Goal: Task Accomplishment & Management: Use online tool/utility

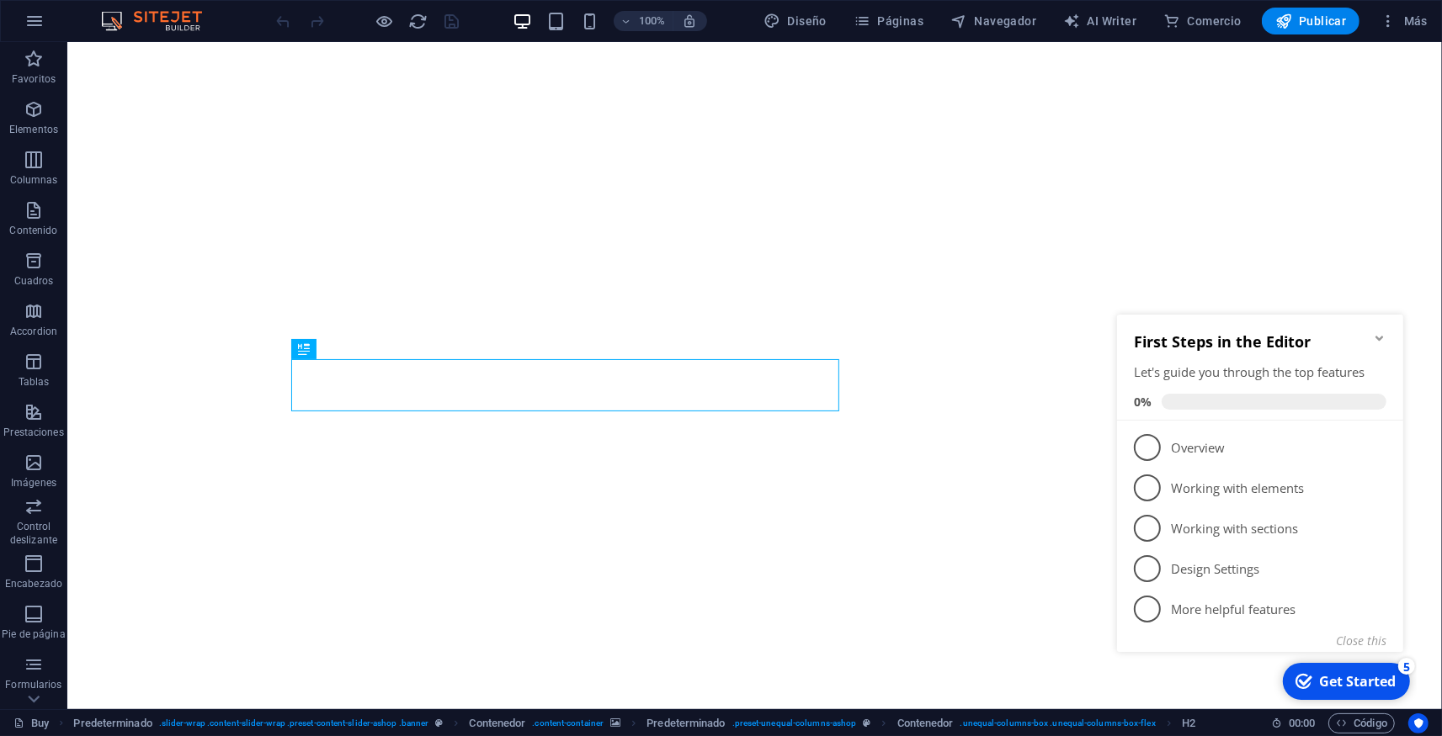
click at [1384, 336] on icon "Minimize checklist" at bounding box center [1378, 337] width 13 height 13
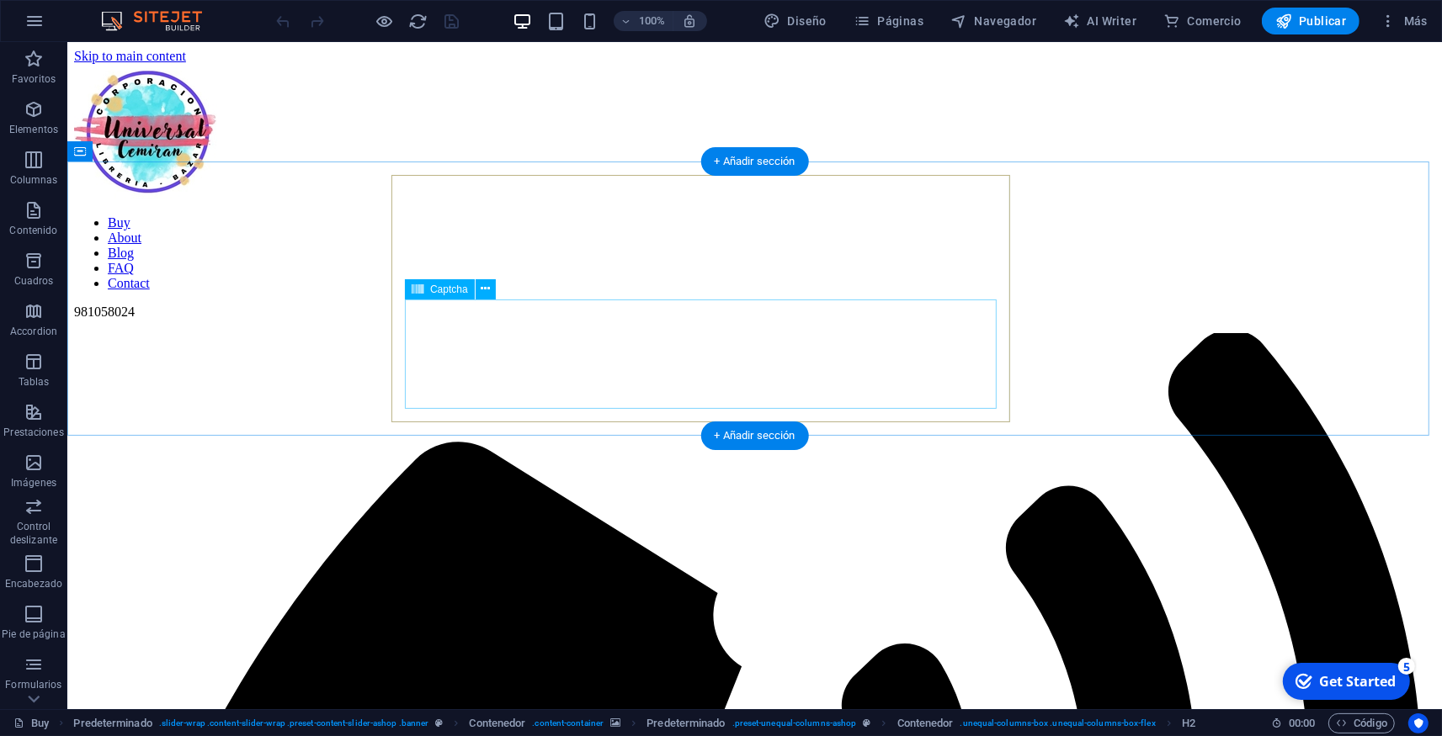
scroll to position [2631, 0]
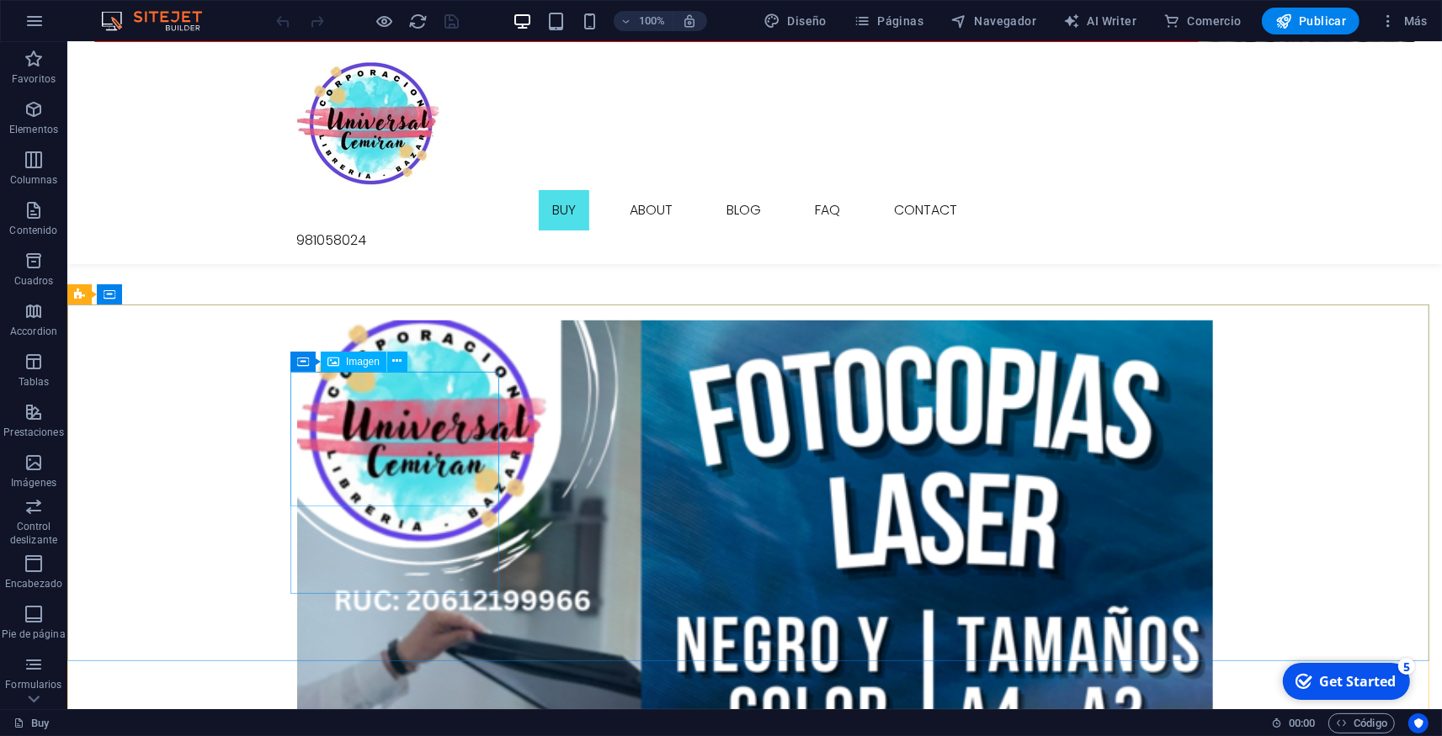
click at [360, 362] on span "Imagen" at bounding box center [363, 362] width 34 height 10
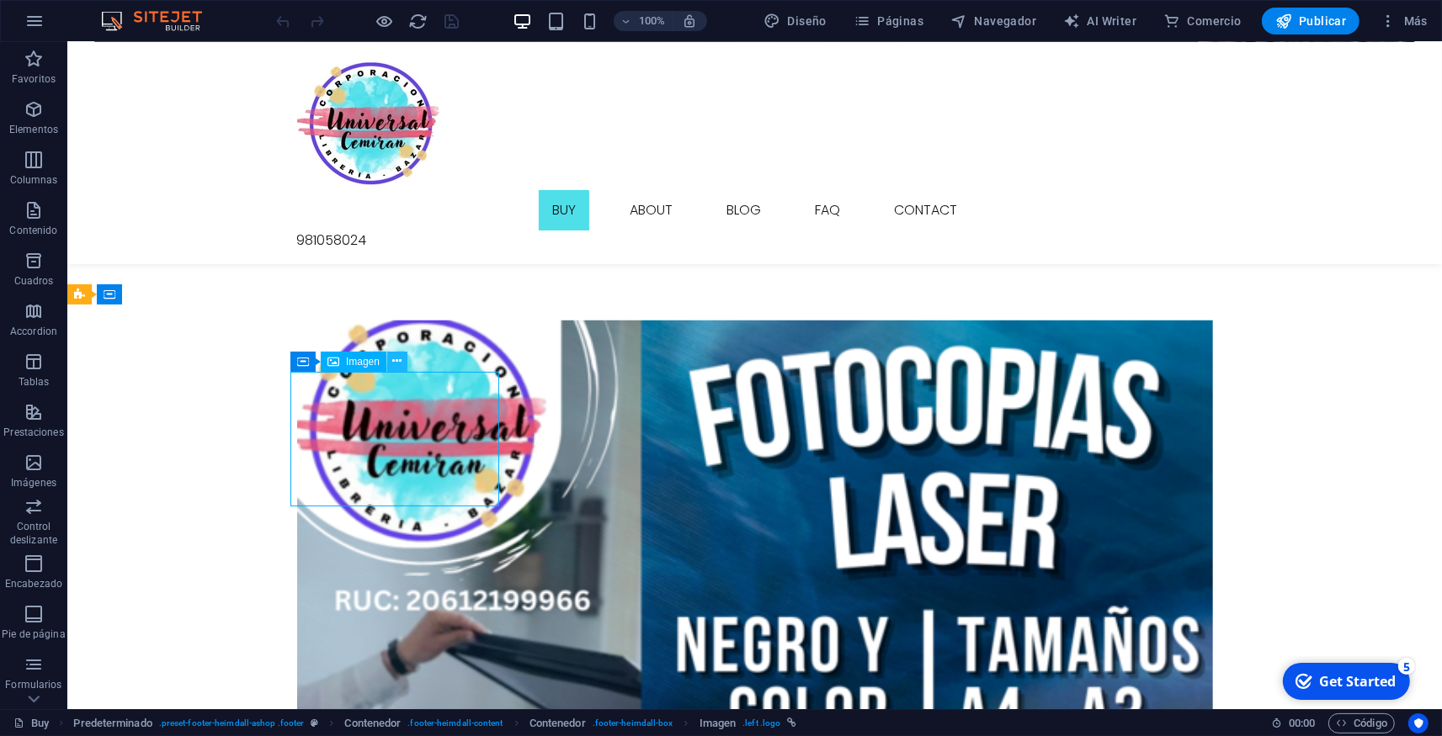
click at [393, 362] on icon at bounding box center [396, 362] width 9 height 18
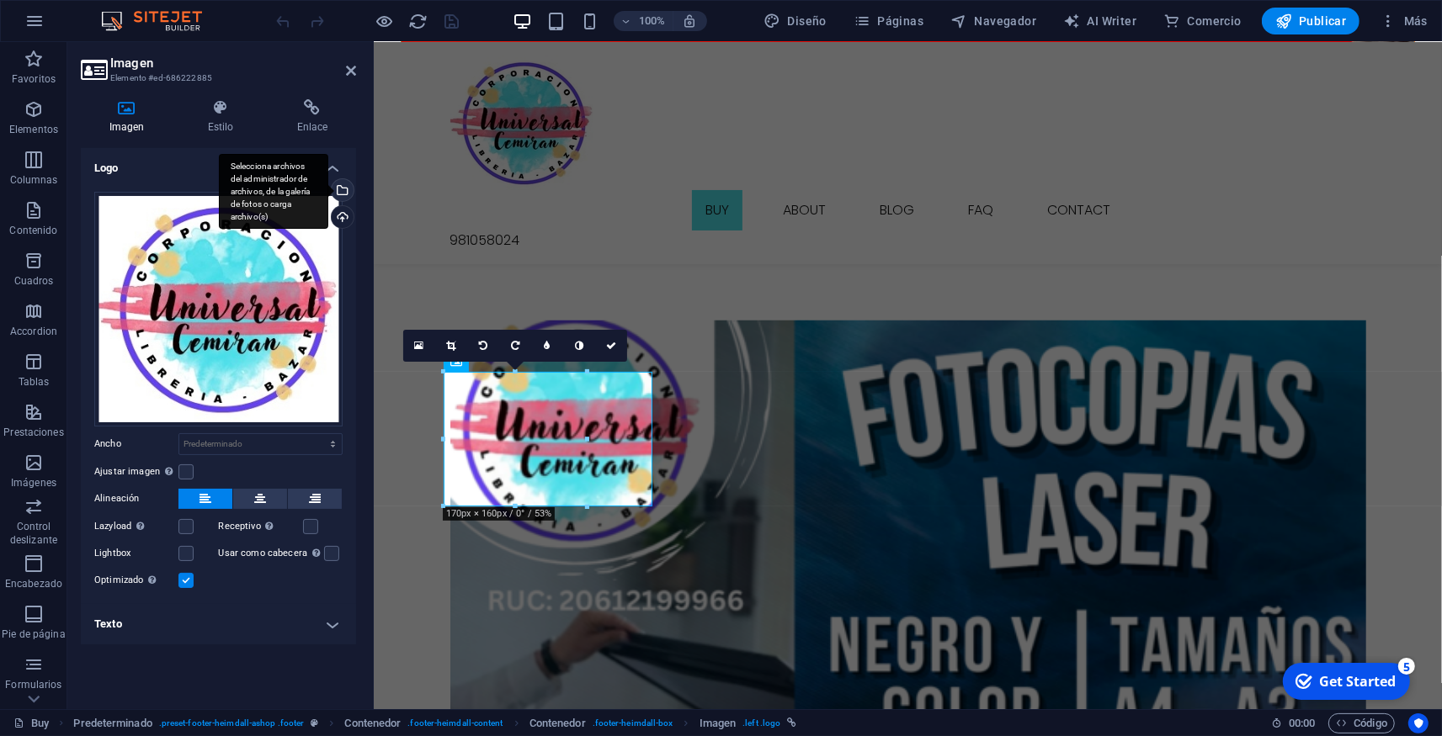
click at [342, 183] on div "Selecciona archivos del administrador de archivos, de la galería de fotos o car…" at bounding box center [340, 191] width 25 height 25
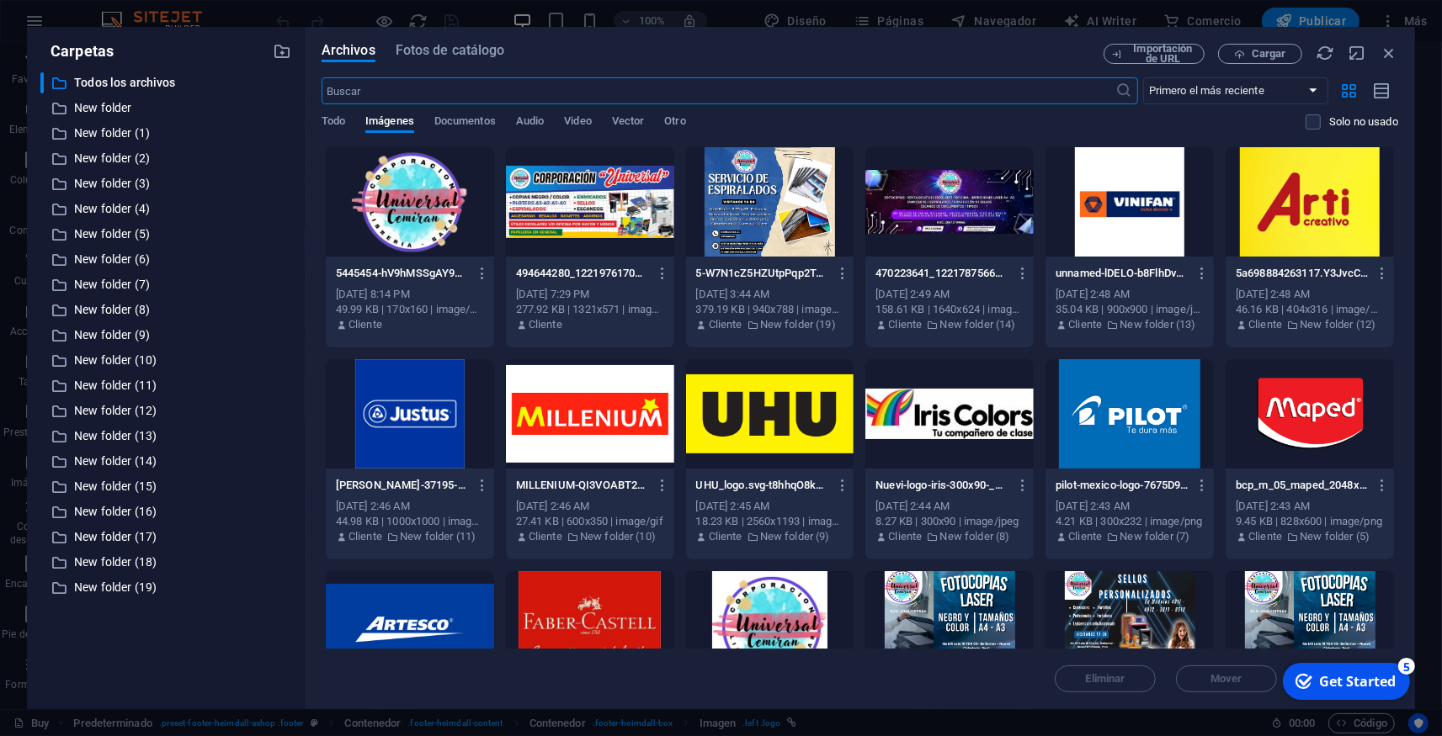
scroll to position [2483, 0]
click at [422, 211] on div at bounding box center [410, 201] width 168 height 109
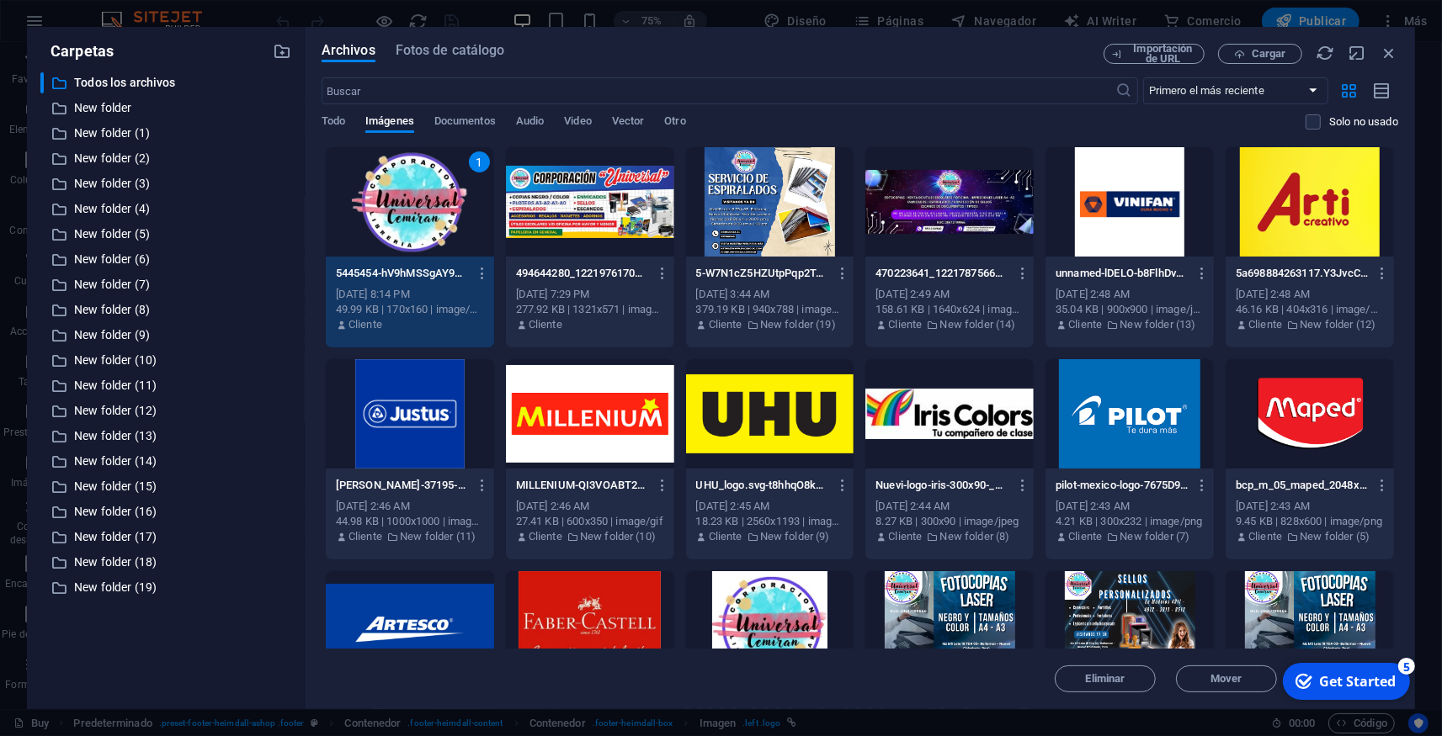
click at [422, 211] on div "1" at bounding box center [410, 201] width 168 height 109
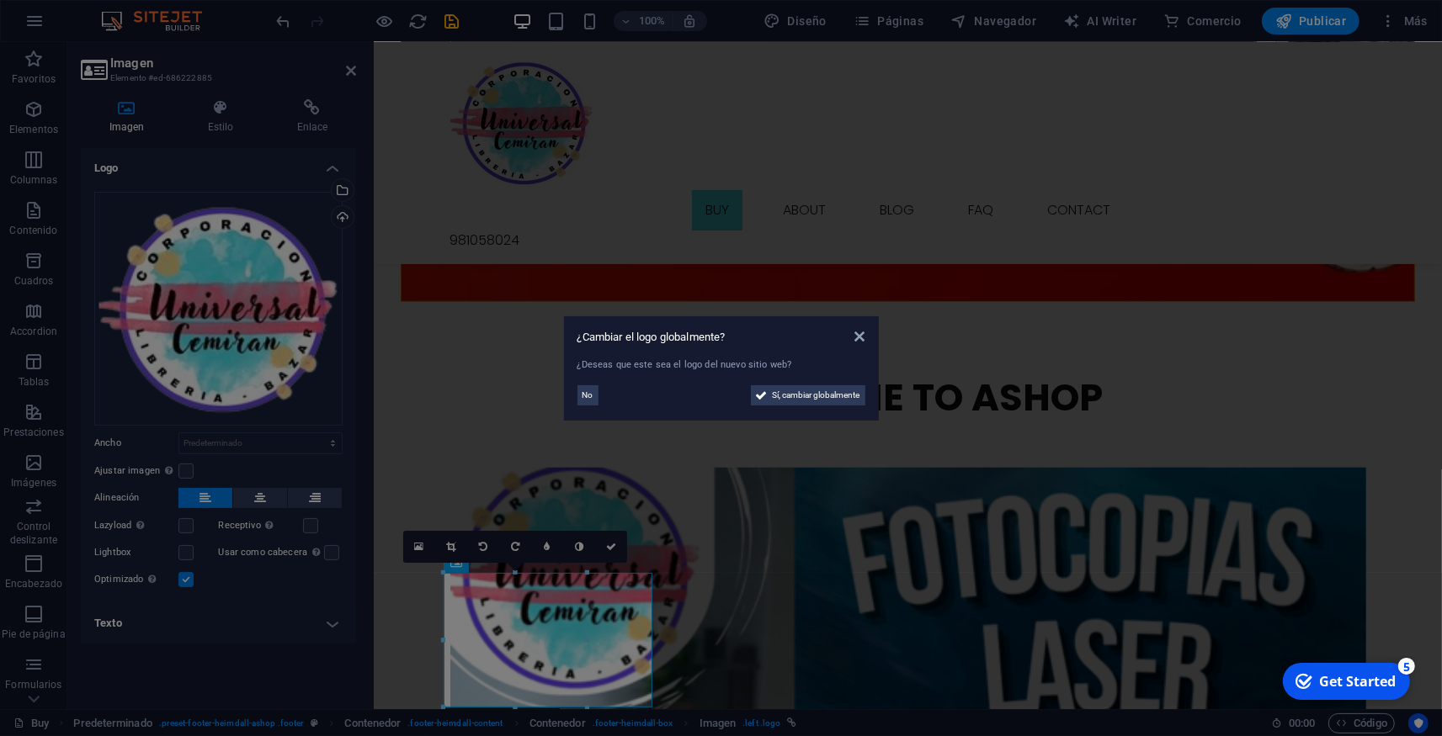
scroll to position [2429, 0]
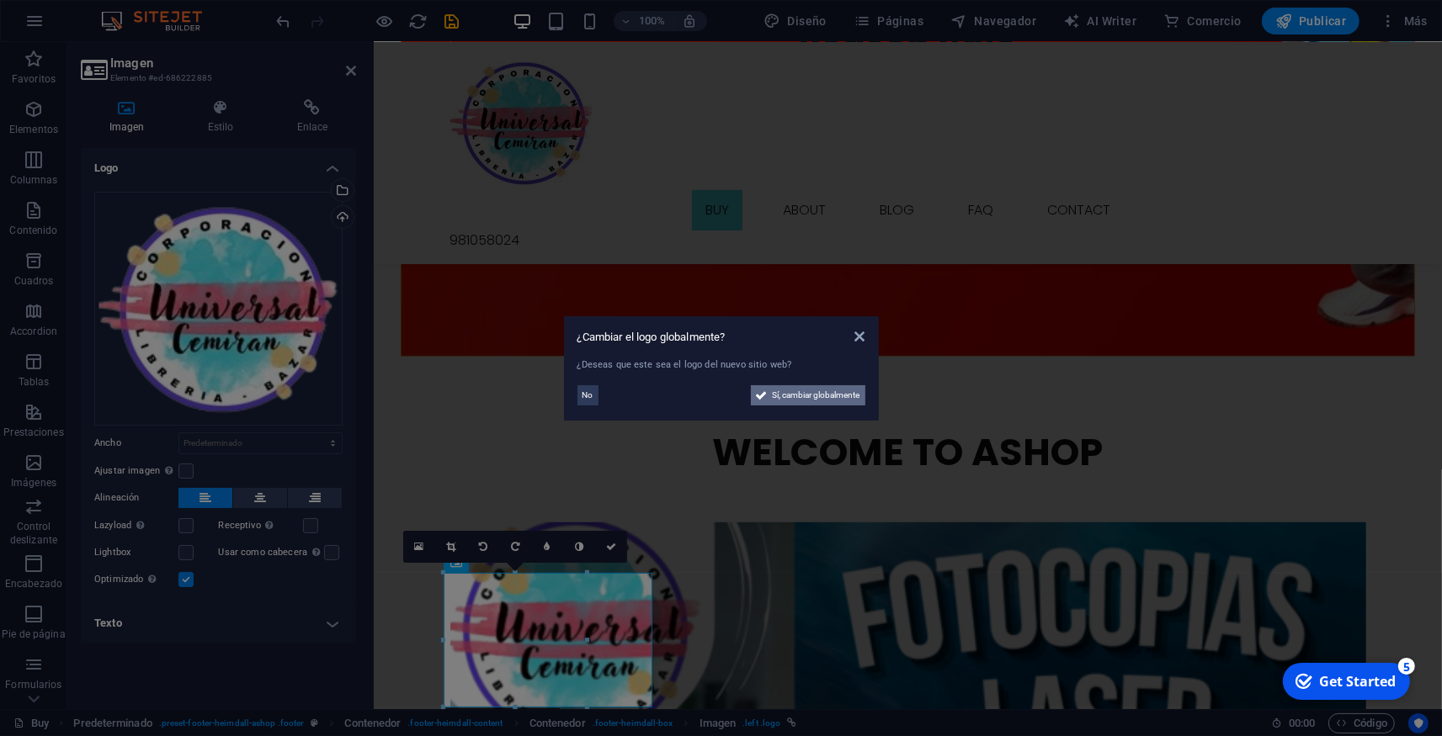
click at [809, 396] on span "Sí, cambiar globalmente" at bounding box center [817, 395] width 88 height 20
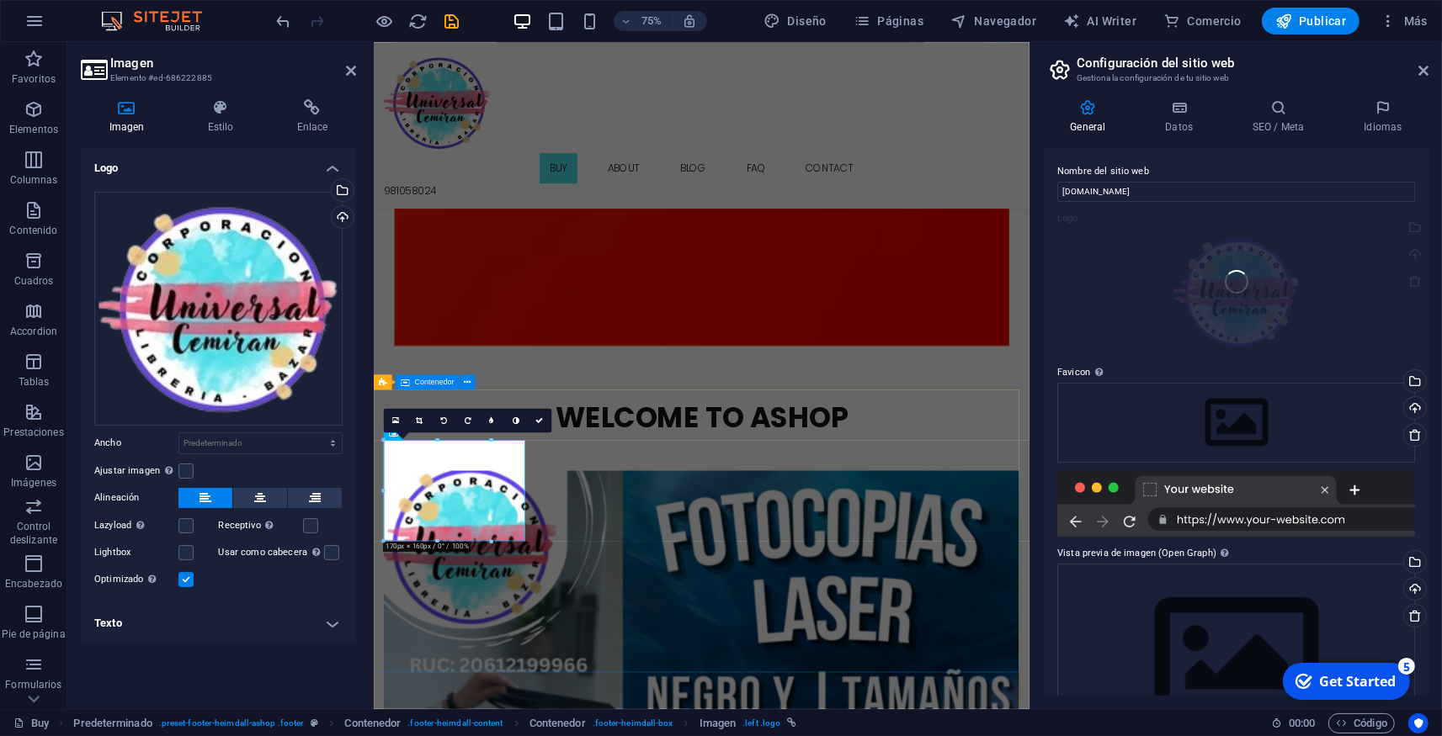
scroll to position [2483, 0]
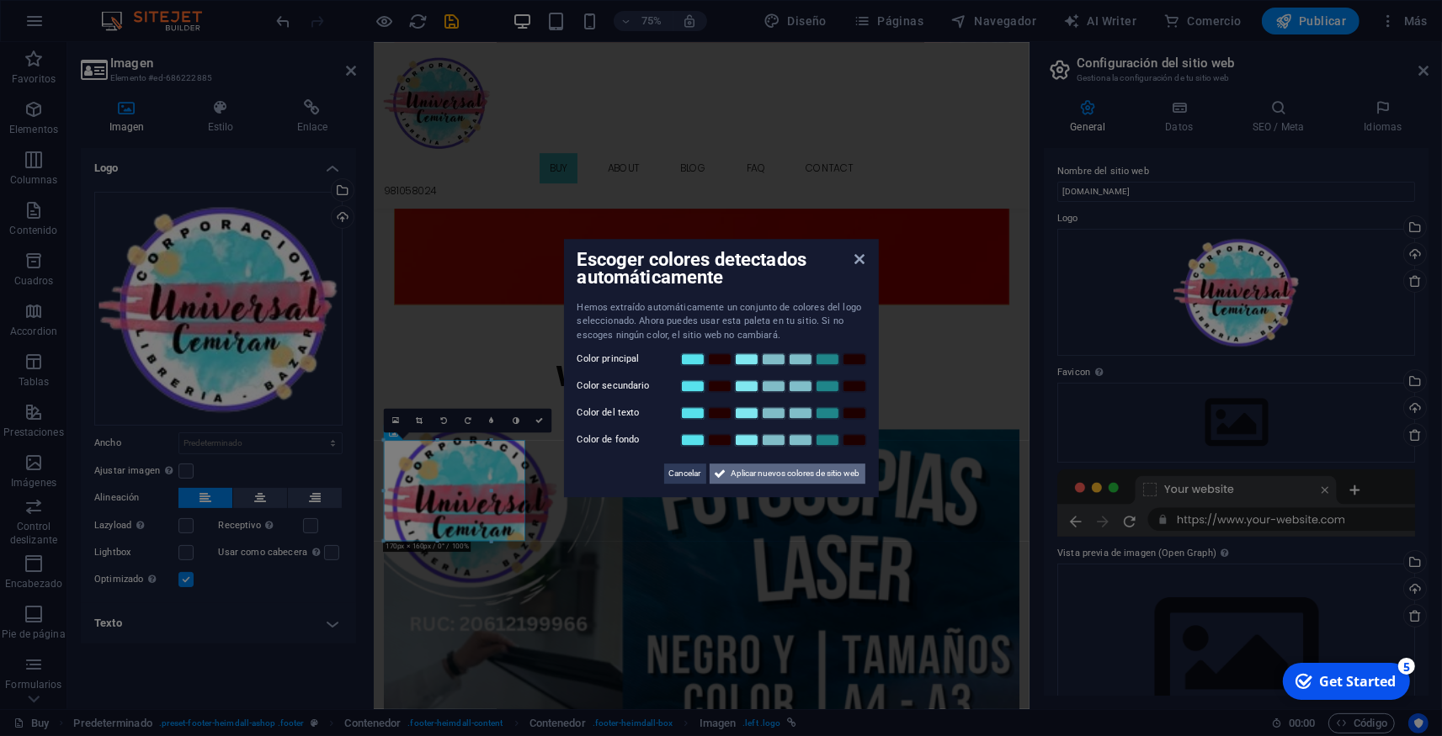
click at [727, 471] on button "Aplicar nuevos colores de sitio web" at bounding box center [787, 474] width 156 height 20
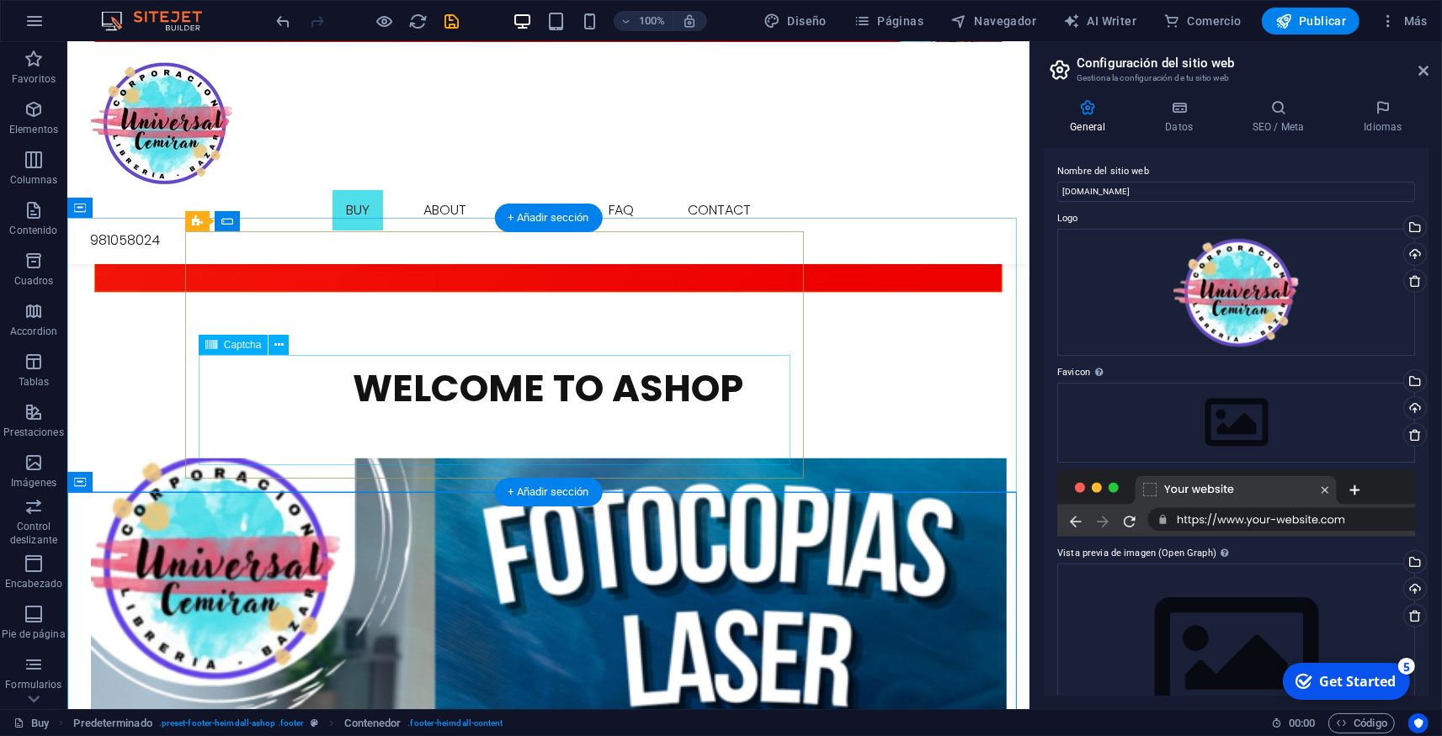
scroll to position [2631, 0]
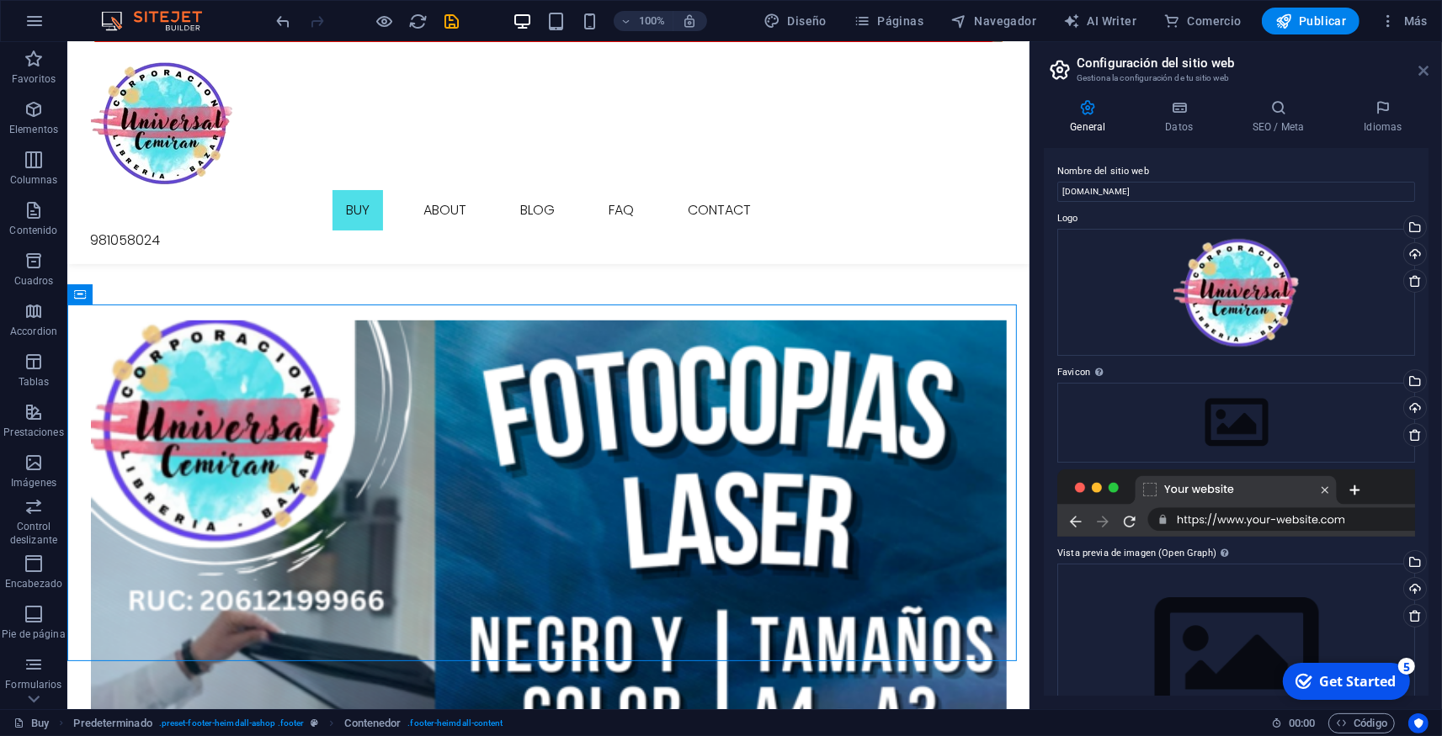
drag, startPoint x: 1421, startPoint y: 70, endPoint x: 1167, endPoint y: 38, distance: 256.1
click at [1421, 70] on icon at bounding box center [1423, 70] width 10 height 13
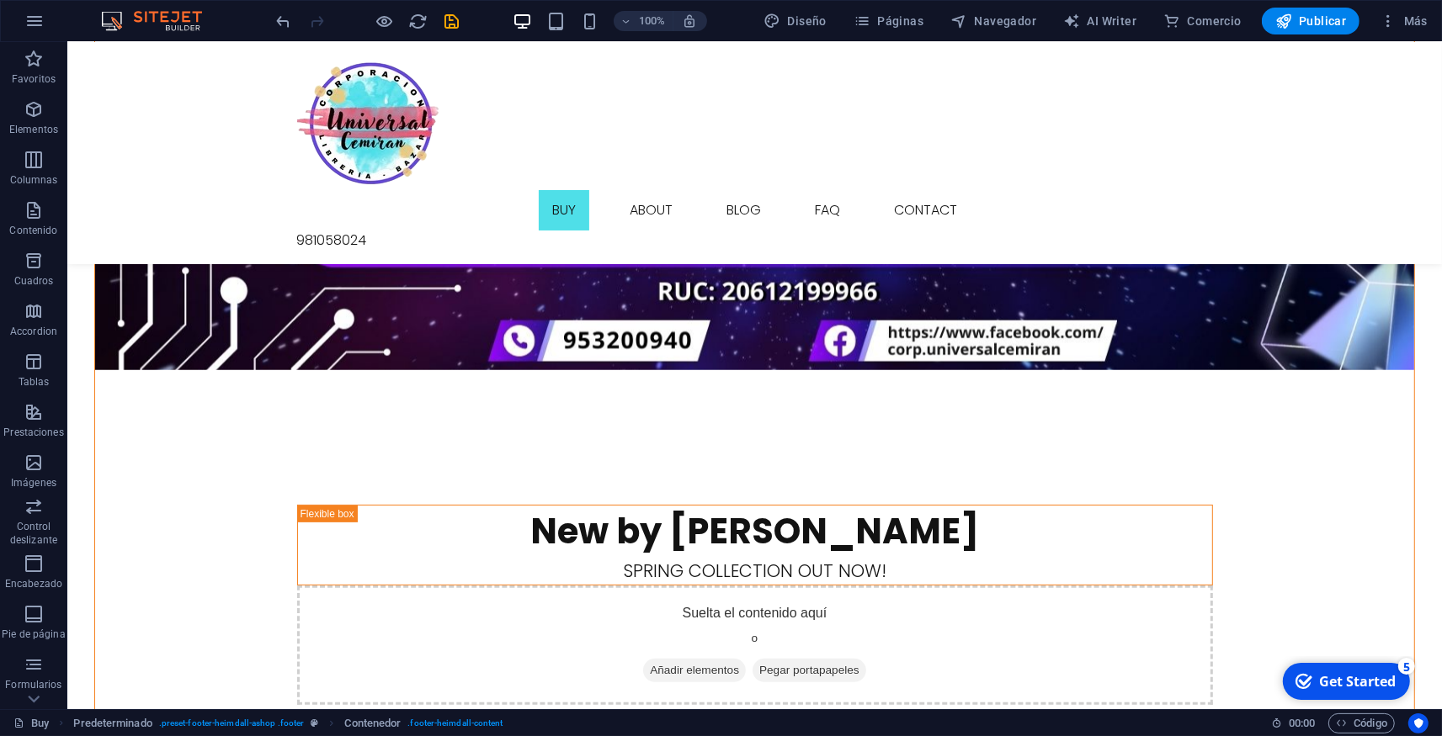
scroll to position [0, 0]
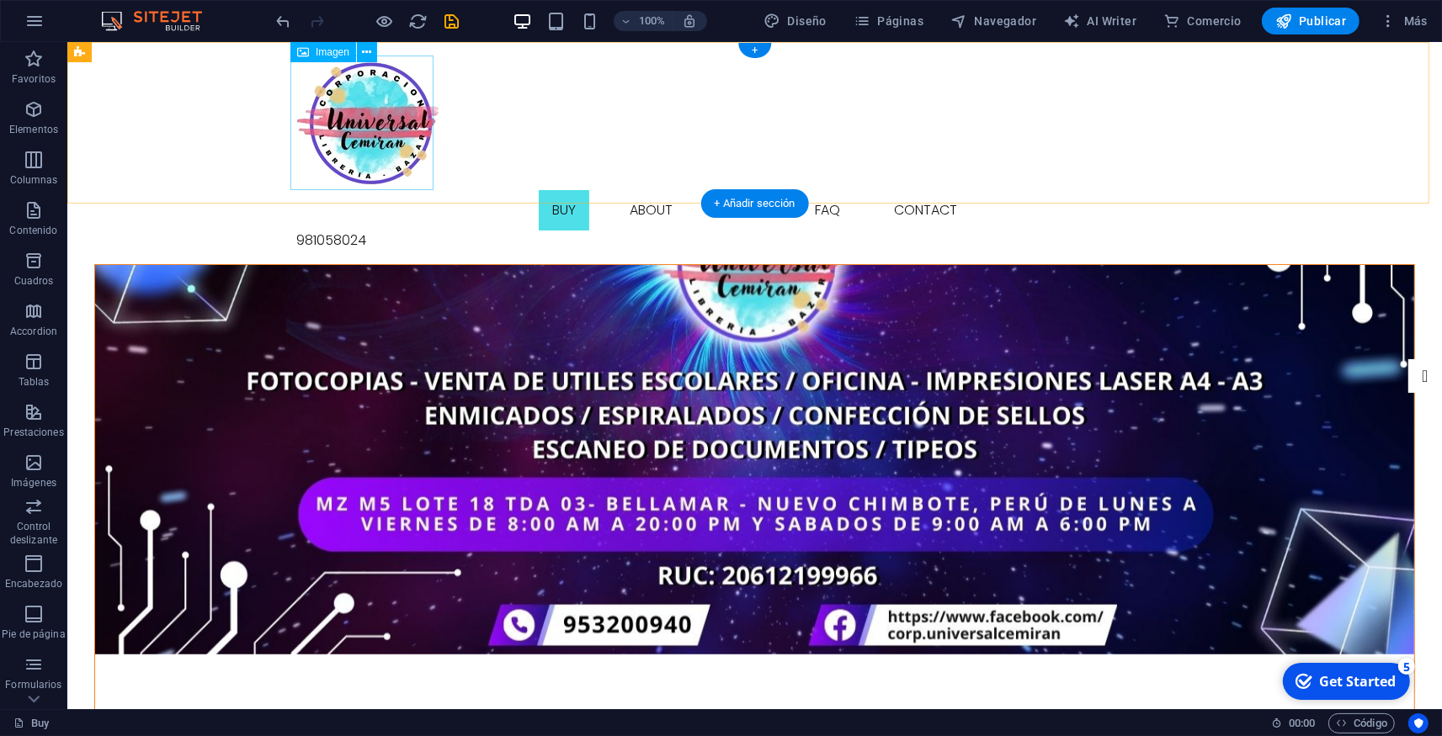
click at [339, 124] on figure at bounding box center [754, 123] width 916 height 135
click at [332, 55] on span "Imagen" at bounding box center [333, 52] width 34 height 10
click at [356, 101] on figure at bounding box center [754, 123] width 916 height 135
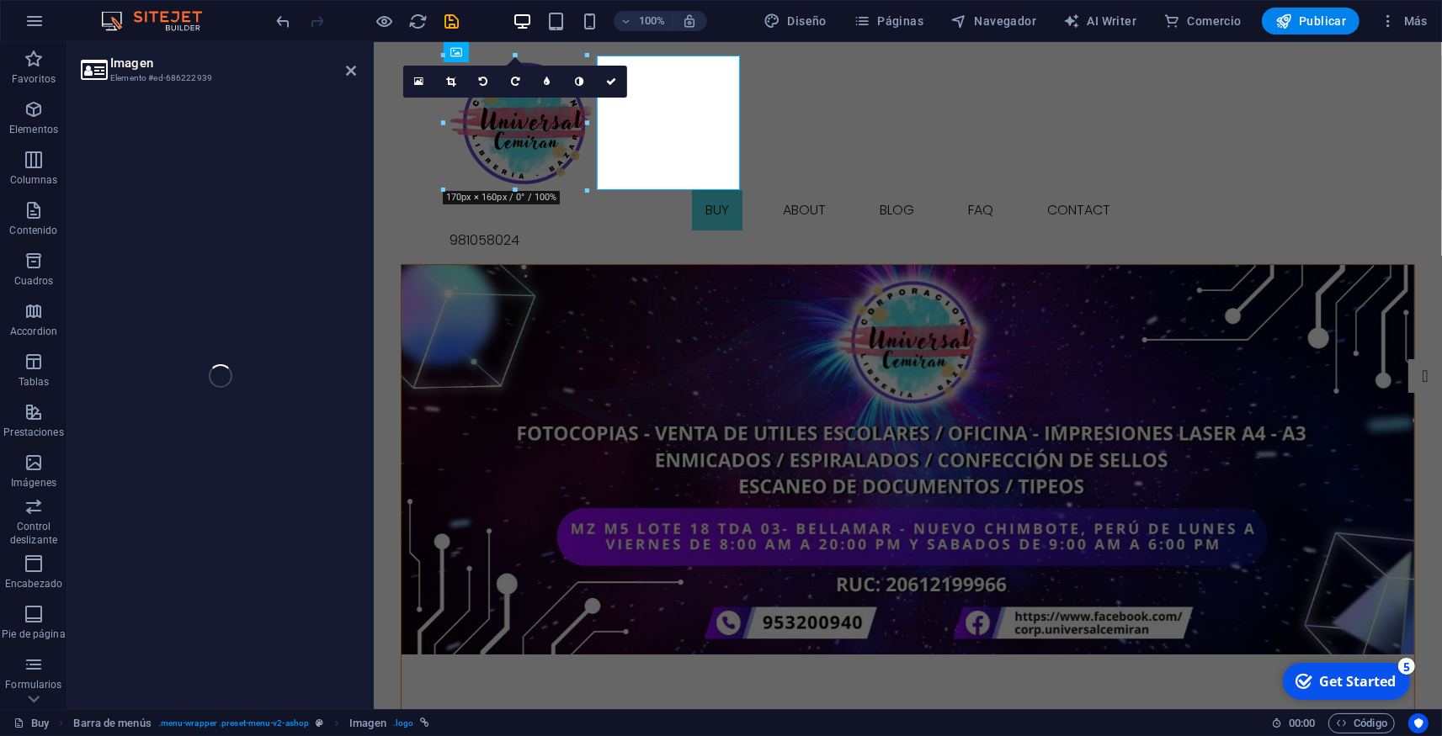
select select "px"
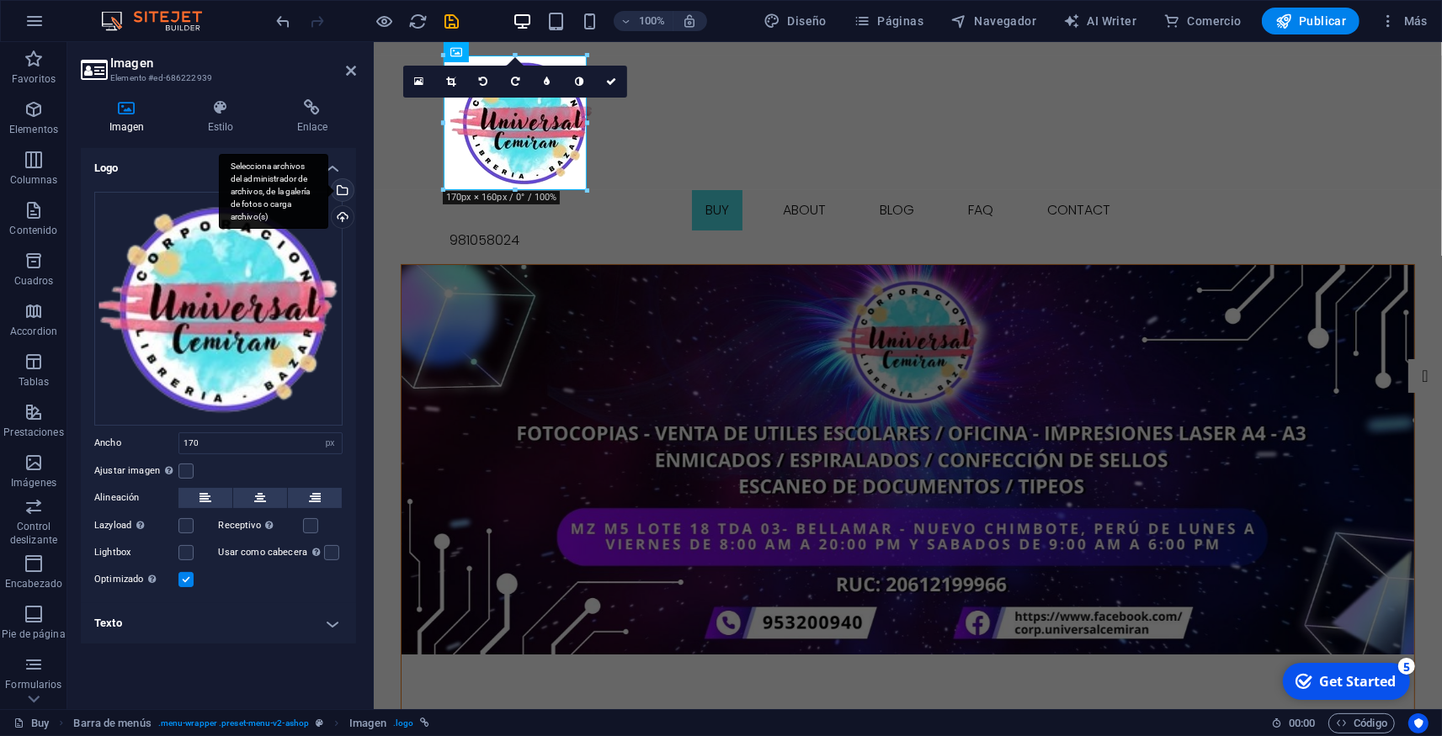
click at [328, 192] on div "Selecciona archivos del administrador de archivos, de la galería de fotos o car…" at bounding box center [273, 192] width 109 height 76
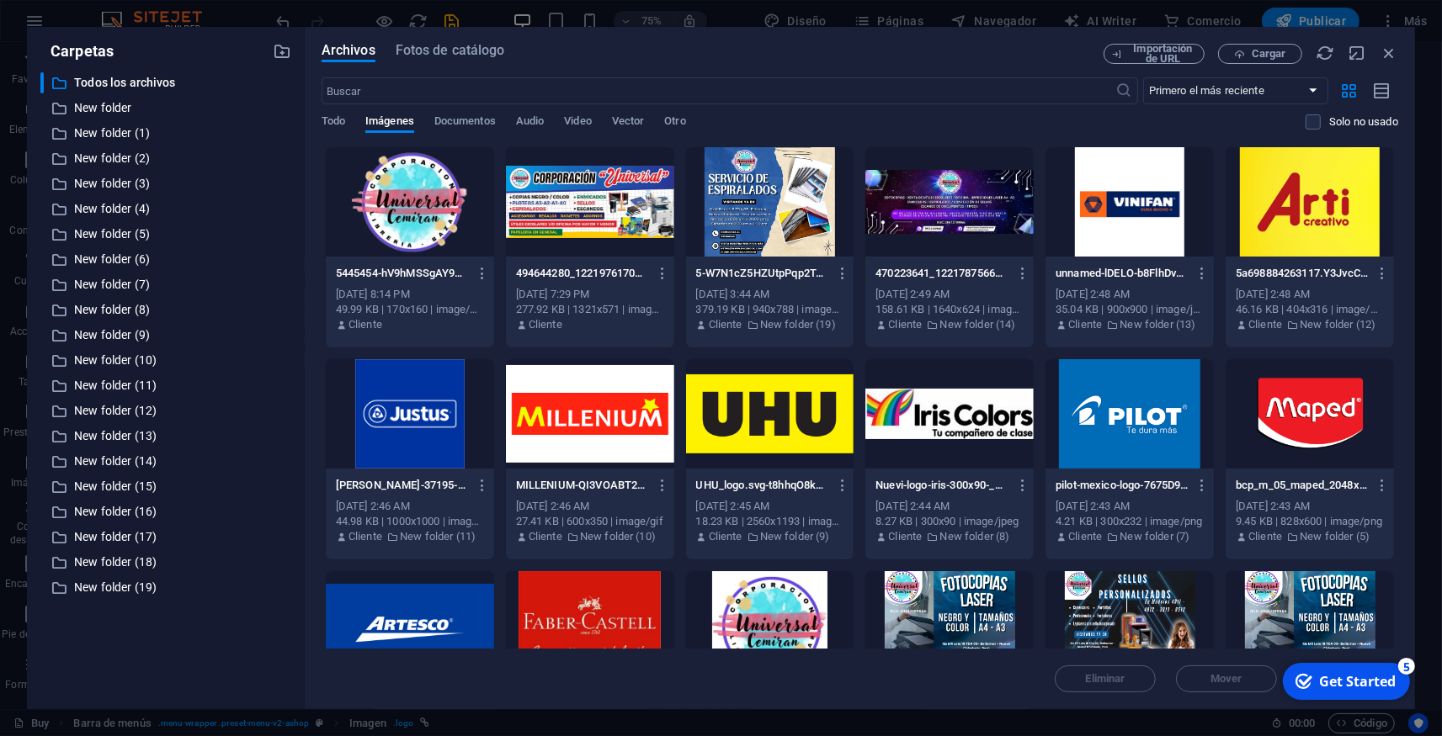
click at [390, 204] on div at bounding box center [410, 201] width 168 height 109
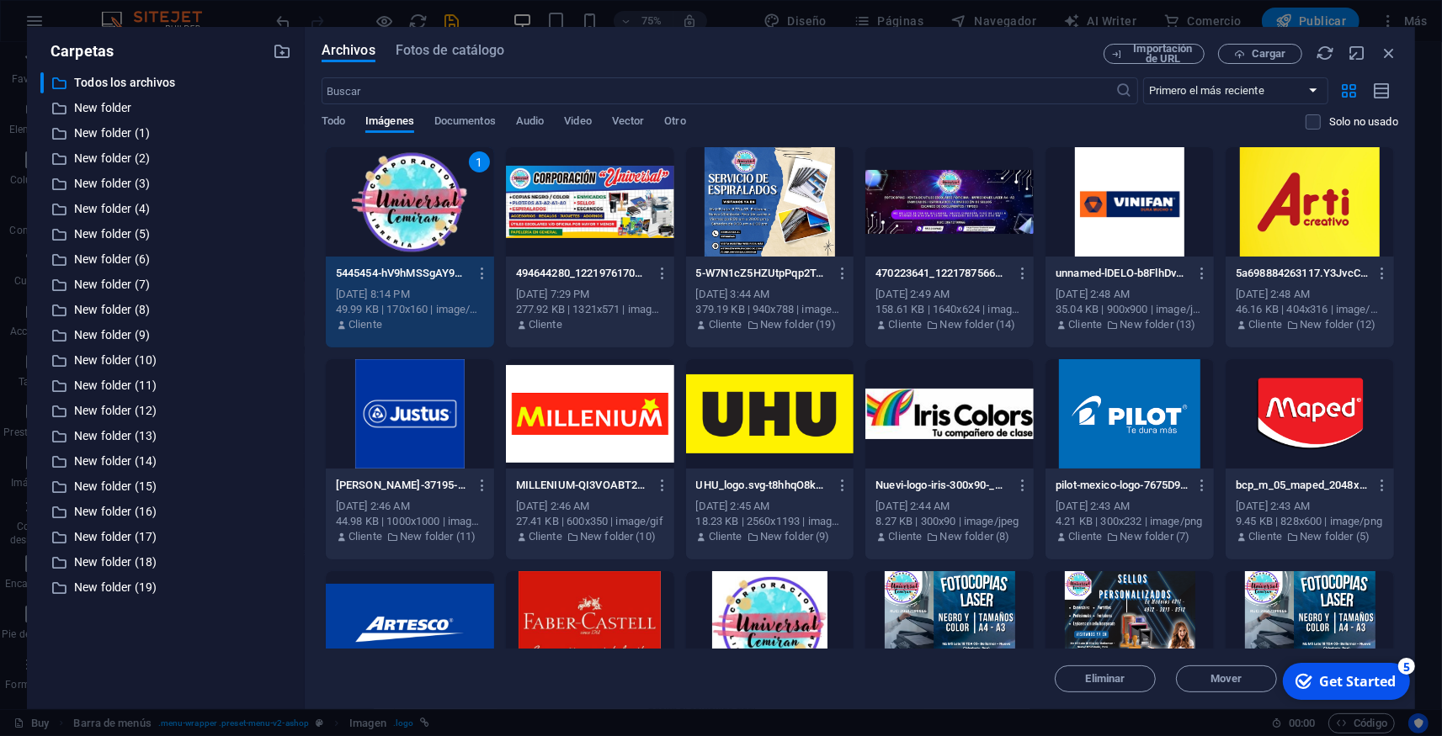
click at [1318, 677] on div "Get Started" at bounding box center [1356, 681] width 77 height 19
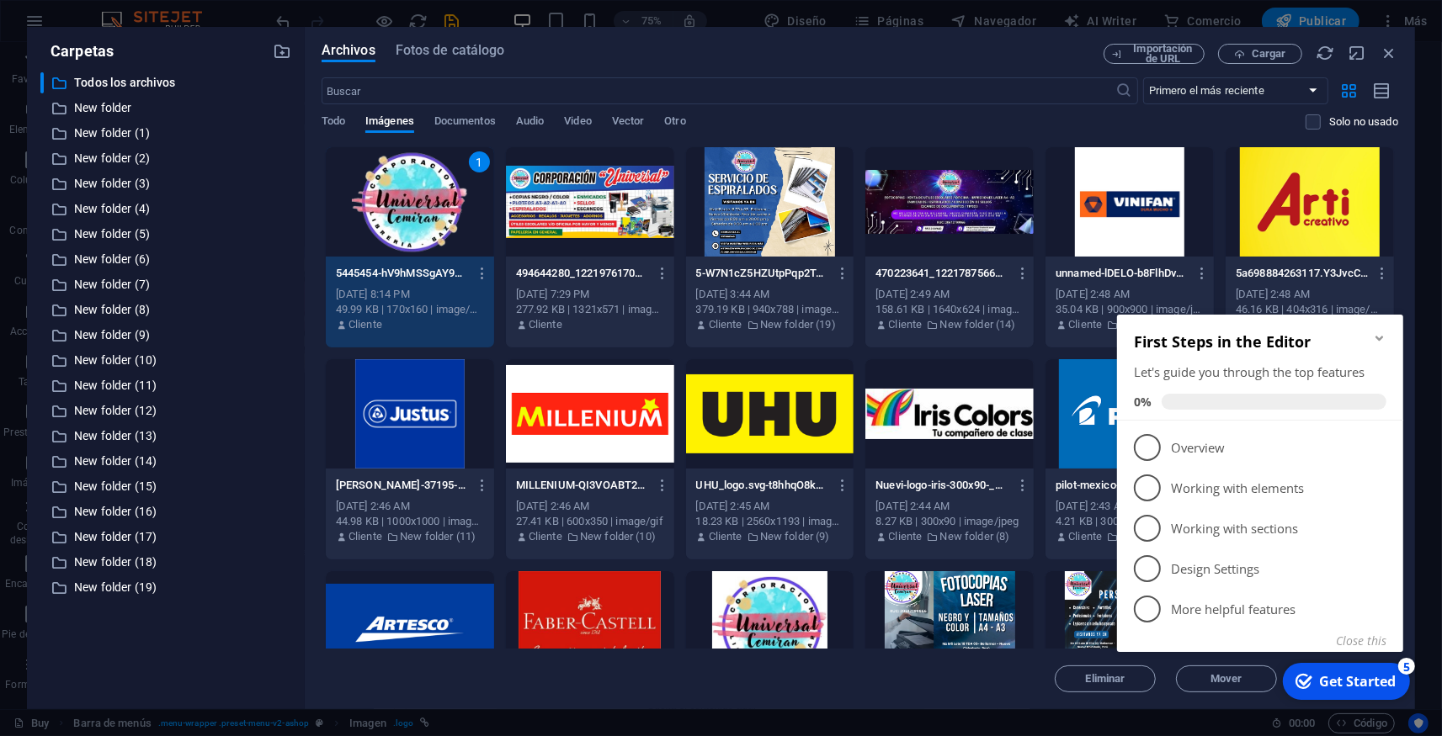
click at [1382, 337] on icon "Minimize checklist" at bounding box center [1378, 337] width 8 height 5
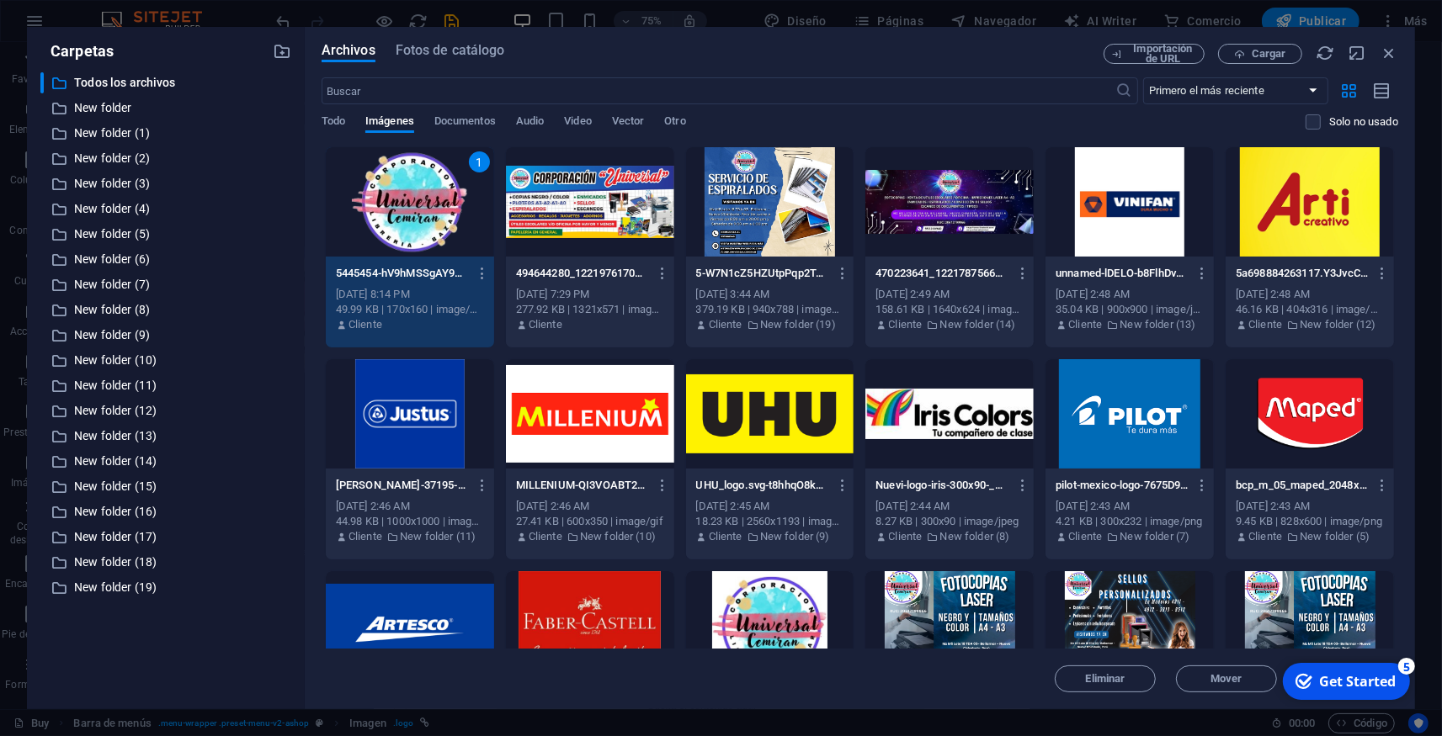
click at [395, 210] on div "1" at bounding box center [410, 201] width 168 height 109
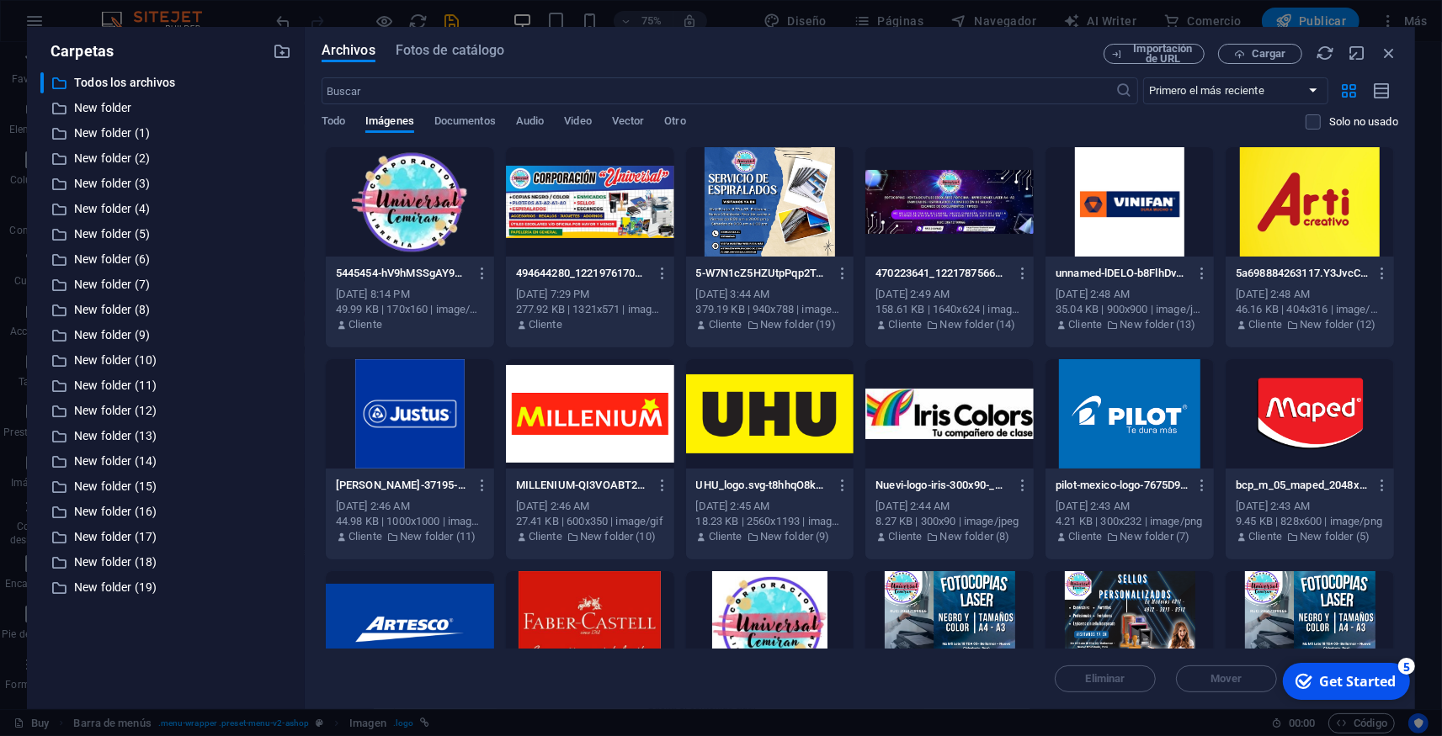
click at [395, 210] on div at bounding box center [410, 201] width 168 height 109
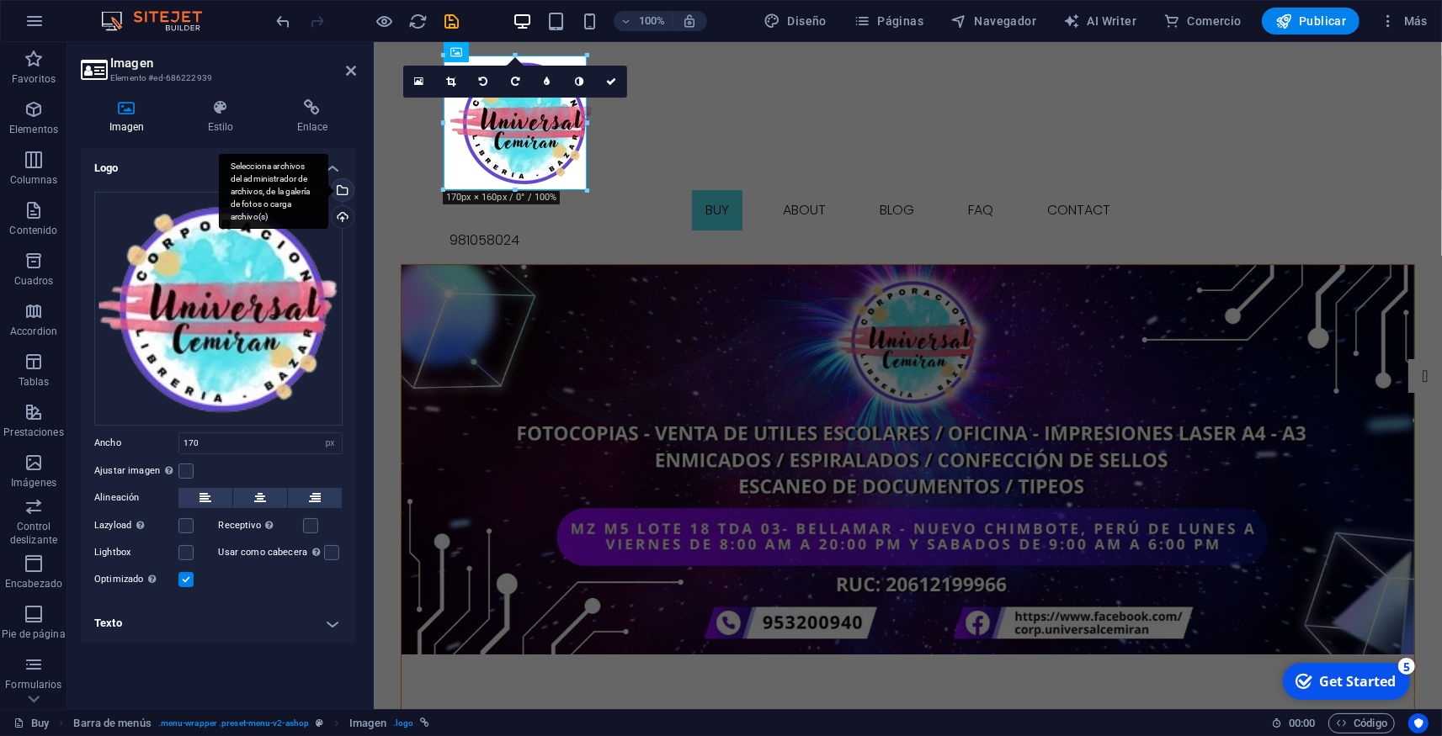
click at [341, 188] on div "Selecciona archivos del administrador de archivos, de la galería de fotos o car…" at bounding box center [340, 191] width 25 height 25
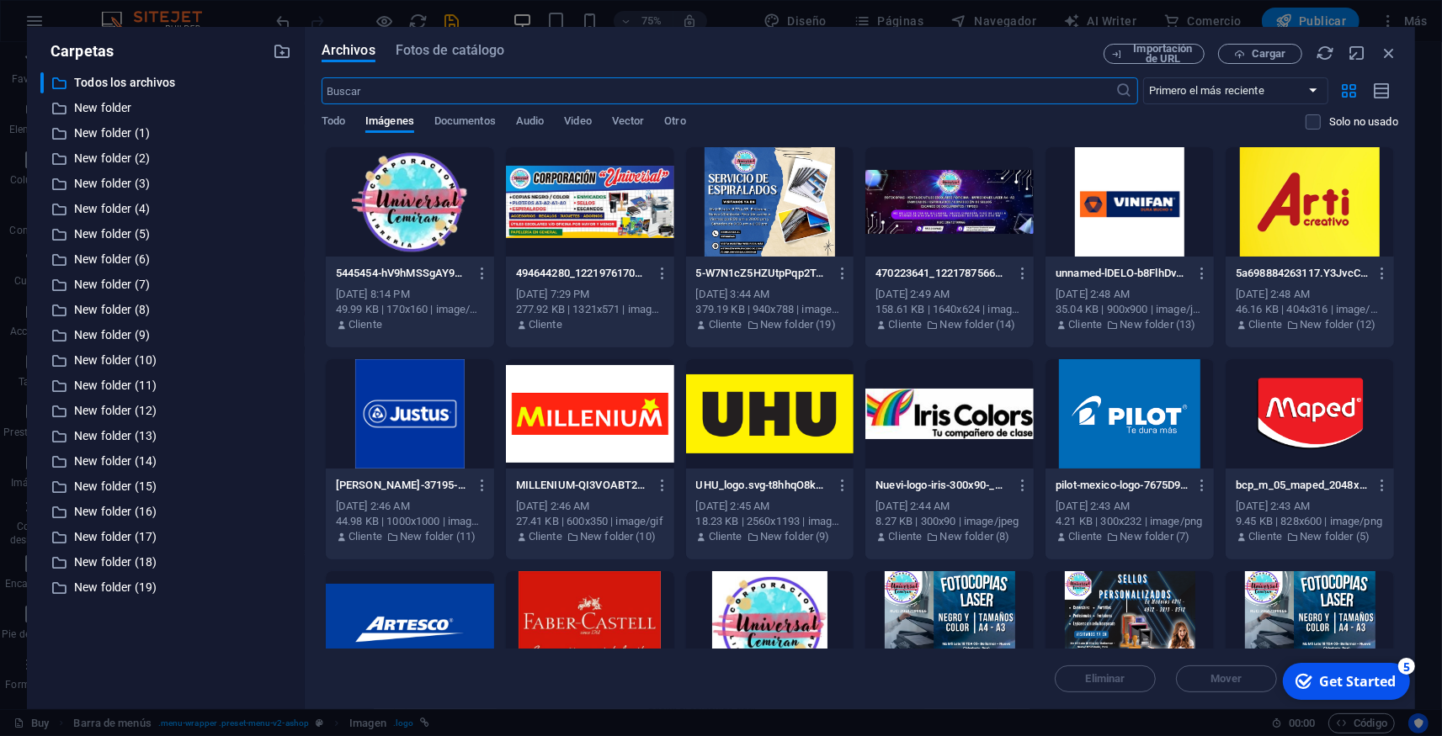
click at [395, 211] on div at bounding box center [410, 201] width 168 height 109
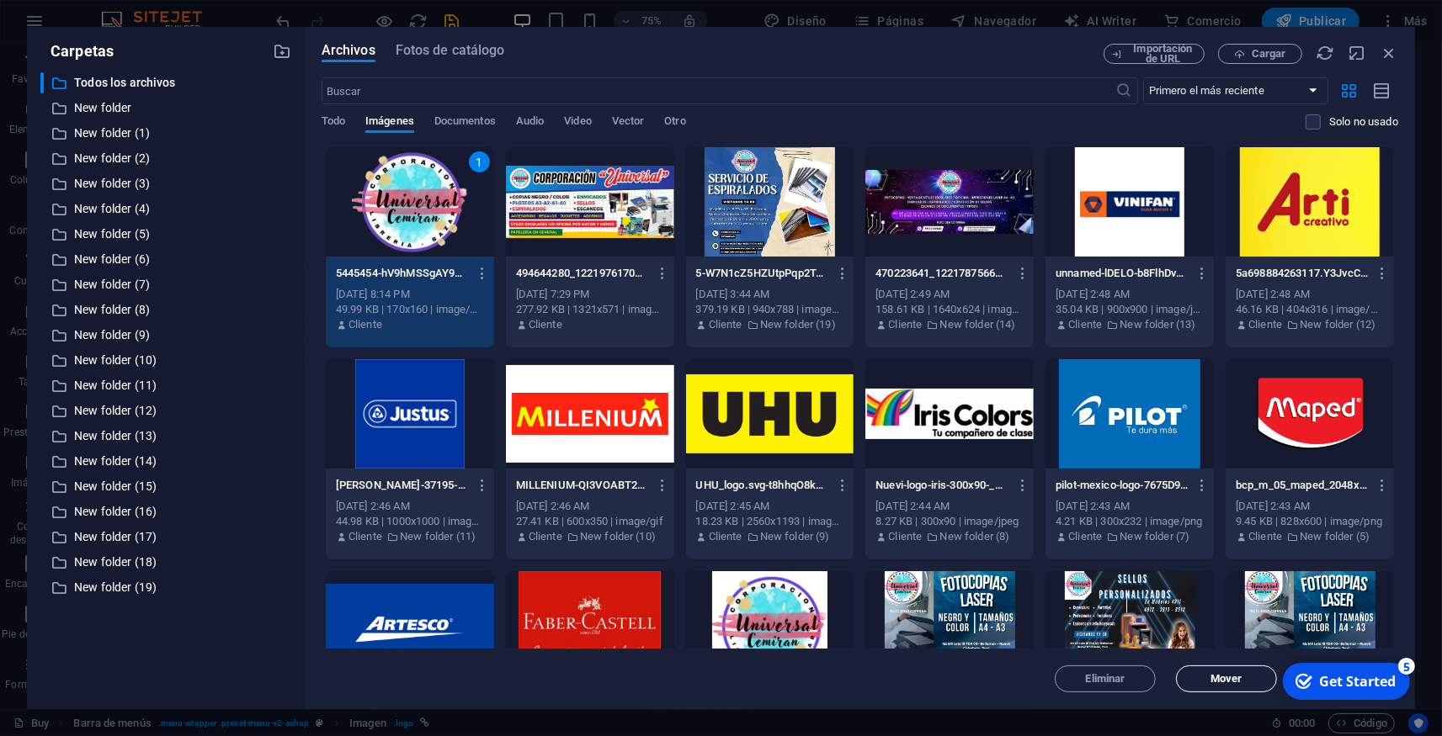
click at [1213, 678] on span "Mover" at bounding box center [1225, 679] width 31 height 10
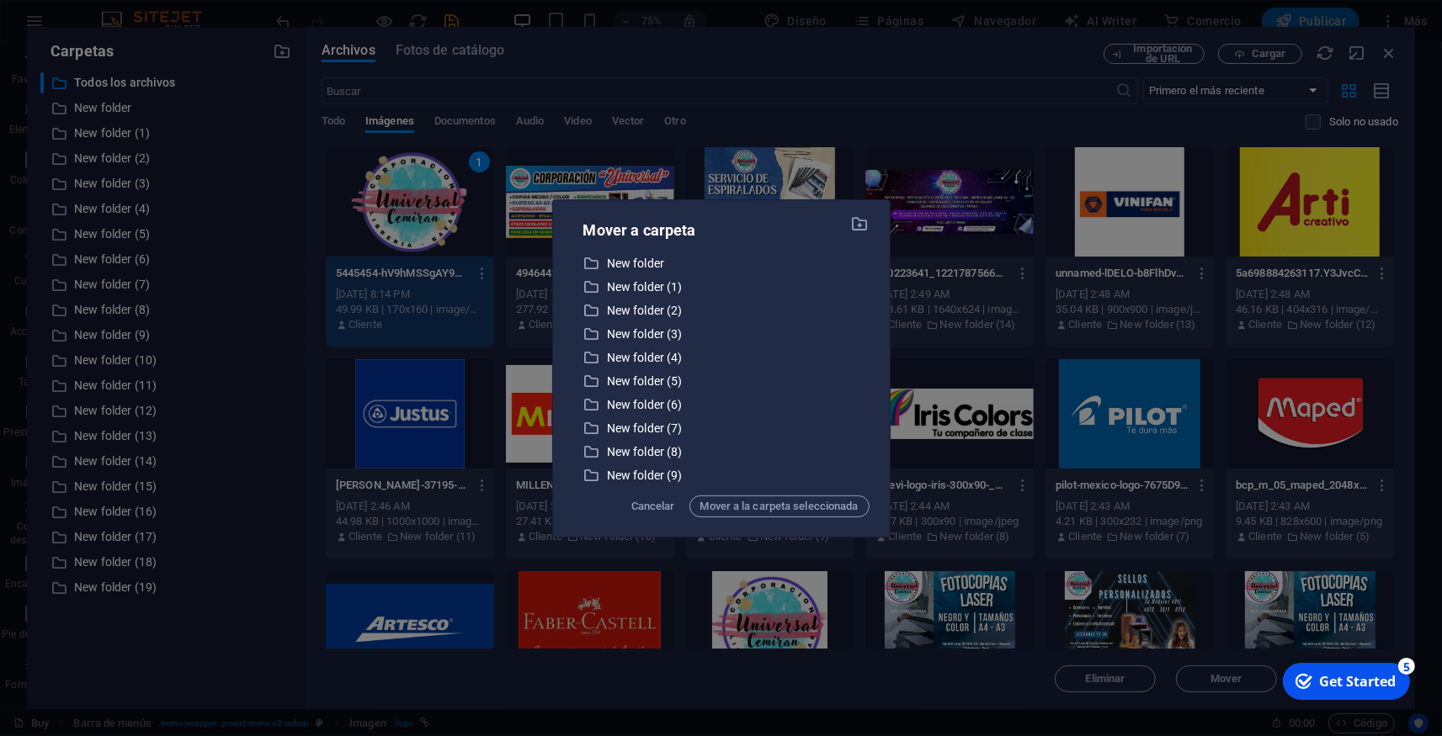
click at [970, 679] on div "Mover a carpeta ​ New folder New folder ​ New folder (1) New folder (1) ​ New f…" at bounding box center [721, 368] width 1442 height 736
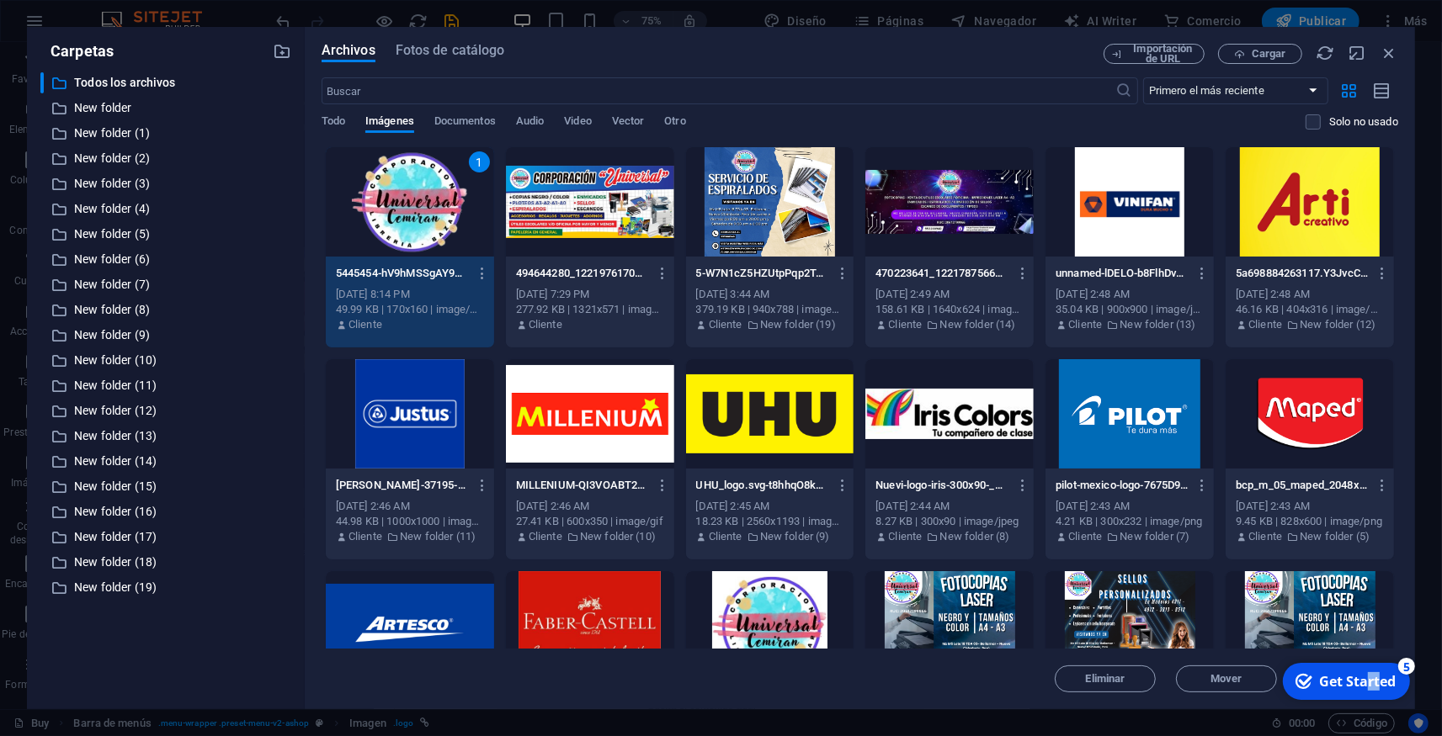
drag, startPoint x: 1367, startPoint y: 680, endPoint x: 2624, endPoint y: 1178, distance: 1352.3
click html "checkmark Get Started 5 First Steps in the Editor Let's guide you through the t…"
click at [1409, 666] on div "5" at bounding box center [1405, 665] width 17 height 17
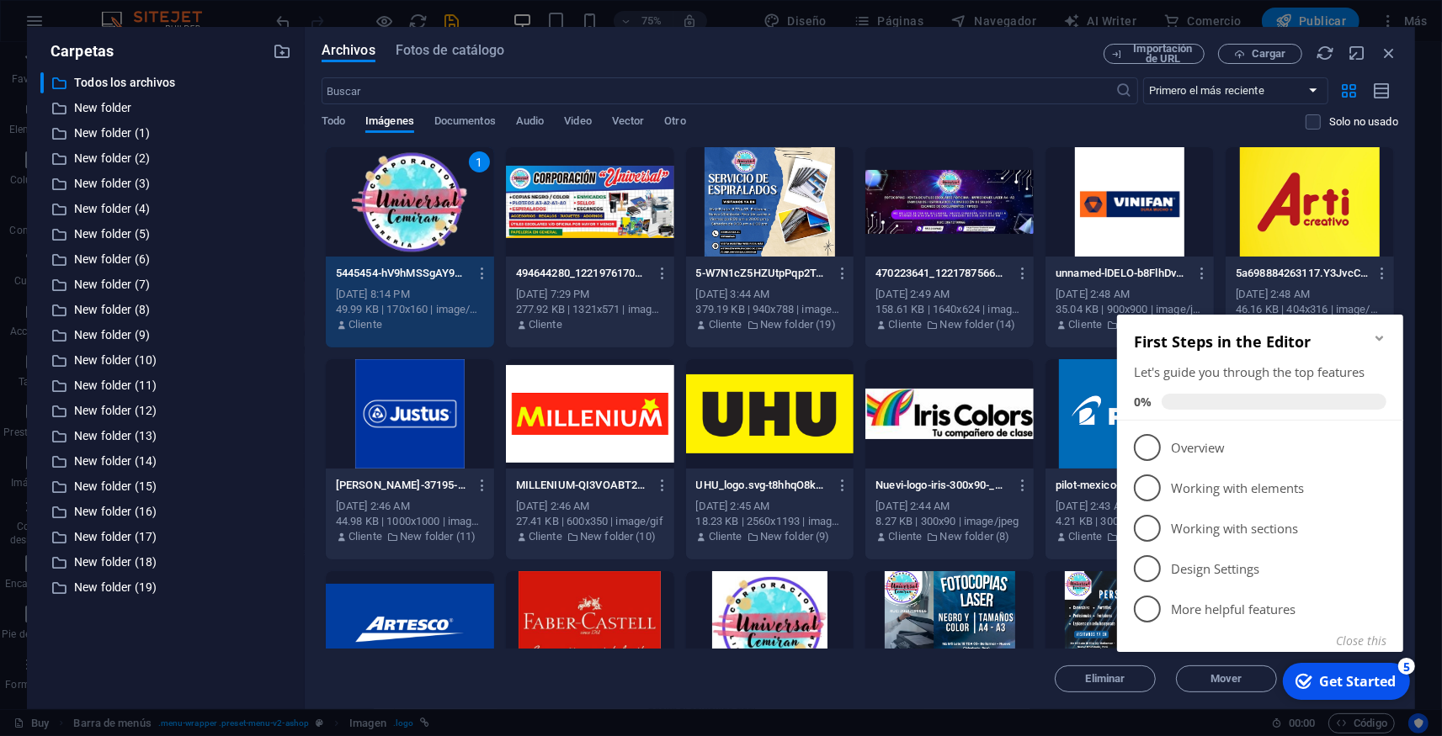
click at [1357, 685] on div "Get Started" at bounding box center [1356, 681] width 77 height 19
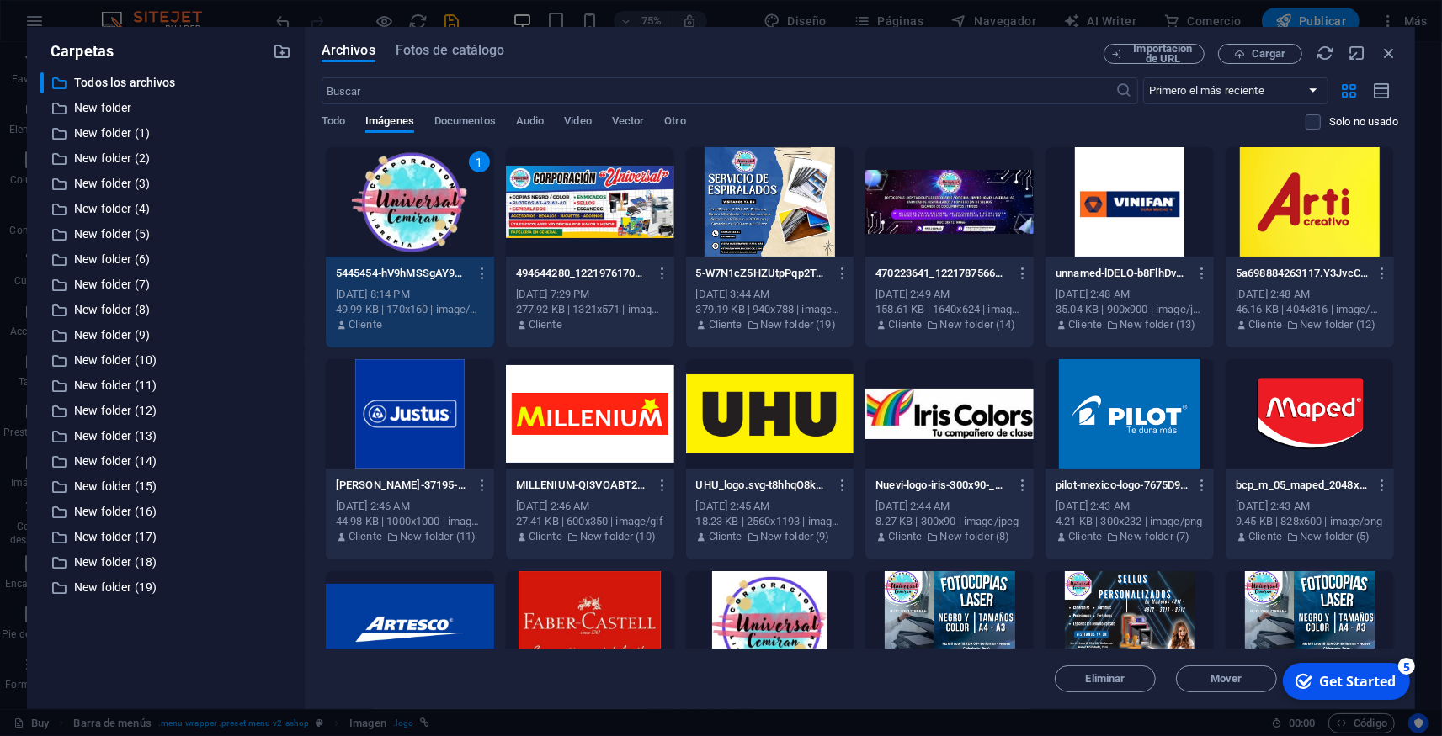
click at [1357, 685] on div "Get Started" at bounding box center [1356, 681] width 77 height 19
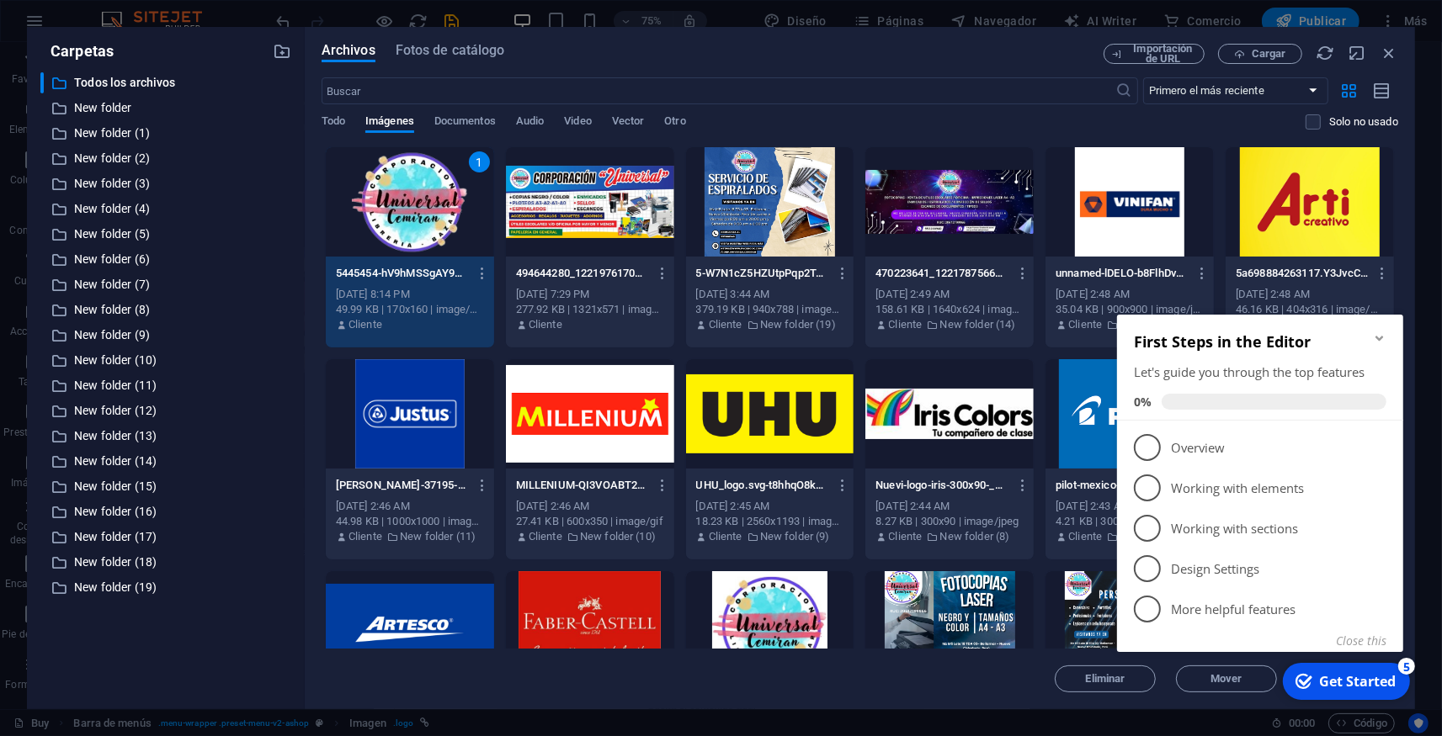
click at [1420, 733] on div "Carpetas ​ Todos los archivos Todos los archivos ​ New folder New folder ​ New …" at bounding box center [721, 368] width 1442 height 736
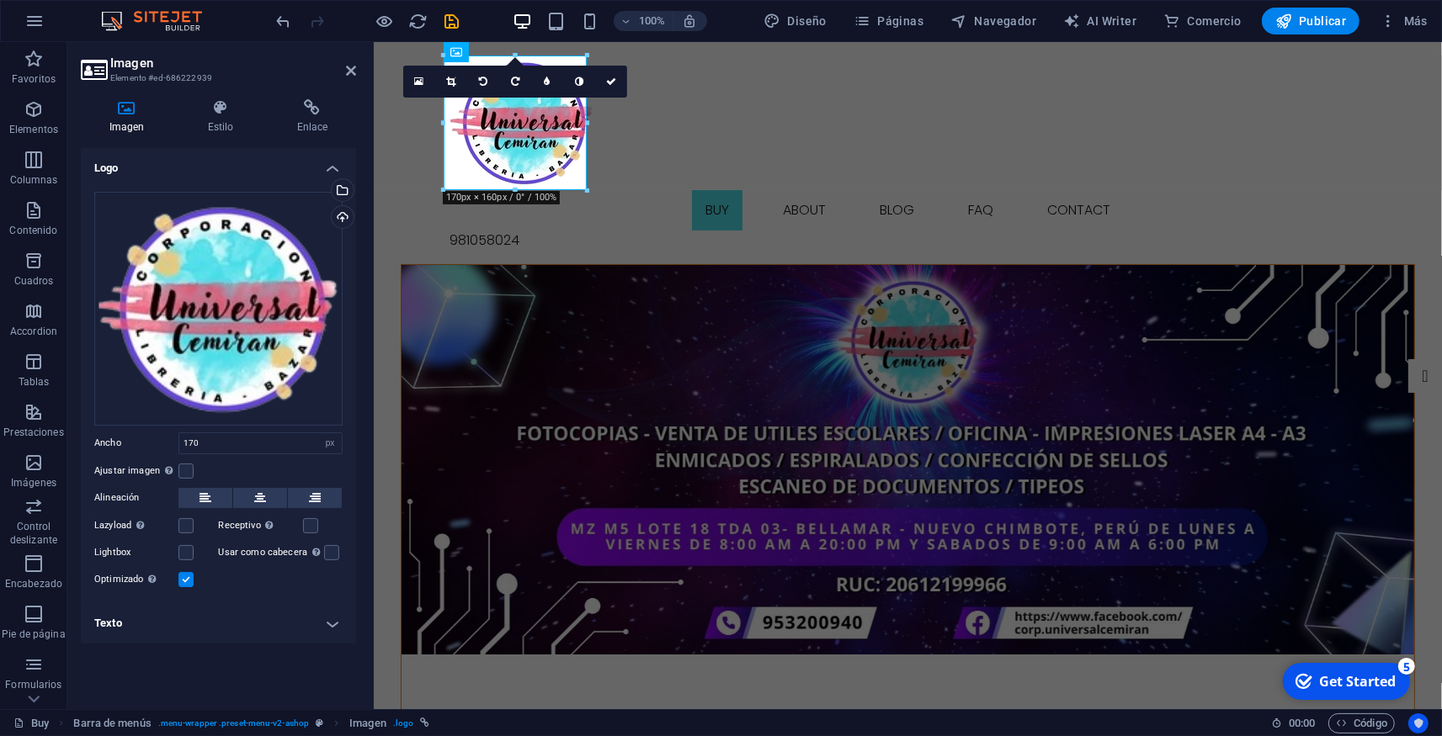
click at [1420, 723] on icon "Usercentrics" at bounding box center [1418, 724] width 12 height 12
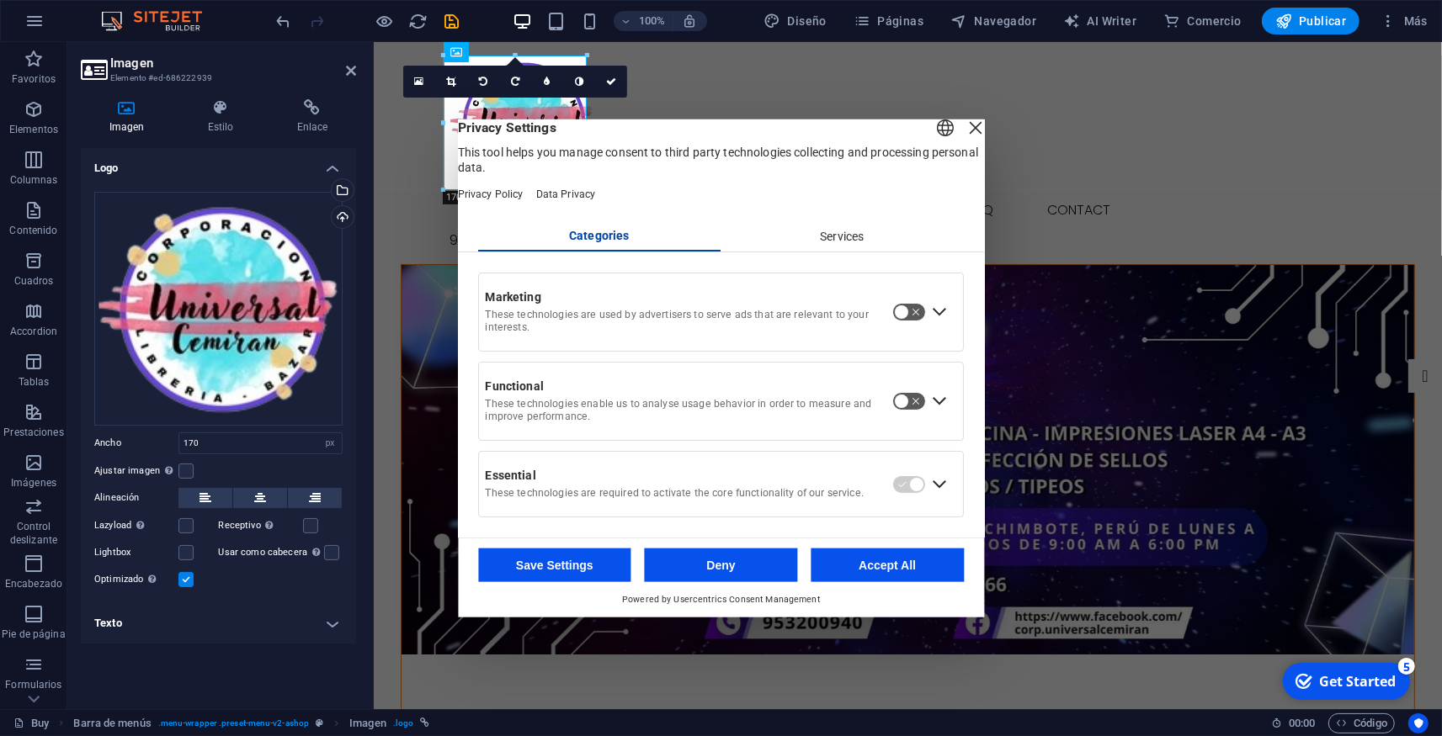
click at [964, 130] on div "Close Layer" at bounding box center [976, 127] width 24 height 24
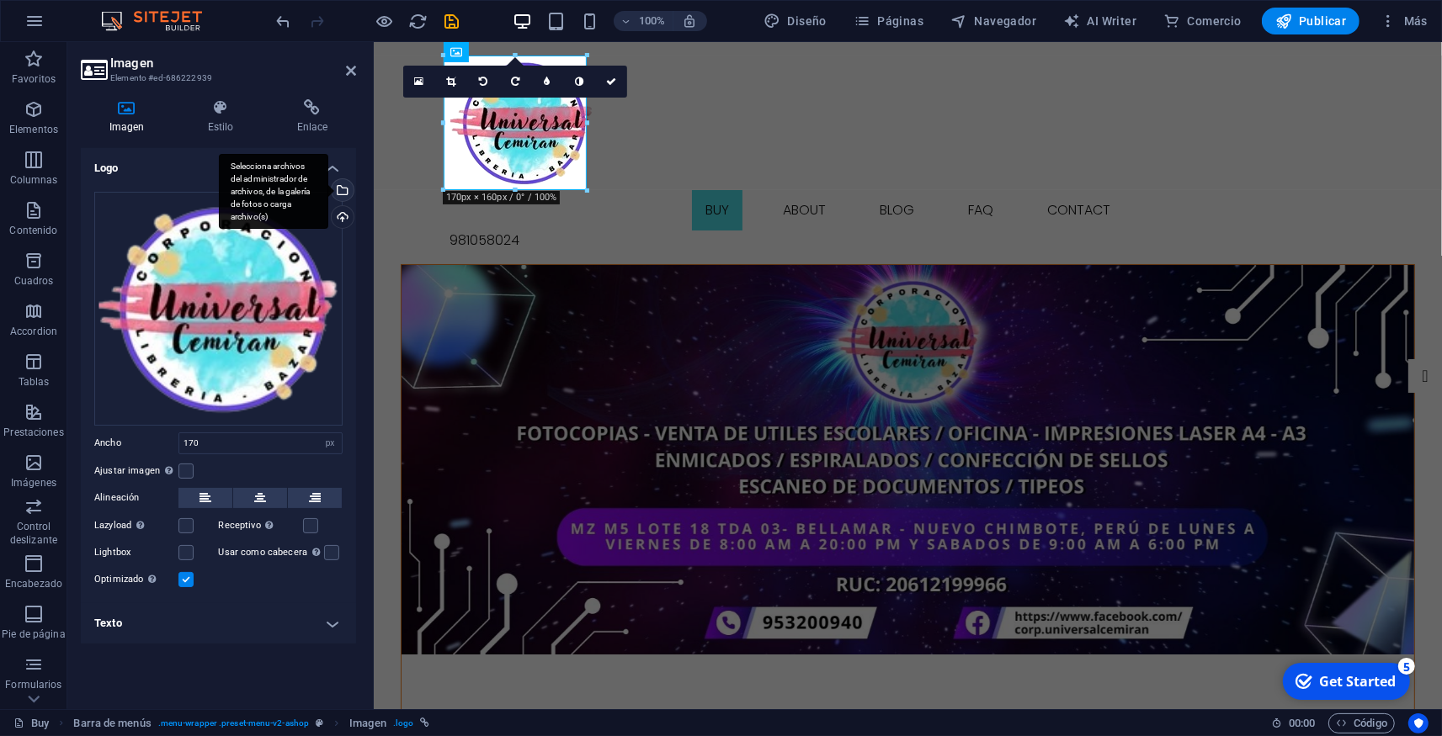
click at [340, 186] on div "Selecciona archivos del administrador de archivos, de la galería de fotos o car…" at bounding box center [340, 191] width 25 height 25
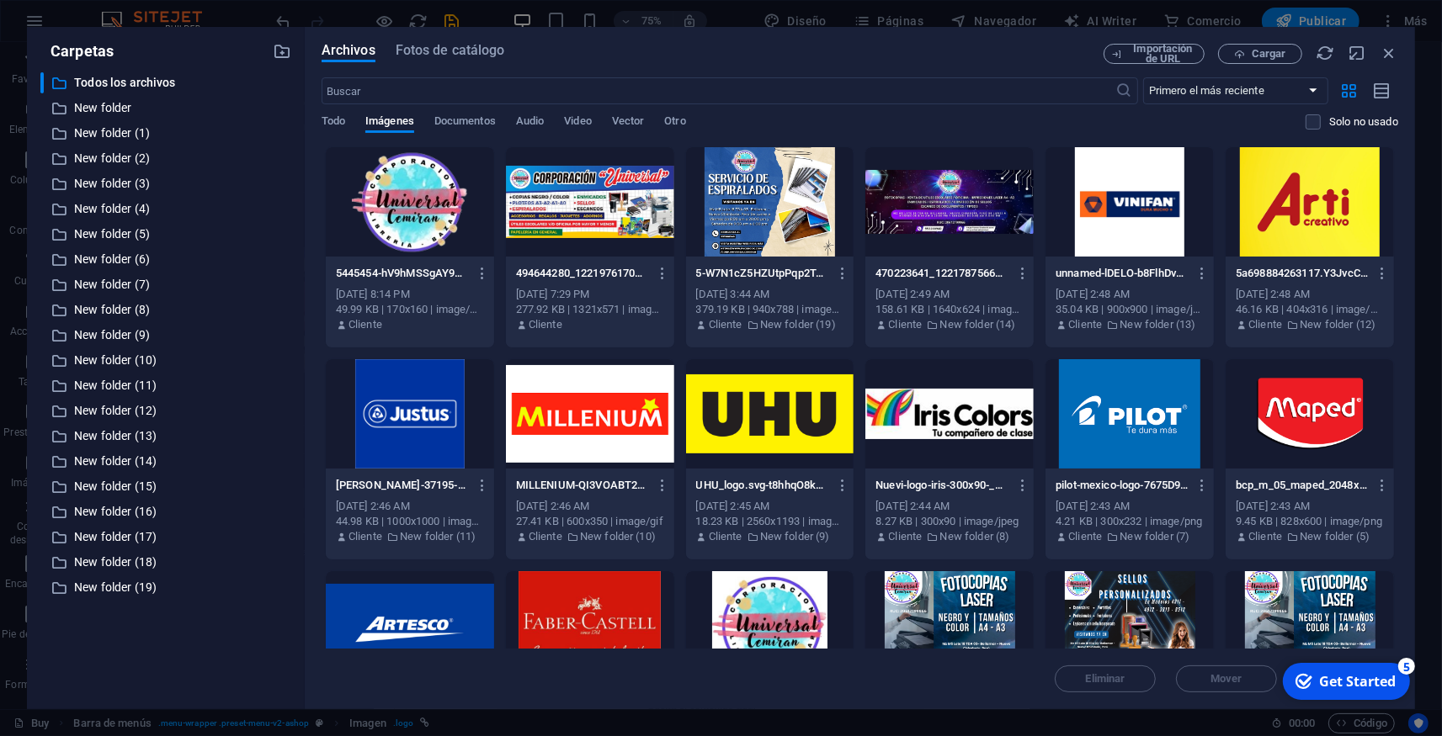
click at [428, 198] on div at bounding box center [410, 201] width 168 height 109
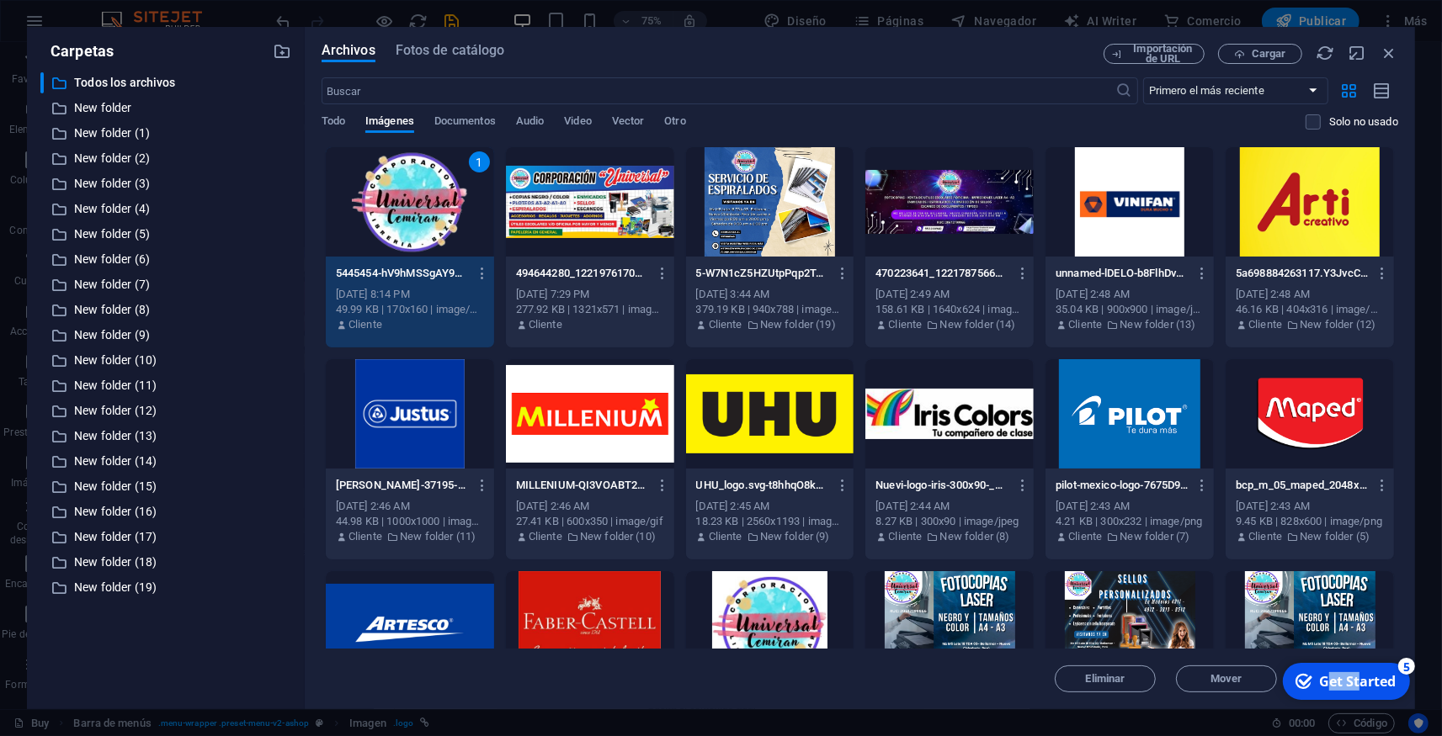
drag, startPoint x: 1356, startPoint y: 680, endPoint x: 1495, endPoint y: 1028, distance: 375.3
click at [1330, 672] on div "Get Started" at bounding box center [1356, 681] width 77 height 19
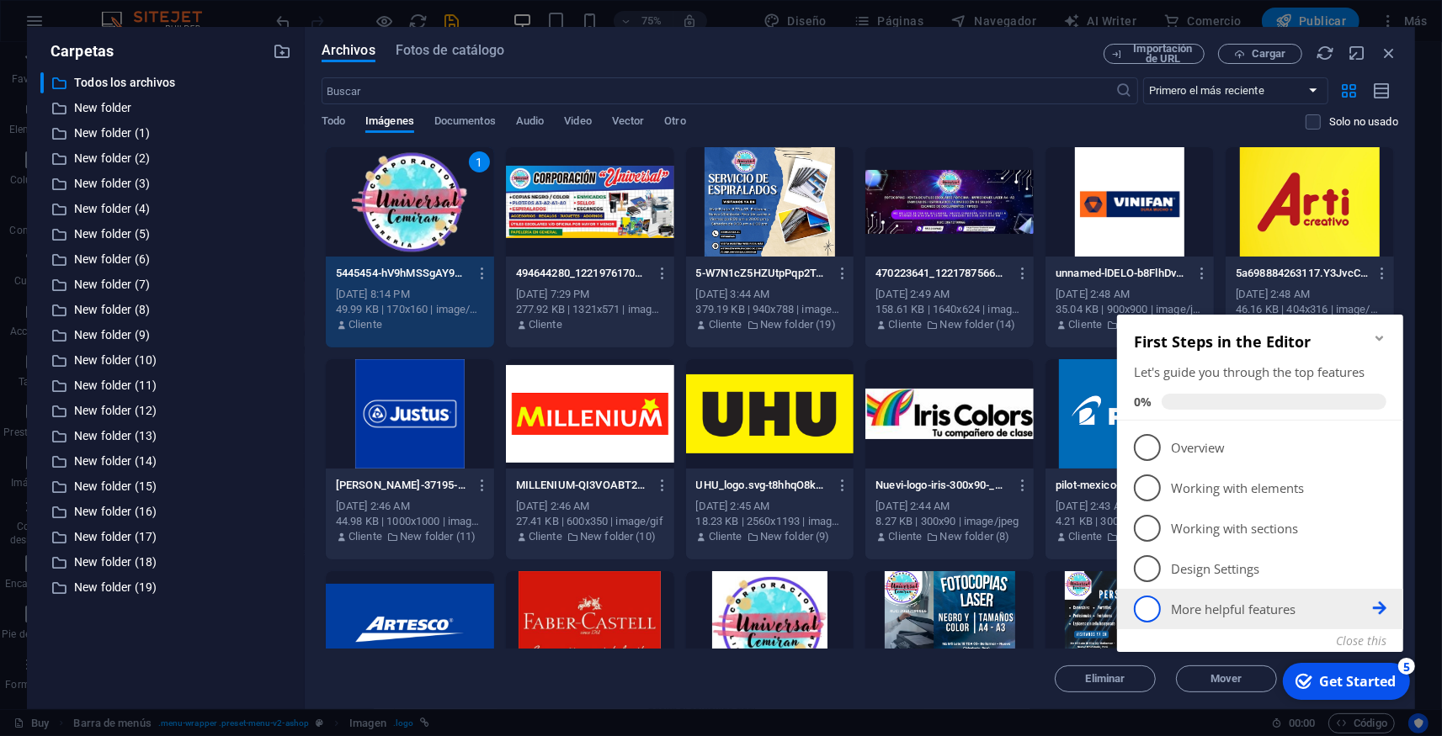
click at [1144, 611] on span "5" at bounding box center [1146, 608] width 27 height 27
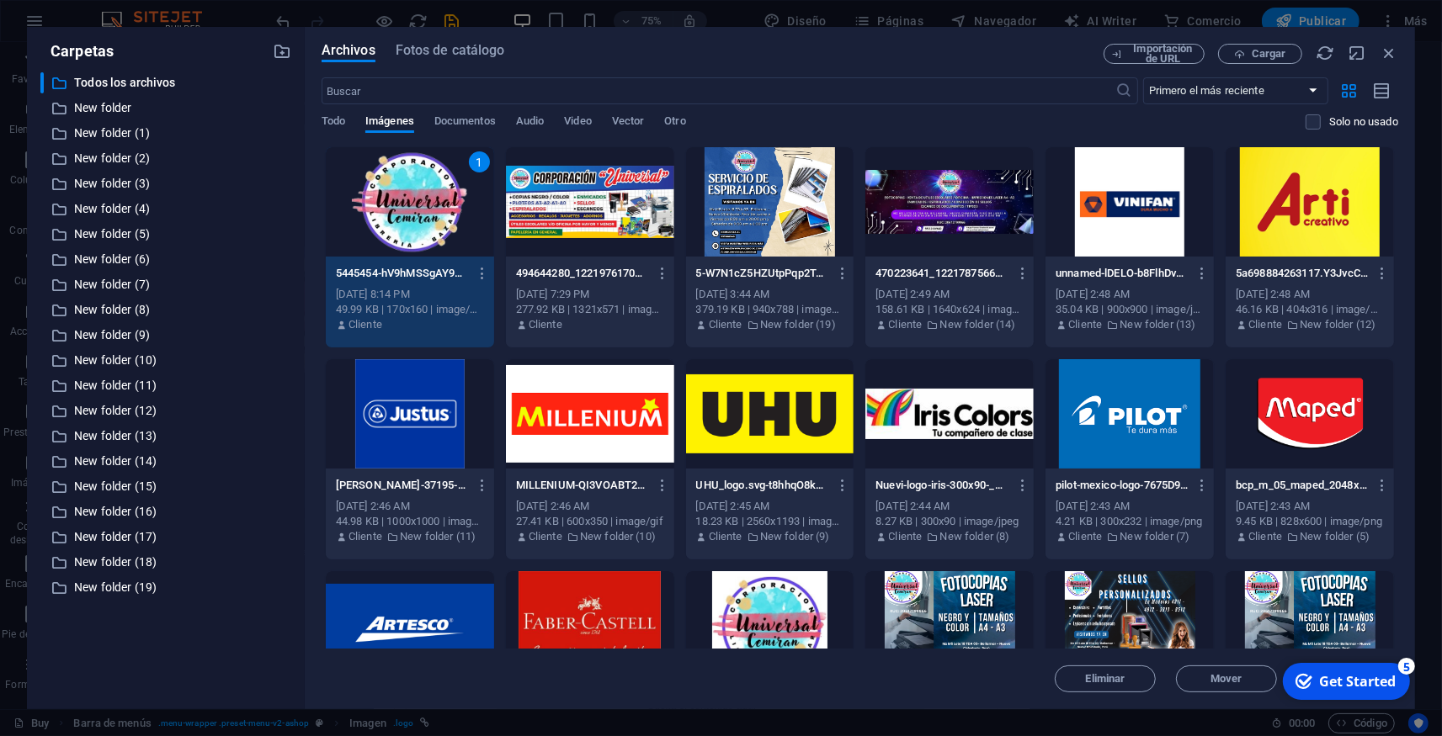
click at [1316, 678] on div "checkmark Get Started 5" at bounding box center [1344, 681] width 100 height 19
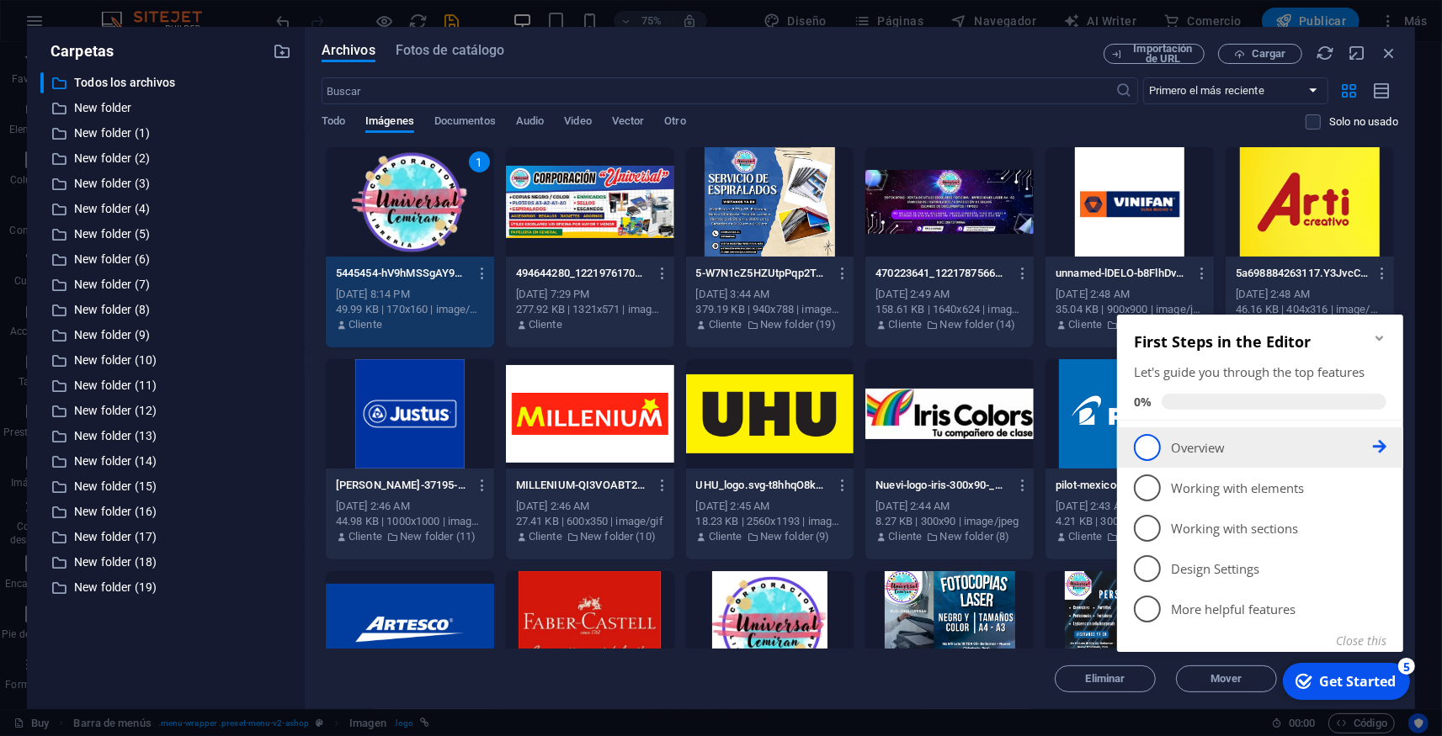
click at [1151, 452] on span "1" at bounding box center [1146, 446] width 27 height 27
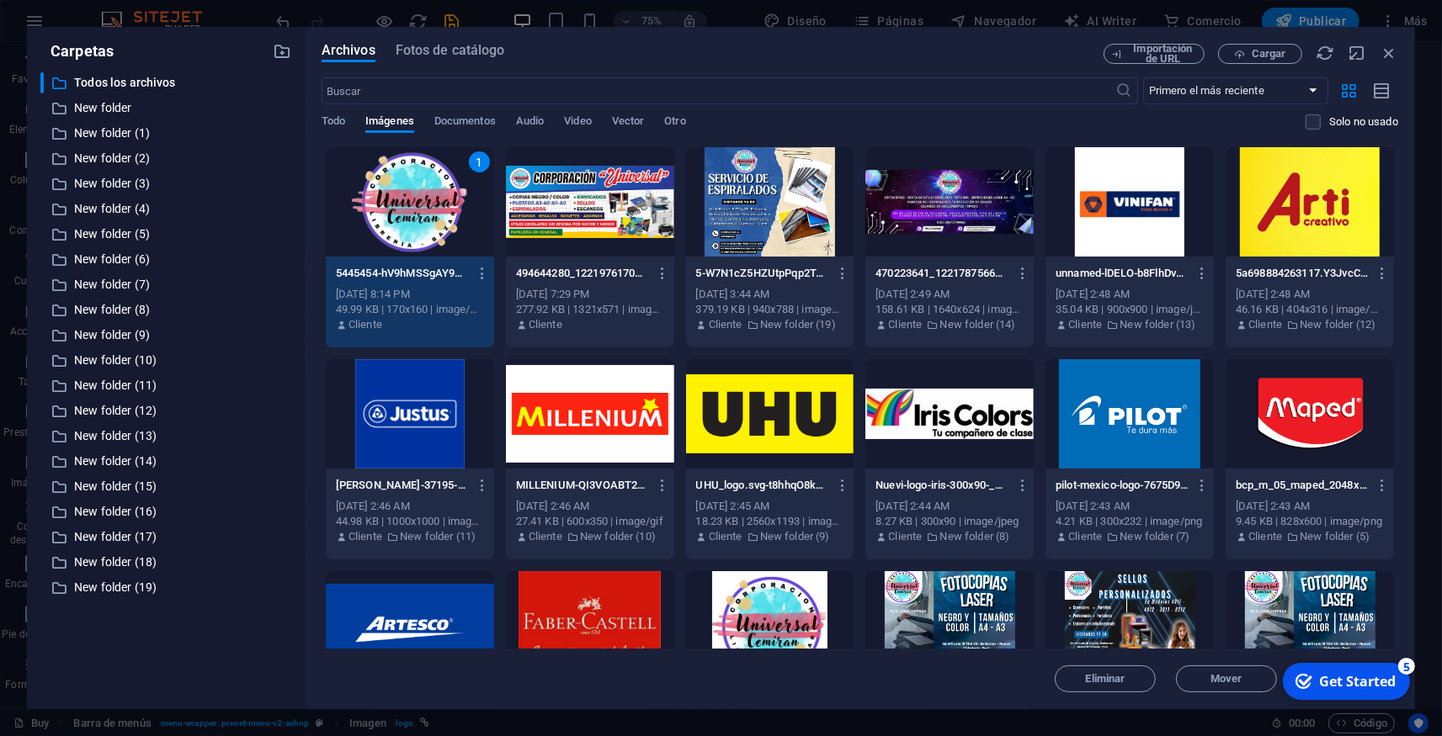
click at [1325, 683] on div "Get Started" at bounding box center [1356, 681] width 77 height 19
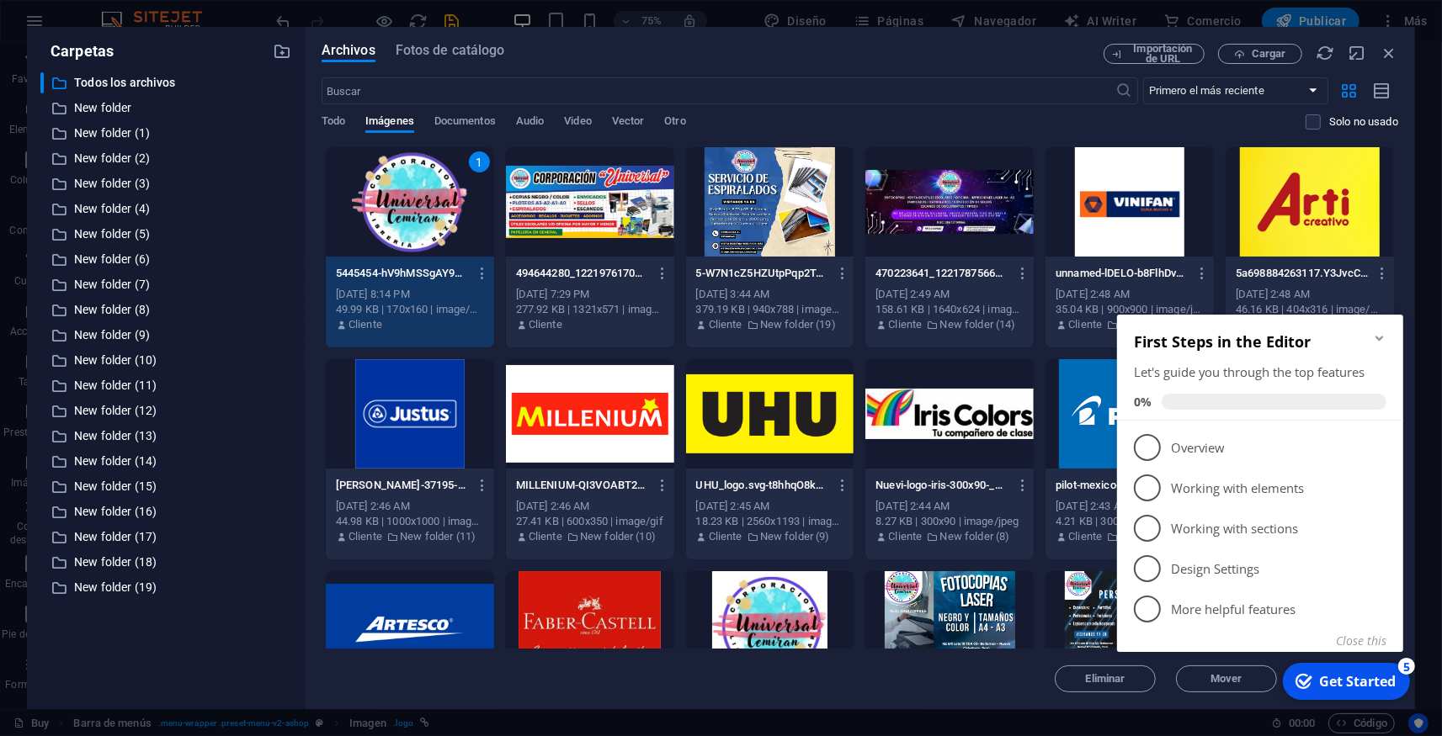
click at [1325, 683] on div "Get Started" at bounding box center [1356, 681] width 77 height 19
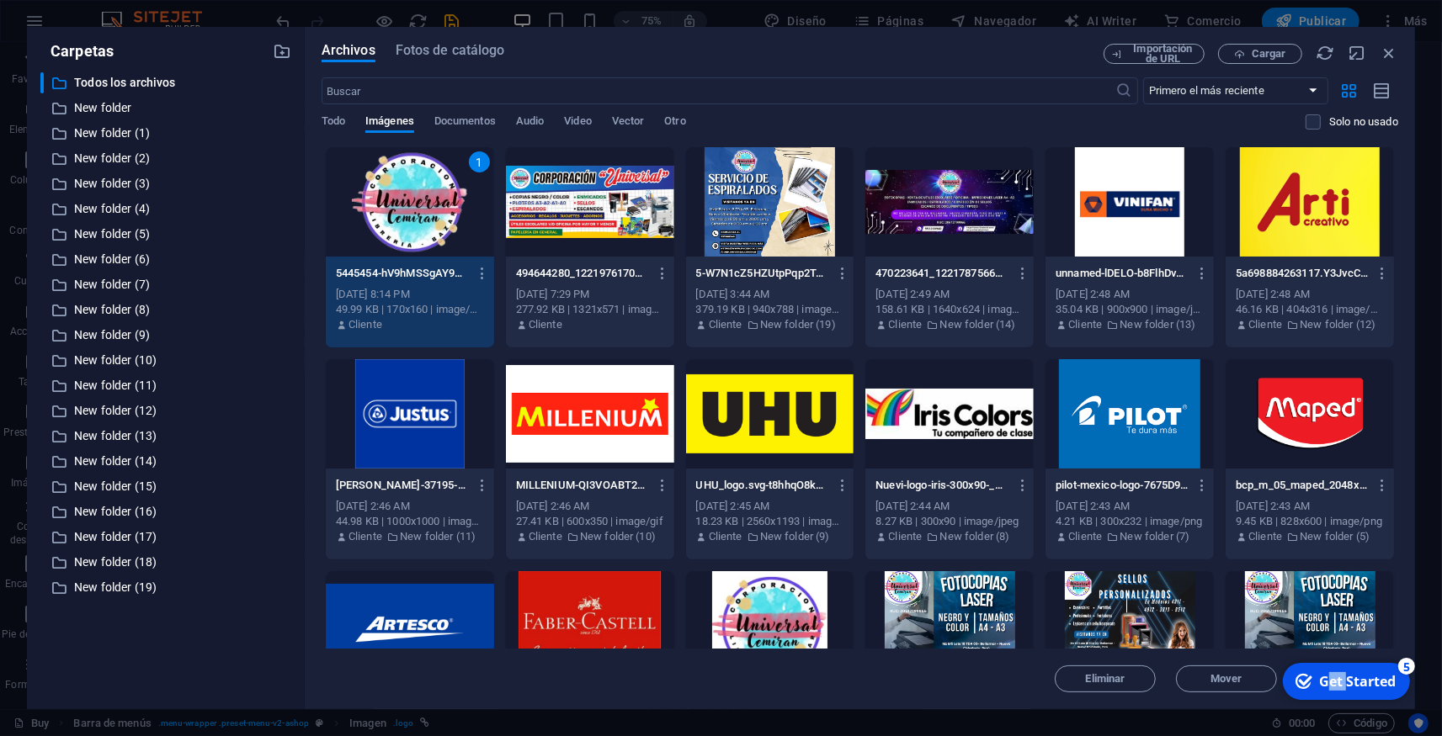
drag, startPoint x: 1493, startPoint y: 1037, endPoint x: 1345, endPoint y: 672, distance: 393.3
click at [1345, 672] on div "Get Started" at bounding box center [1356, 681] width 77 height 19
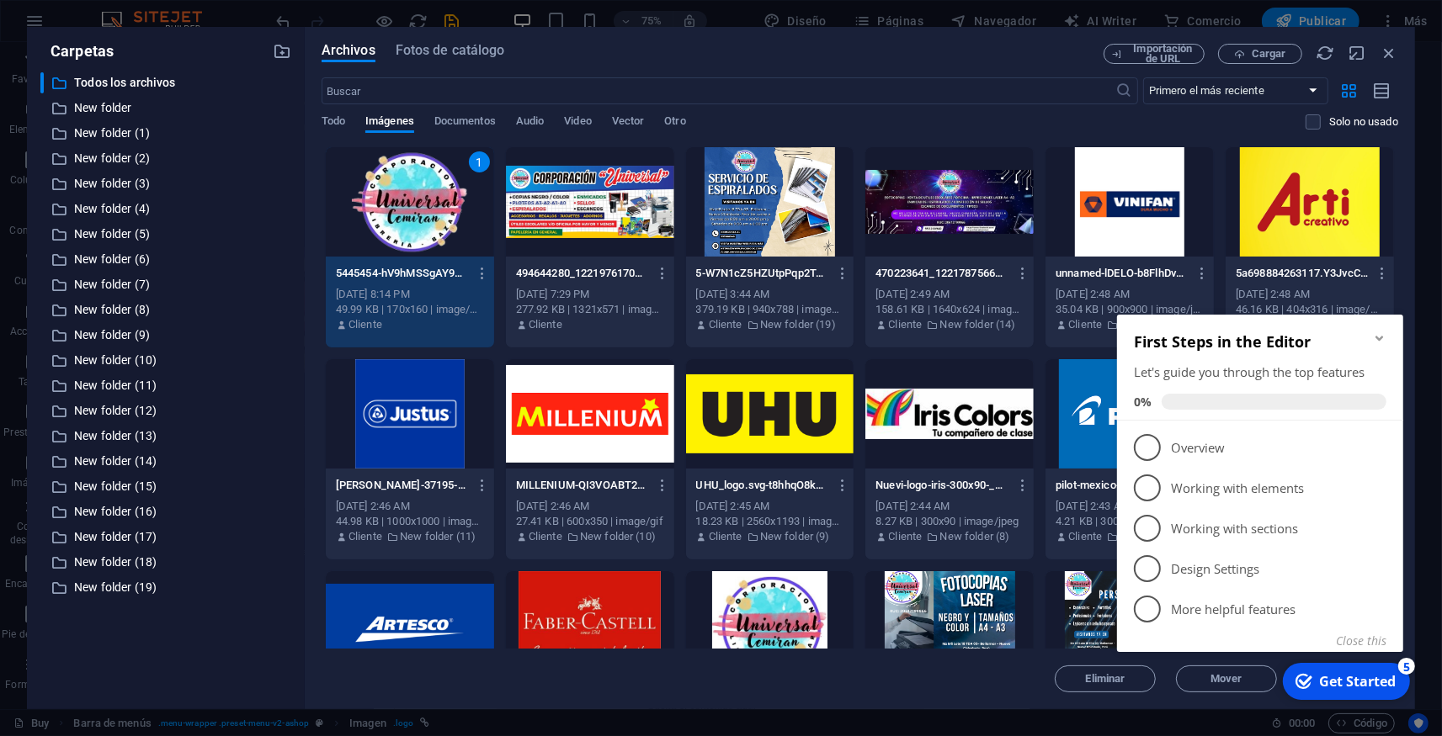
click at [973, 677] on div "Eliminar Mover Insertar" at bounding box center [859, 671] width 1076 height 44
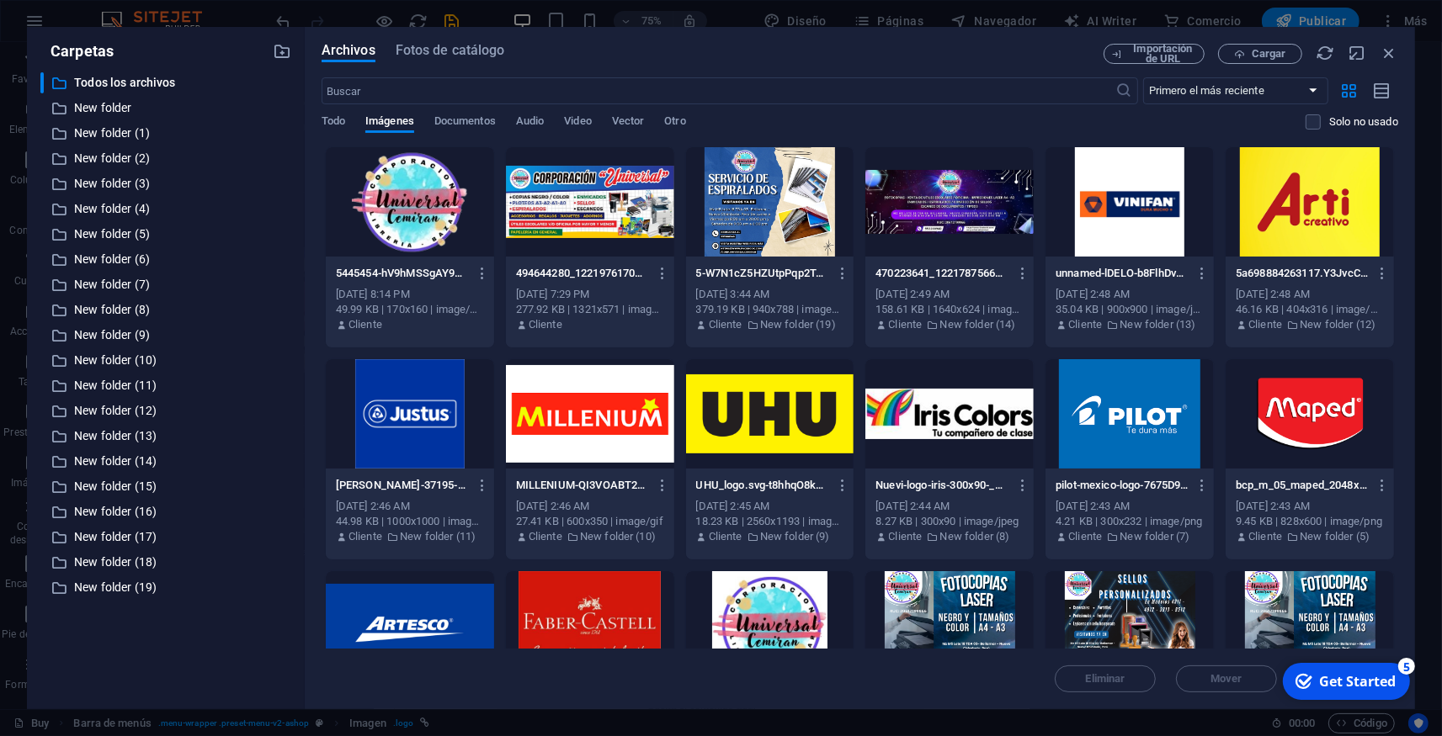
click at [967, 683] on div "Eliminar Mover Insertar" at bounding box center [859, 671] width 1076 height 44
click at [1415, 725] on div "Carpetas ​ Todos los archivos Todos los archivos ​ New folder New folder ​ New …" at bounding box center [721, 368] width 1442 height 736
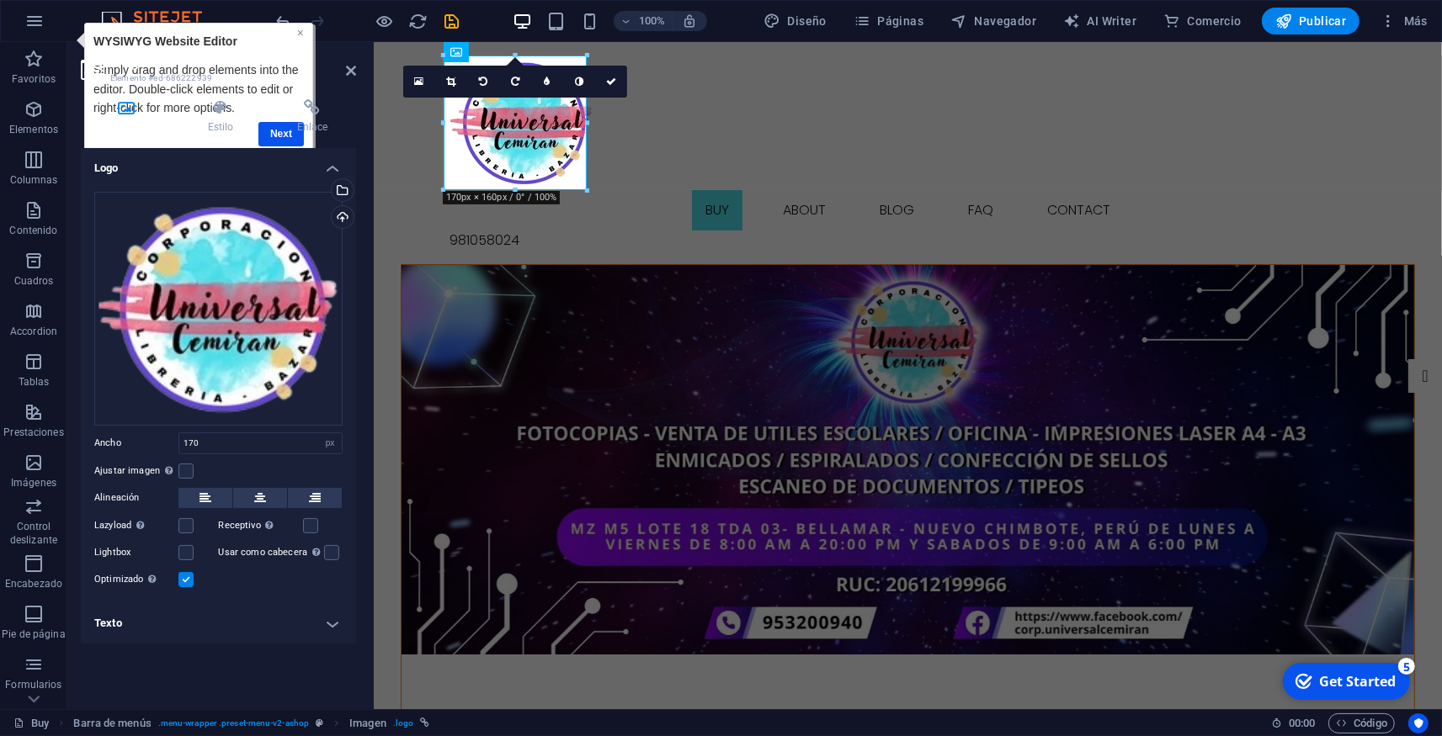
click at [300, 33] on link "×" at bounding box center [299, 31] width 7 height 13
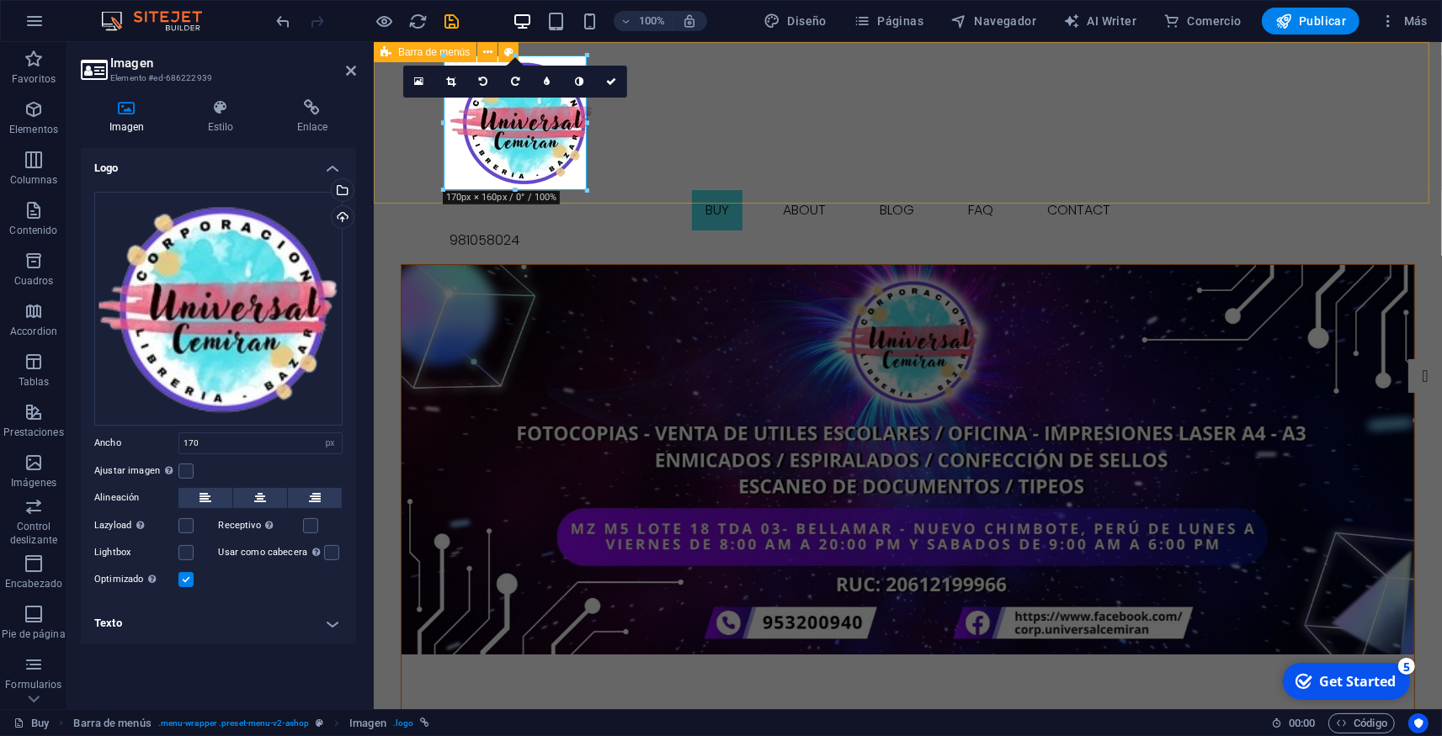
click at [645, 162] on div "Buy About Blog FAQ Contact [PHONE_NUMBER]" at bounding box center [907, 153] width 1068 height 222
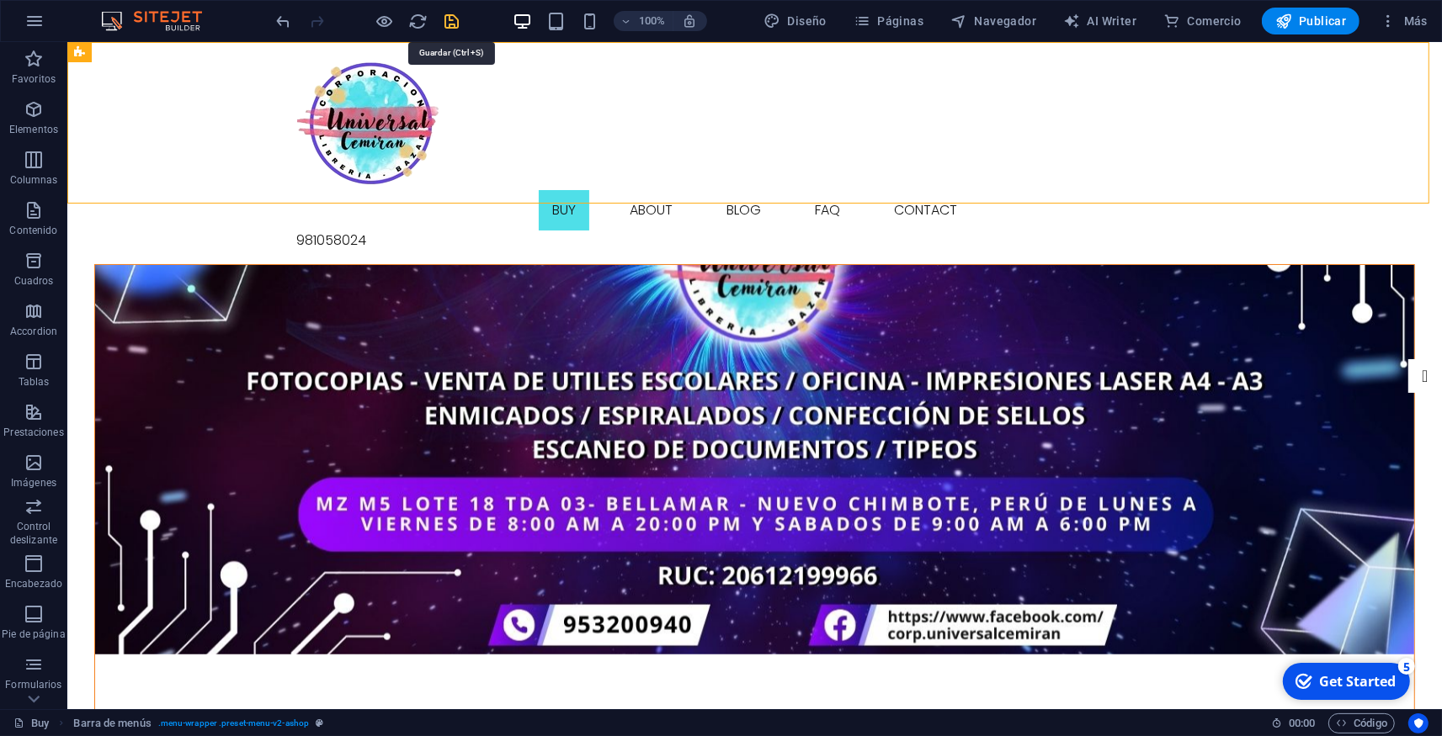
click at [449, 24] on icon "save" at bounding box center [452, 21] width 19 height 19
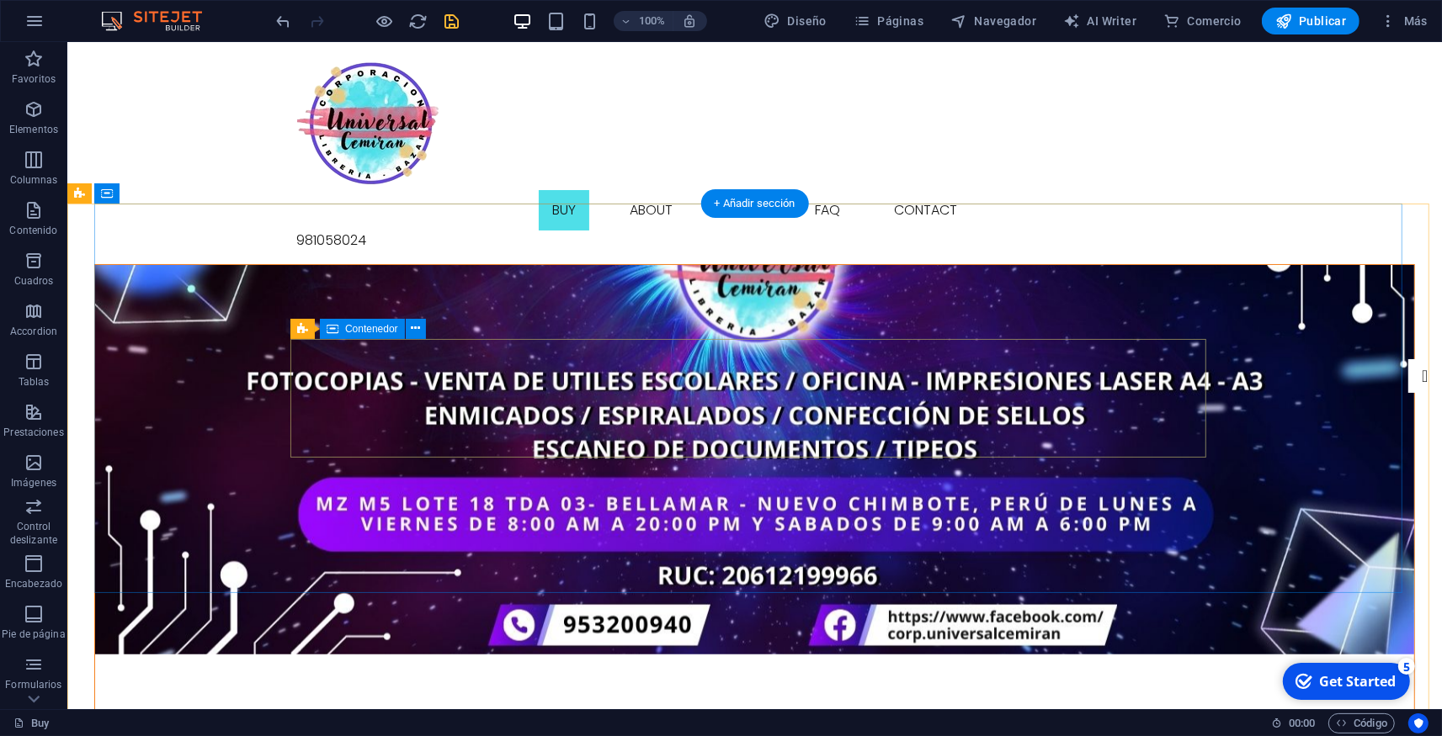
click at [1275, 385] on figure at bounding box center [753, 460] width 1319 height 390
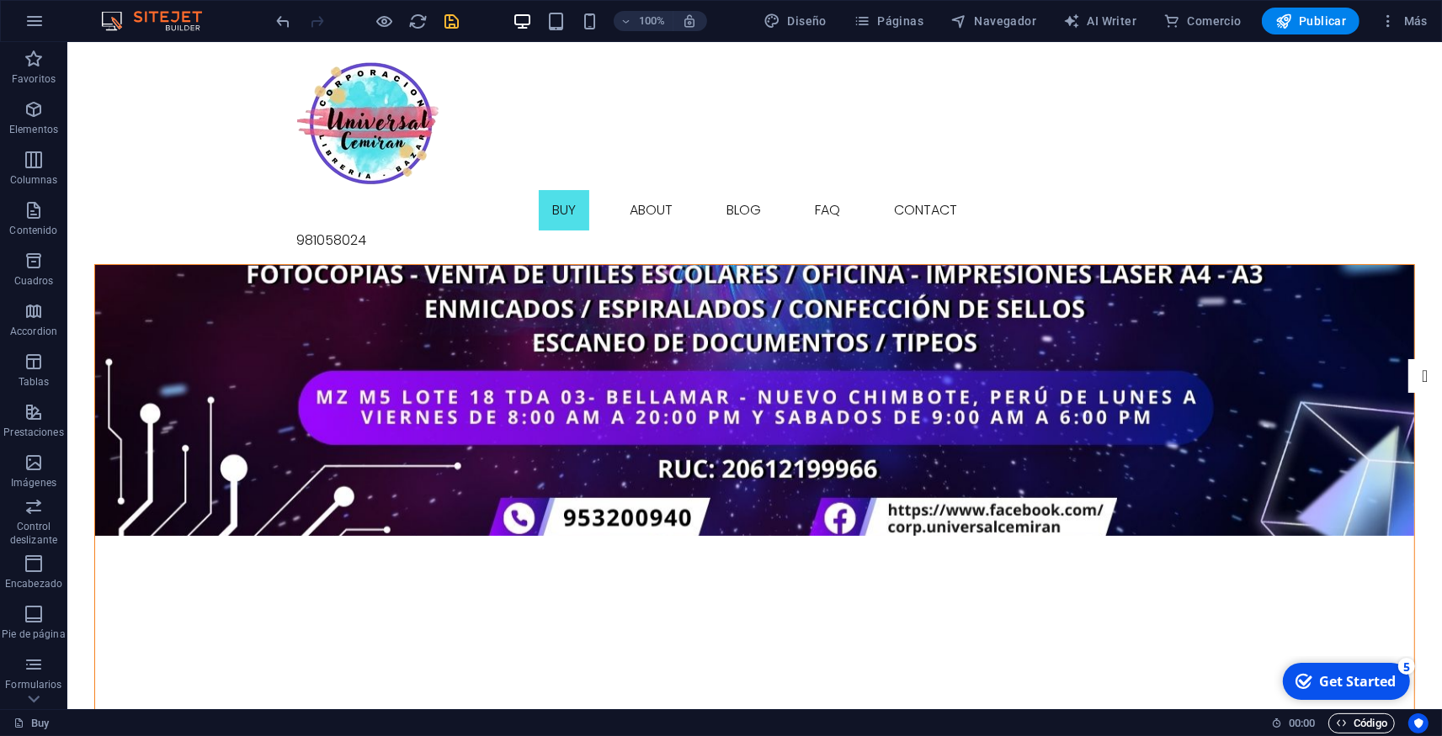
click at [1357, 725] on span "Código" at bounding box center [1360, 724] width 51 height 20
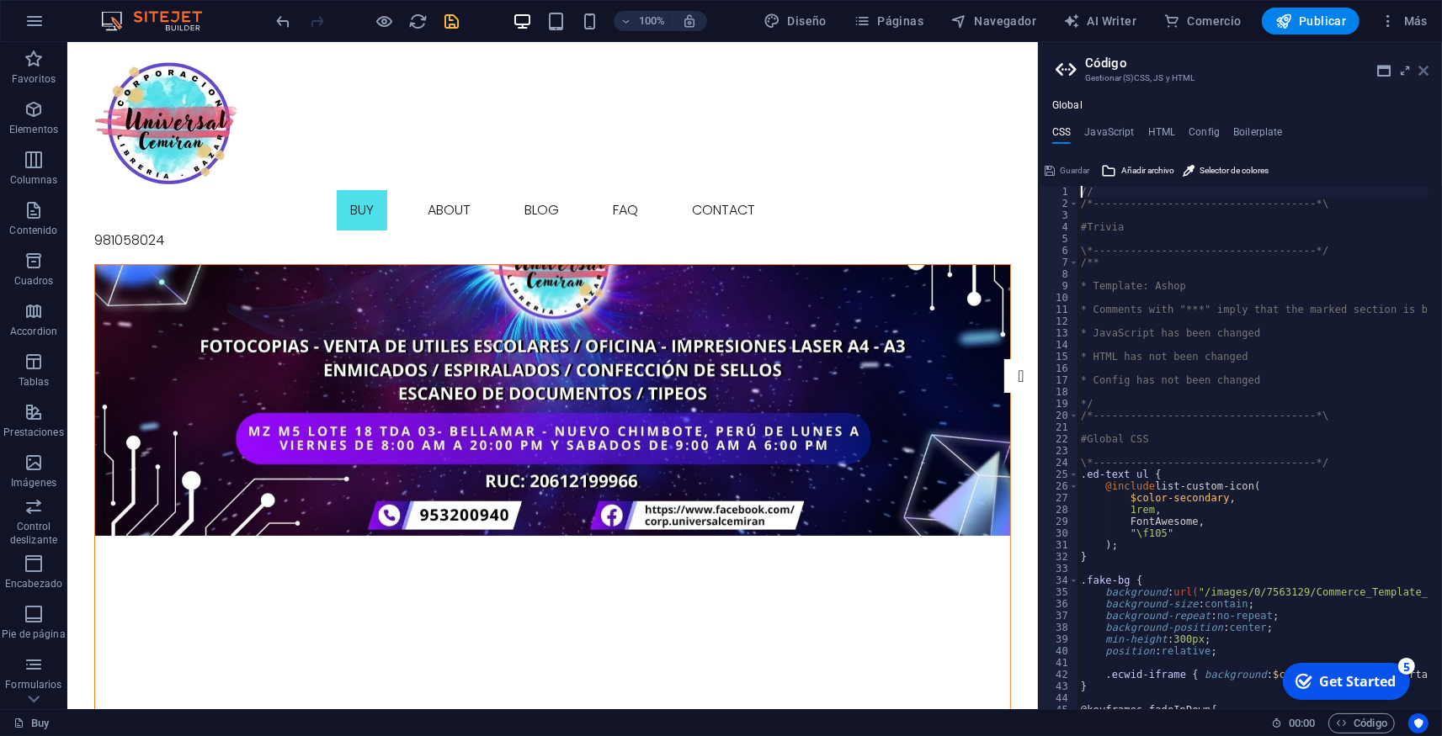
click at [1422, 65] on icon at bounding box center [1423, 70] width 10 height 13
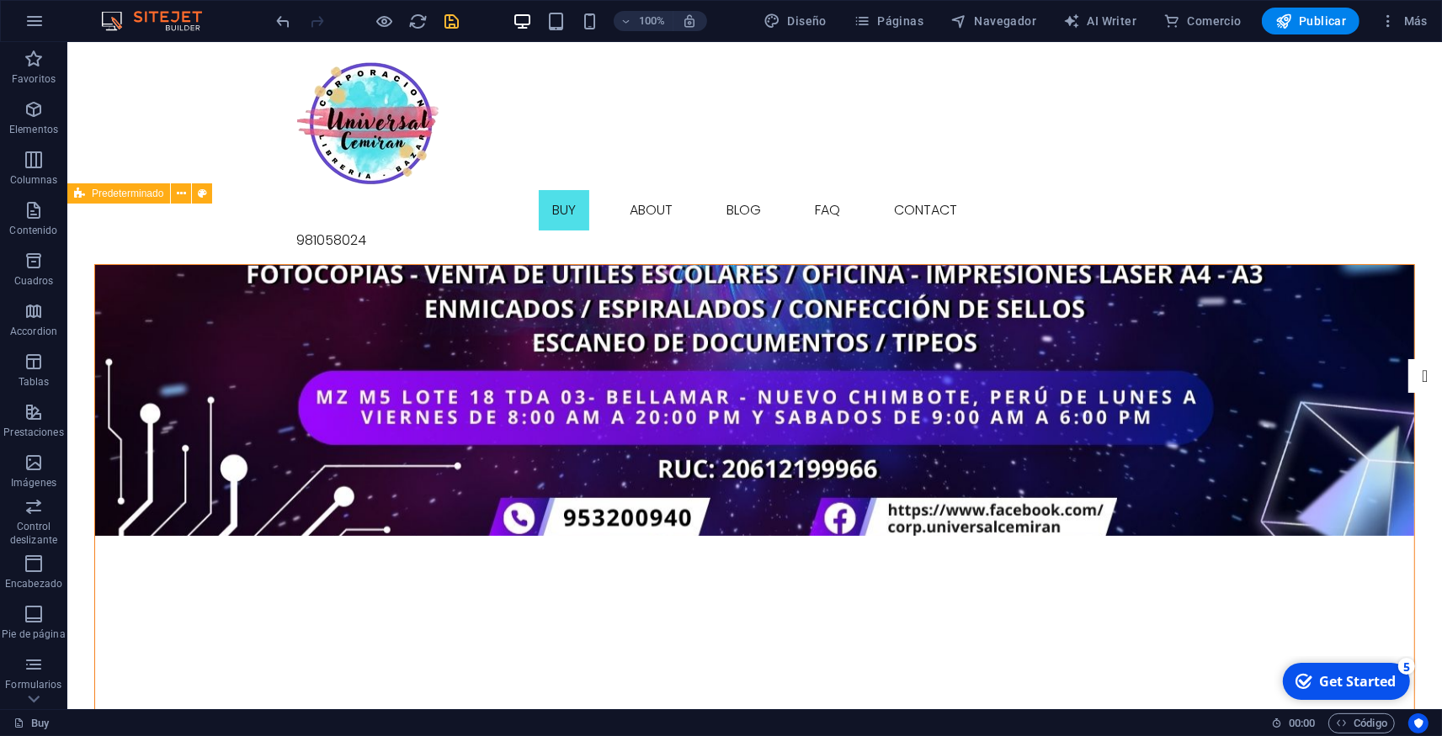
click at [1276, 723] on icon at bounding box center [1276, 723] width 11 height 11
click at [1290, 722] on span "00 : 00" at bounding box center [1301, 724] width 26 height 20
click at [1288, 723] on span "00 : 00" at bounding box center [1301, 724] width 26 height 20
click at [1272, 720] on icon at bounding box center [1276, 723] width 11 height 11
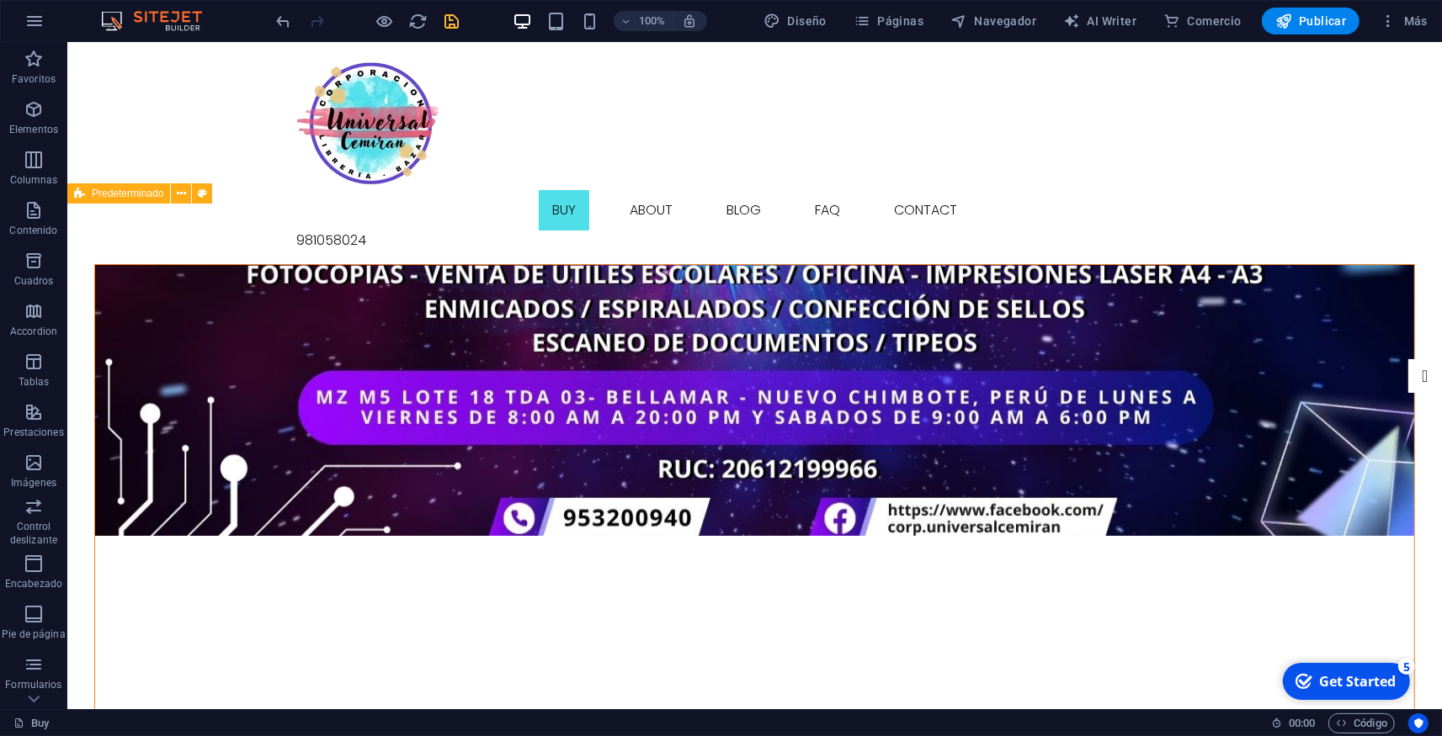
click at [1345, 682] on div "Get Started" at bounding box center [1356, 681] width 77 height 19
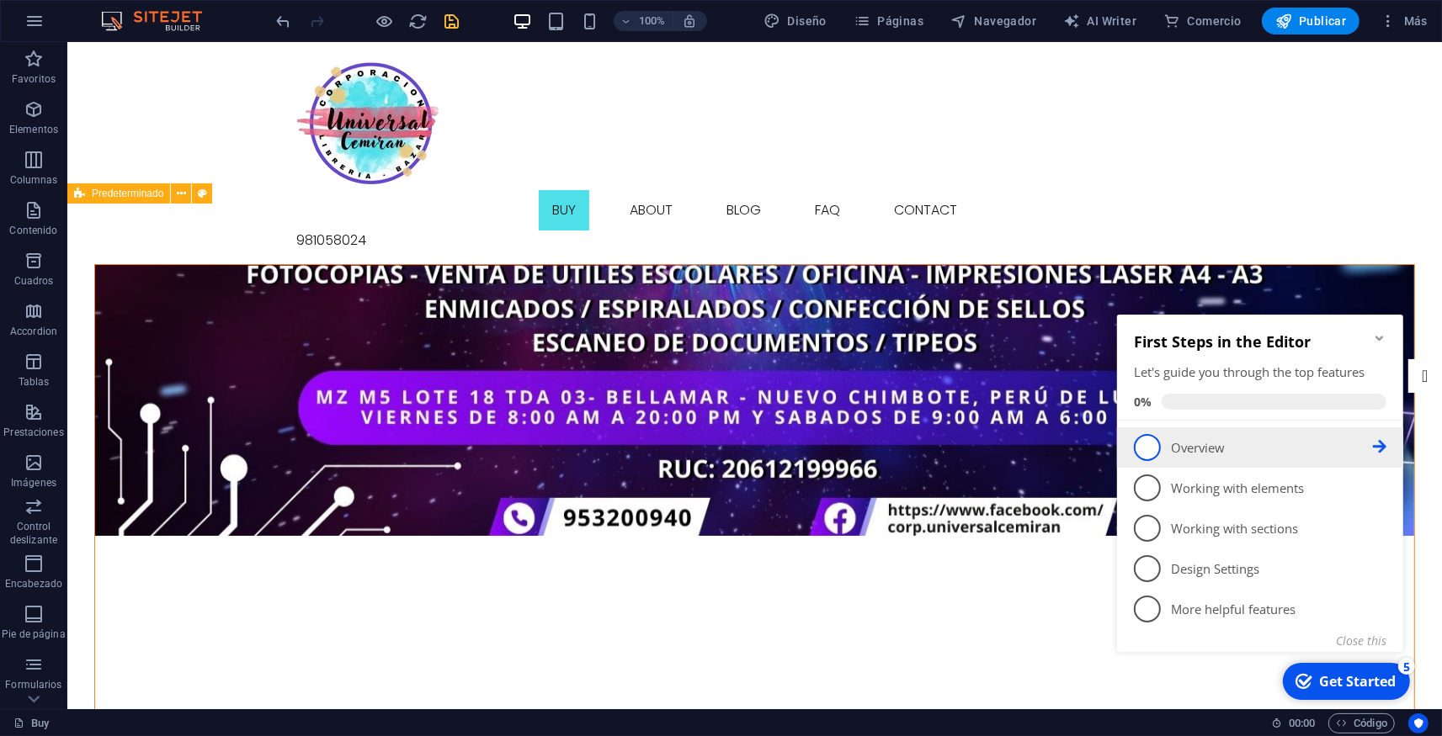
click at [1197, 443] on p "Overview - incomplete" at bounding box center [1271, 447] width 202 height 18
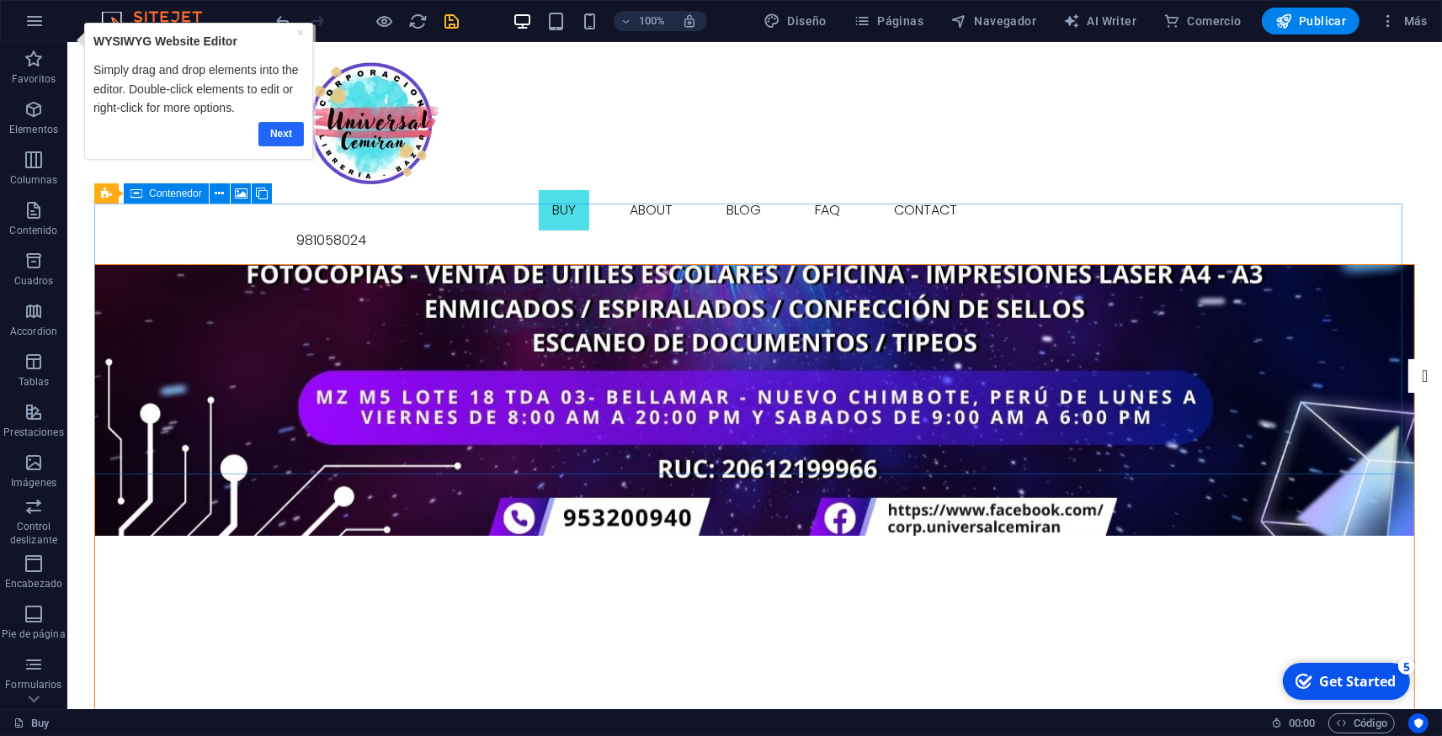
click at [276, 123] on link "Next" at bounding box center [280, 133] width 45 height 24
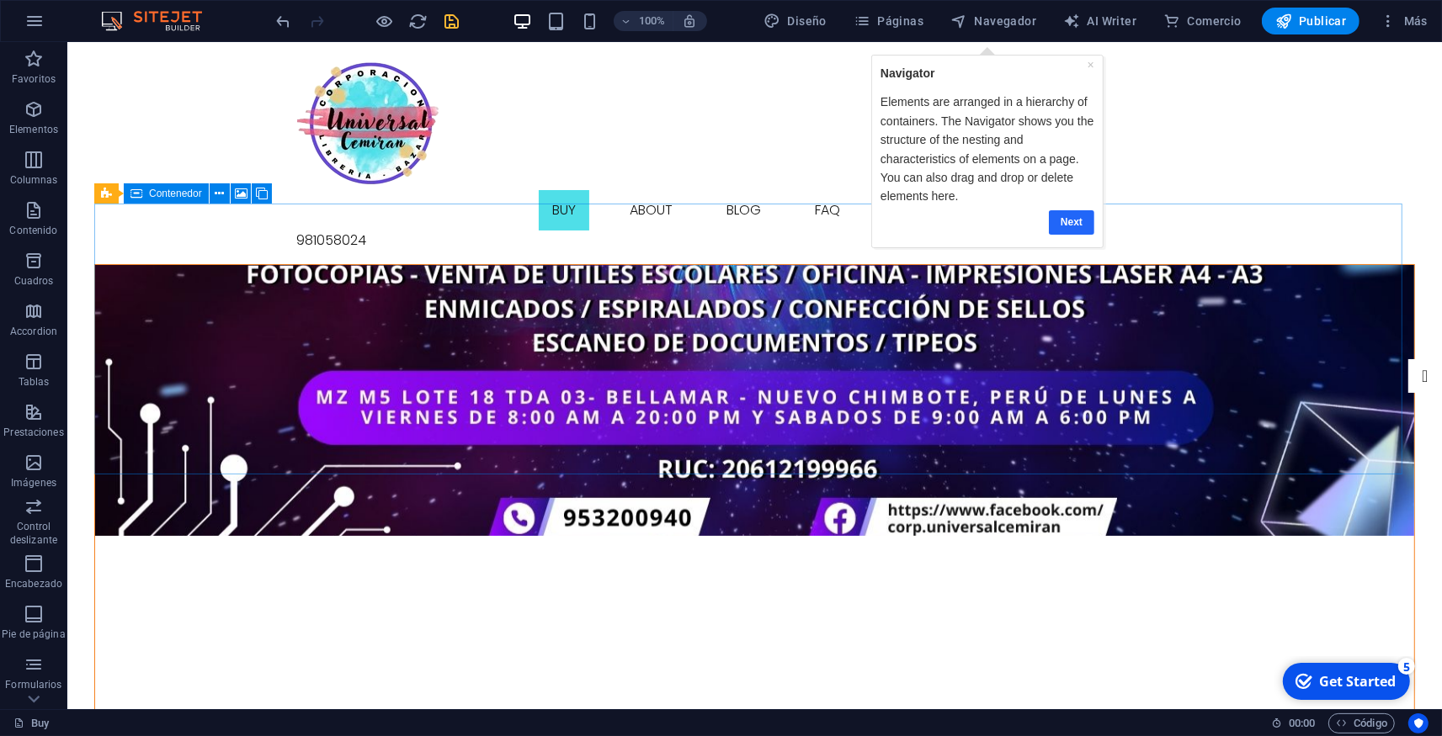
click at [1066, 213] on link "Next" at bounding box center [1070, 222] width 45 height 24
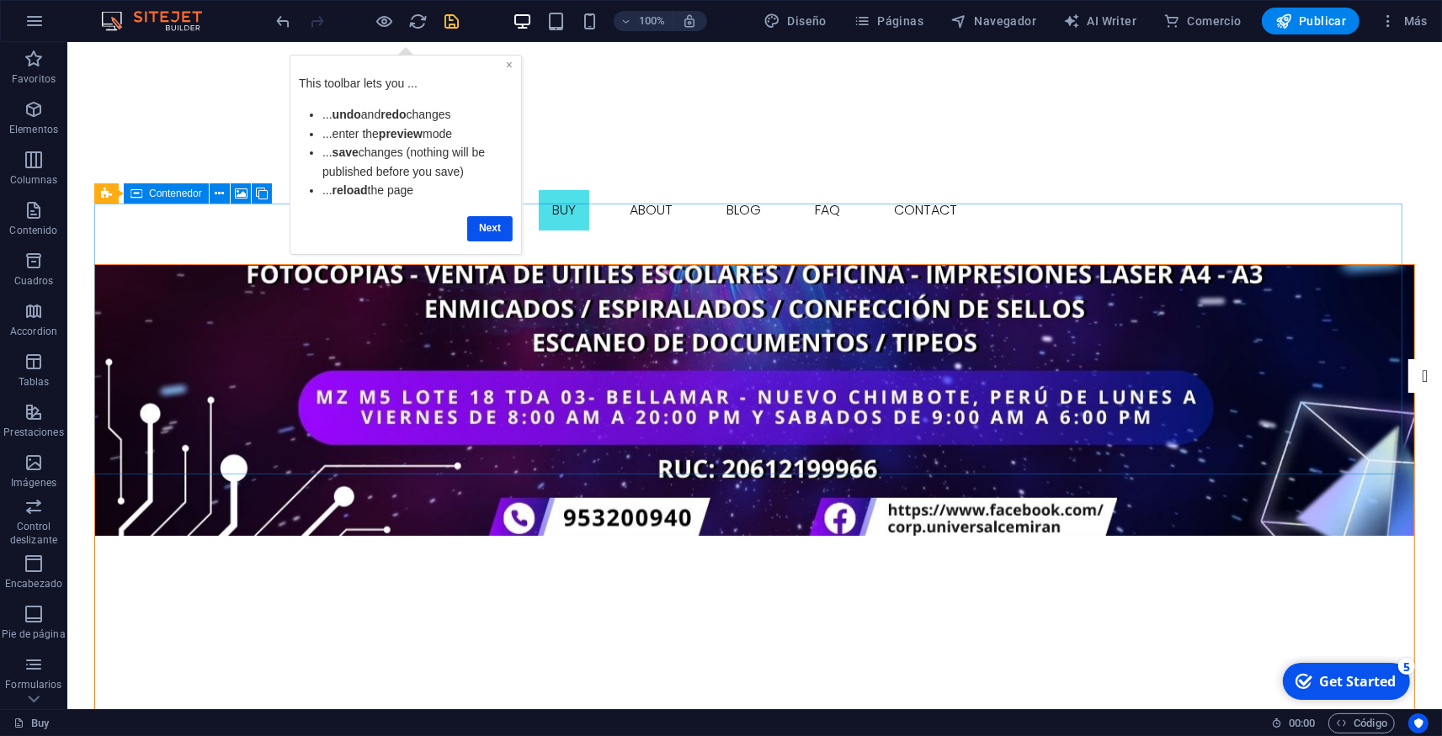
click at [507, 66] on link "×" at bounding box center [509, 63] width 7 height 13
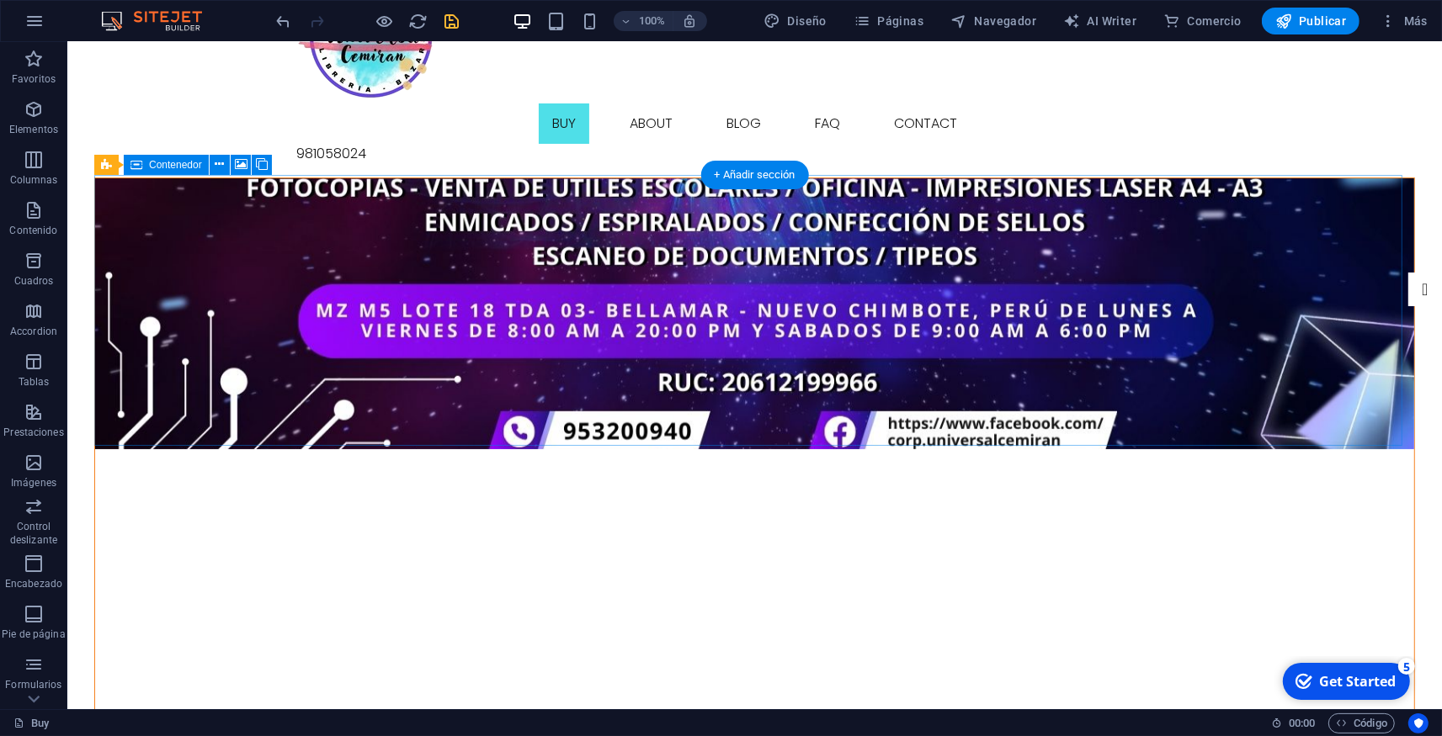
scroll to position [185, 0]
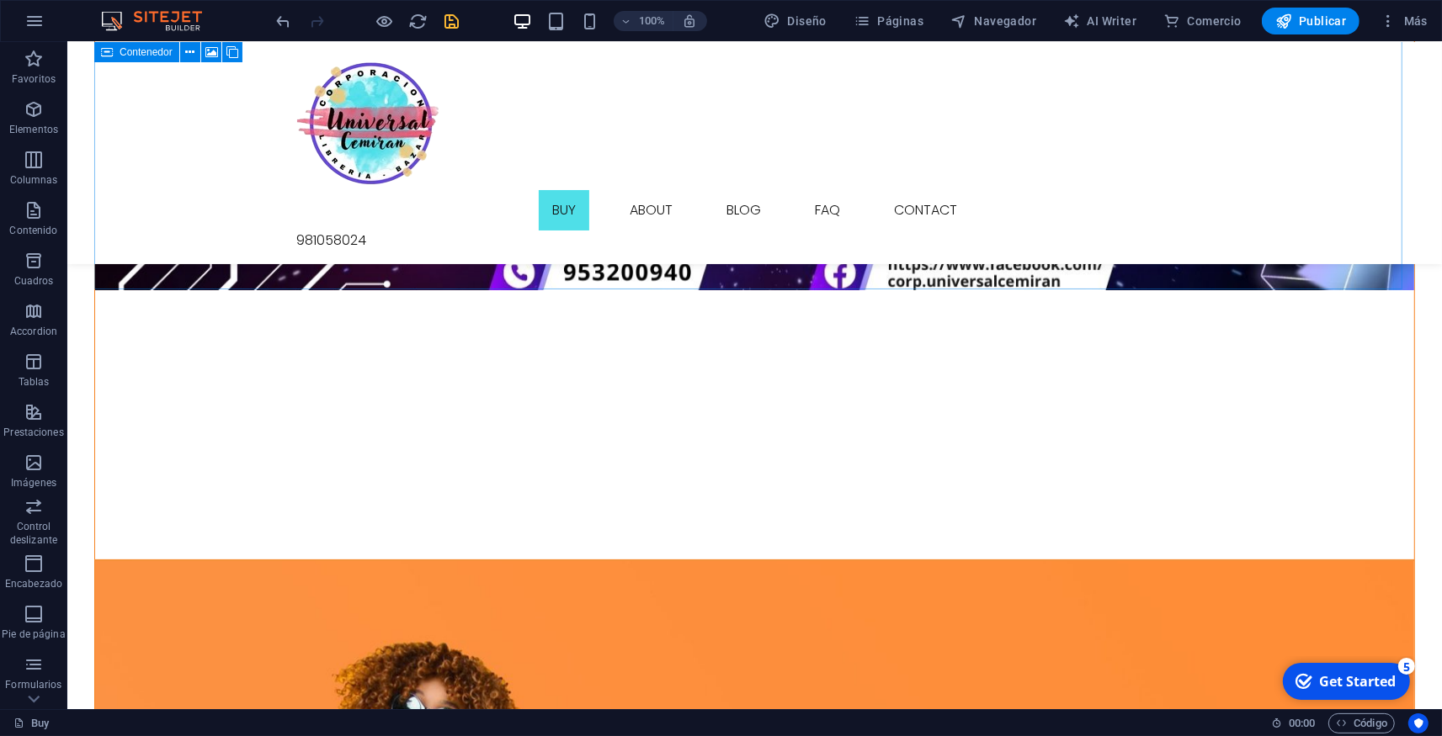
click at [1401, 666] on div "5" at bounding box center [1405, 665] width 17 height 17
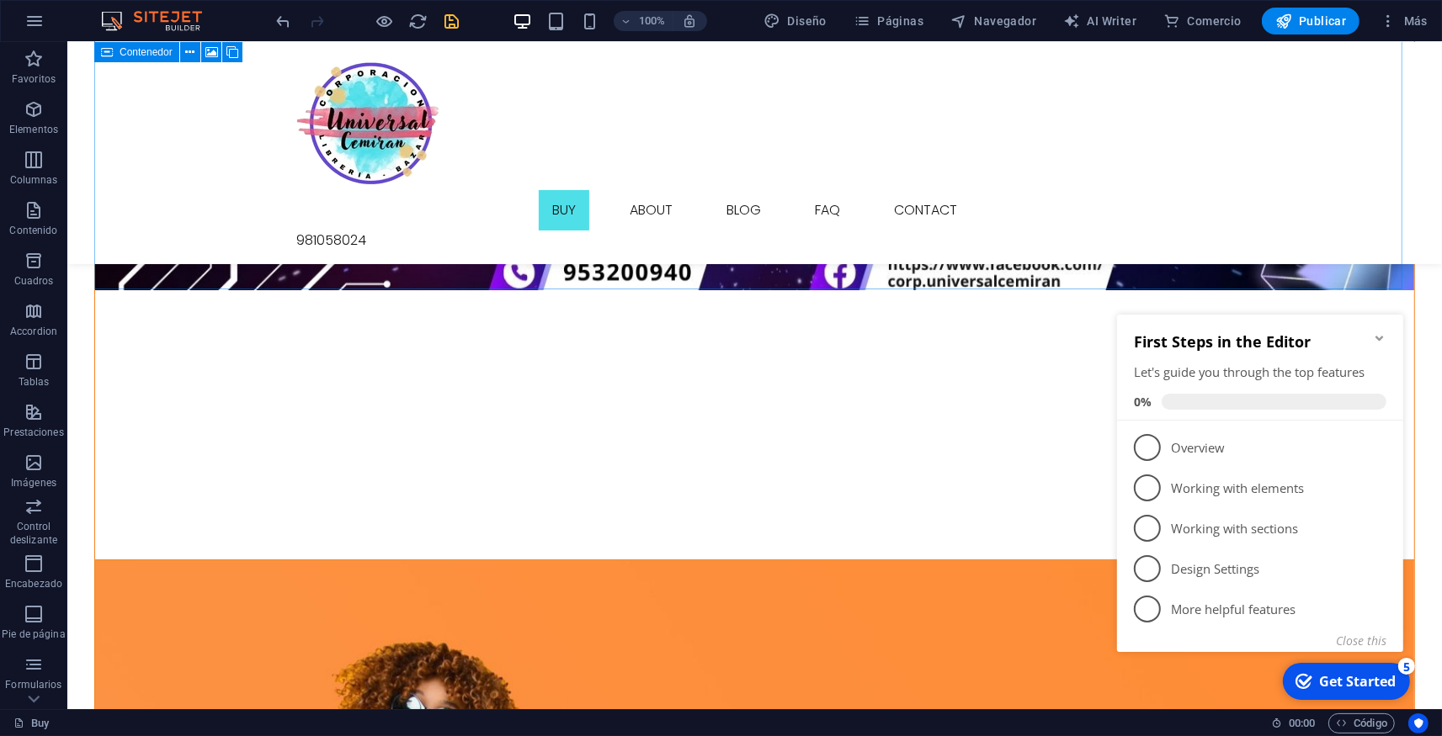
click at [1401, 666] on div "5" at bounding box center [1405, 665] width 17 height 17
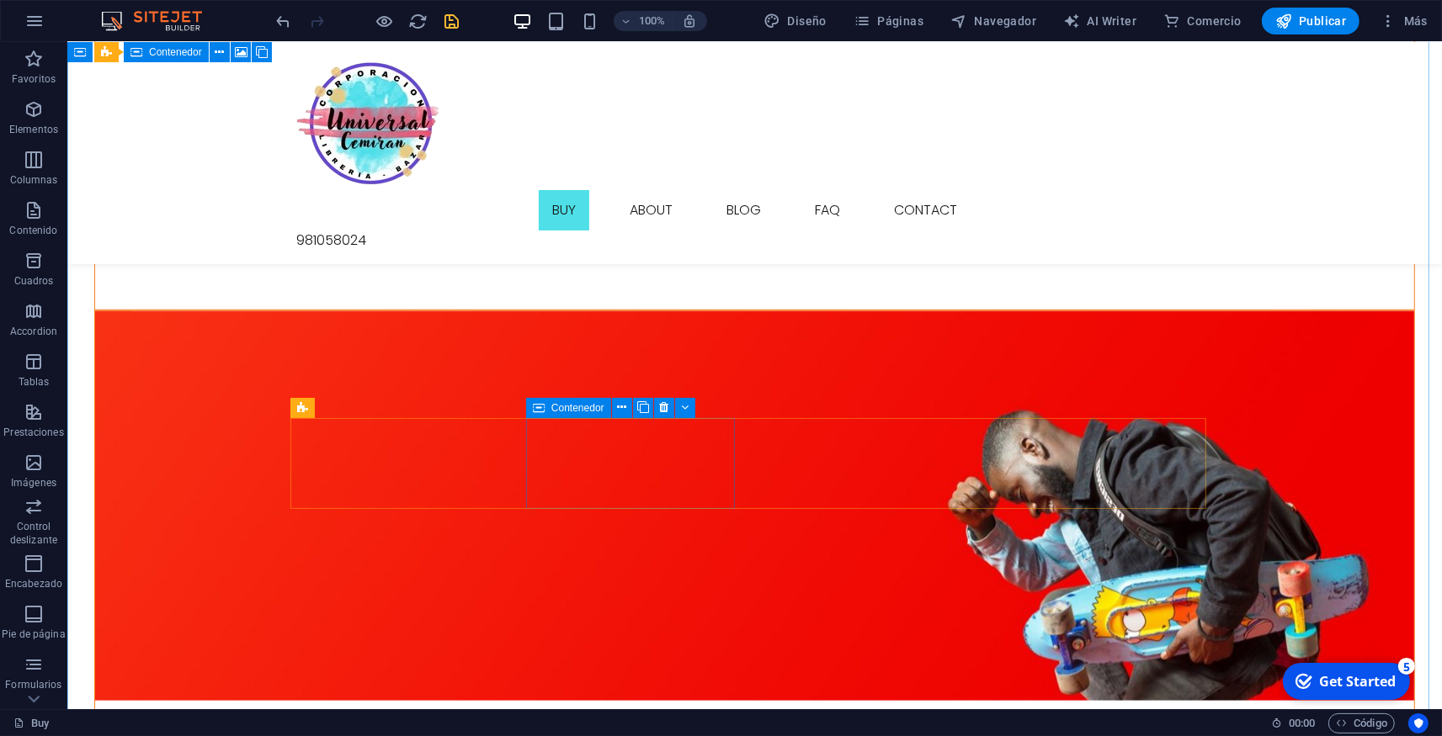
scroll to position [926, 0]
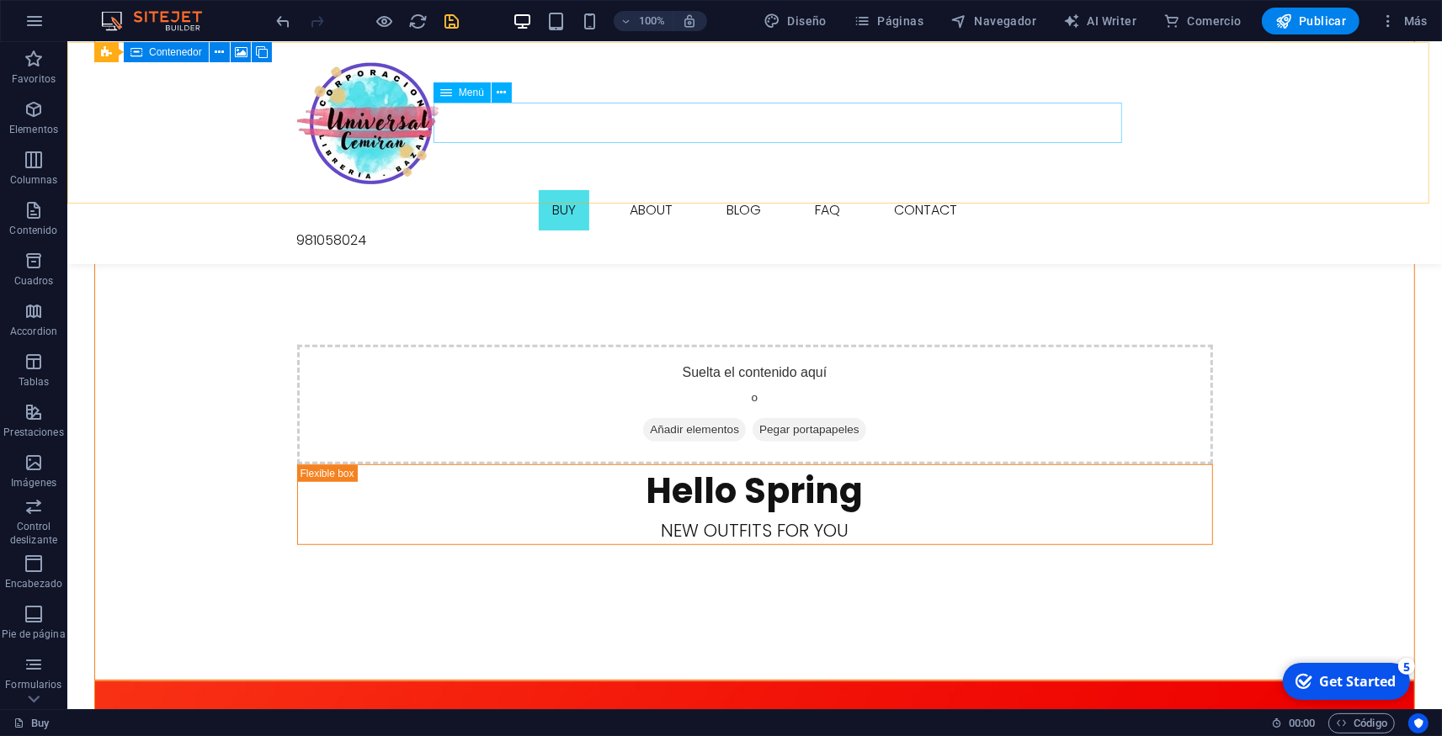
click at [669, 190] on nav "Buy About Blog FAQ Contact" at bounding box center [754, 210] width 916 height 40
click at [322, 135] on figure at bounding box center [754, 123] width 916 height 135
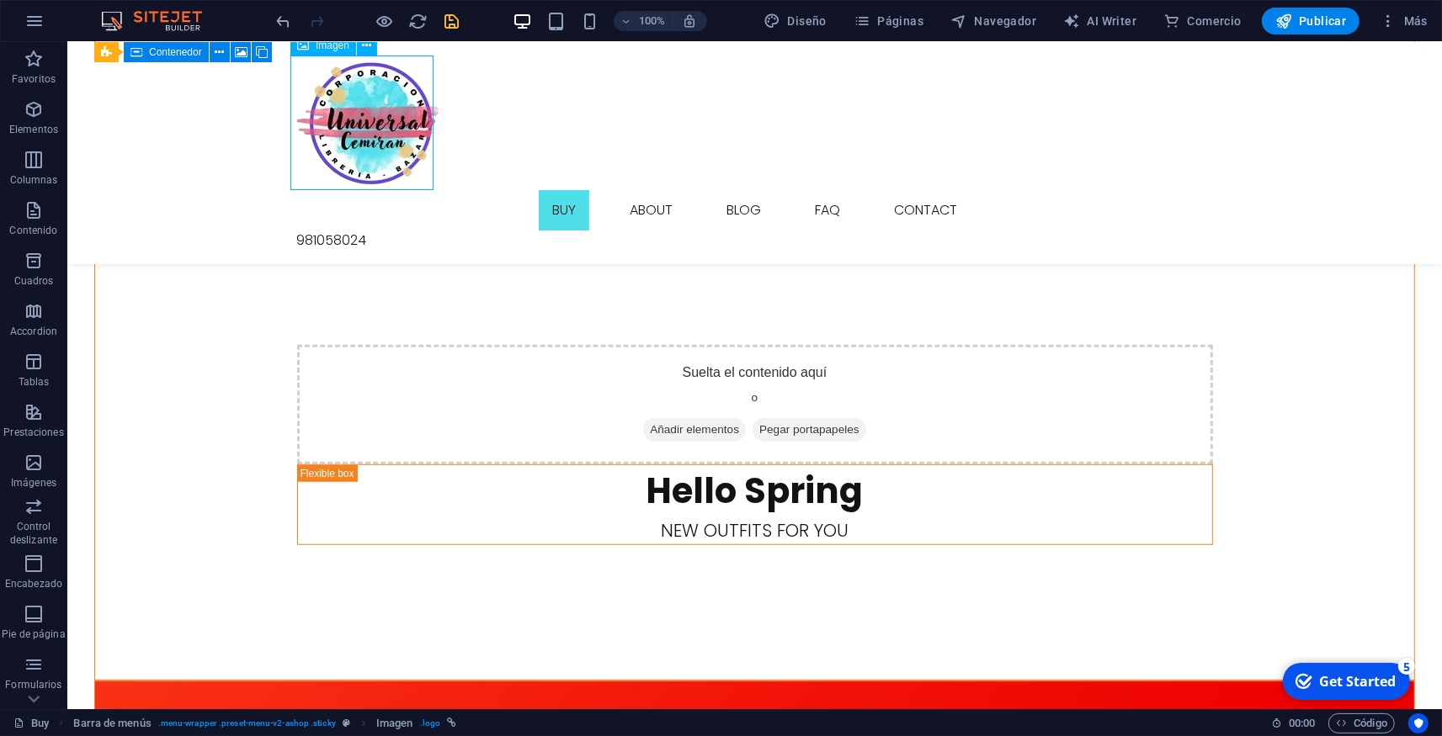
click at [322, 135] on figure at bounding box center [754, 123] width 916 height 135
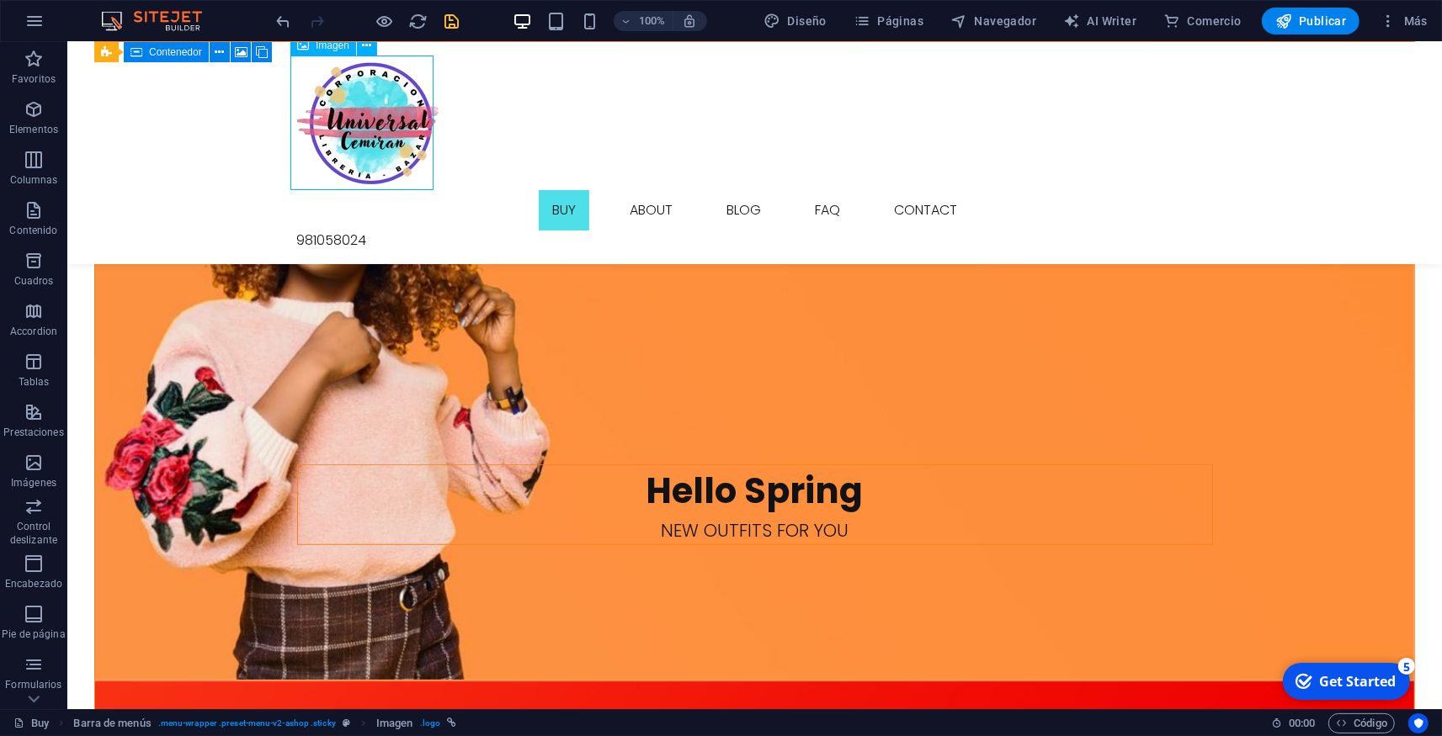
select select "px"
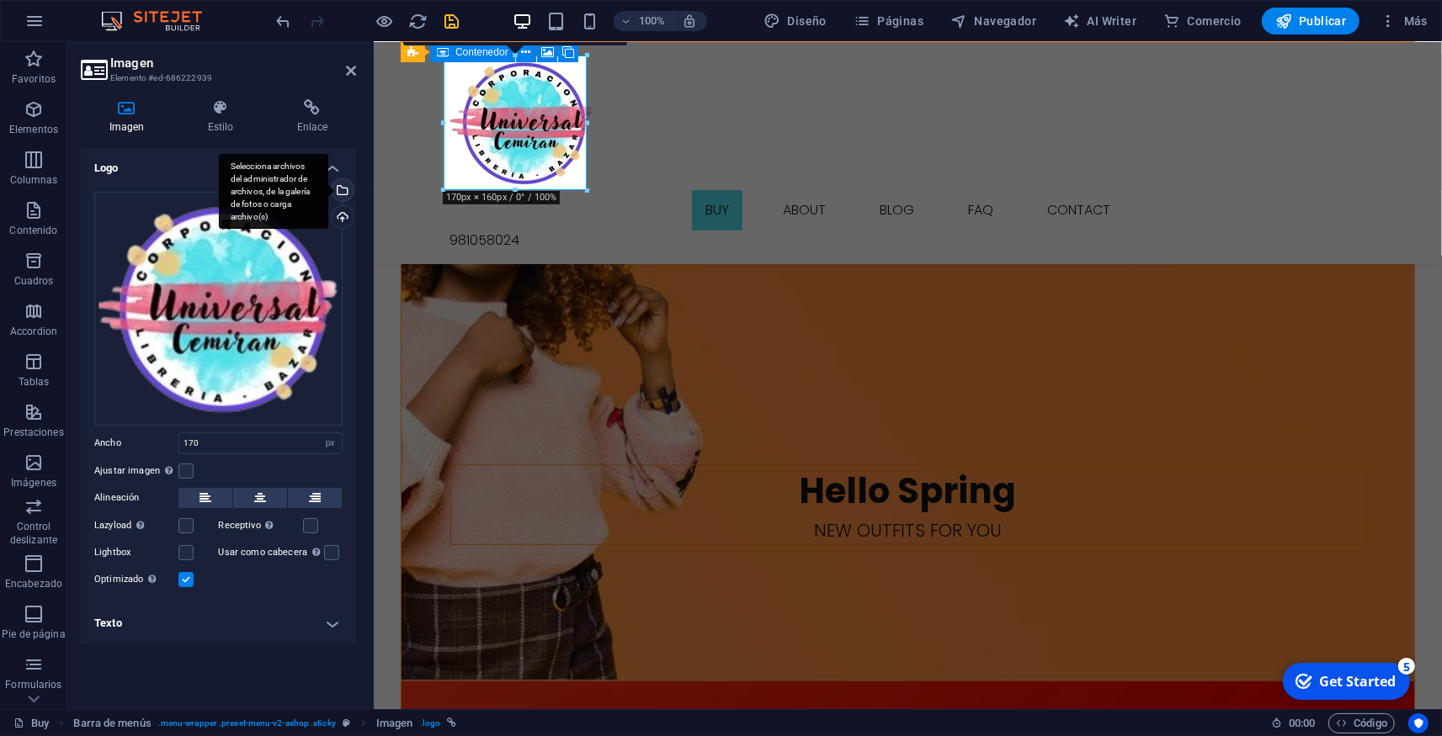
click at [328, 188] on div "Selecciona archivos del administrador de archivos, de la galería de fotos o car…" at bounding box center [273, 192] width 109 height 76
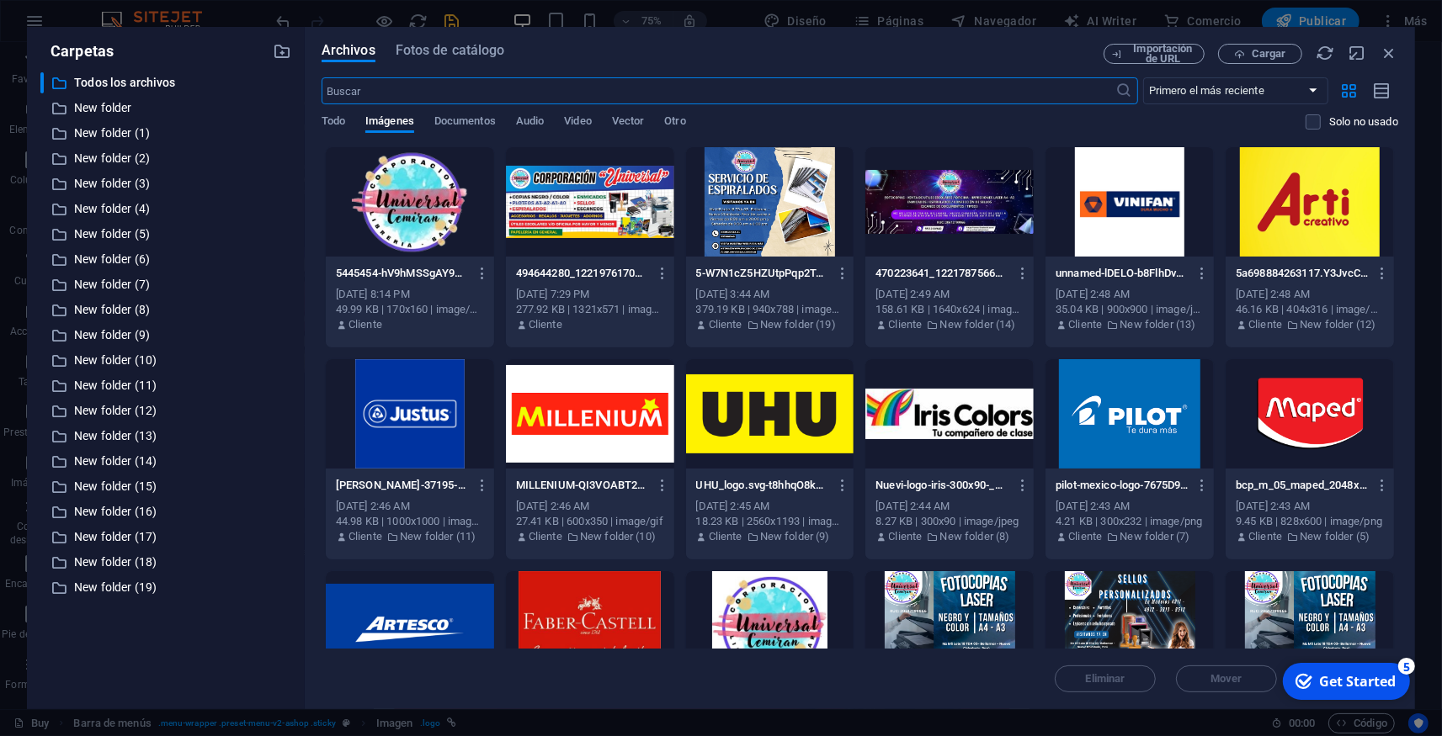
scroll to position [956, 0]
click at [422, 199] on div at bounding box center [410, 201] width 168 height 109
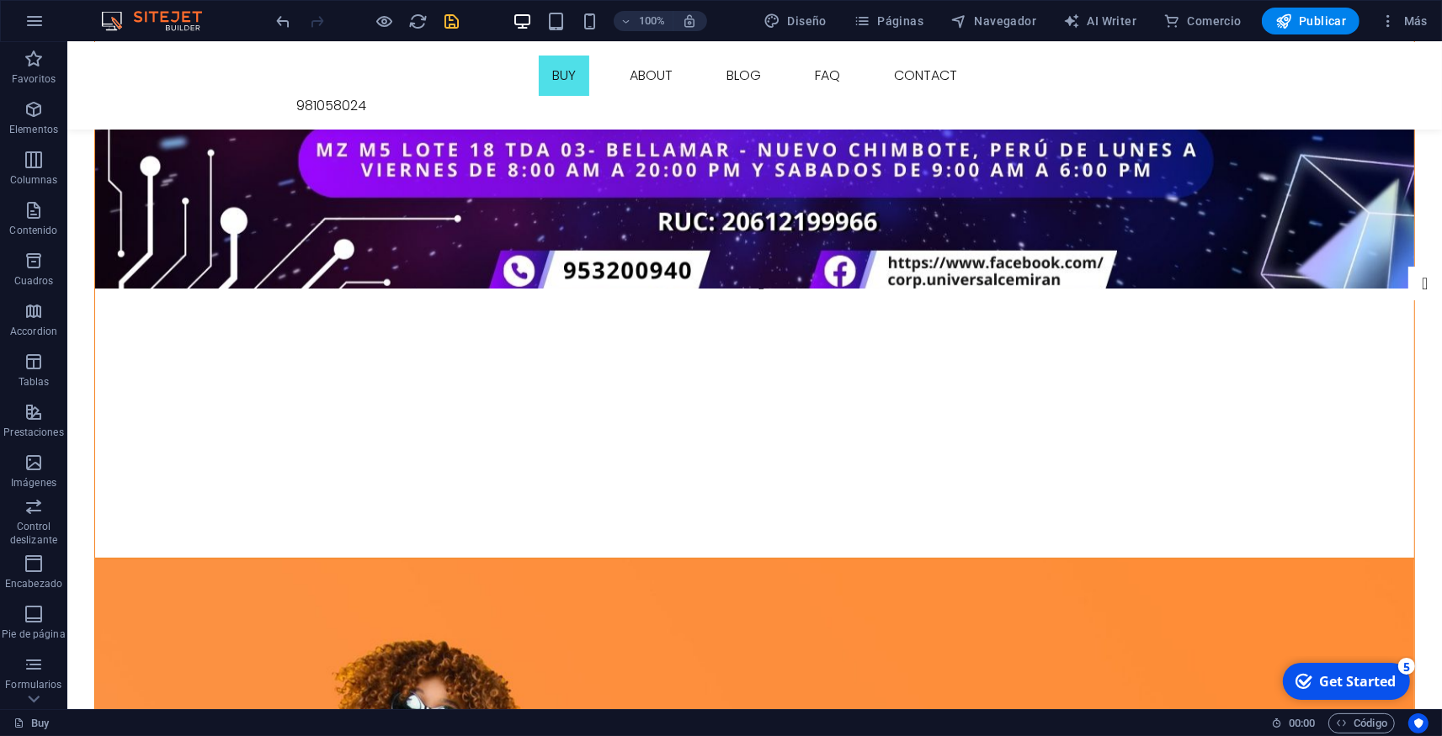
scroll to position [0, 0]
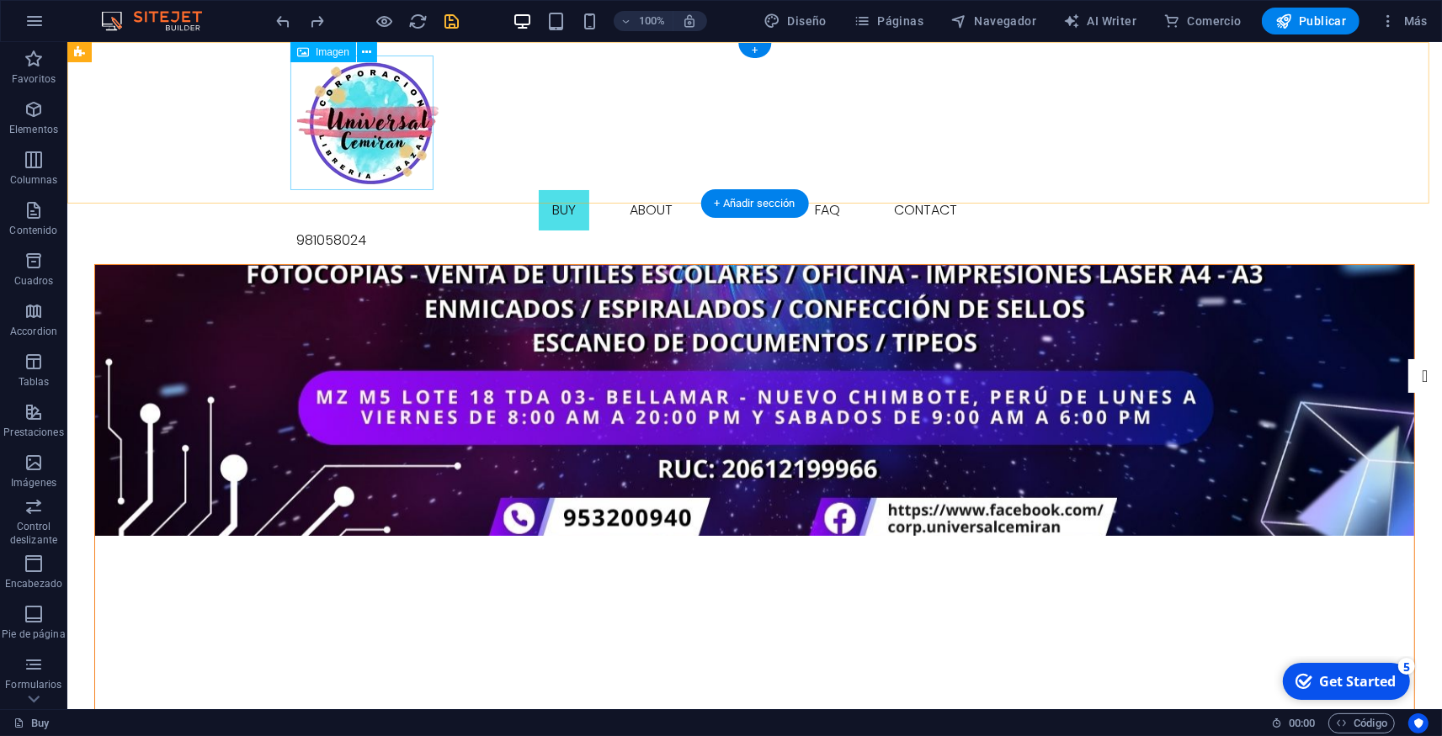
click at [361, 109] on figure at bounding box center [754, 123] width 916 height 135
click at [365, 53] on icon at bounding box center [366, 53] width 9 height 18
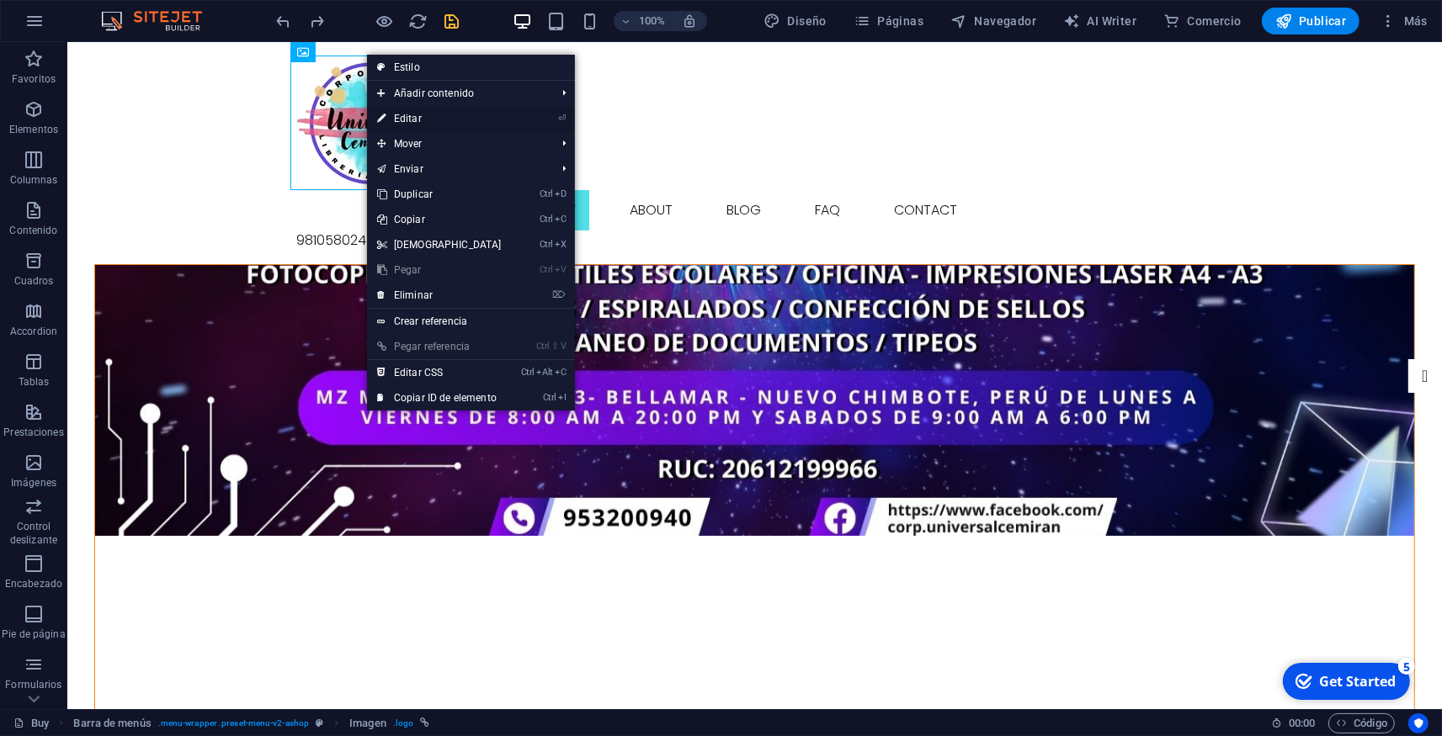
click at [404, 117] on link "⏎ Editar" at bounding box center [439, 118] width 145 height 25
select select "px"
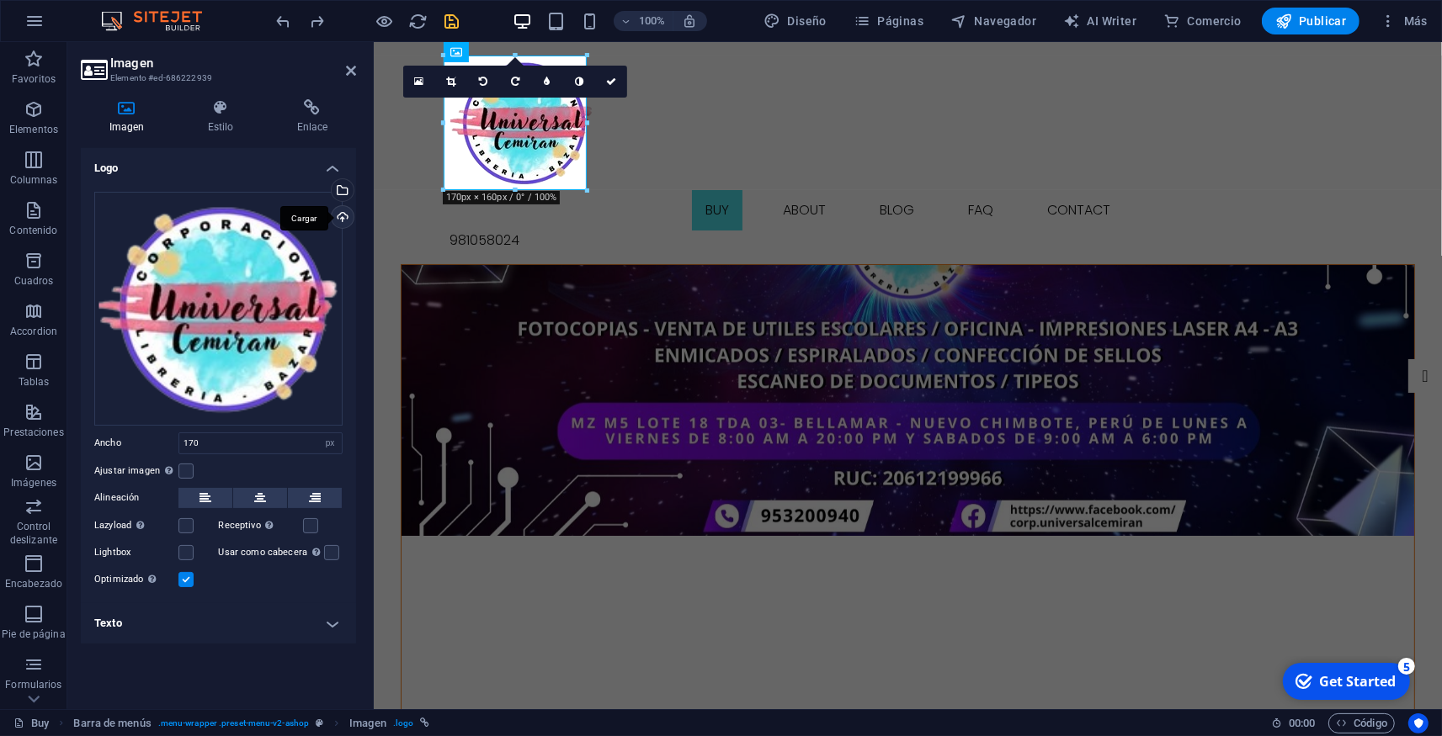
click at [337, 218] on div "Cargar" at bounding box center [340, 218] width 25 height 25
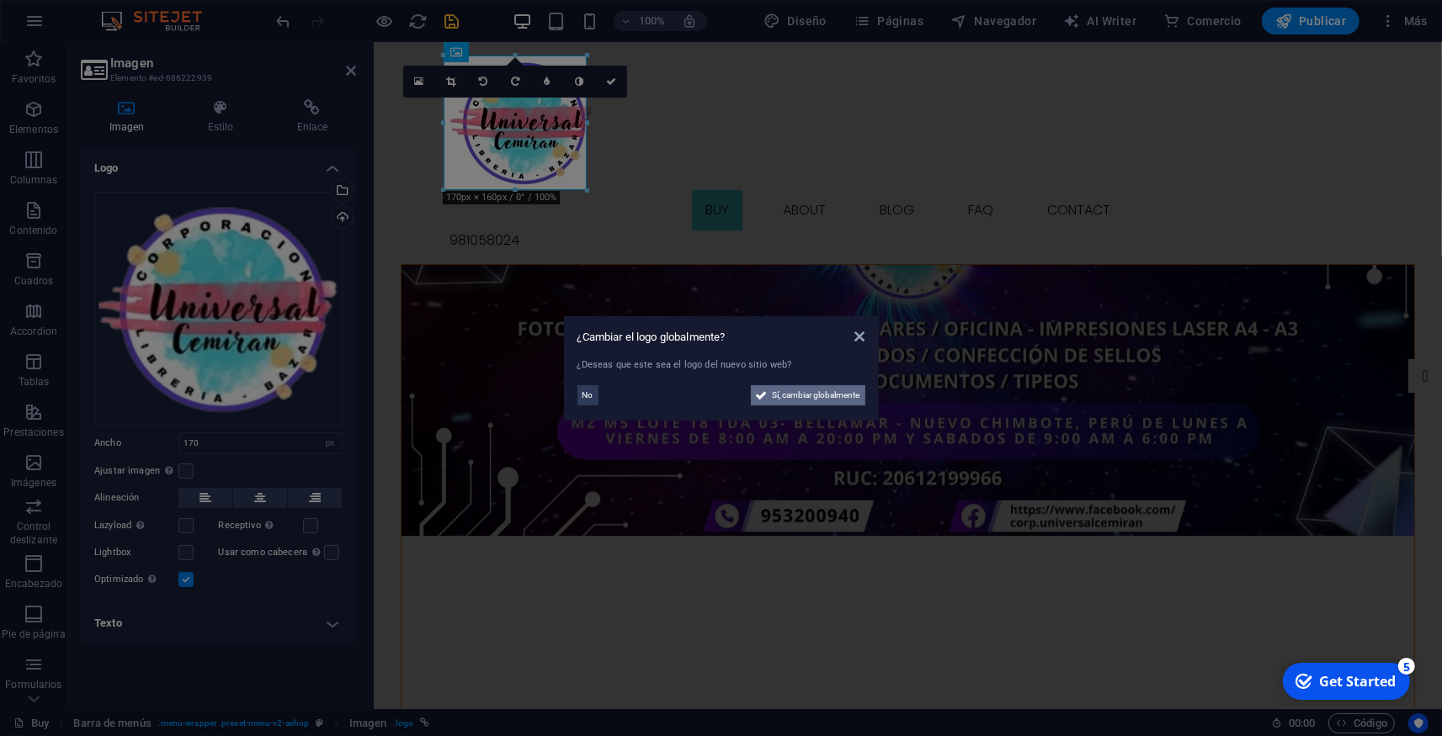
click at [786, 397] on span "Sí, cambiar globalmente" at bounding box center [817, 395] width 88 height 20
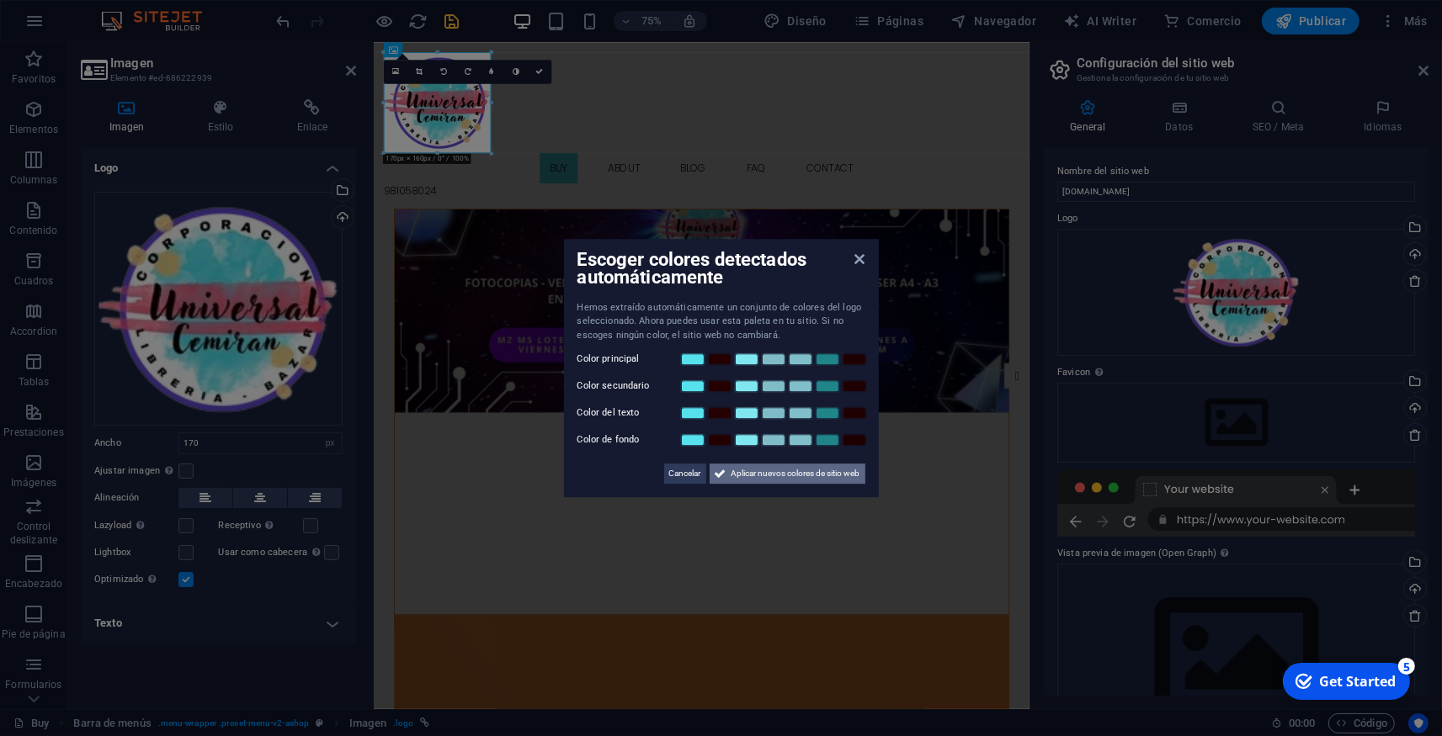
click at [758, 480] on span "Aplicar nuevos colores de sitio web" at bounding box center [795, 474] width 129 height 20
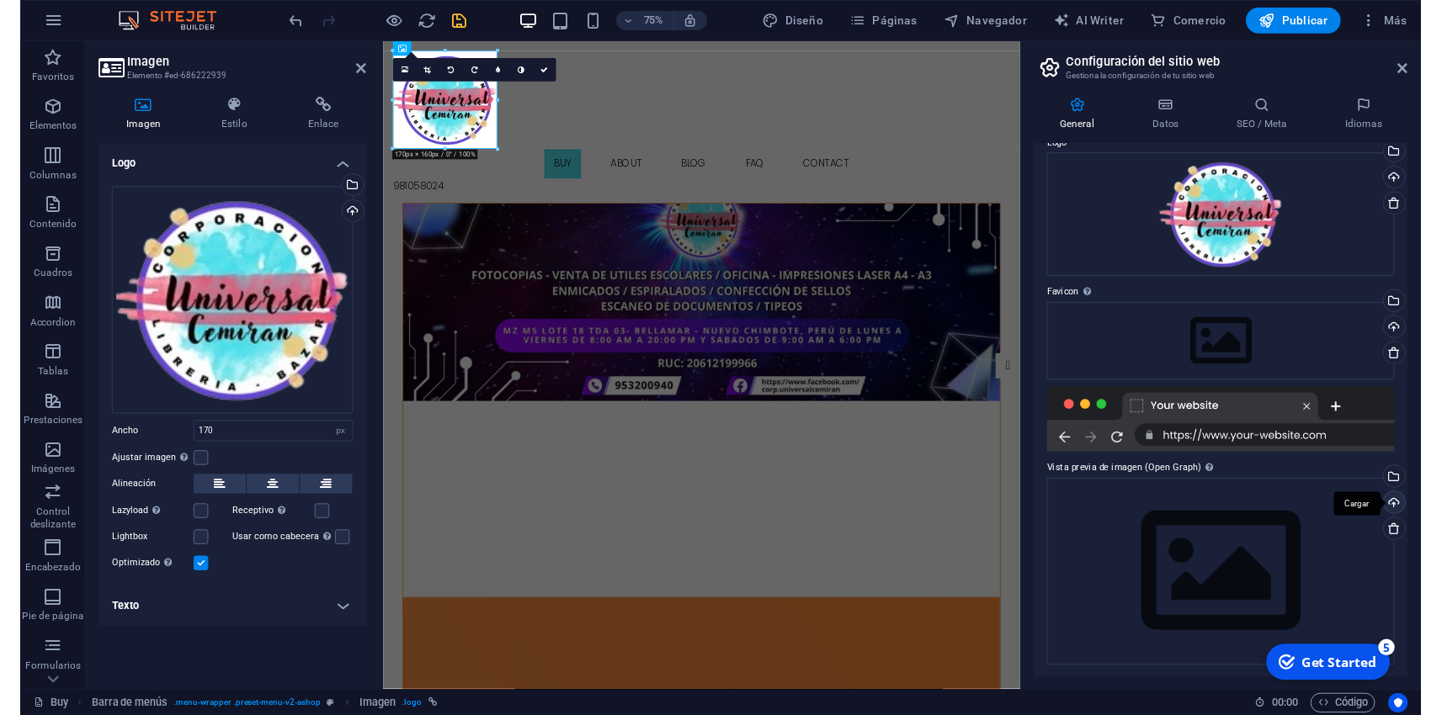
scroll to position [73, 0]
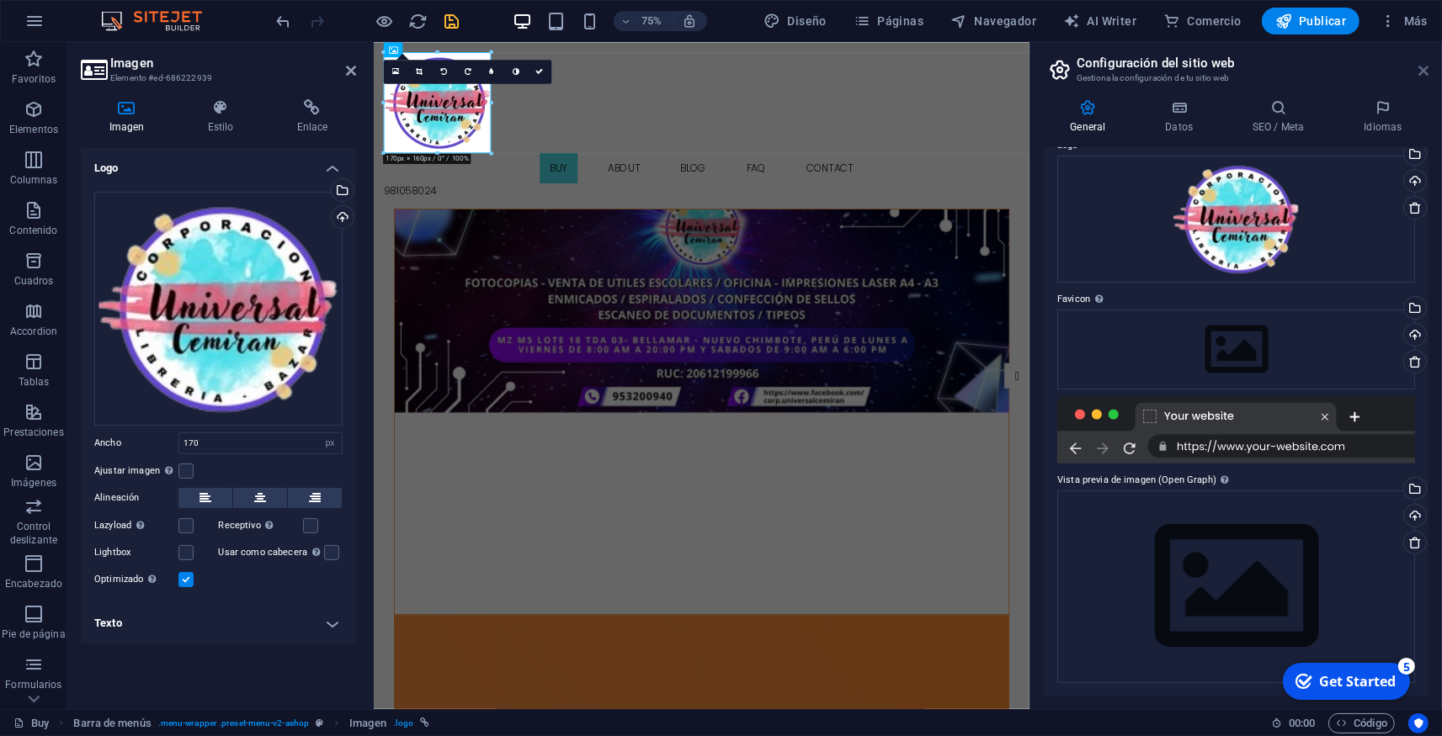
click at [1421, 64] on icon at bounding box center [1423, 70] width 10 height 13
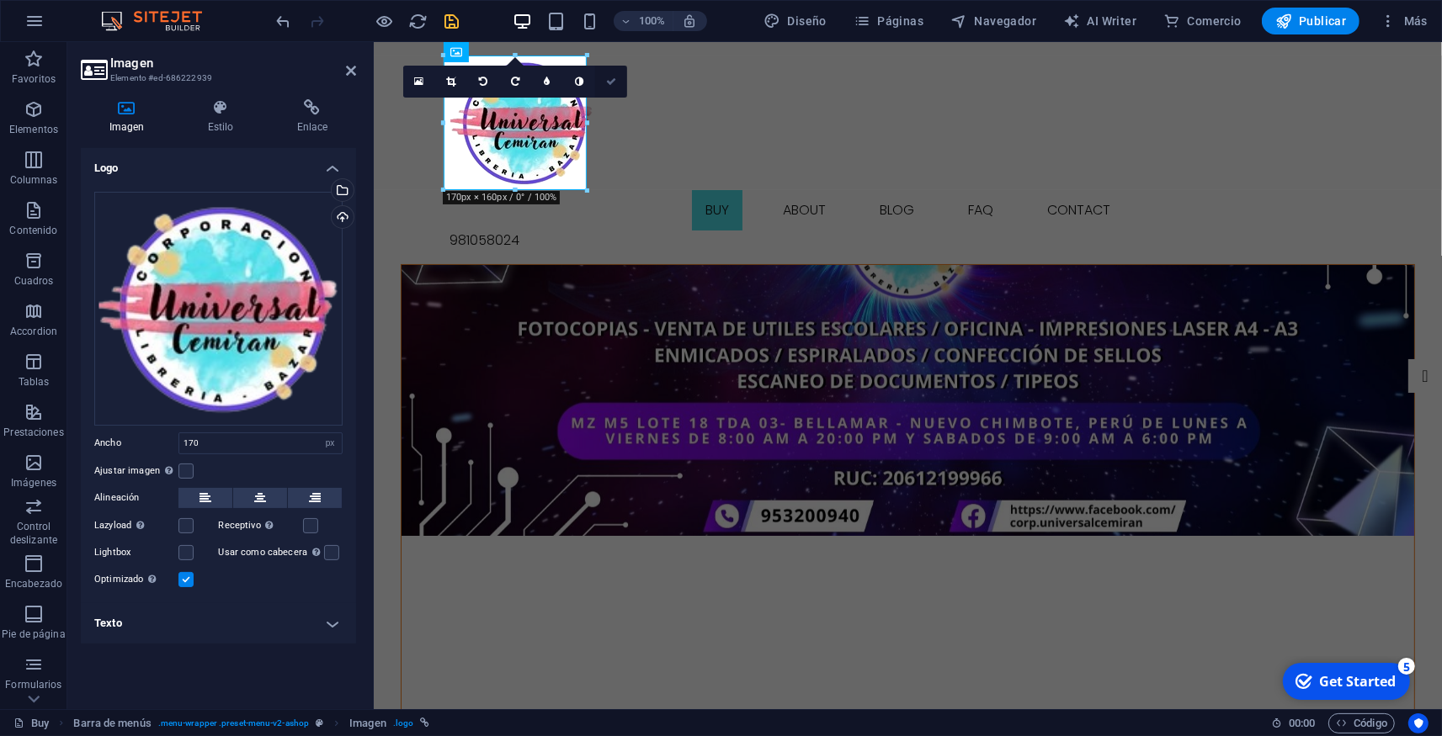
click at [614, 86] on icon at bounding box center [611, 82] width 10 height 10
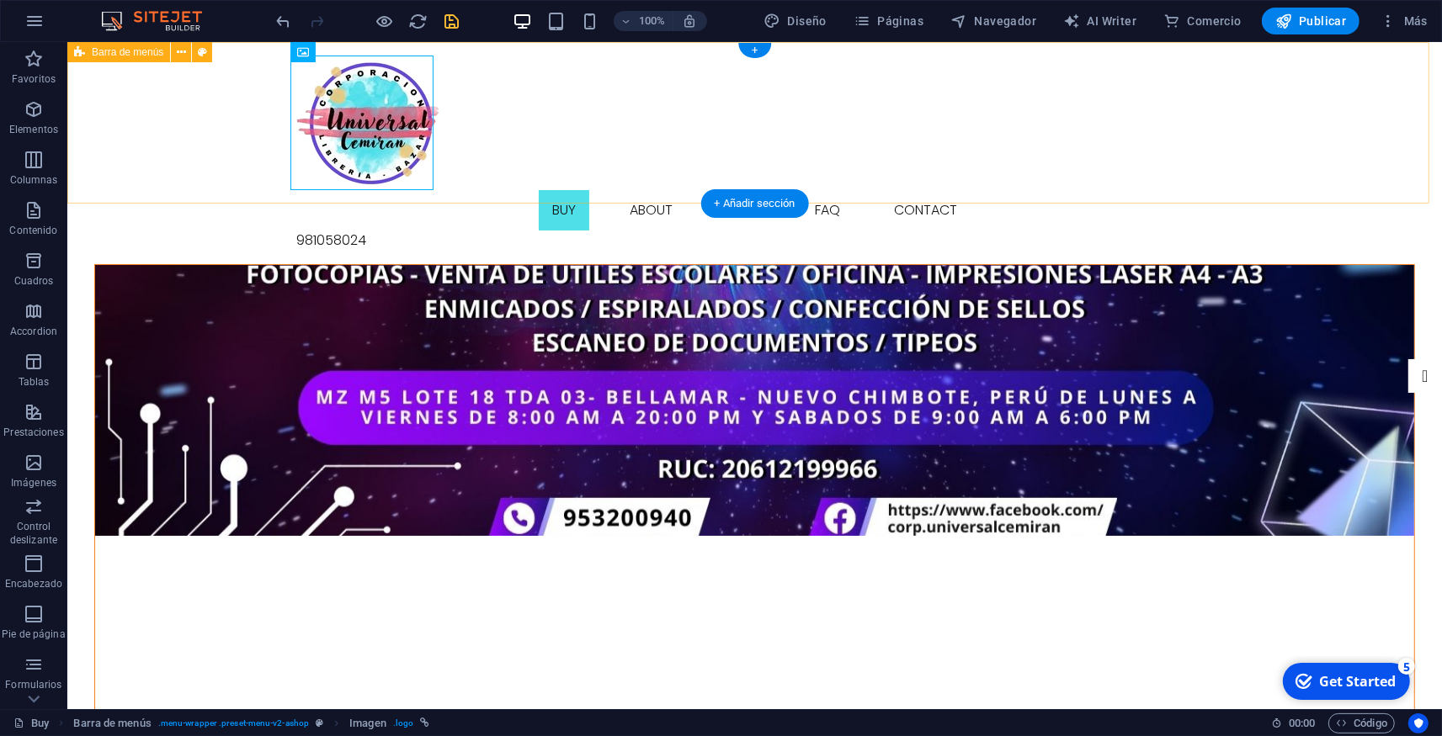
click at [178, 146] on div "Buy About Blog FAQ Contact [PHONE_NUMBER]" at bounding box center [753, 153] width 1374 height 222
click at [204, 141] on div "Buy About Blog FAQ Contact [PHONE_NUMBER]" at bounding box center [753, 153] width 1374 height 222
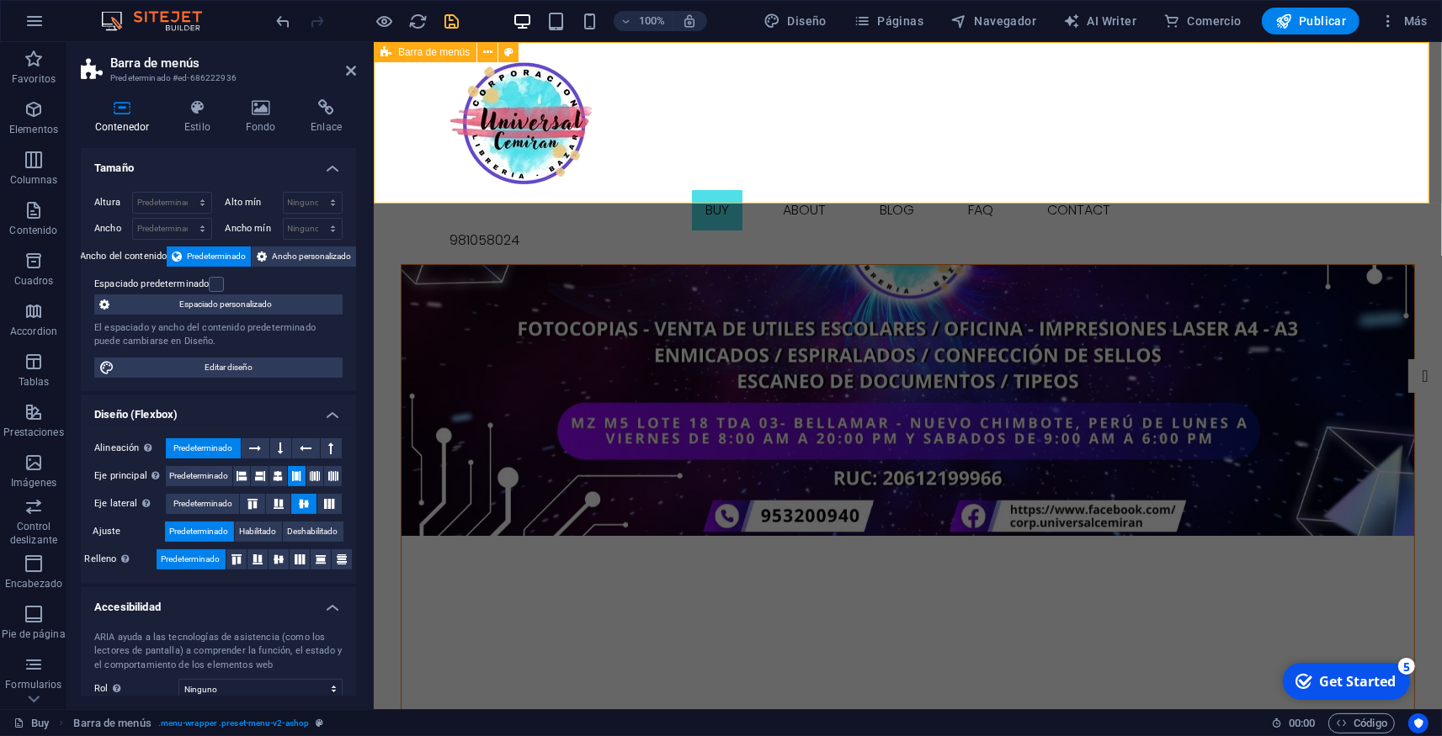
click at [401, 110] on div "Buy About Blog FAQ Contact [PHONE_NUMBER]" at bounding box center [907, 153] width 1068 height 222
click at [505, 54] on icon at bounding box center [508, 53] width 9 height 18
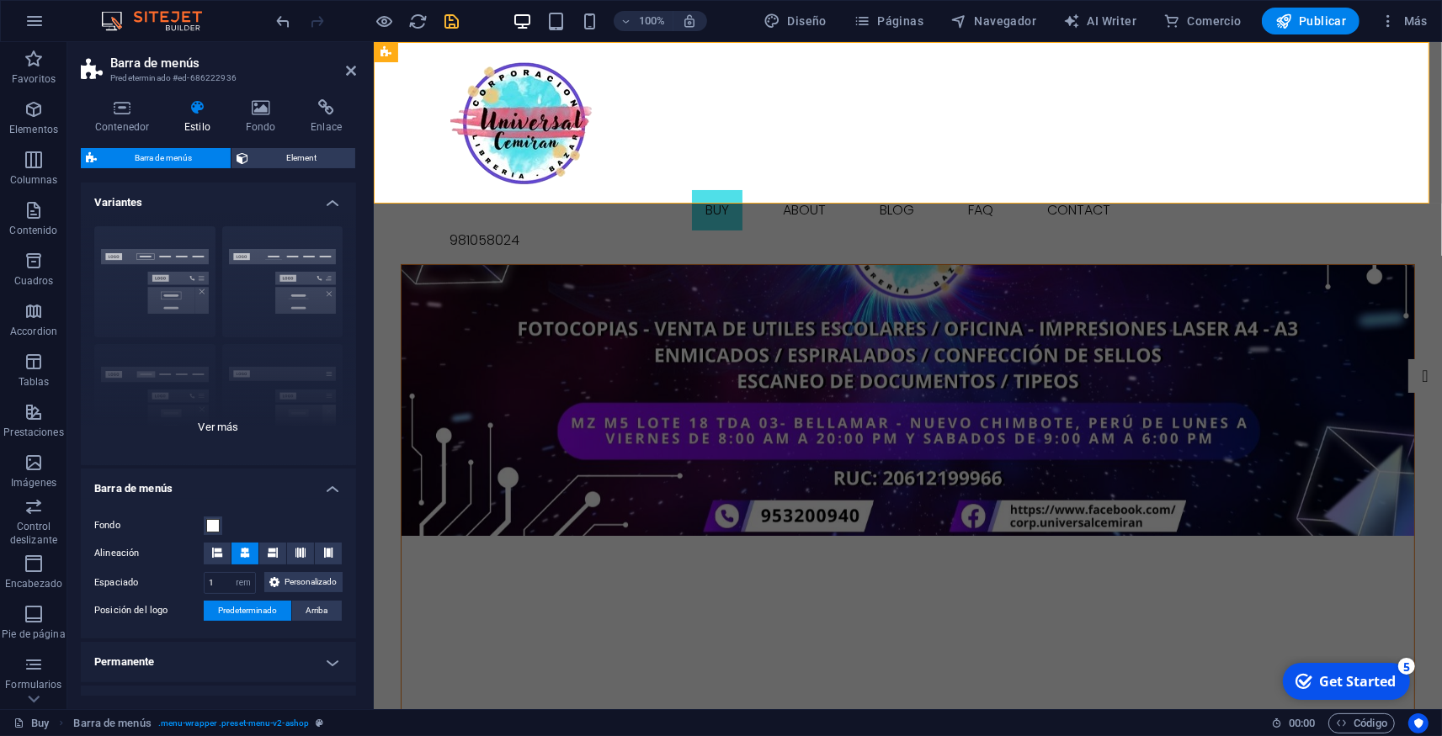
click at [152, 252] on div "Borde Centrado Predeterminado Fijo Loki Desencadenador Ancho XXL" at bounding box center [218, 339] width 275 height 252
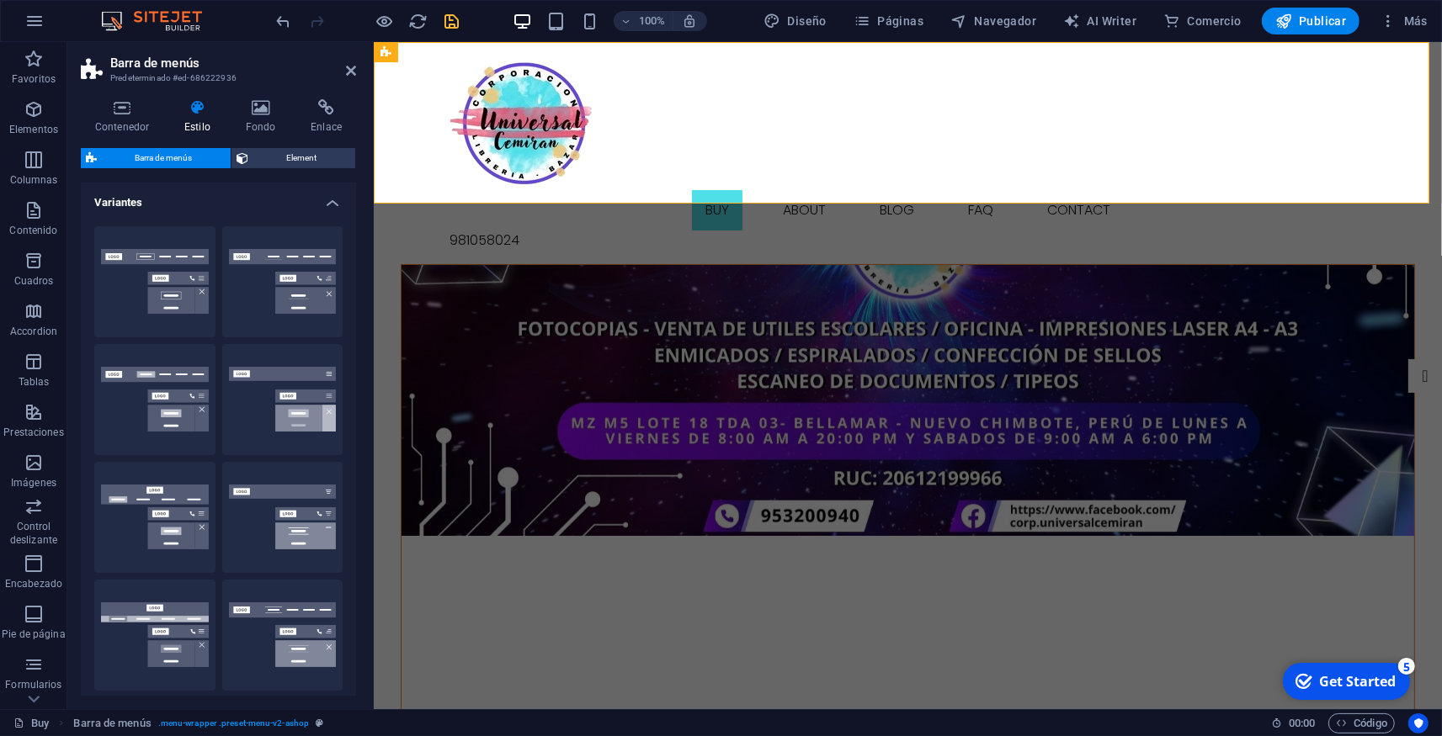
click at [209, 114] on icon at bounding box center [197, 107] width 55 height 17
click at [264, 119] on h4 "Fondo" at bounding box center [264, 116] width 66 height 35
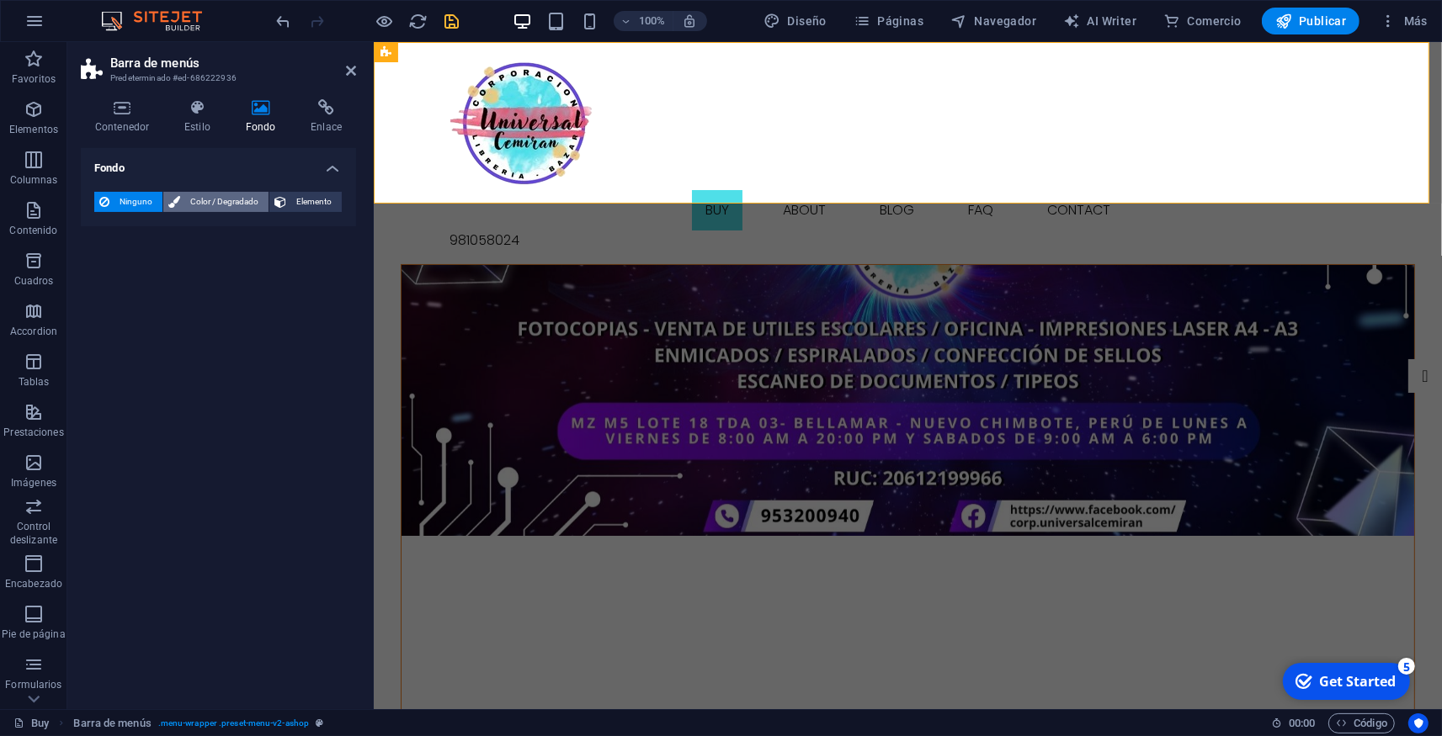
click at [236, 197] on span "Color / Degradado" at bounding box center [224, 202] width 78 height 20
click at [101, 271] on span at bounding box center [105, 269] width 19 height 19
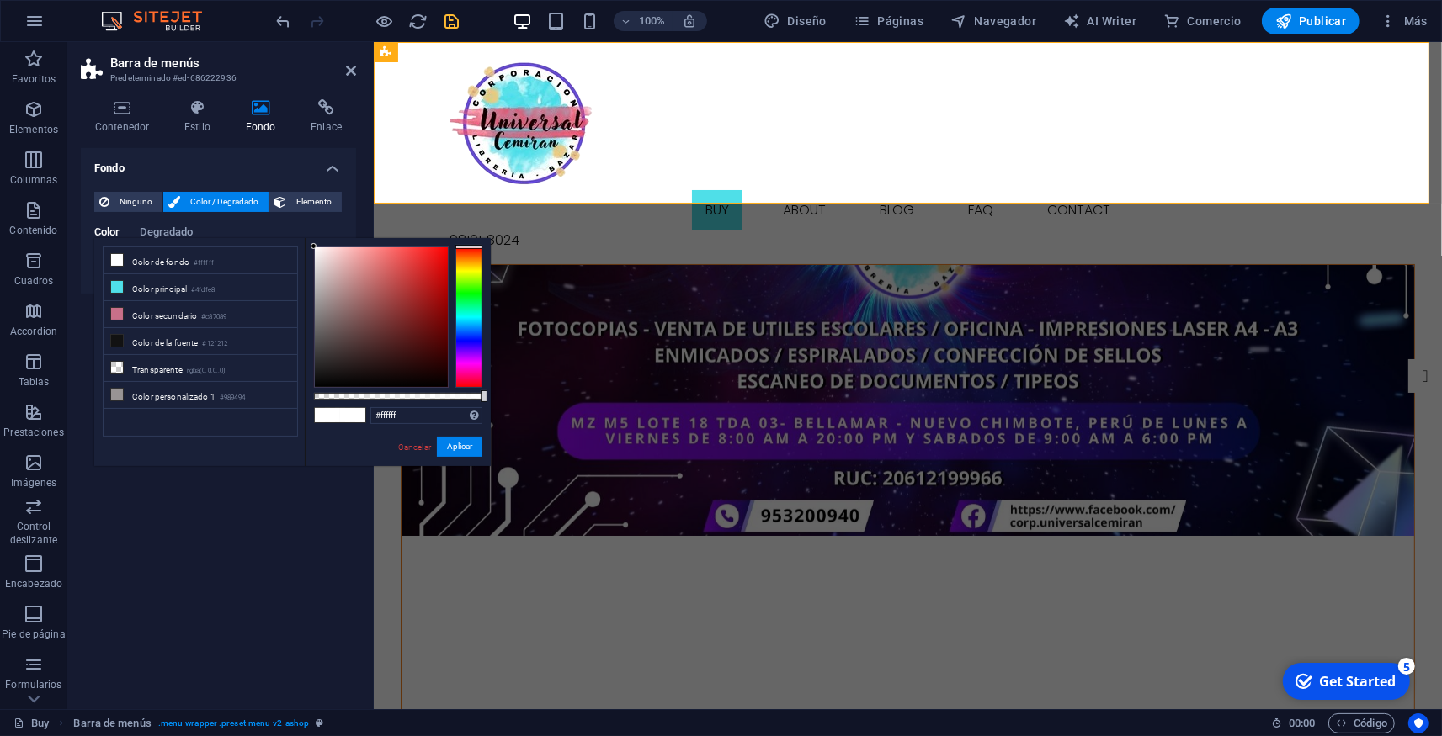
click at [469, 302] on div at bounding box center [468, 317] width 27 height 141
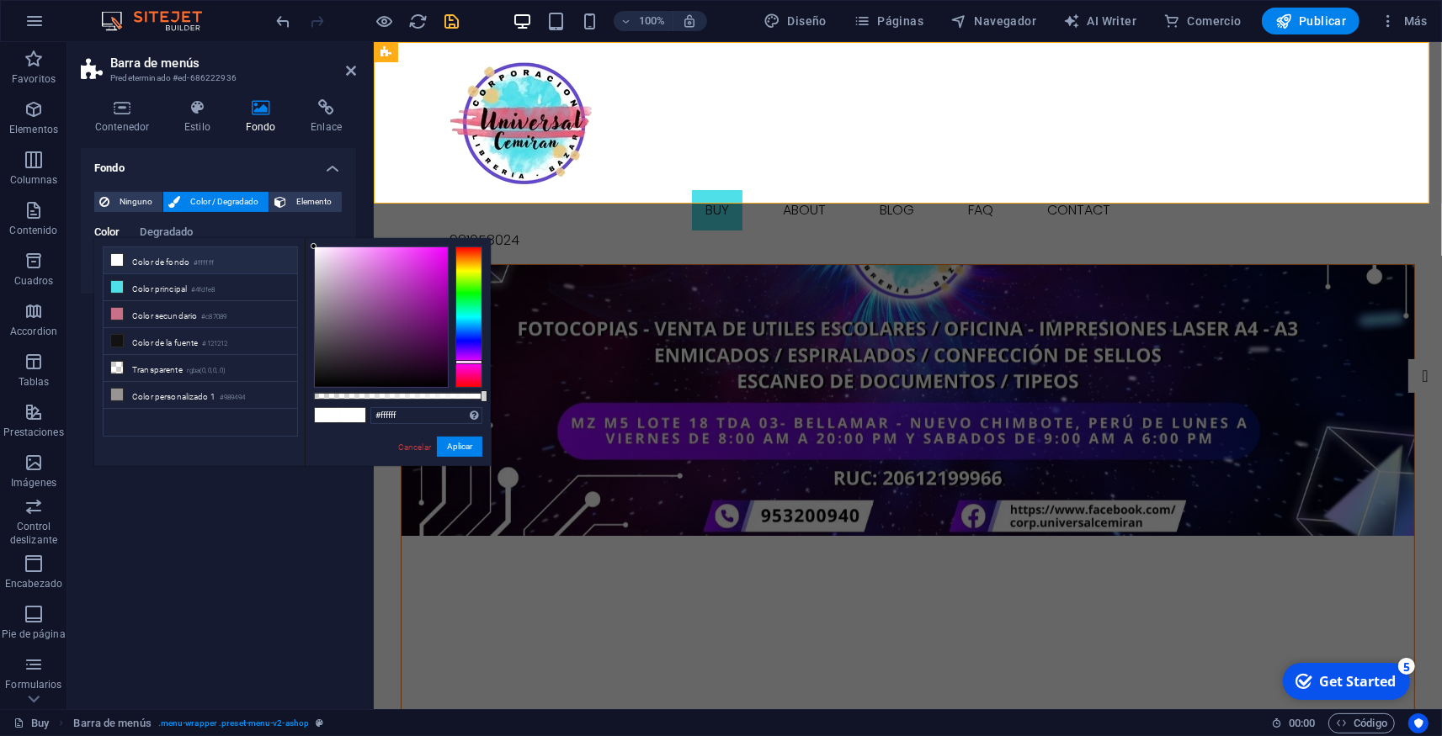
drag, startPoint x: 460, startPoint y: 329, endPoint x: 454, endPoint y: 362, distance: 33.5
click at [454, 362] on div at bounding box center [398, 317] width 168 height 141
click at [466, 451] on button "Aplicar" at bounding box center [459, 447] width 45 height 20
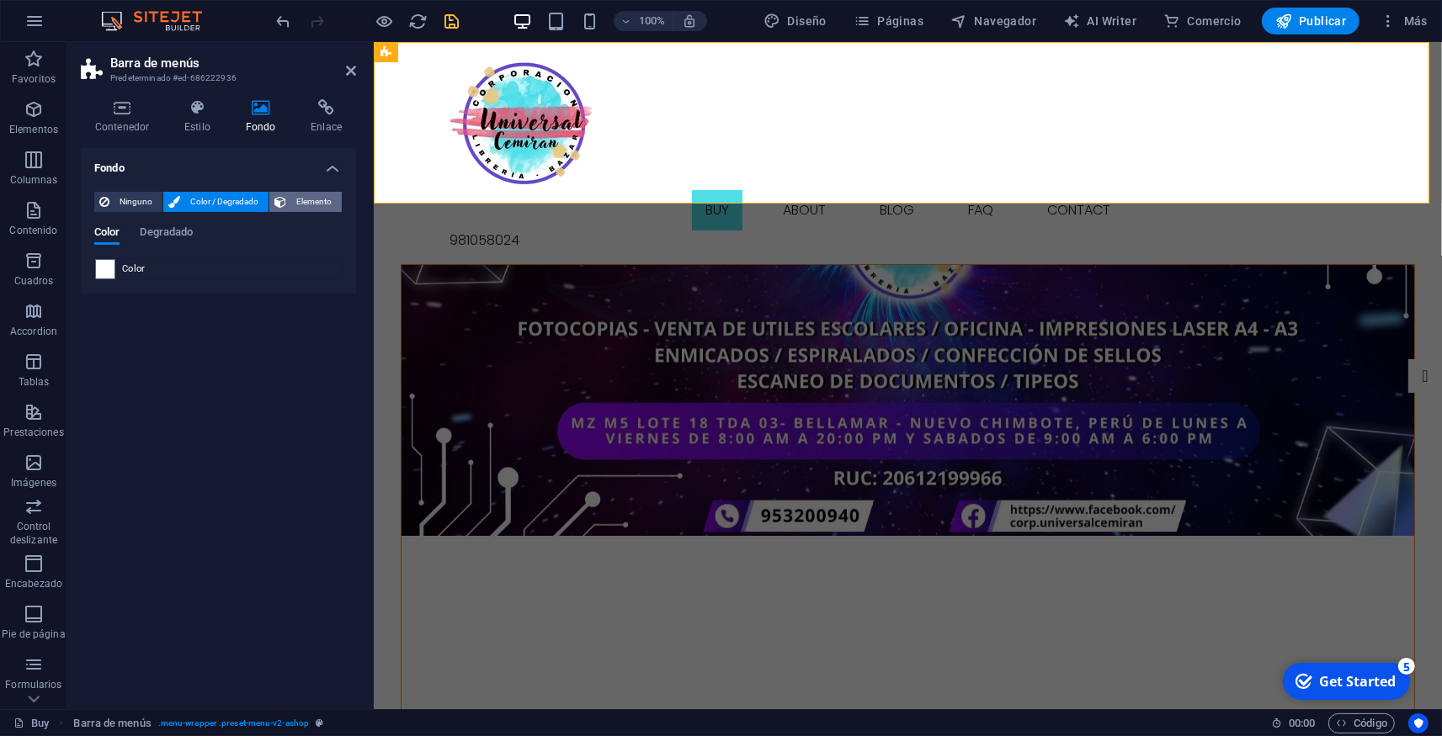
click at [303, 196] on span "Elemento" at bounding box center [313, 202] width 45 height 20
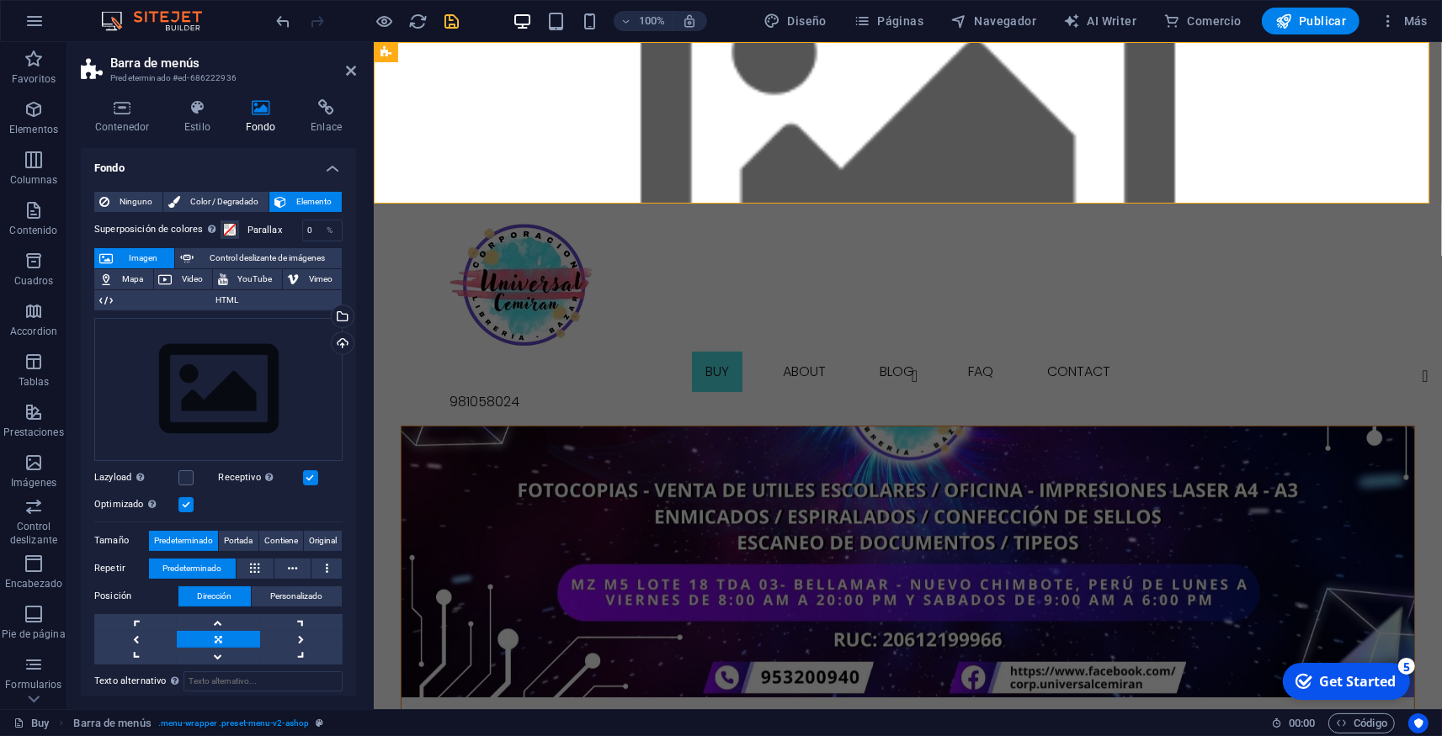
click at [226, 191] on div "Ninguno Color / Degradado Elemento Estirar fondo a ancho completo Superposición…" at bounding box center [218, 502] width 275 height 648
click at [213, 197] on span "Color / Degradado" at bounding box center [224, 202] width 78 height 20
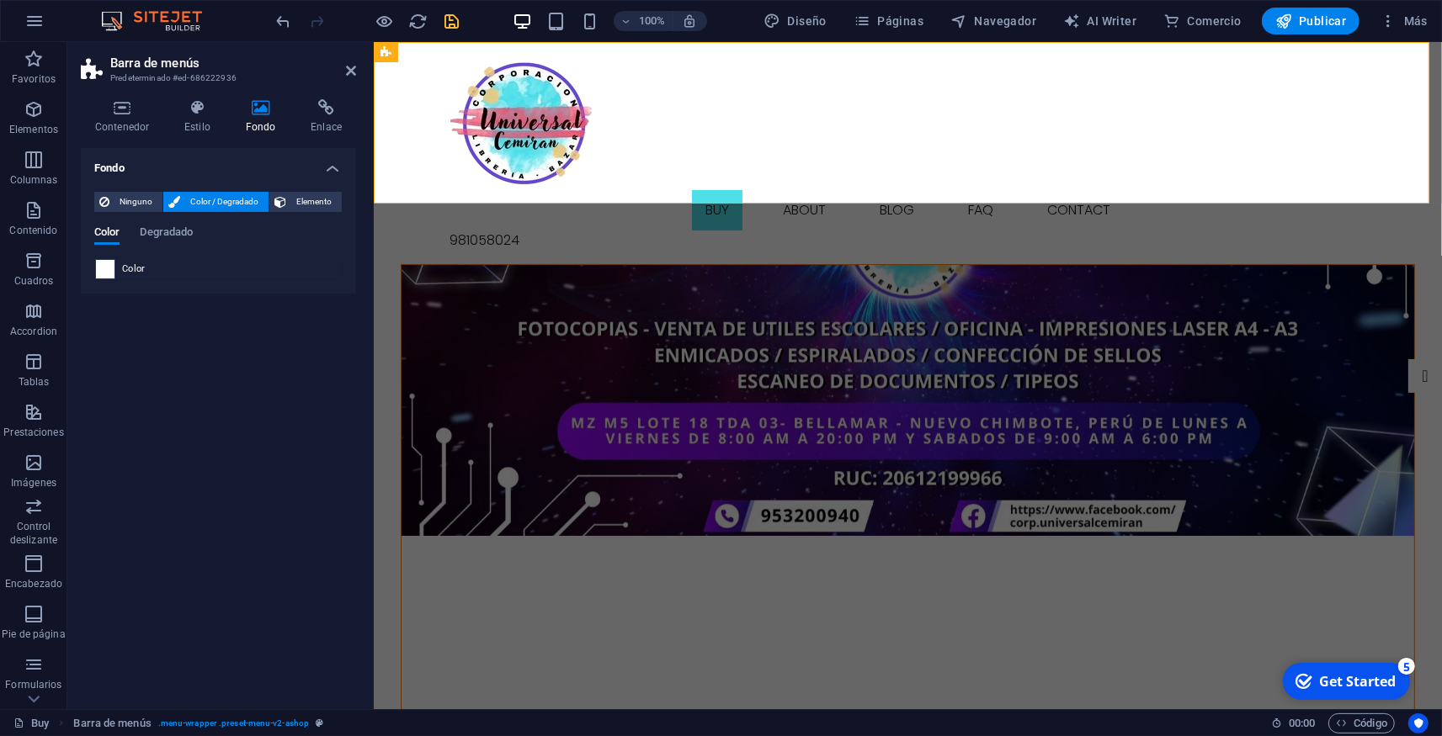
click at [103, 264] on span at bounding box center [105, 269] width 19 height 19
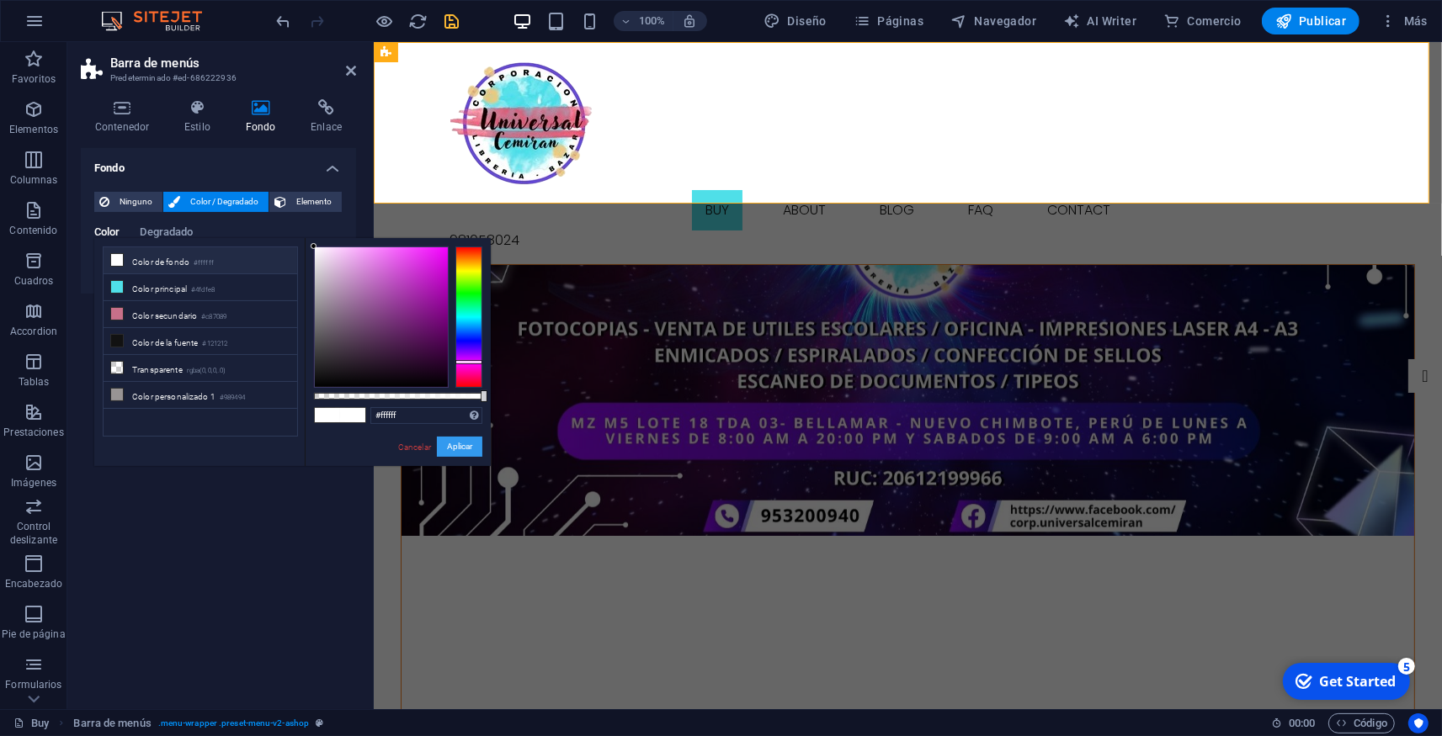
click at [462, 454] on button "Aplicar" at bounding box center [459, 447] width 45 height 20
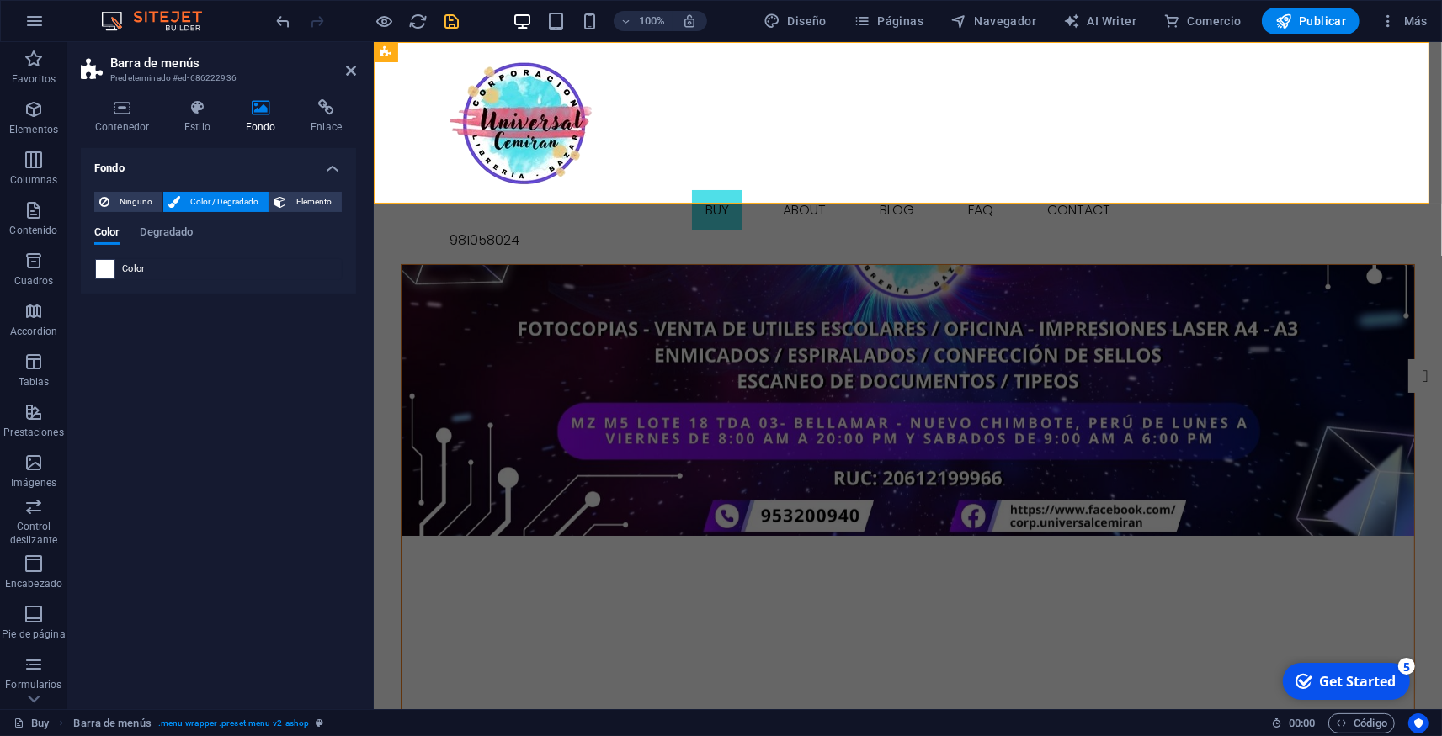
click at [105, 271] on span at bounding box center [105, 269] width 19 height 19
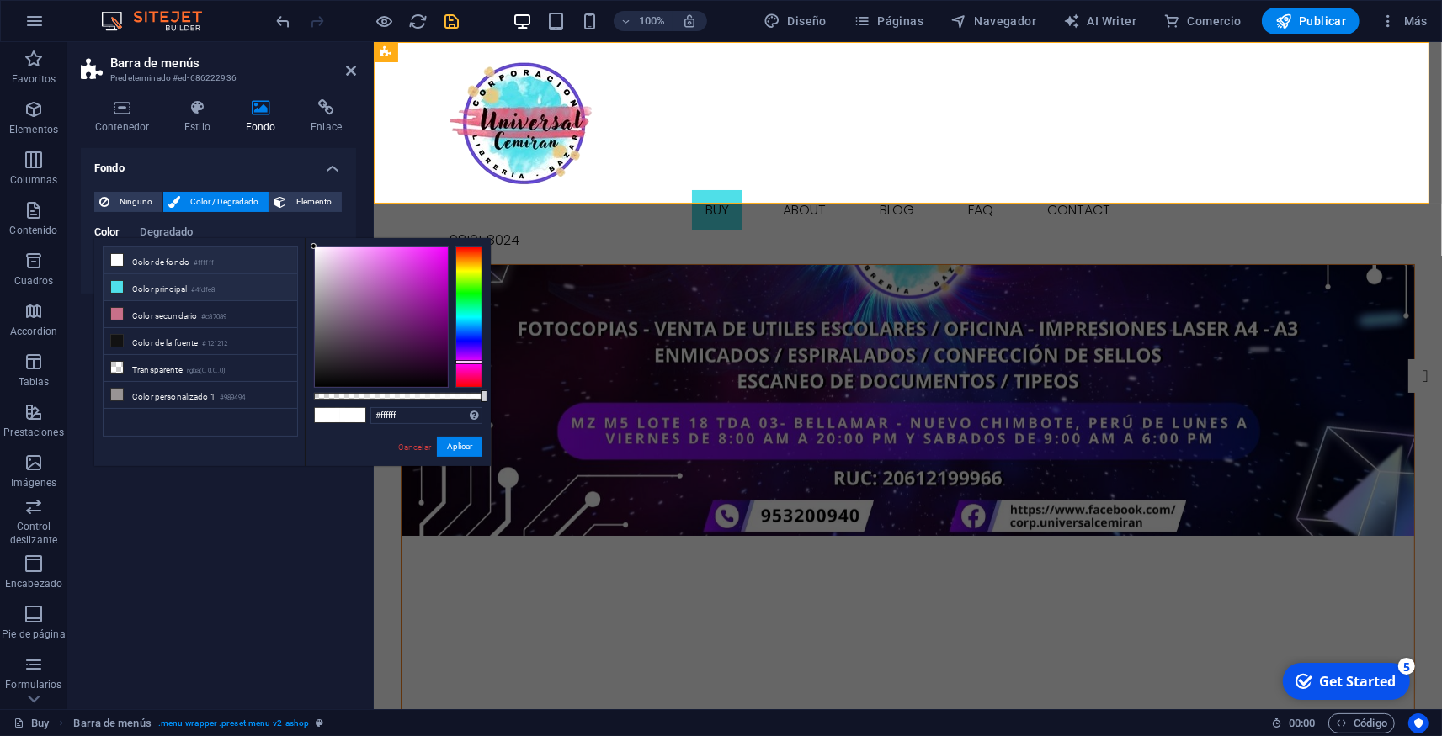
click at [153, 292] on li "Color principal #4fdfe8" at bounding box center [201, 287] width 194 height 27
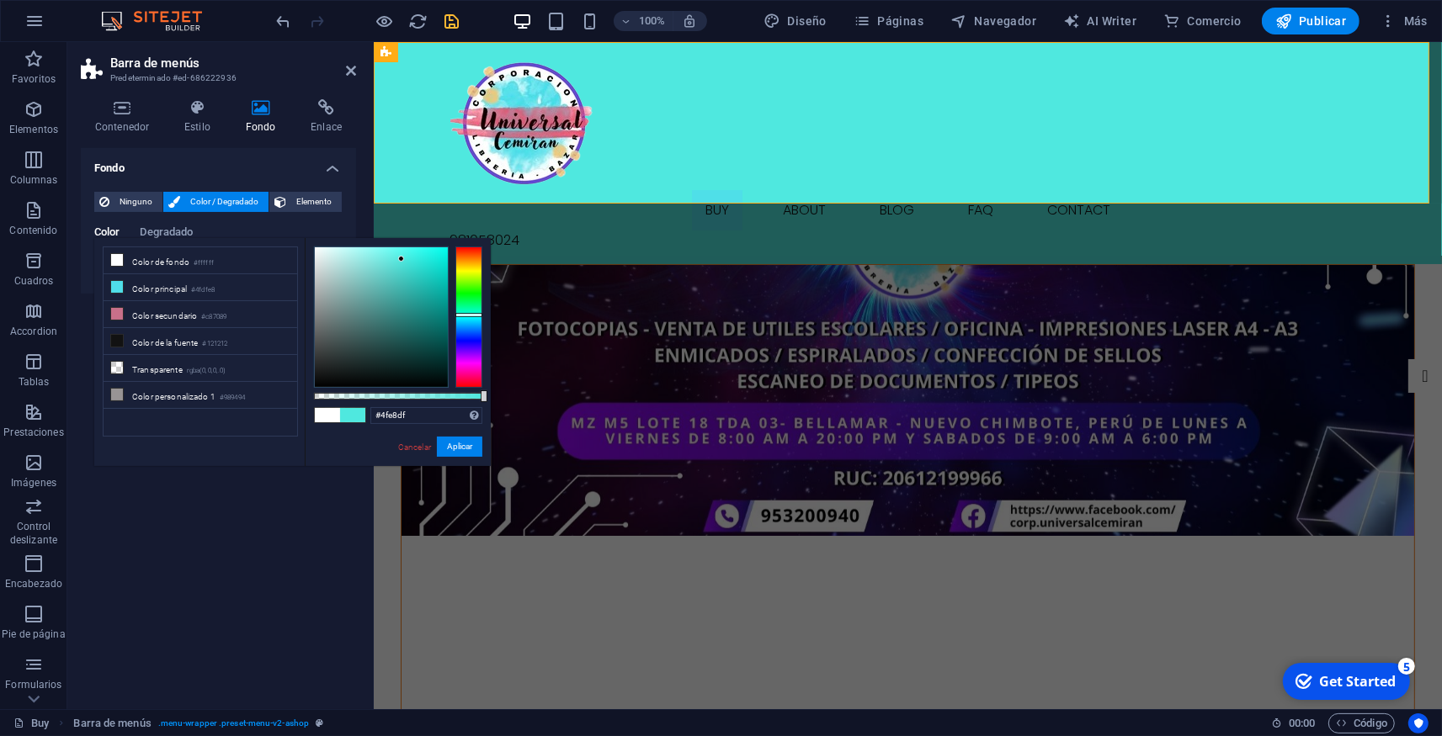
click at [470, 315] on div at bounding box center [468, 315] width 27 height 4
click at [153, 305] on li "Color secundario #c87089" at bounding box center [201, 314] width 194 height 27
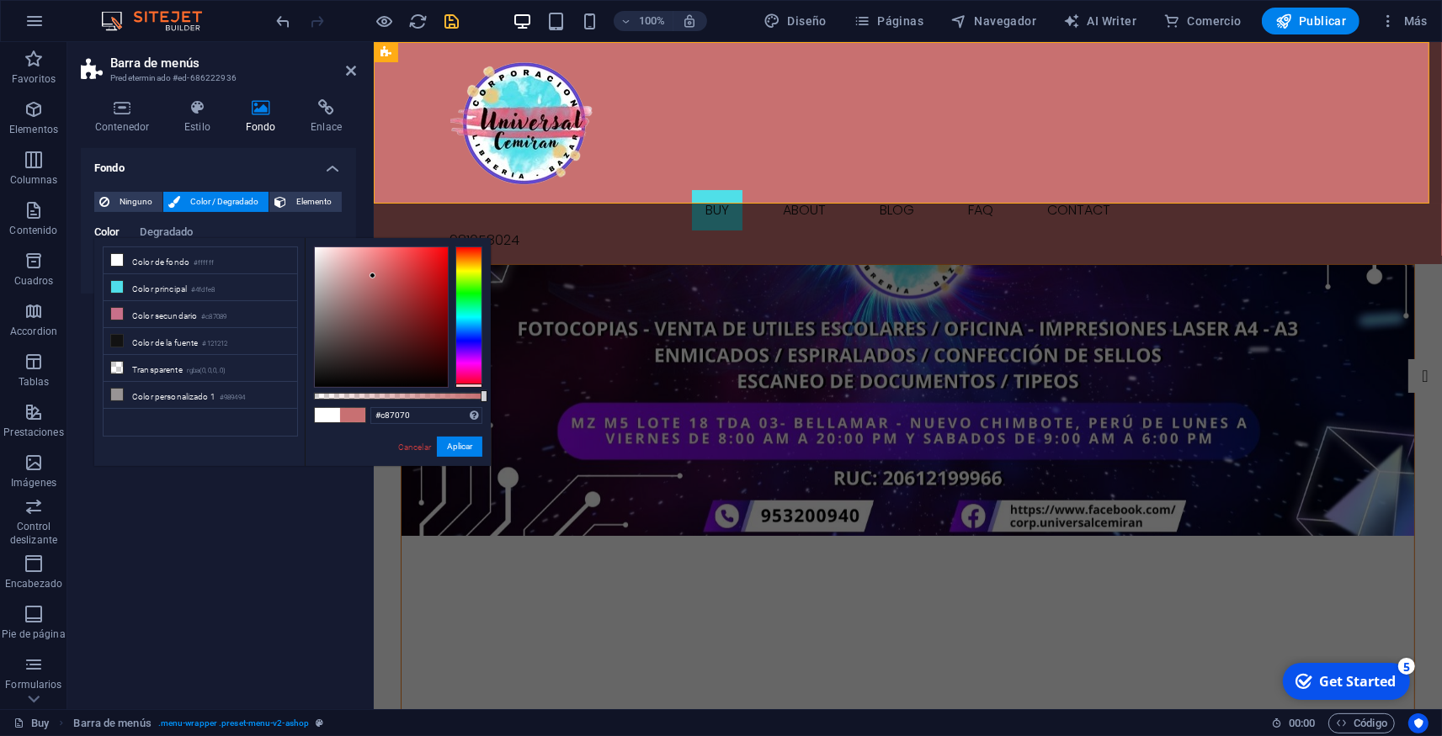
drag, startPoint x: 466, startPoint y: 375, endPoint x: 468, endPoint y: 387, distance: 11.9
click at [468, 387] on div at bounding box center [468, 317] width 27 height 141
click at [136, 338] on li "Color de la fuente #121212" at bounding box center [201, 341] width 194 height 27
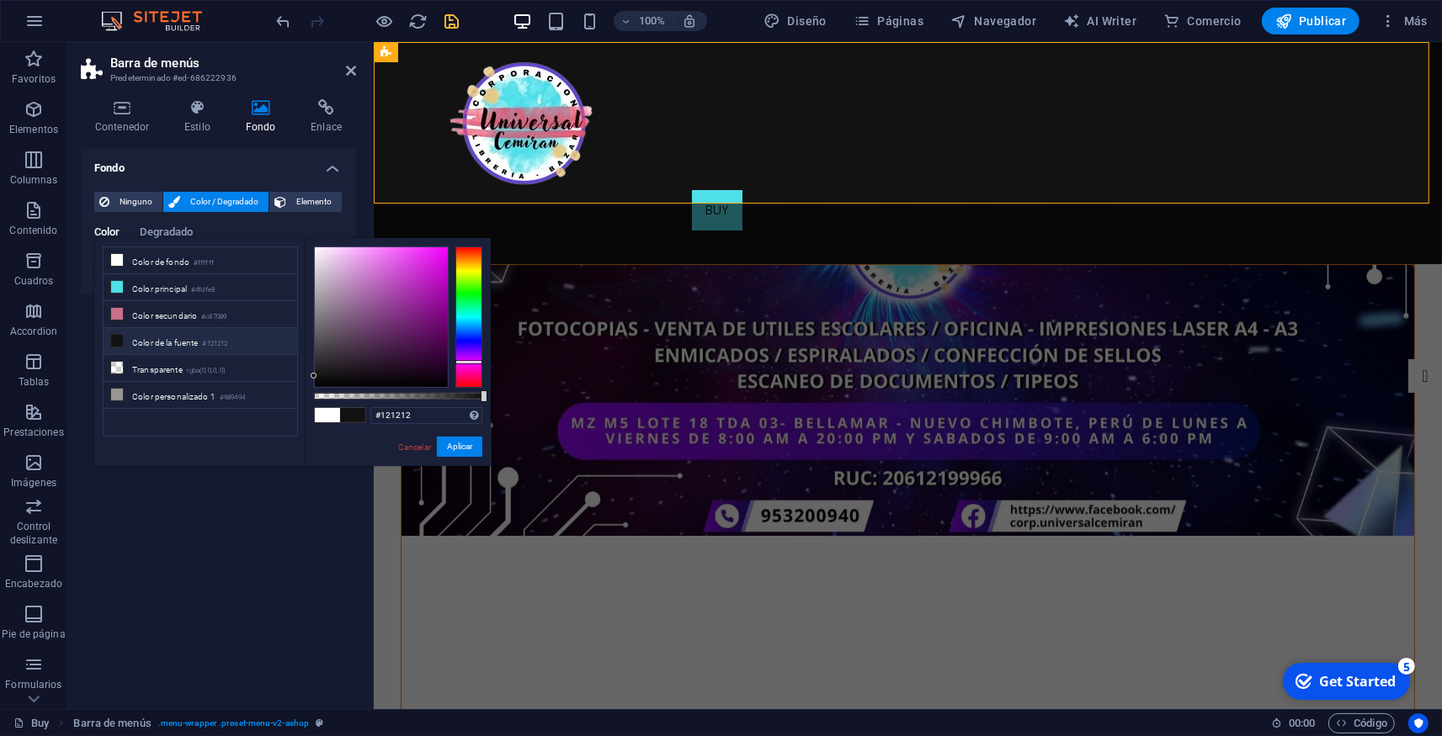
drag, startPoint x: 477, startPoint y: 245, endPoint x: 448, endPoint y: 362, distance: 120.6
click at [448, 362] on div at bounding box center [398, 317] width 168 height 141
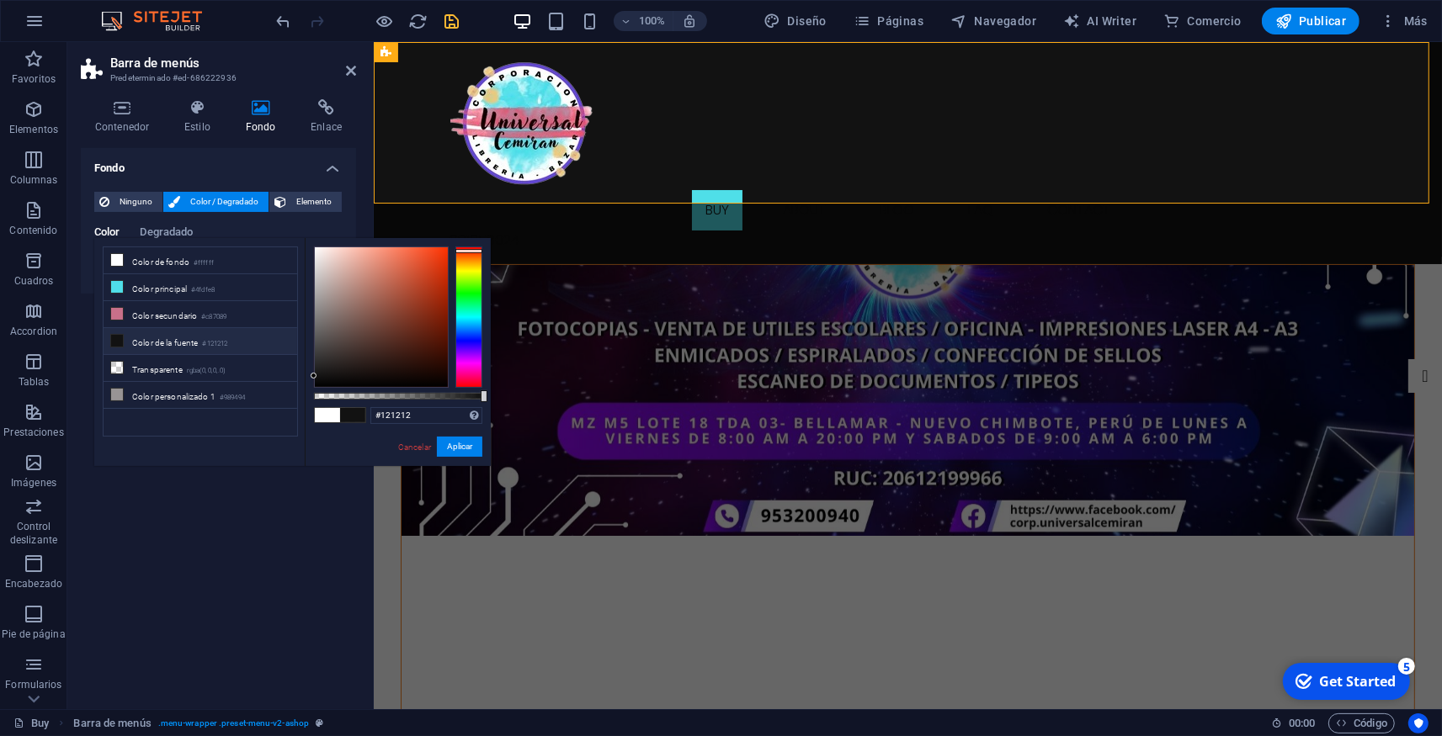
drag, startPoint x: 467, startPoint y: 357, endPoint x: 467, endPoint y: 251, distance: 106.0
click at [467, 251] on div at bounding box center [468, 317] width 27 height 141
click at [160, 363] on li "Transparente rgba(0,0,0,.0)" at bounding box center [201, 368] width 194 height 27
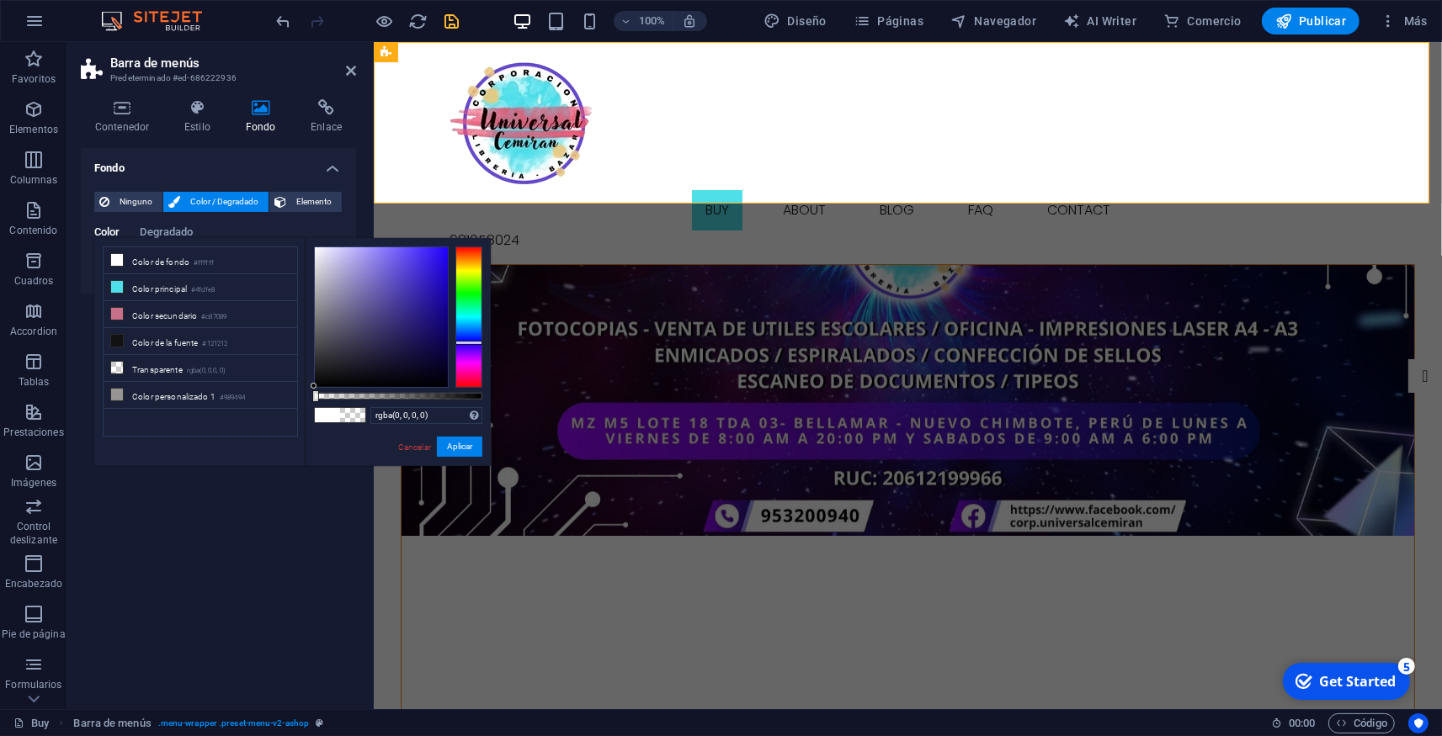
drag, startPoint x: 477, startPoint y: 246, endPoint x: 440, endPoint y: 342, distance: 103.6
click at [440, 342] on div at bounding box center [398, 317] width 168 height 141
drag, startPoint x: 465, startPoint y: 446, endPoint x: 89, endPoint y: 404, distance: 377.7
click at [465, 446] on button "Aplicar" at bounding box center [459, 447] width 45 height 20
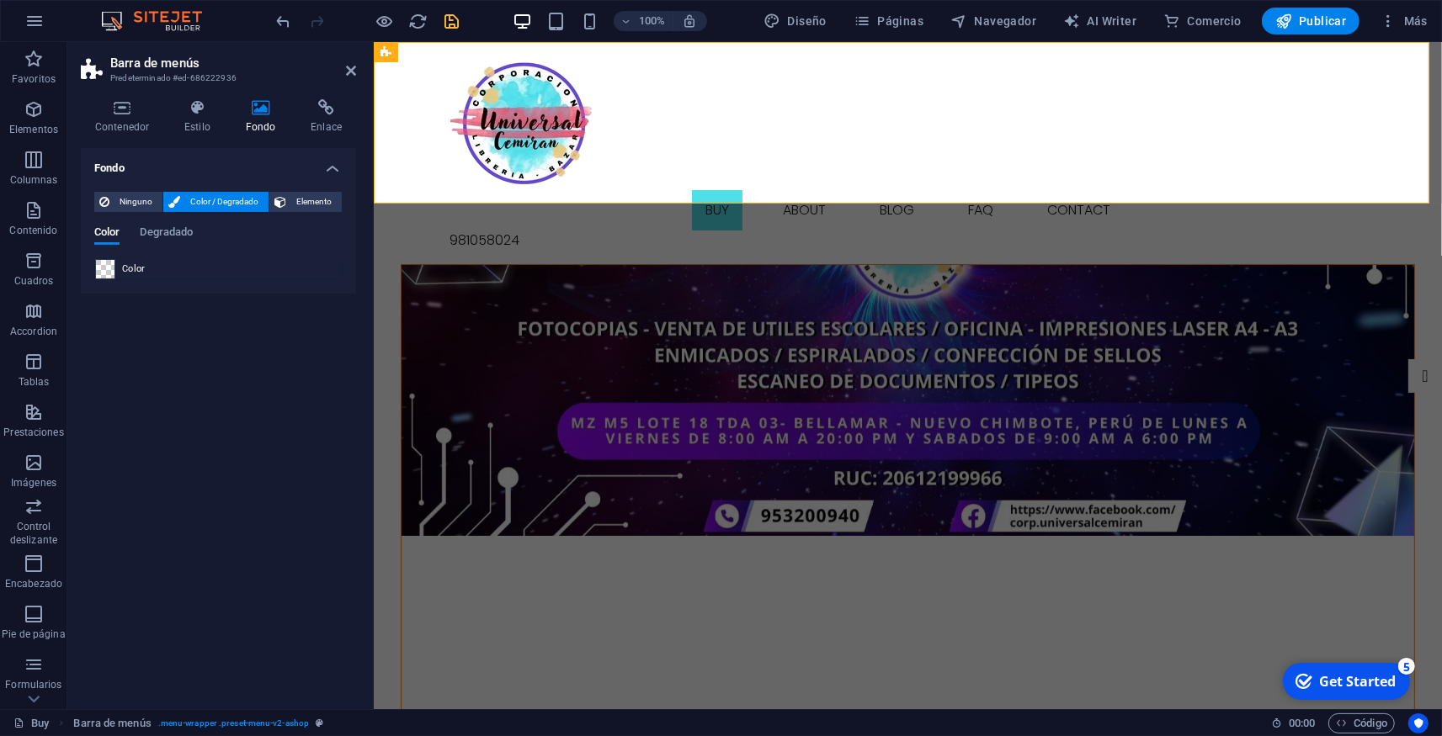
click at [104, 272] on span at bounding box center [105, 269] width 19 height 19
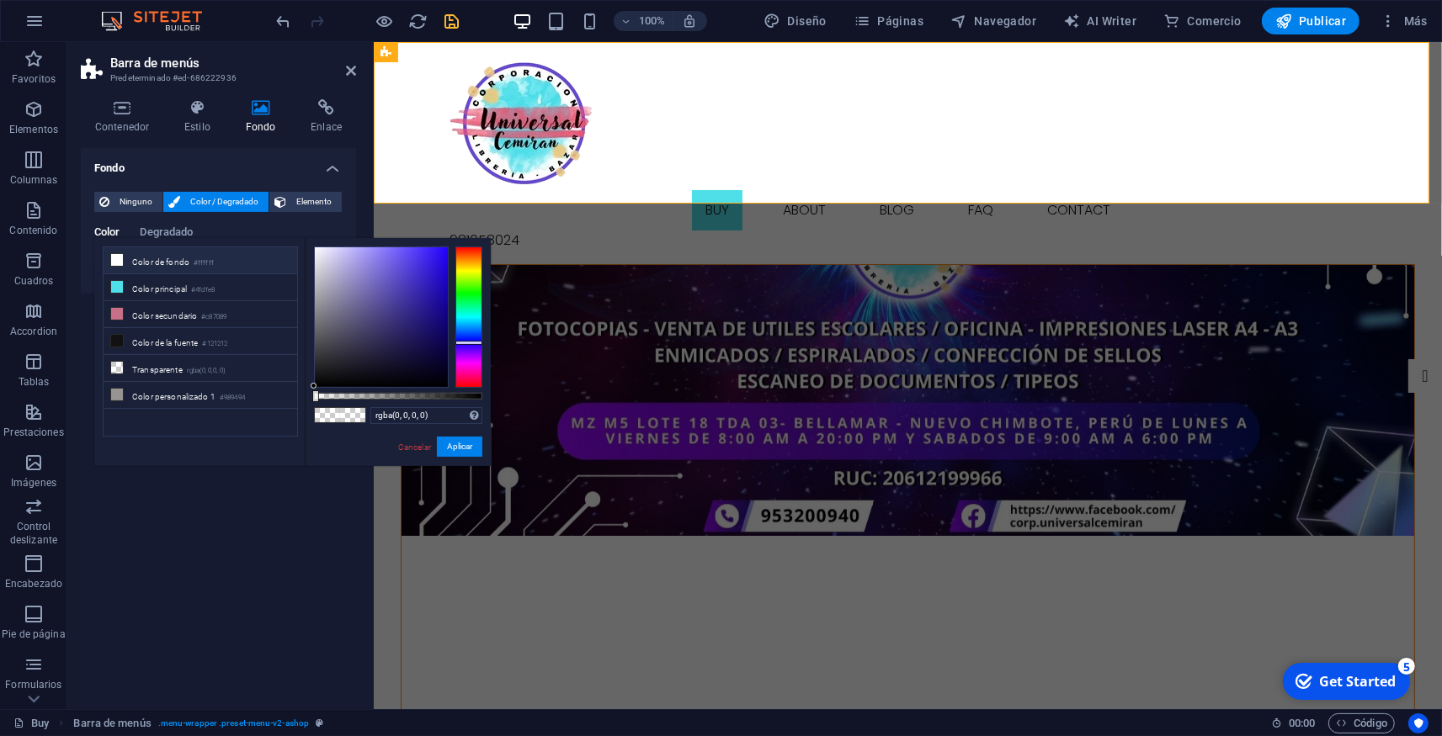
click at [185, 263] on li "Color de fondo #ffffff" at bounding box center [201, 260] width 194 height 27
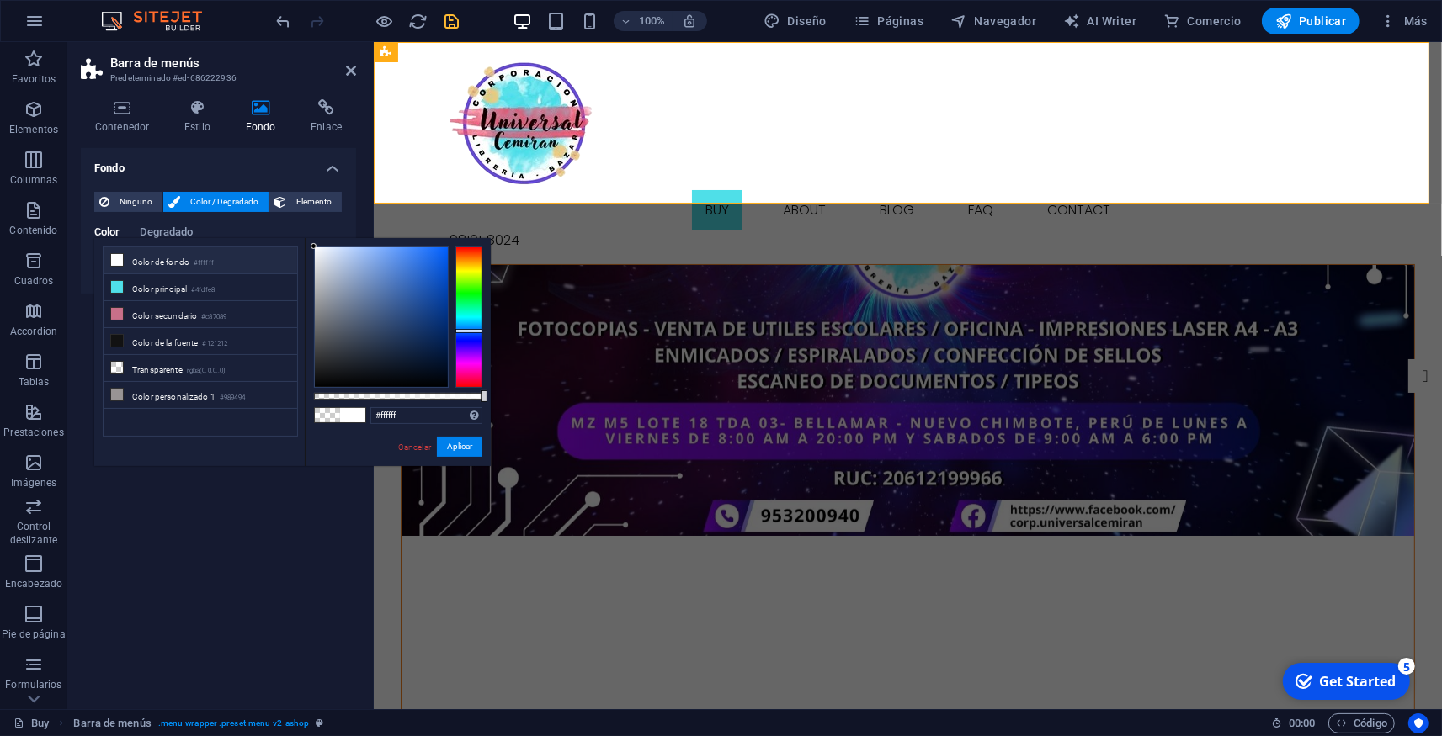
drag, startPoint x: 477, startPoint y: 247, endPoint x: 461, endPoint y: 342, distance: 95.6
click at [461, 333] on div at bounding box center [468, 331] width 27 height 4
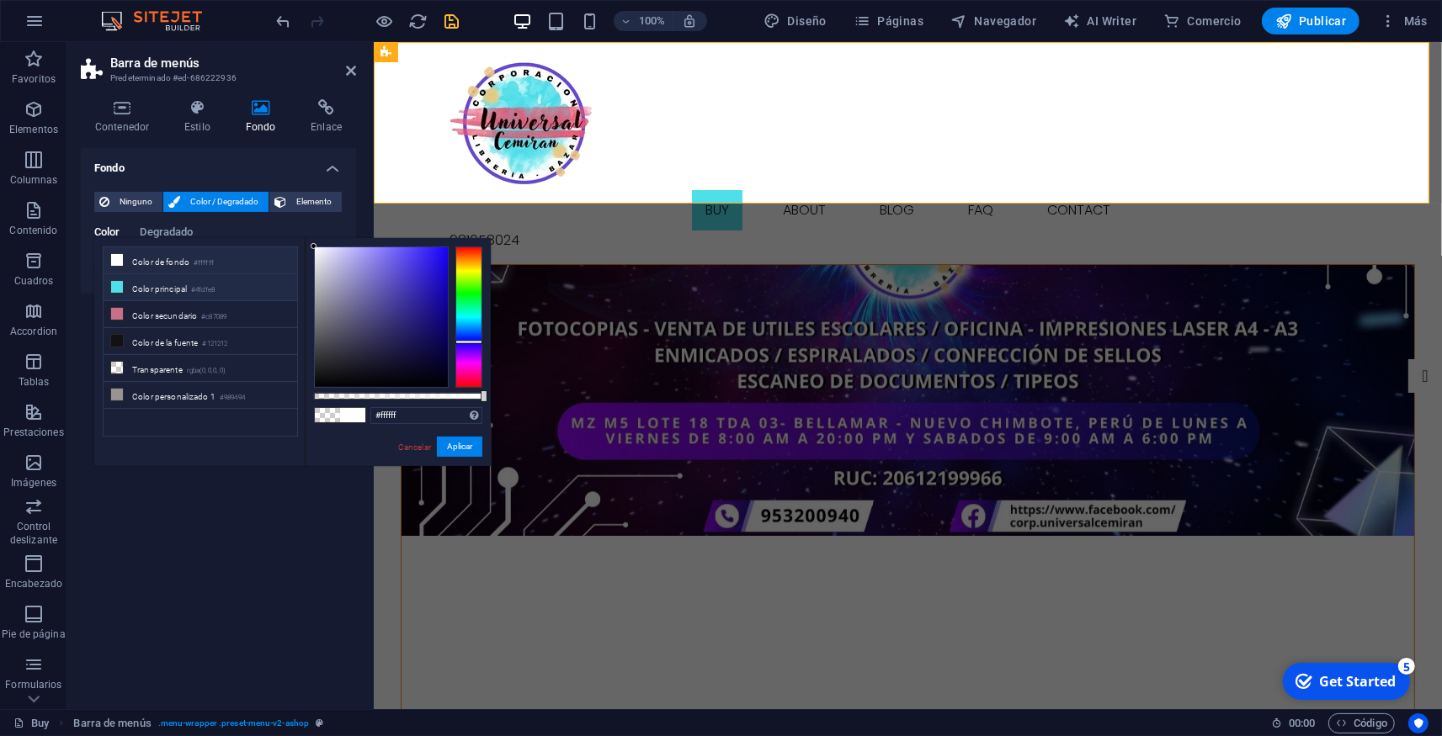
click at [211, 289] on small "#4fdfe8" at bounding box center [203, 290] width 24 height 12
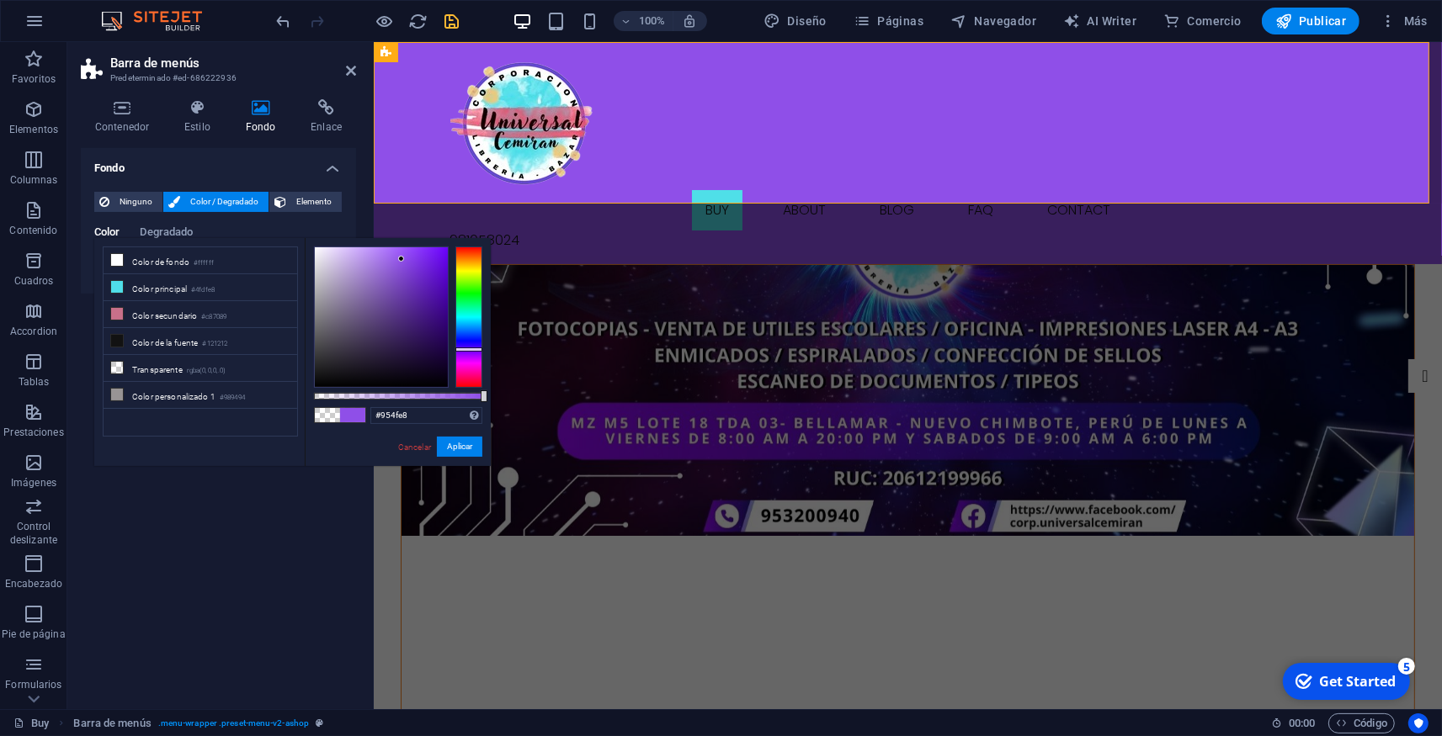
type input "#9a4fe8"
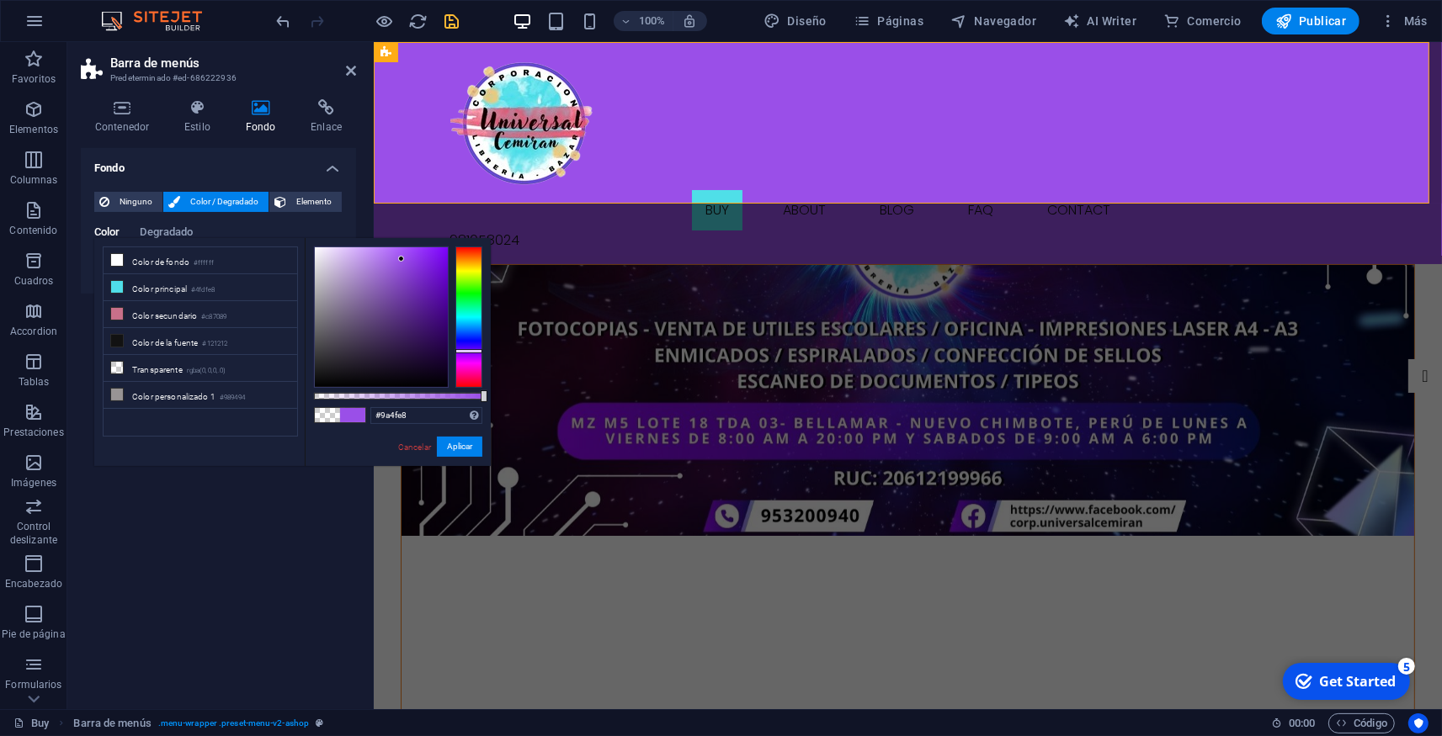
drag, startPoint x: 469, startPoint y: 315, endPoint x: 465, endPoint y: 351, distance: 36.4
click at [465, 351] on div at bounding box center [468, 317] width 27 height 141
click at [459, 445] on button "Aplicar" at bounding box center [459, 447] width 45 height 20
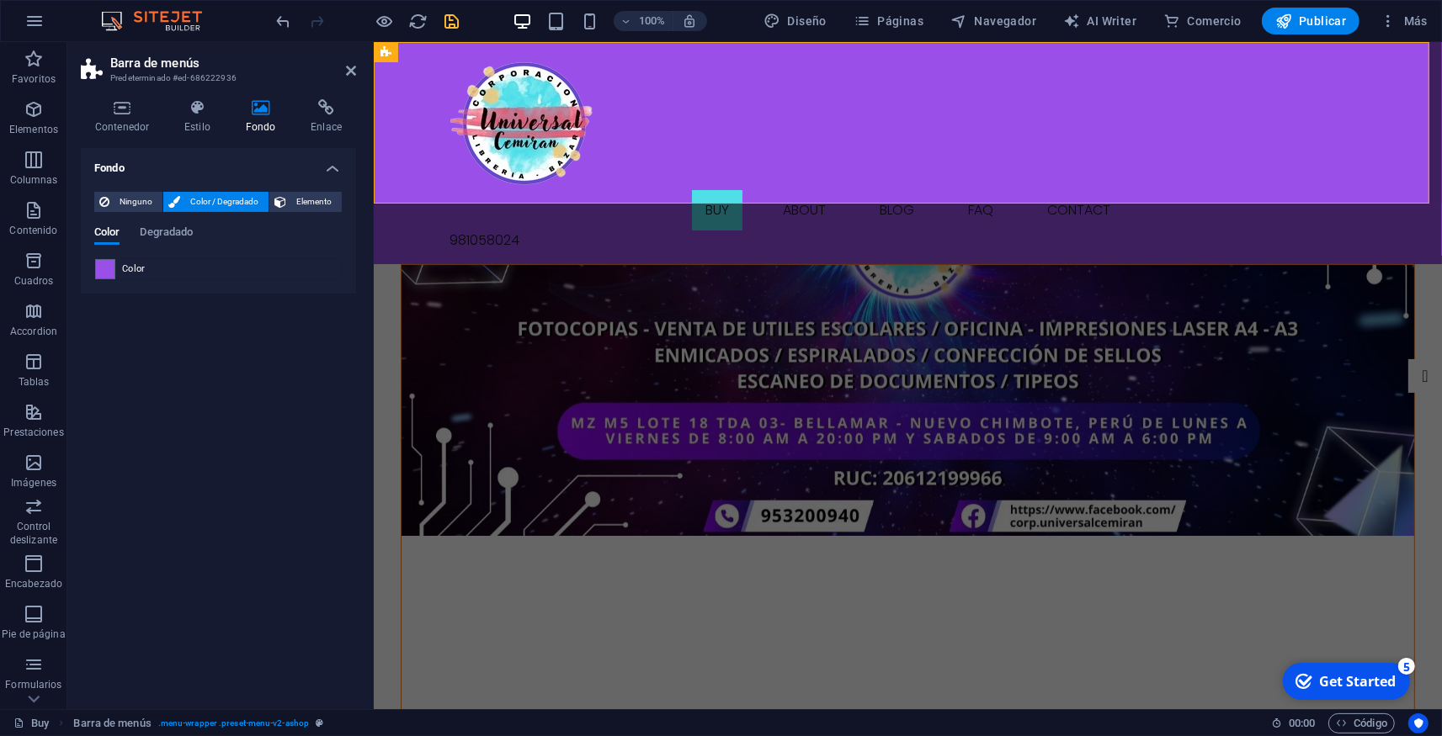
click at [454, 24] on icon "save" at bounding box center [452, 21] width 19 height 19
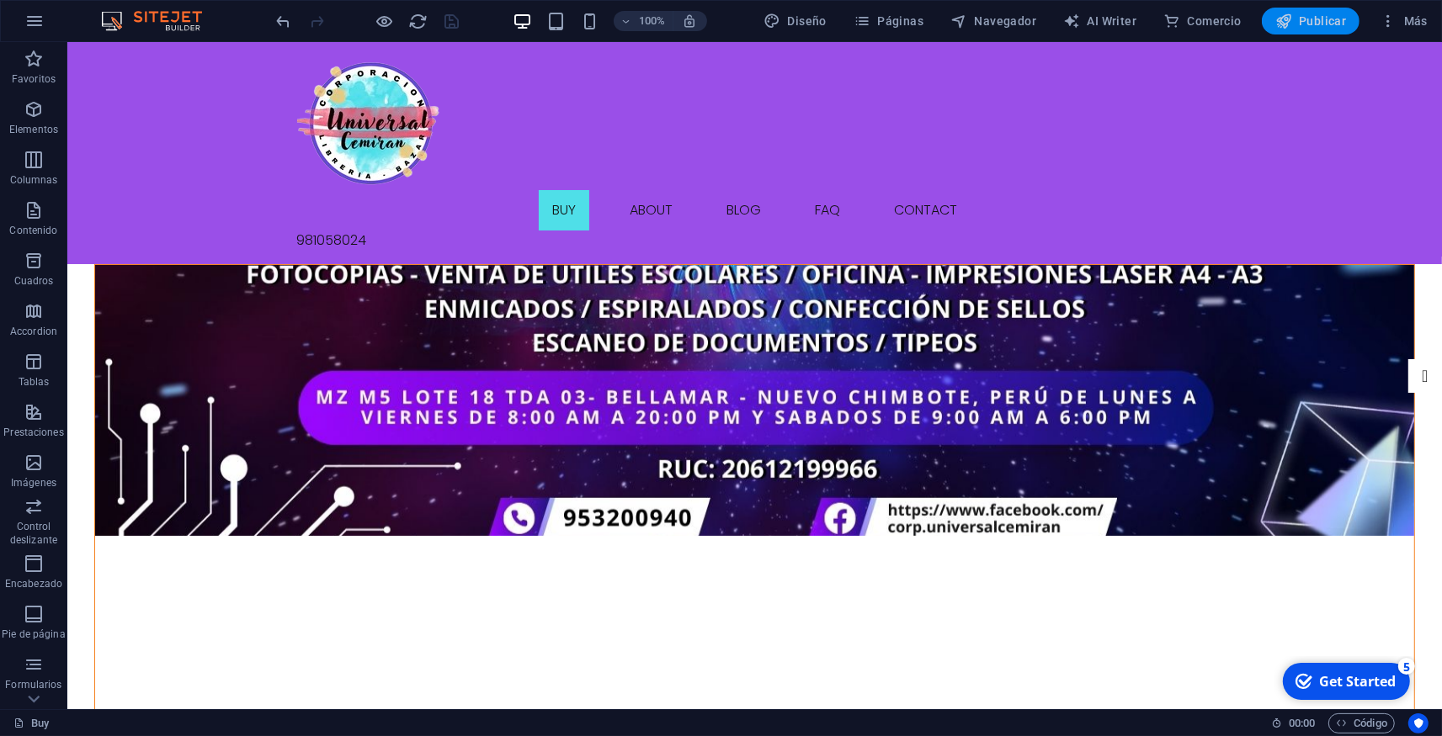
click at [1306, 17] on span "Publicar" at bounding box center [1311, 21] width 72 height 17
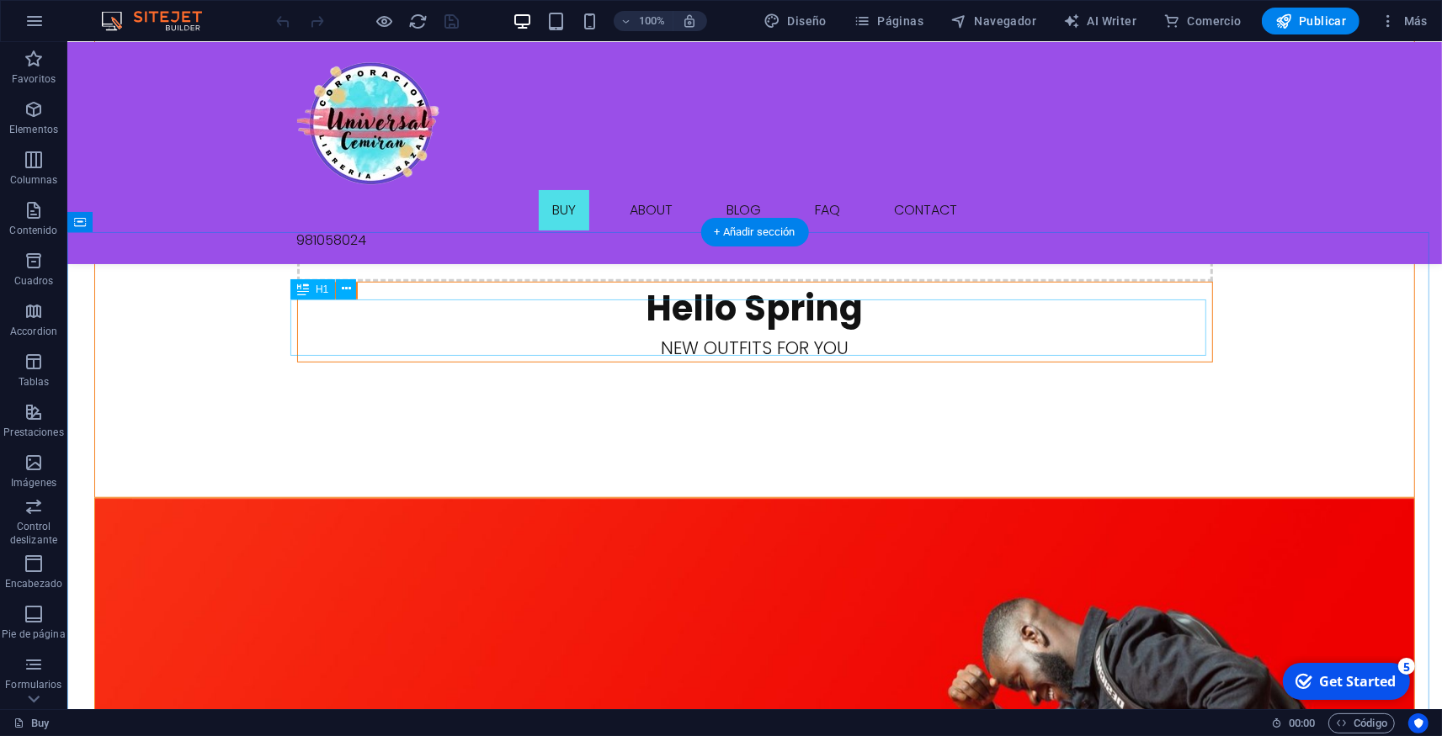
scroll to position [1111, 0]
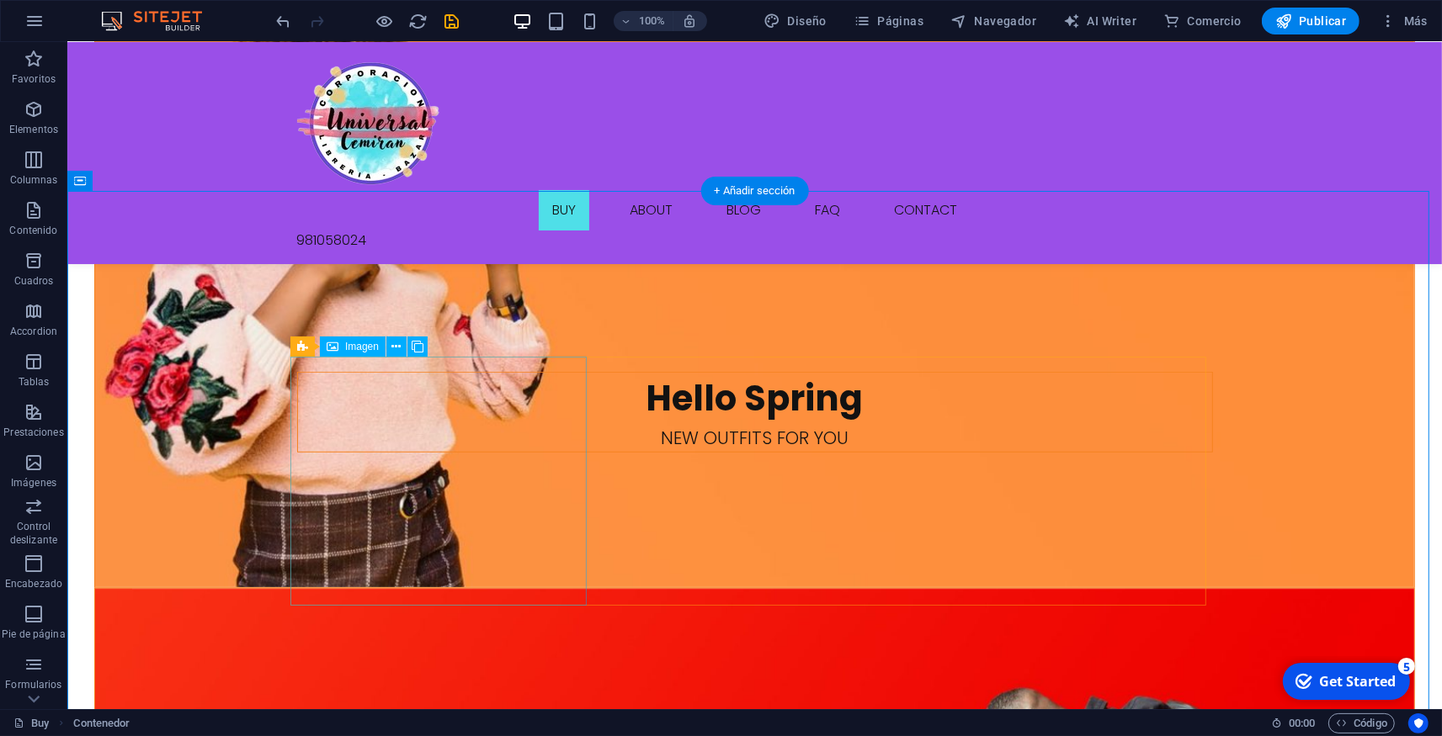
scroll to position [1203, 0]
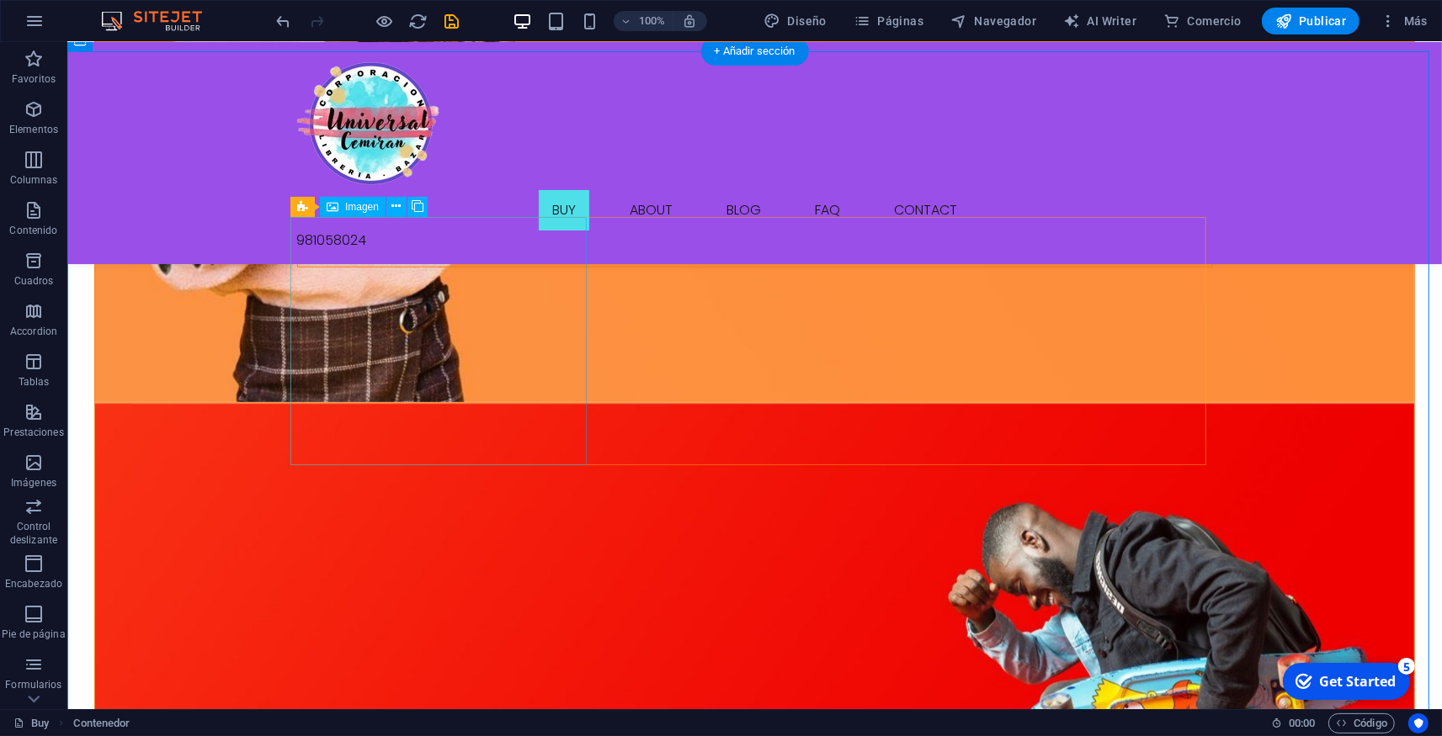
click at [365, 205] on span "Imagen" at bounding box center [362, 207] width 34 height 10
click at [349, 211] on span "Imagen" at bounding box center [362, 207] width 34 height 10
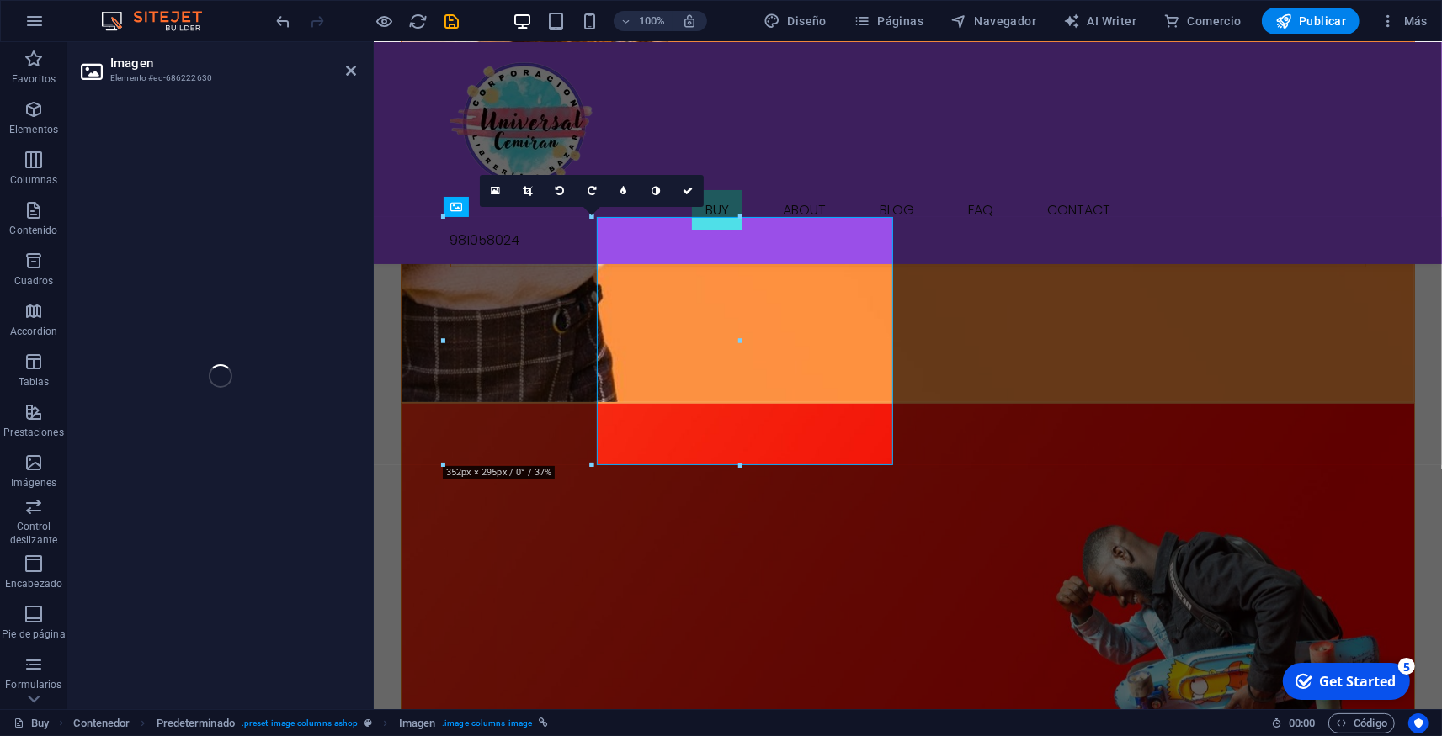
select select "%"
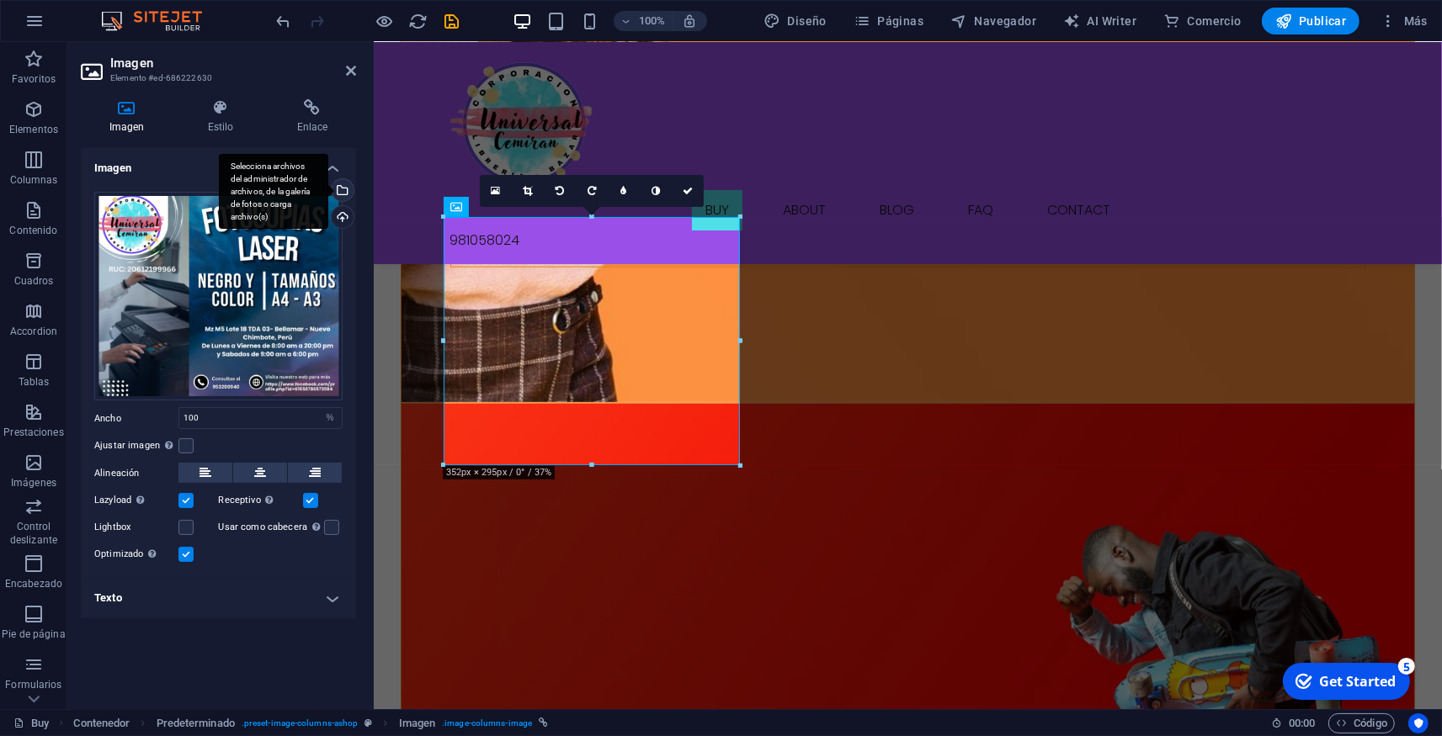
click at [328, 188] on div "Selecciona archivos del administrador de archivos, de la galería de fotos o car…" at bounding box center [273, 192] width 109 height 76
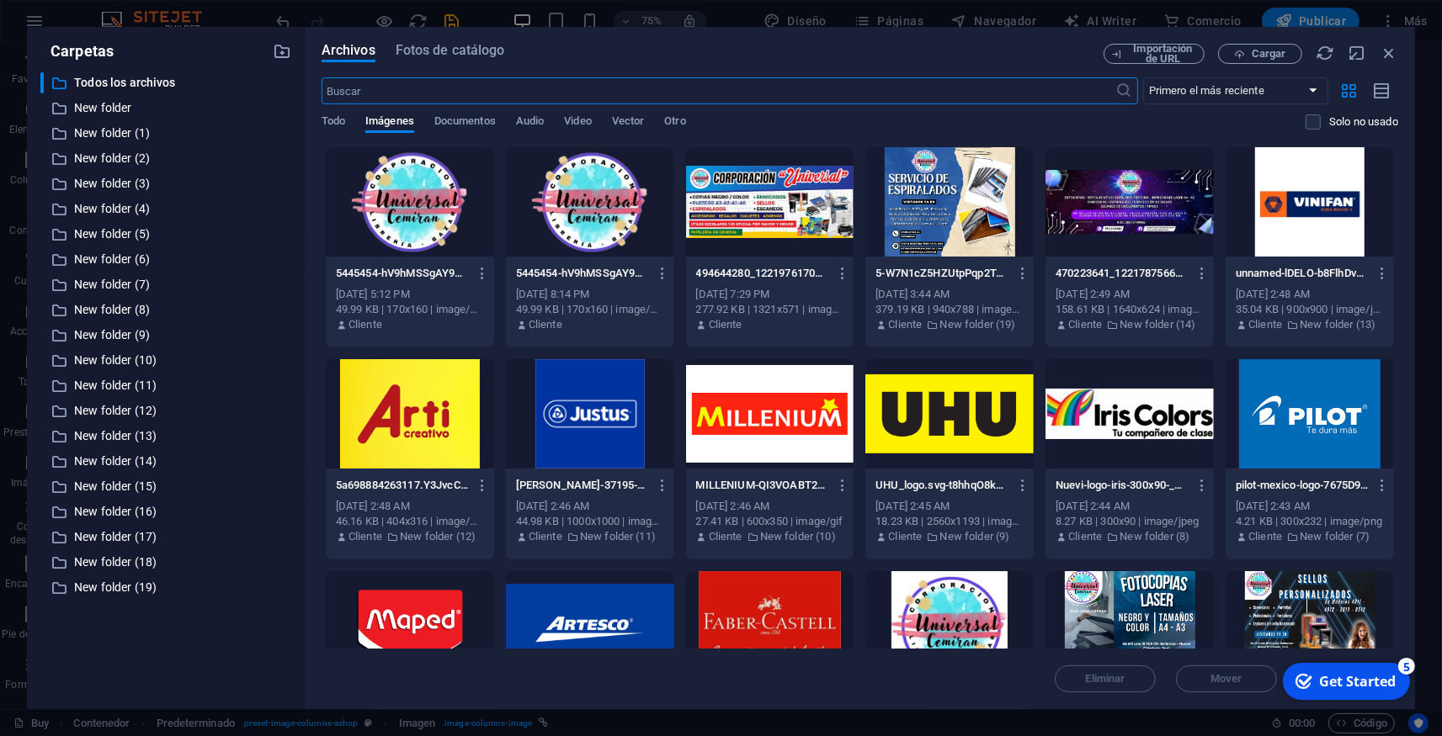
scroll to position [1234, 0]
click at [1256, 54] on span "Cargar" at bounding box center [1268, 54] width 35 height 10
click at [1245, 56] on icon "button" at bounding box center [1239, 54] width 11 height 11
click at [324, 136] on div "Todo Imágenes Documentos Audio Video Vector Otro" at bounding box center [813, 130] width 984 height 32
click at [464, 185] on div at bounding box center [410, 201] width 168 height 109
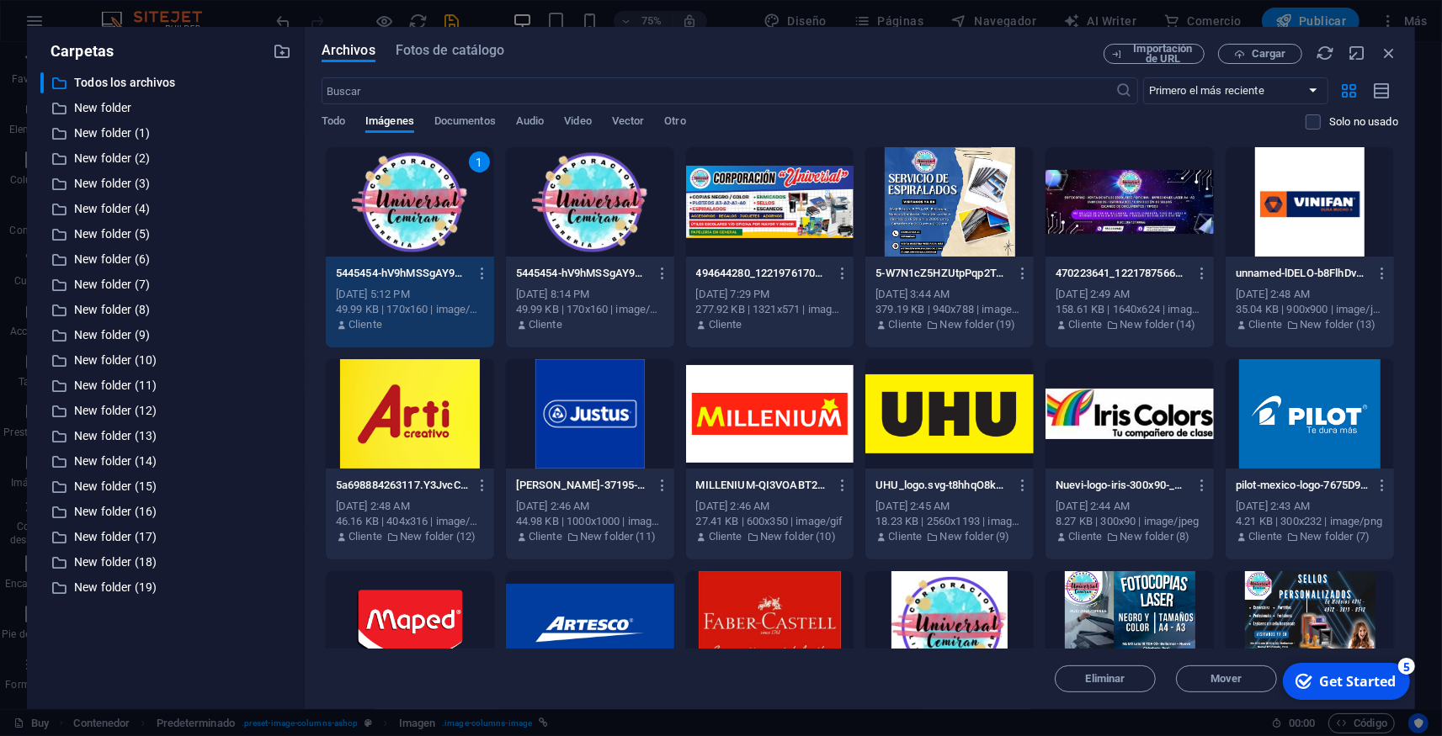
click at [722, 123] on div "Todo Imágenes Documentos Audio Video Vector Otro" at bounding box center [813, 130] width 984 height 32
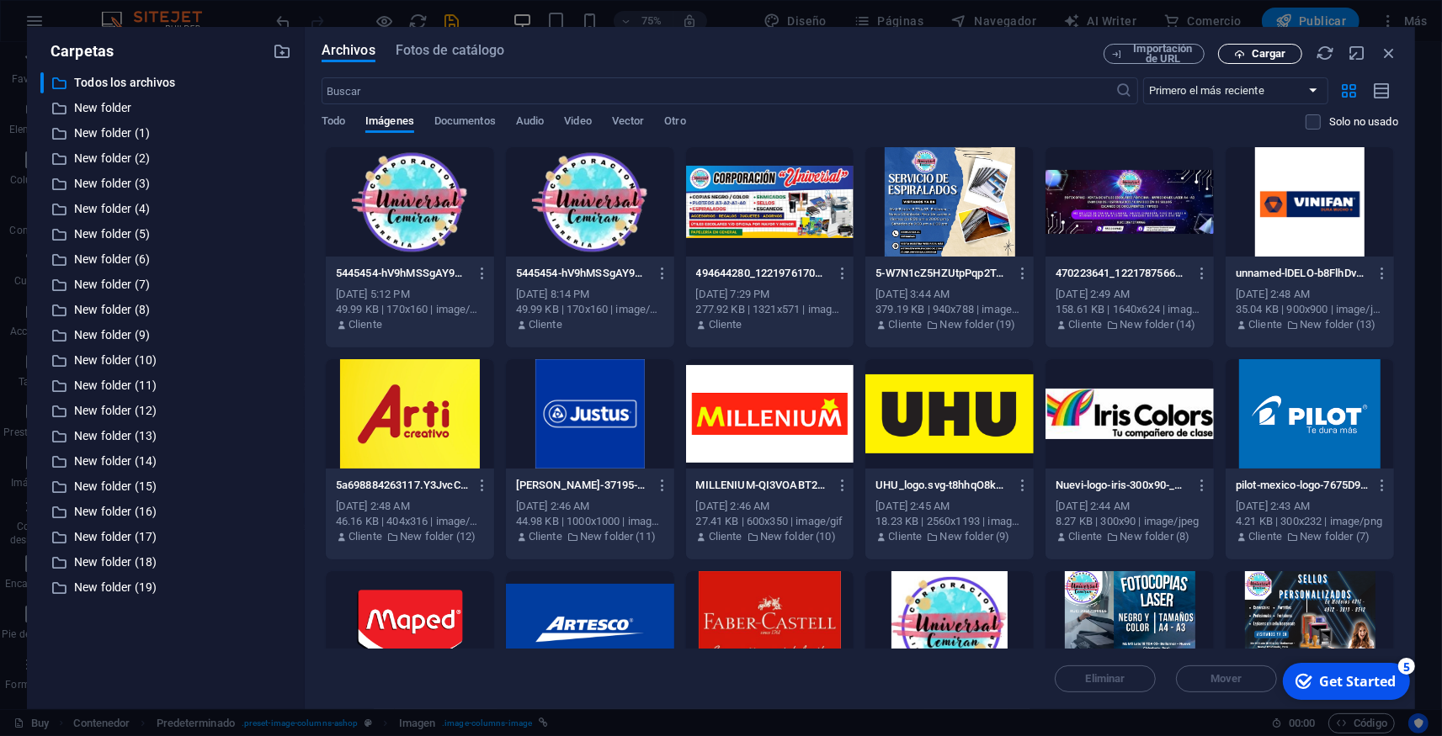
click at [1259, 51] on span "Cargar" at bounding box center [1268, 54] width 35 height 10
click at [1394, 59] on icon "button" at bounding box center [1388, 53] width 19 height 19
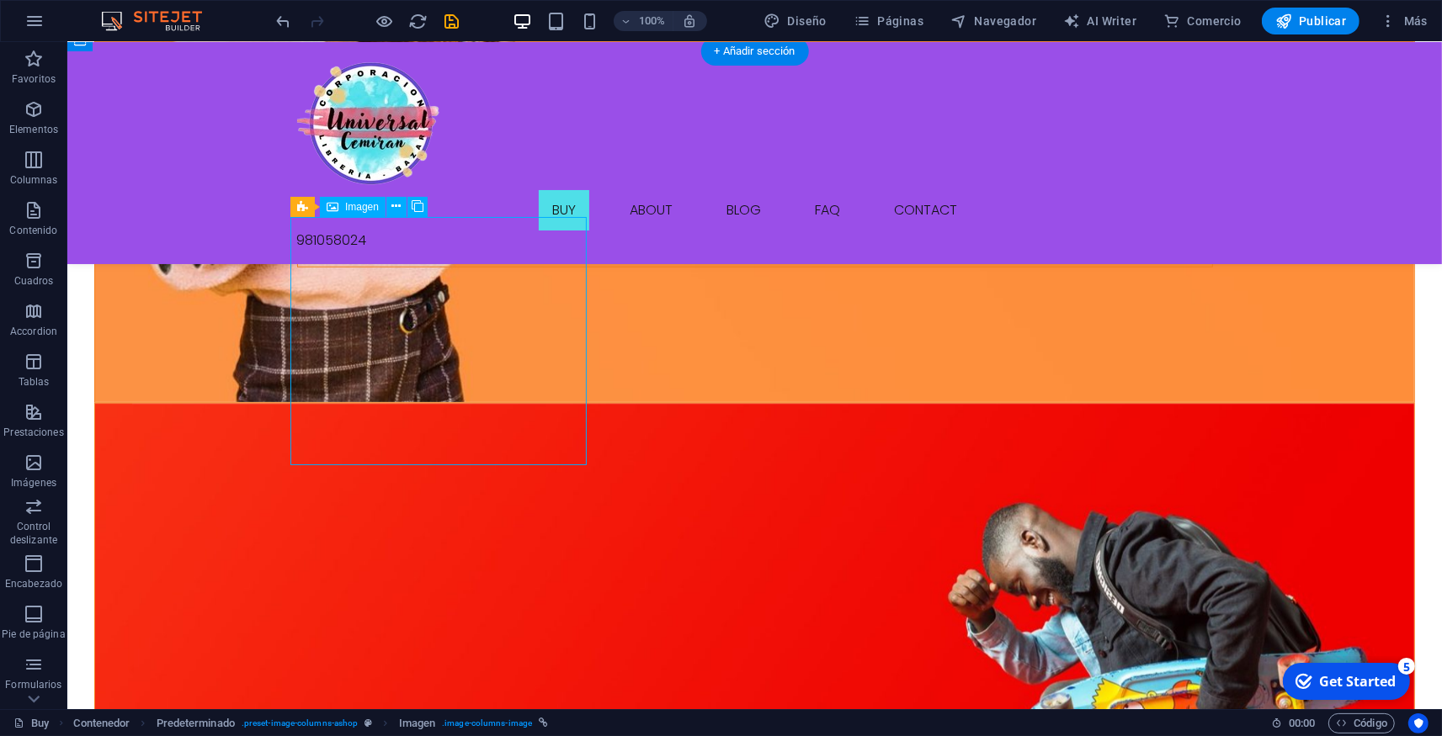
select select "%"
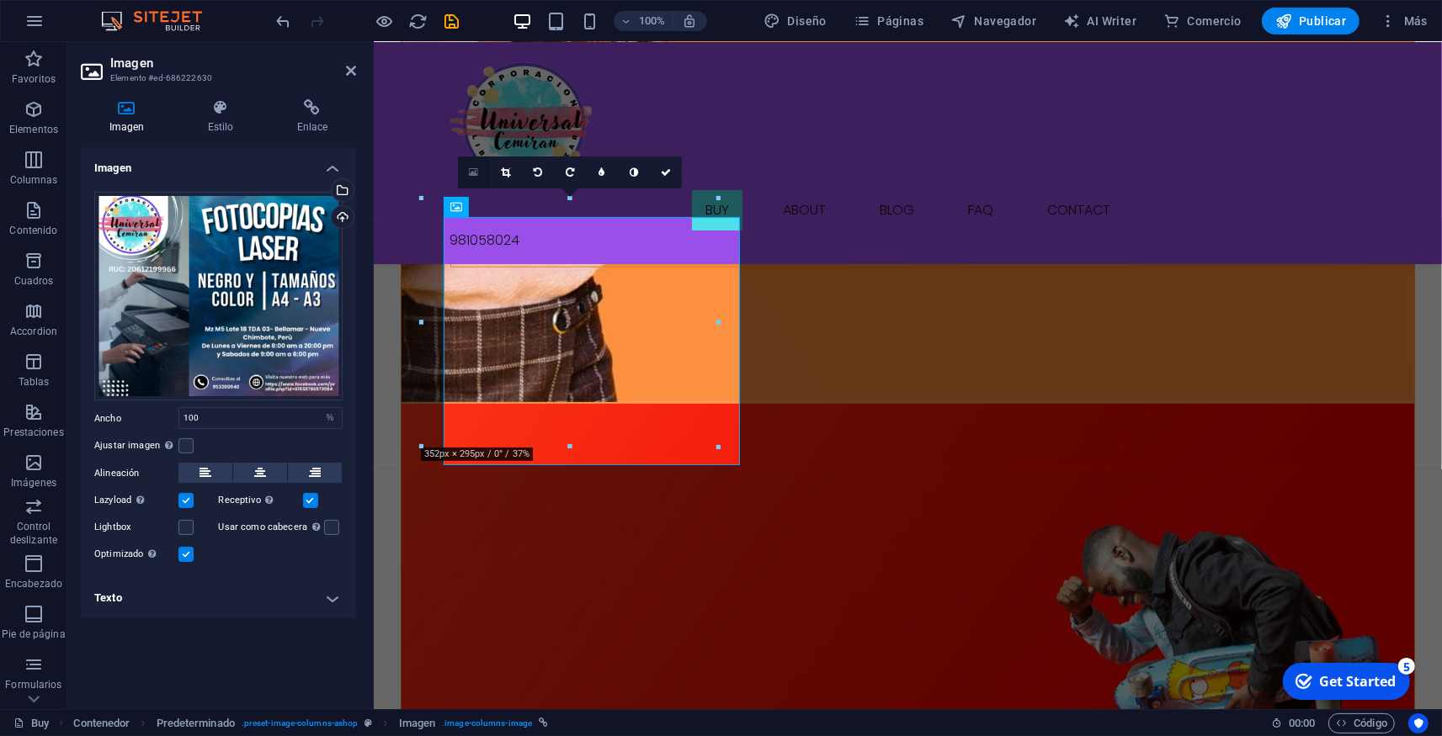
click at [479, 169] on link at bounding box center [474, 173] width 32 height 32
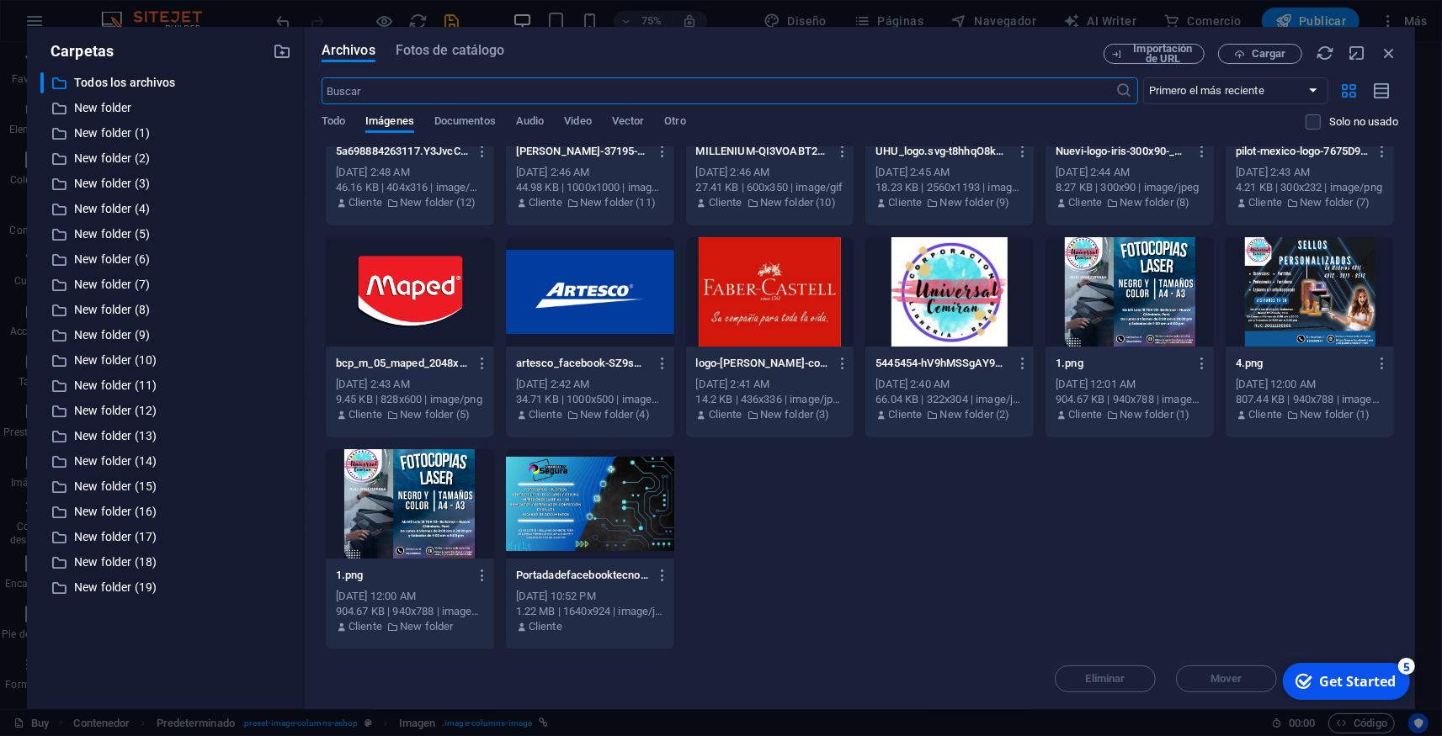
scroll to position [0, 0]
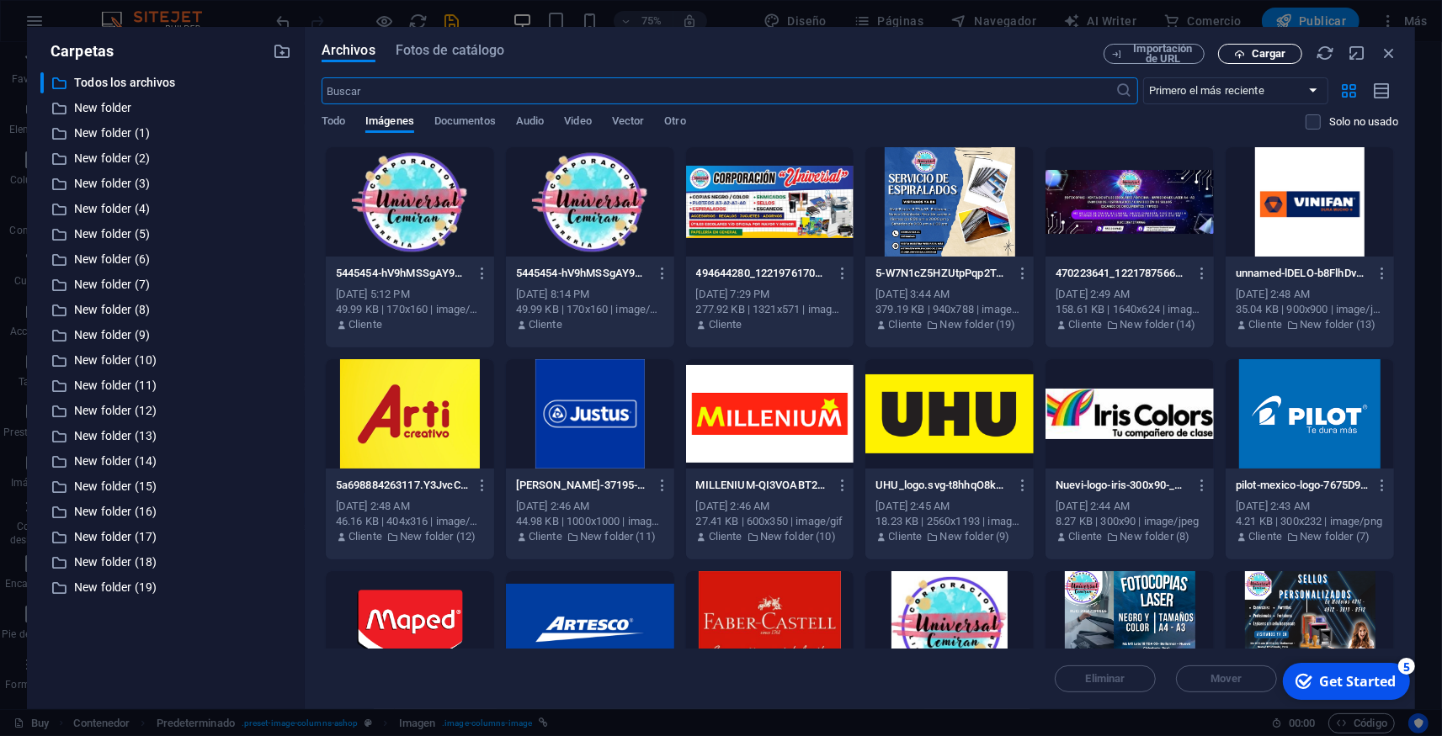
click at [1256, 55] on span "Cargar" at bounding box center [1268, 54] width 35 height 10
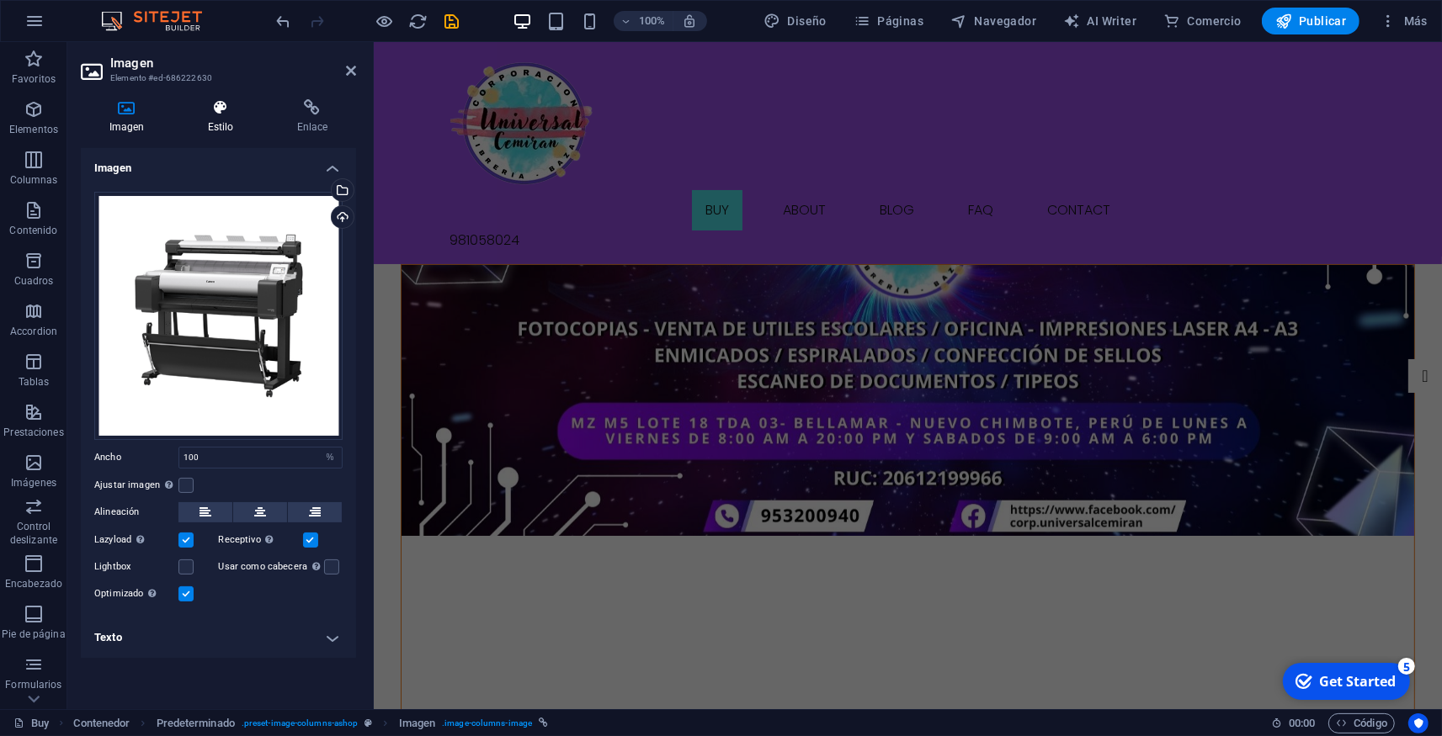
click at [216, 116] on icon at bounding box center [220, 107] width 82 height 17
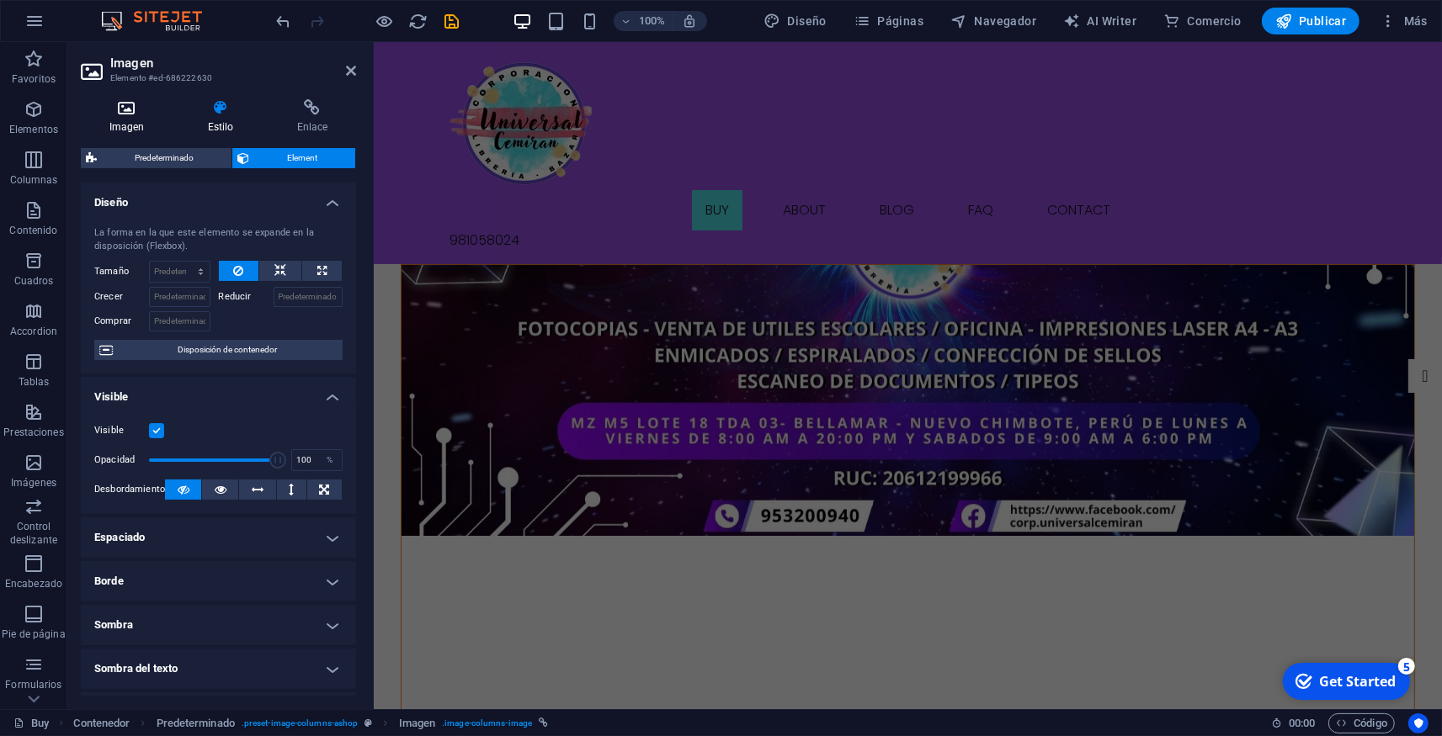
click at [136, 117] on h4 "Imagen" at bounding box center [130, 116] width 98 height 35
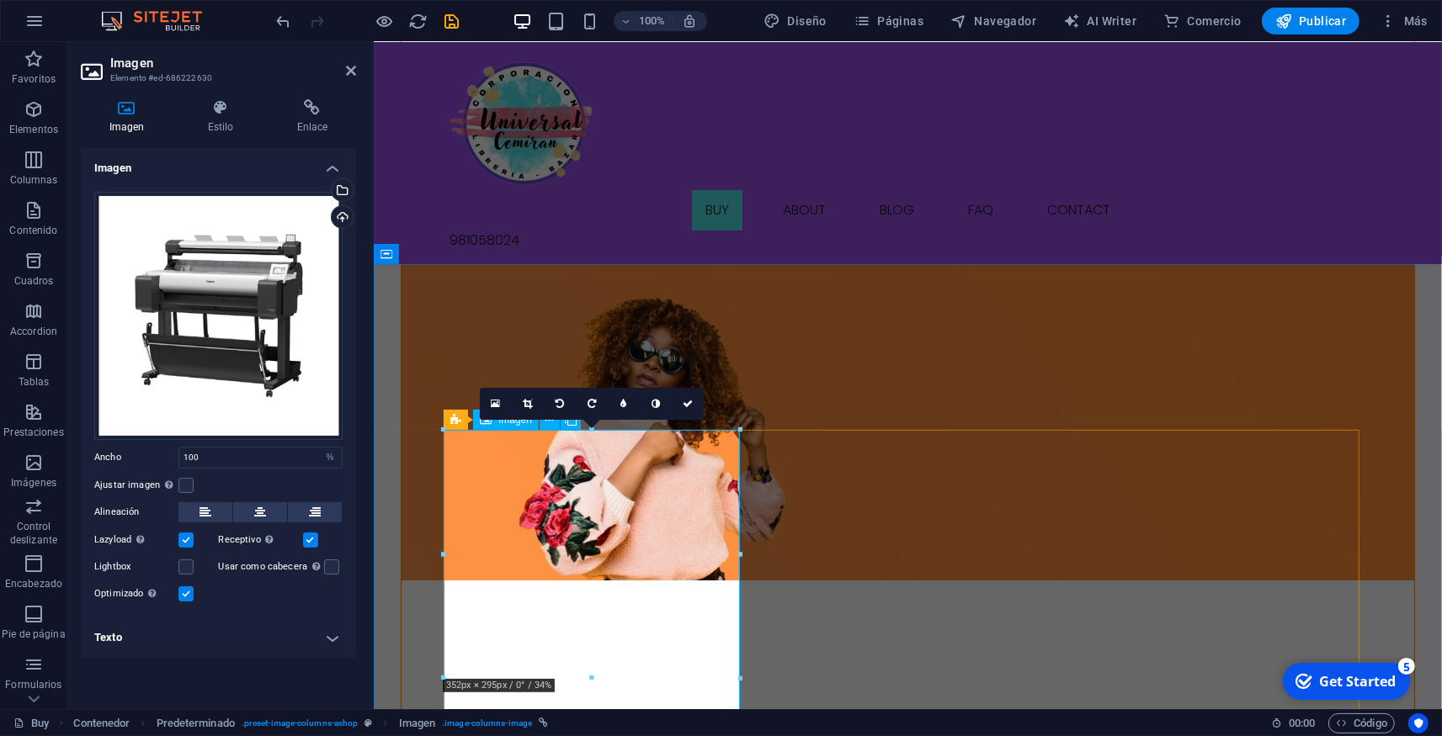
scroll to position [1111, 0]
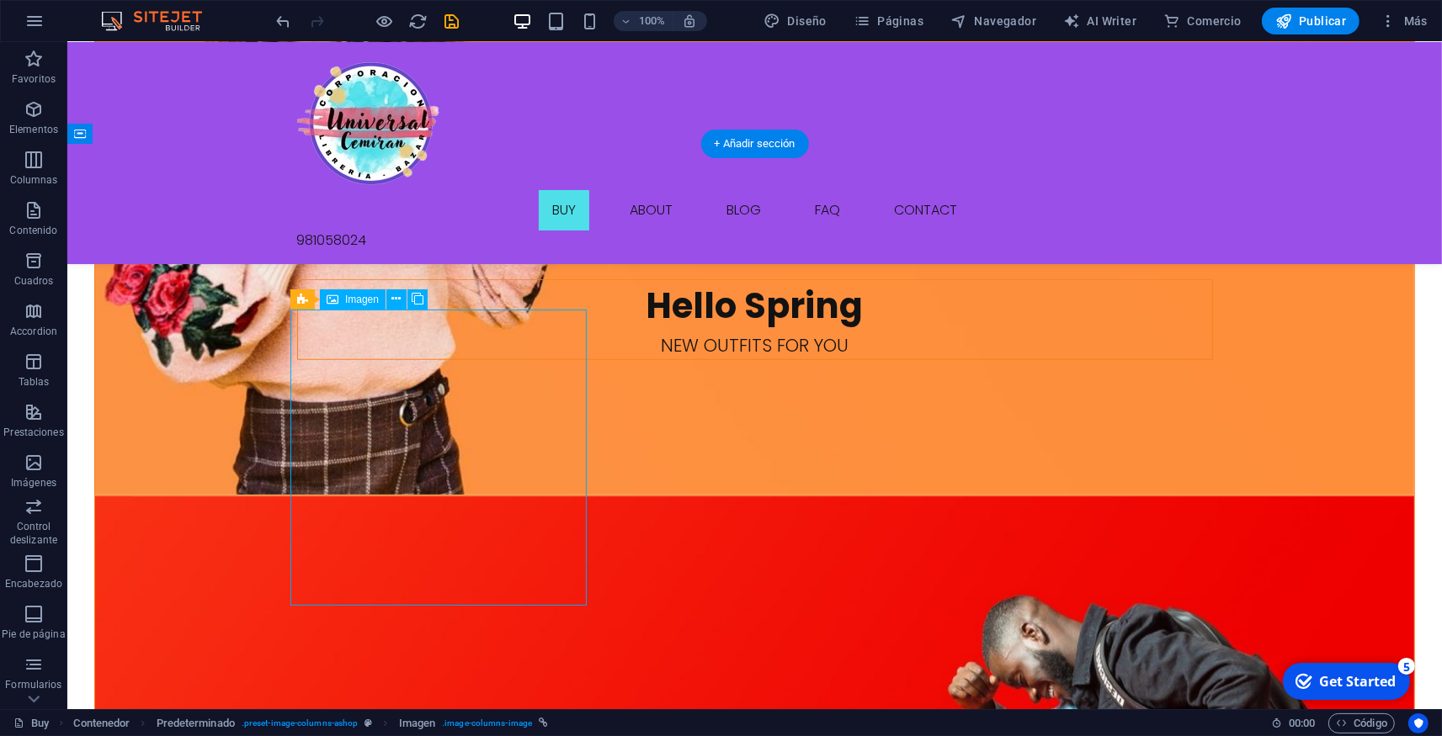
select select "%"
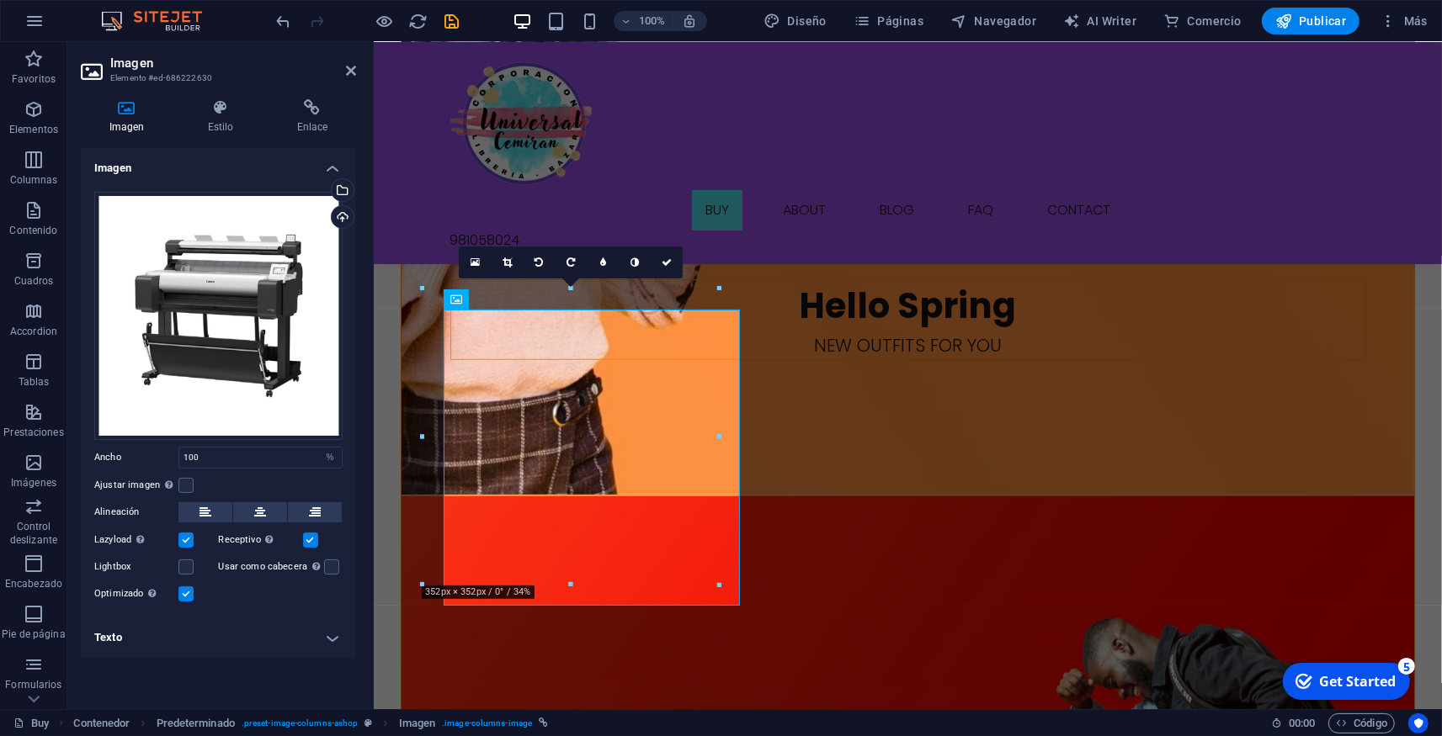
click at [360, 374] on div "Imagen Estilo Enlace Imagen Arrastra archivos aquí, haz clic para escoger archi…" at bounding box center [218, 398] width 302 height 624
click at [608, 64] on div "Buy About Blog FAQ Contact [PHONE_NUMBER]" at bounding box center [907, 153] width 1068 height 222
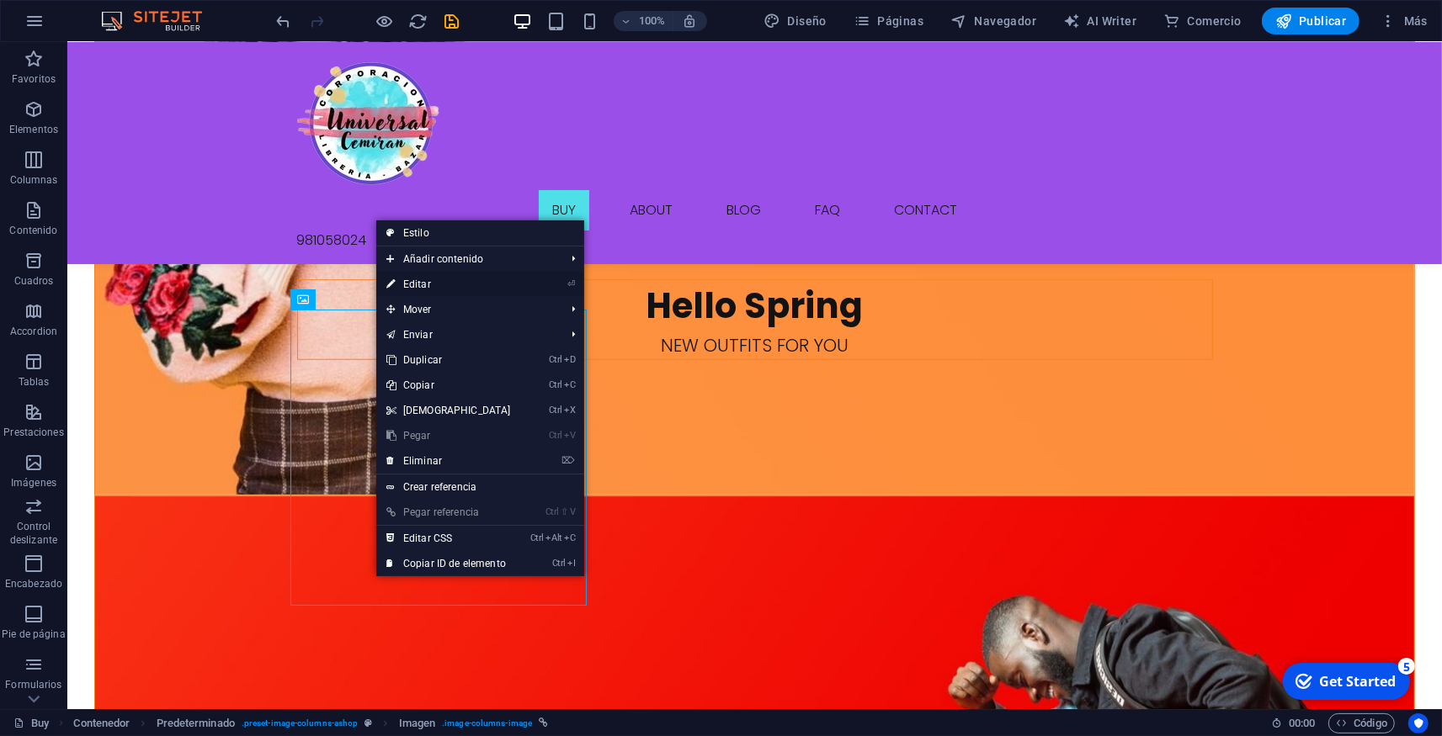
click at [409, 280] on link "⏎ Editar" at bounding box center [448, 284] width 145 height 25
select select "%"
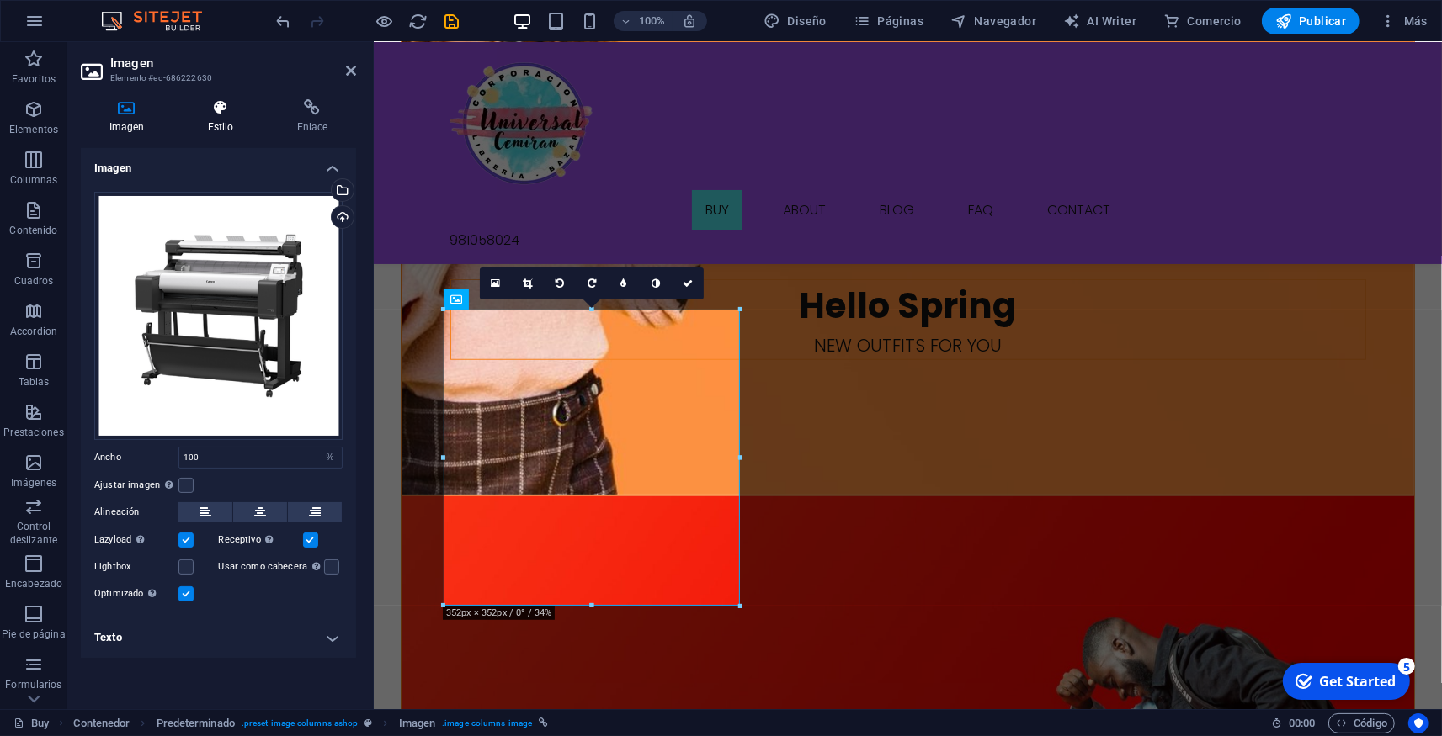
click at [220, 122] on h4 "Estilo" at bounding box center [223, 116] width 89 height 35
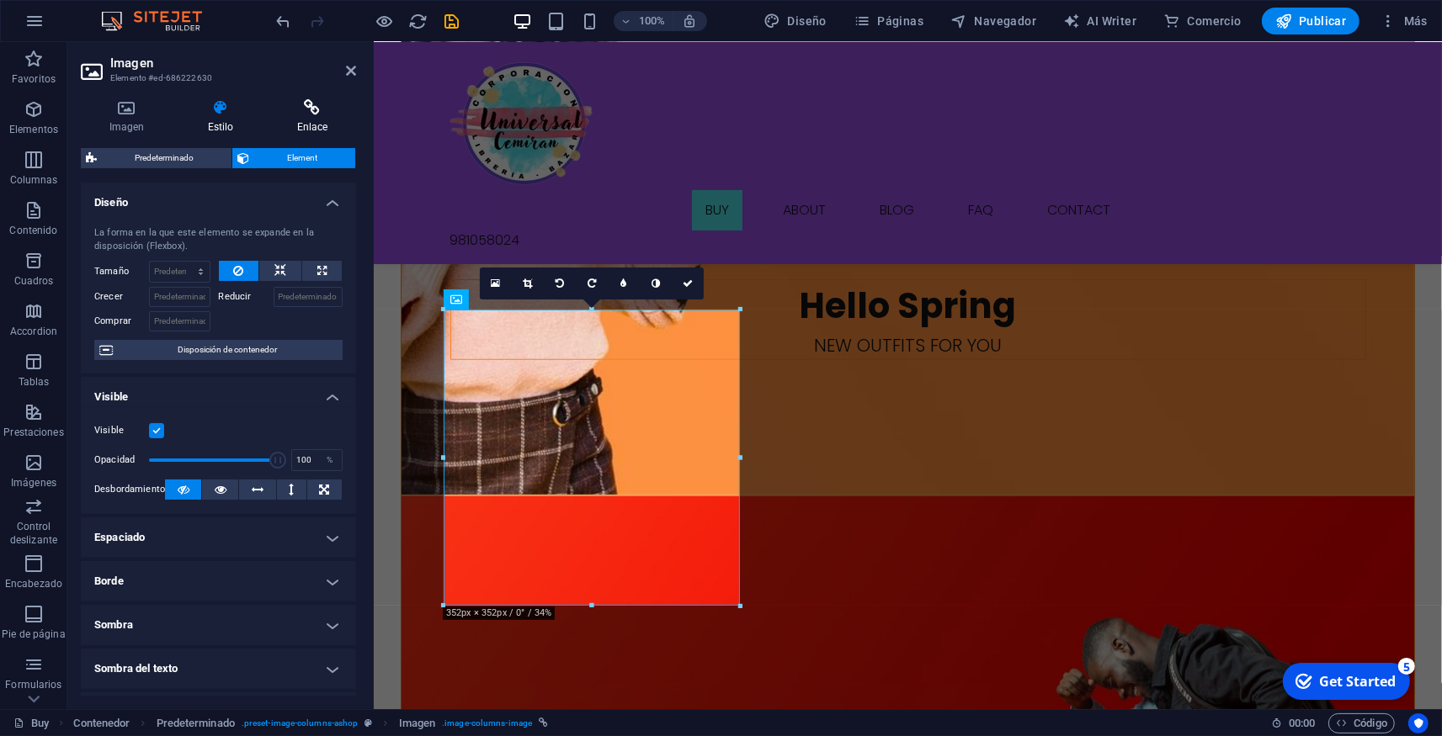
click at [314, 116] on icon at bounding box center [312, 107] width 88 height 17
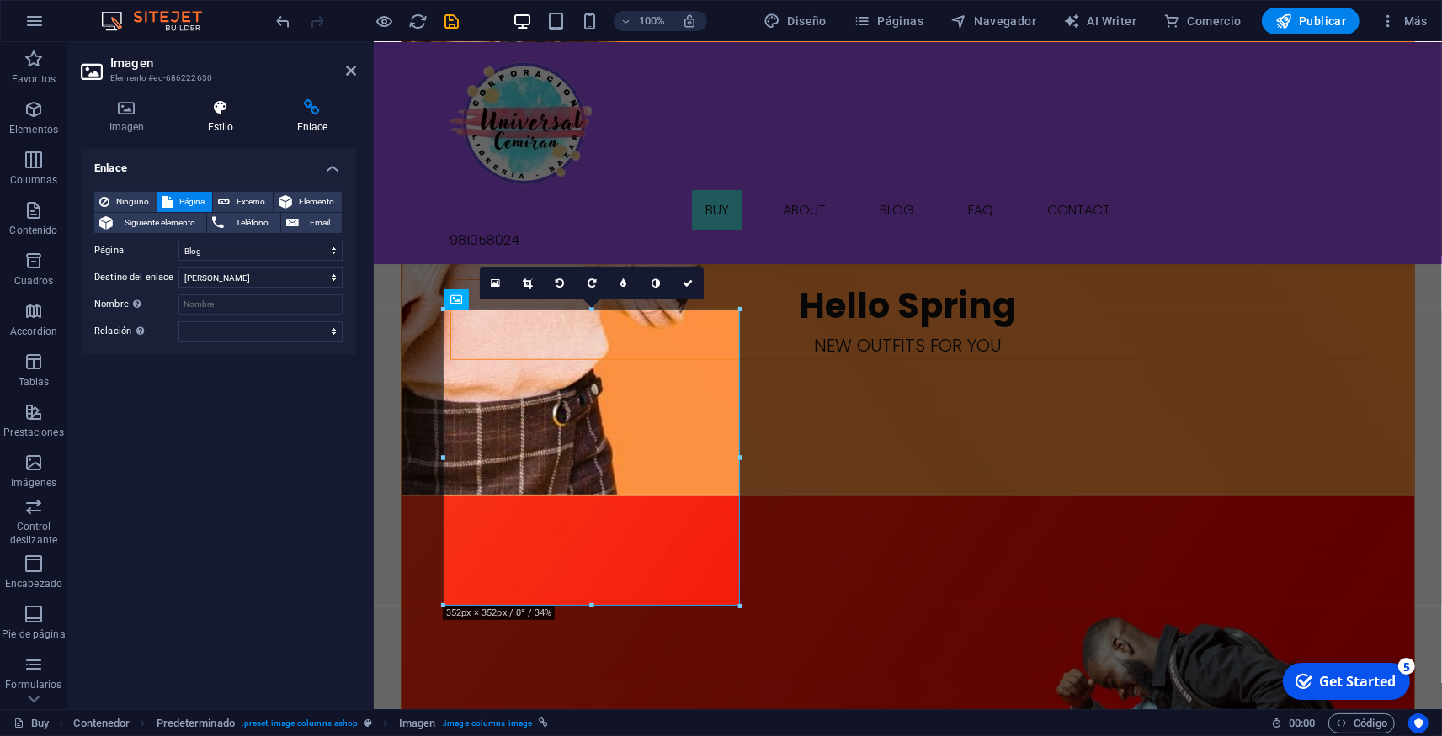
click at [221, 118] on h4 "Estilo" at bounding box center [223, 116] width 89 height 35
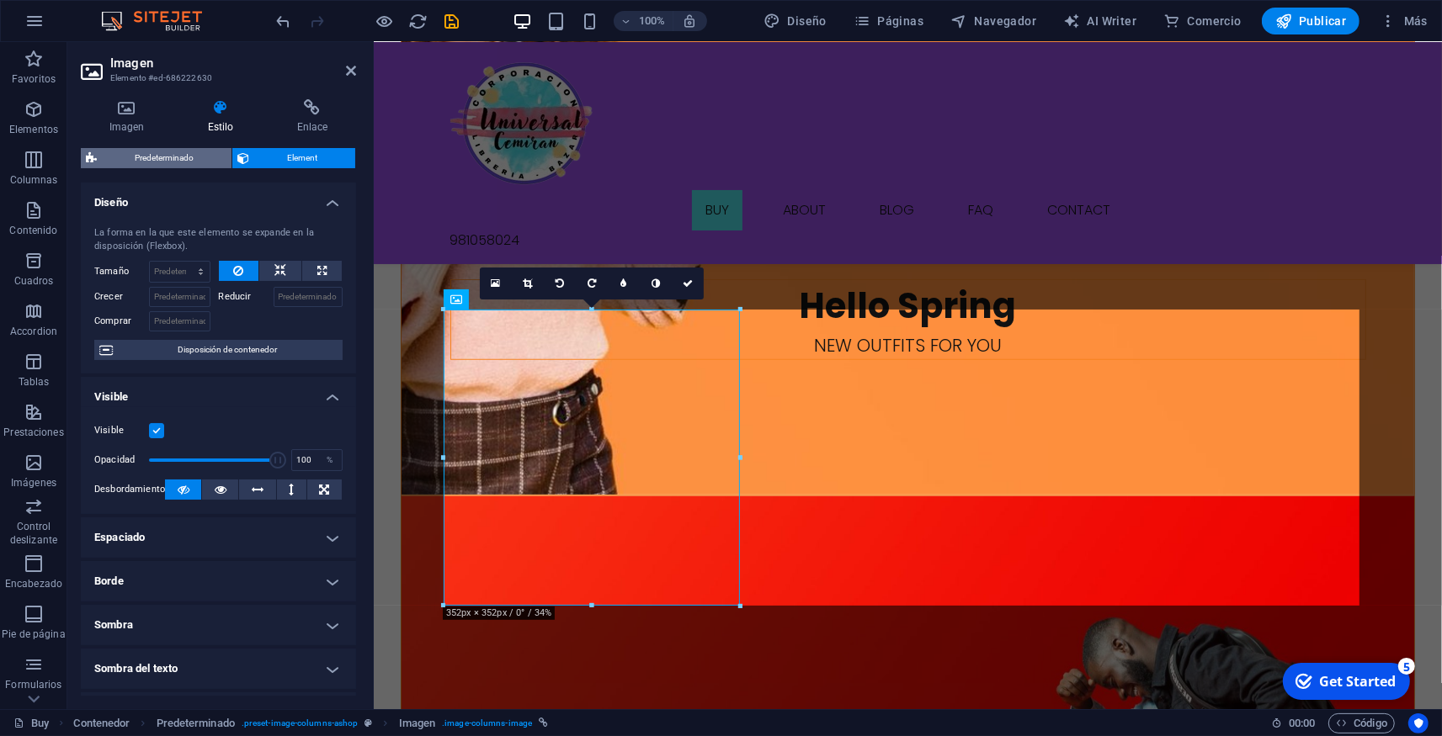
click at [179, 160] on span "Predeterminado" at bounding box center [164, 158] width 125 height 20
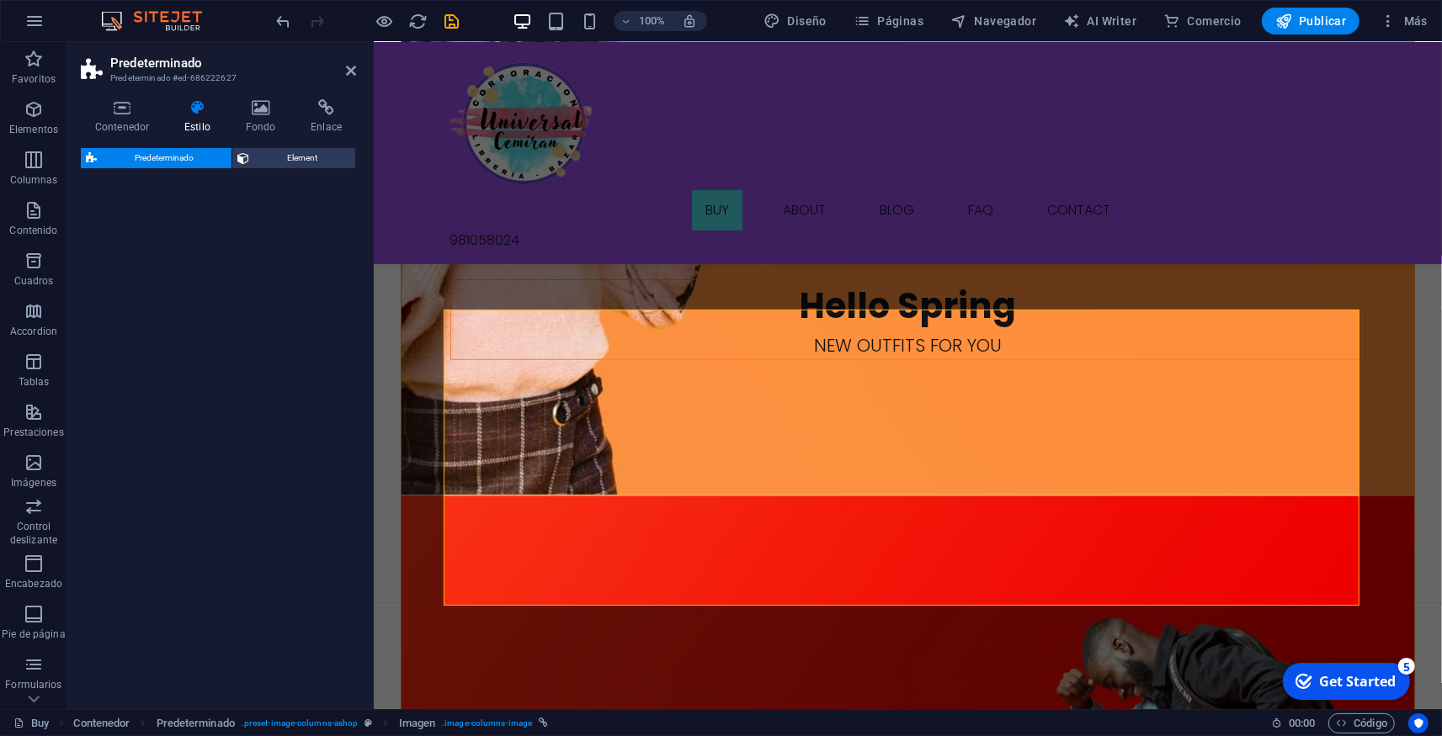
select select "preset-image-columns-ashop"
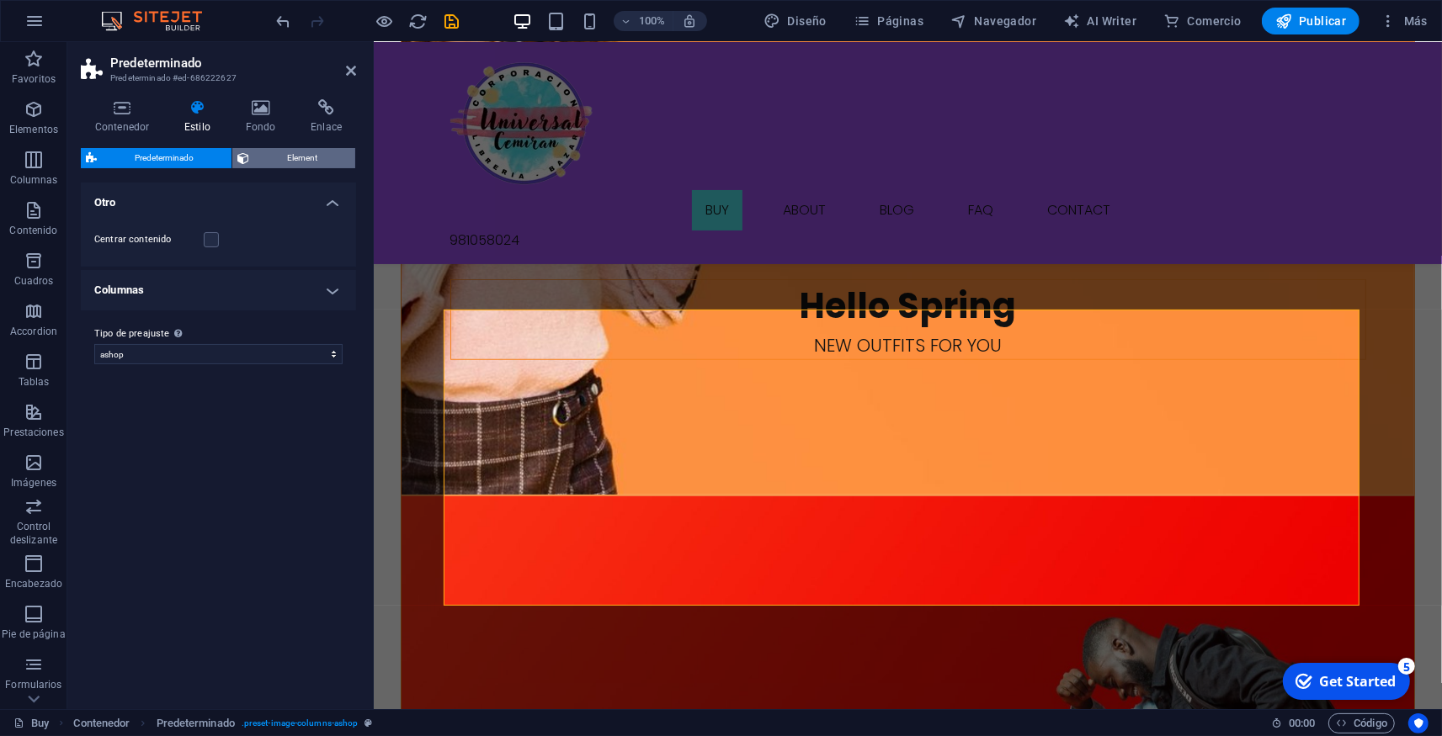
click at [271, 153] on span "Element" at bounding box center [302, 158] width 96 height 20
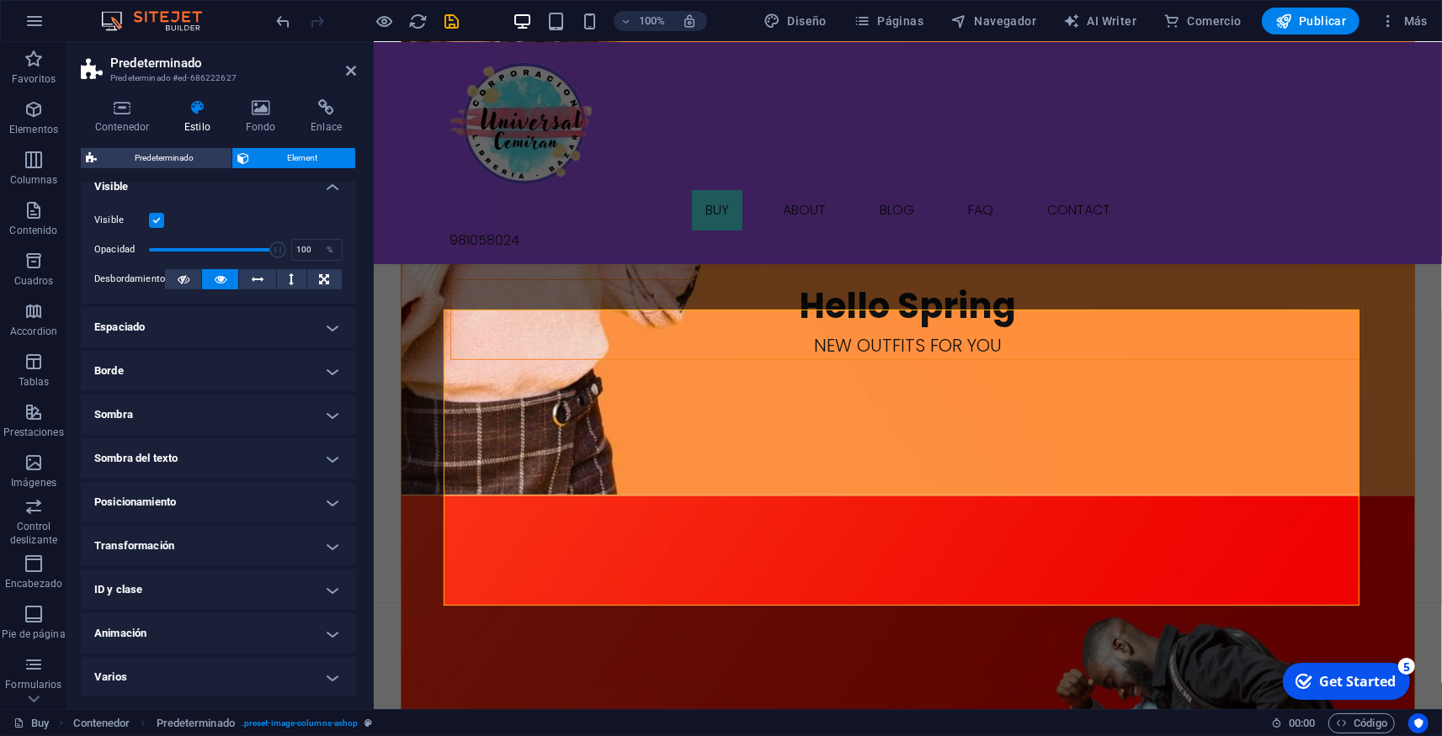
scroll to position [0, 0]
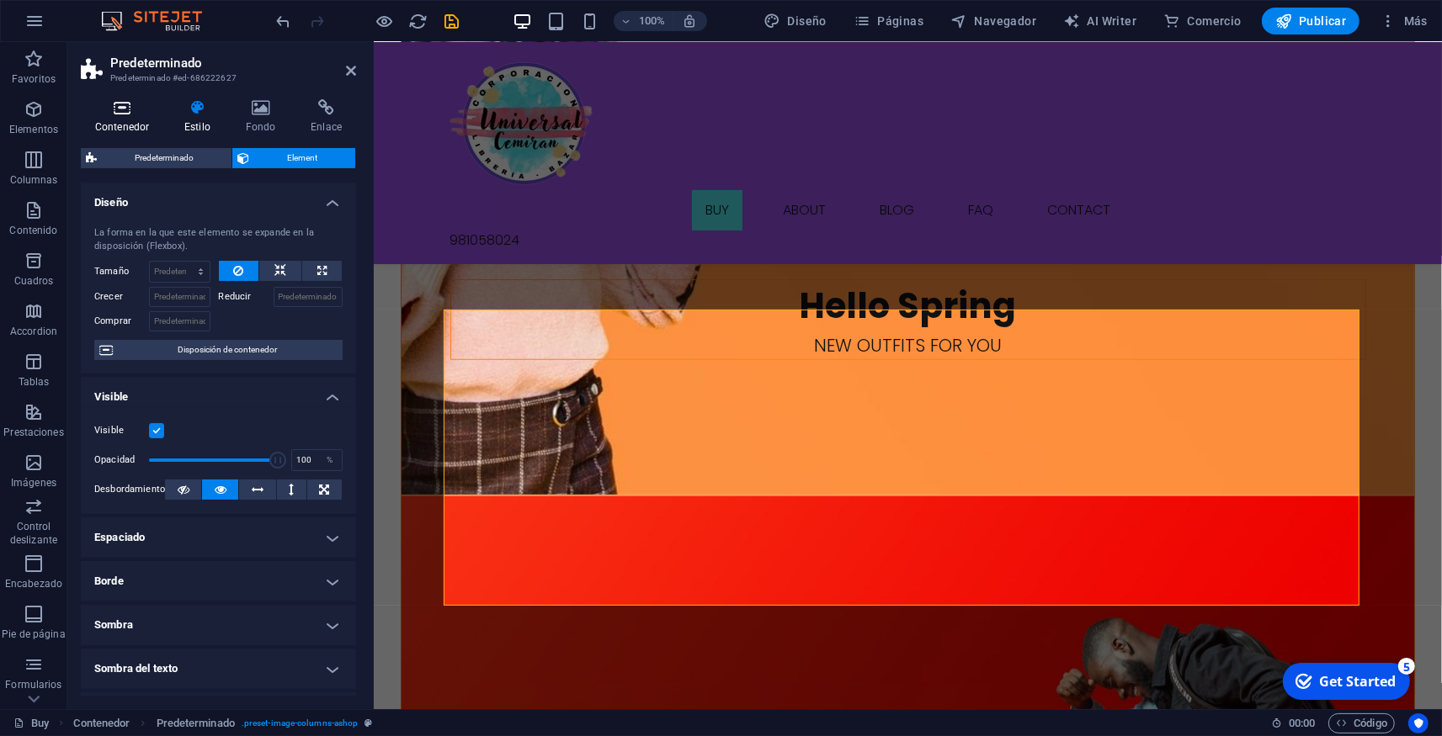
click at [125, 124] on h4 "Contenedor" at bounding box center [125, 116] width 89 height 35
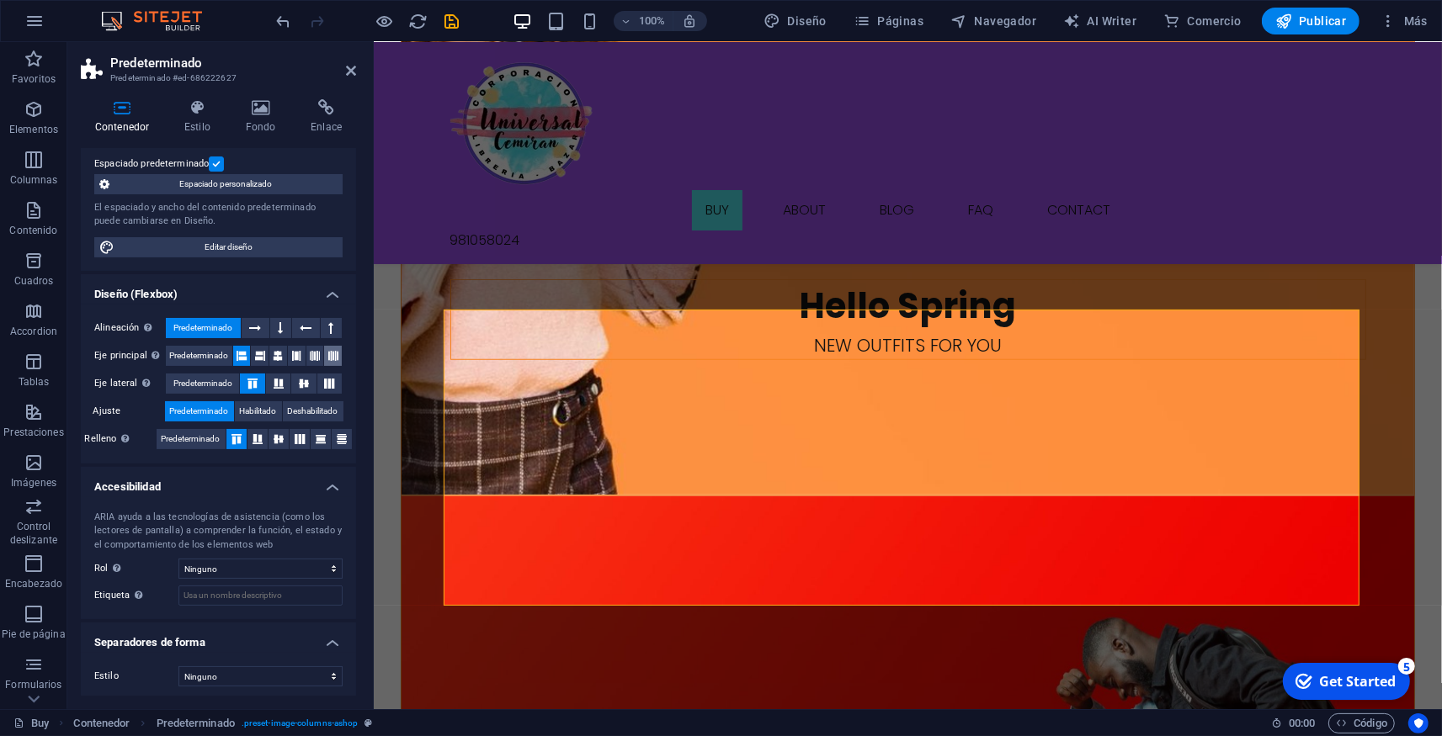
scroll to position [123, 0]
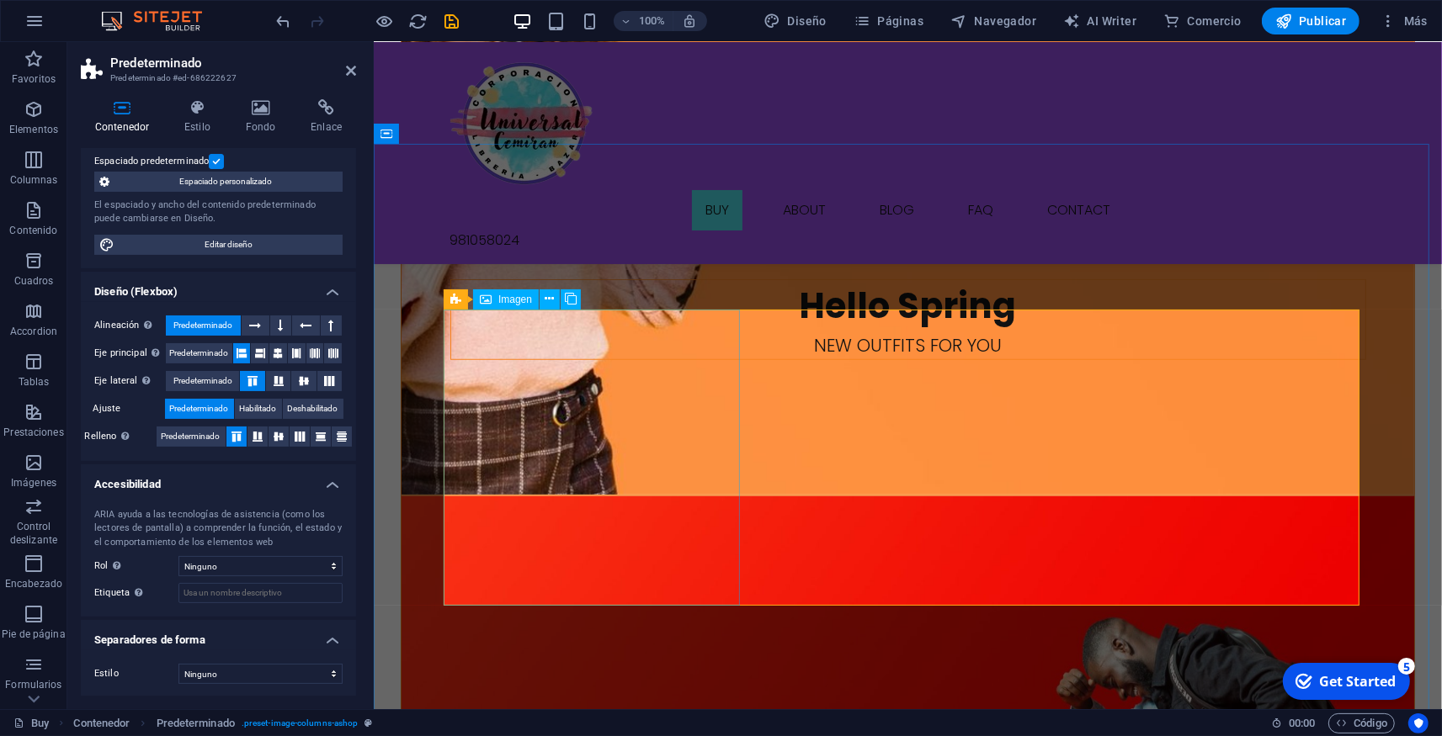
click at [456, 304] on icon at bounding box center [455, 299] width 11 height 20
click at [557, 297] on icon at bounding box center [557, 299] width 9 height 18
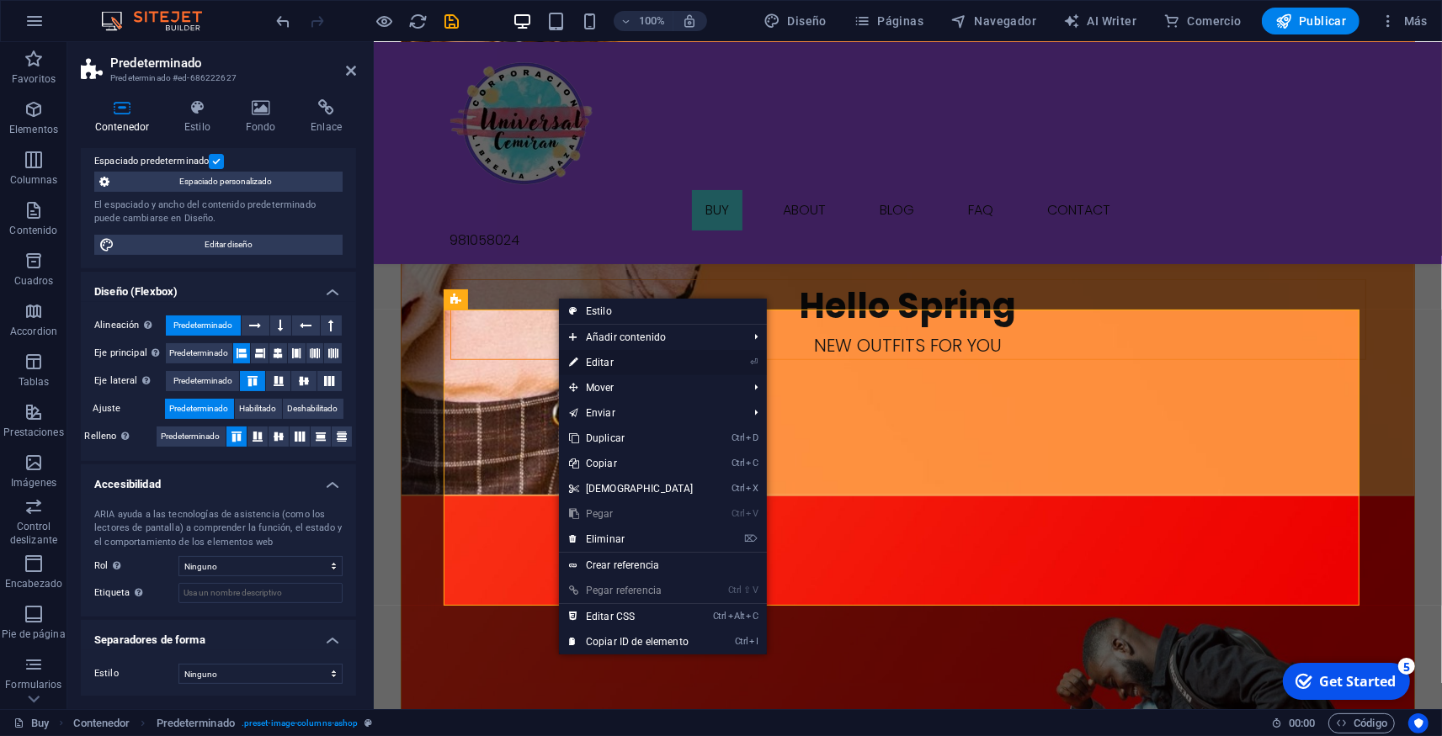
click at [639, 357] on link "⏎ Editar" at bounding box center [631, 362] width 145 height 25
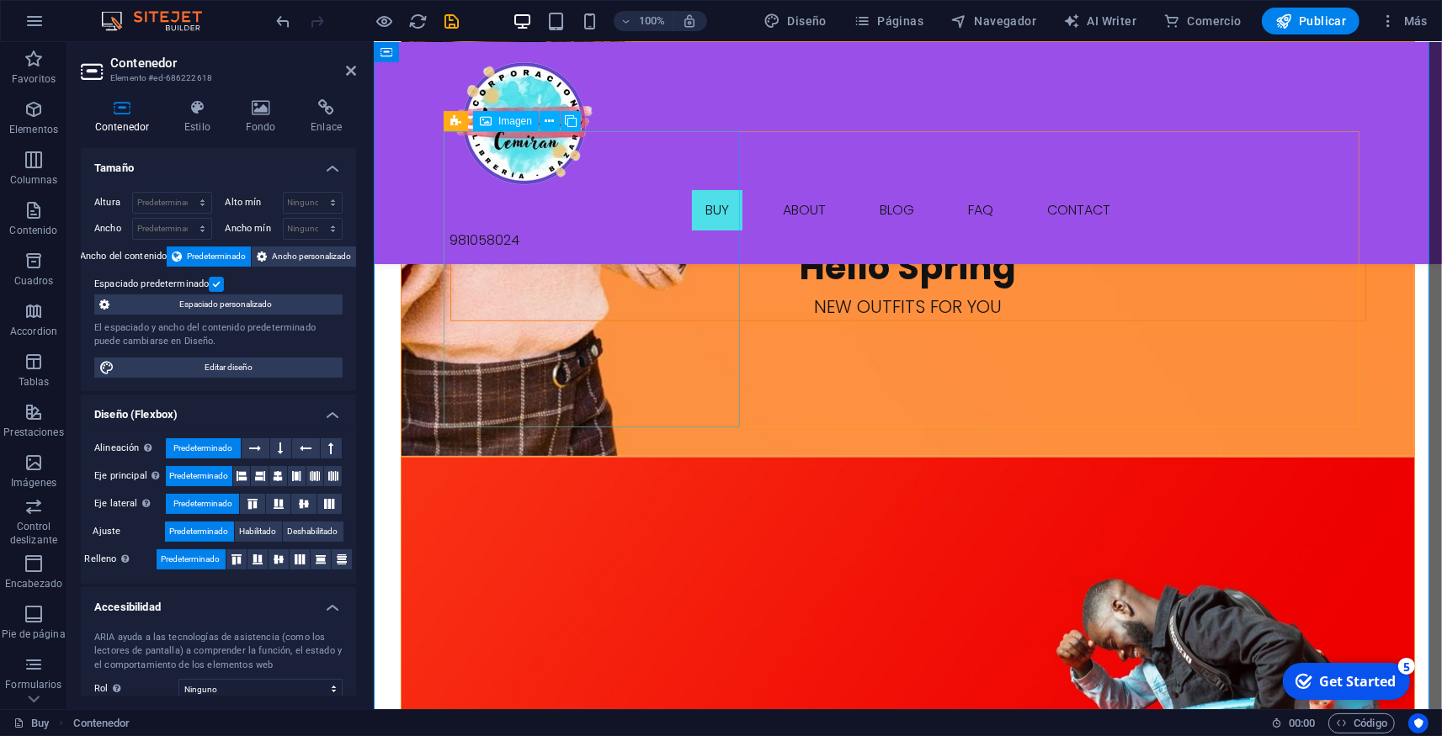
scroll to position [1111, 0]
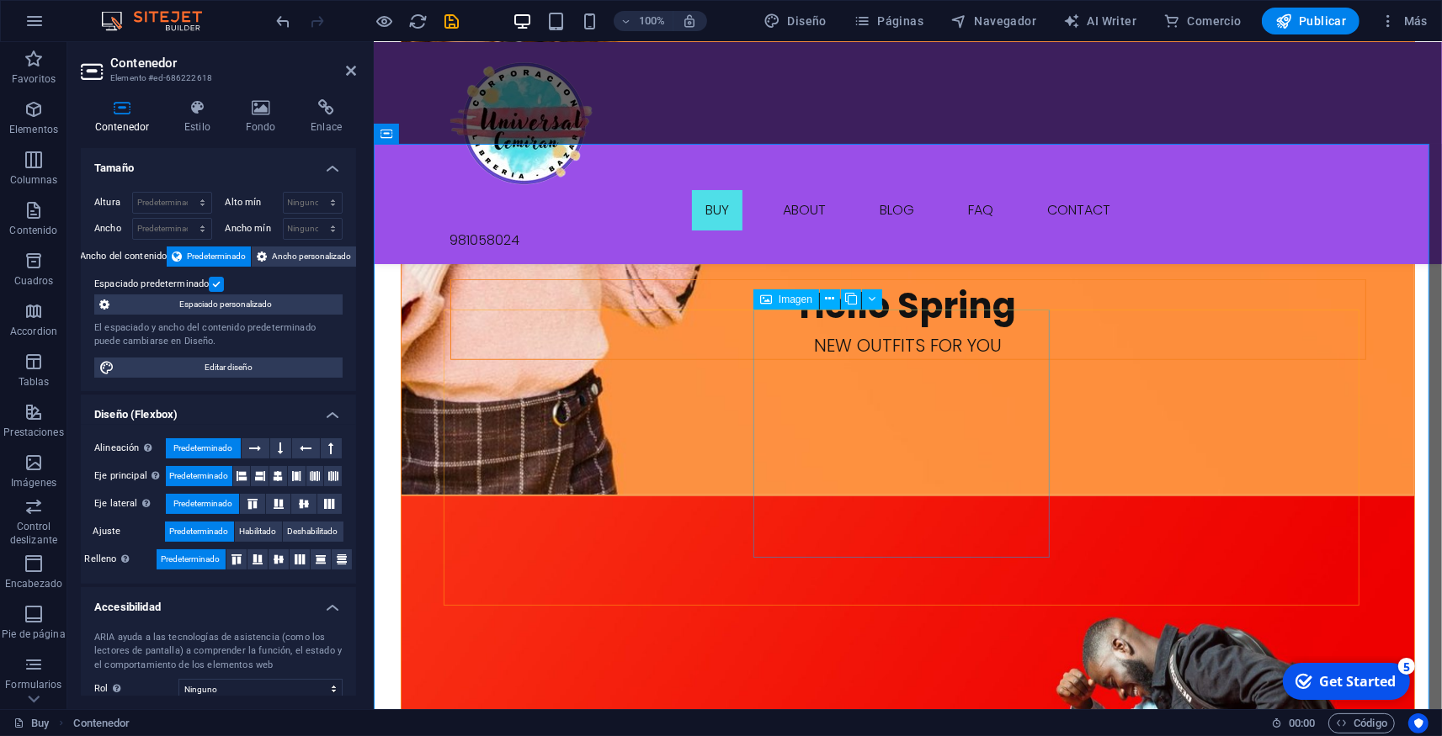
click at [797, 301] on span "Imagen" at bounding box center [795, 300] width 34 height 10
select select "%"
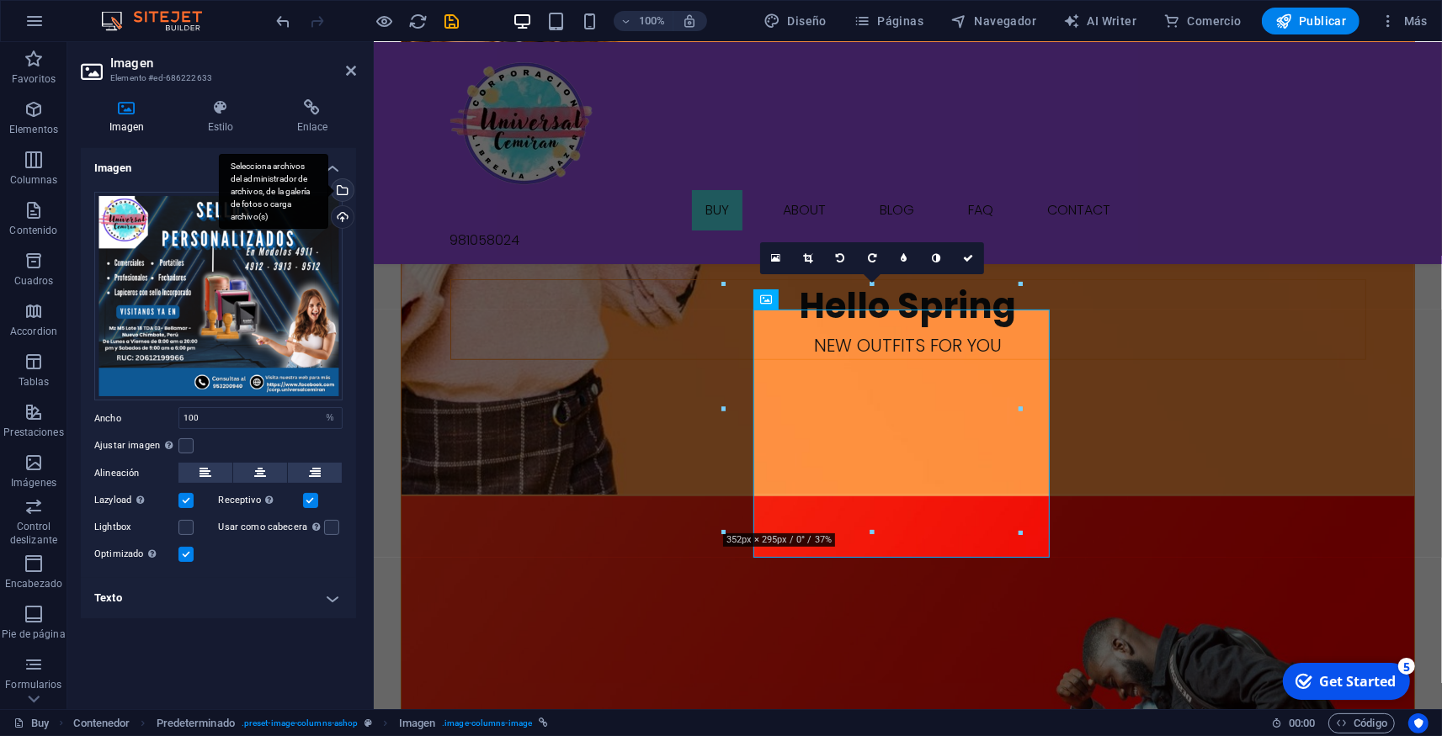
click at [328, 189] on div "Selecciona archivos del administrador de archivos, de la galería de fotos o car…" at bounding box center [273, 192] width 109 height 76
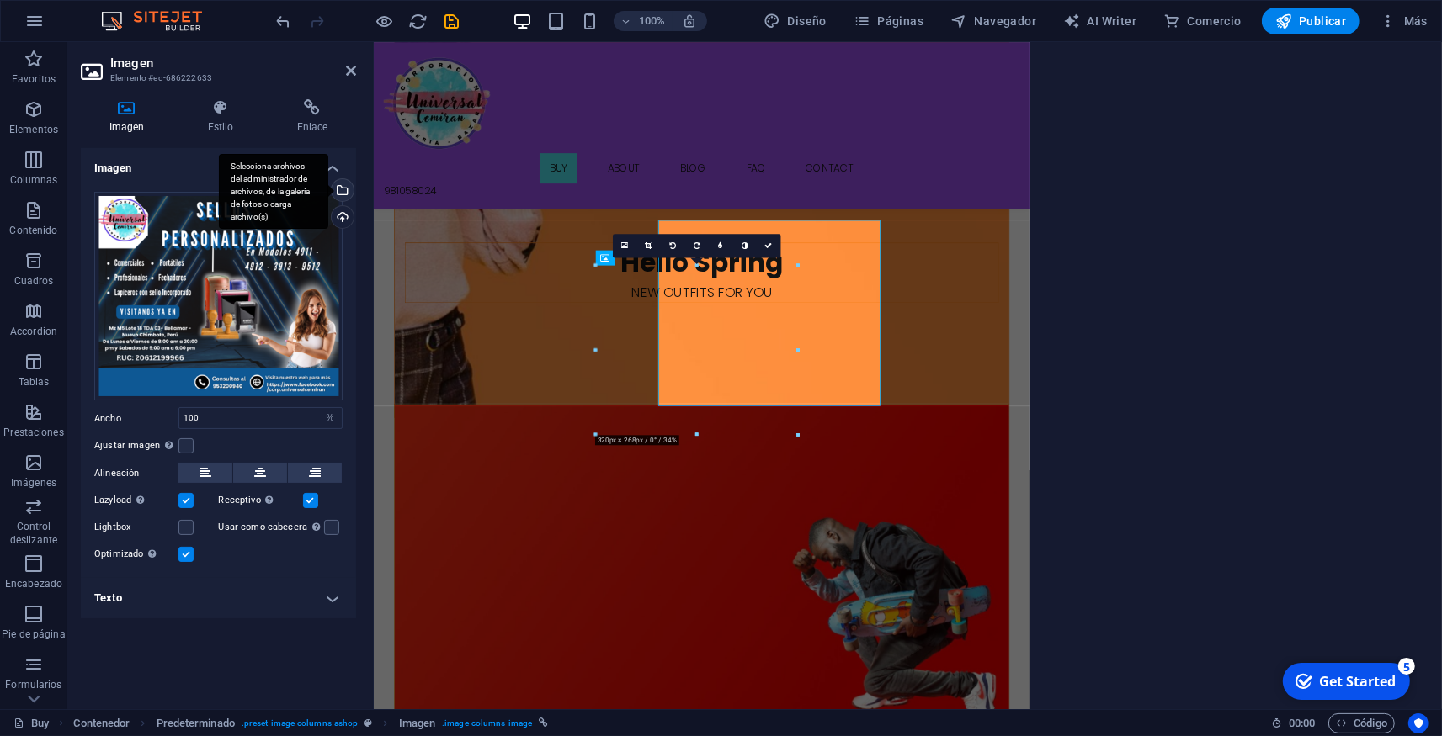
scroll to position [1141, 0]
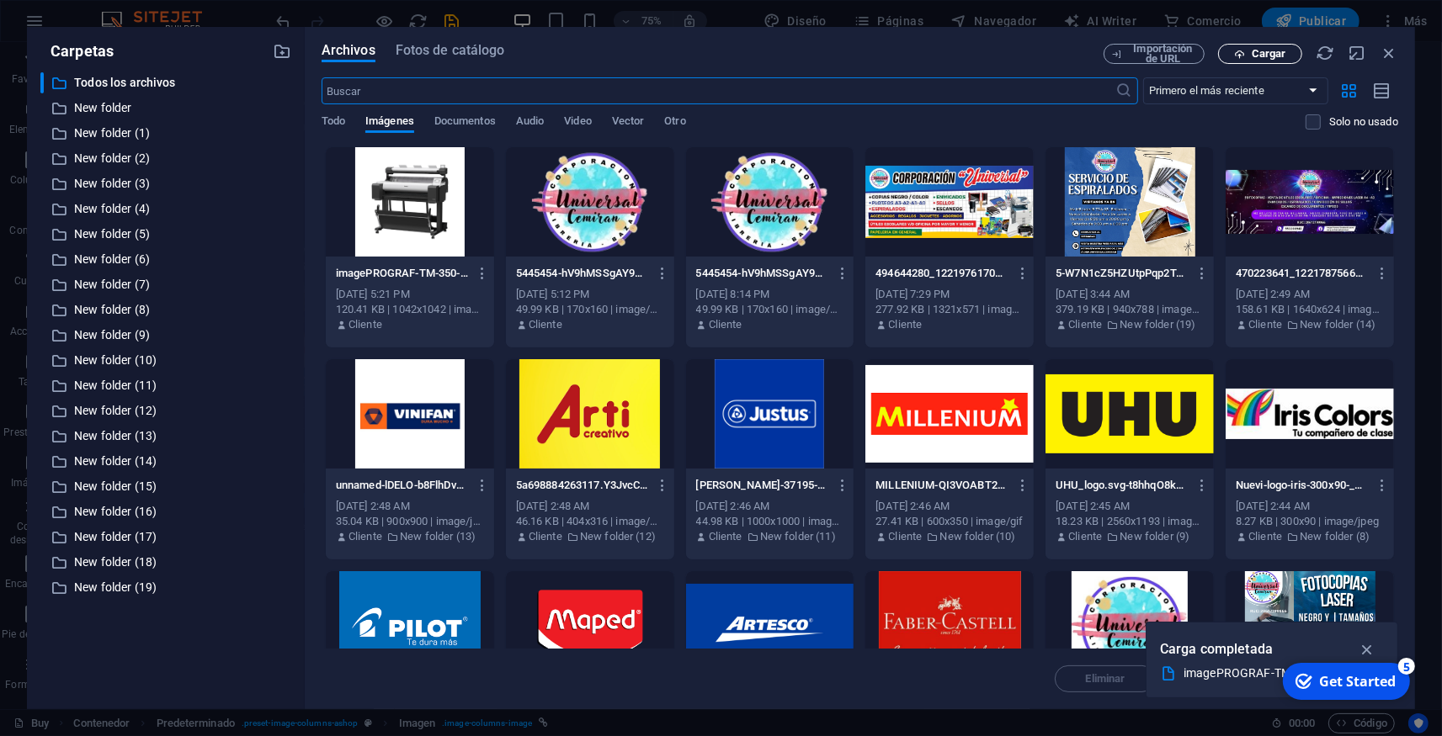
click at [1277, 50] on span "Cargar" at bounding box center [1268, 54] width 35 height 10
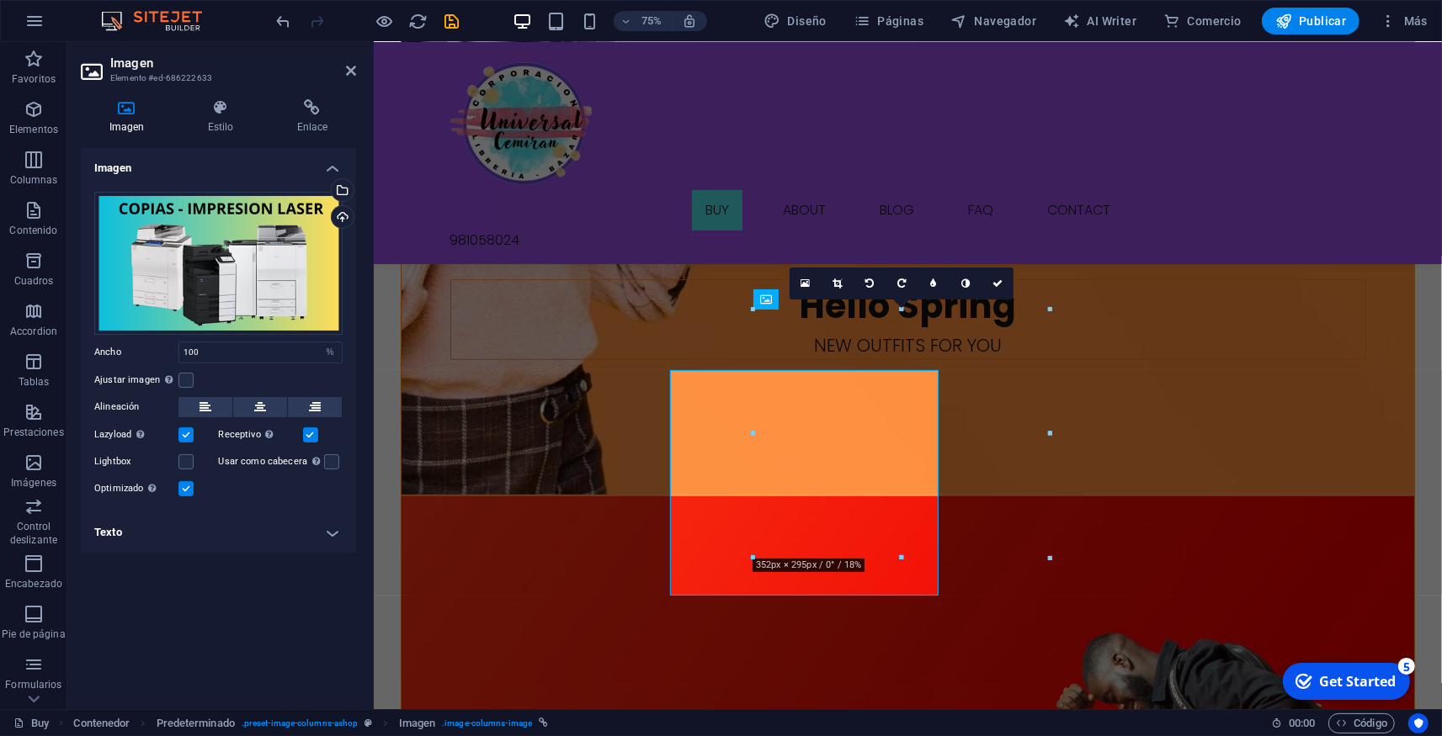
scroll to position [1111, 0]
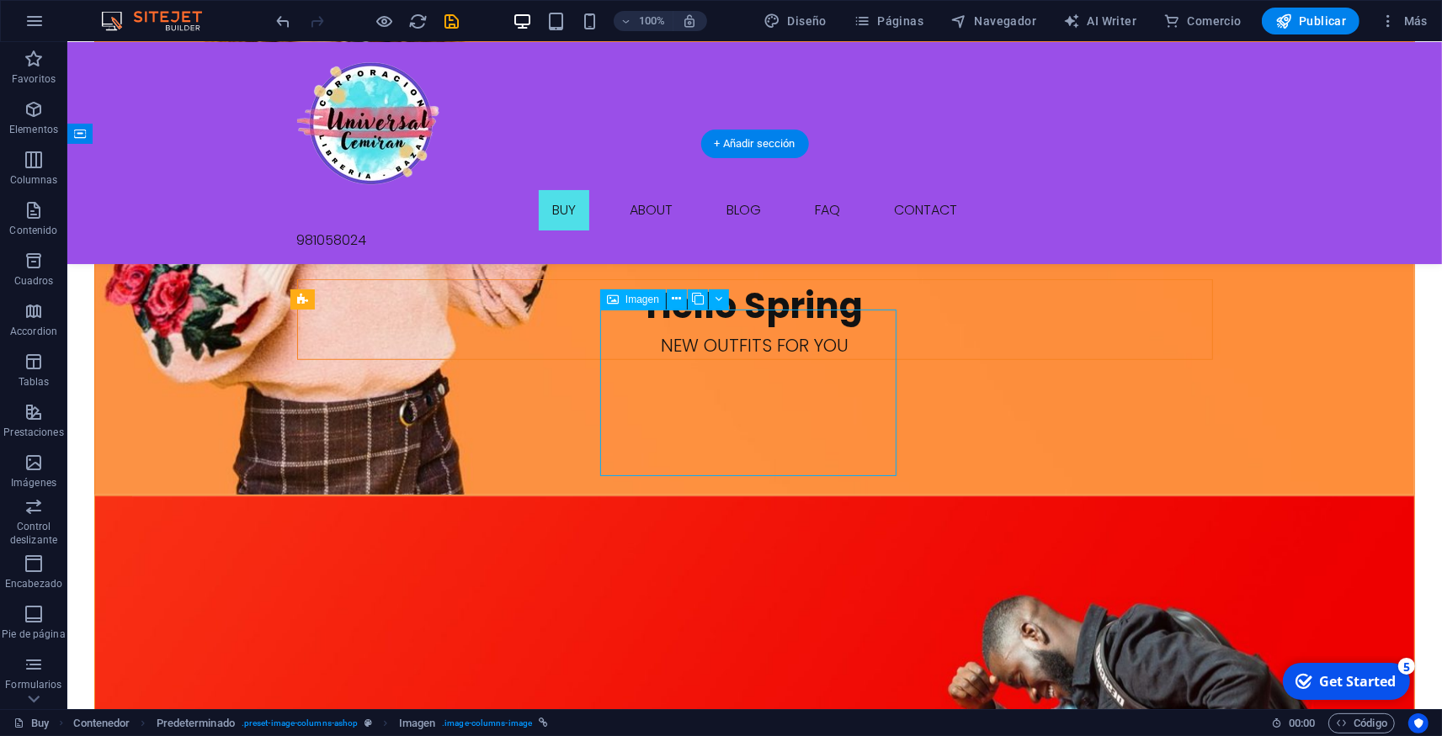
click at [720, 301] on icon at bounding box center [718, 299] width 8 height 18
click at [672, 301] on icon at bounding box center [676, 299] width 9 height 18
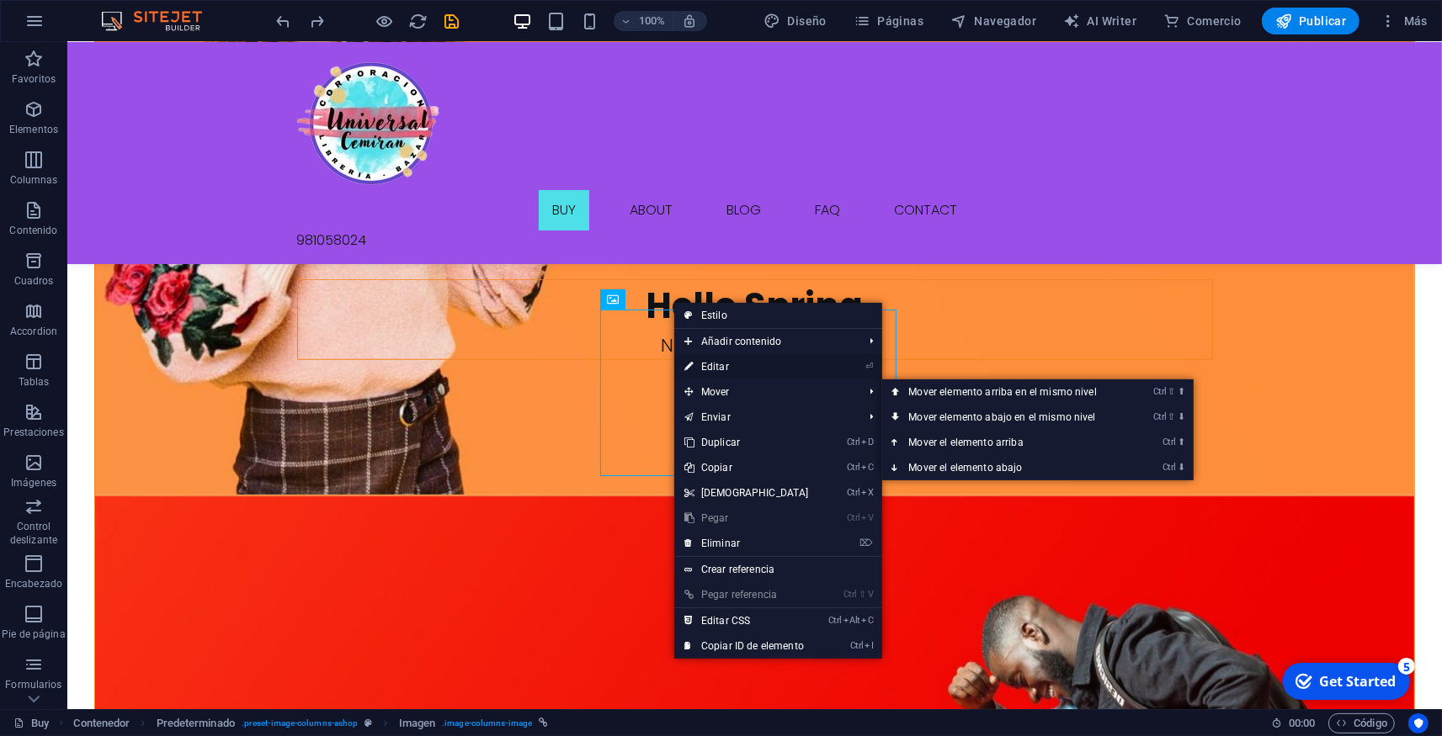
click at [709, 369] on link "⏎ Editar" at bounding box center [746, 366] width 145 height 25
select select "%"
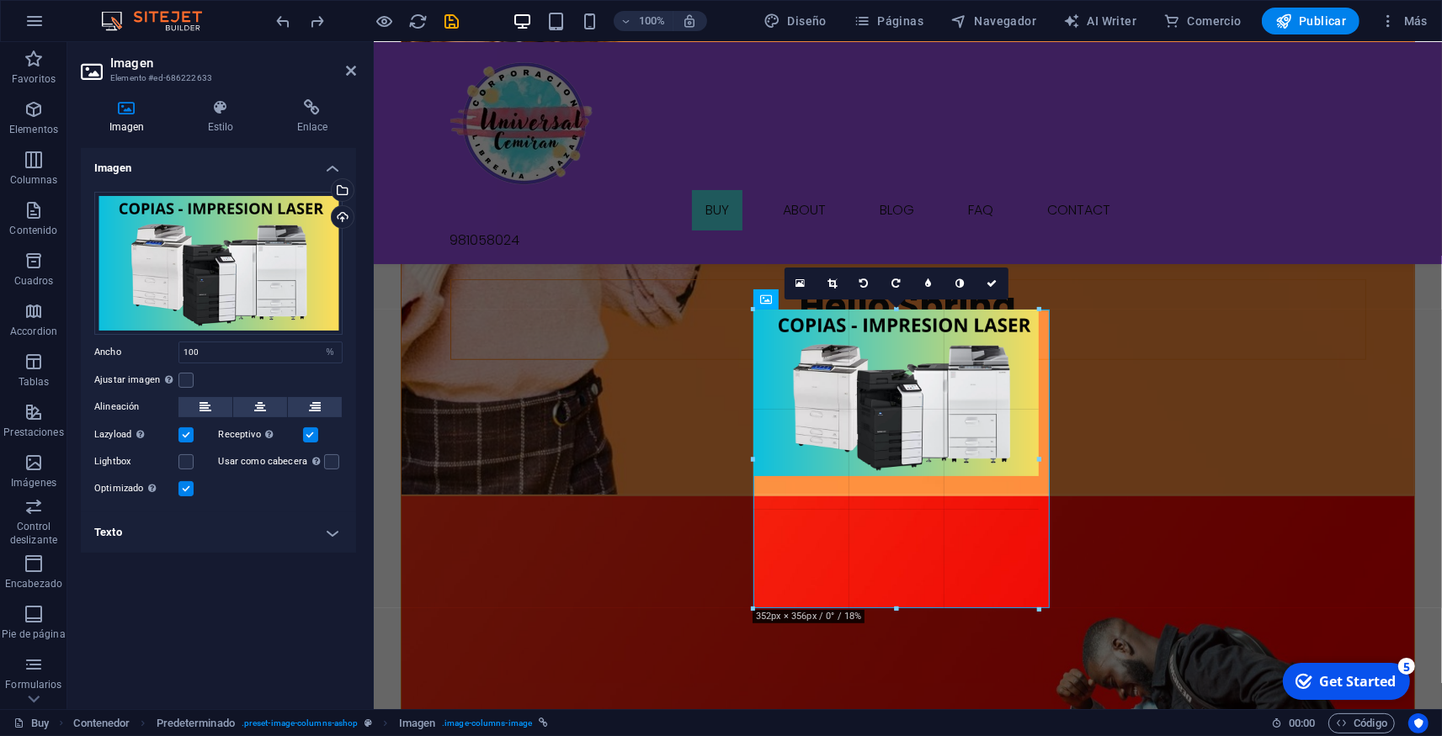
drag, startPoint x: 898, startPoint y: 514, endPoint x: 878, endPoint y: 600, distance: 88.2
type input "340"
select select "px"
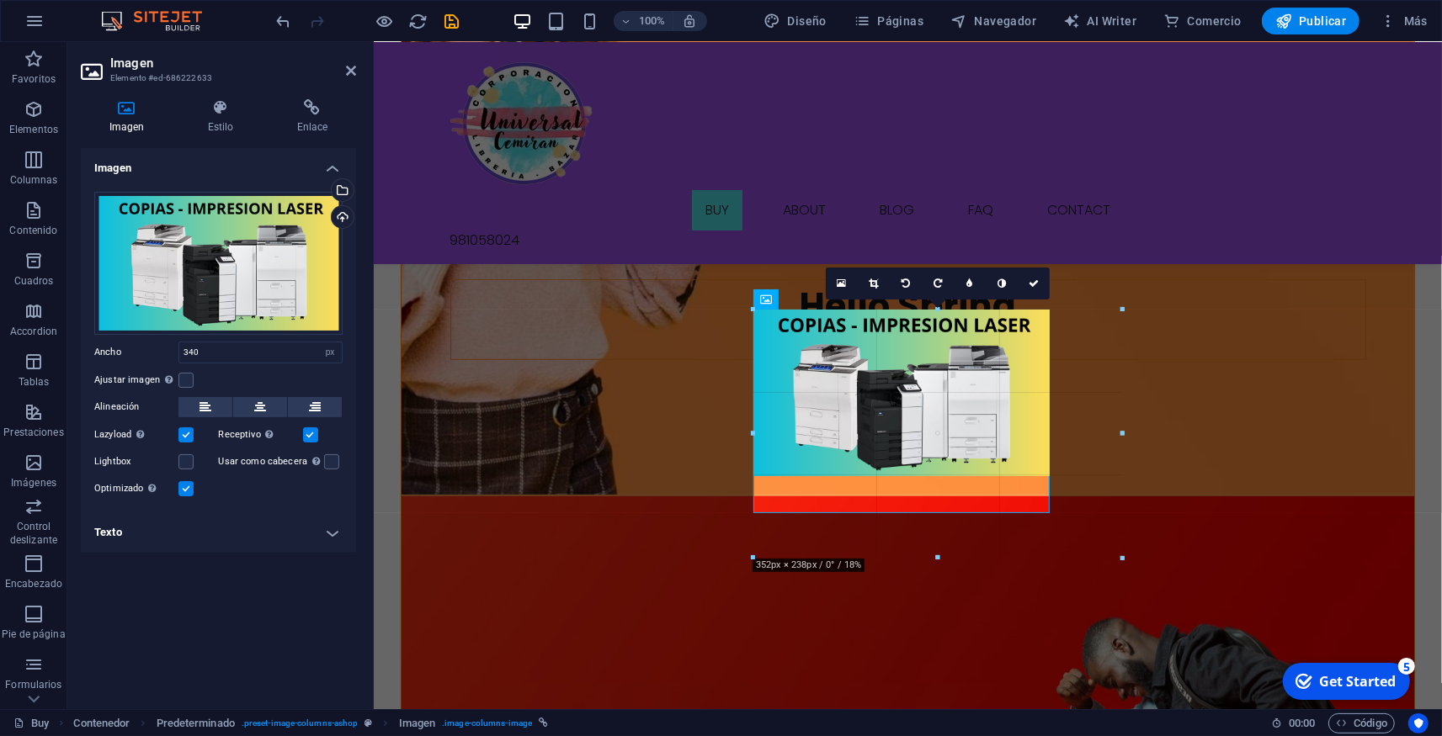
drag, startPoint x: 894, startPoint y: 481, endPoint x: 866, endPoint y: 560, distance: 83.8
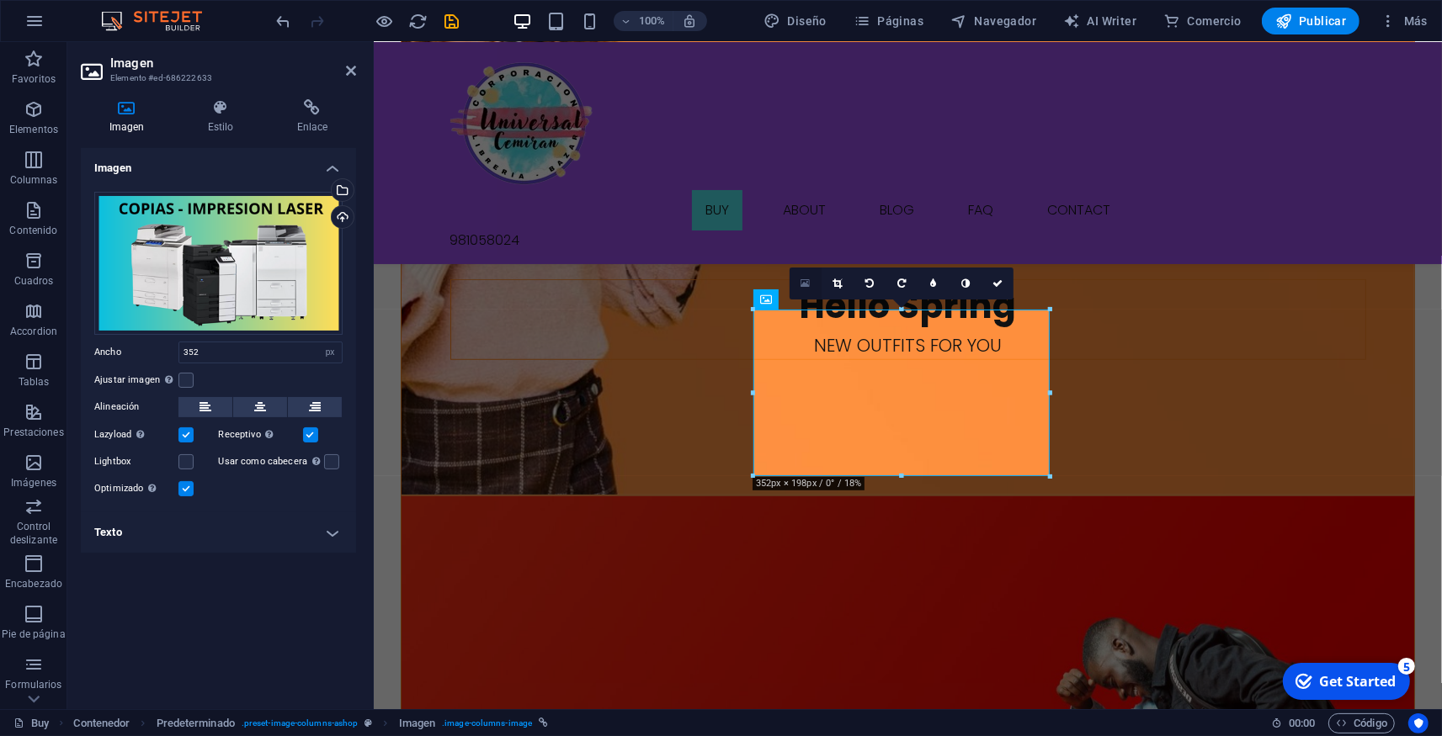
click at [810, 284] on link at bounding box center [805, 284] width 32 height 32
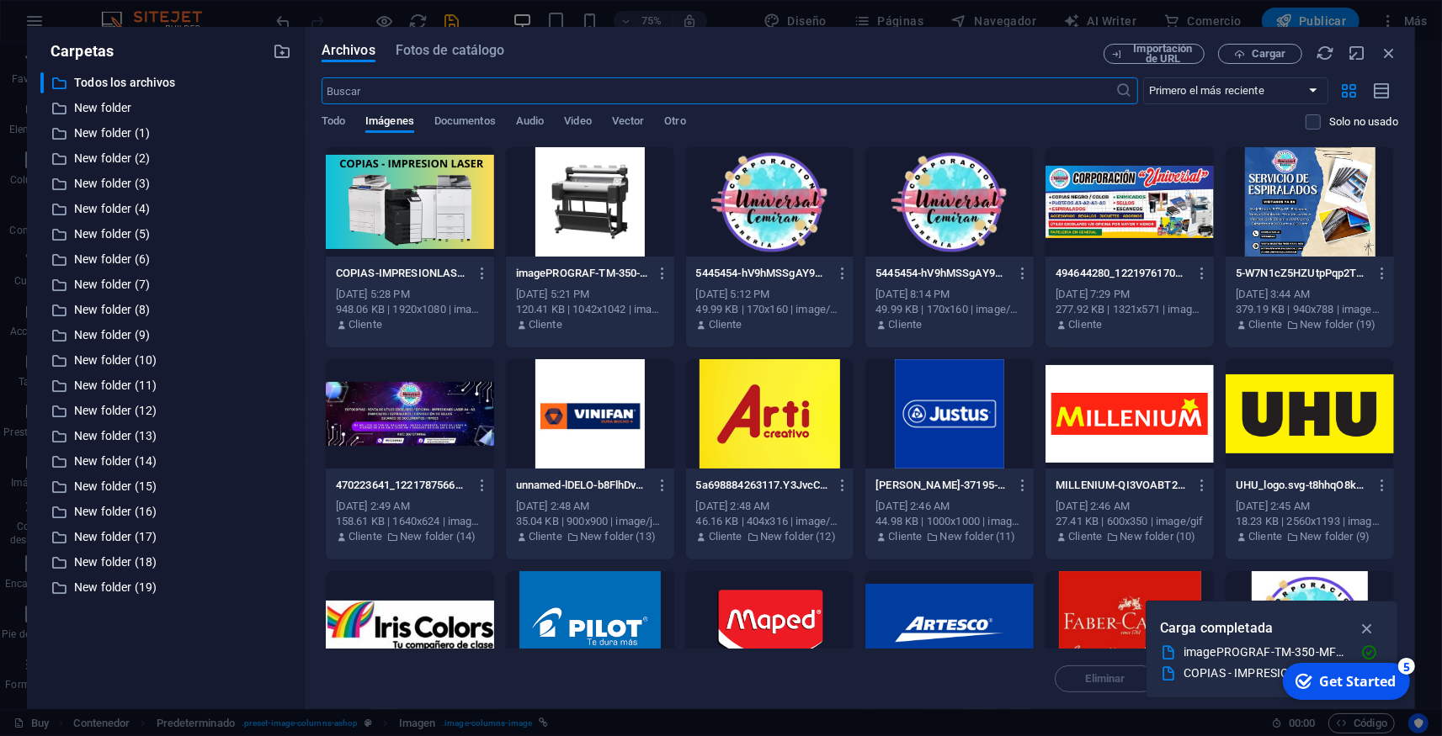
scroll to position [1141, 0]
drag, startPoint x: 1391, startPoint y: 54, endPoint x: 963, endPoint y: 22, distance: 429.5
click at [1391, 54] on icon "button" at bounding box center [1388, 53] width 19 height 19
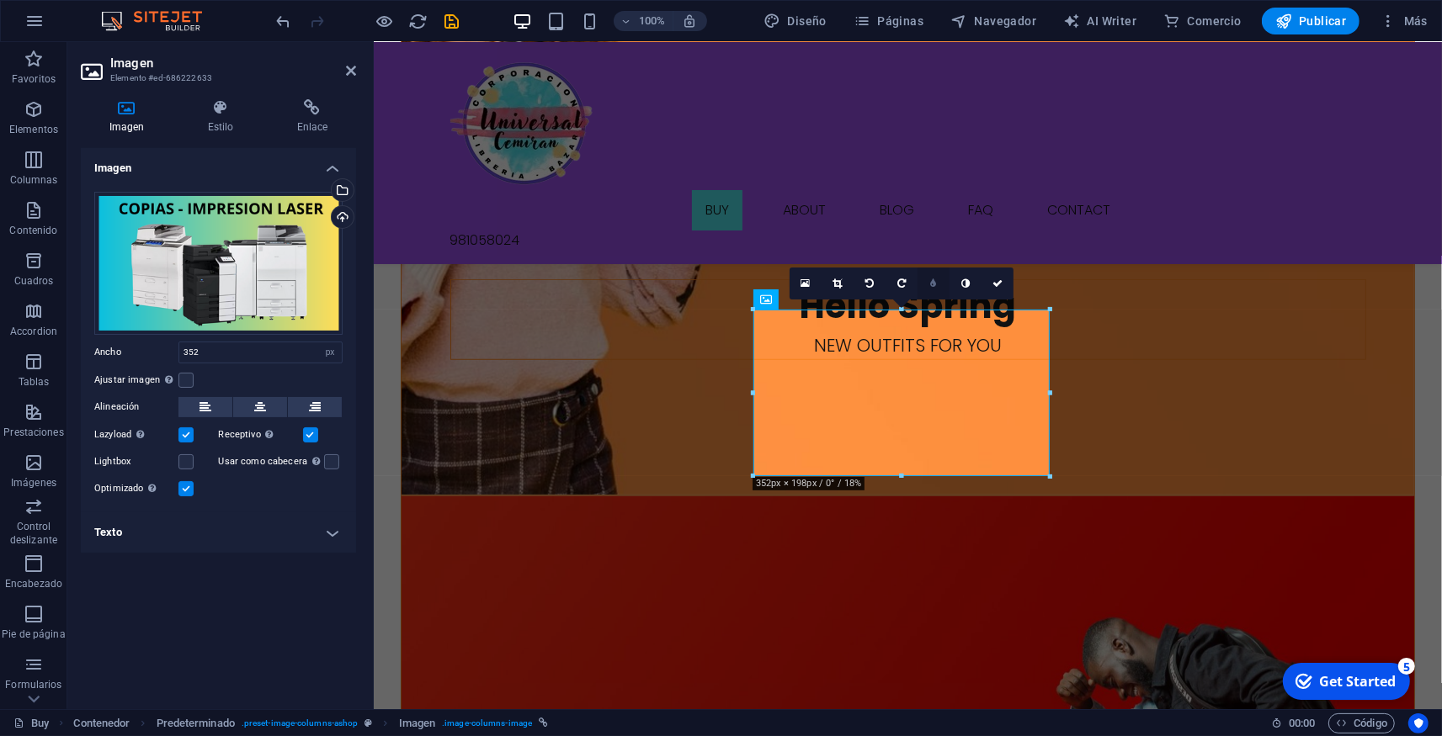
click at [932, 282] on icon at bounding box center [933, 284] width 6 height 10
click at [826, 284] on icon at bounding box center [824, 284] width 9 height 10
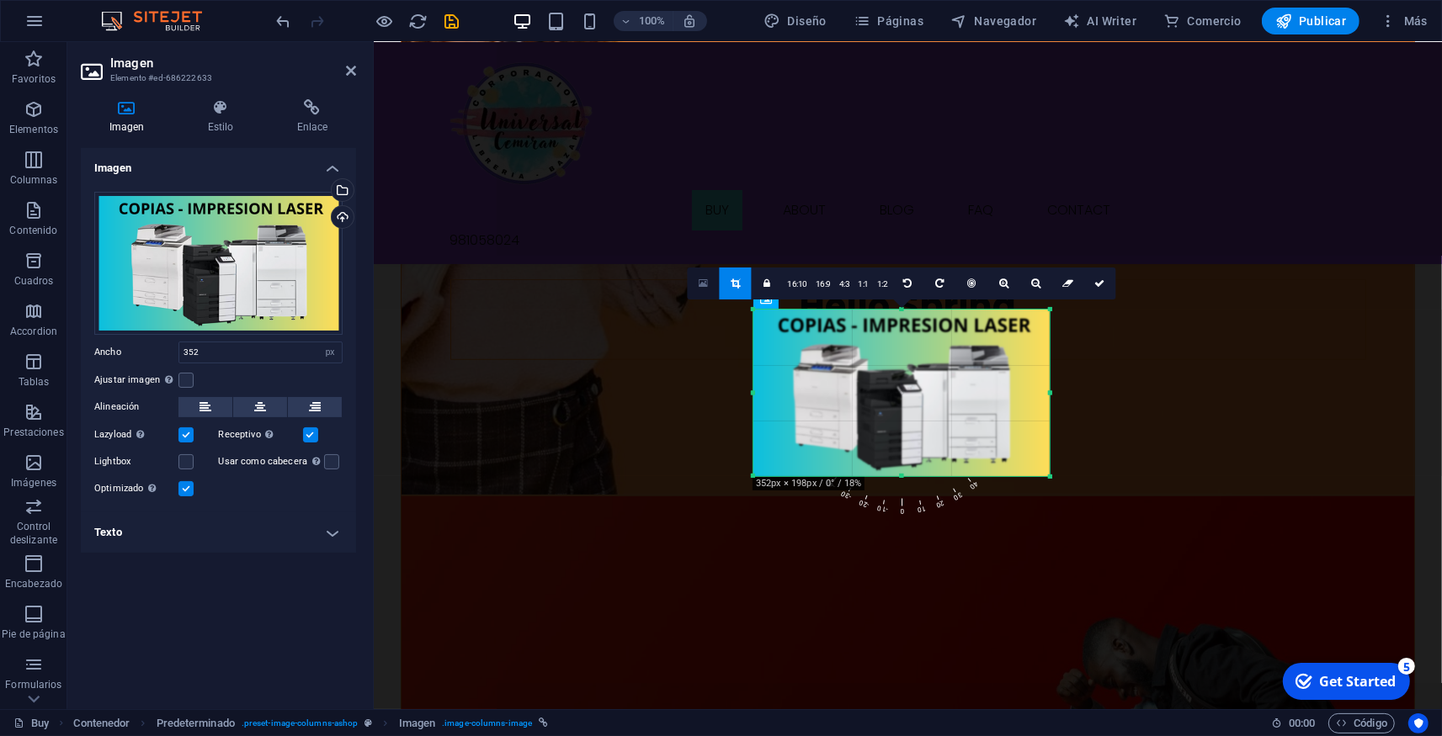
click at [700, 285] on icon at bounding box center [702, 284] width 9 height 12
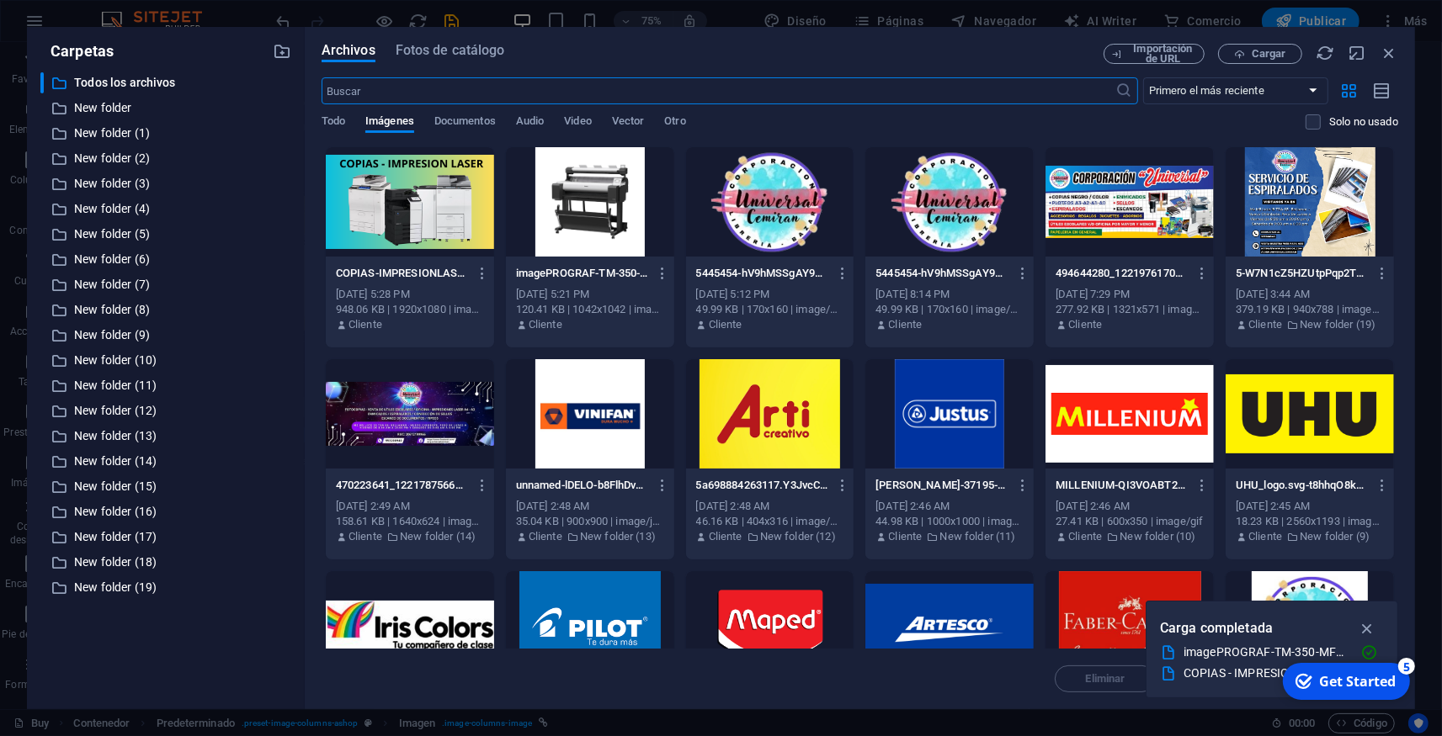
click at [454, 190] on div at bounding box center [410, 201] width 168 height 109
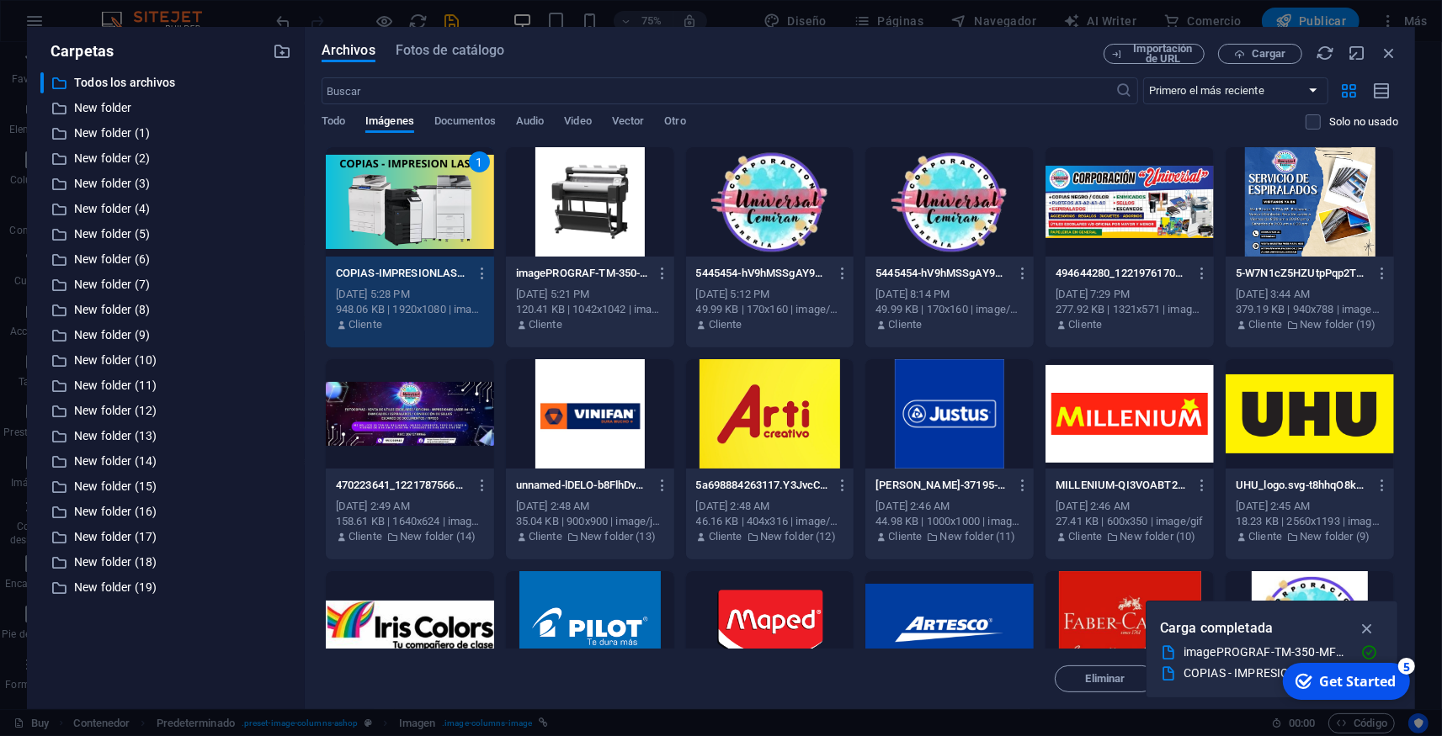
click at [454, 190] on div "1" at bounding box center [410, 201] width 168 height 109
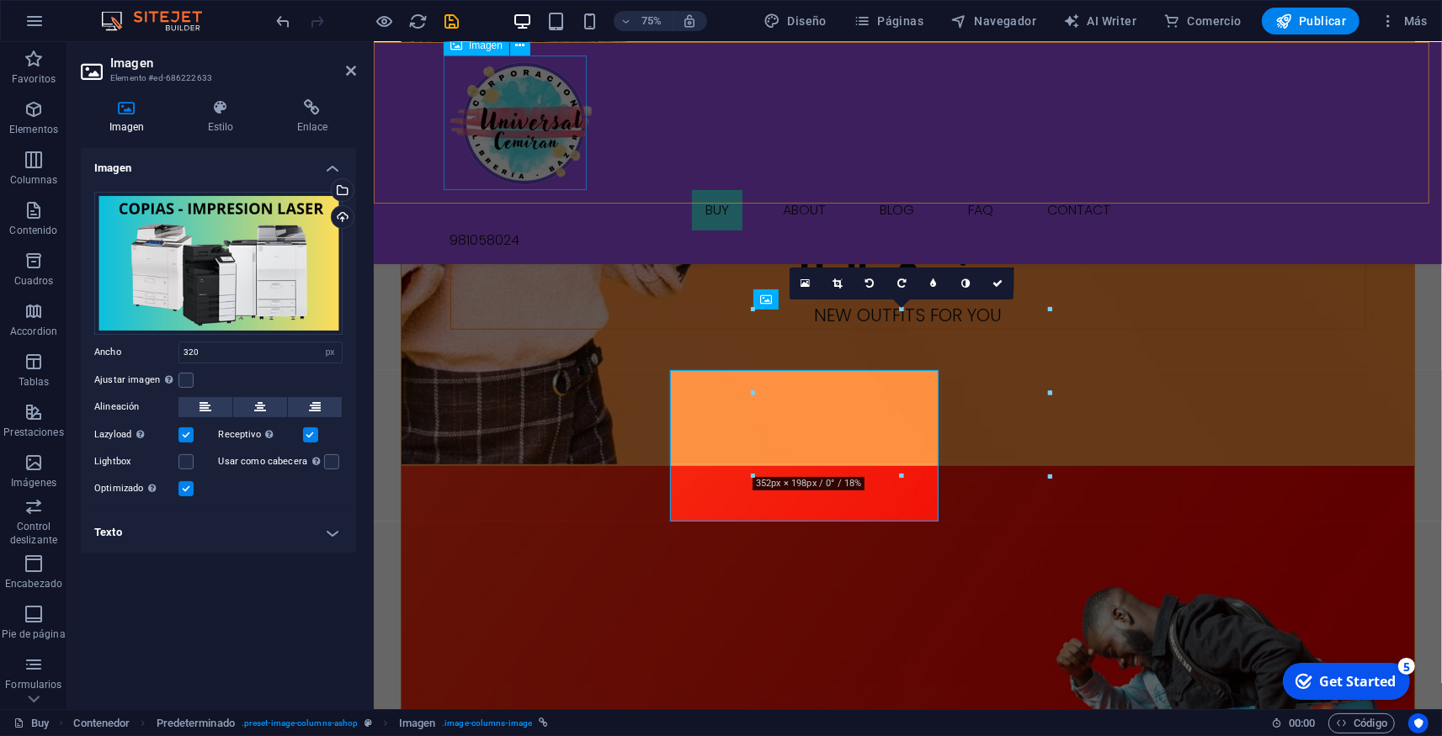
scroll to position [1111, 0]
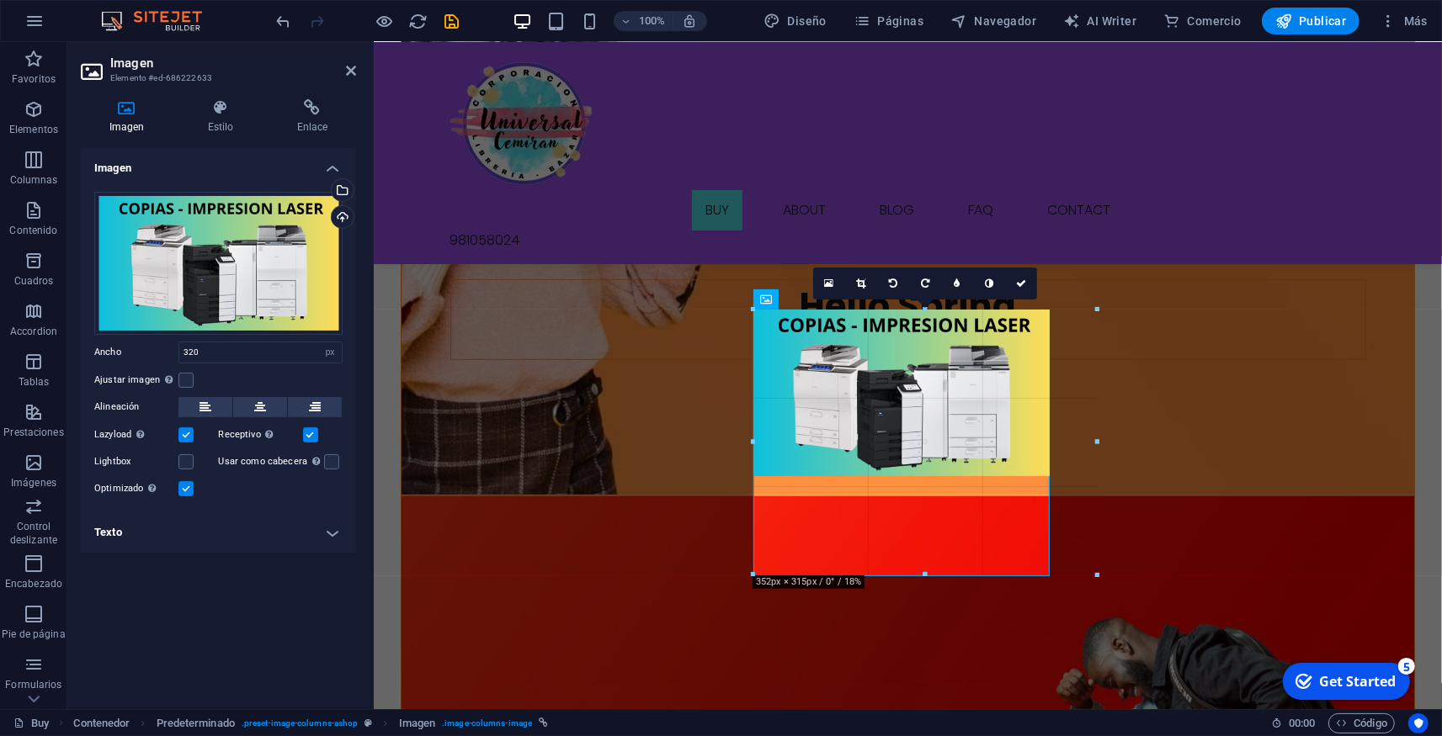
drag, startPoint x: 884, startPoint y: 460, endPoint x: 871, endPoint y: 615, distance: 155.4
type input "352"
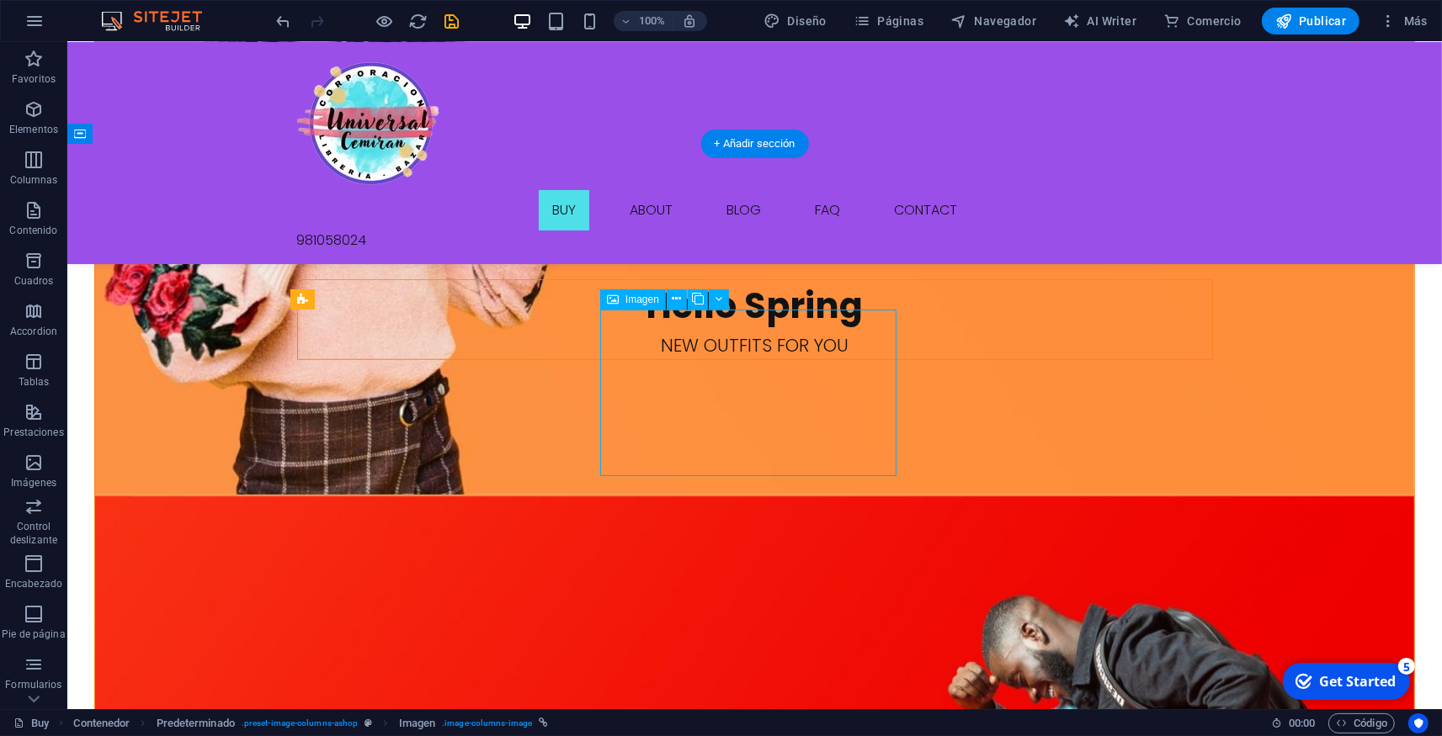
drag, startPoint x: 778, startPoint y: 366, endPoint x: 777, endPoint y: 459, distance: 92.6
click at [672, 303] on button at bounding box center [676, 299] width 20 height 20
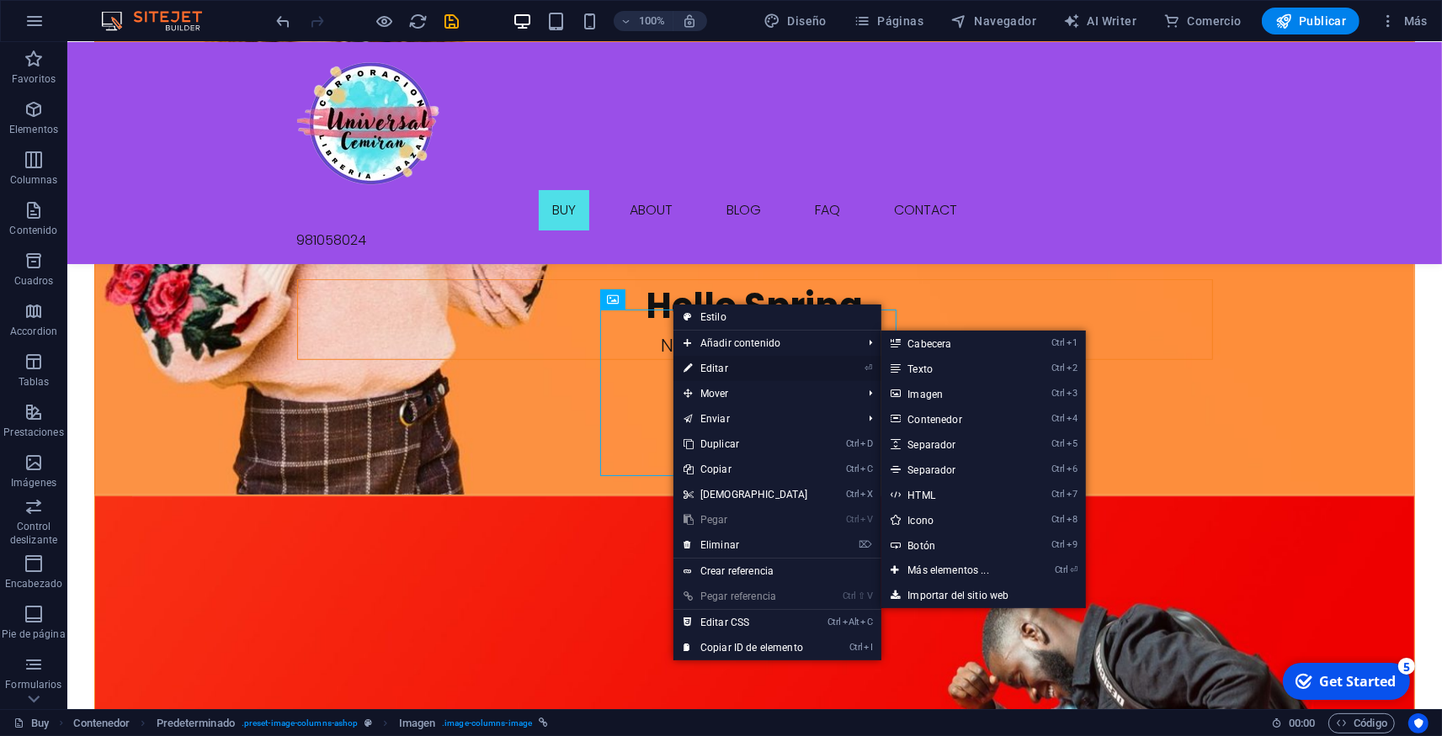
click at [707, 370] on link "⏎ Editar" at bounding box center [745, 368] width 145 height 25
select select "px"
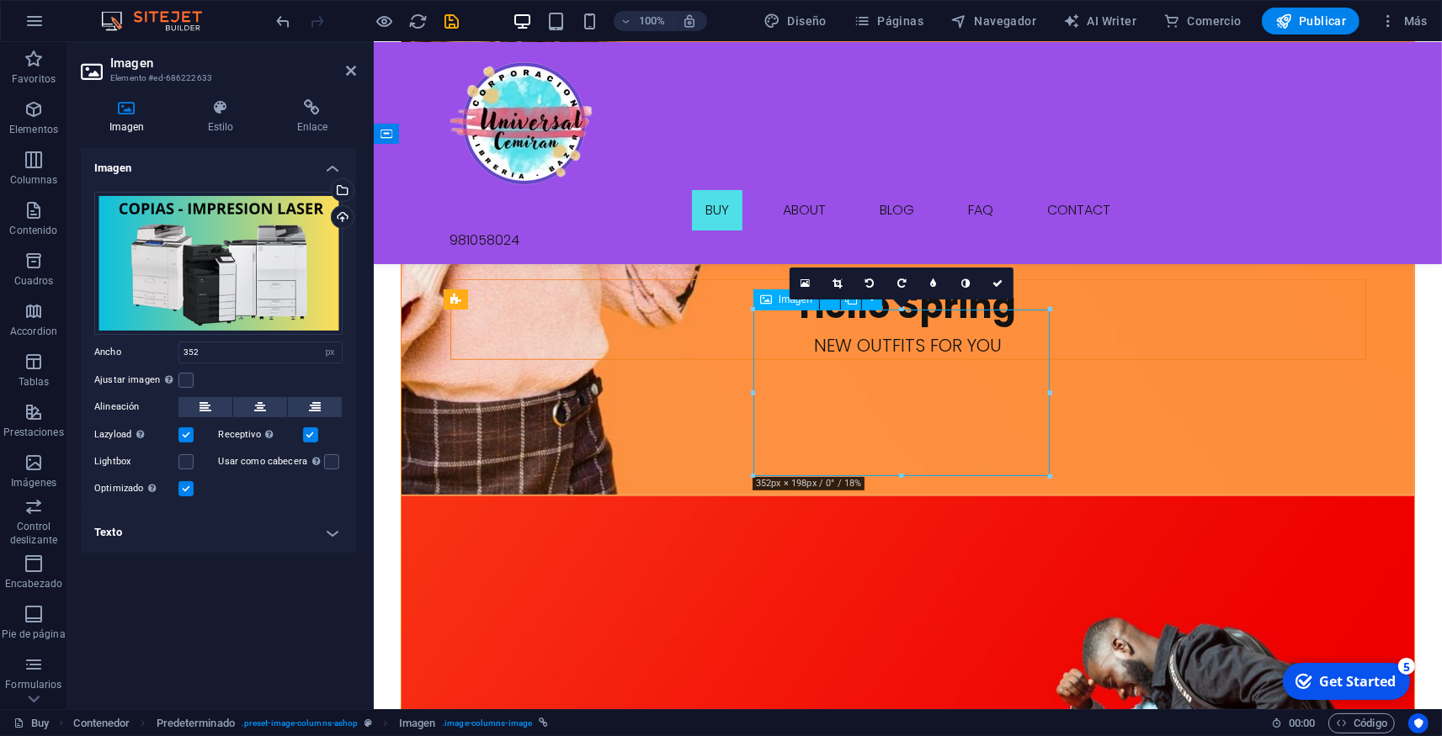
drag, startPoint x: 840, startPoint y: 328, endPoint x: 841, endPoint y: 381, distance: 53.0
drag, startPoint x: 845, startPoint y: 375, endPoint x: 836, endPoint y: 426, distance: 51.3
drag, startPoint x: 995, startPoint y: 284, endPoint x: 847, endPoint y: 275, distance: 148.3
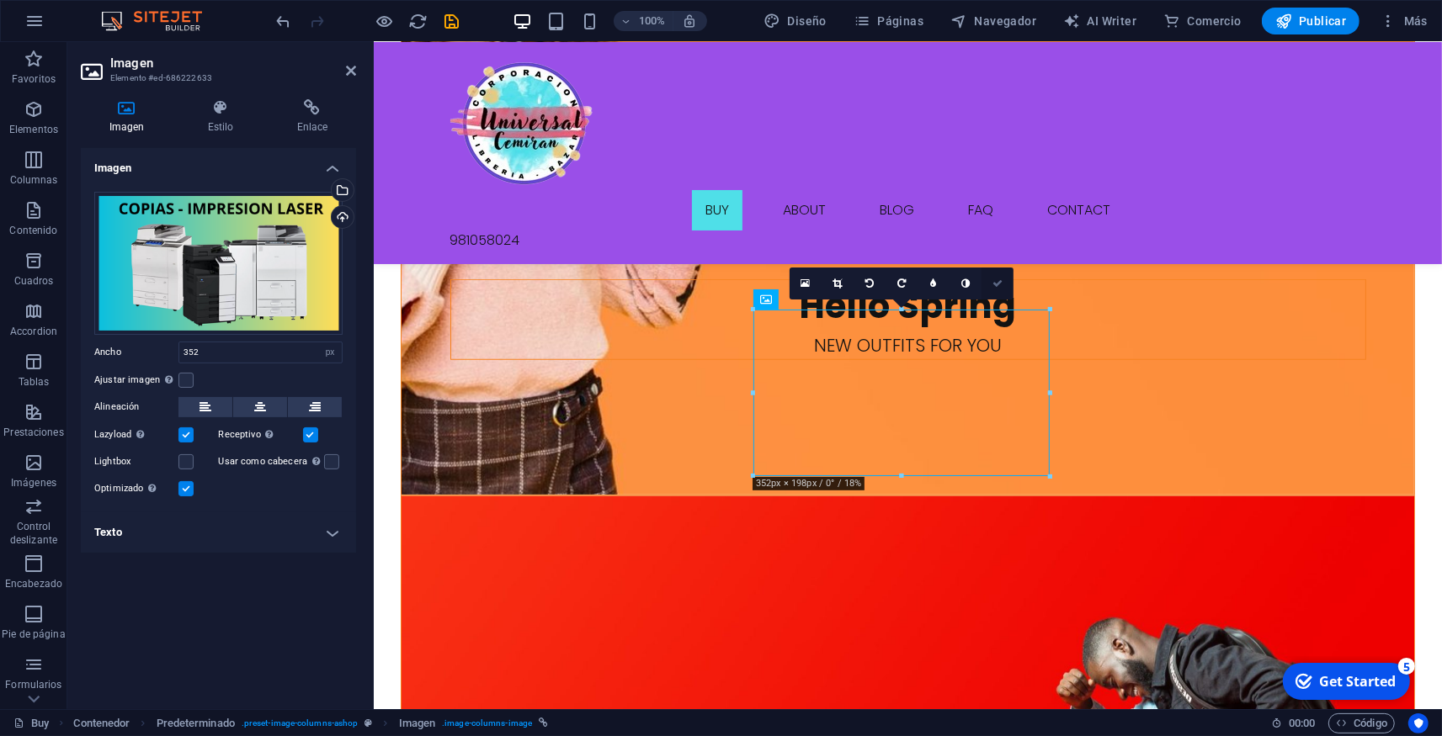
click at [995, 284] on icon at bounding box center [997, 284] width 10 height 10
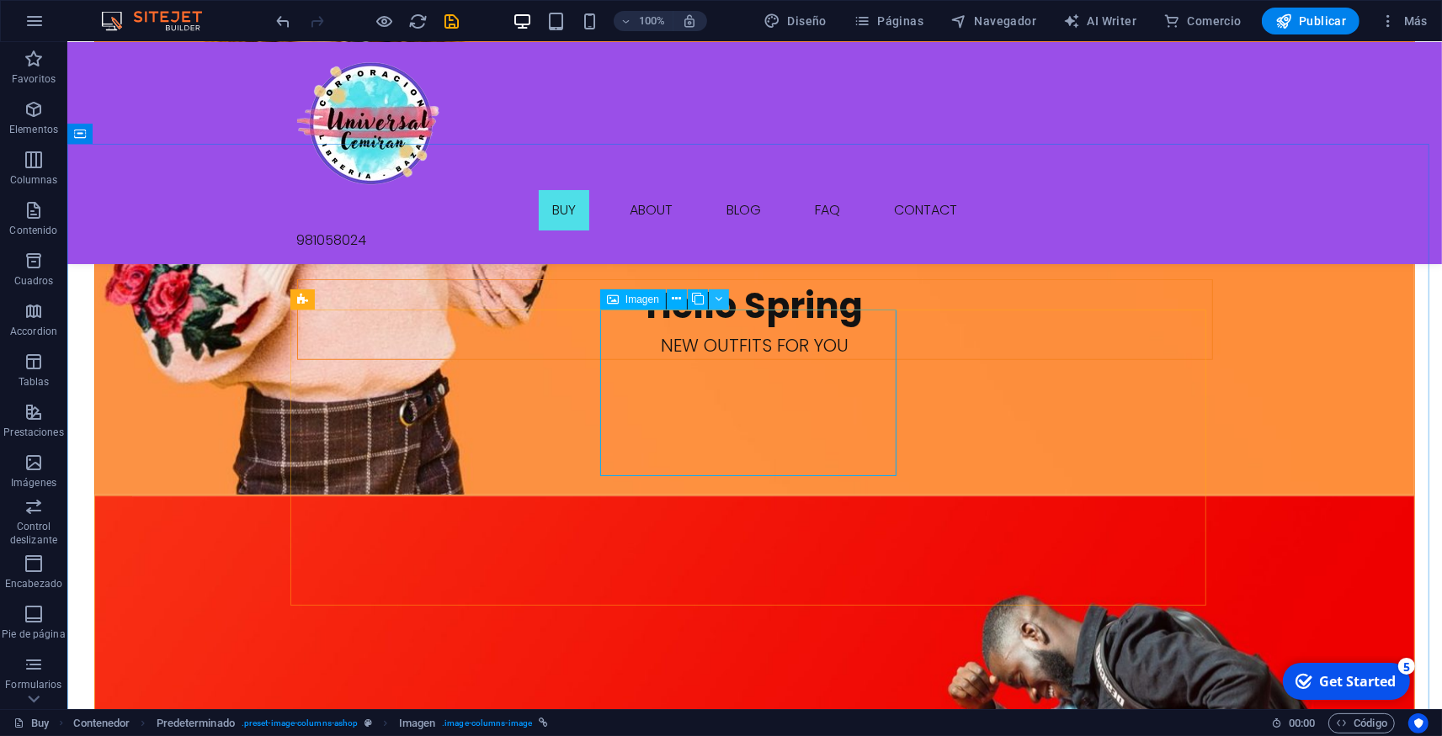
click at [713, 300] on button at bounding box center [719, 299] width 20 height 20
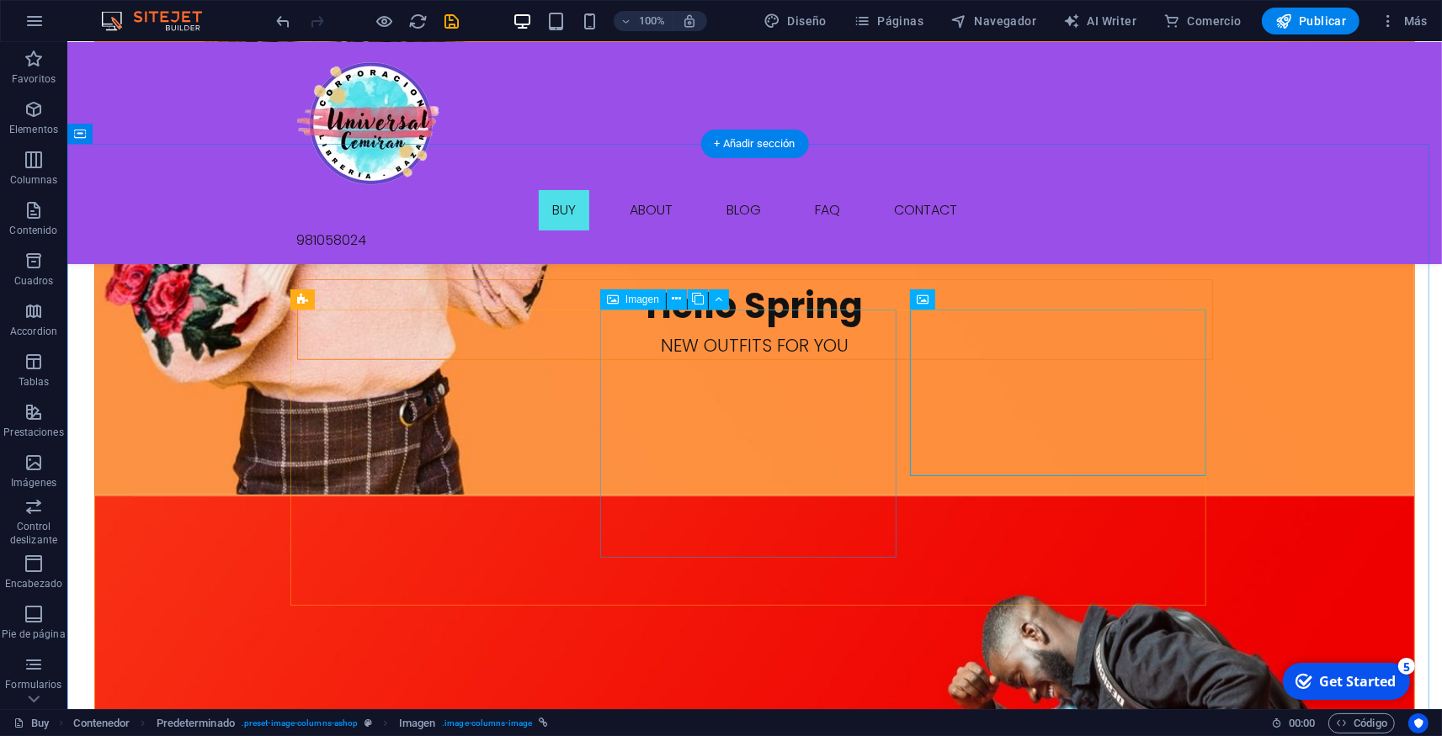
click at [678, 295] on icon at bounding box center [676, 299] width 9 height 18
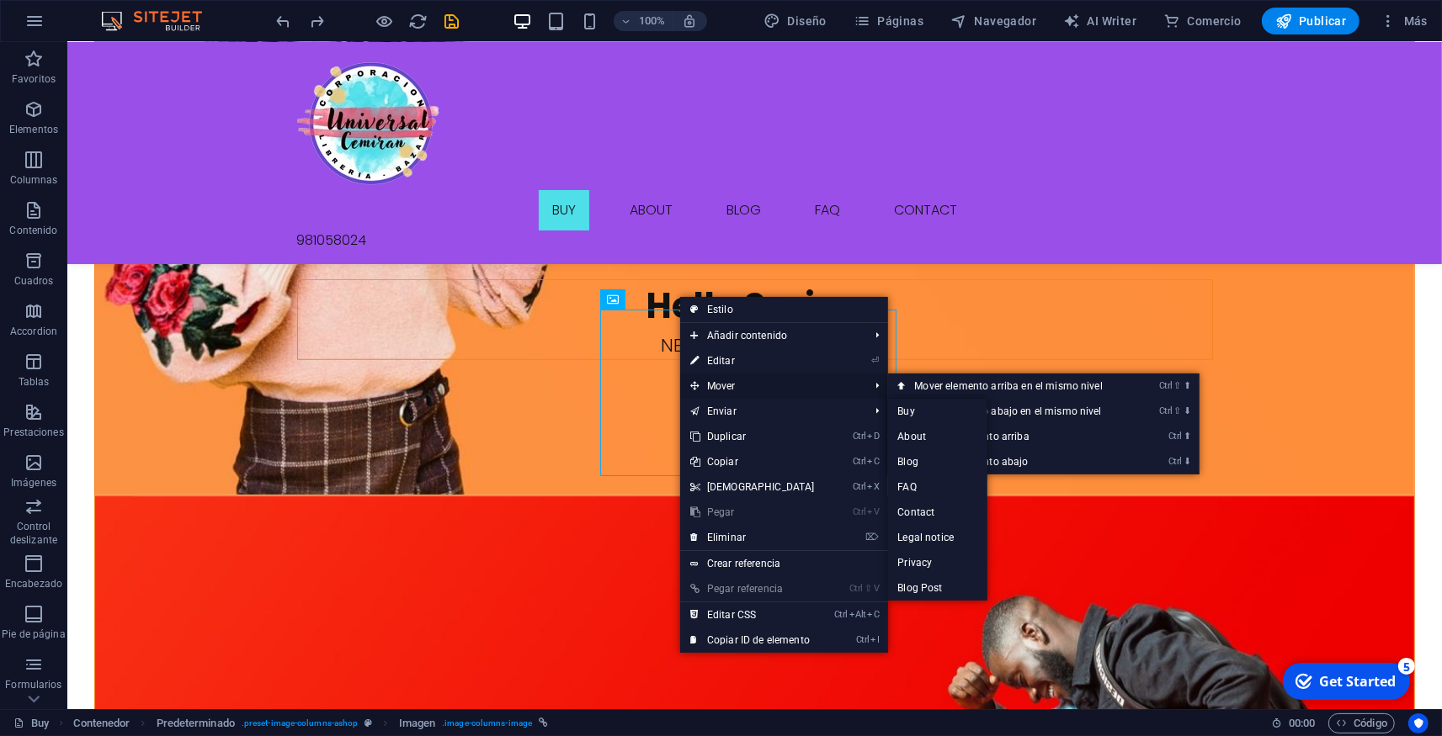
click at [722, 382] on span "Mover" at bounding box center [771, 386] width 183 height 25
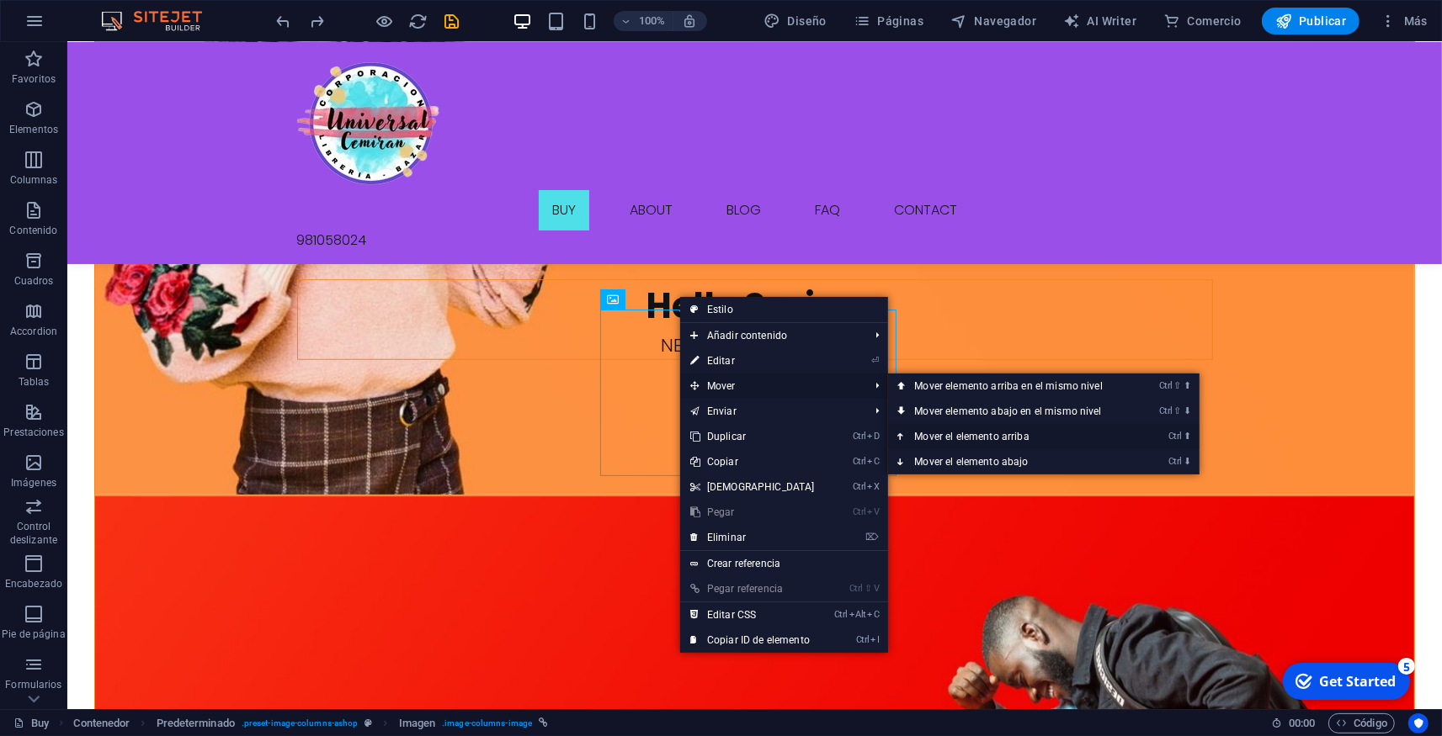
click at [979, 433] on link "Ctrl ⬆ Mover el elemento arriba" at bounding box center [1012, 436] width 248 height 25
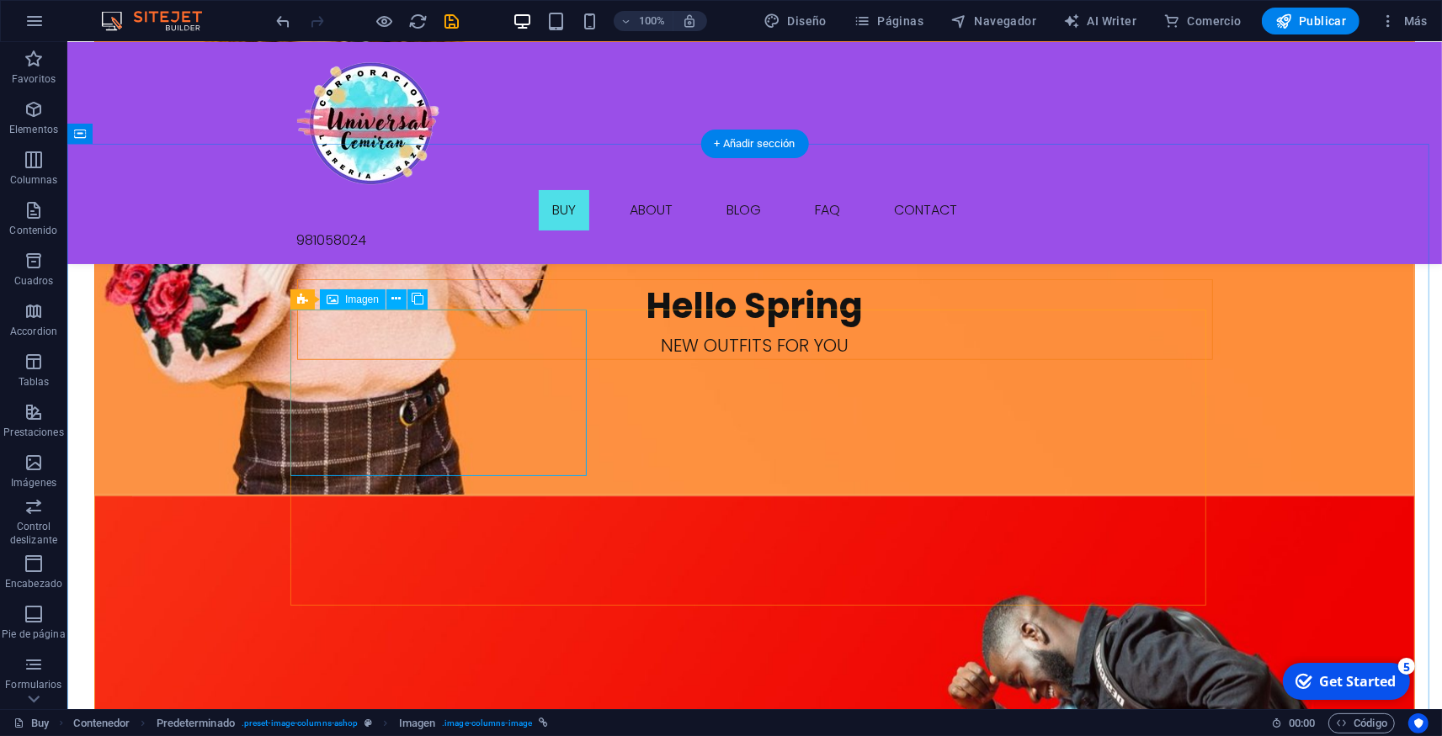
click at [369, 304] on span "Imagen" at bounding box center [362, 300] width 34 height 10
click at [396, 299] on icon at bounding box center [395, 299] width 9 height 18
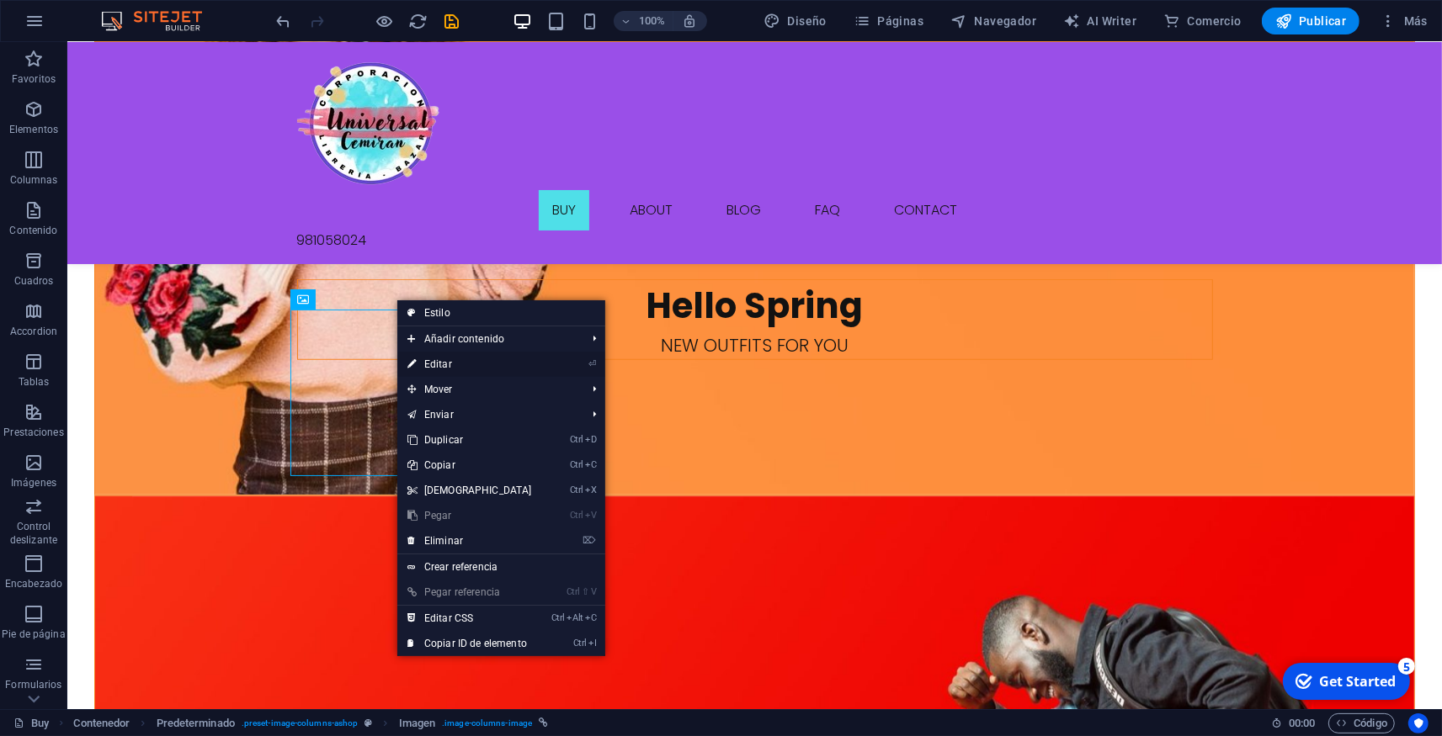
click at [457, 362] on link "⏎ Editar" at bounding box center [469, 364] width 145 height 25
select select "px"
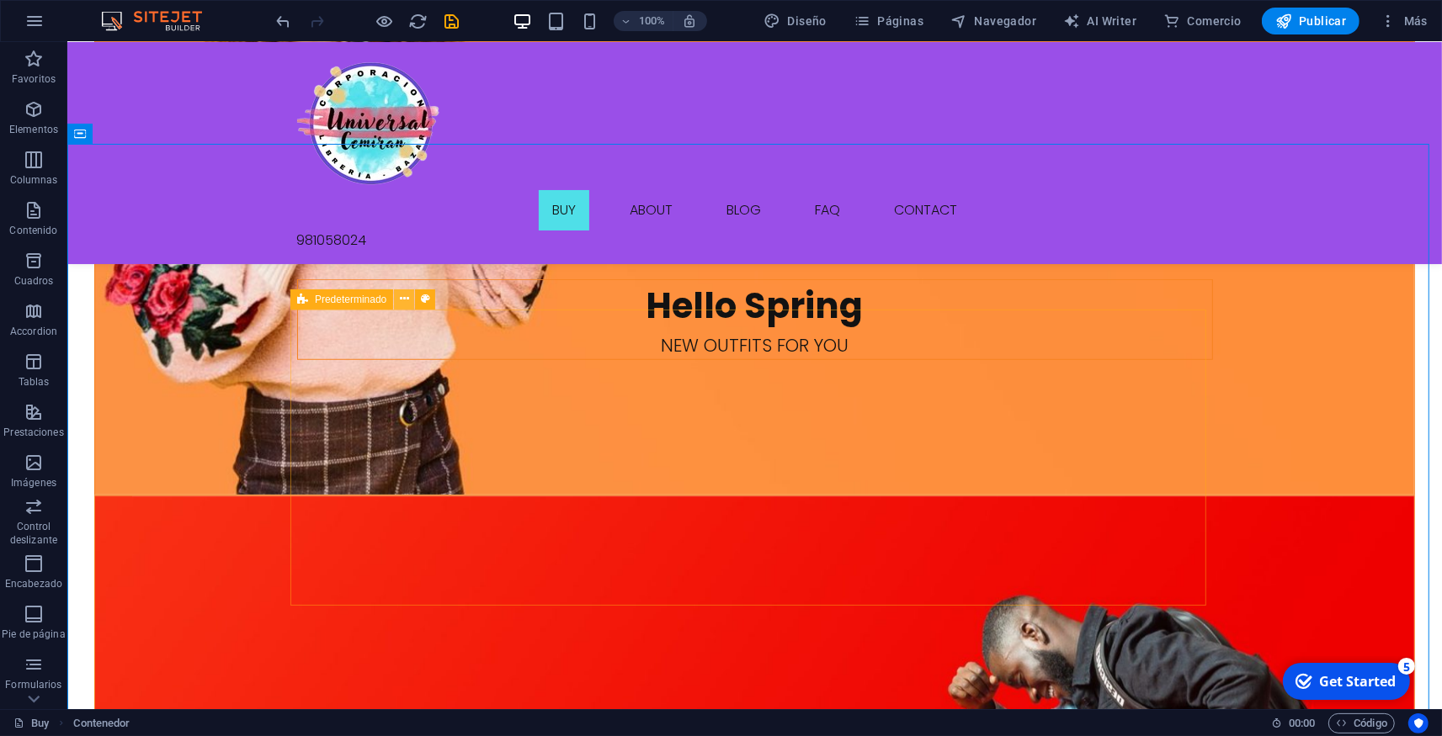
click at [405, 301] on icon at bounding box center [404, 299] width 9 height 18
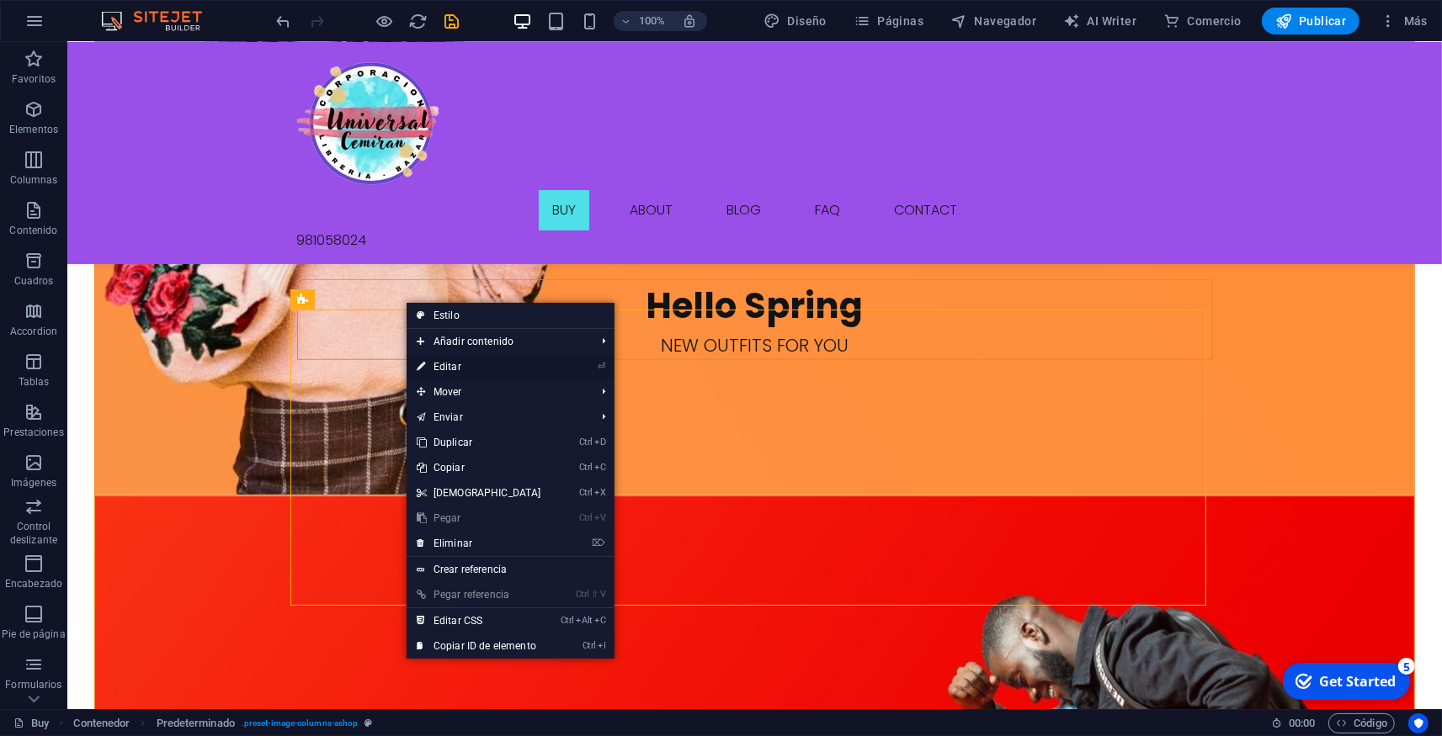
click at [426, 358] on link "⏎ Editar" at bounding box center [478, 366] width 145 height 25
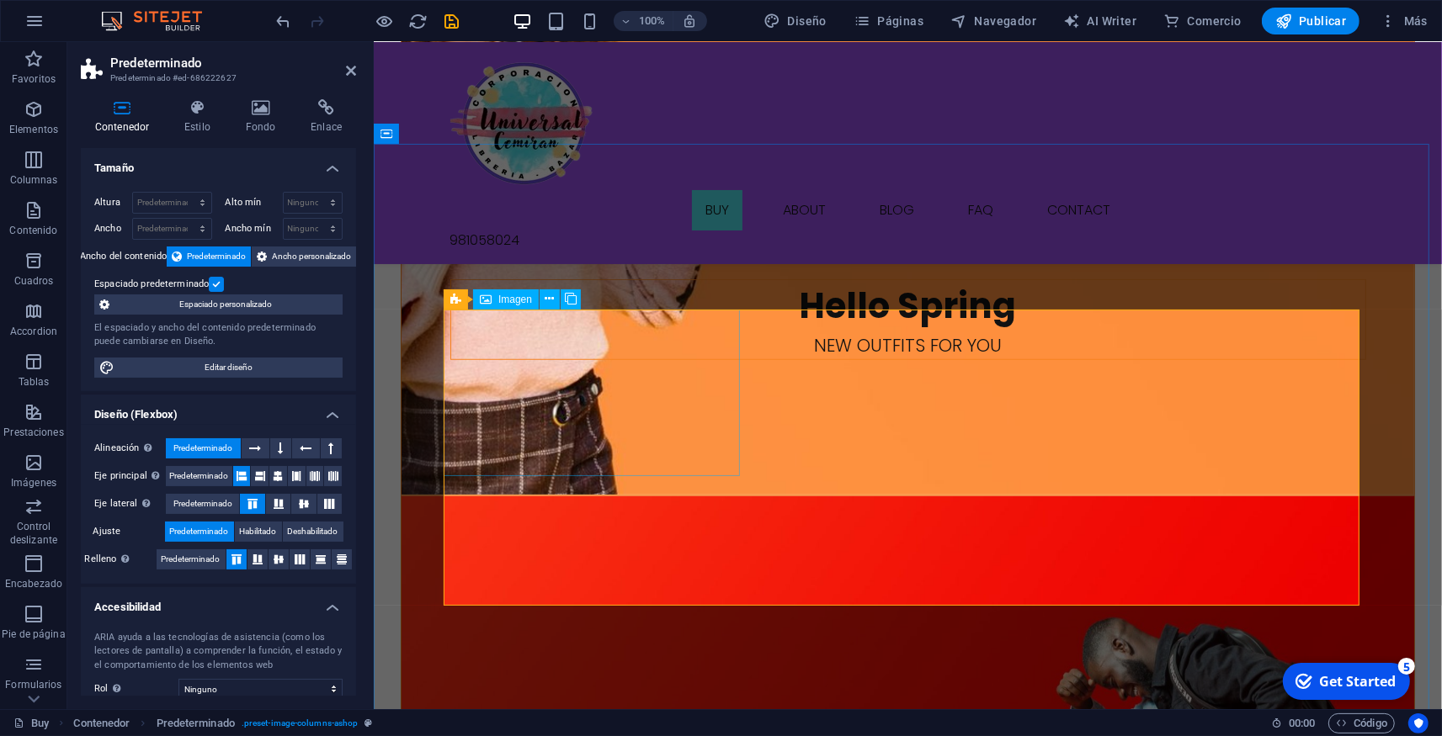
select select "px"
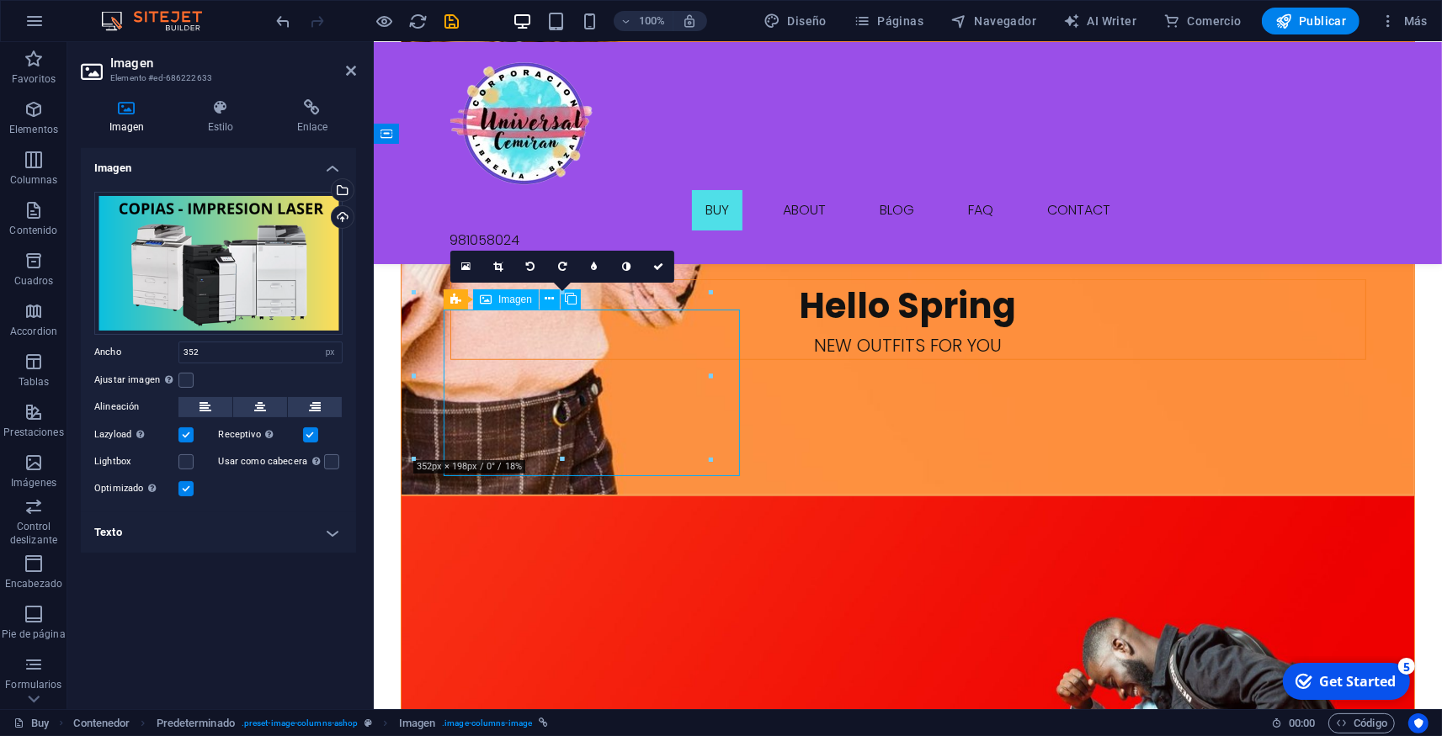
drag, startPoint x: 574, startPoint y: 335, endPoint x: 577, endPoint y: 359, distance: 24.6
click at [502, 268] on icon at bounding box center [497, 267] width 9 height 10
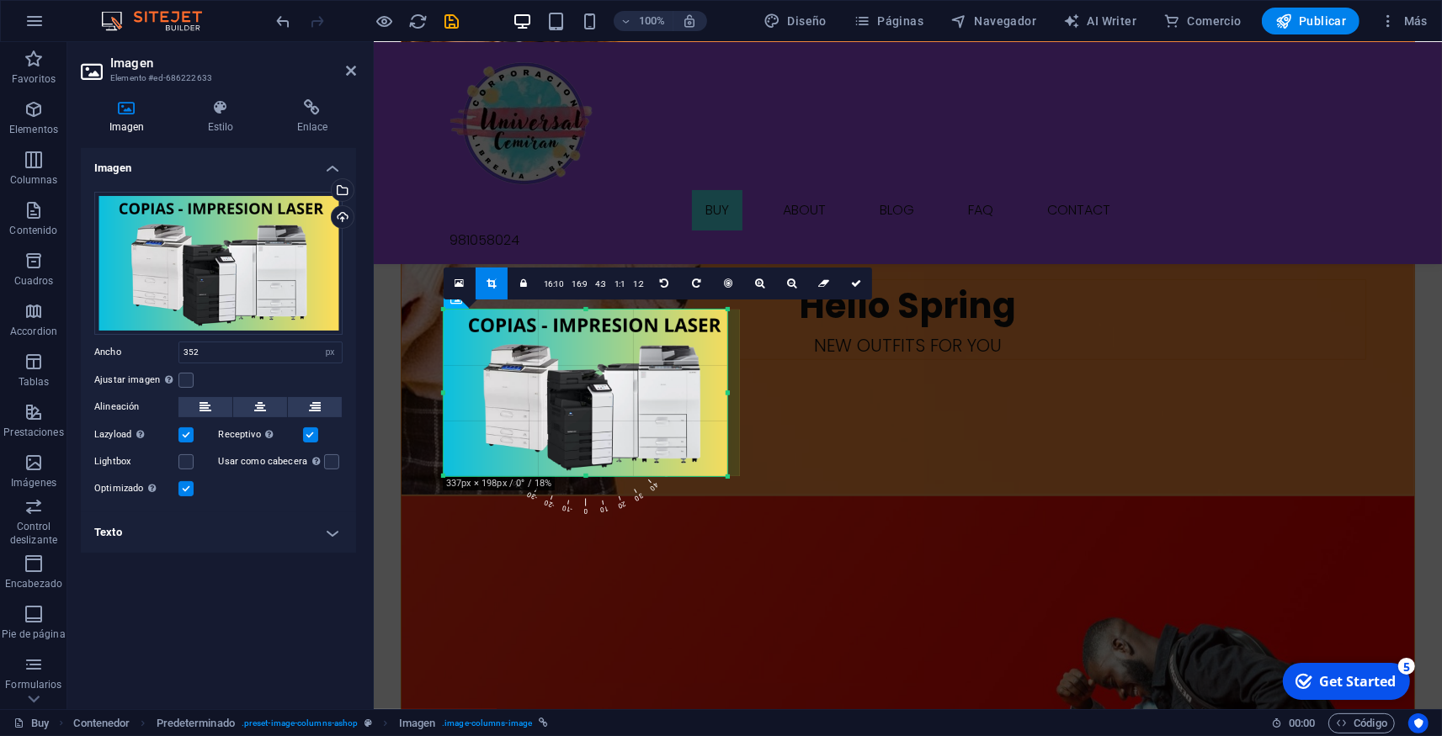
drag, startPoint x: 741, startPoint y: 390, endPoint x: 729, endPoint y: 395, distance: 13.6
click at [729, 395] on div at bounding box center [728, 393] width 6 height 167
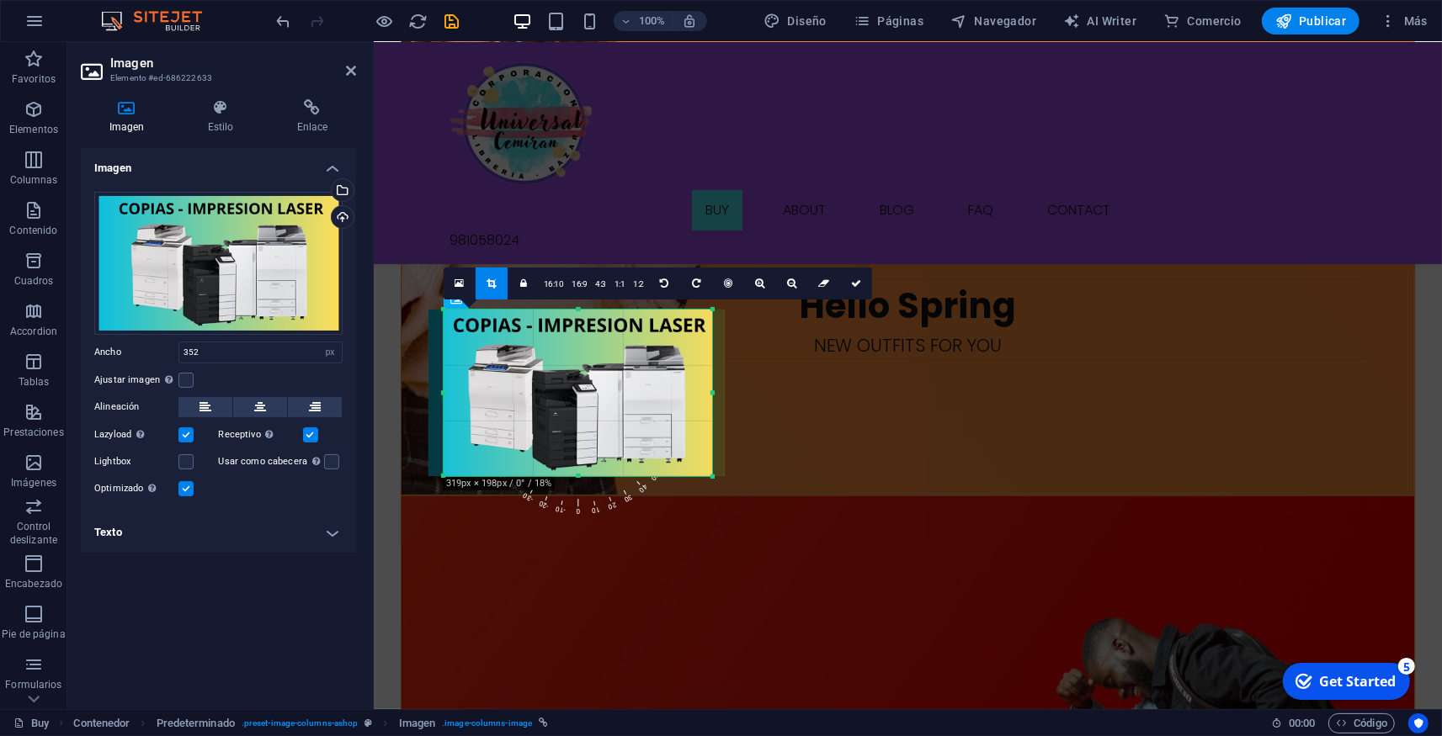
drag, startPoint x: 443, startPoint y: 391, endPoint x: 458, endPoint y: 390, distance: 15.2
click at [458, 390] on div "180 170 160 150 140 130 120 110 100 90 80 70 60 50 40 30 20 10 0 -10 -20 -30 -4…" at bounding box center [577, 393] width 268 height 167
click at [852, 284] on icon at bounding box center [856, 284] width 10 height 10
type input "319"
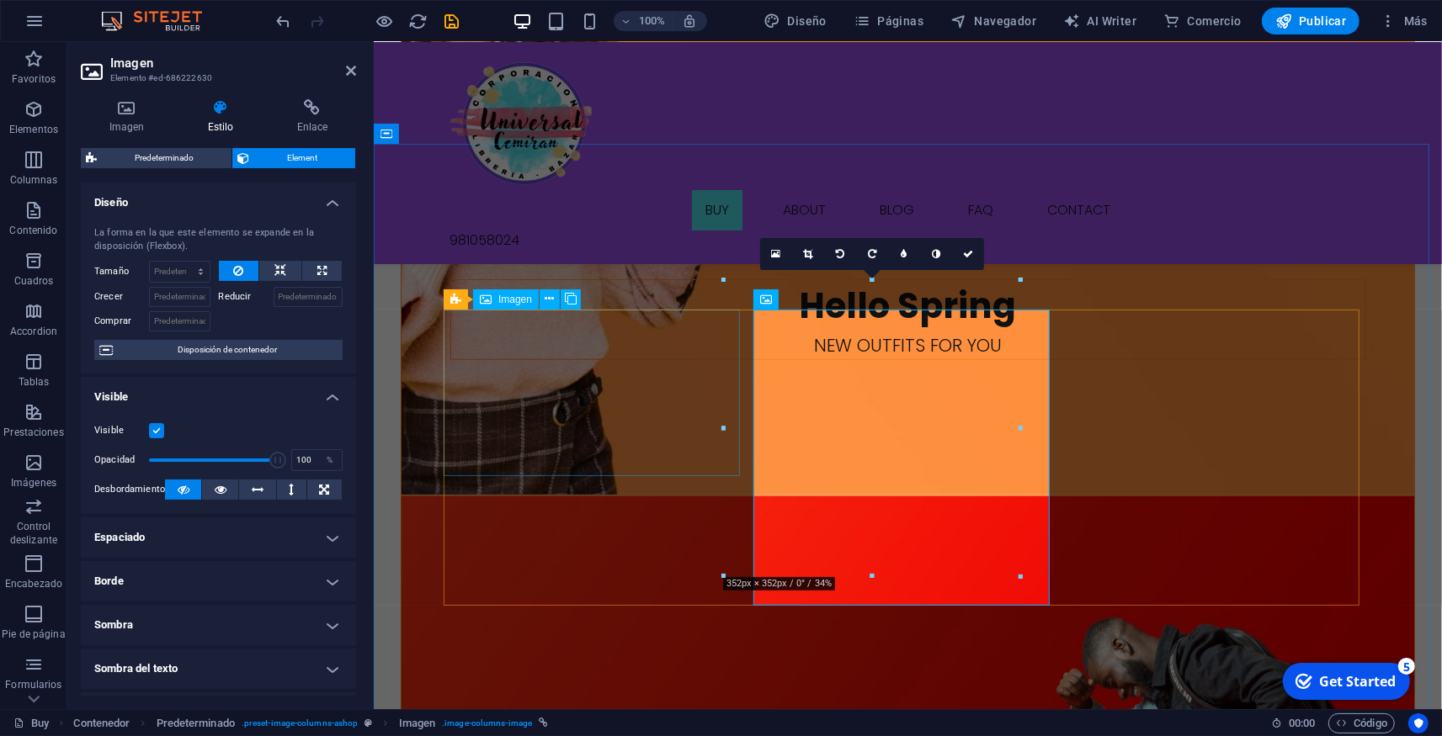
select select "px"
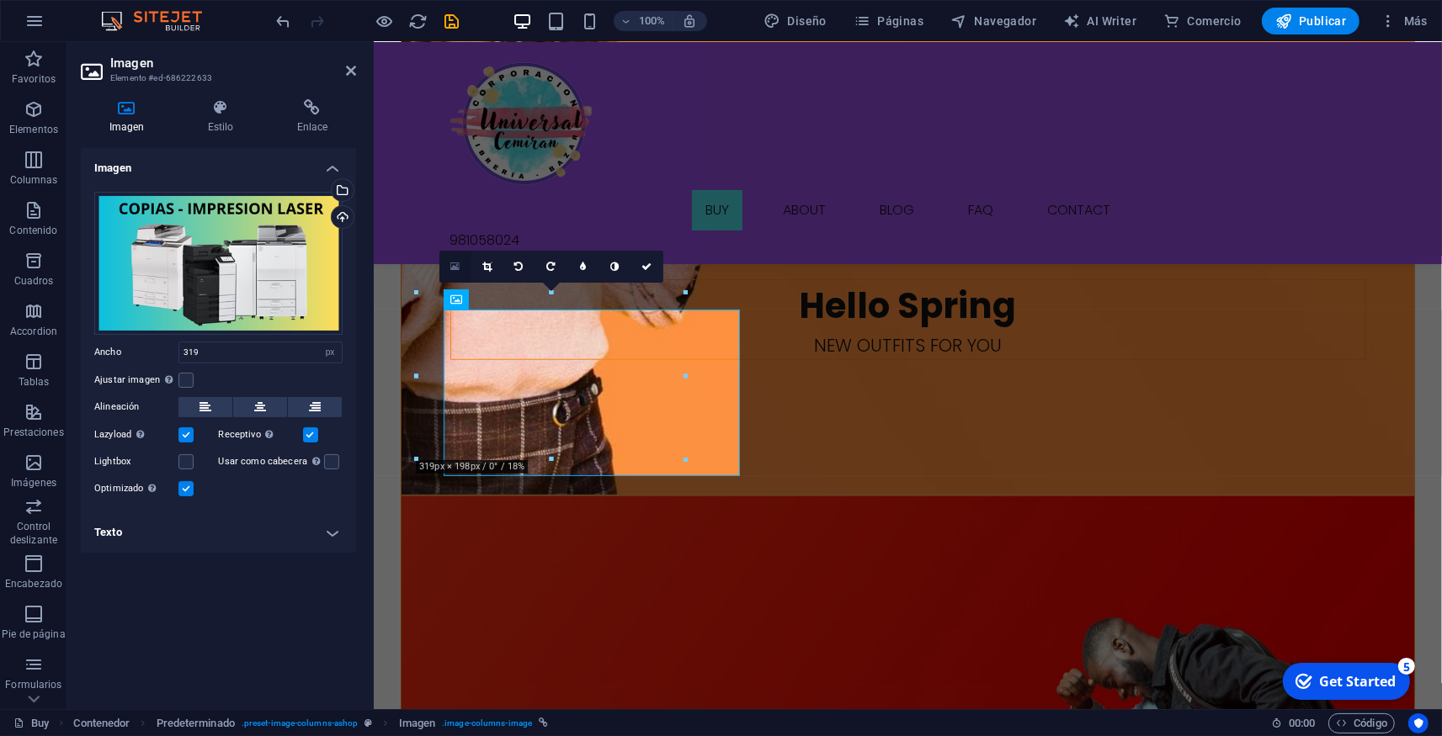
click at [456, 268] on icon at bounding box center [454, 267] width 9 height 12
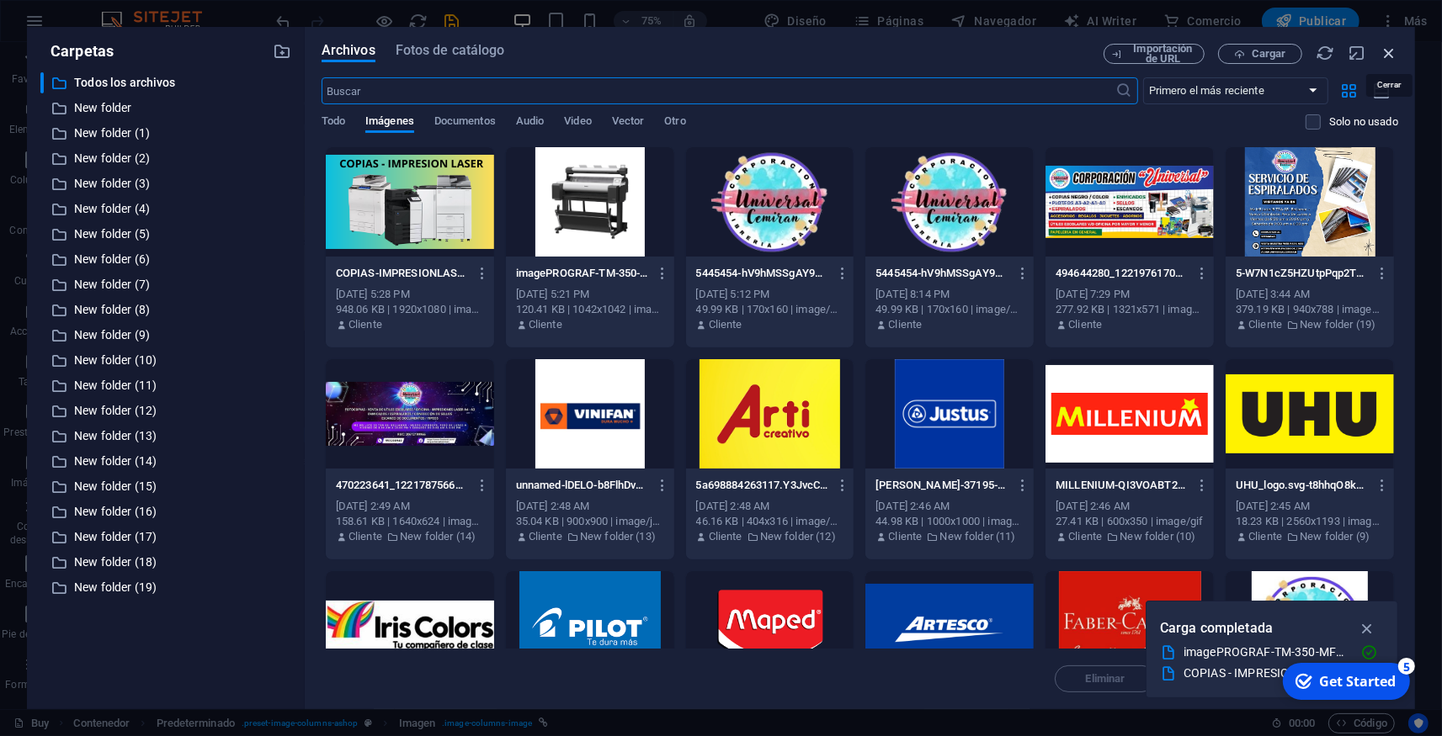
click at [1385, 52] on icon "button" at bounding box center [1388, 53] width 19 height 19
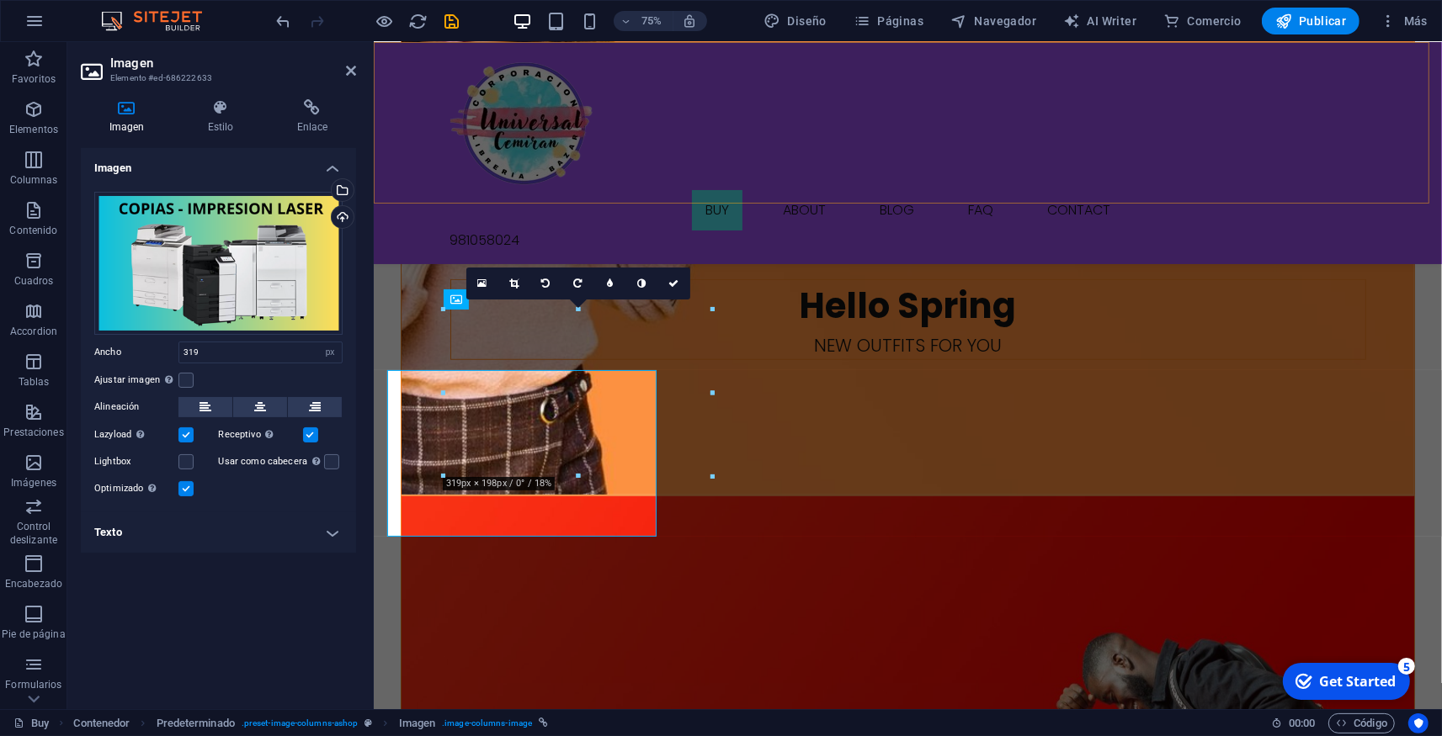
scroll to position [1111, 0]
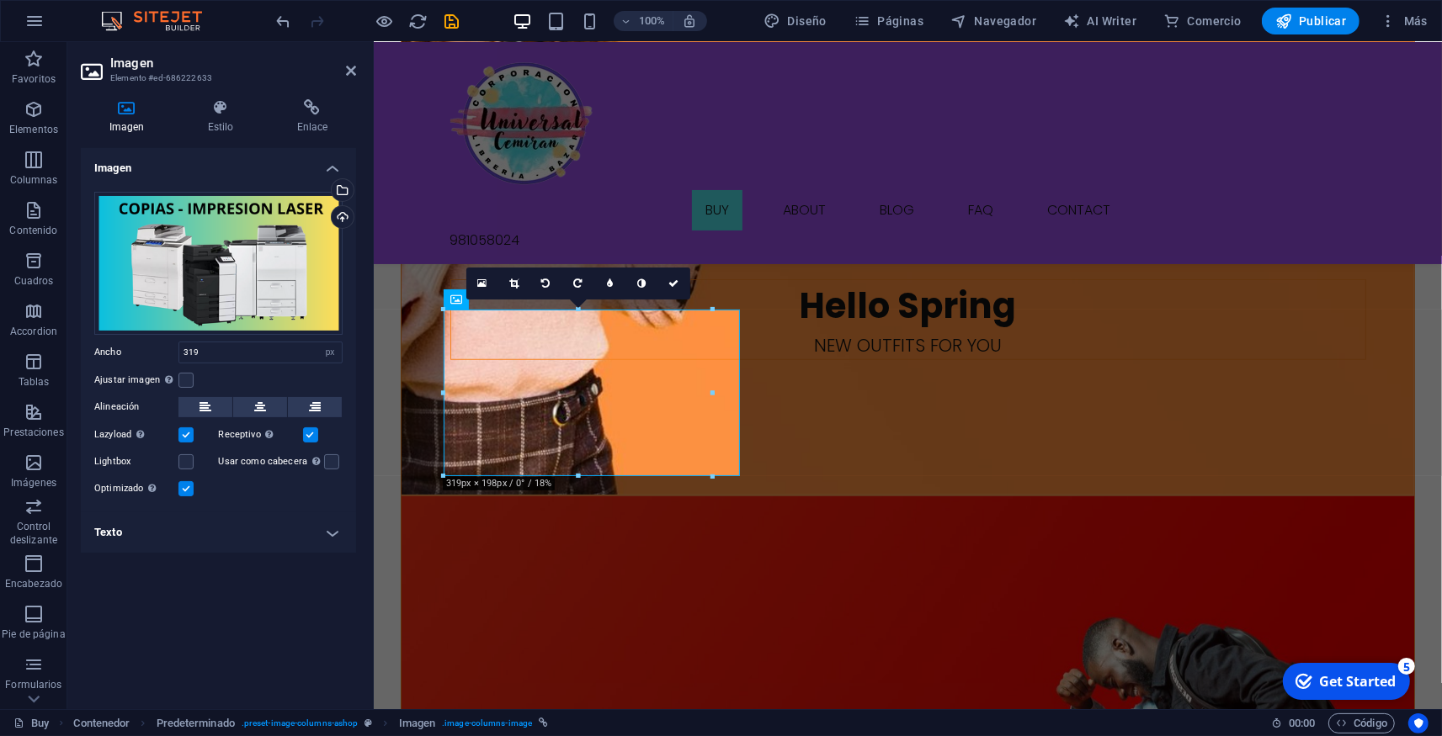
click at [551, 300] on div "16:10 16:9 4:3 1:1 1:2 0" at bounding box center [578, 284] width 224 height 32
click at [675, 285] on icon at bounding box center [673, 284] width 10 height 10
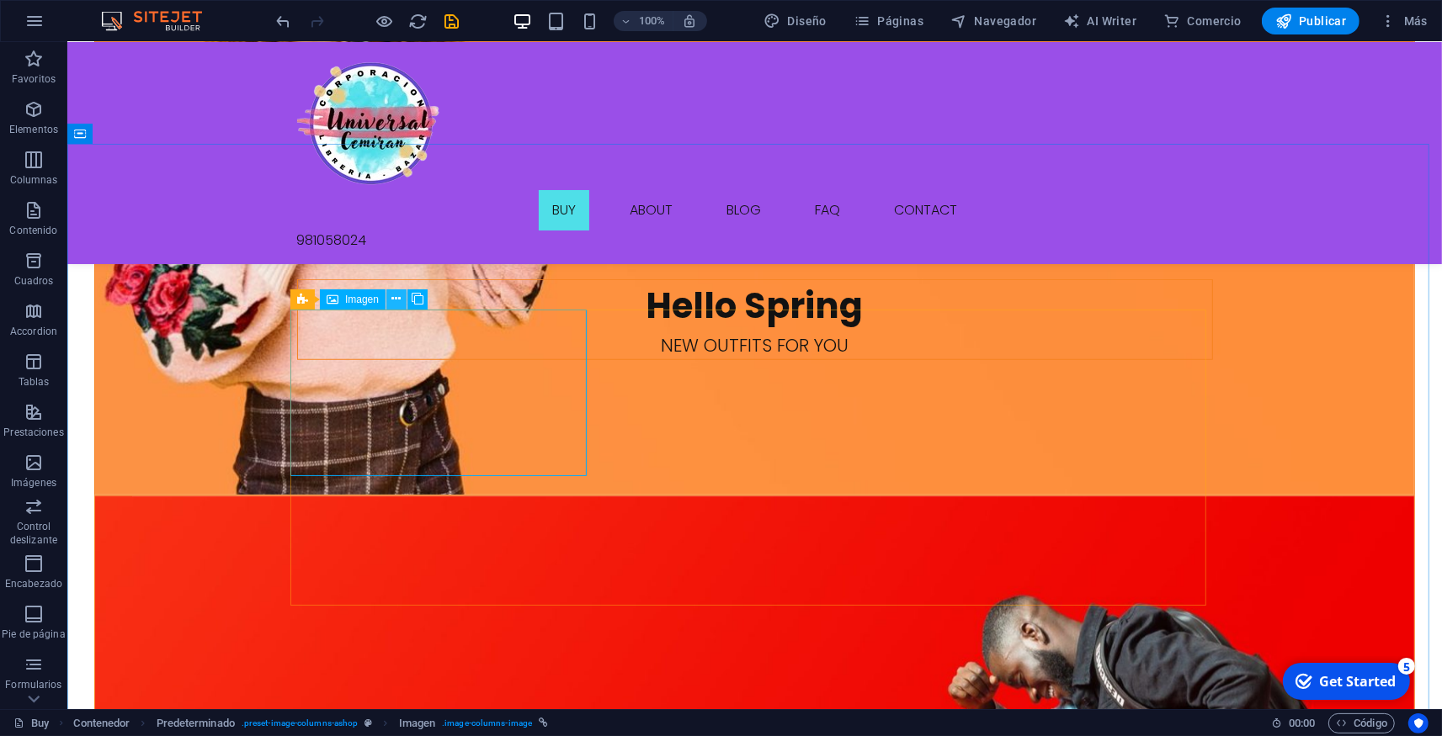
click at [393, 301] on icon at bounding box center [395, 299] width 9 height 18
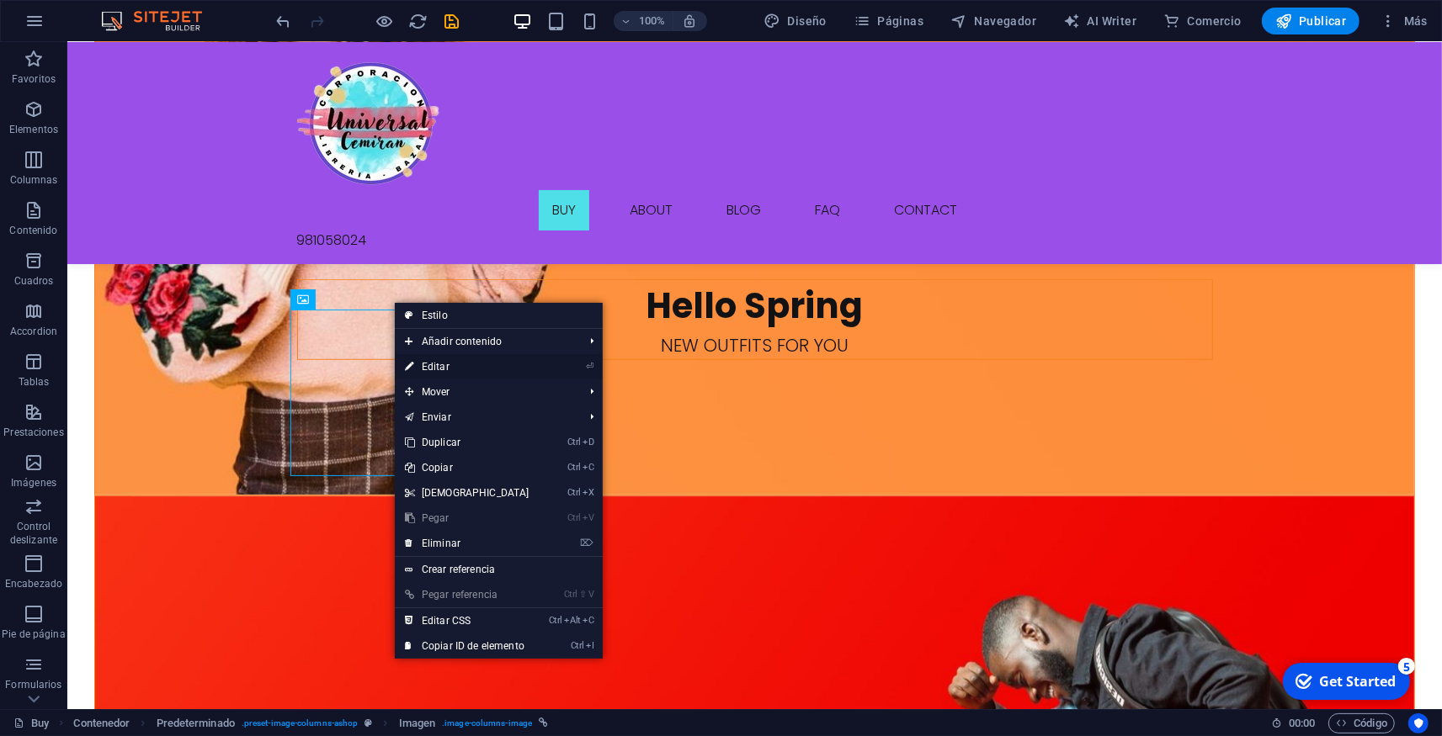
click at [426, 359] on link "⏎ Editar" at bounding box center [467, 366] width 145 height 25
select select "px"
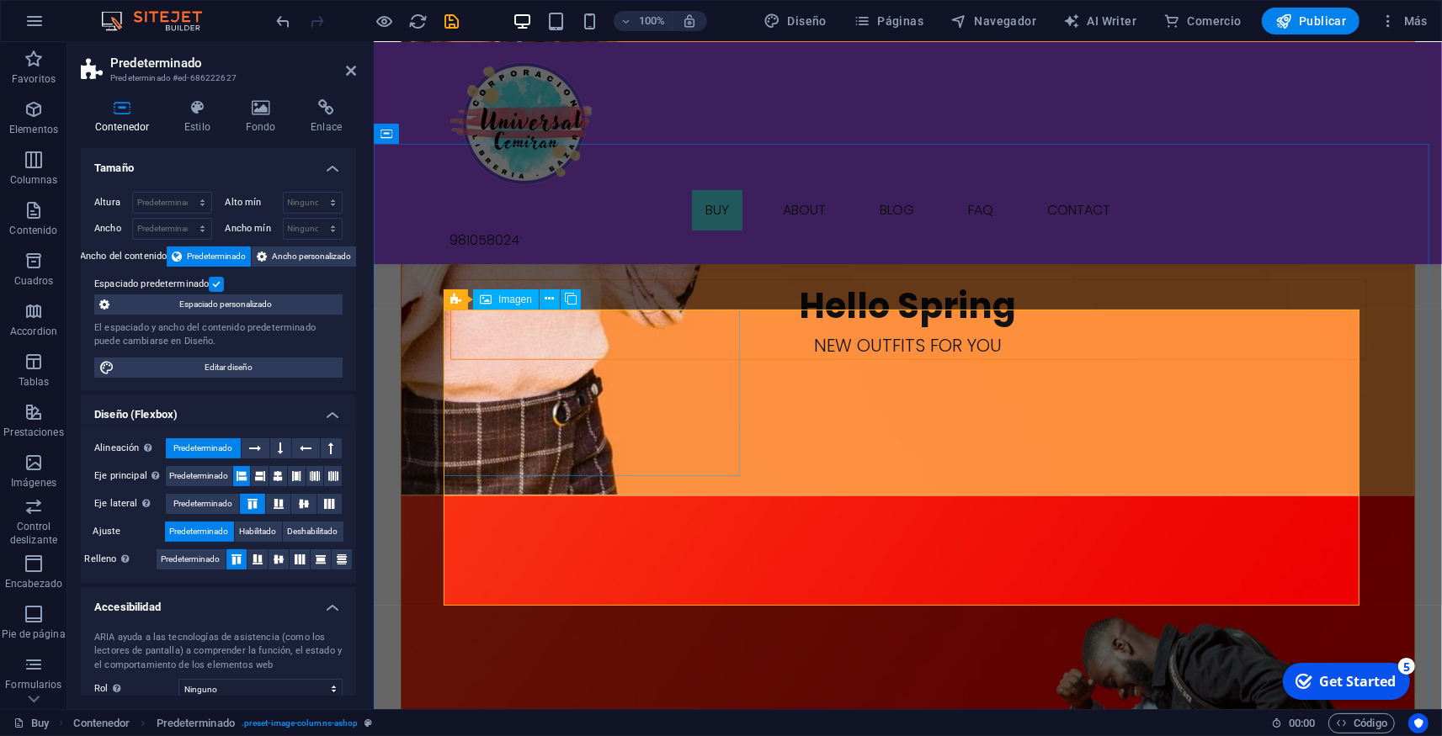
select select "px"
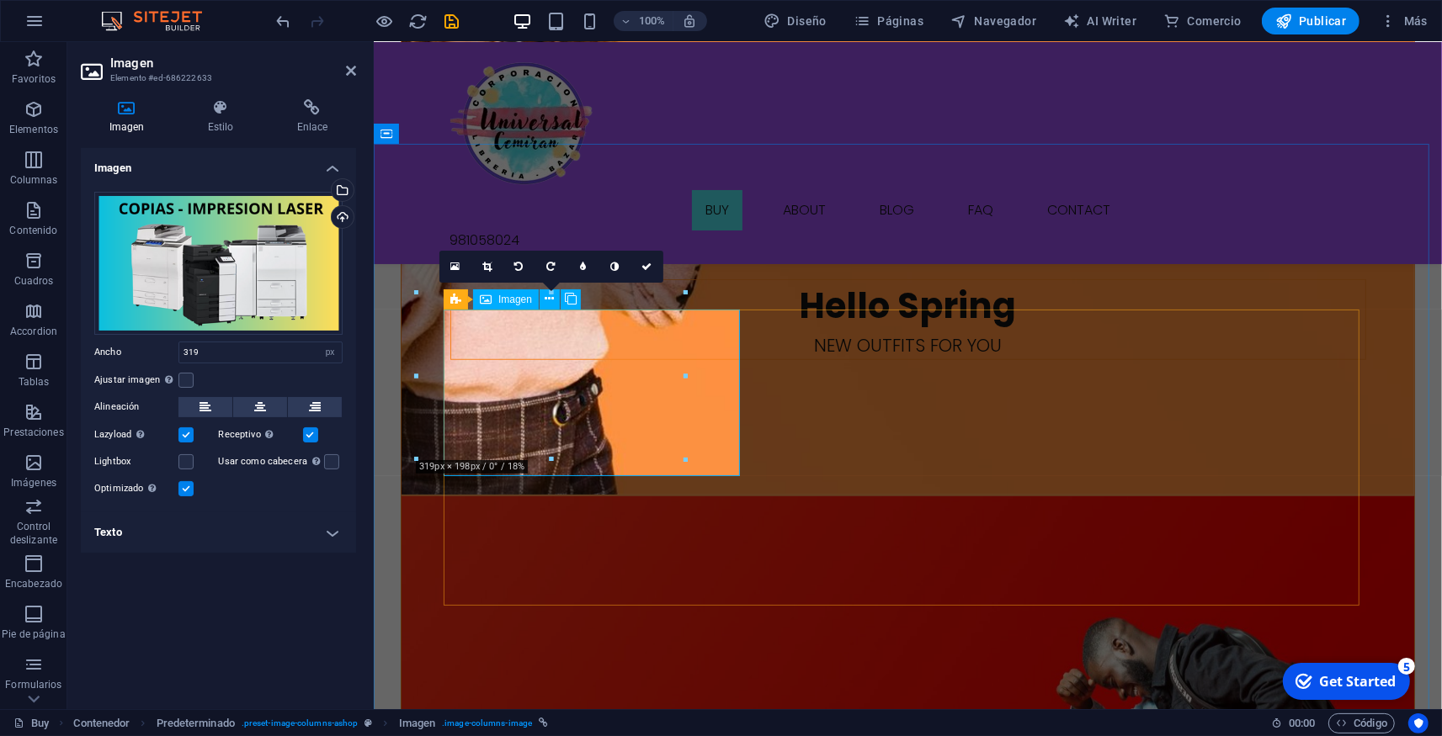
drag, startPoint x: 792, startPoint y: 422, endPoint x: 559, endPoint y: 387, distance: 235.6
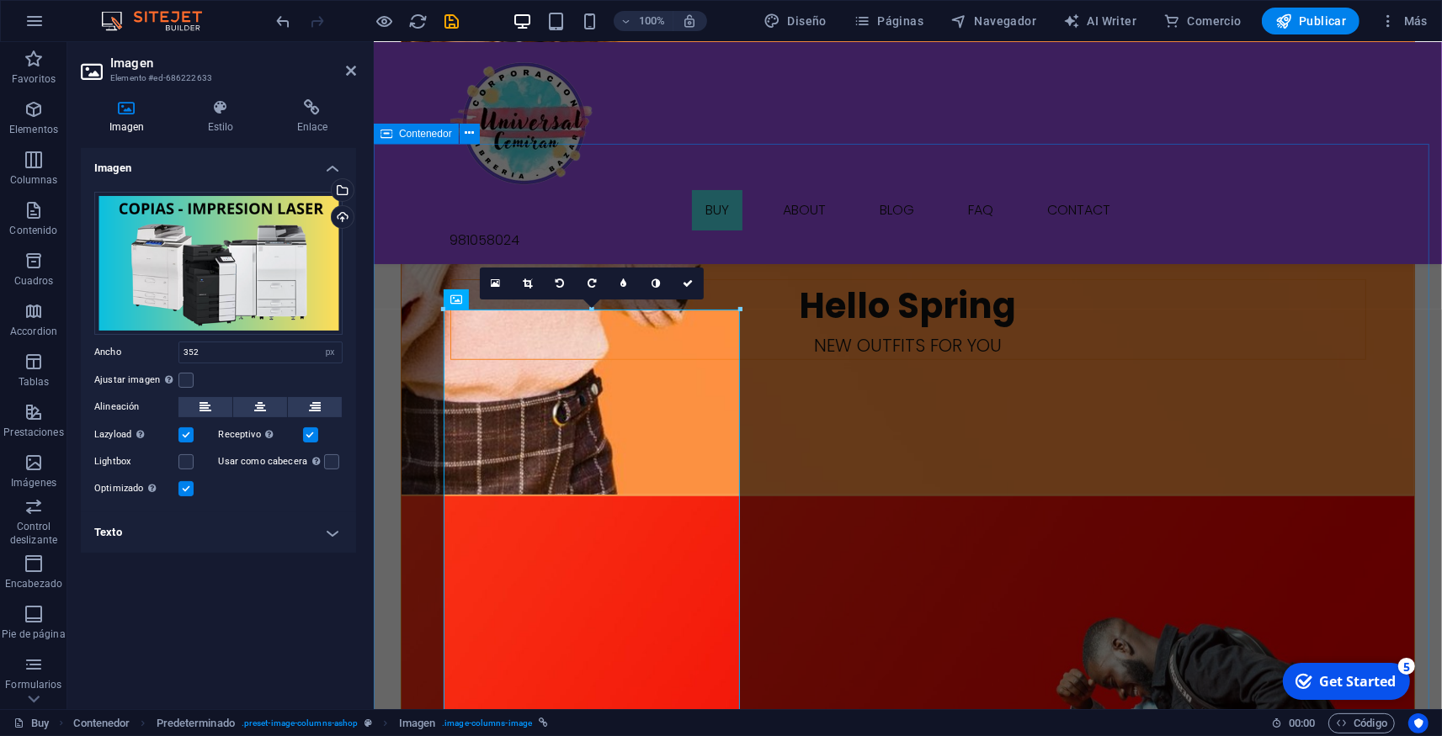
type input "352"
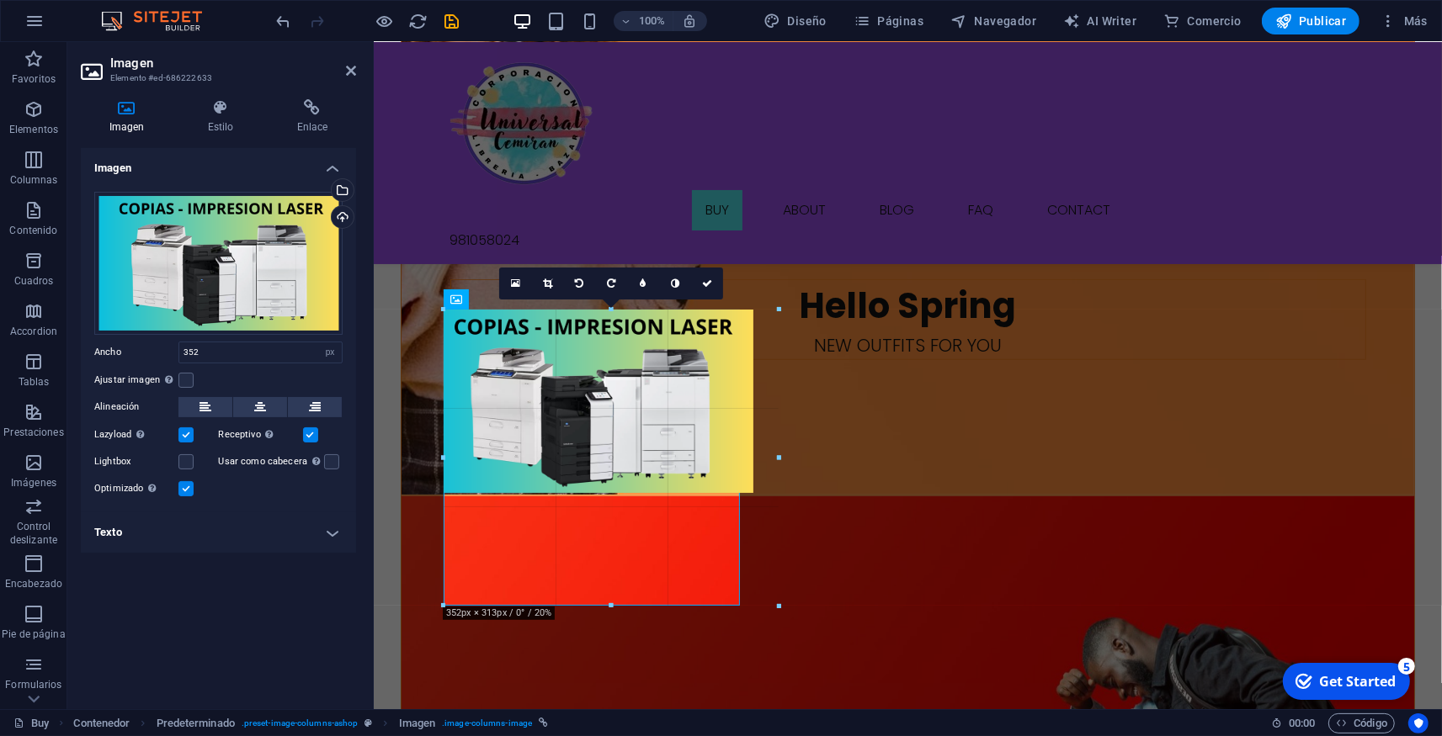
drag, startPoint x: 588, startPoint y: 493, endPoint x: 558, endPoint y: 609, distance: 120.0
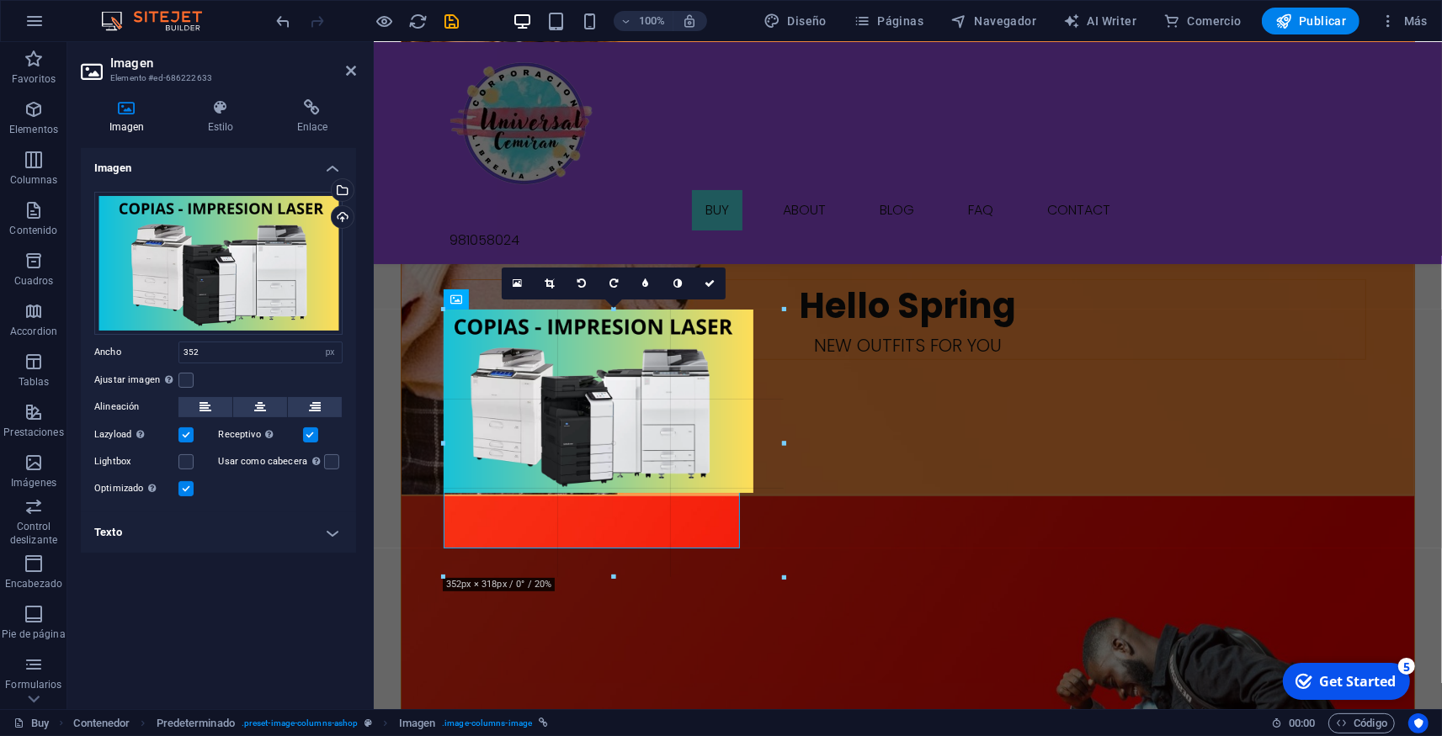
drag, startPoint x: 592, startPoint y: 495, endPoint x: 759, endPoint y: 617, distance: 207.2
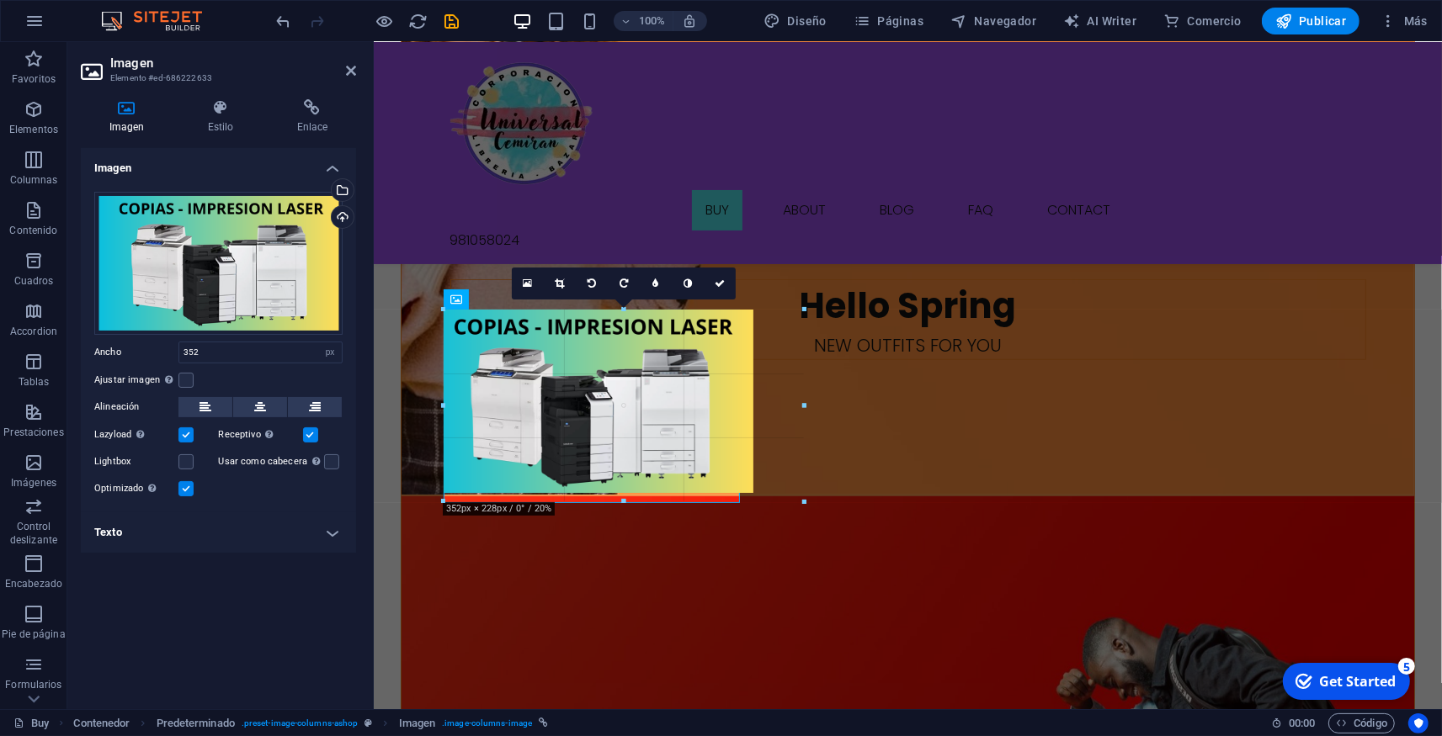
drag, startPoint x: 741, startPoint y: 496, endPoint x: 778, endPoint y: 544, distance: 61.3
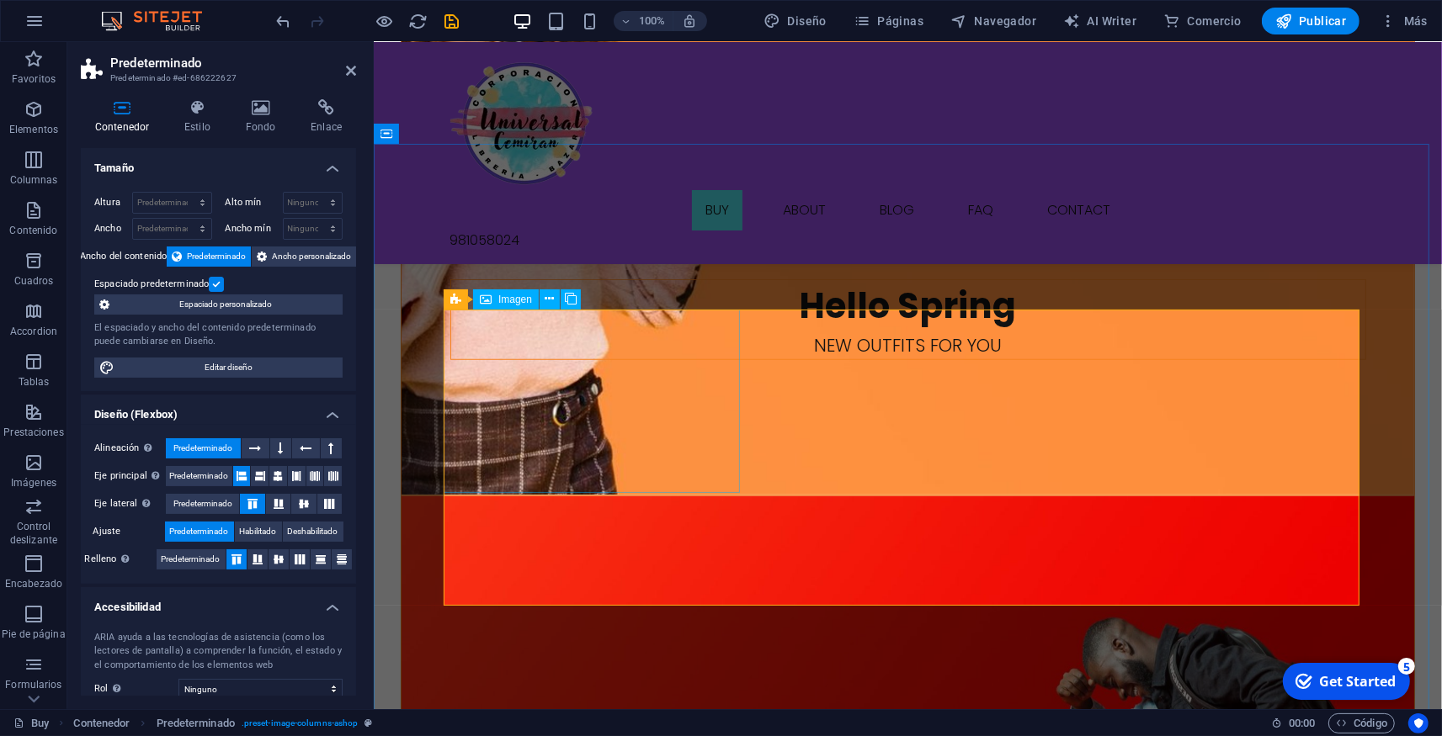
click at [545, 300] on icon at bounding box center [549, 299] width 9 height 18
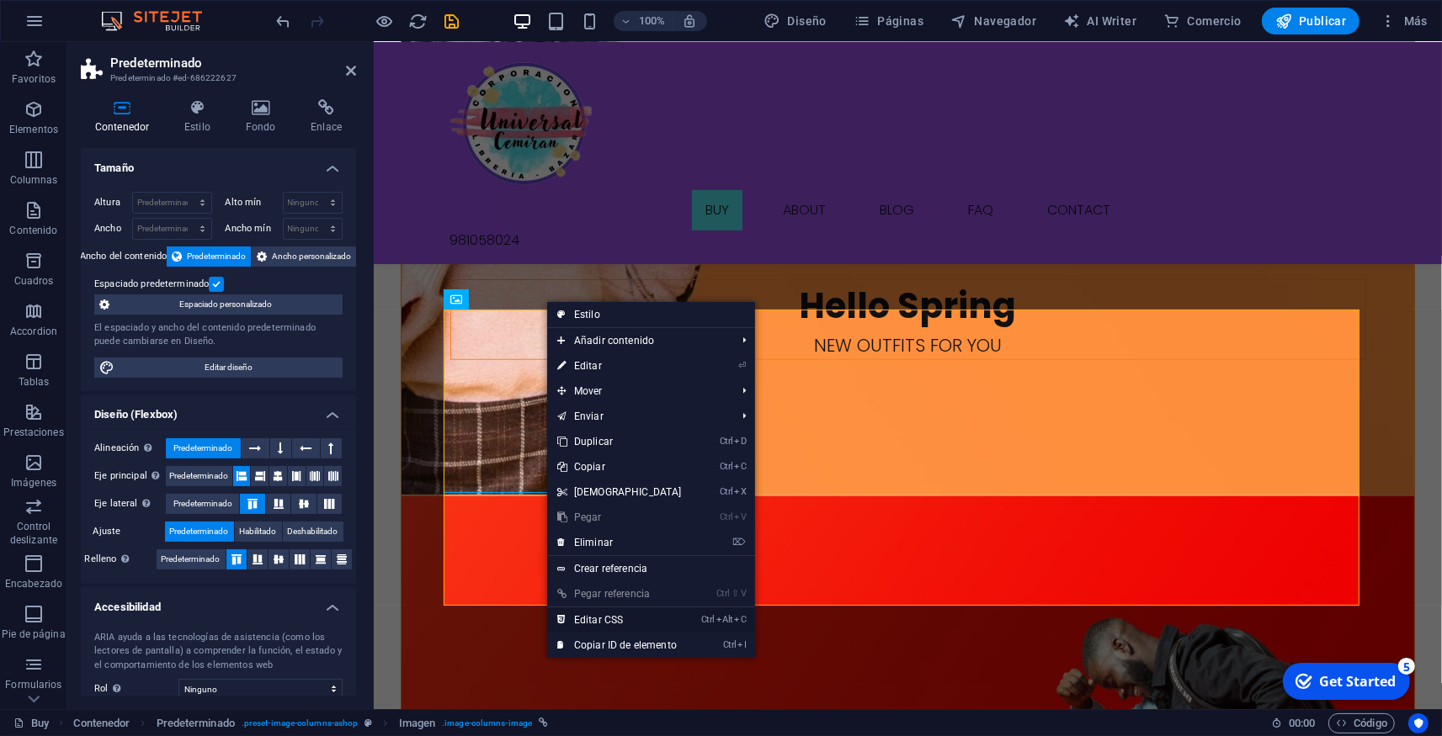
click at [616, 621] on link "Ctrl Alt C Editar CSS" at bounding box center [619, 620] width 145 height 25
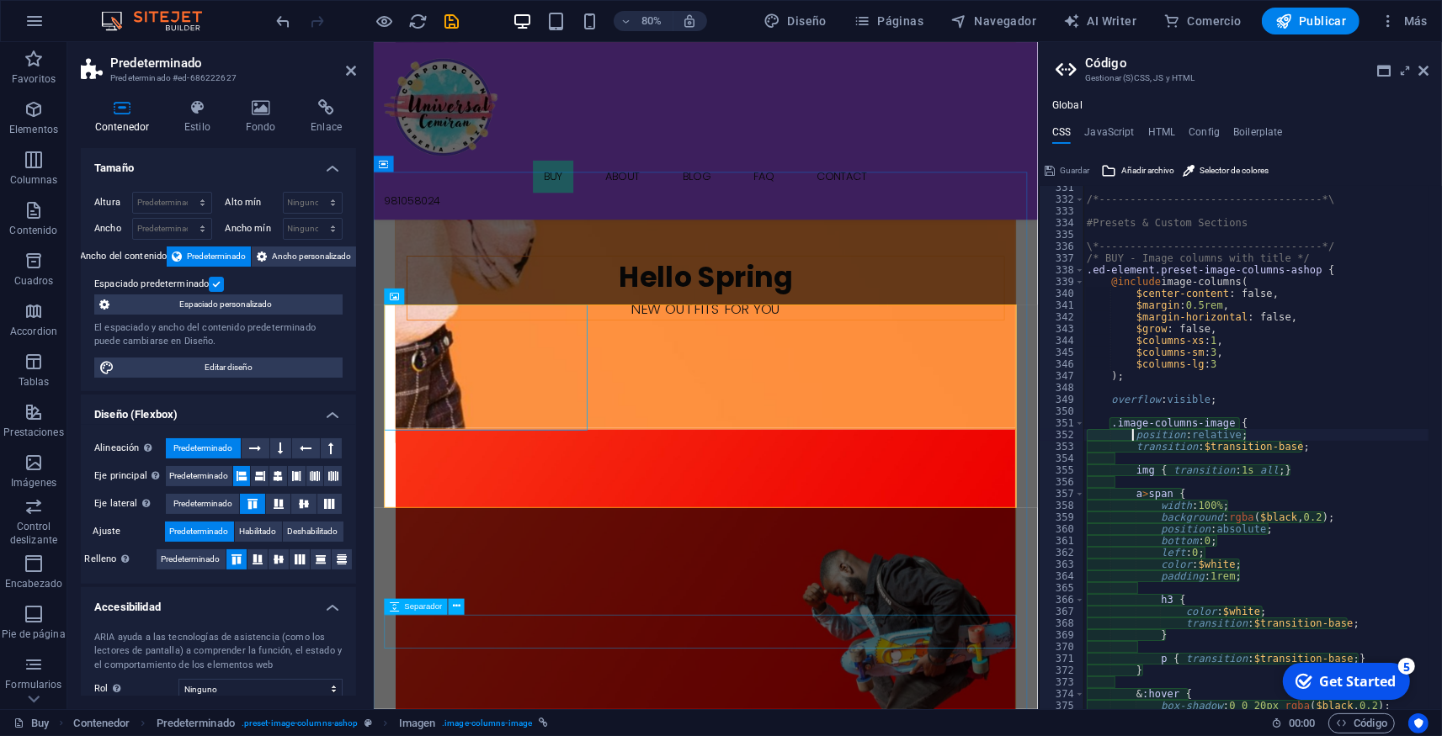
type textarea "position: relative;"
click at [1421, 69] on icon at bounding box center [1423, 70] width 10 height 13
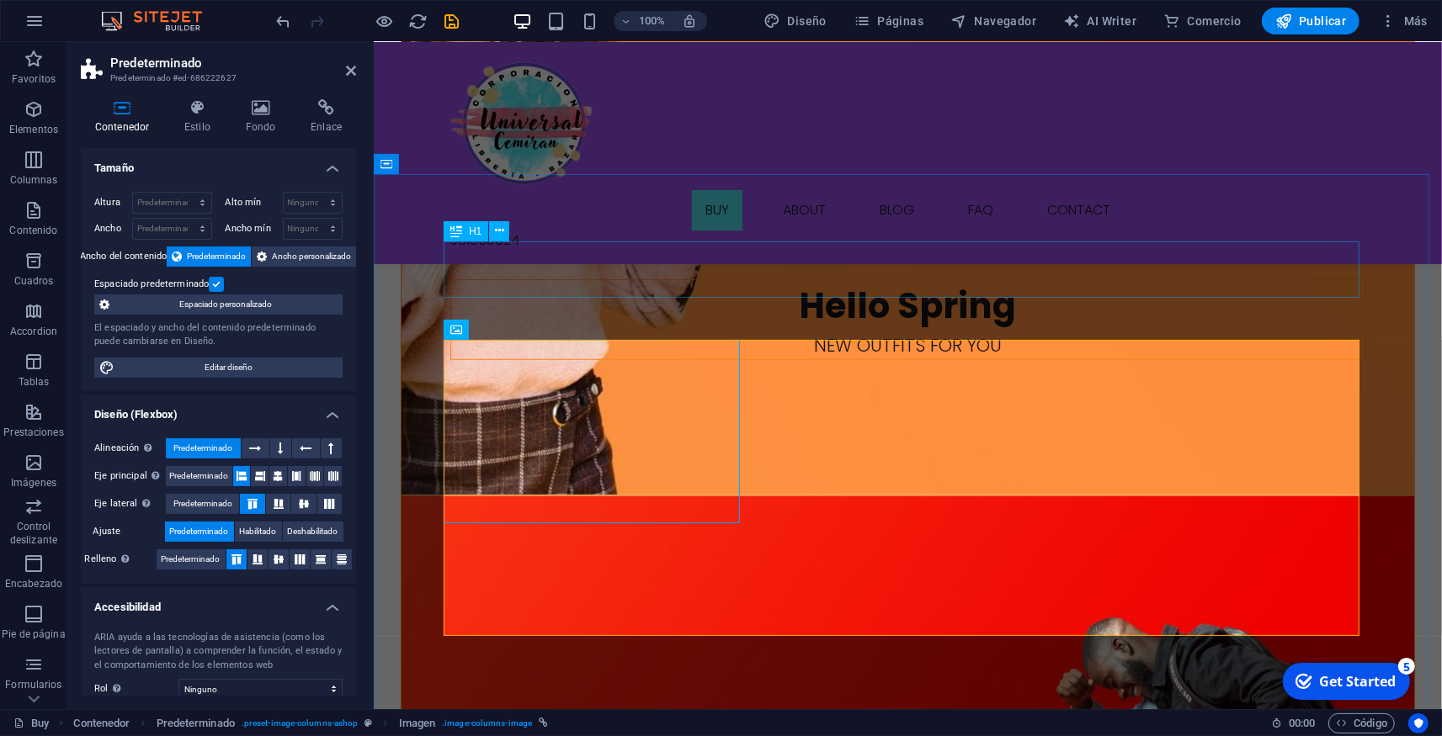
scroll to position [1081, 0]
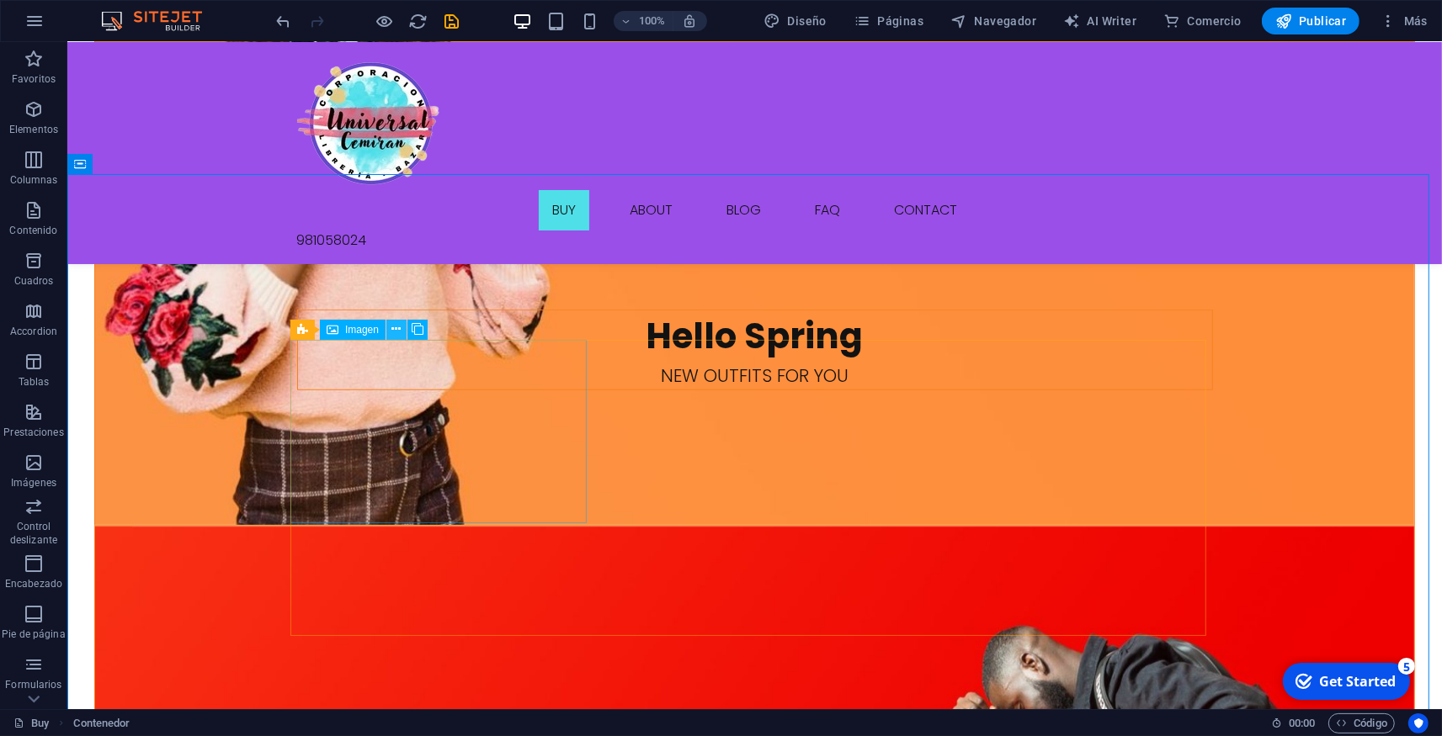
click at [396, 328] on icon at bounding box center [395, 330] width 9 height 18
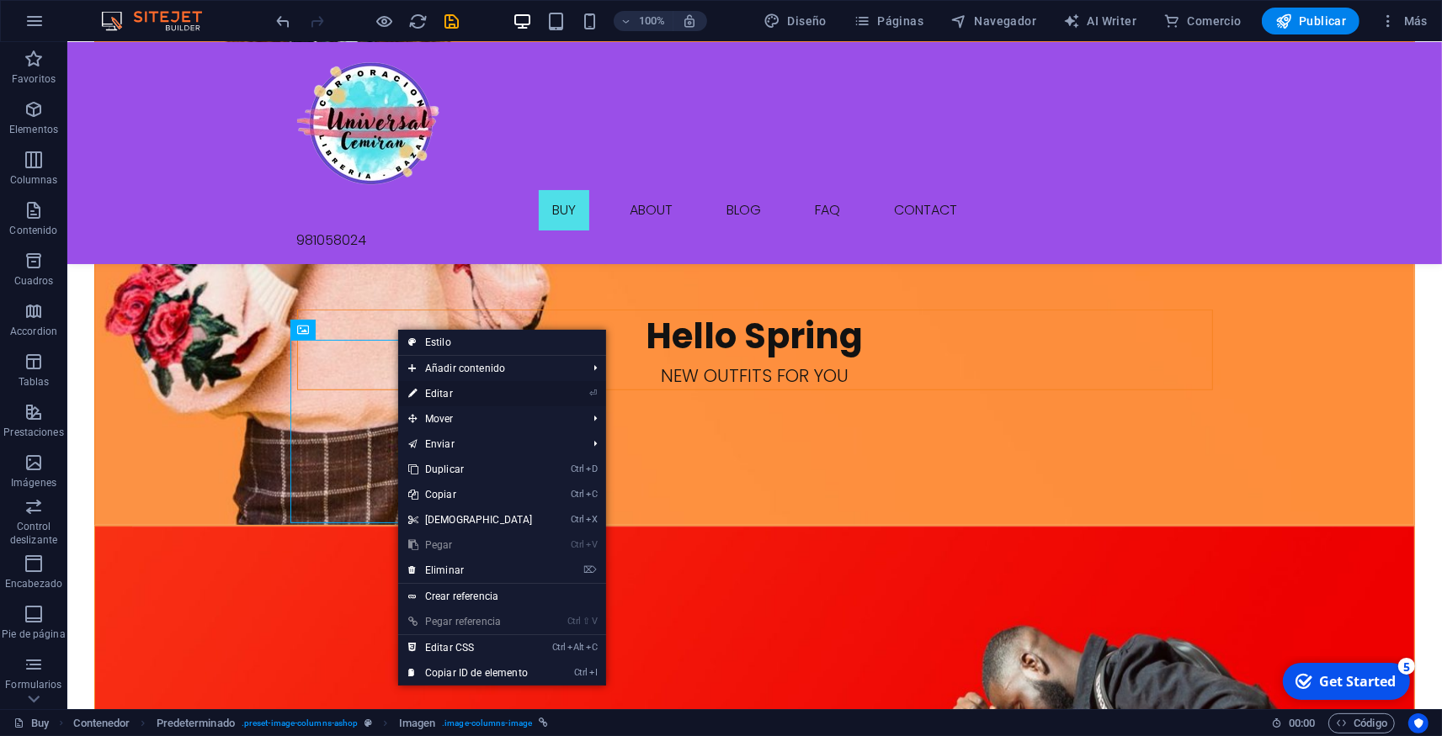
click at [459, 396] on link "⏎ Editar" at bounding box center [470, 393] width 145 height 25
select select "px"
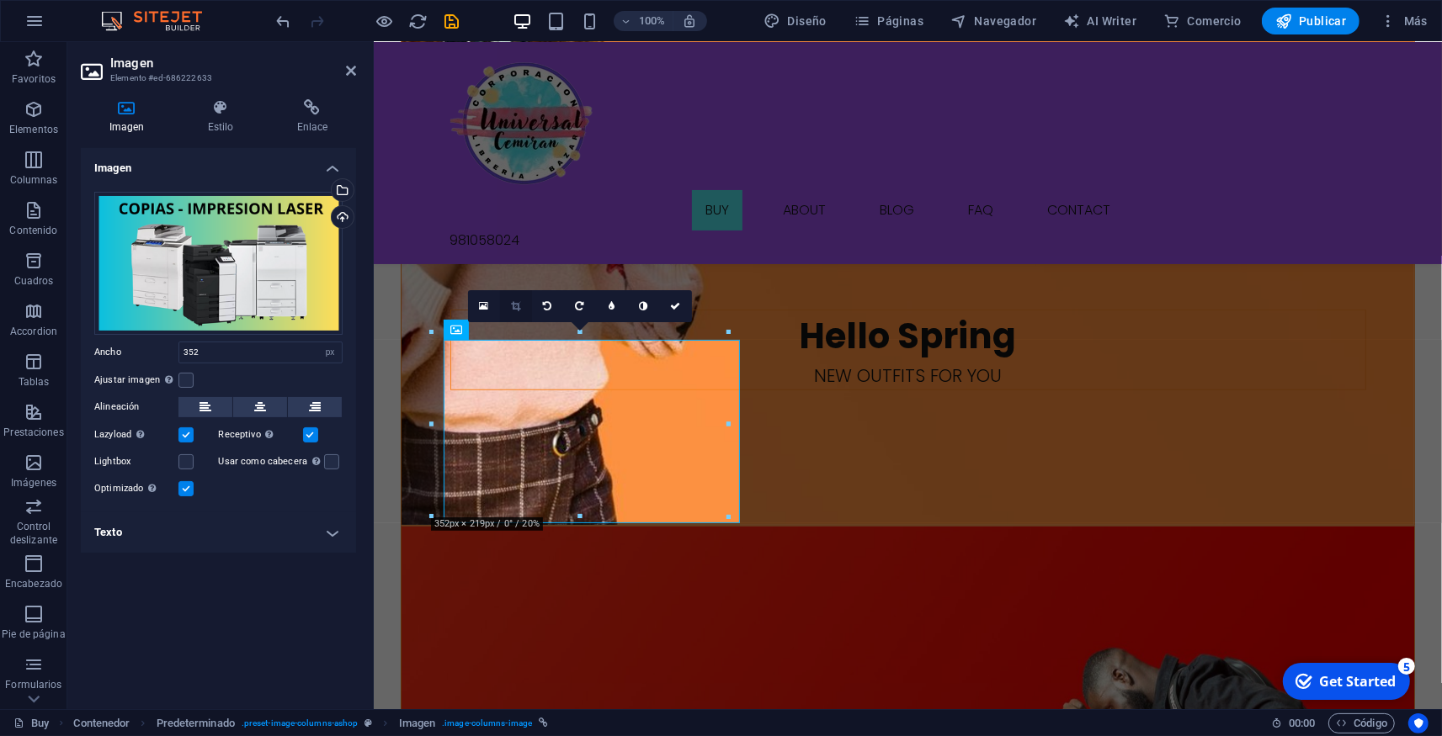
click at [513, 313] on link at bounding box center [516, 306] width 32 height 32
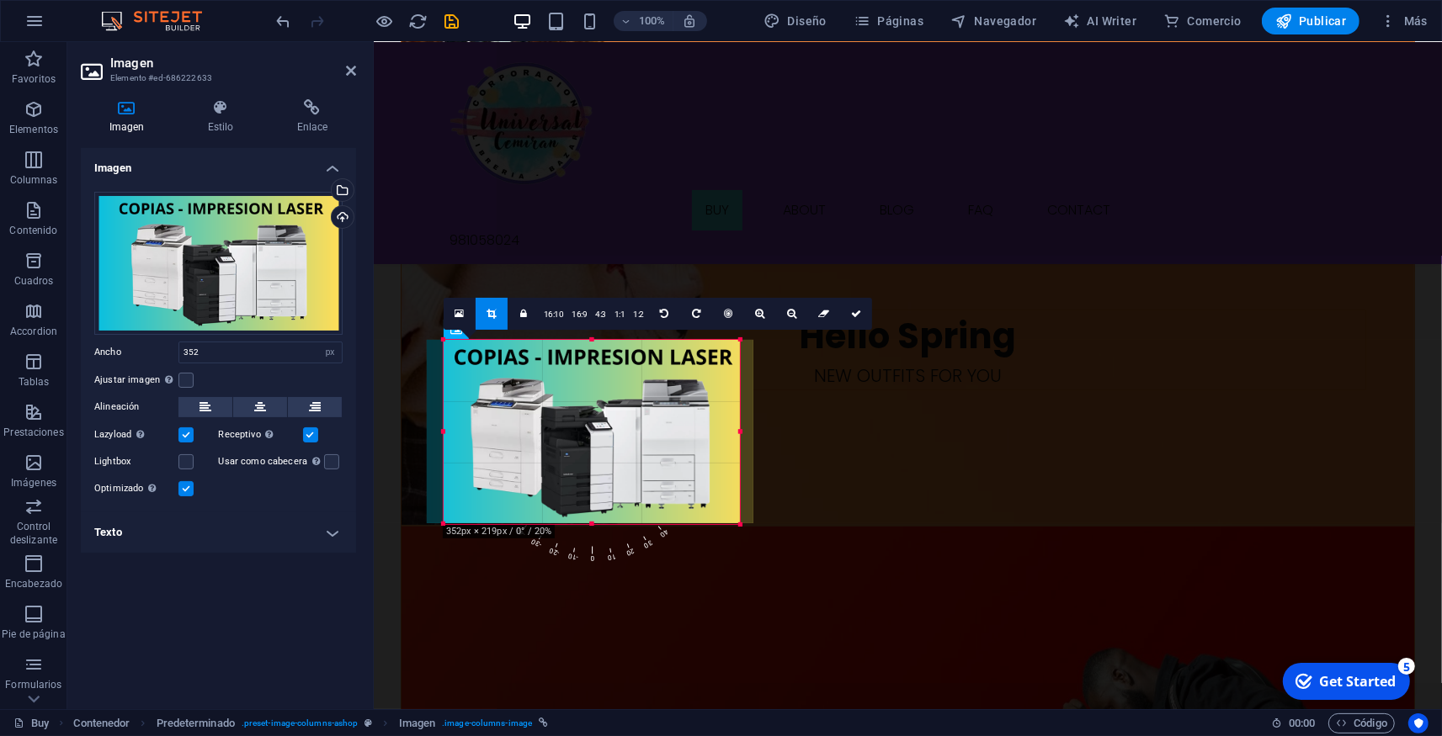
click at [590, 554] on span "0" at bounding box center [592, 507] width 19 height 119
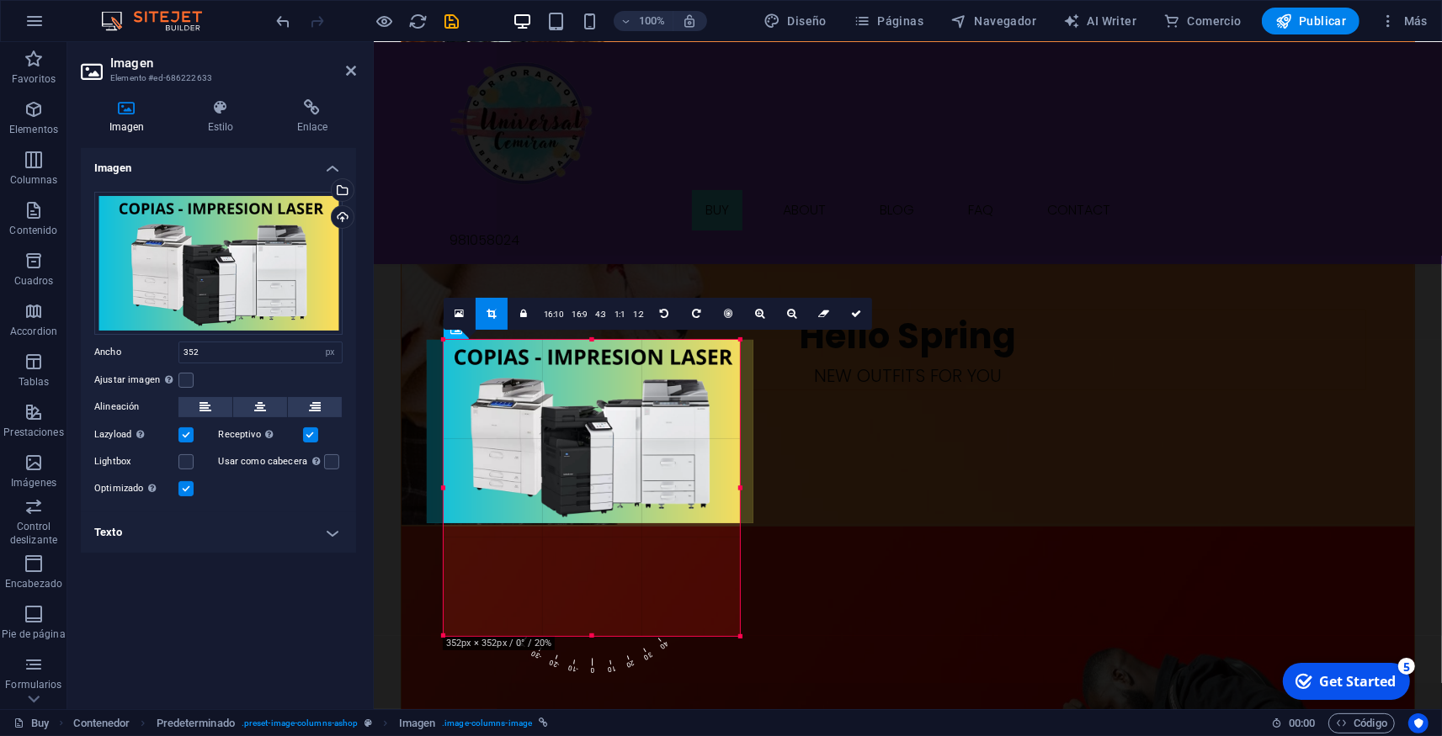
drag, startPoint x: 591, startPoint y: 525, endPoint x: 566, endPoint y: 635, distance: 112.1
click at [566, 635] on div at bounding box center [591, 637] width 296 height 6
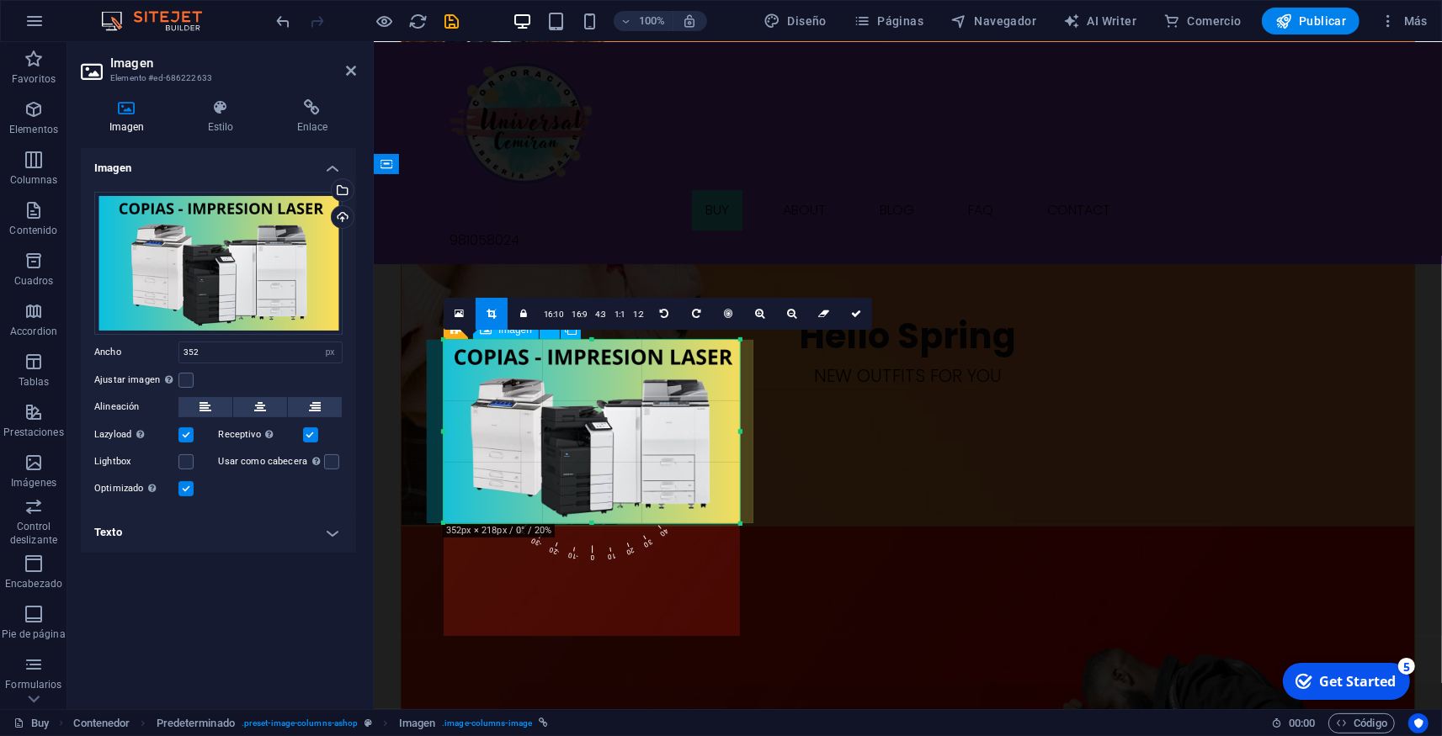
click at [847, 314] on link at bounding box center [856, 314] width 32 height 32
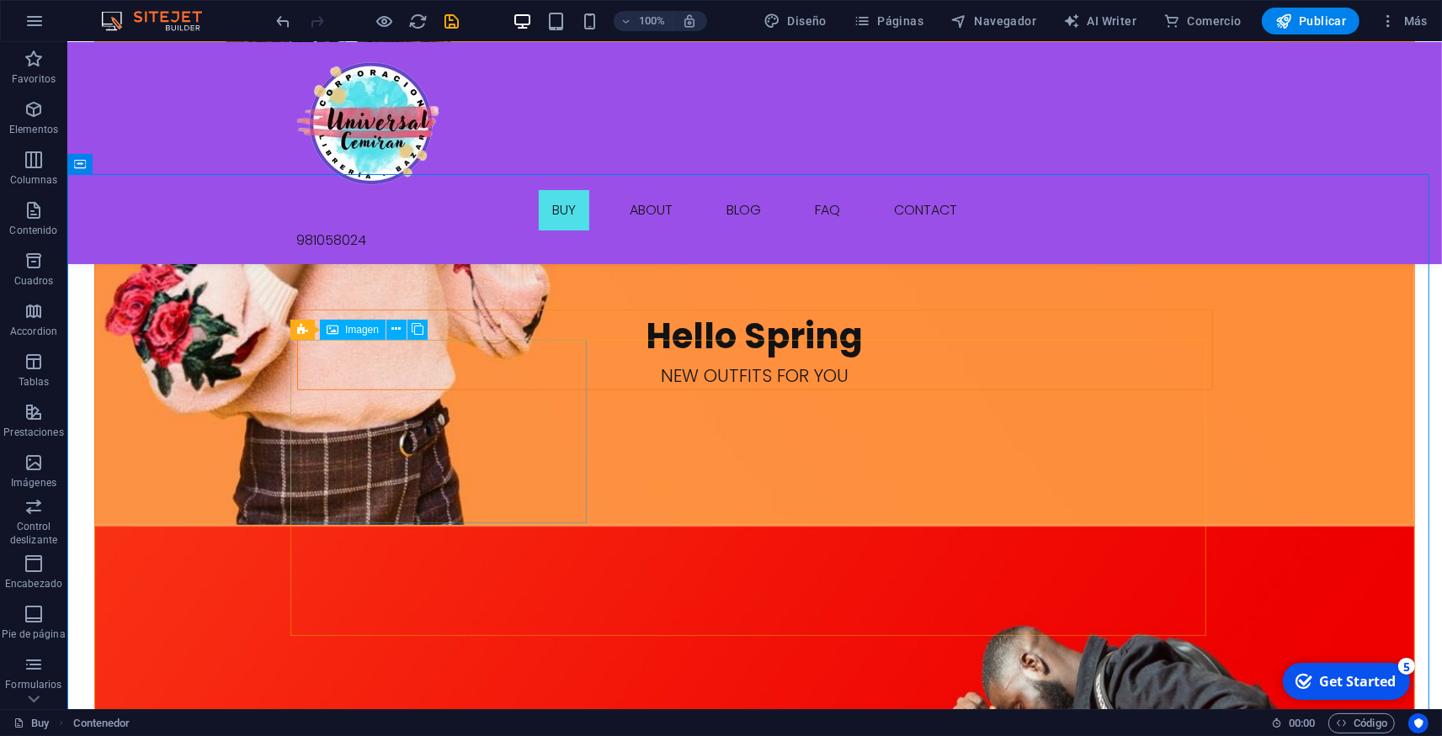
click at [357, 327] on span "Imagen" at bounding box center [362, 330] width 34 height 10
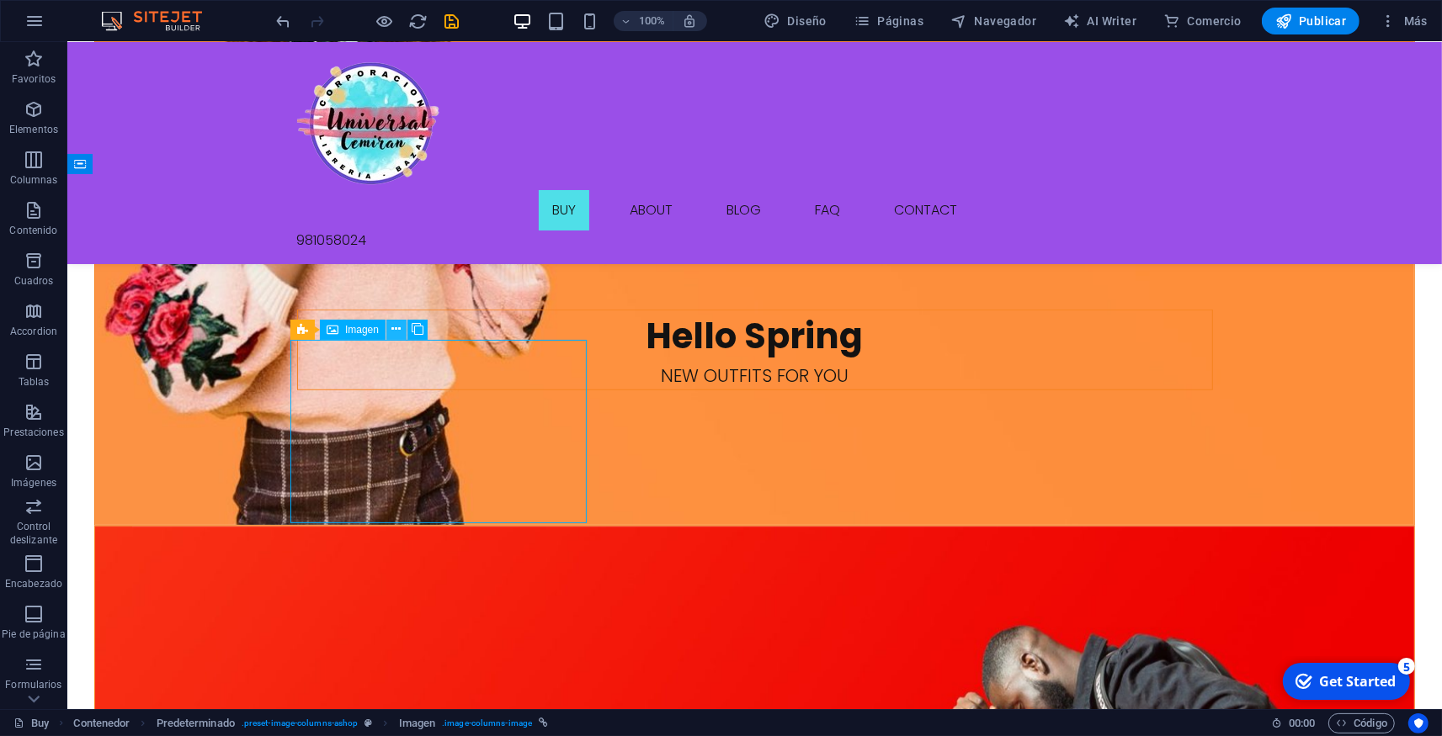
click at [398, 331] on icon at bounding box center [395, 330] width 9 height 18
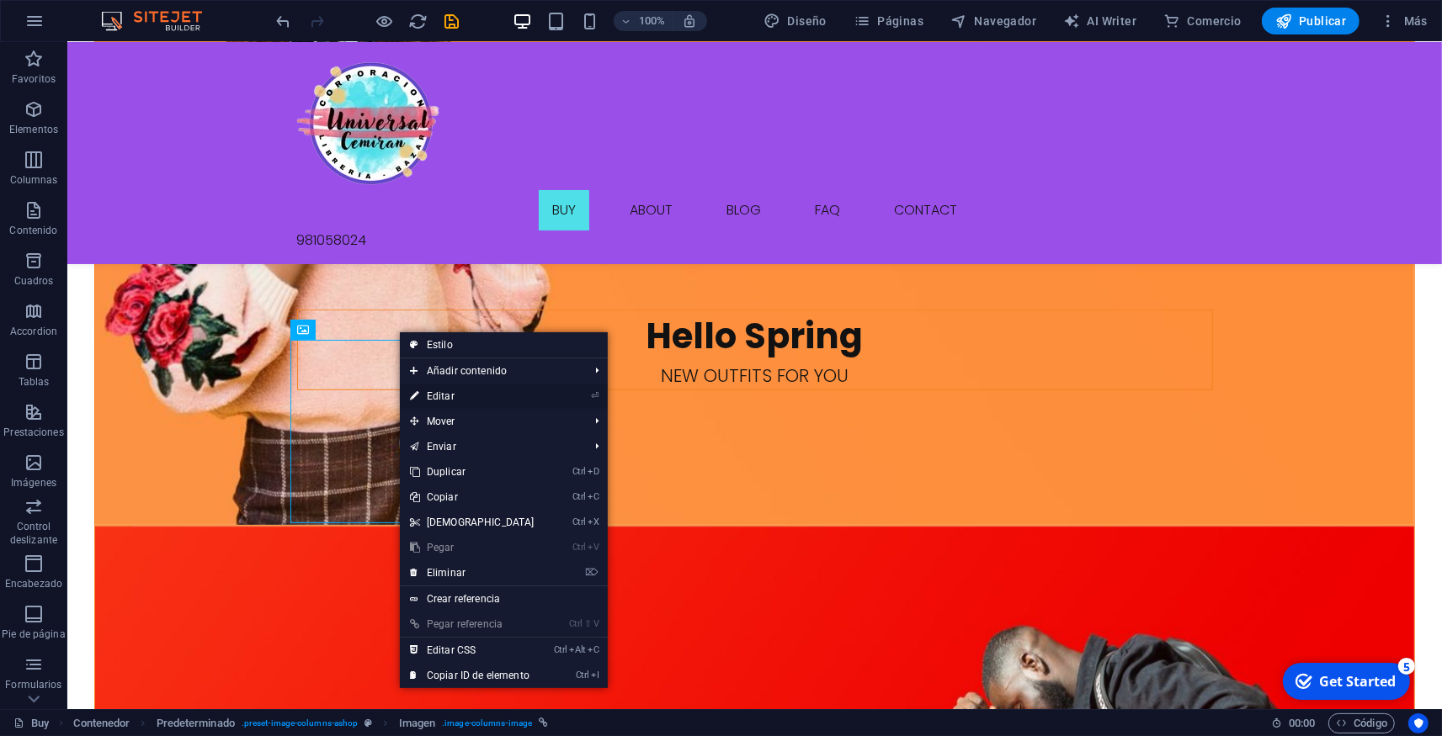
drag, startPoint x: 439, startPoint y: 389, endPoint x: 66, endPoint y: 345, distance: 375.4
click at [439, 389] on link "⏎ Editar" at bounding box center [472, 396] width 145 height 25
select select "px"
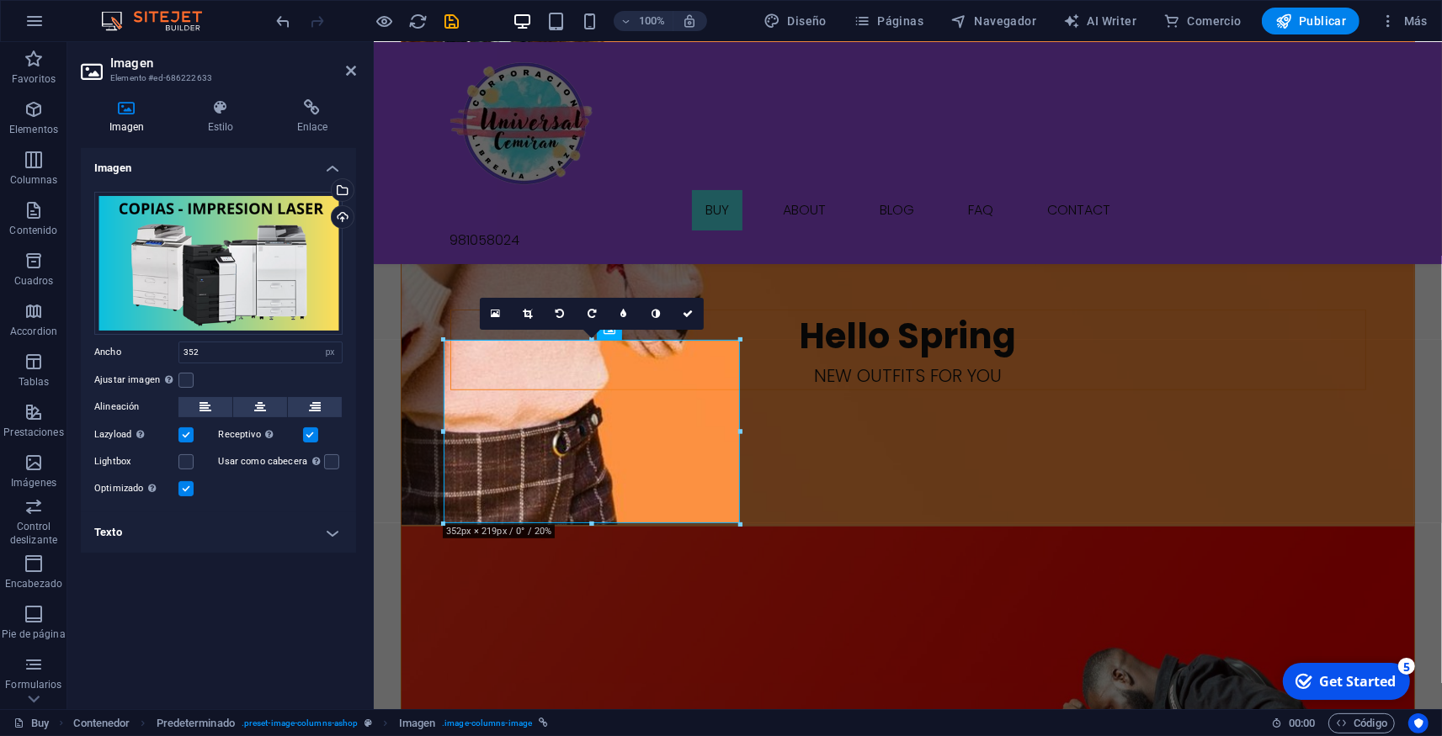
click at [183, 429] on label at bounding box center [185, 434] width 15 height 15
click at [0, 0] on input "Lazyload La carga de imágenes tras la carga de la página mejora la velocidad de…" at bounding box center [0, 0] width 0 height 0
click at [182, 432] on label at bounding box center [185, 434] width 15 height 15
click at [0, 0] on input "Lazyload La carga de imágenes tras la carga de la página mejora la velocidad de…" at bounding box center [0, 0] width 0 height 0
click at [330, 536] on h4 "Texto" at bounding box center [218, 532] width 275 height 40
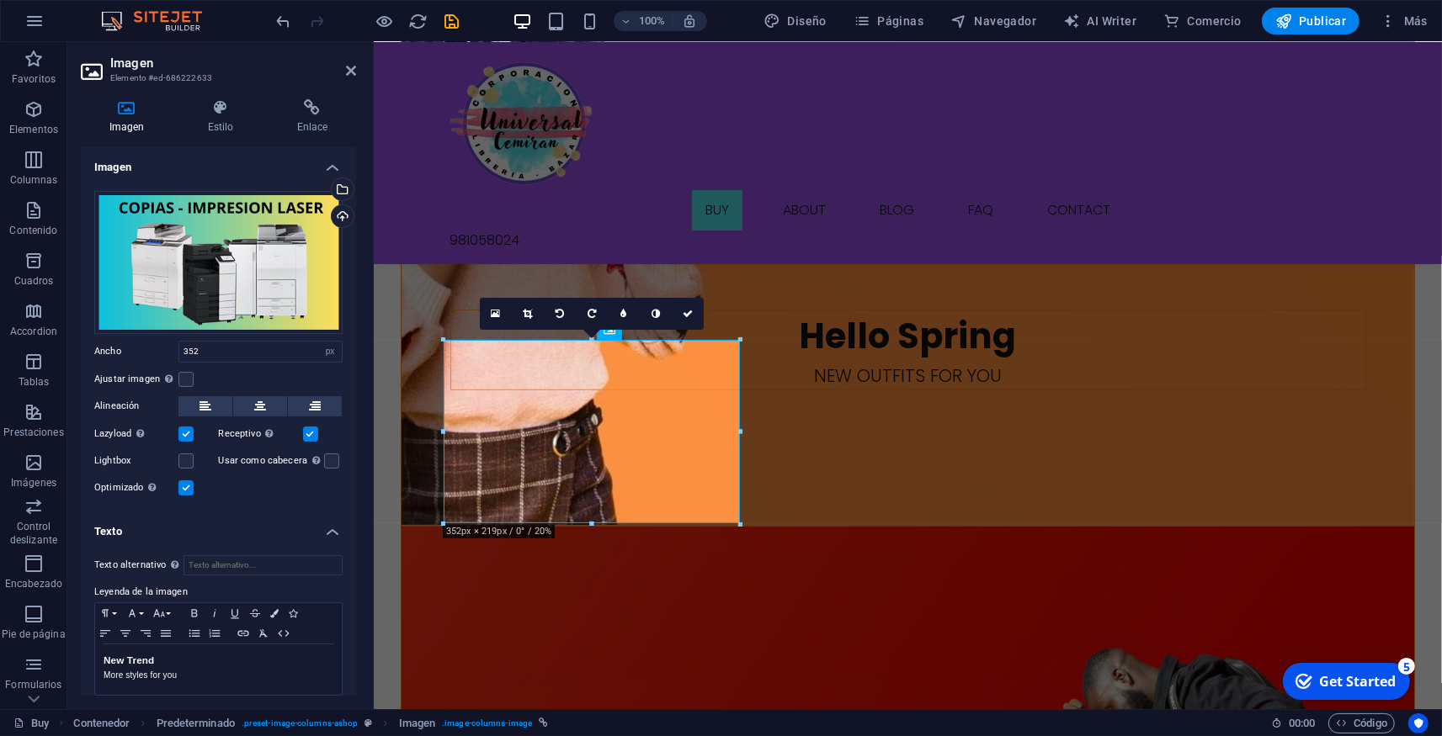
scroll to position [0, 0]
click at [246, 342] on input "352" at bounding box center [260, 352] width 162 height 20
click at [125, 348] on label "Ancho" at bounding box center [136, 352] width 84 height 9
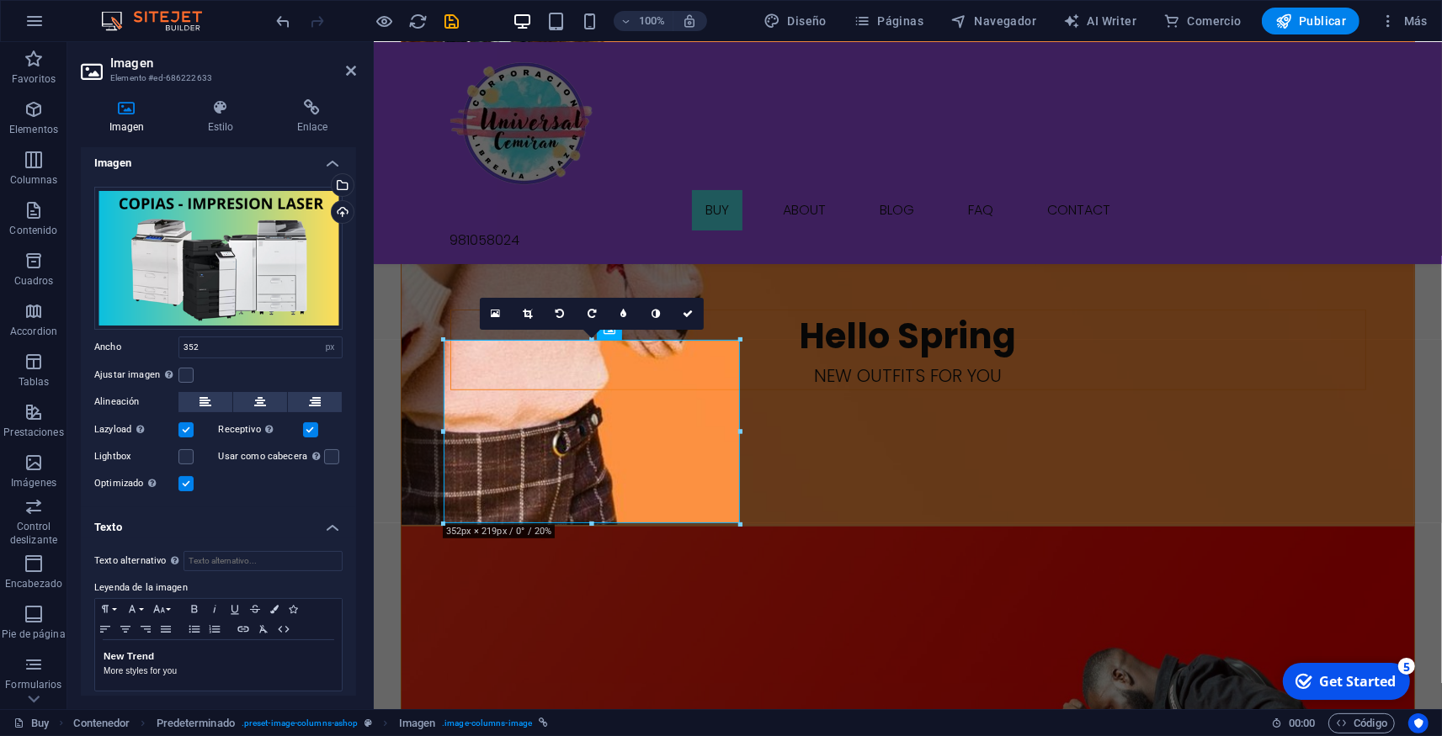
scroll to position [7, 0]
click at [223, 125] on h4 "Estilo" at bounding box center [223, 116] width 89 height 35
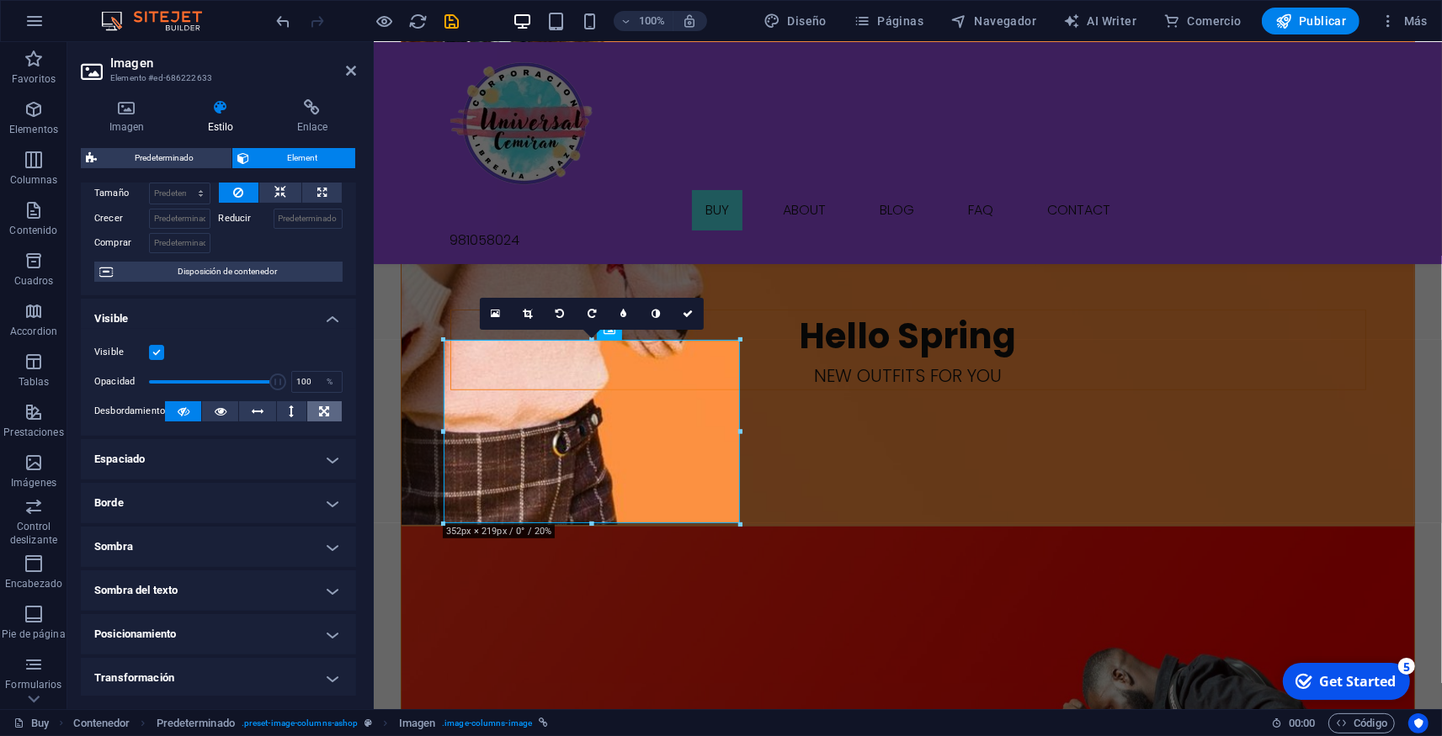
scroll to position [157, 0]
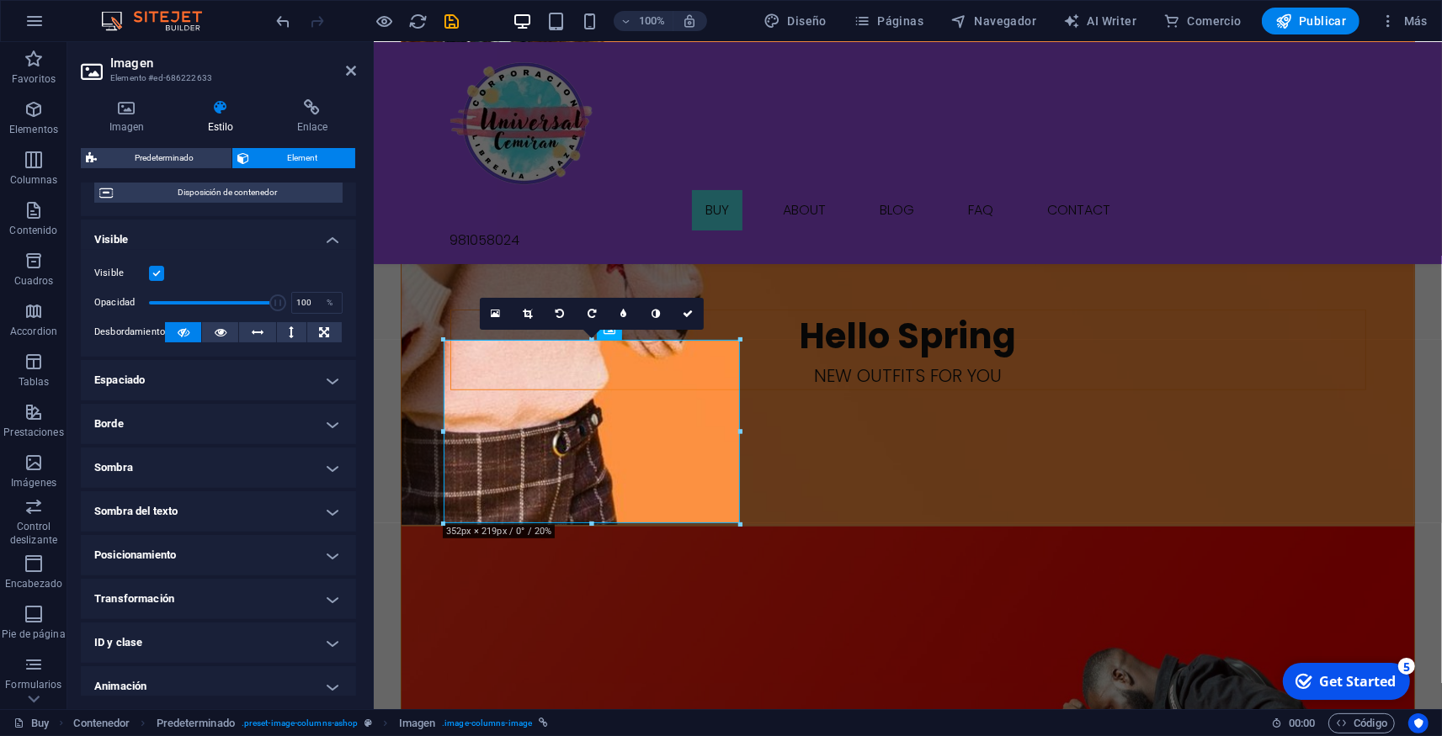
click at [247, 551] on h4 "Posicionamiento" at bounding box center [218, 555] width 275 height 40
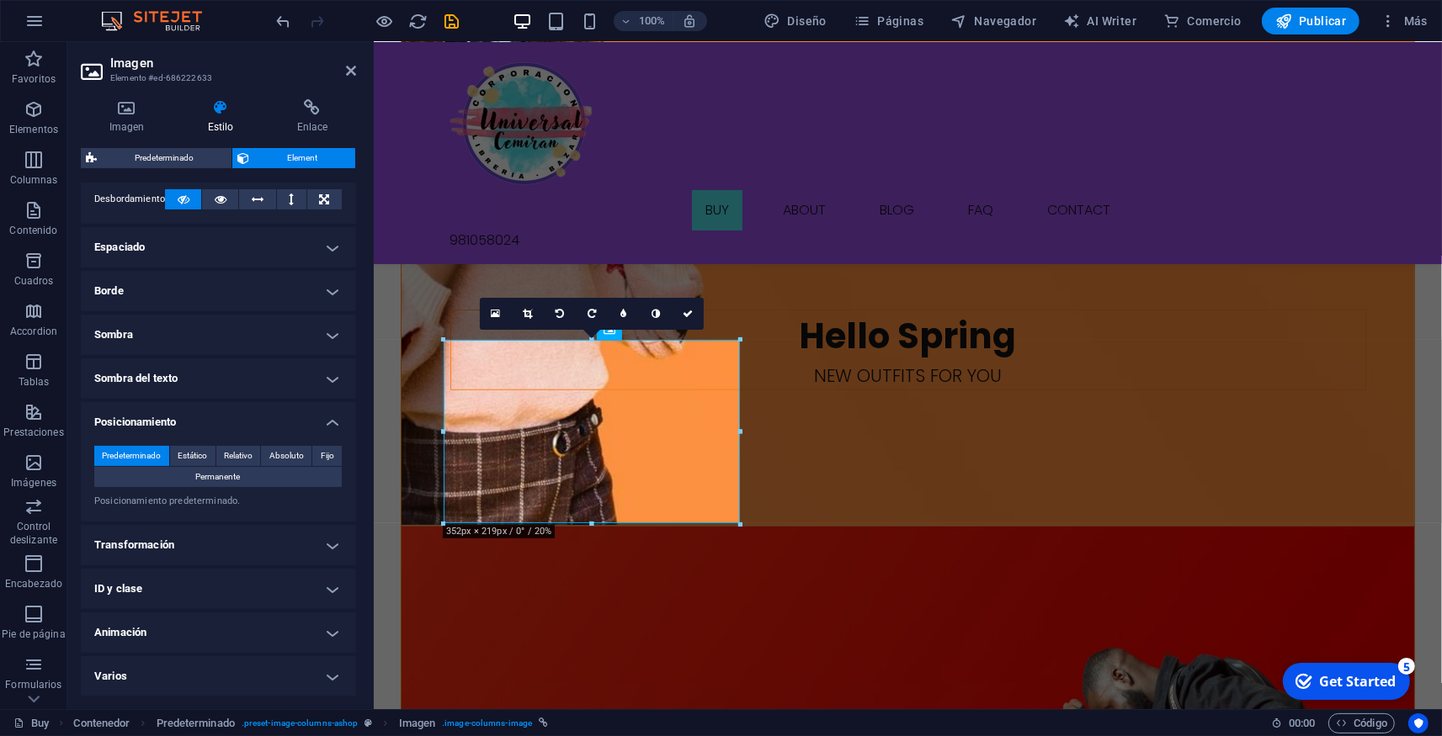
scroll to position [0, 0]
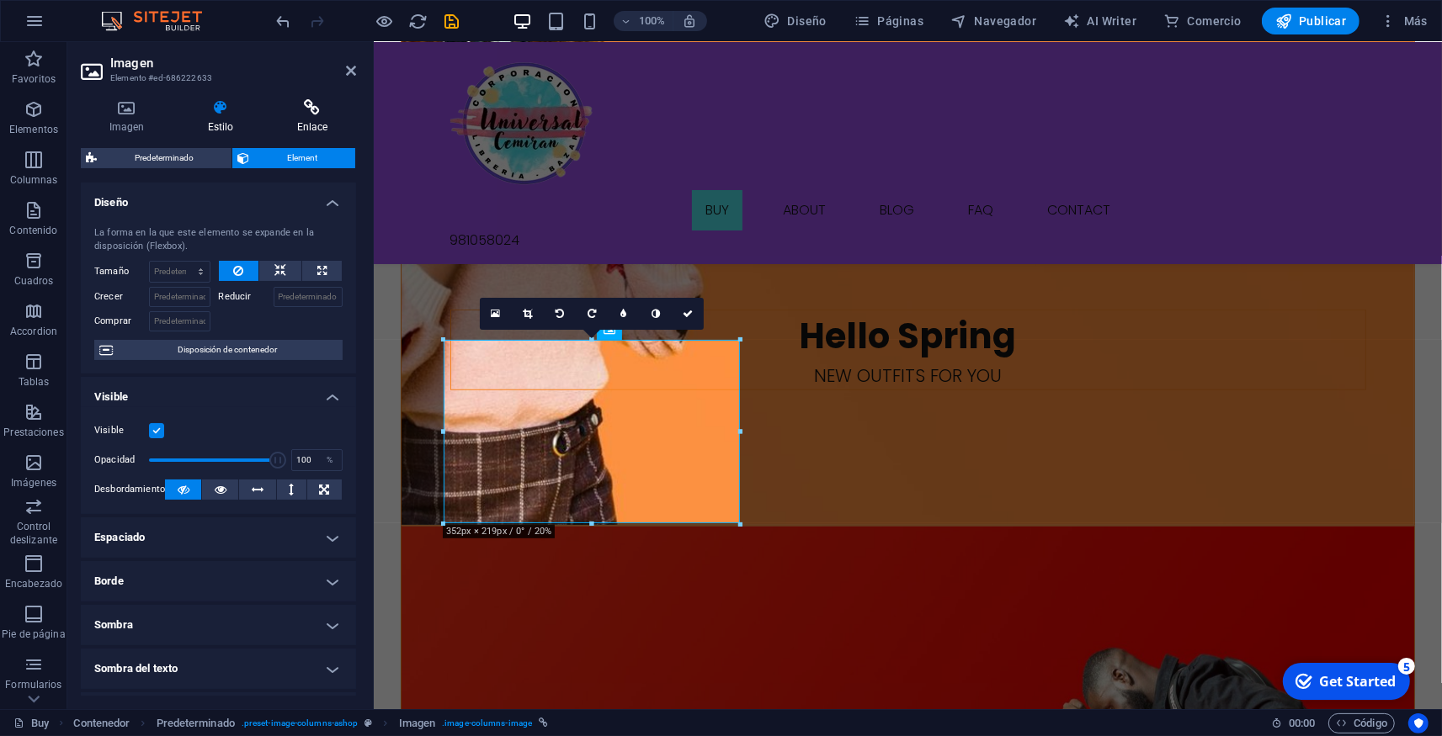
click at [311, 117] on h4 "Enlace" at bounding box center [312, 116] width 88 height 35
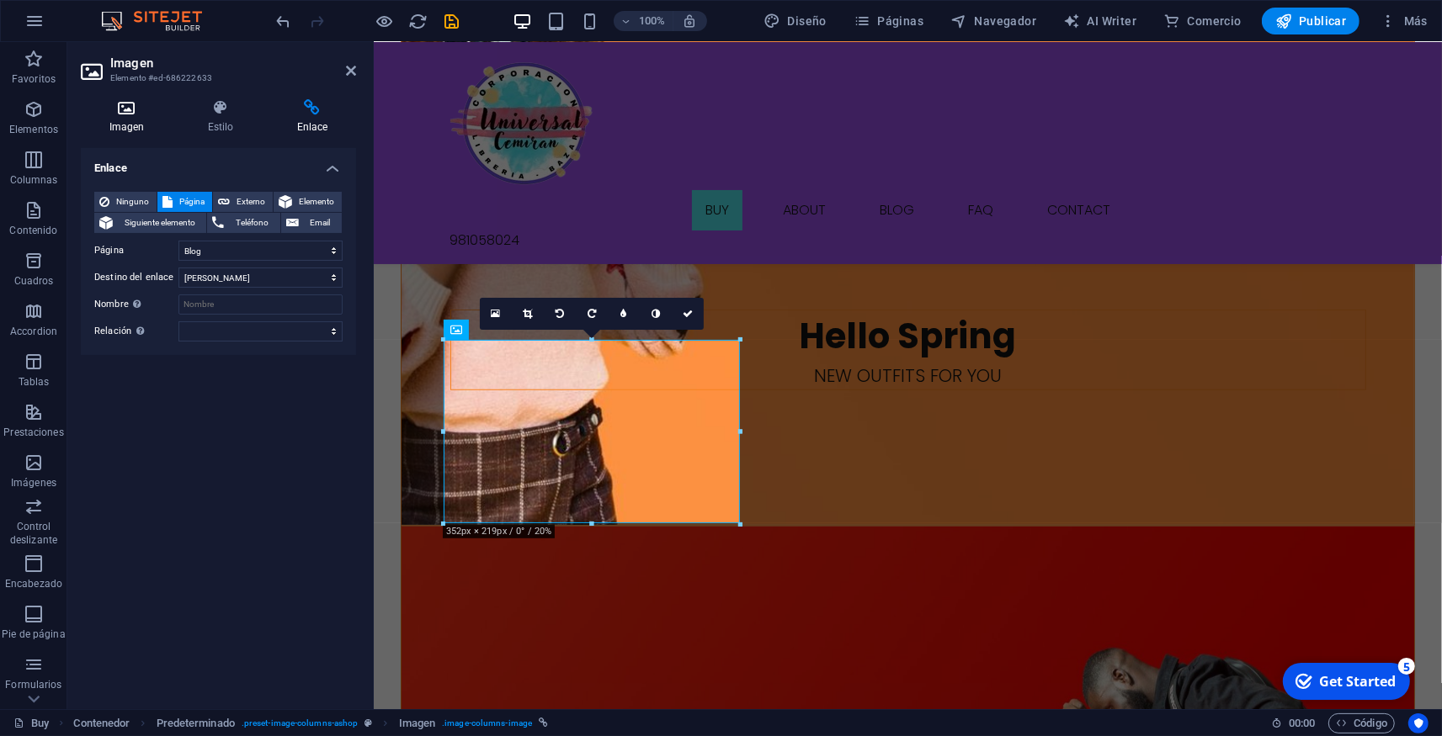
click at [125, 107] on icon at bounding box center [127, 107] width 92 height 17
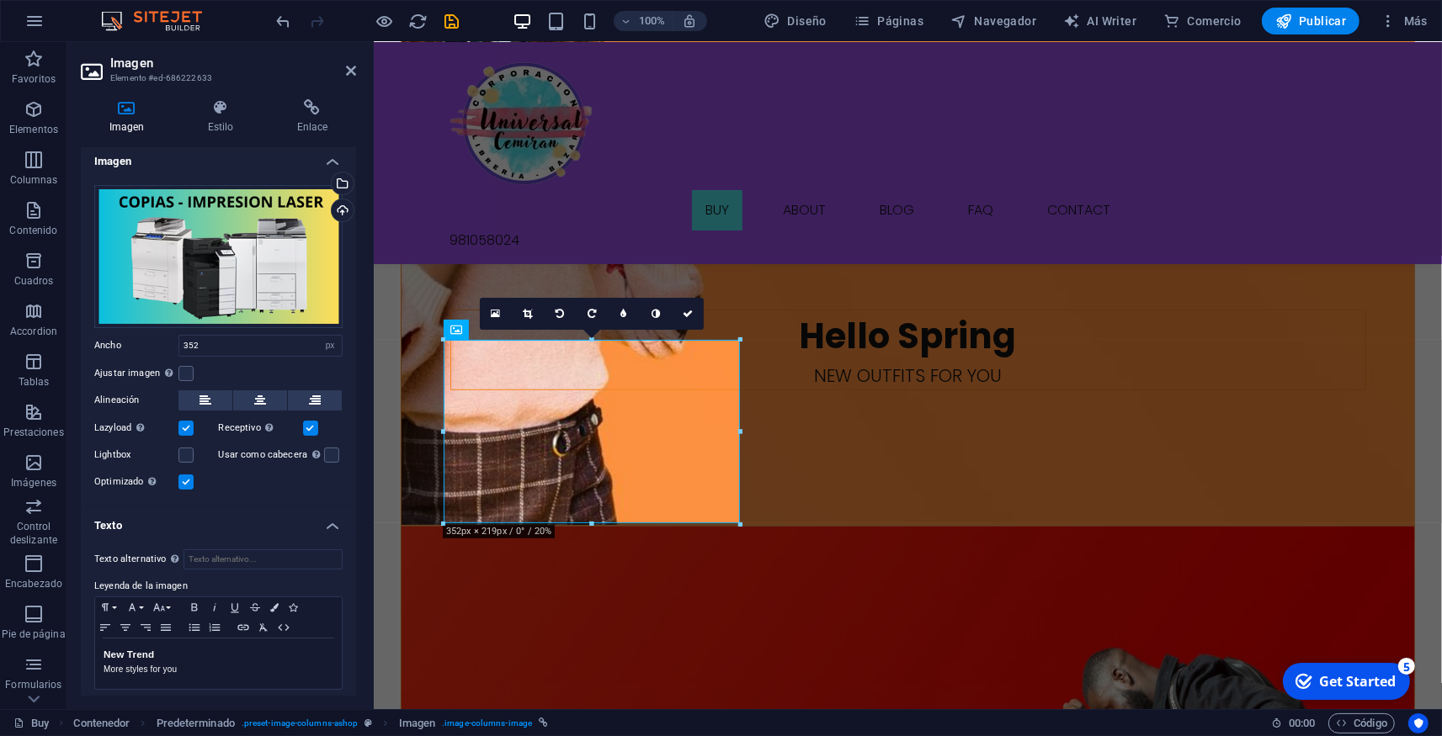
scroll to position [7, 0]
drag, startPoint x: 231, startPoint y: 338, endPoint x: 176, endPoint y: 347, distance: 56.2
click at [179, 347] on input "352" at bounding box center [260, 346] width 162 height 20
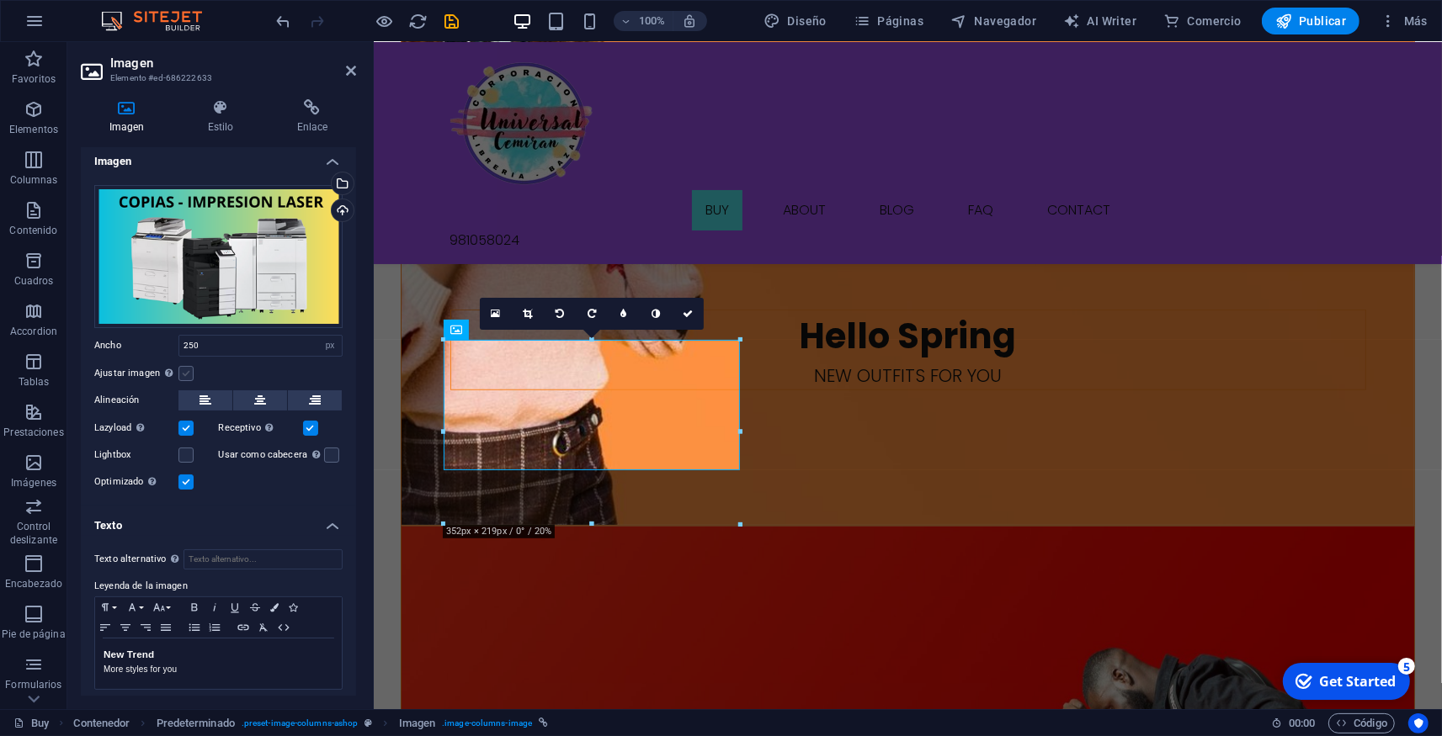
click at [190, 366] on label at bounding box center [185, 373] width 15 height 15
click at [0, 0] on input "Ajustar imagen Ajustar imagen automáticamente a un ancho y alto fijo" at bounding box center [0, 0] width 0 height 0
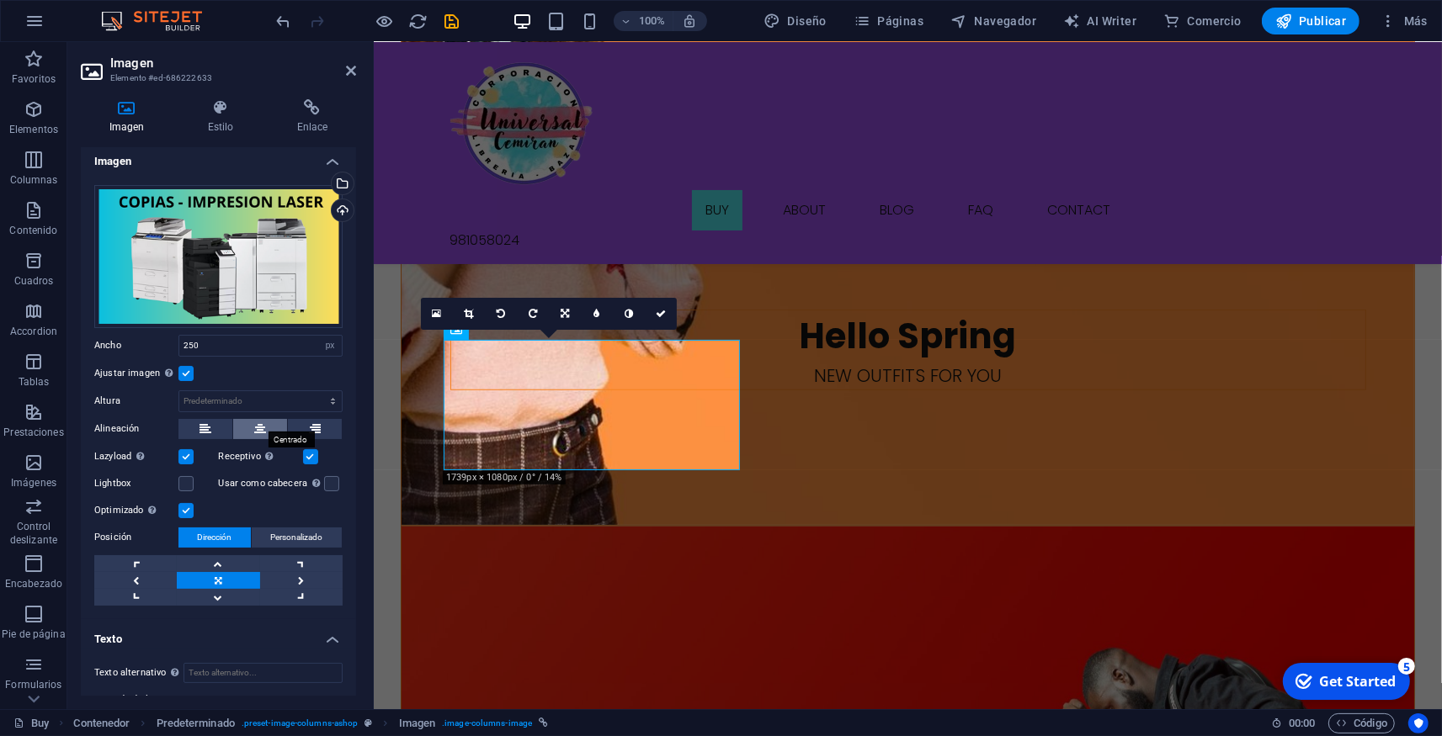
click at [254, 419] on icon at bounding box center [260, 429] width 12 height 20
drag, startPoint x: 220, startPoint y: 336, endPoint x: 183, endPoint y: 353, distance: 41.8
click at [183, 353] on input "250" at bounding box center [260, 346] width 162 height 20
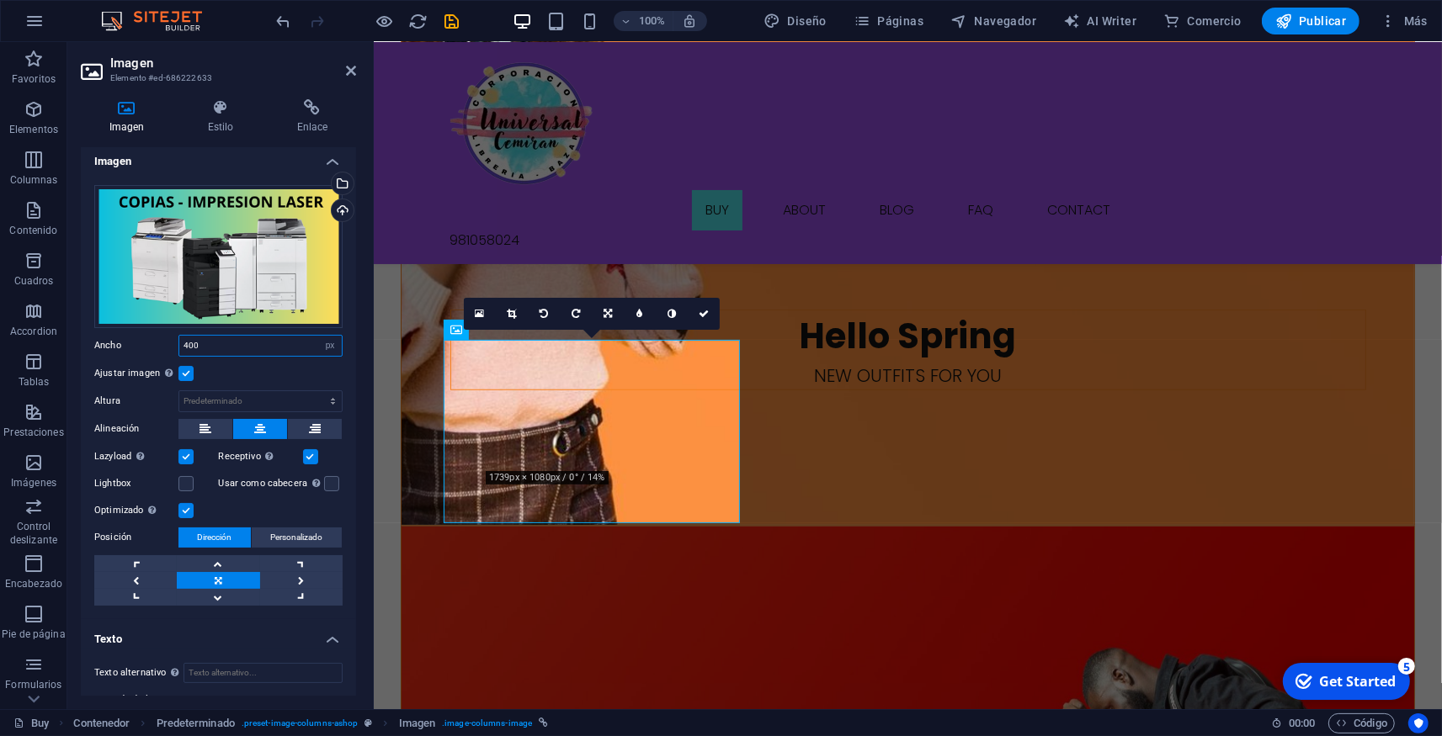
type input "400"
click at [223, 608] on div "Arrastra archivos aquí, haz clic para escoger archivos o selecciona archivos de…" at bounding box center [218, 396] width 275 height 448
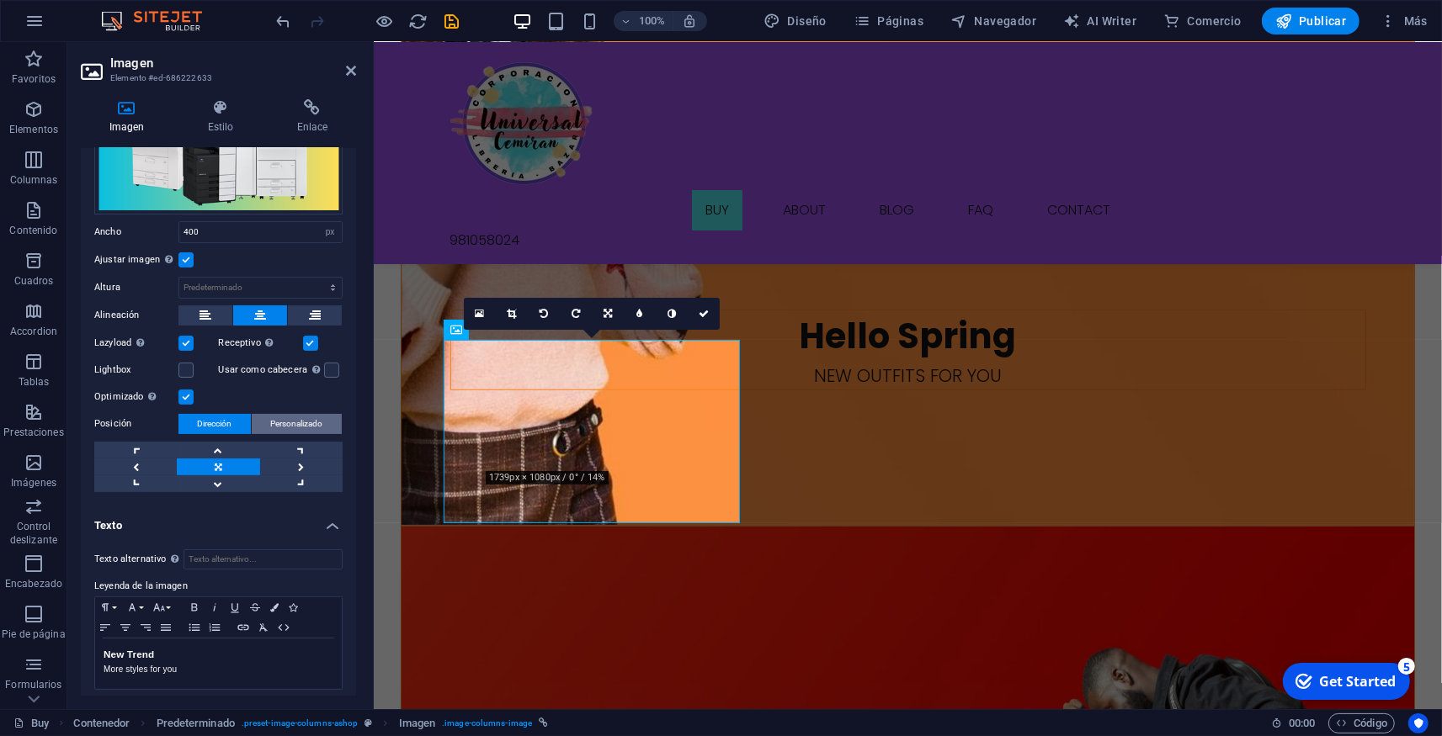
click at [273, 414] on span "Personalizado" at bounding box center [297, 424] width 52 height 20
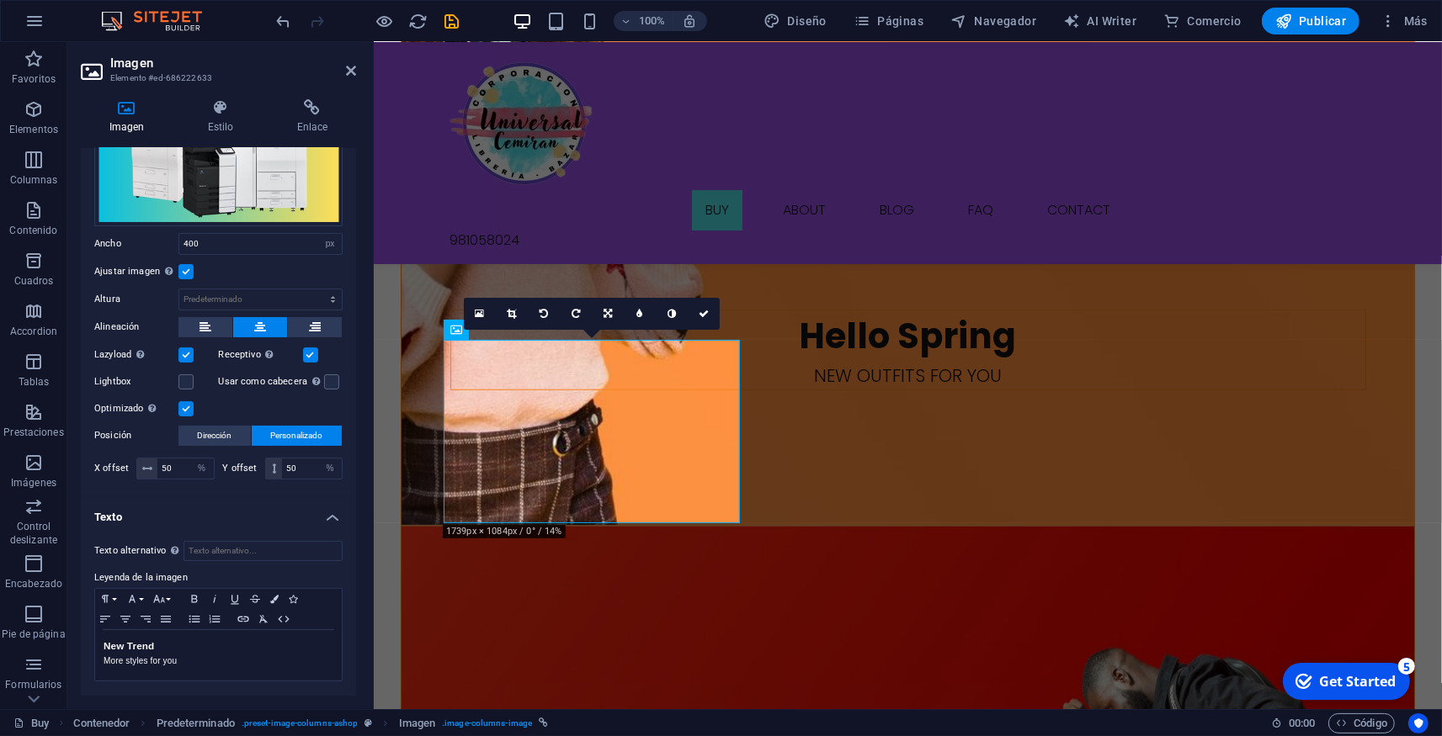
scroll to position [100, 0]
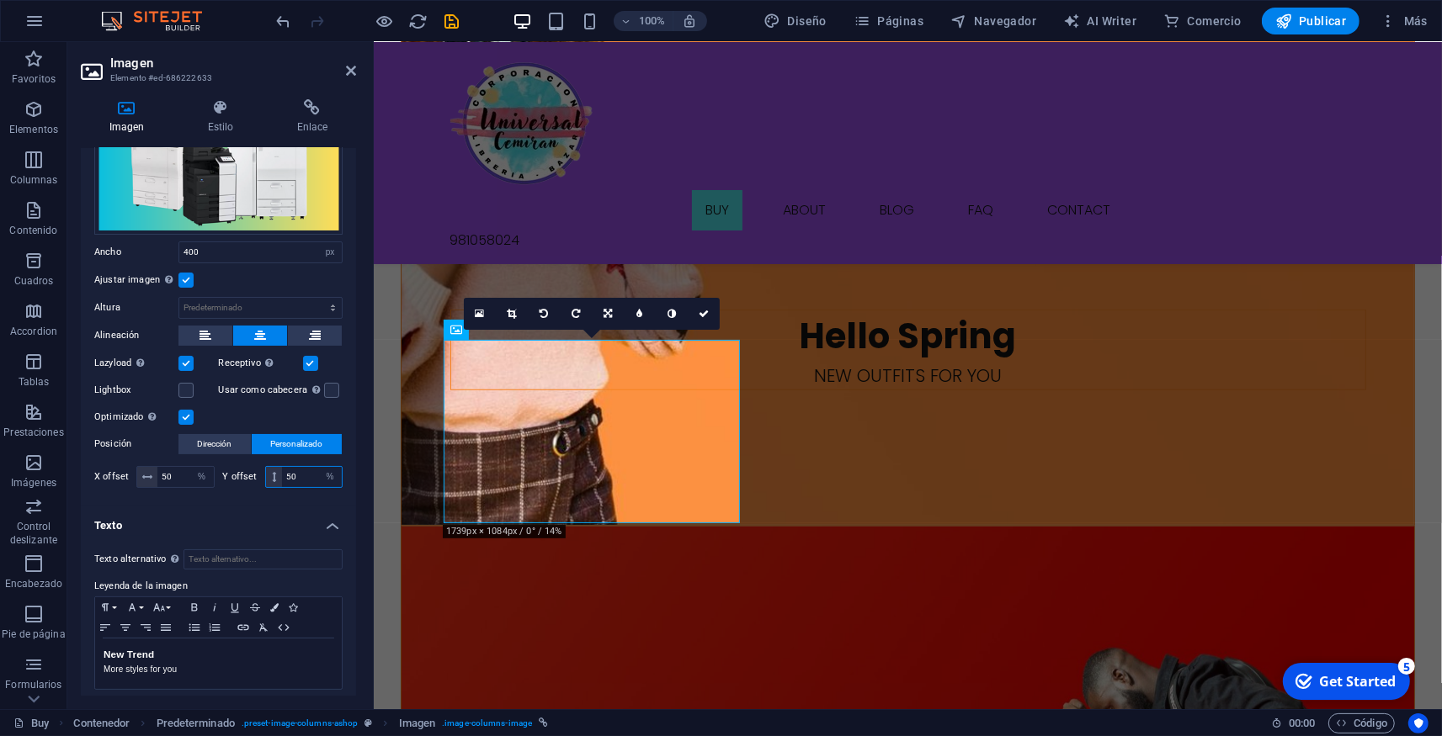
drag, startPoint x: 294, startPoint y: 470, endPoint x: 270, endPoint y: 477, distance: 24.5
click at [282, 477] on input "50" at bounding box center [312, 477] width 60 height 20
type input "100"
click at [268, 518] on h4 "Texto" at bounding box center [218, 521] width 275 height 30
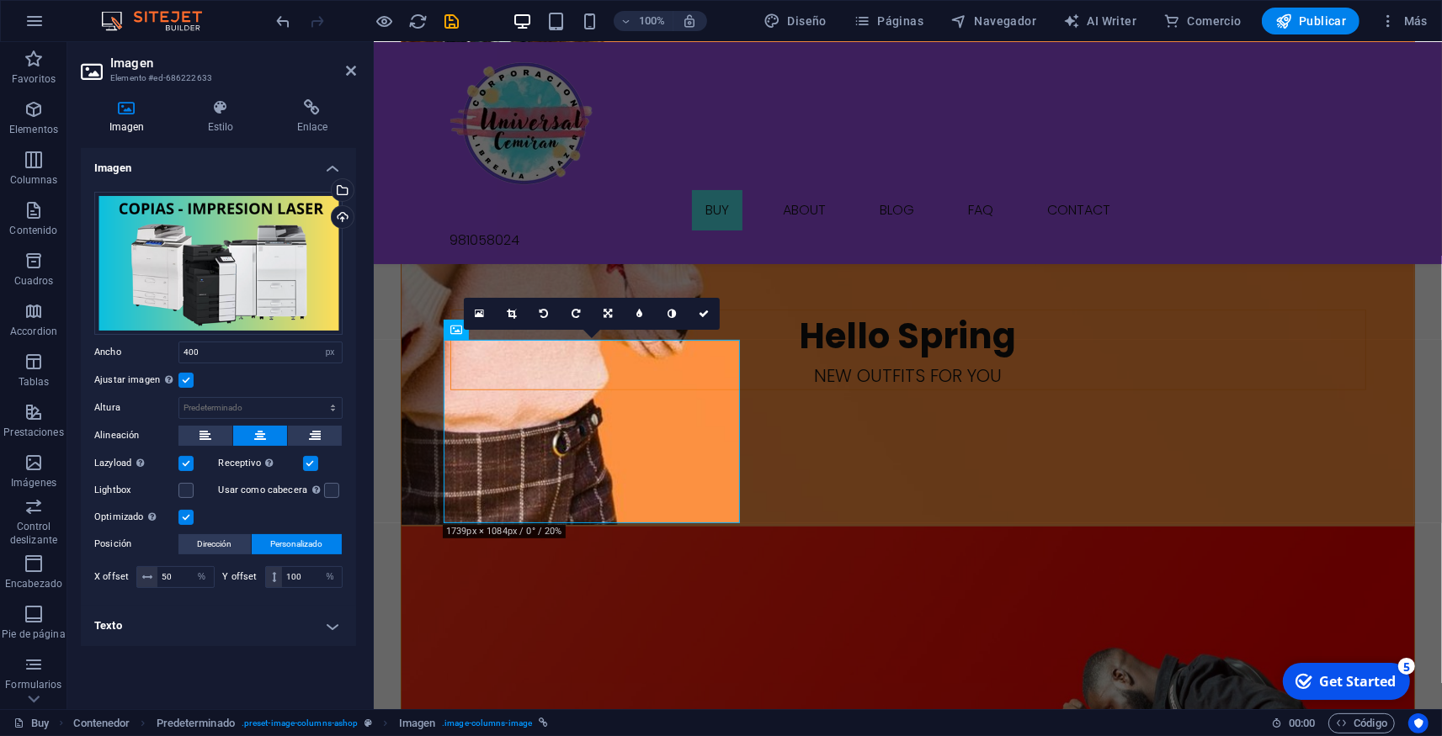
click at [215, 648] on div "Imagen Arrastra archivos aquí, haz clic para escoger archivos o selecciona arch…" at bounding box center [218, 422] width 275 height 548
click at [708, 311] on icon at bounding box center [703, 314] width 10 height 10
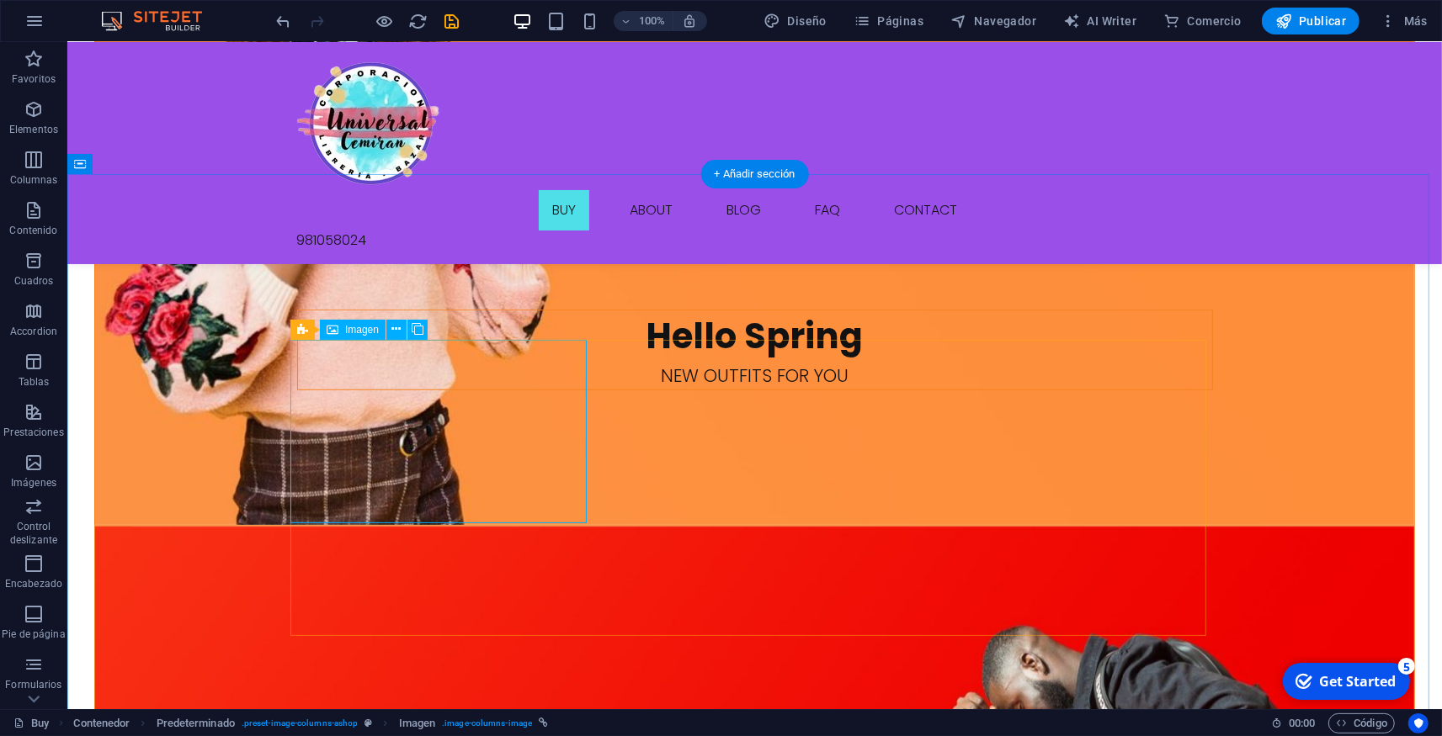
select select "px"
select select "%"
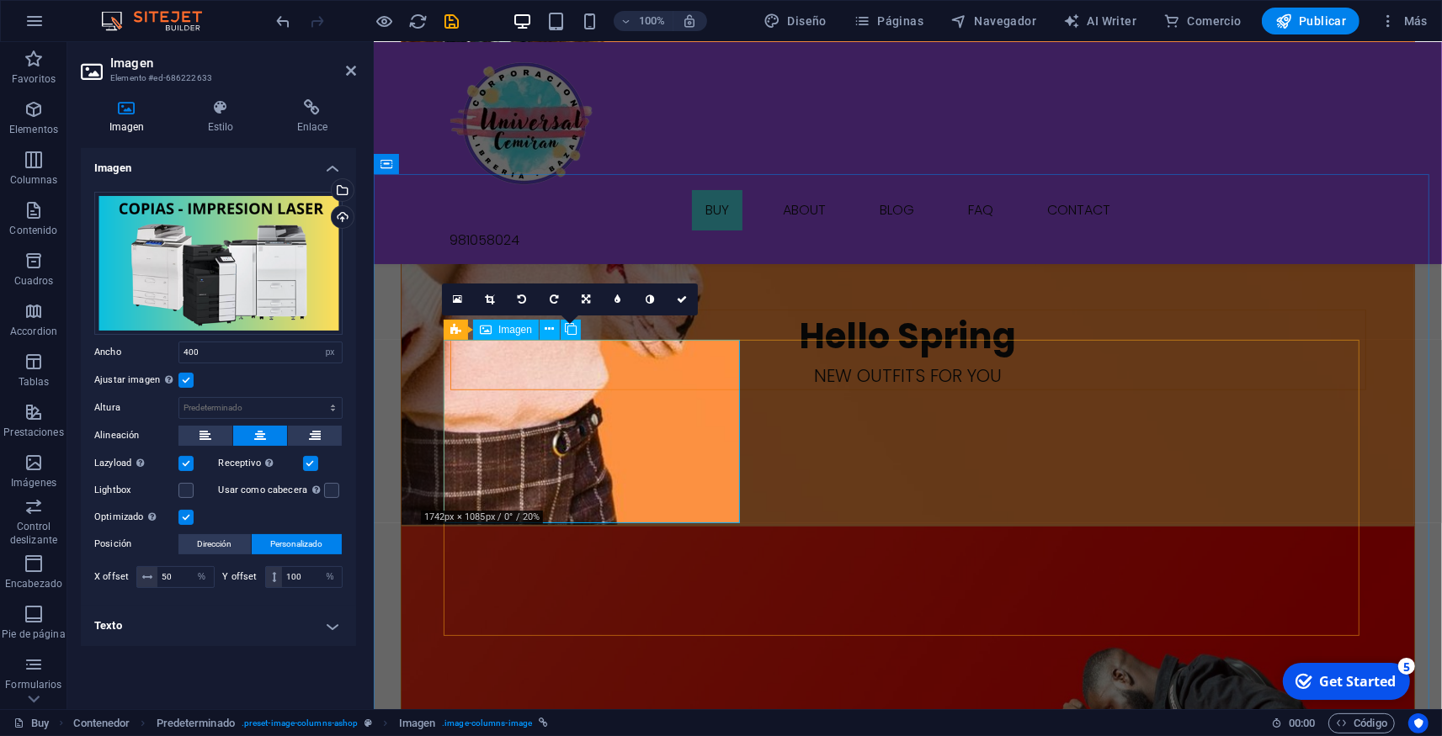
click at [453, 302] on link at bounding box center [458, 300] width 32 height 32
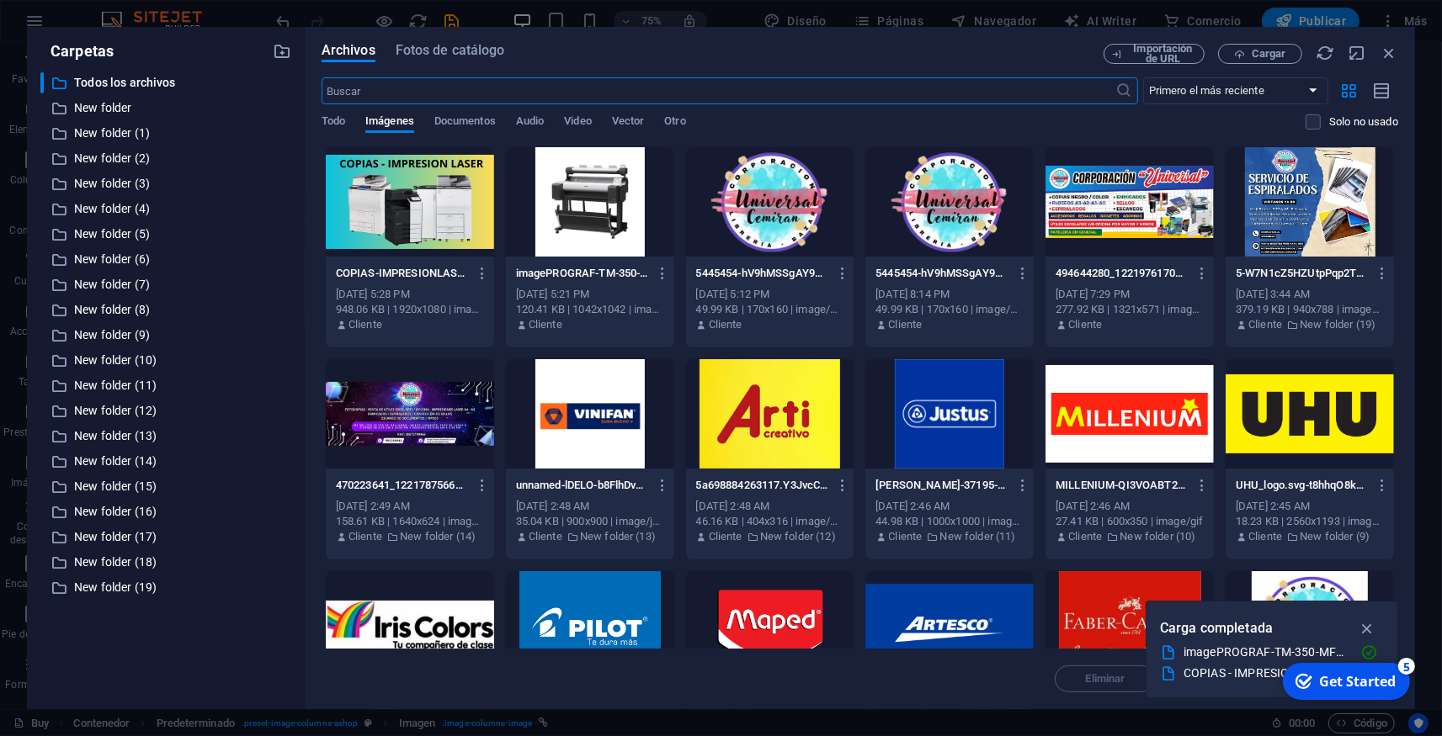
scroll to position [1111, 0]
click at [1383, 51] on icon "button" at bounding box center [1388, 53] width 19 height 19
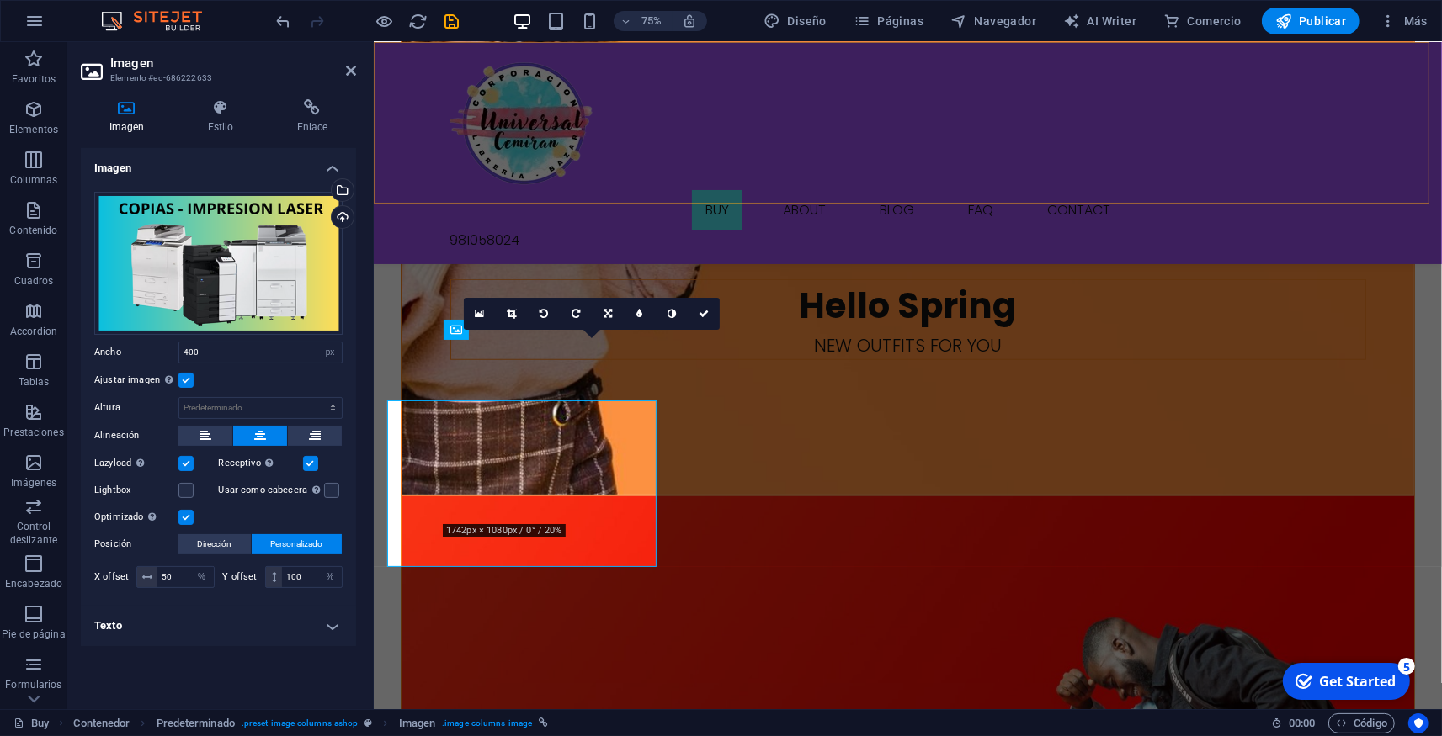
scroll to position [1081, 0]
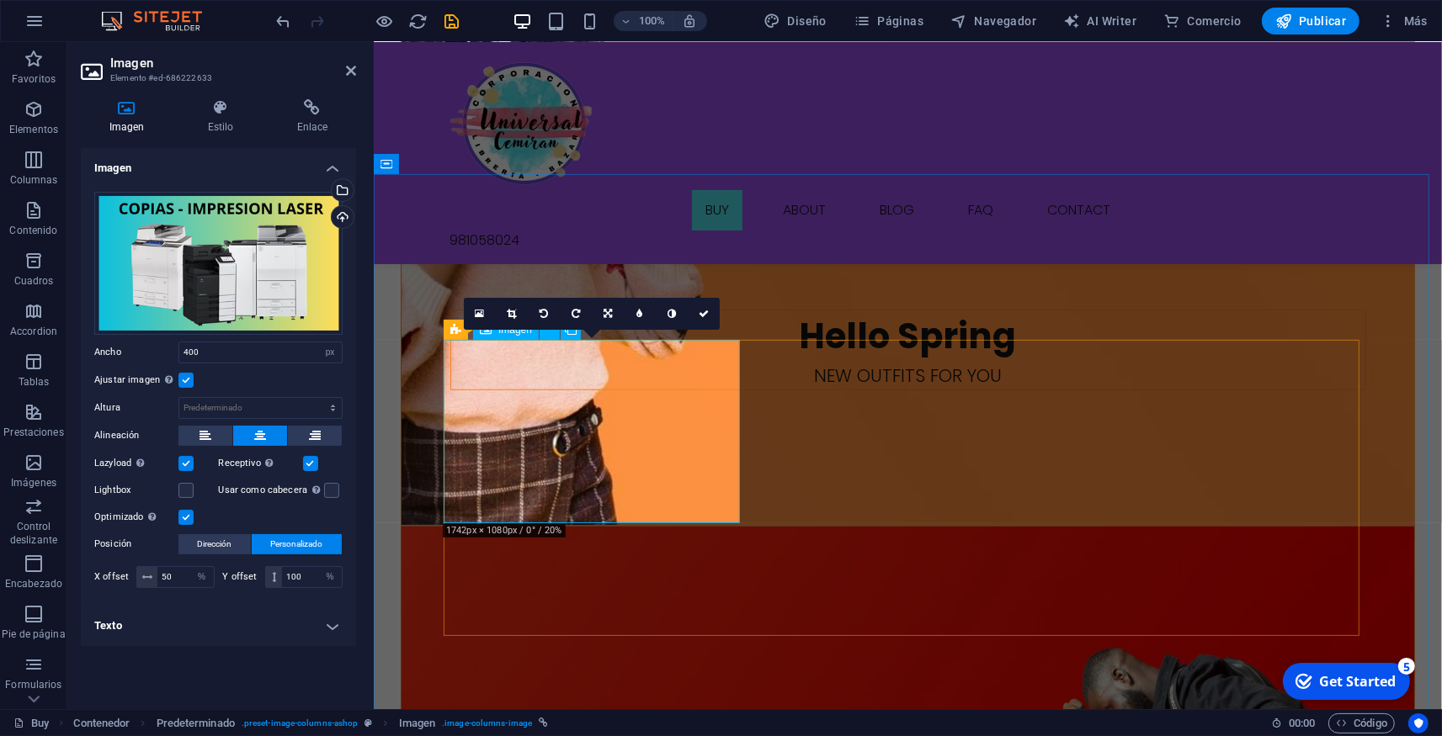
click at [514, 314] on icon at bounding box center [511, 314] width 9 height 10
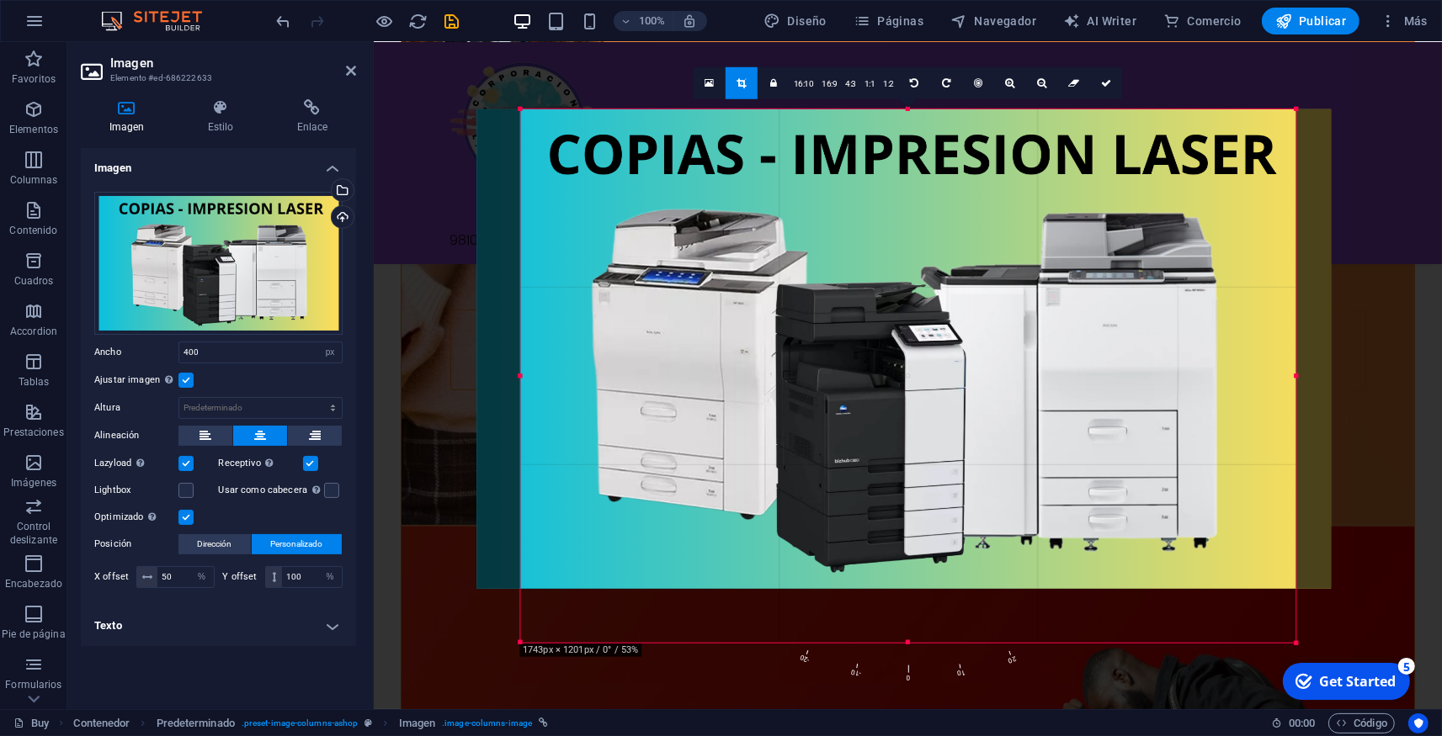
drag, startPoint x: 906, startPoint y: 616, endPoint x: 903, endPoint y: 703, distance: 86.7
click at [903, 703] on div "Arrastra aquí para reemplazar el contenido existente. Si quieres crear un eleme…" at bounding box center [908, 375] width 1068 height 667
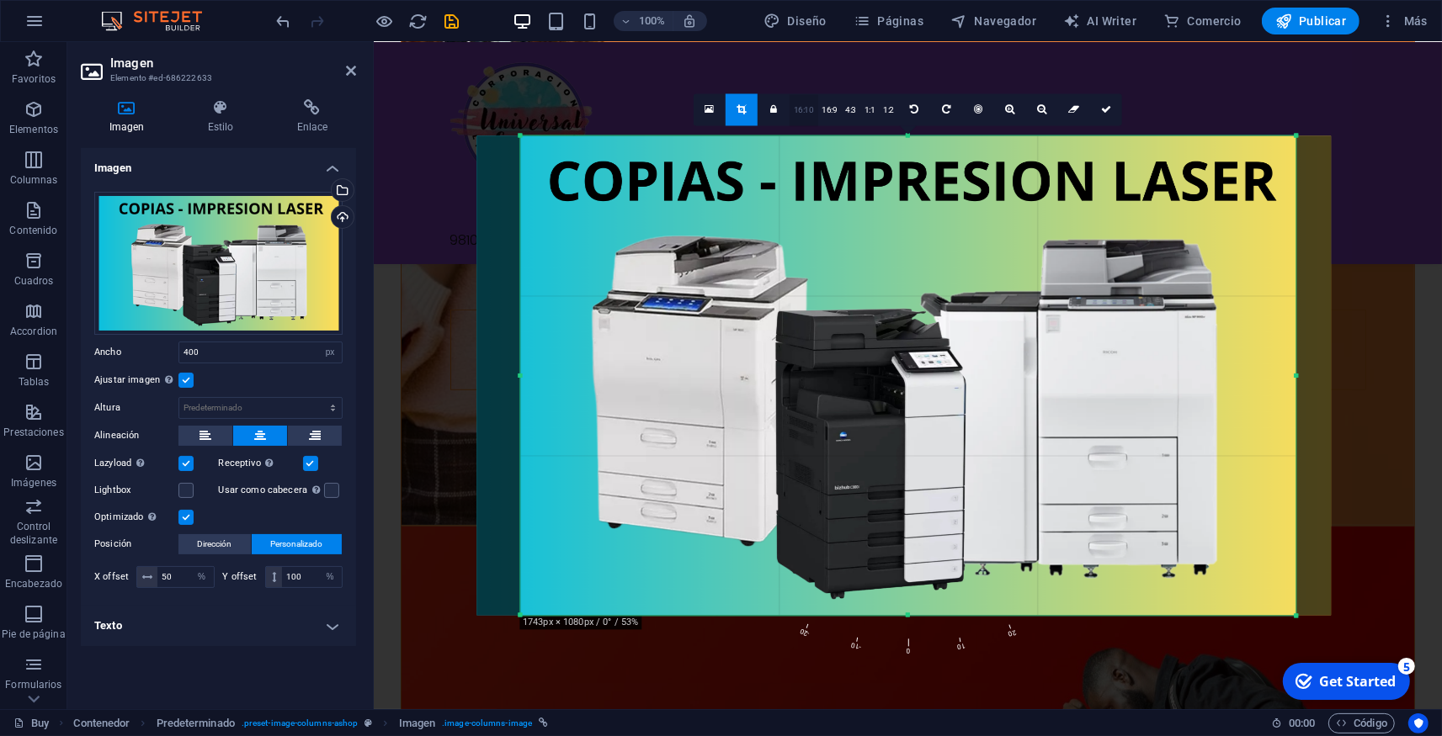
click at [800, 113] on link "16:10" at bounding box center [803, 110] width 29 height 32
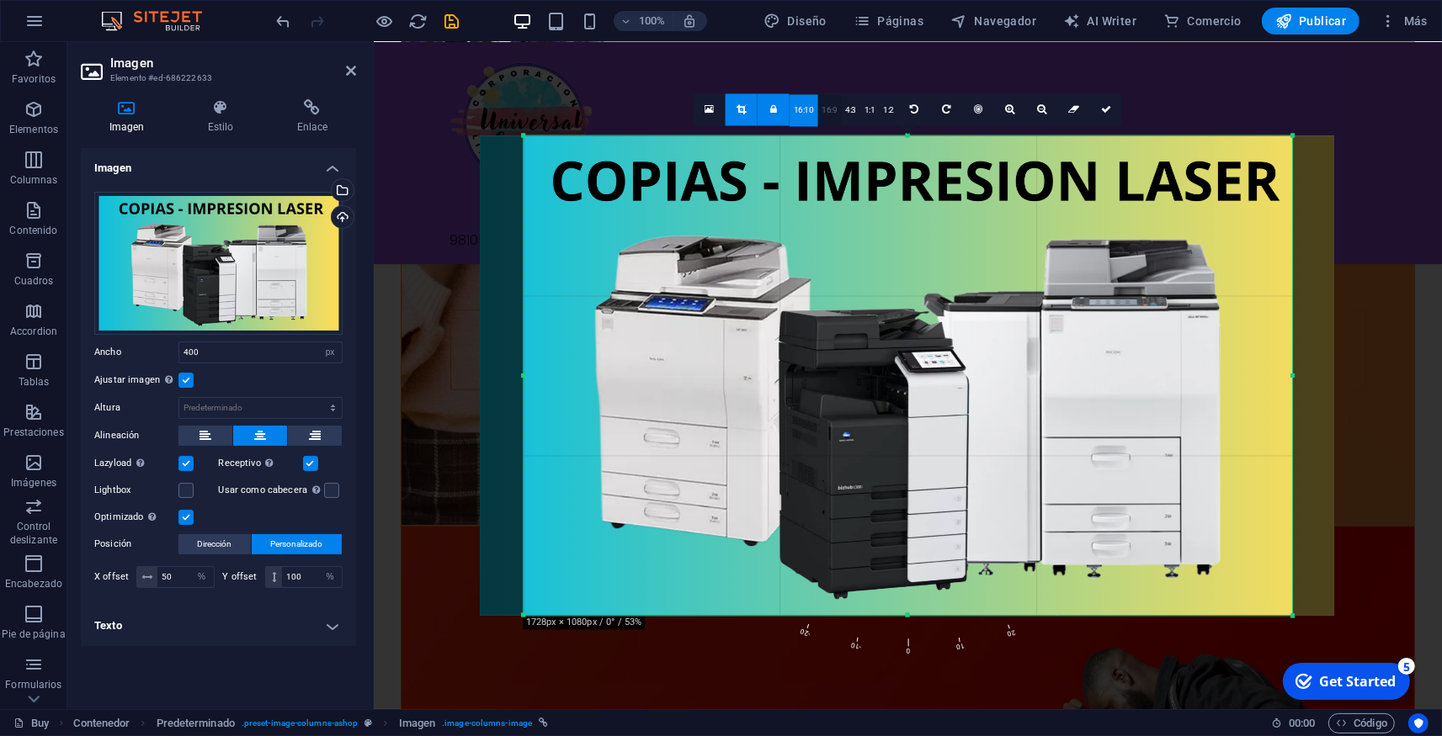
click at [831, 111] on link "16:9" at bounding box center [830, 110] width 24 height 32
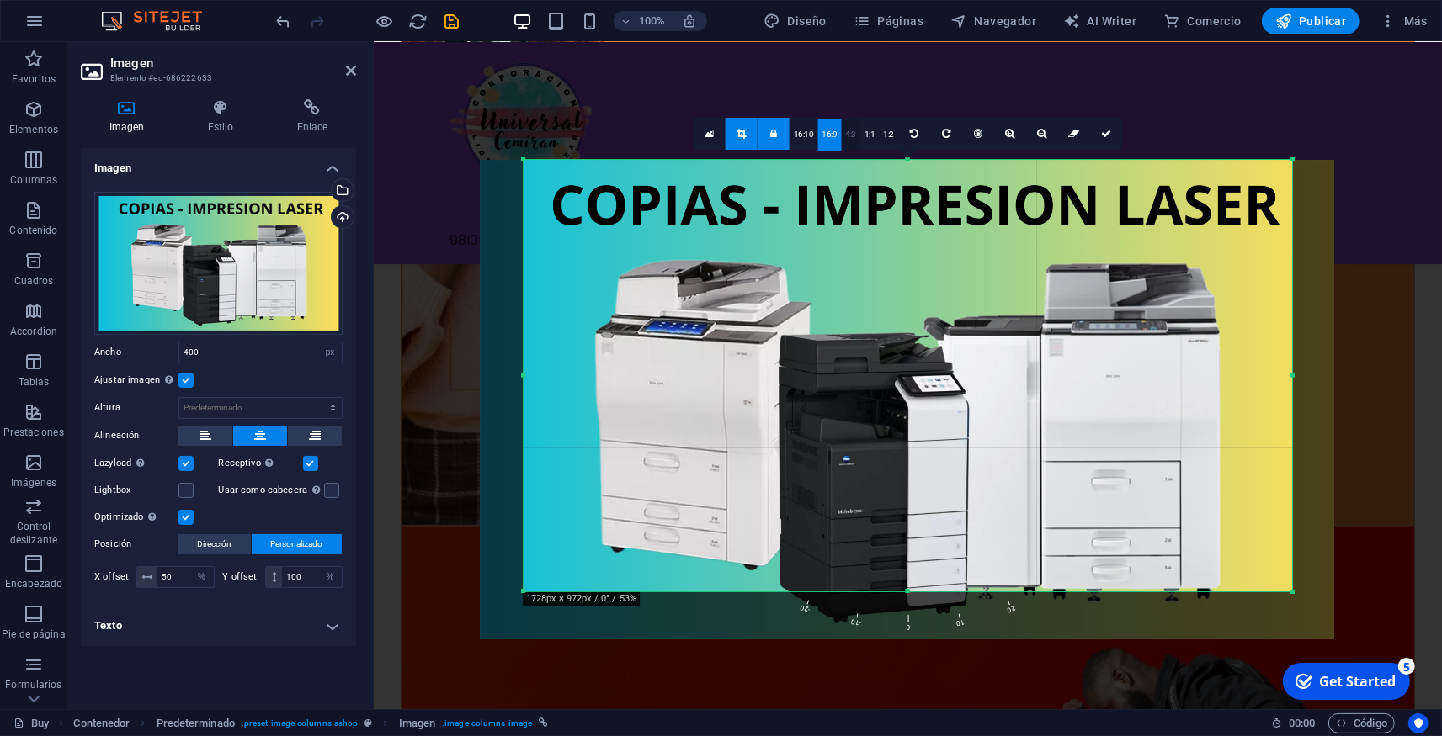
click at [848, 134] on link "4:3" at bounding box center [851, 135] width 19 height 32
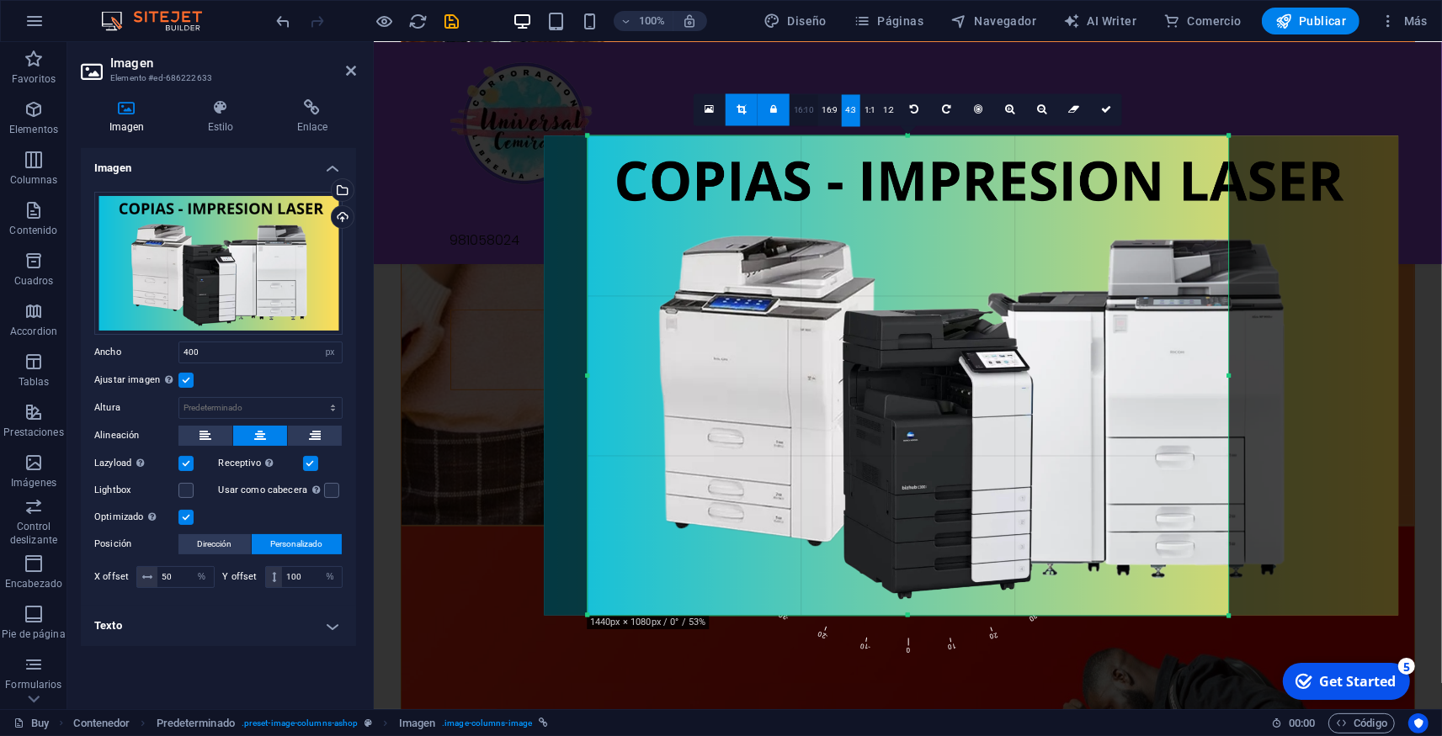
click at [811, 109] on link "16:10" at bounding box center [803, 110] width 29 height 32
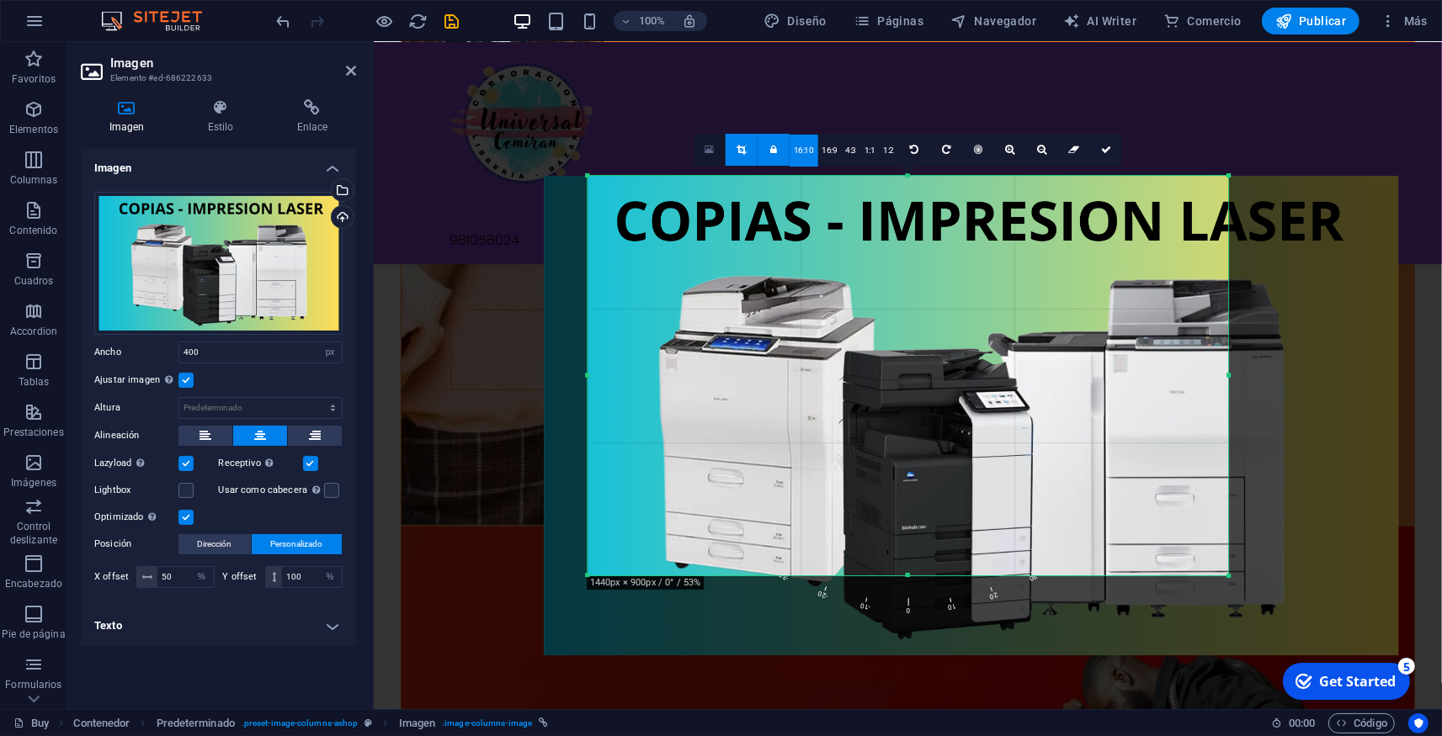
click at [713, 146] on icon at bounding box center [708, 150] width 9 height 12
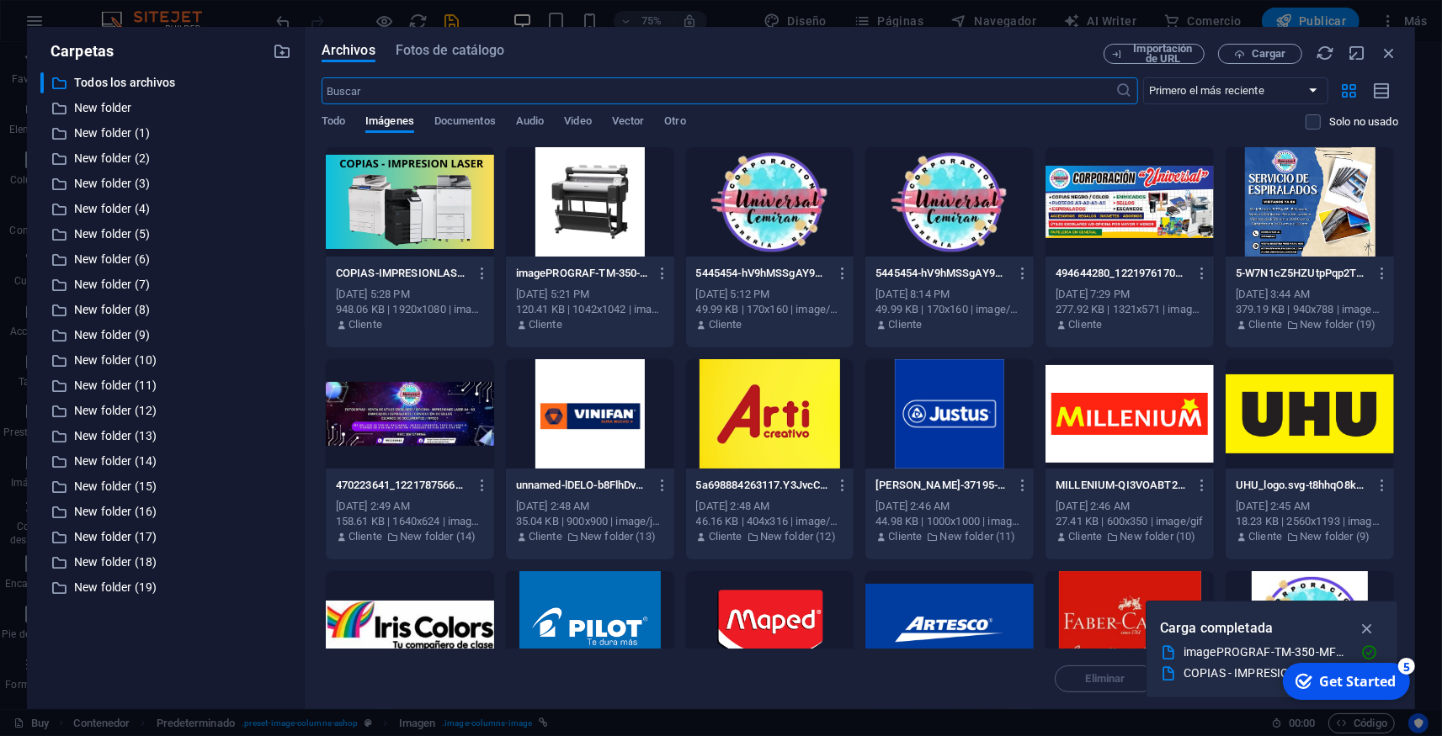
scroll to position [1111, 0]
click at [1383, 44] on icon "button" at bounding box center [1388, 53] width 19 height 19
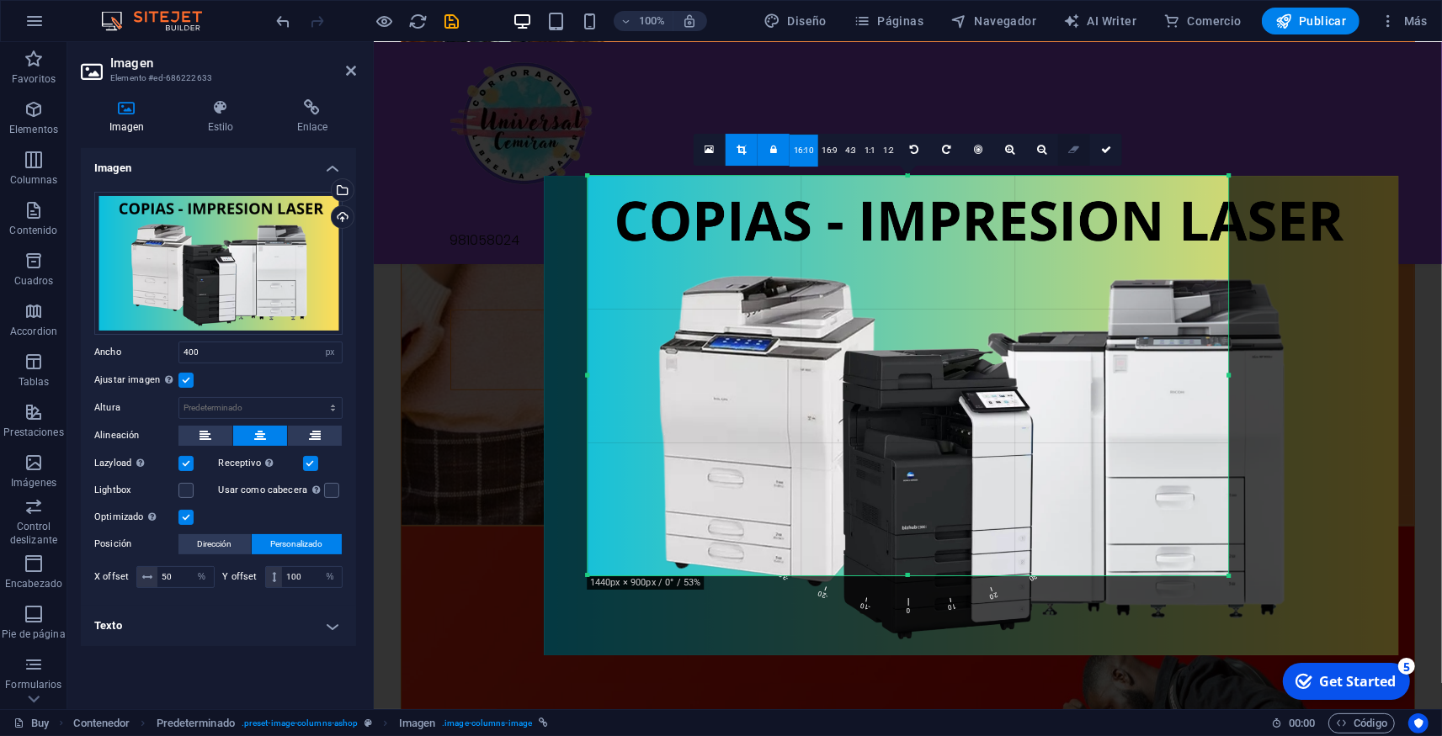
click at [1075, 156] on link at bounding box center [1074, 150] width 32 height 32
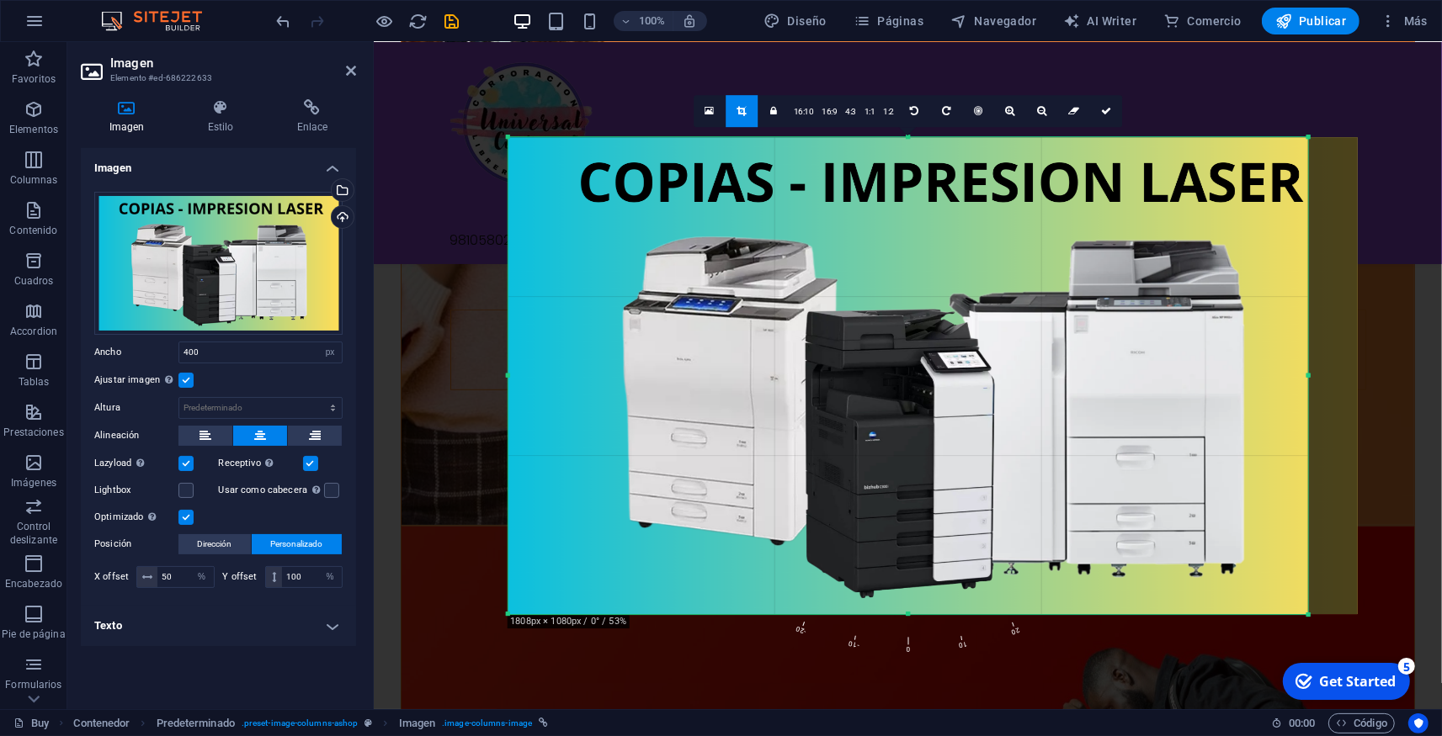
drag, startPoint x: 1336, startPoint y: 376, endPoint x: 1282, endPoint y: 385, distance: 55.5
click at [1282, 385] on div "180 170 160 150 140 130 120 110 100 90 80 70 60 50 40 30 20 10 0 -10 -20 -30 -4…" at bounding box center [906, 376] width 799 height 478
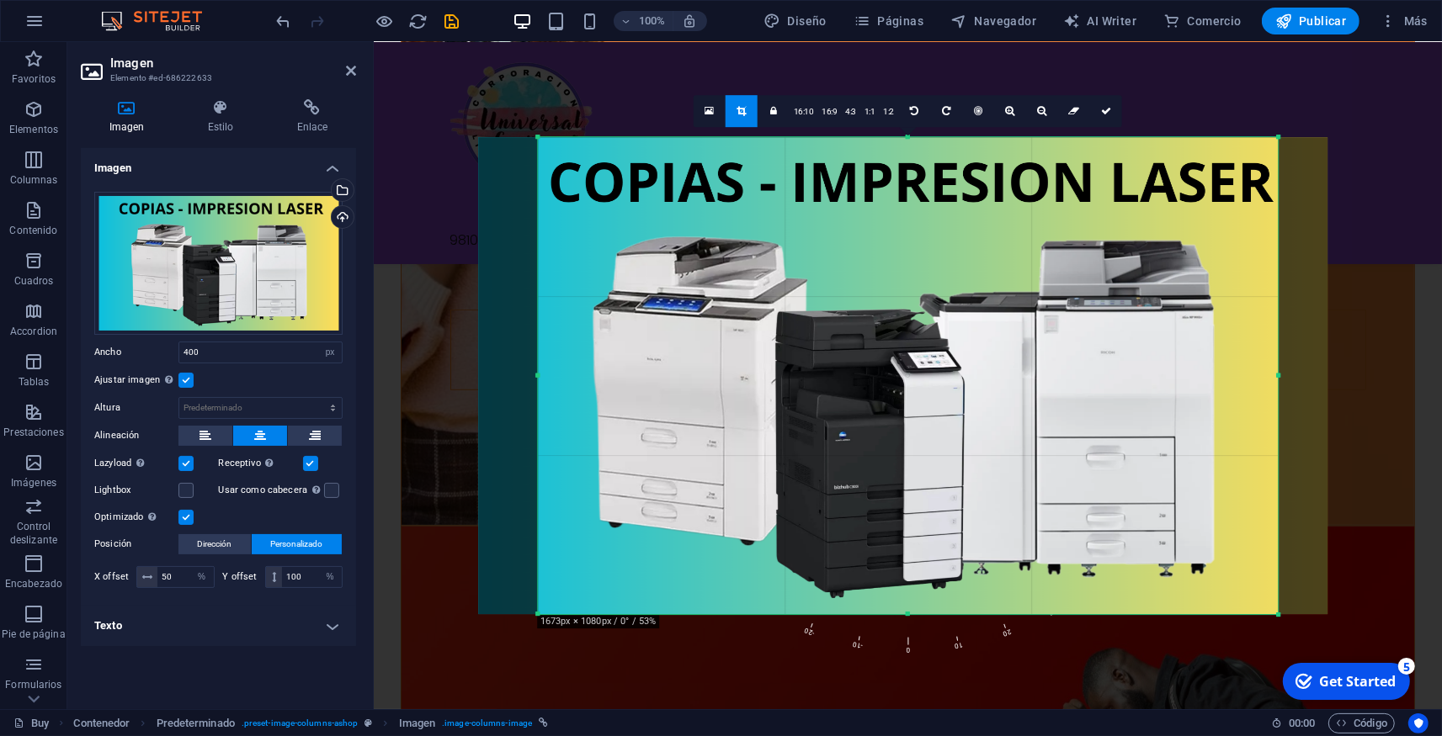
drag, startPoint x: 507, startPoint y: 378, endPoint x: 566, endPoint y: 369, distance: 60.3
click at [566, 369] on div "180 170 160 150 140 130 120 110 100 90 80 70 60 50 40 30 20 10 0 -10 -20 -30 -4…" at bounding box center [908, 376] width 740 height 478
click at [1110, 113] on link at bounding box center [1106, 111] width 32 height 32
type input "879"
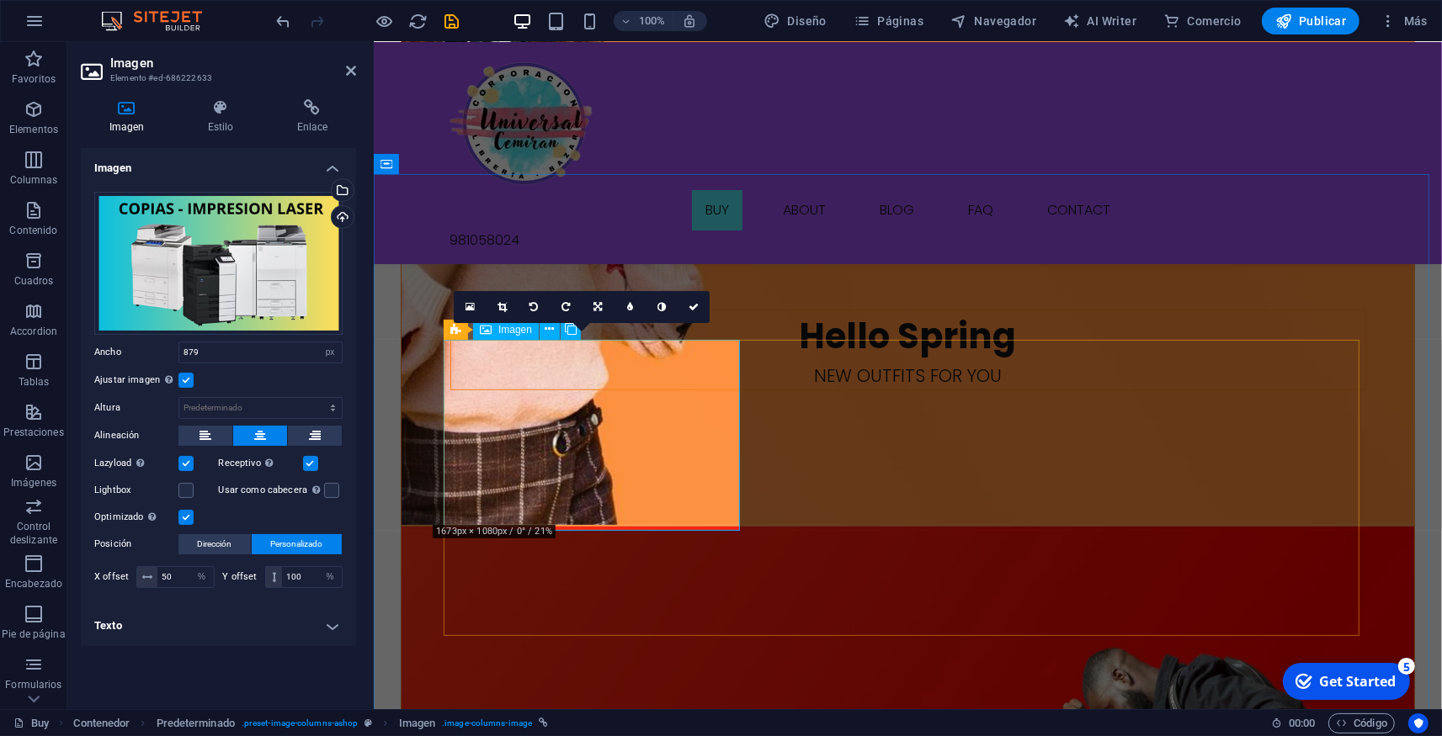
click at [101, 357] on label "Ancho" at bounding box center [136, 352] width 84 height 9
click at [184, 376] on label at bounding box center [185, 380] width 15 height 15
click at [0, 0] on input "Ajustar imagen Ajustar imagen automáticamente a un ancho y alto fijo" at bounding box center [0, 0] width 0 height 0
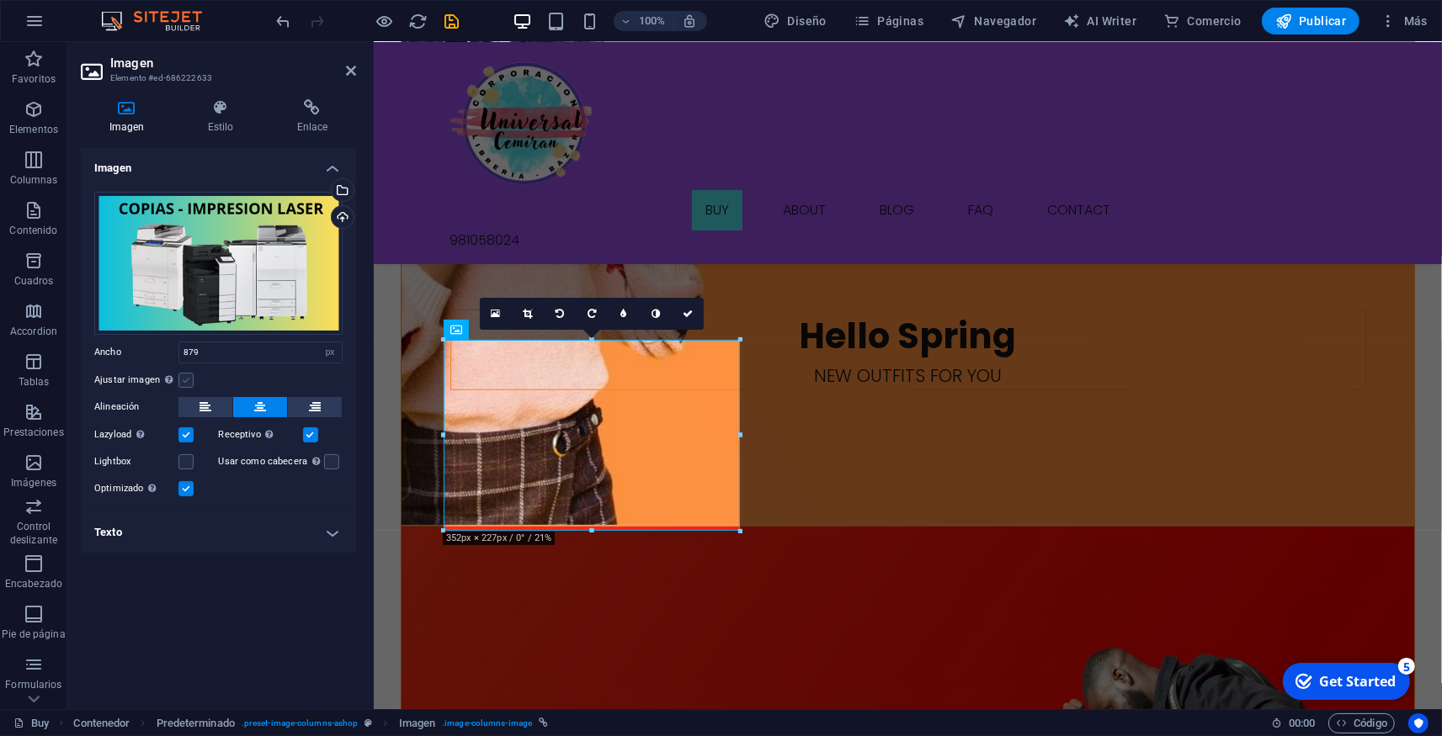
click at [184, 376] on label at bounding box center [185, 380] width 15 height 15
click at [0, 0] on input "Ajustar imagen Ajustar imagen automáticamente a un ancho y alto fijo" at bounding box center [0, 0] width 0 height 0
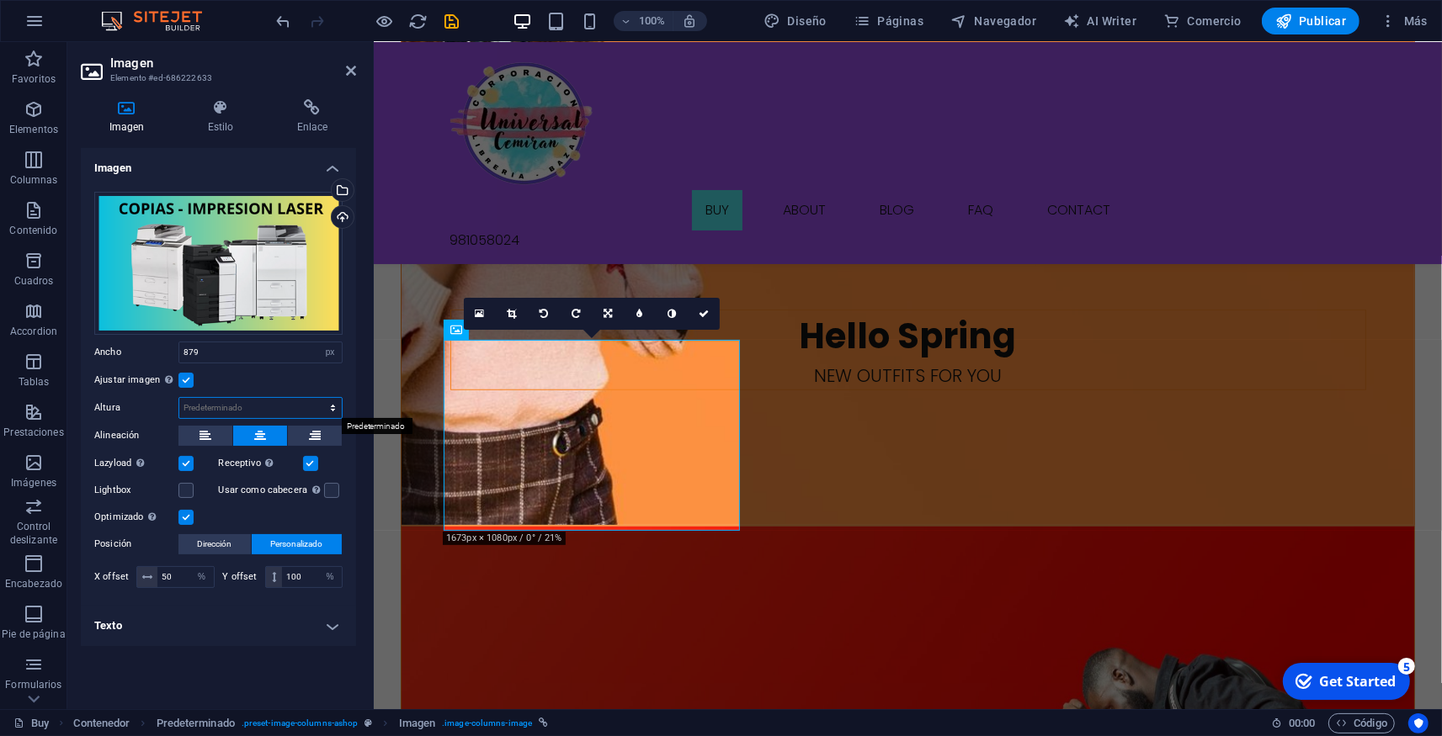
click at [179, 398] on select "Predeterminado automático px" at bounding box center [260, 408] width 162 height 20
click option "automático" at bounding box center [0, 0] width 0 height 0
click at [179, 398] on select "Predeterminado automático px" at bounding box center [260, 408] width 162 height 20
select select "px"
click option "px" at bounding box center [0, 0] width 0 height 0
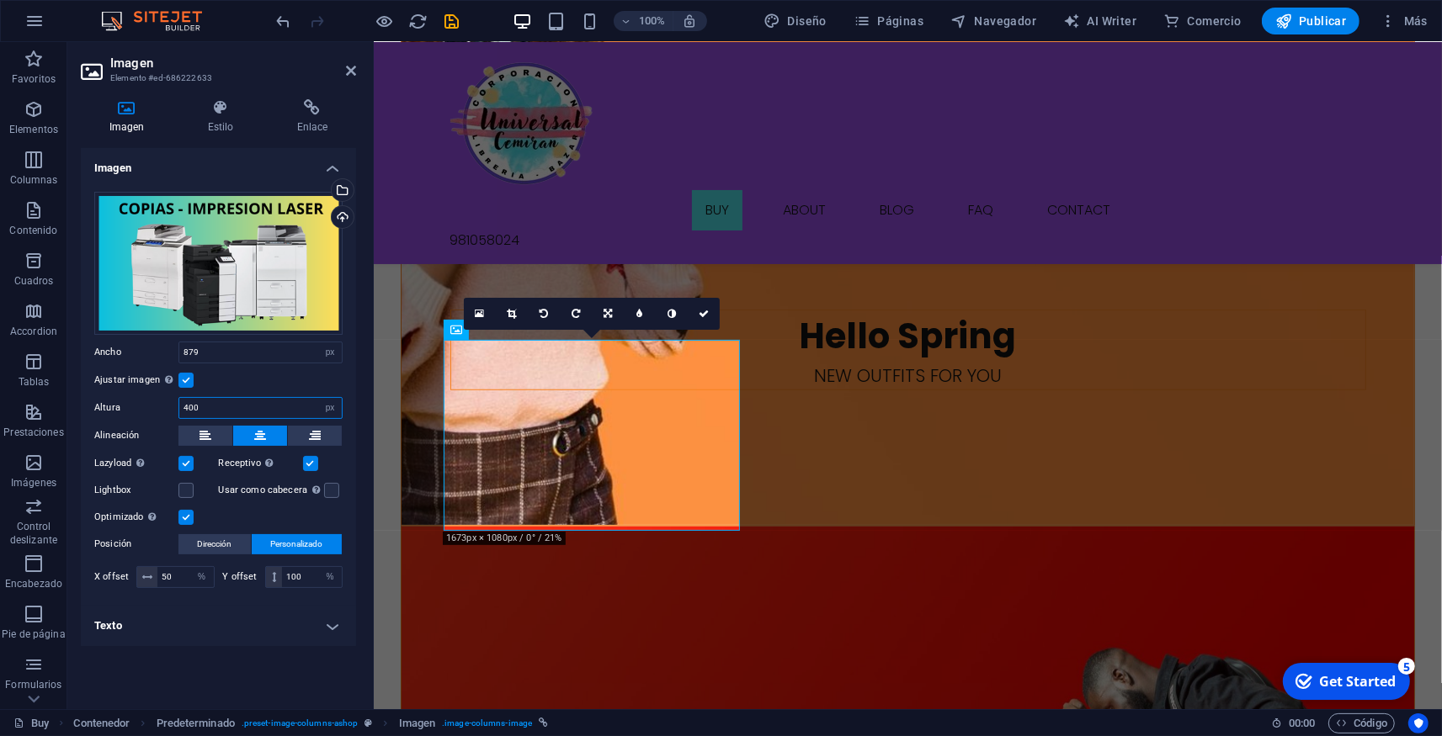
type input "400"
click at [178, 610] on h4 "Texto" at bounding box center [218, 626] width 275 height 40
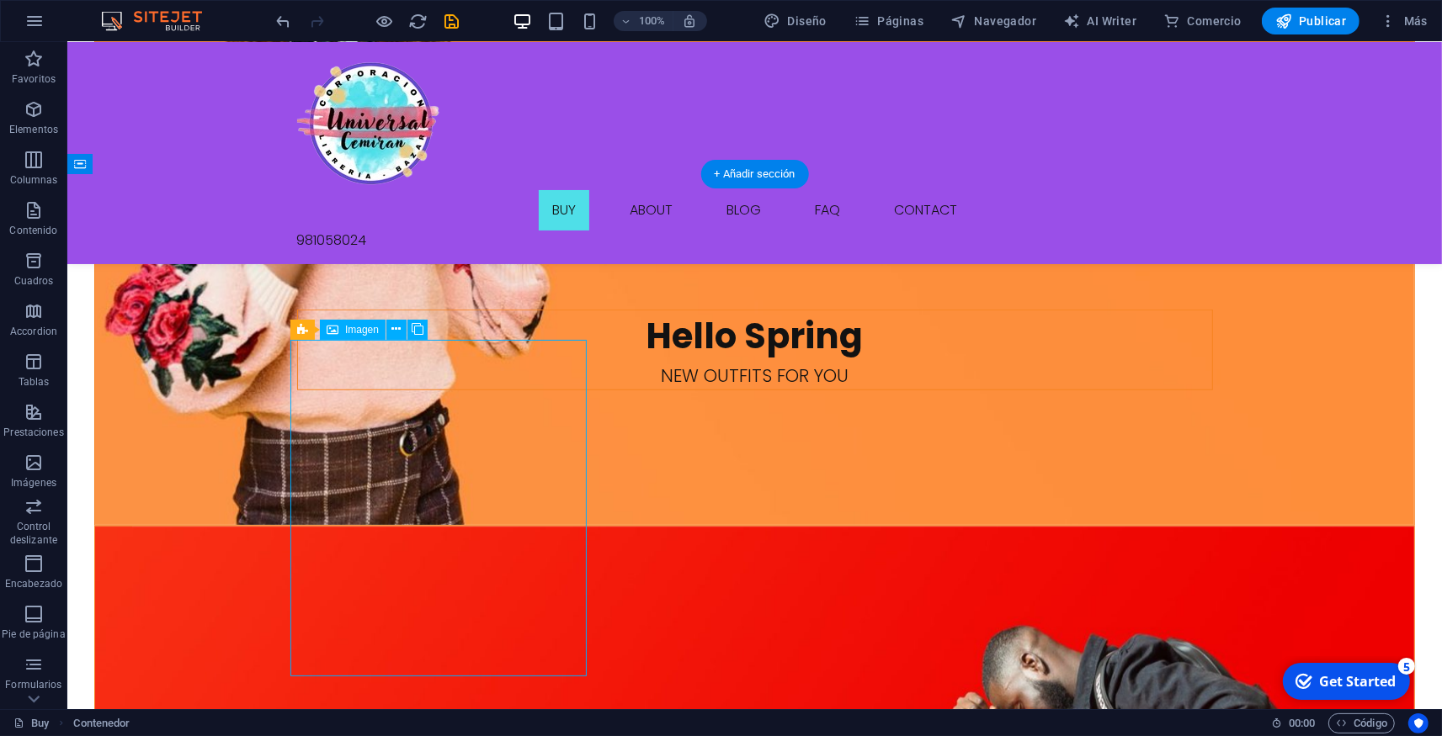
select select "px"
select select "%"
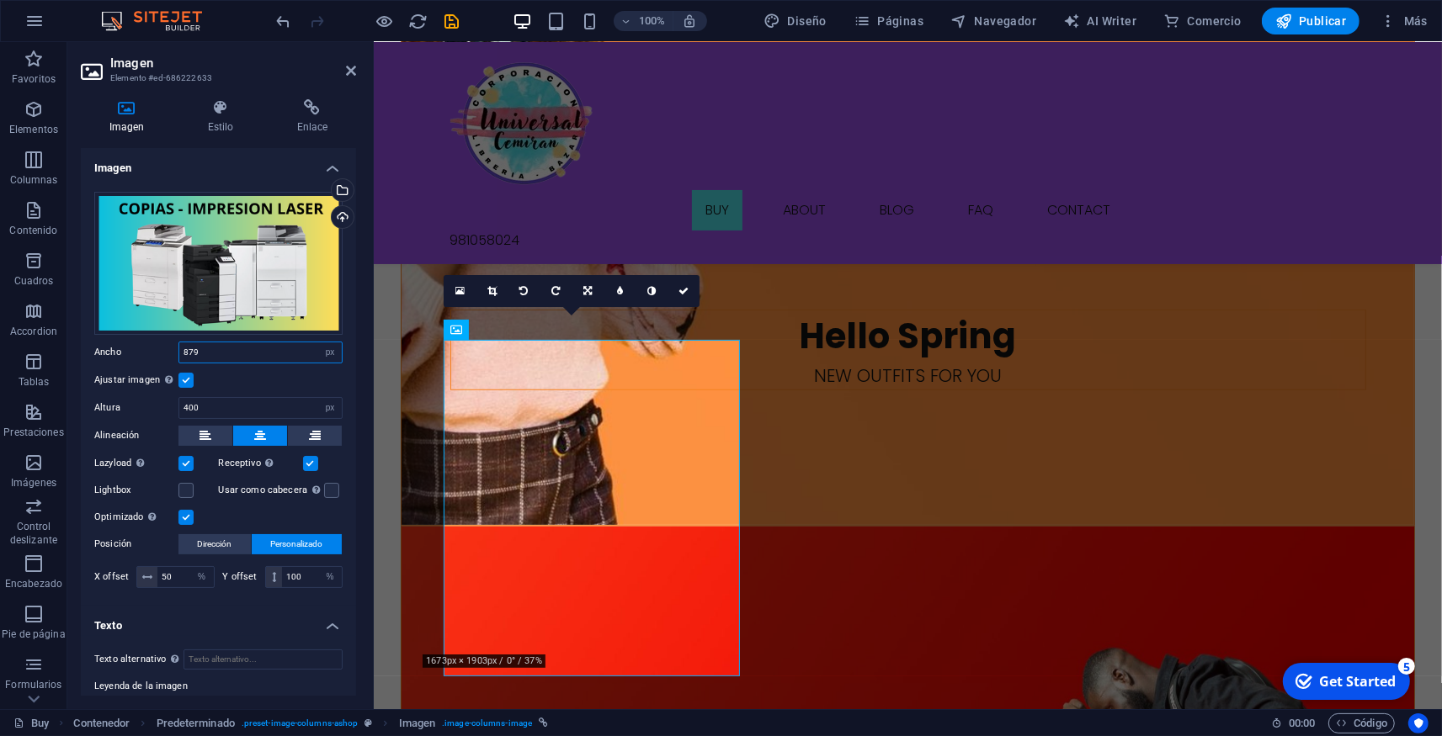
drag, startPoint x: 215, startPoint y: 346, endPoint x: 172, endPoint y: 358, distance: 44.5
click at [179, 358] on input "879" at bounding box center [260, 352] width 162 height 20
type input "600"
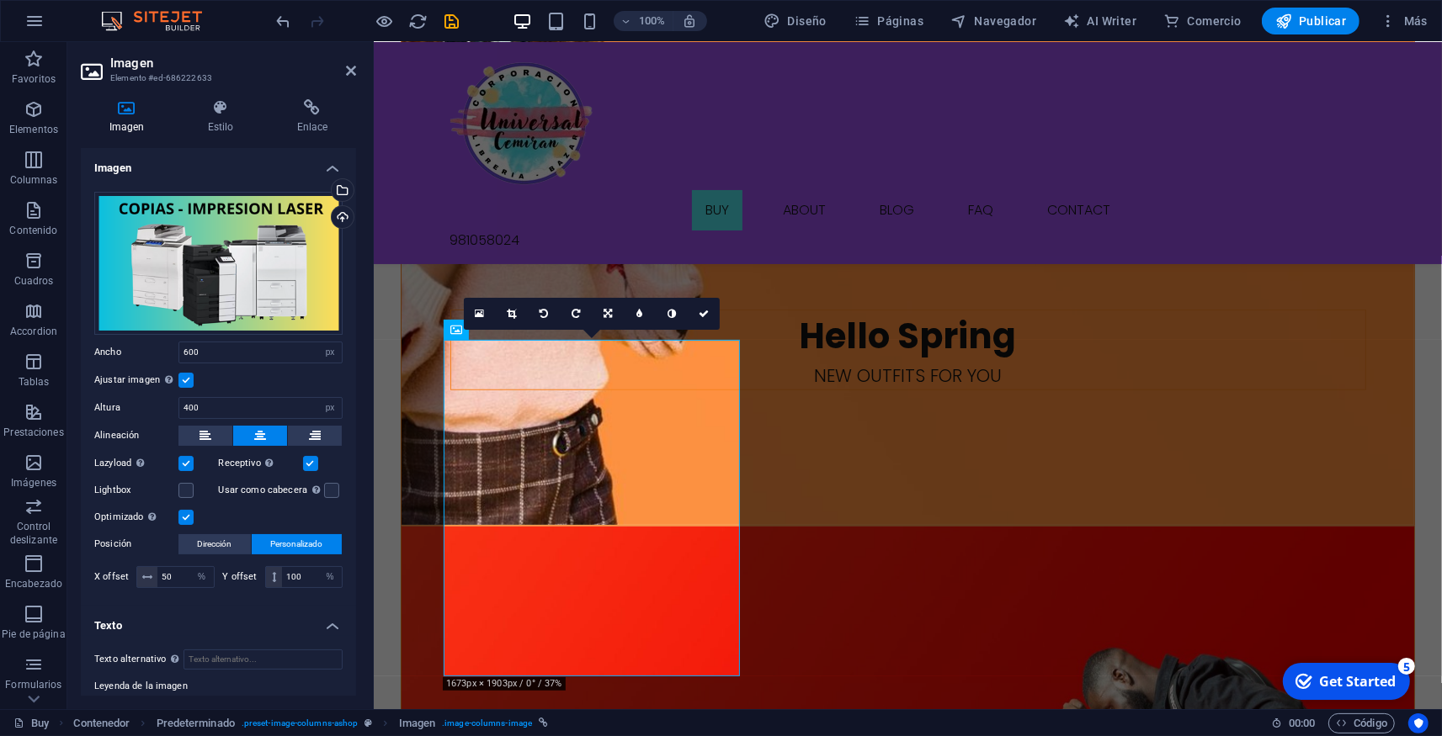
click at [146, 348] on label "Ancho" at bounding box center [136, 352] width 84 height 9
click at [175, 592] on div "Arrastra archivos aquí, haz clic para escoger archivos o selecciona archivos de…" at bounding box center [218, 391] width 275 height 427
drag, startPoint x: 217, startPoint y: 401, endPoint x: 183, endPoint y: 381, distance: 39.6
click at [179, 400] on input "400" at bounding box center [260, 408] width 162 height 20
type input "350"
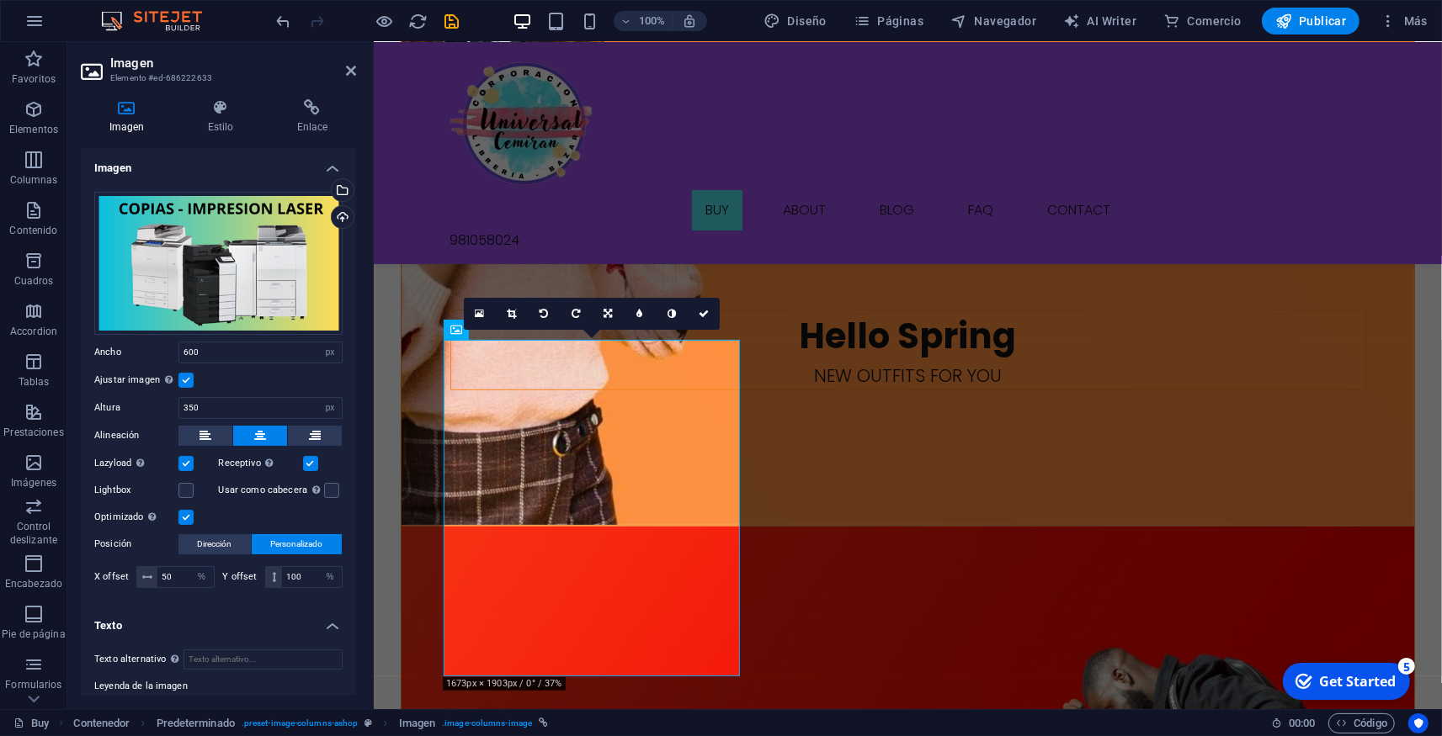
click at [186, 606] on h4 "Texto" at bounding box center [218, 621] width 275 height 30
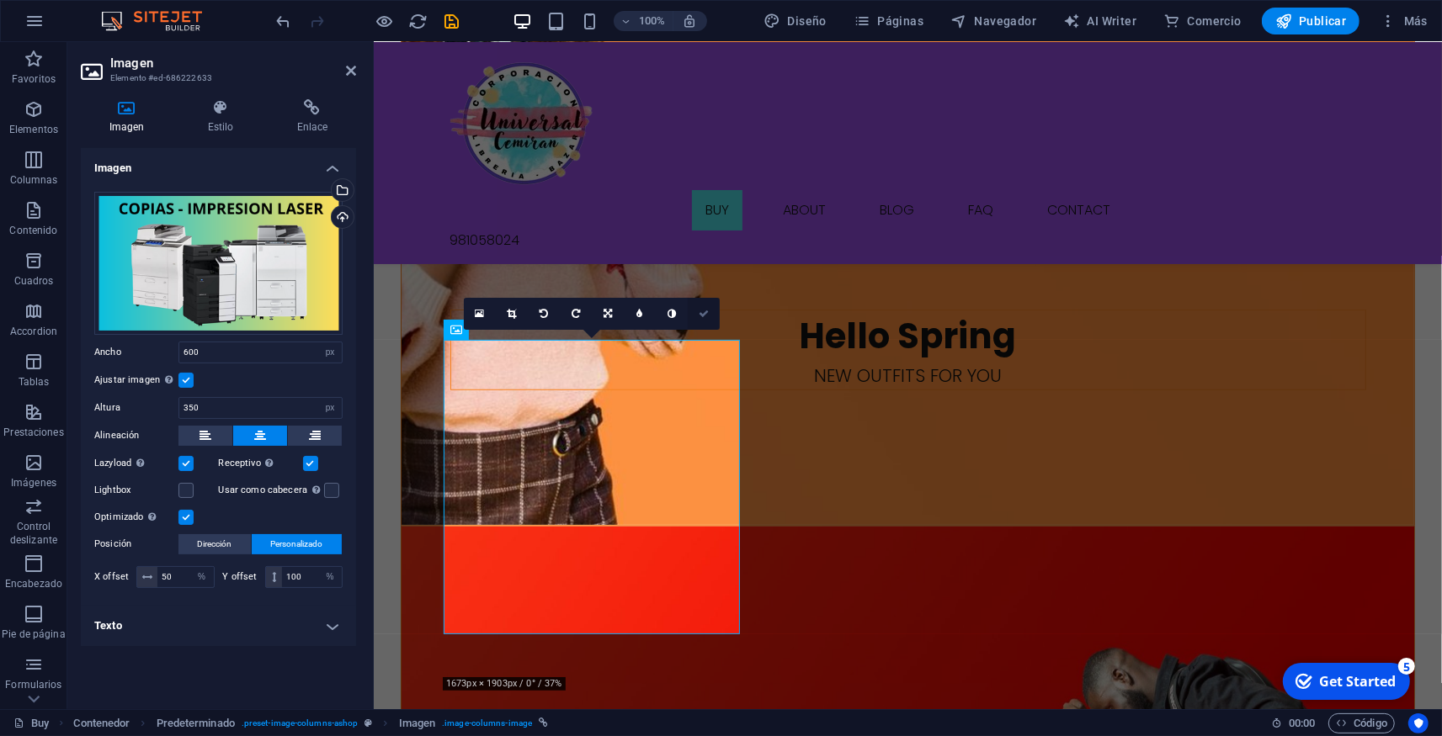
click at [706, 316] on icon at bounding box center [703, 314] width 10 height 10
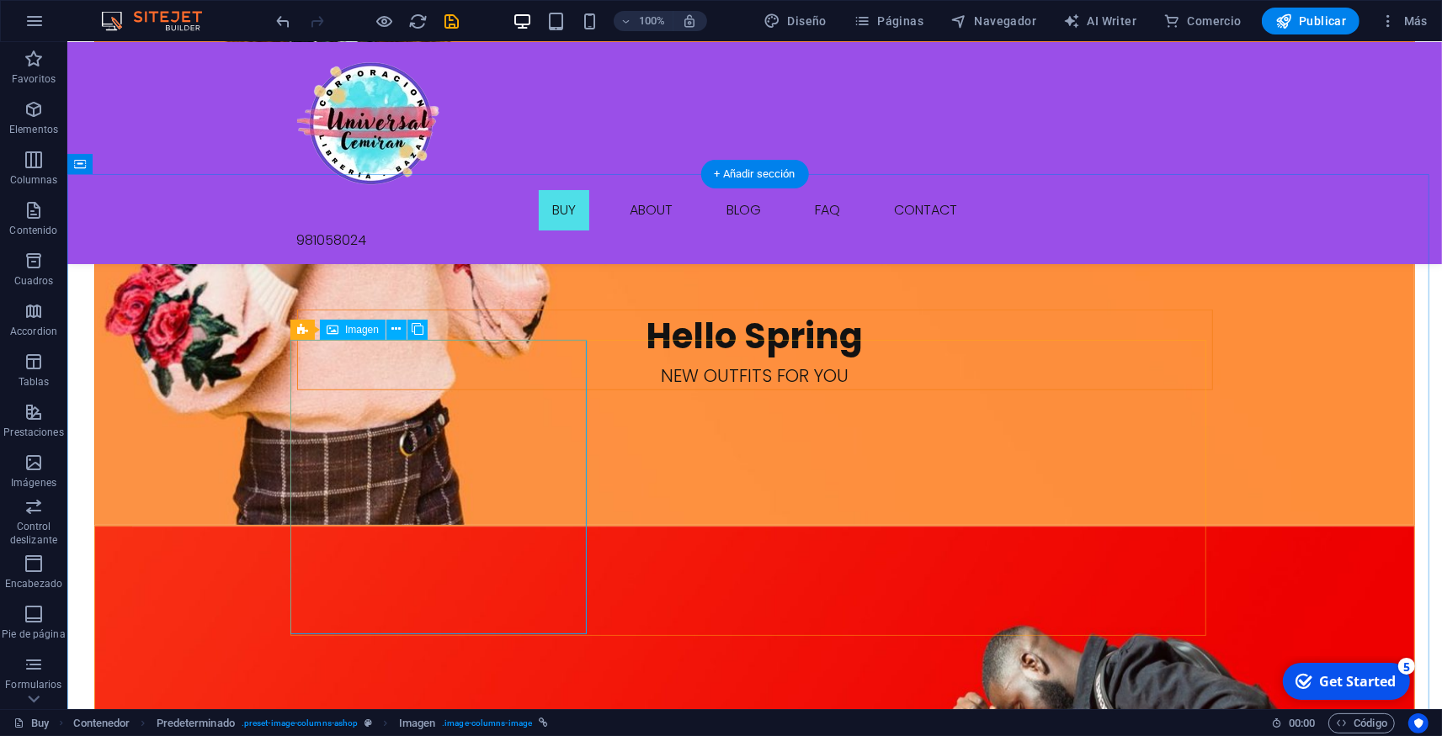
select select "px"
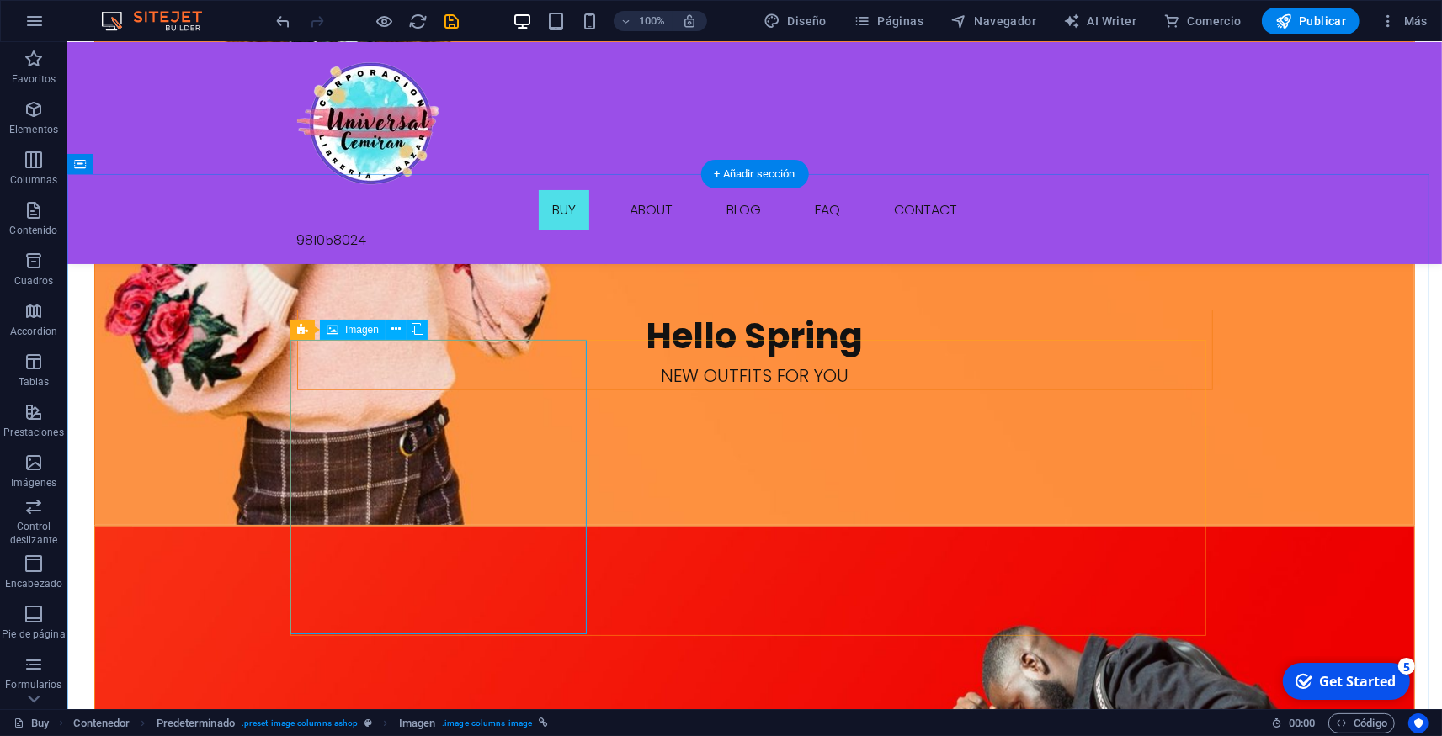
select select "%"
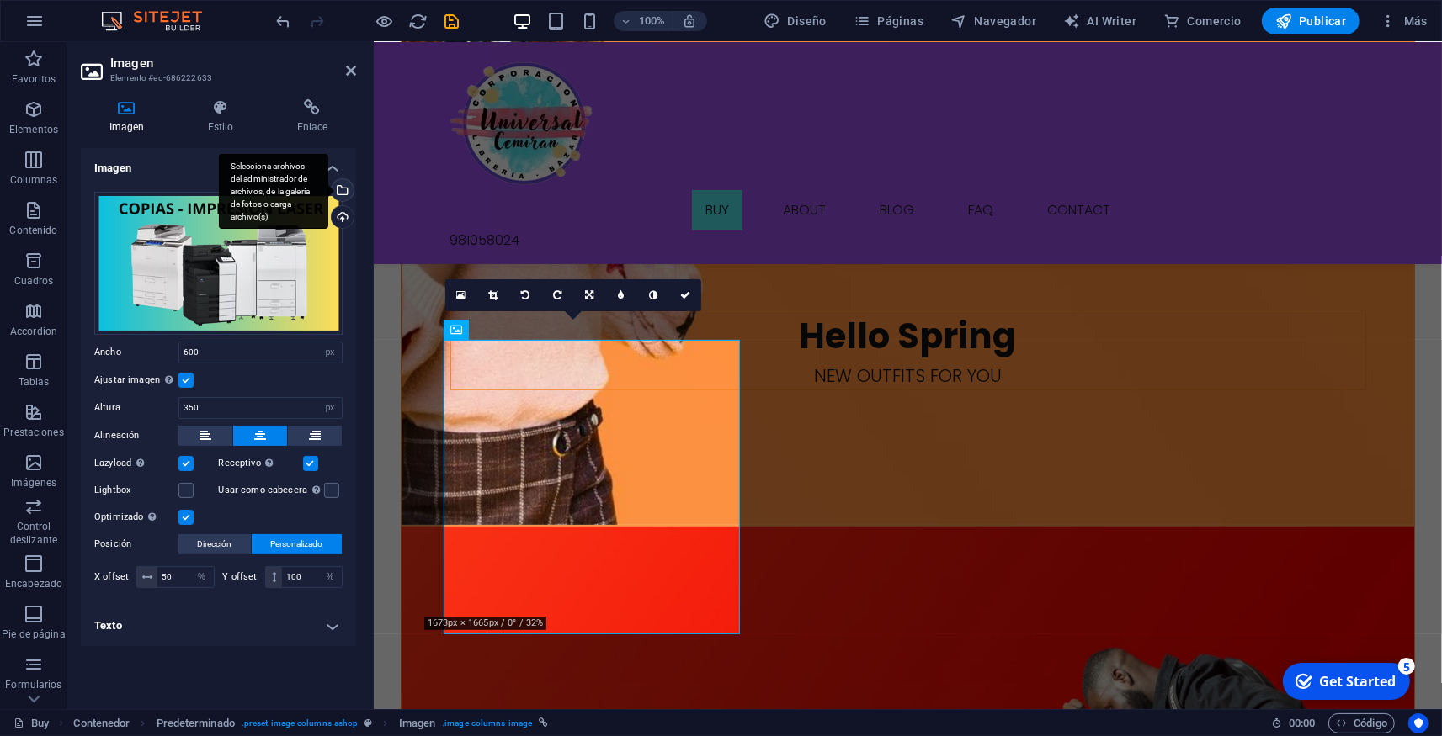
click at [328, 188] on div "Selecciona archivos del administrador de archivos, de la galería de fotos o car…" at bounding box center [273, 192] width 109 height 76
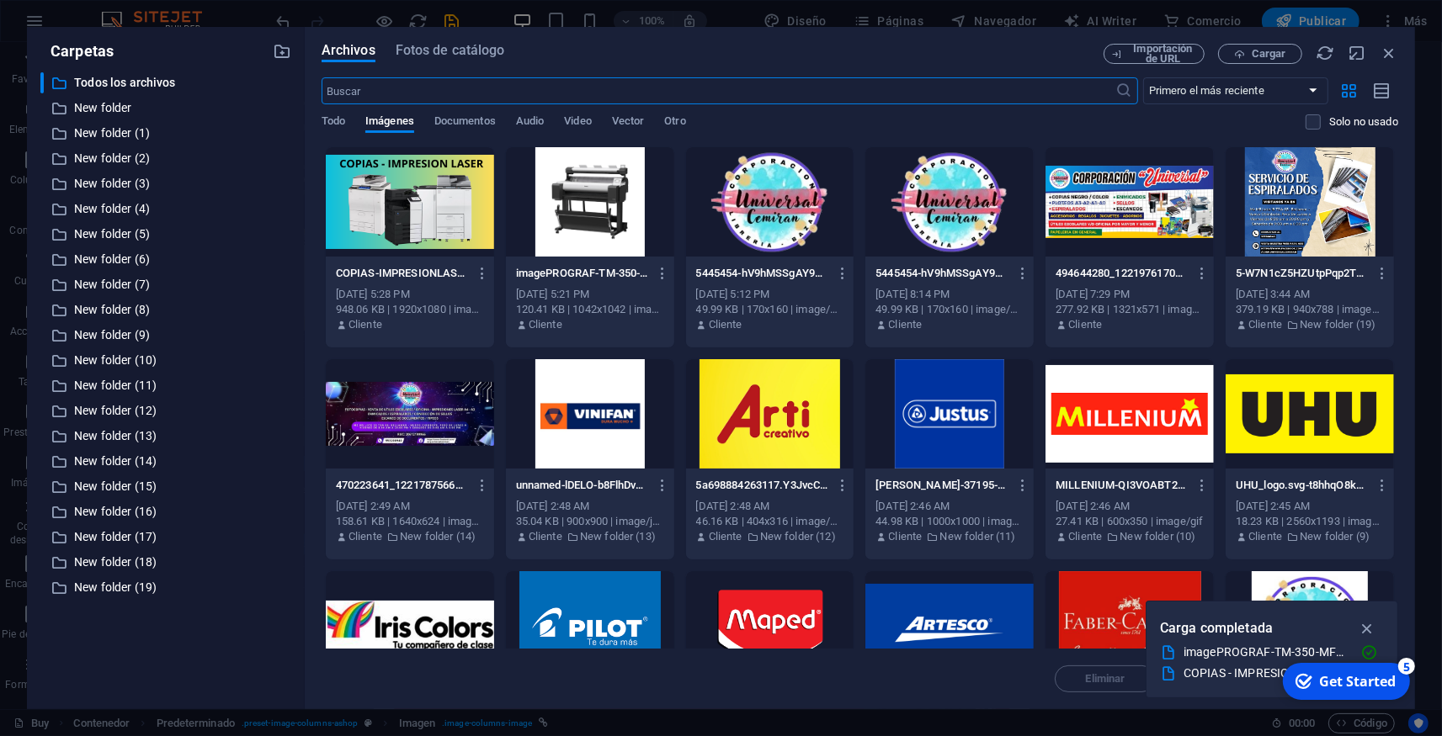
scroll to position [1111, 0]
click at [1277, 49] on span "Cargar" at bounding box center [1268, 54] width 35 height 10
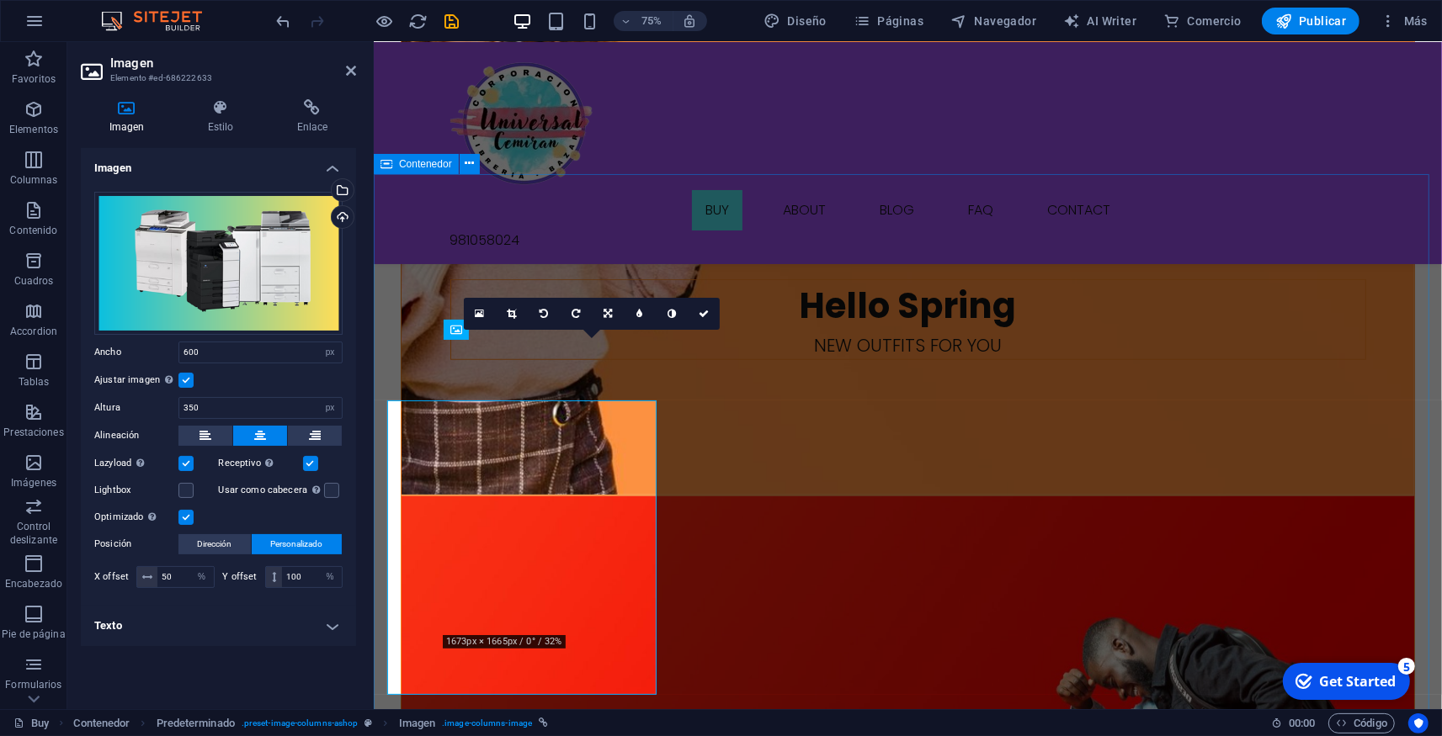
scroll to position [1081, 0]
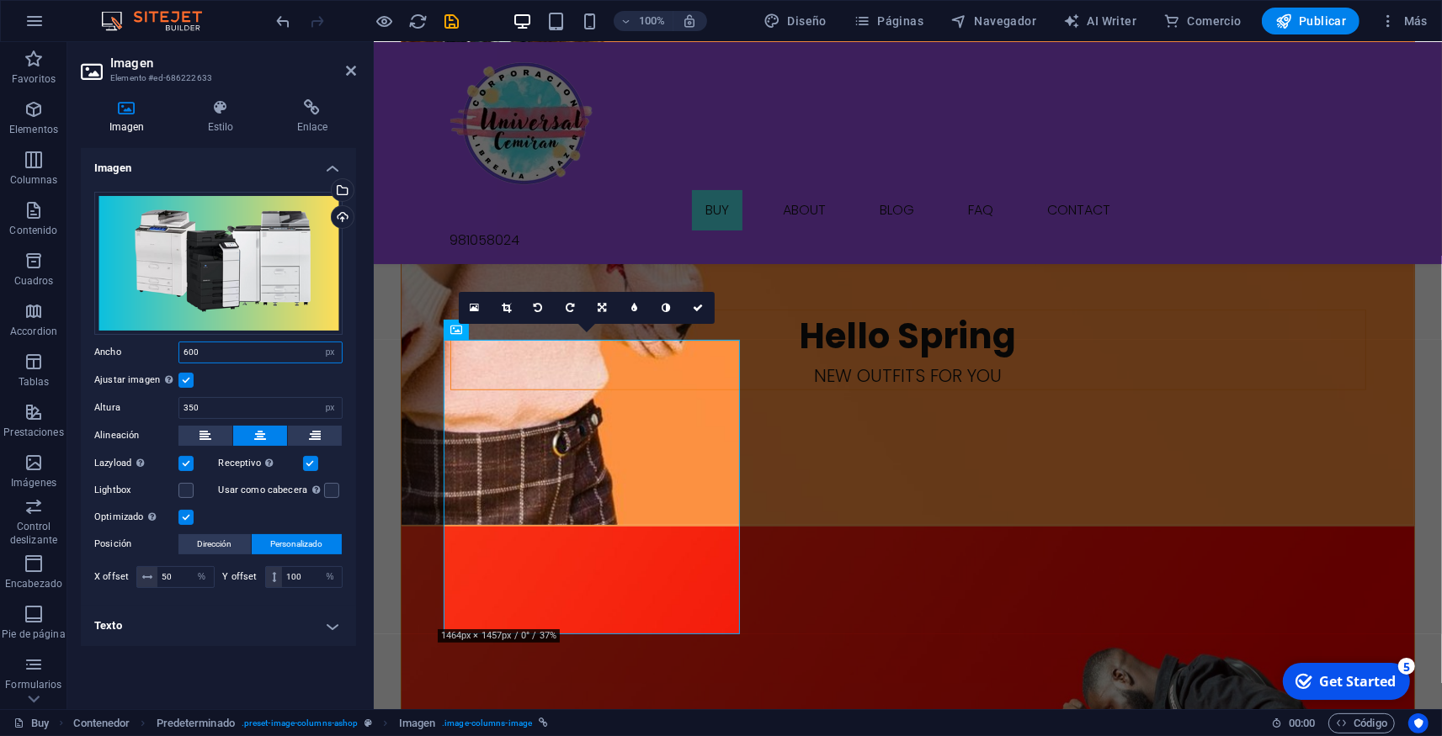
drag, startPoint x: 215, startPoint y: 350, endPoint x: 170, endPoint y: 353, distance: 44.7
click at [179, 353] on input "600" at bounding box center [260, 352] width 162 height 20
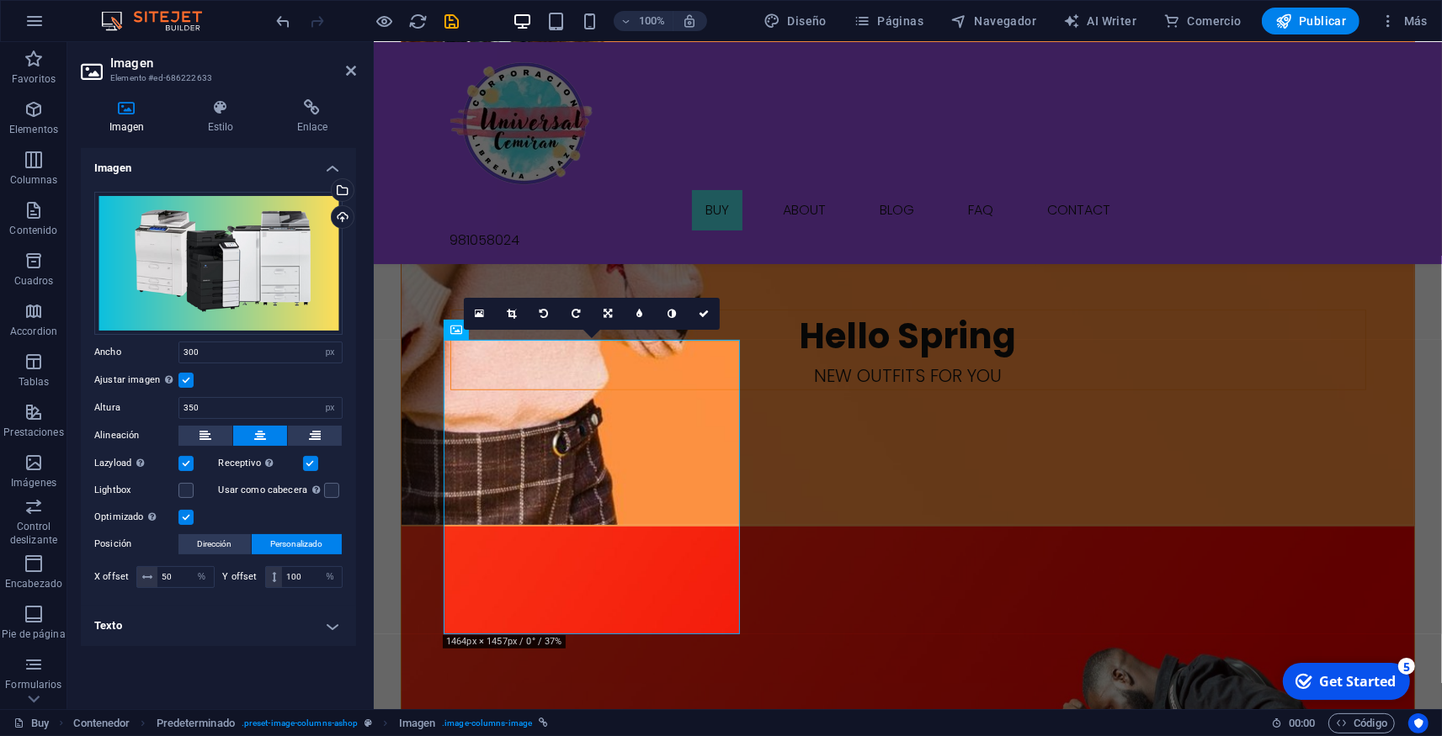
click at [144, 601] on div "Arrastra archivos aquí, haz clic para escoger archivos o selecciona archivos de…" at bounding box center [218, 391] width 275 height 427
click at [187, 381] on label at bounding box center [185, 380] width 15 height 15
click at [0, 0] on input "Ajustar imagen Ajustar imagen automáticamente a un ancho y alto fijo" at bounding box center [0, 0] width 0 height 0
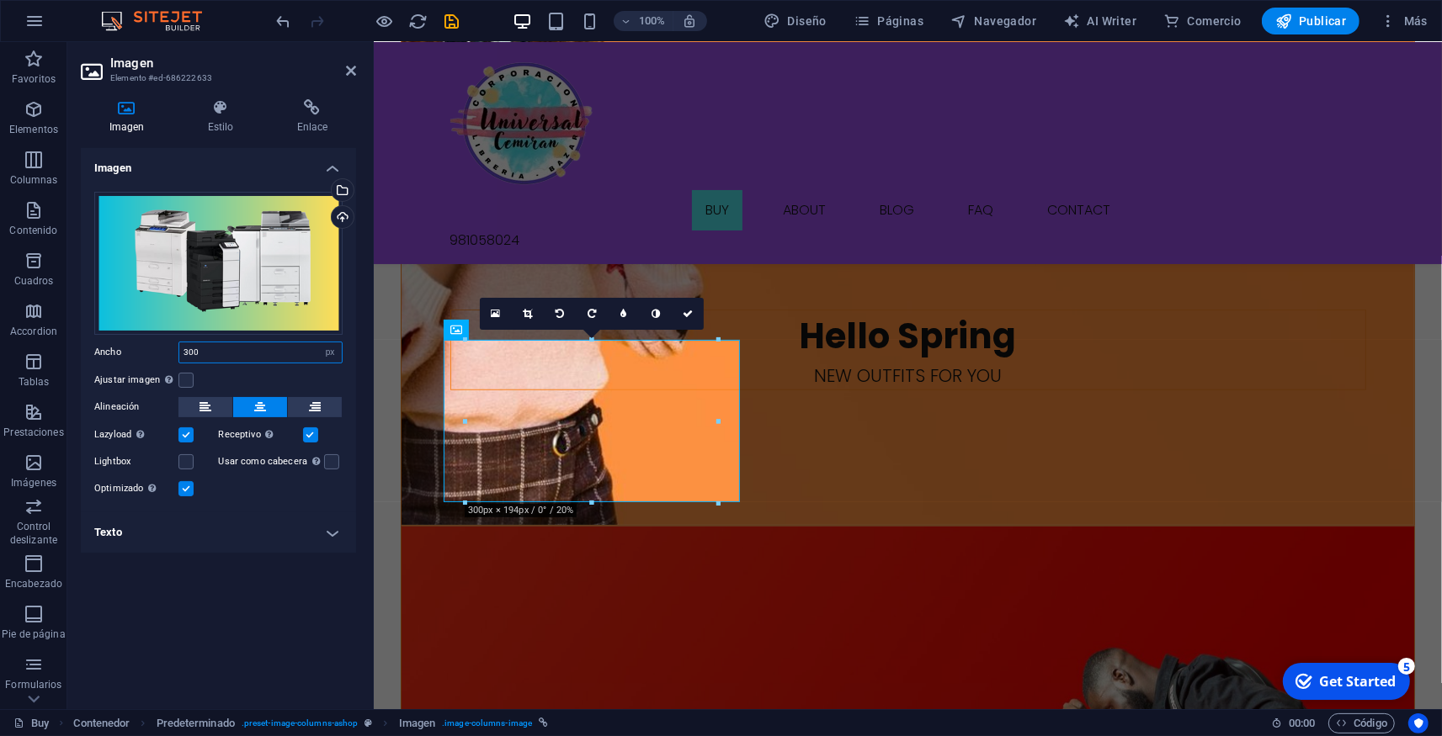
drag, startPoint x: 199, startPoint y: 353, endPoint x: 163, endPoint y: 358, distance: 36.7
click at [179, 358] on input "300" at bounding box center [260, 352] width 162 height 20
type input "400"
click at [177, 578] on div "Imagen Arrastra archivos aquí, haz clic para escoger archivos o selecciona arch…" at bounding box center [218, 422] width 275 height 548
click at [693, 312] on link at bounding box center [688, 314] width 32 height 32
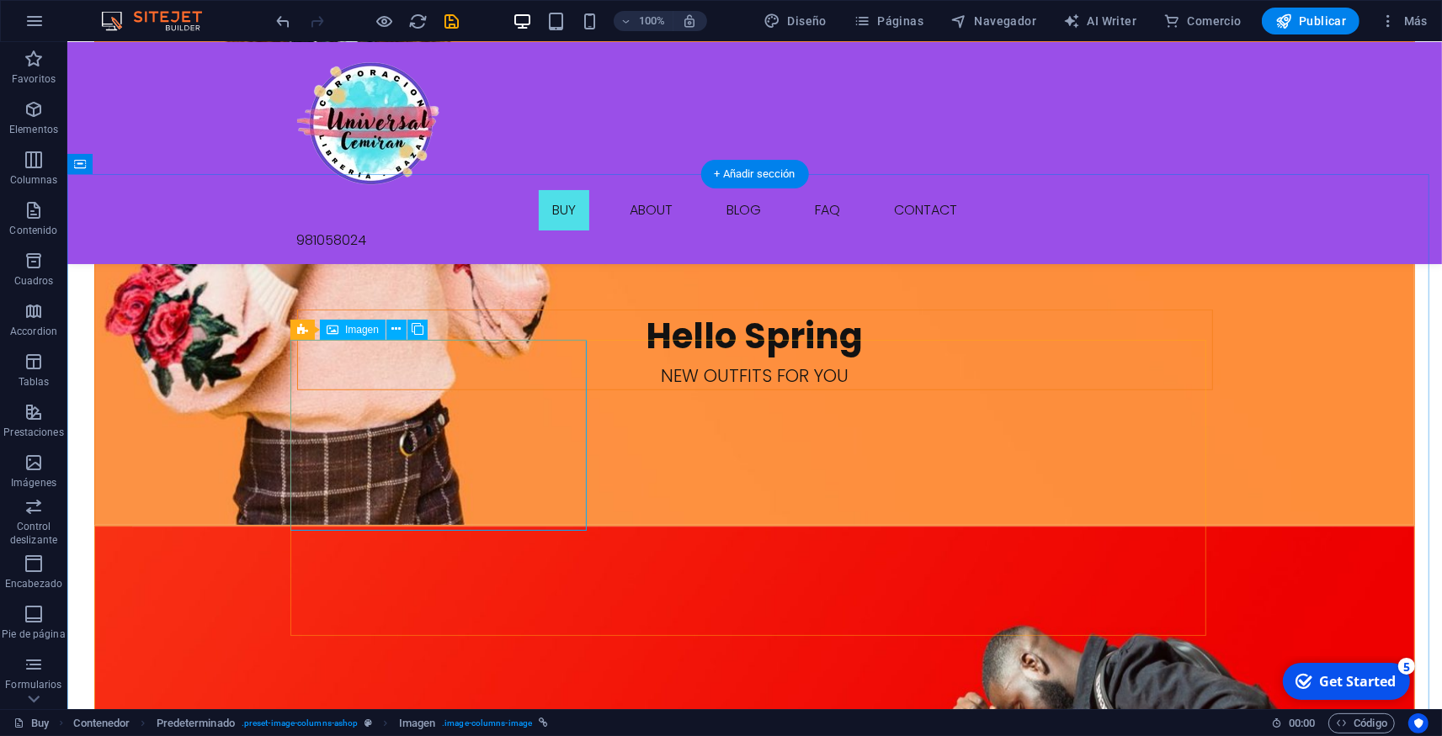
drag, startPoint x: 712, startPoint y: 472, endPoint x: 362, endPoint y: 459, distance: 350.3
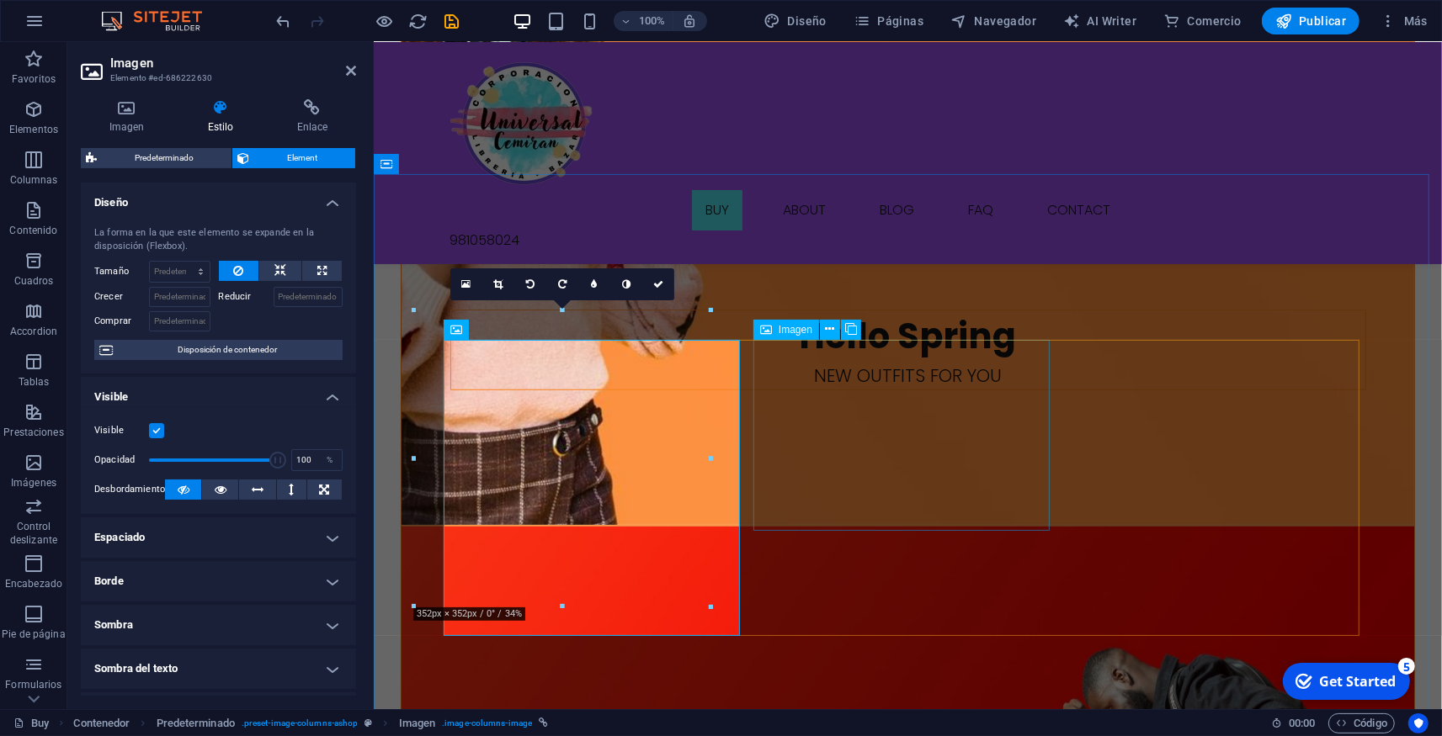
select select "px"
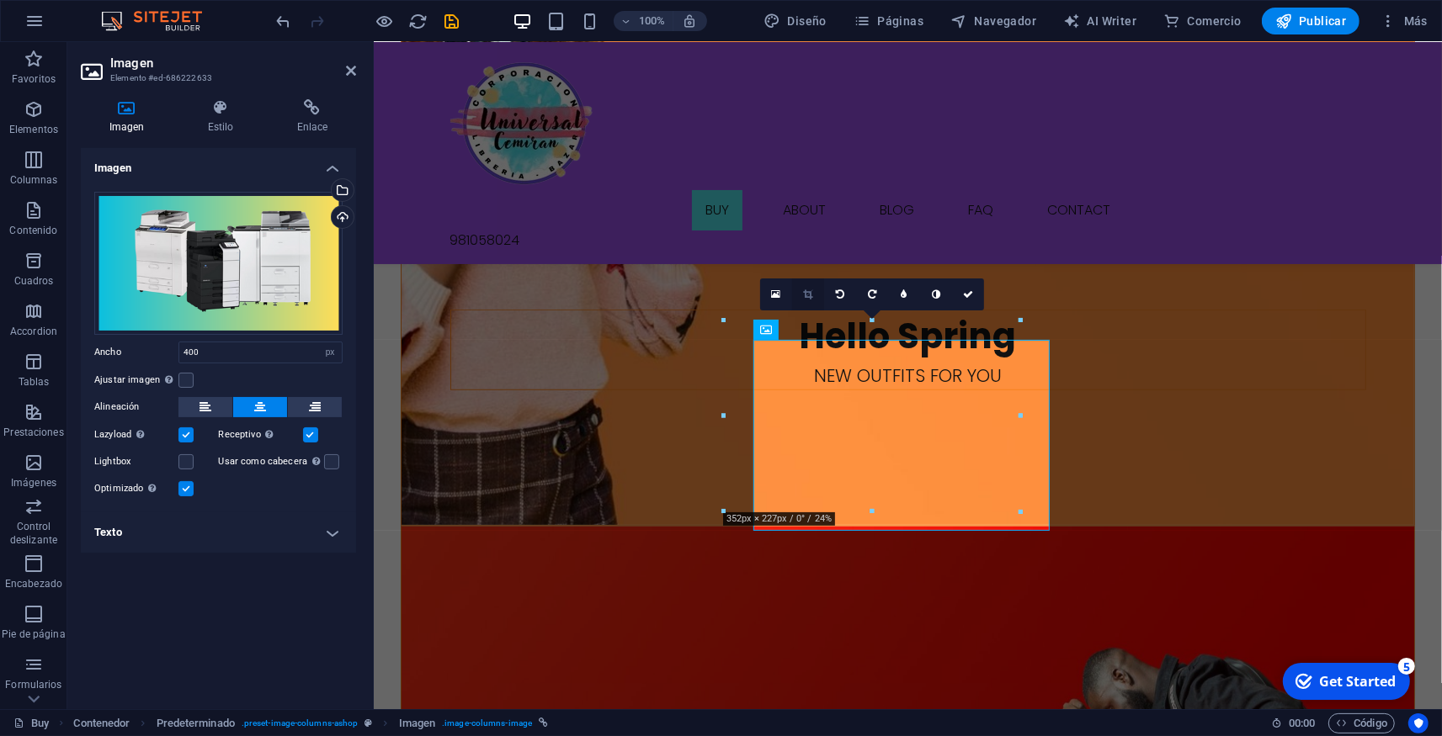
click at [803, 295] on icon at bounding box center [807, 294] width 9 height 10
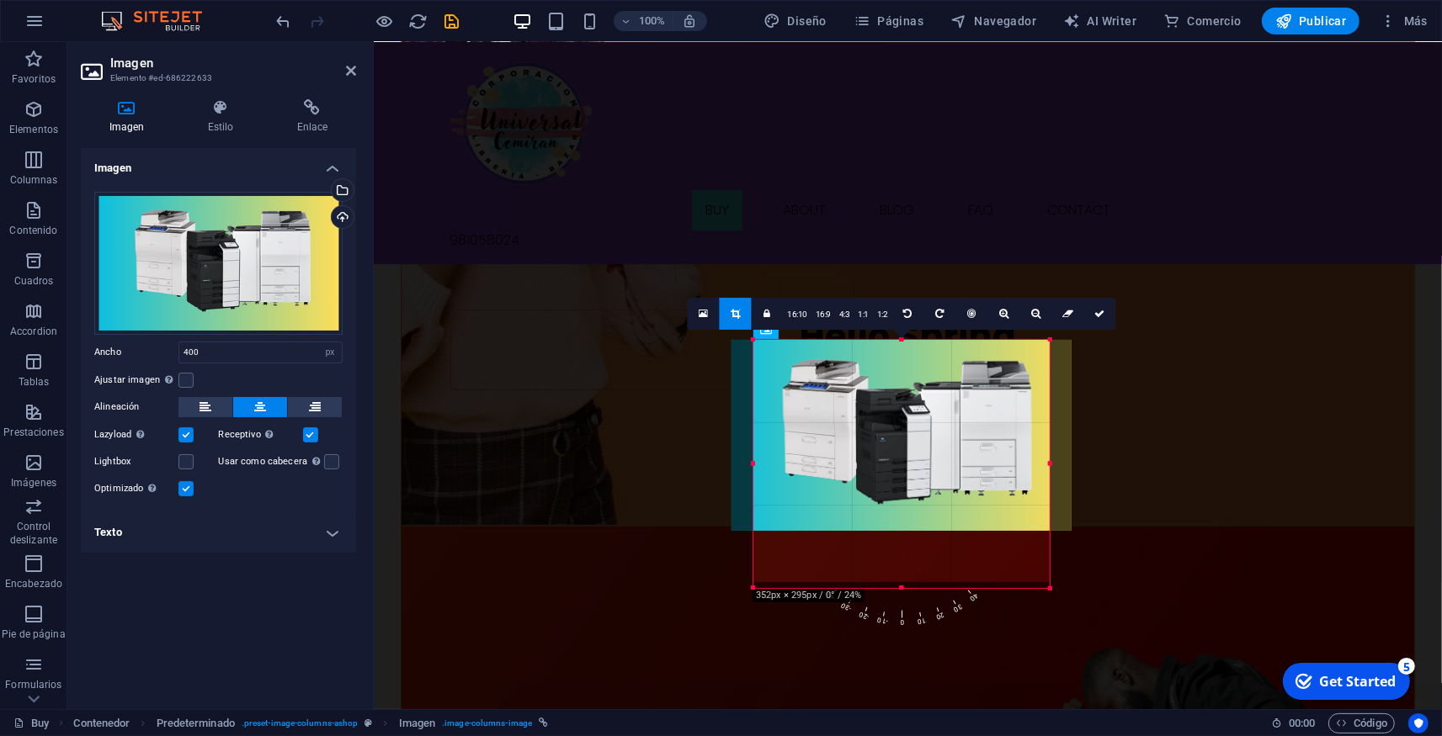
drag, startPoint x: 900, startPoint y: 533, endPoint x: 898, endPoint y: 586, distance: 53.1
click at [898, 586] on div "180 170 160 150 140 130 120 110 100 90 80 70 60 50 40 30 20 10 0 -10 -20 -30 -4…" at bounding box center [901, 464] width 296 height 248
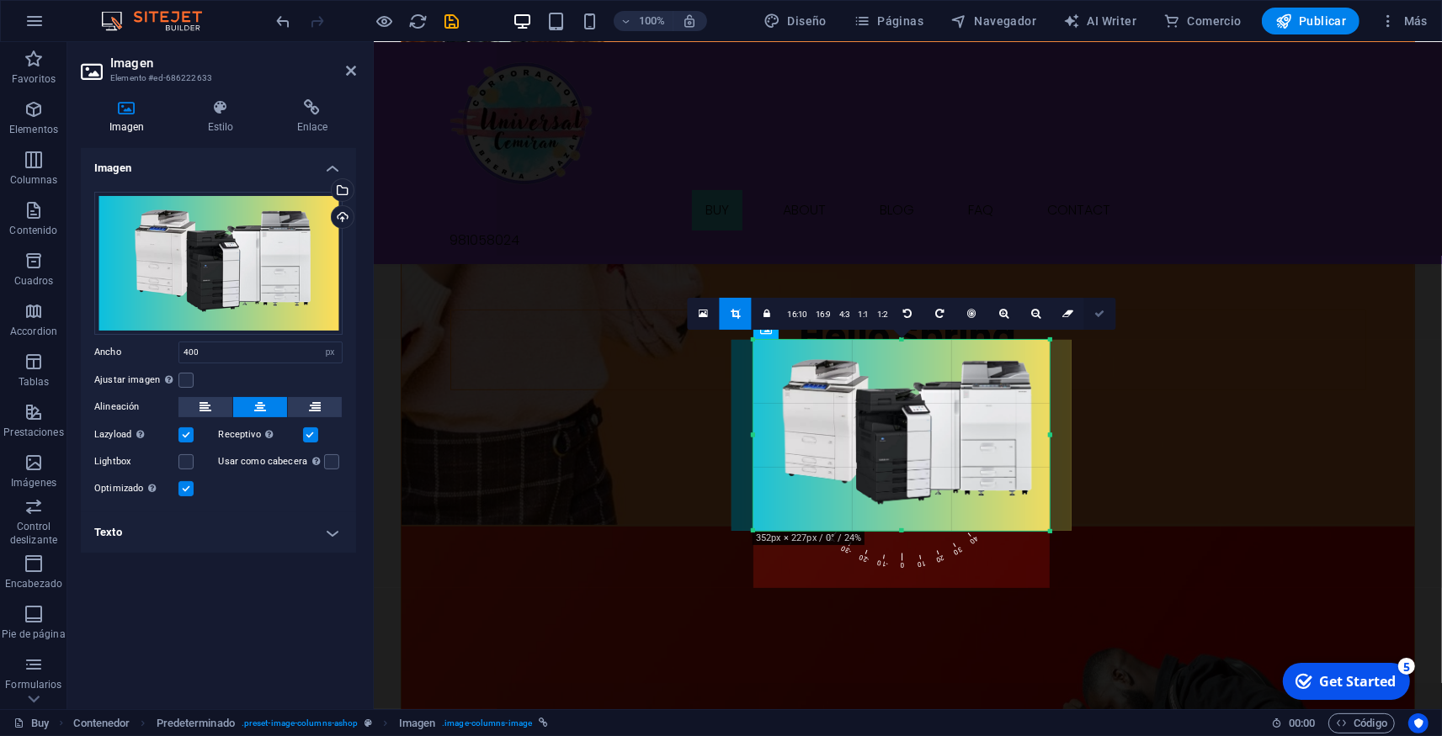
click at [1104, 314] on link at bounding box center [1100, 314] width 32 height 32
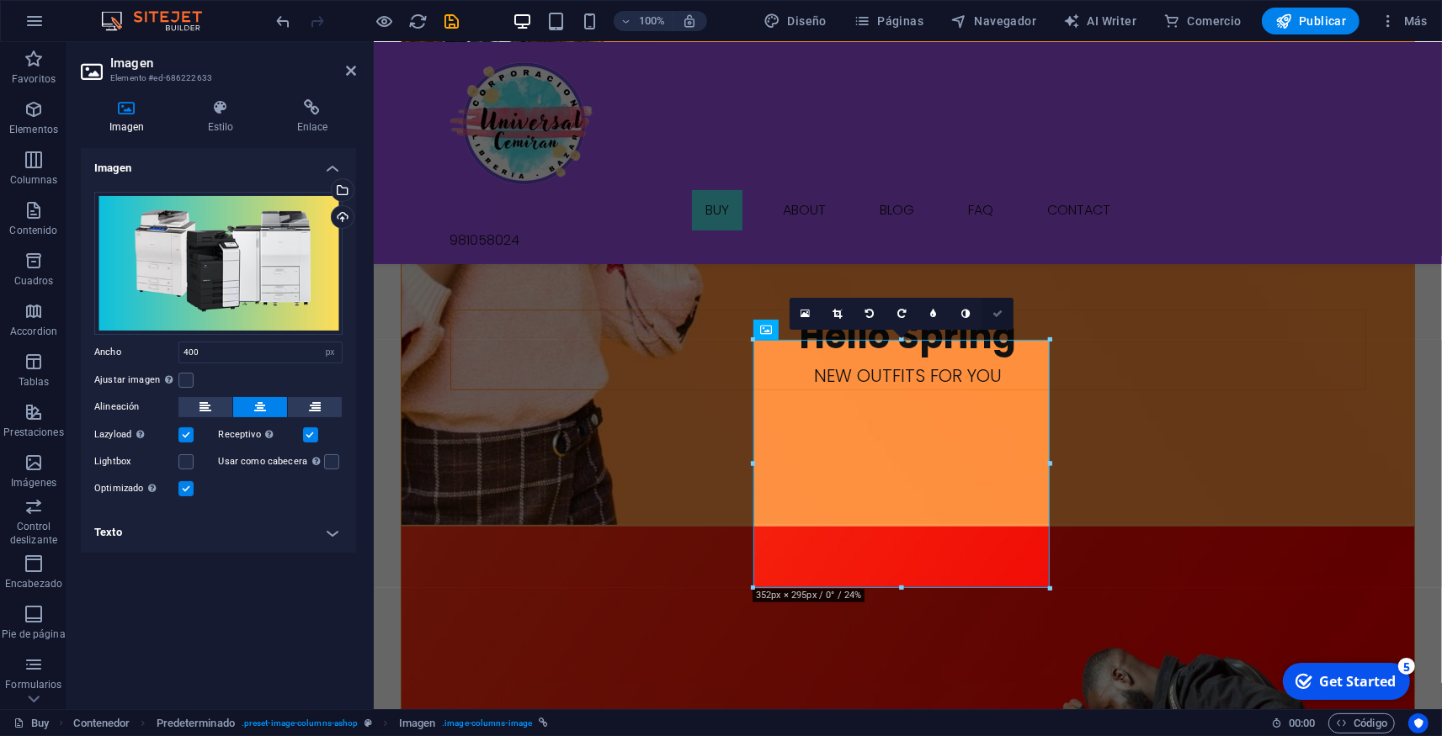
click at [990, 311] on link at bounding box center [997, 314] width 32 height 32
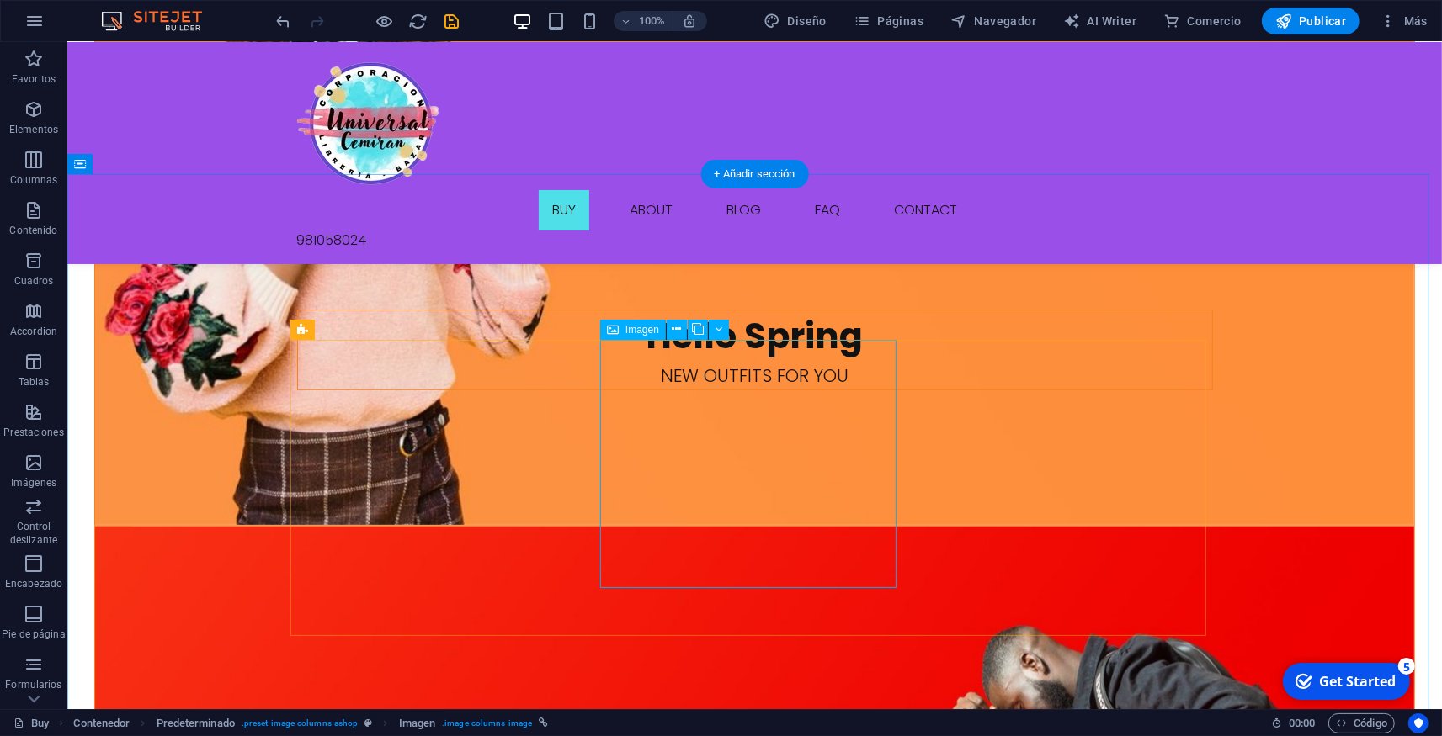
select select "px"
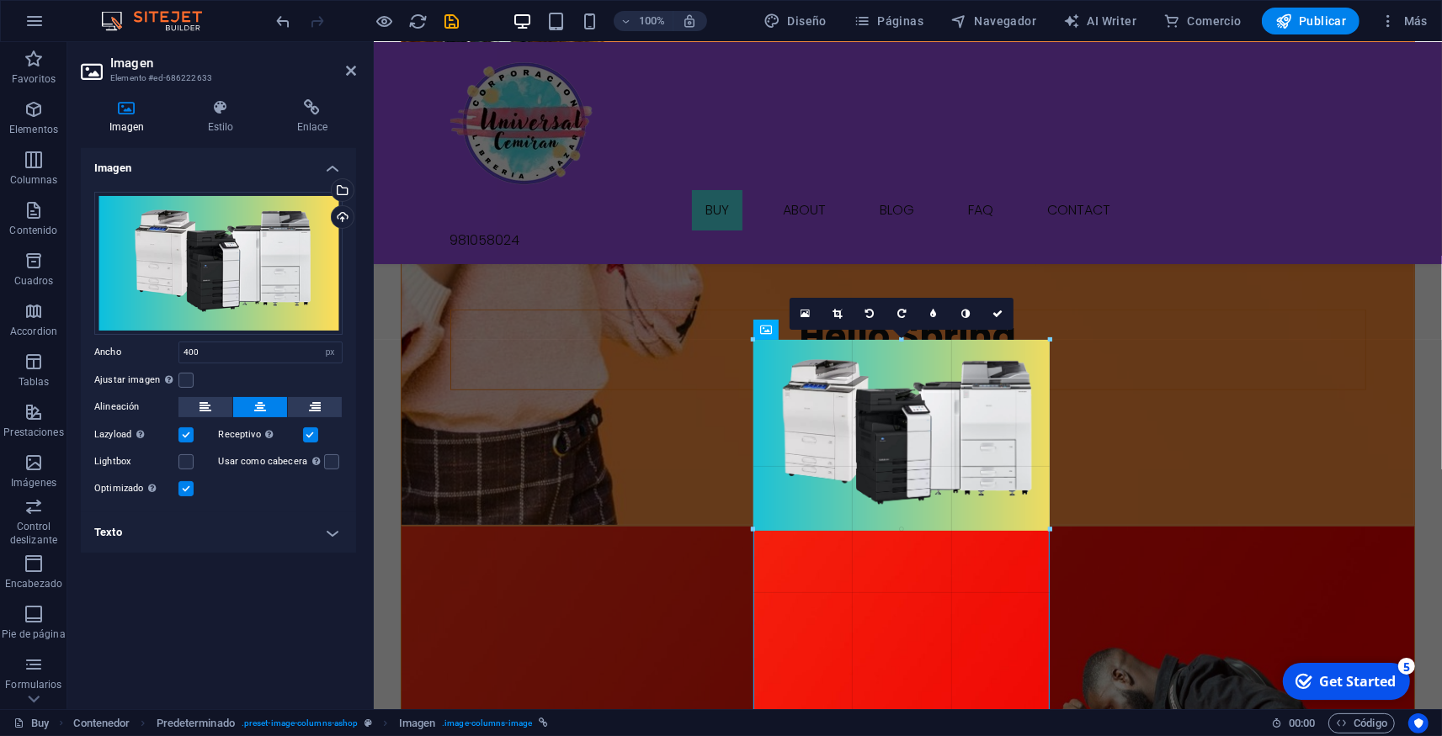
drag, startPoint x: 1023, startPoint y: 570, endPoint x: 1027, endPoint y: 528, distance: 41.4
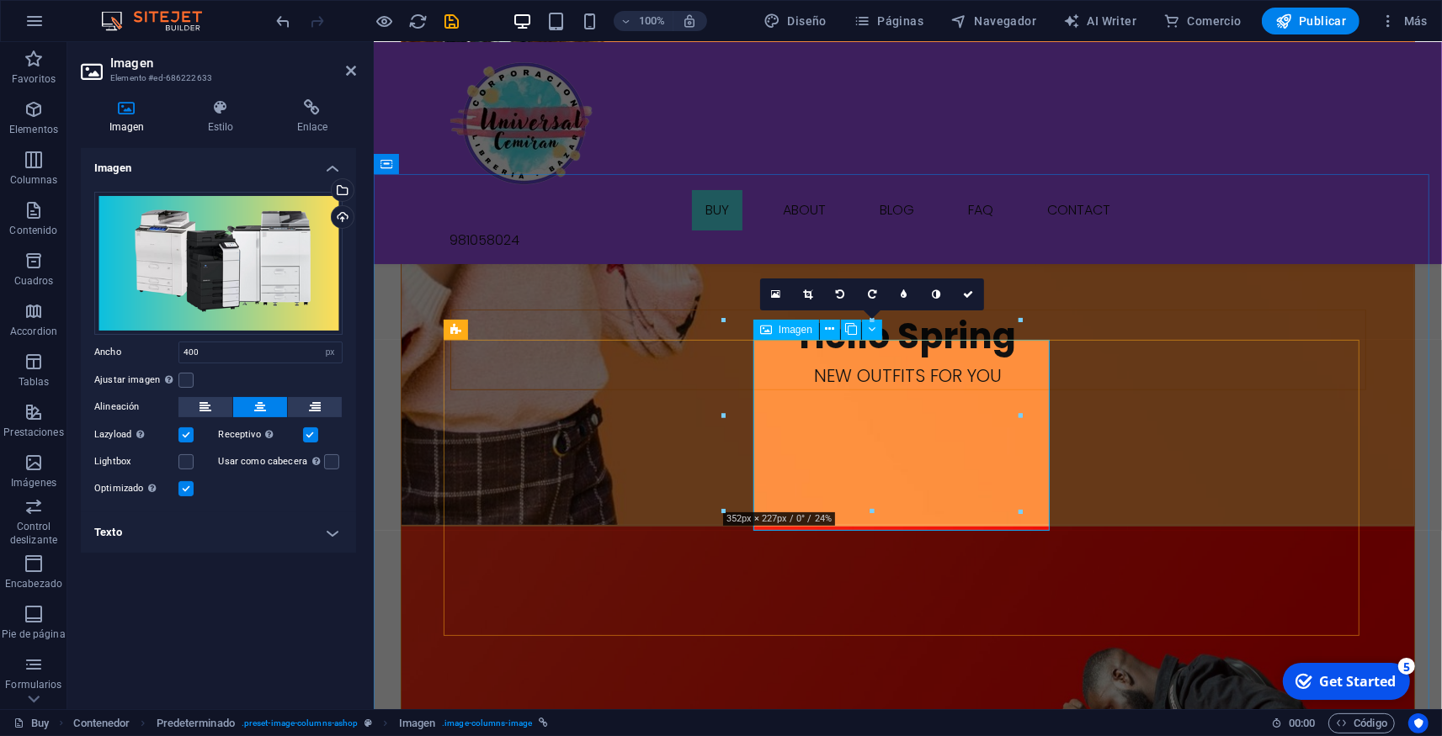
click at [777, 298] on icon at bounding box center [775, 295] width 9 height 12
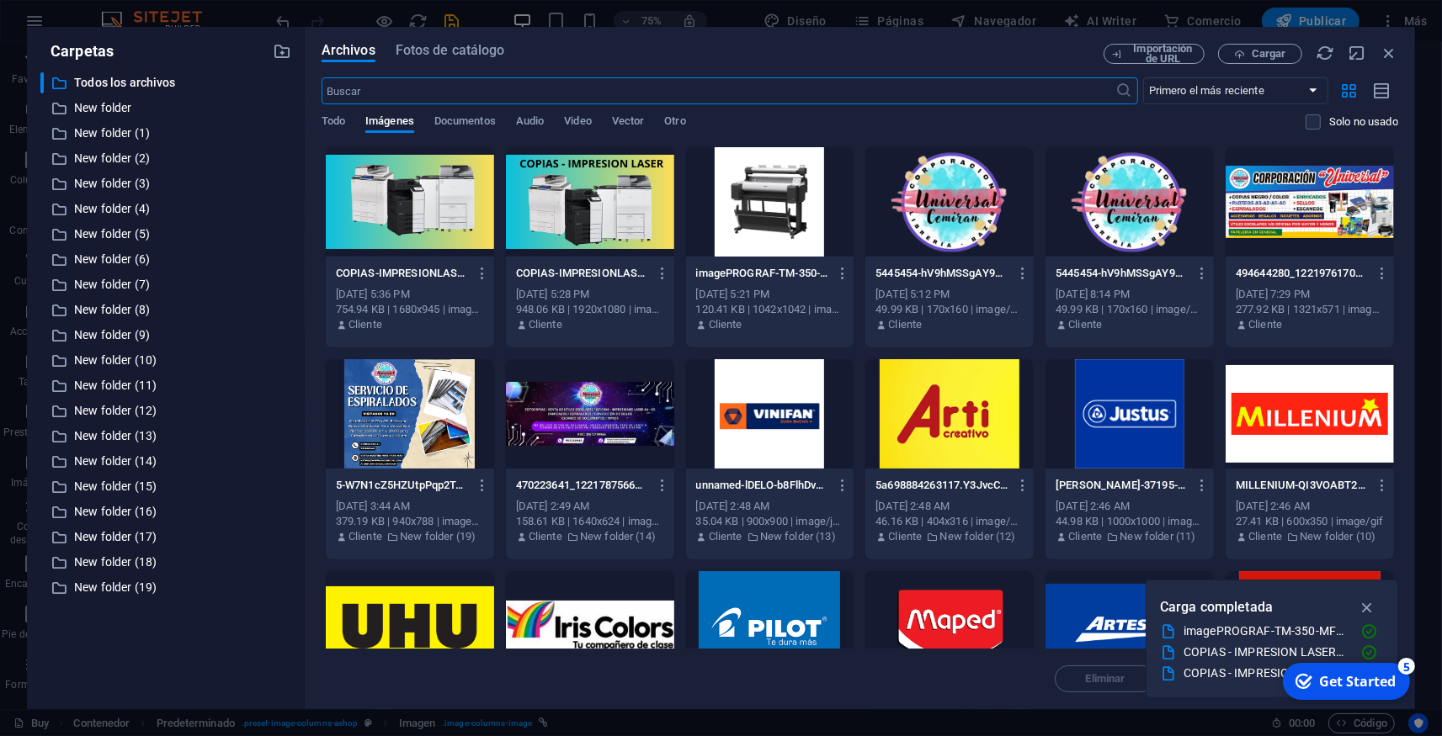
scroll to position [1111, 0]
drag, startPoint x: 1390, startPoint y: 50, endPoint x: 752, endPoint y: 207, distance: 657.0
click at [1390, 50] on icon "button" at bounding box center [1388, 53] width 19 height 19
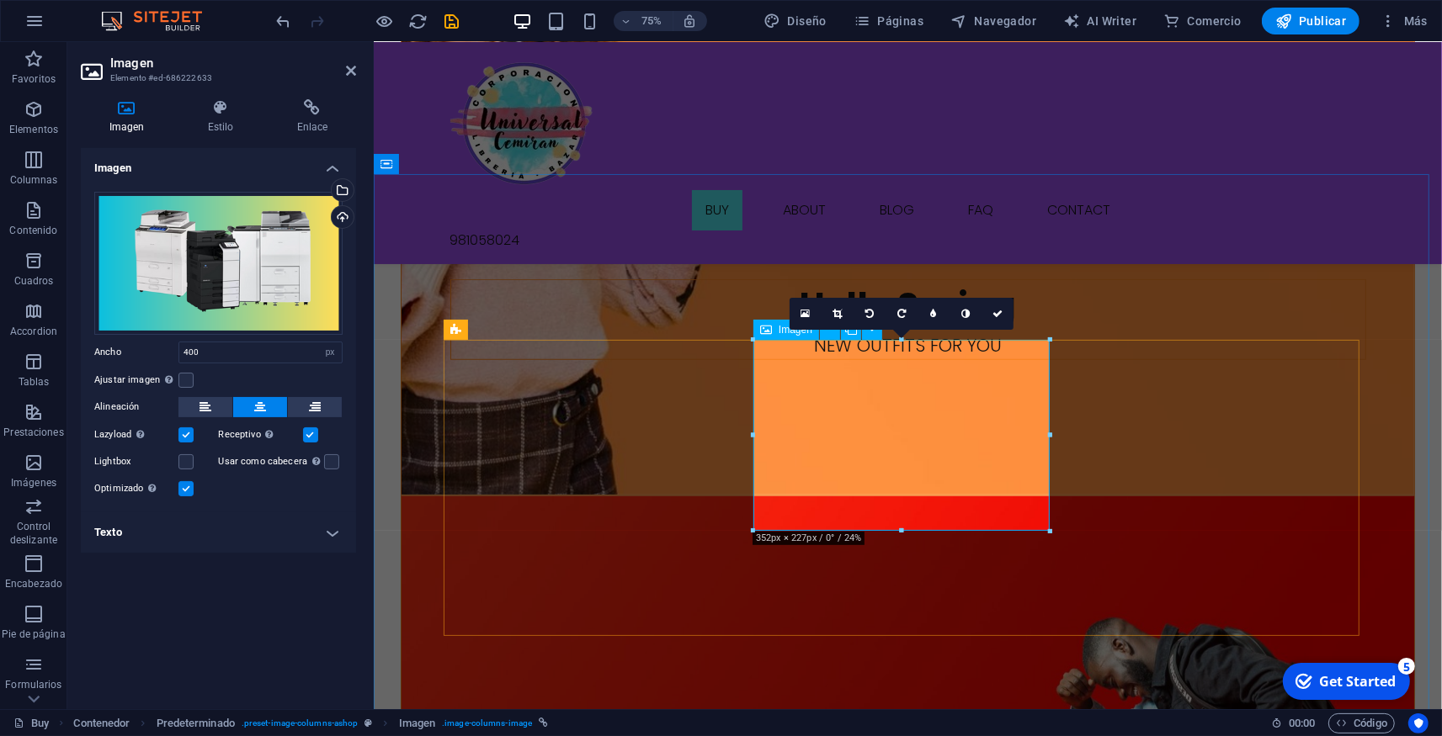
scroll to position [1081, 0]
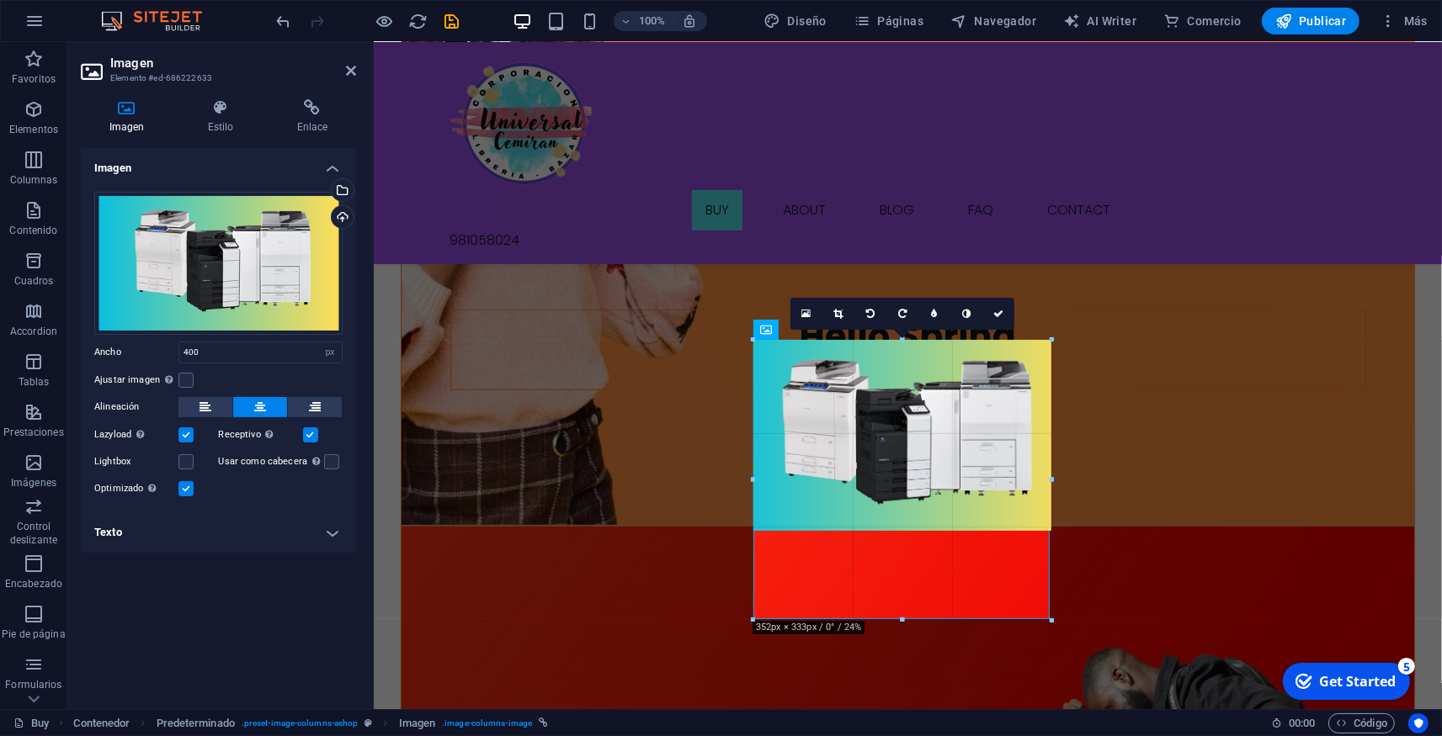
drag, startPoint x: 896, startPoint y: 528, endPoint x: 868, endPoint y: 619, distance: 94.2
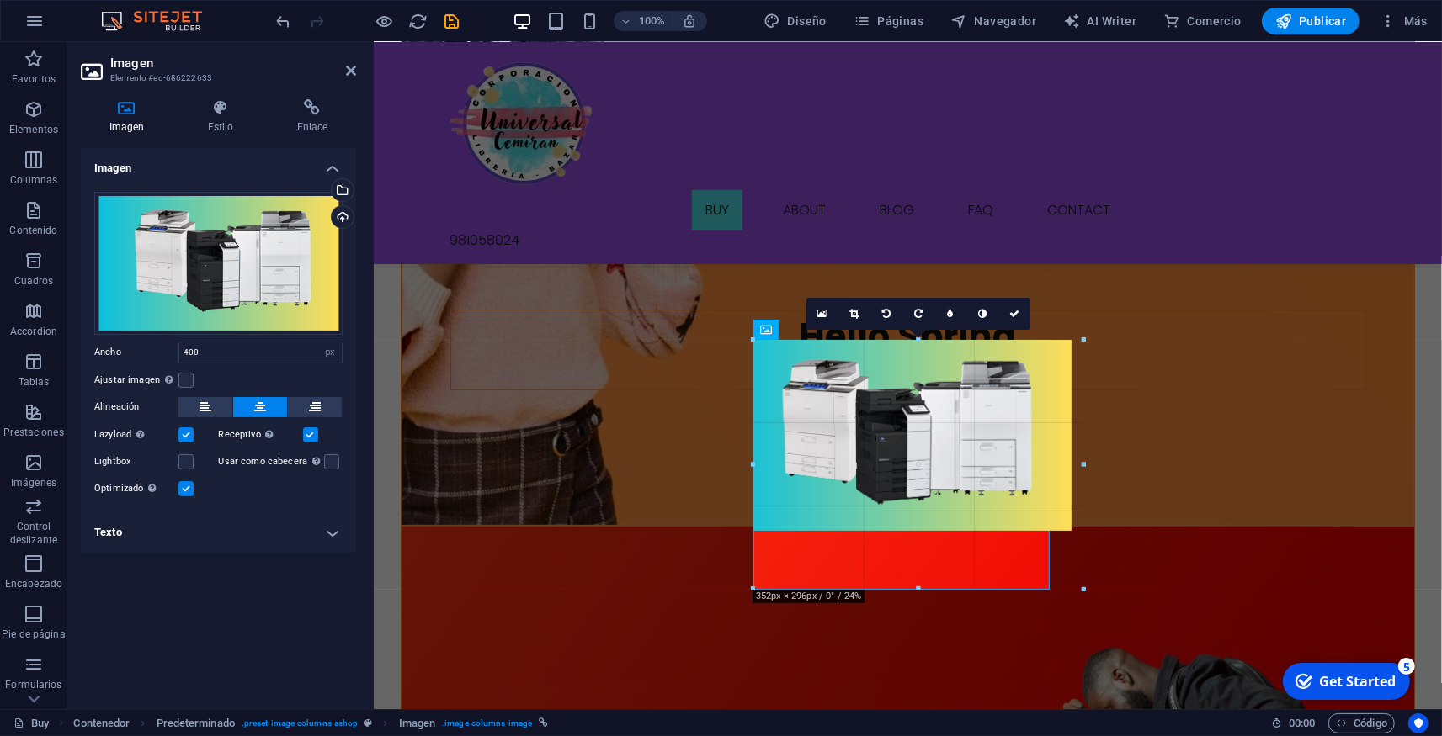
drag, startPoint x: 892, startPoint y: 561, endPoint x: 492, endPoint y: 574, distance: 399.9
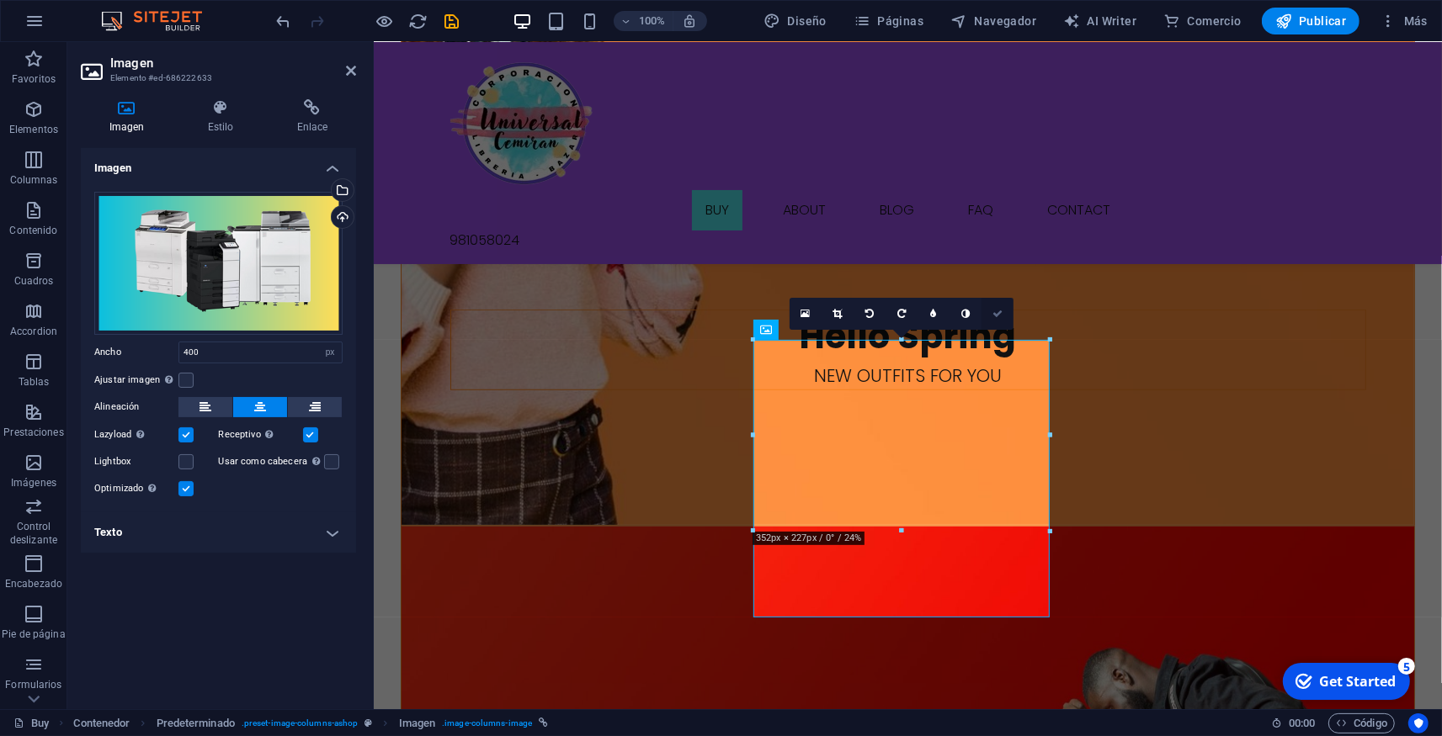
click at [1002, 316] on link at bounding box center [997, 314] width 32 height 32
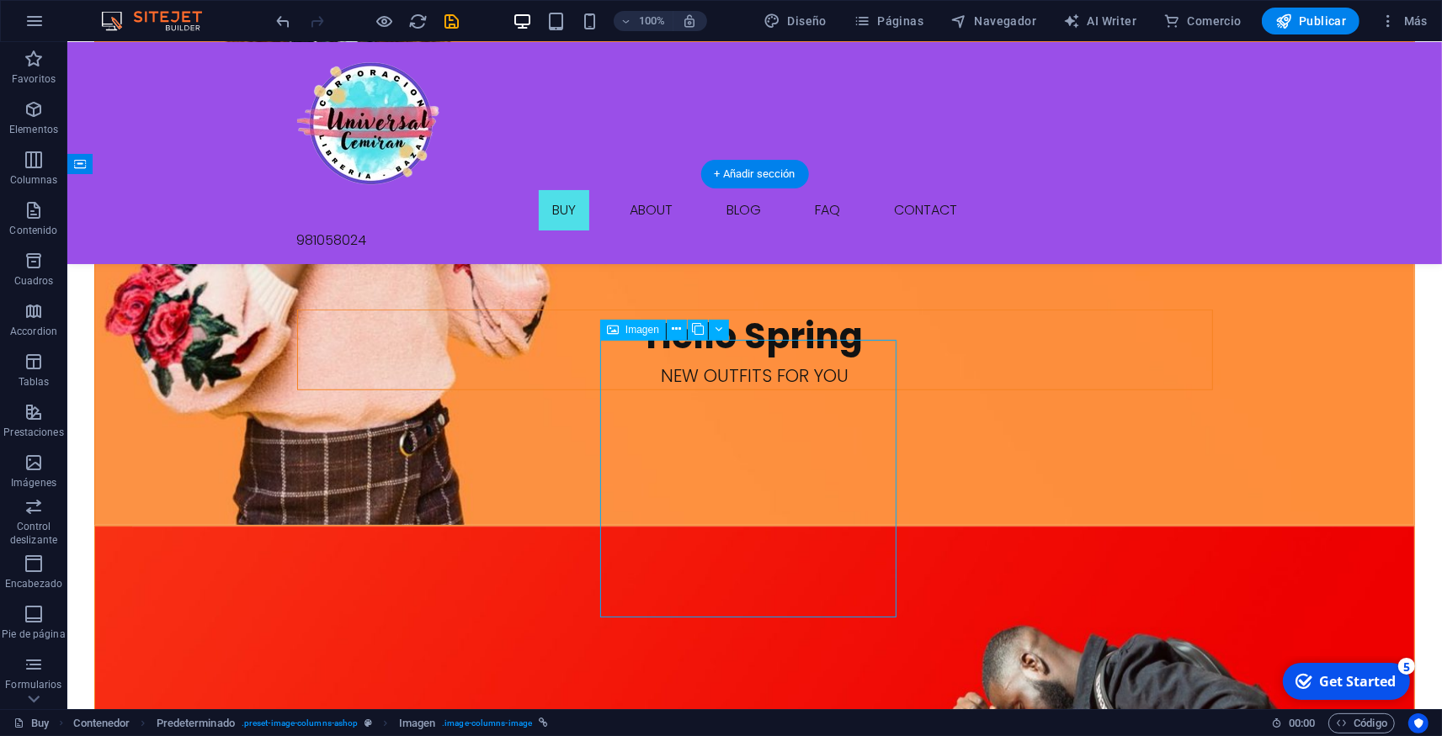
select select "px"
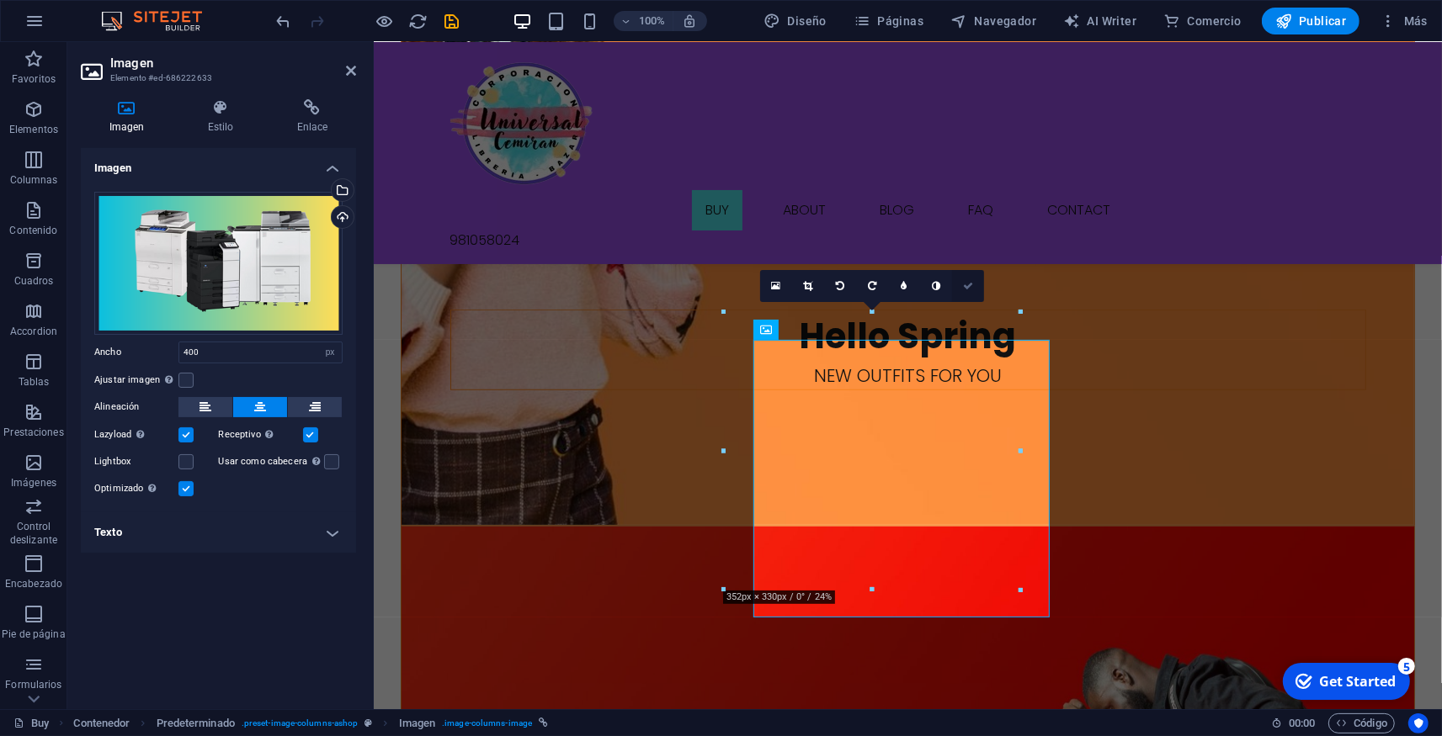
click at [967, 286] on icon at bounding box center [968, 286] width 10 height 10
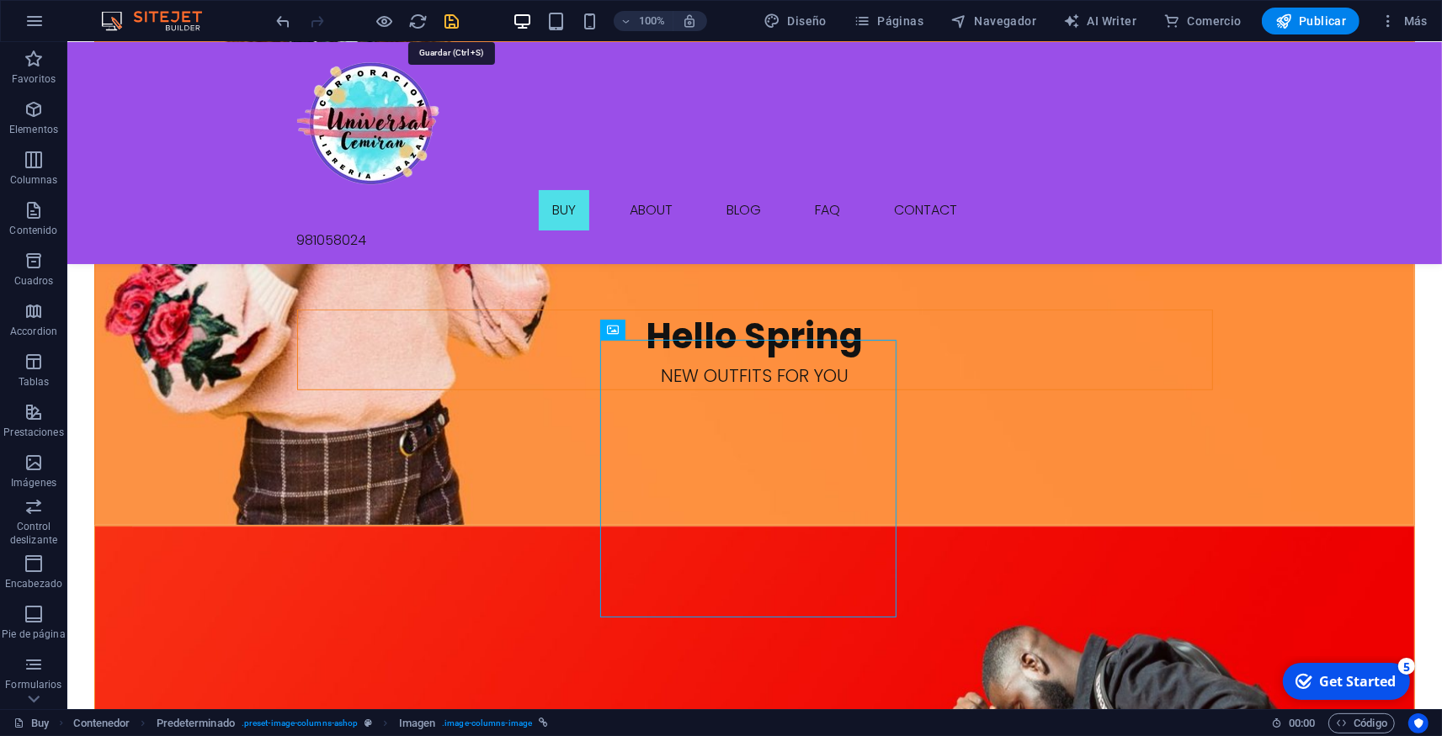
click at [456, 23] on icon "save" at bounding box center [452, 21] width 19 height 19
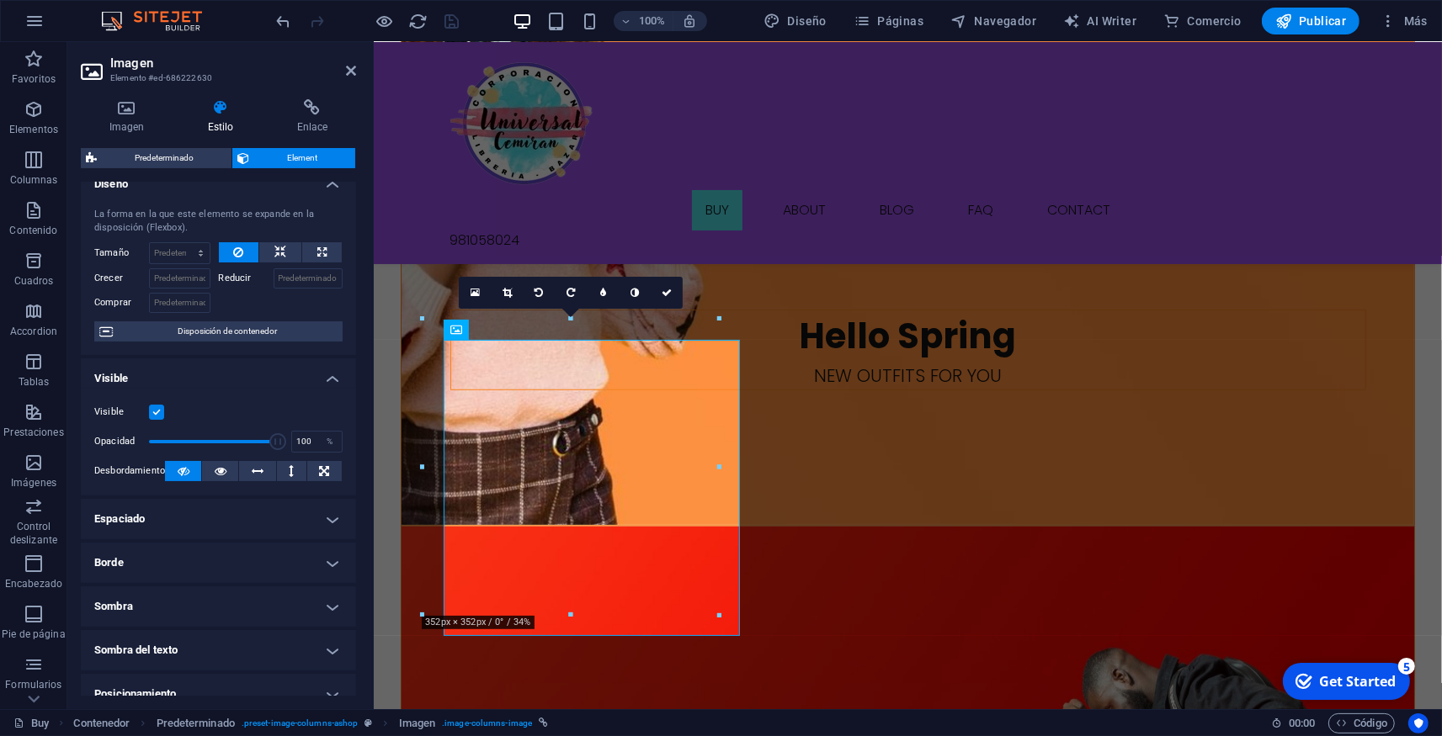
scroll to position [0, 0]
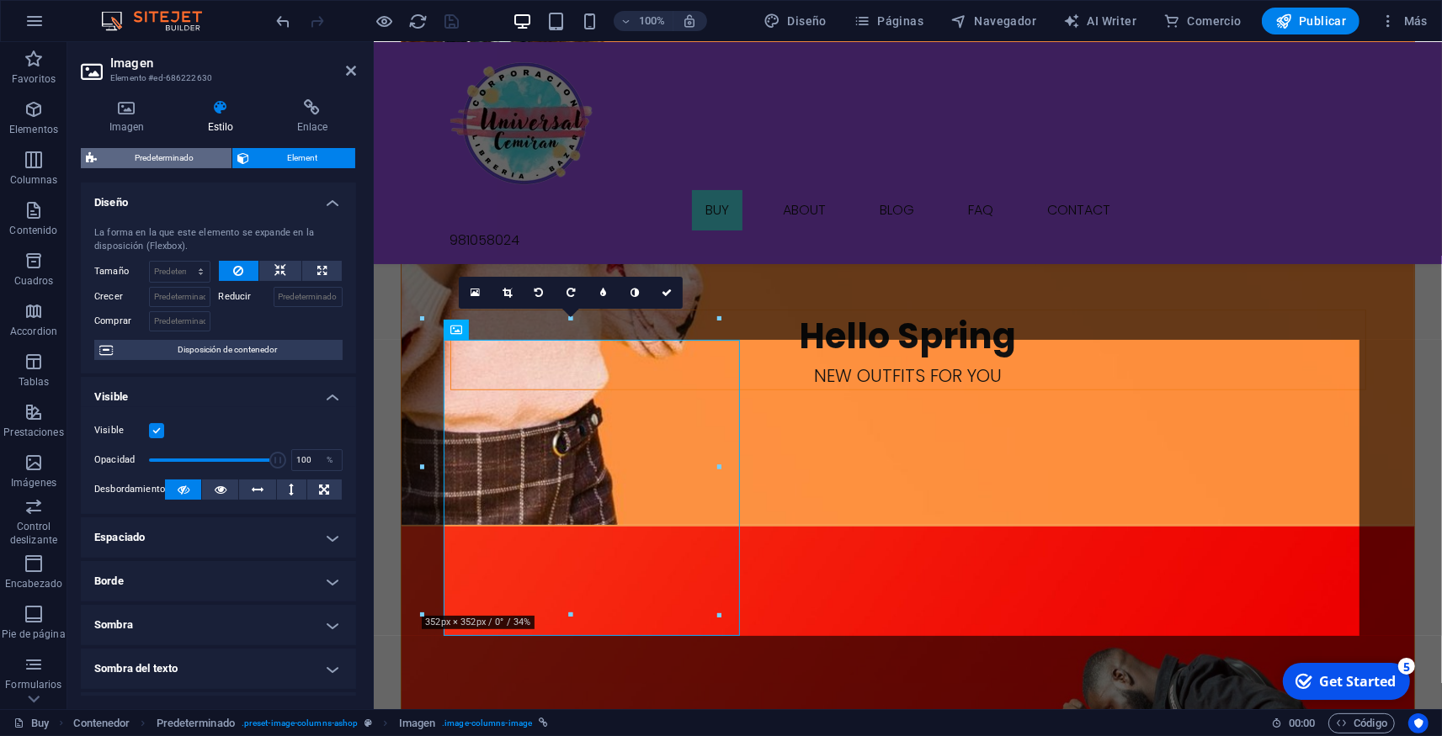
click at [191, 158] on span "Predeterminado" at bounding box center [164, 158] width 125 height 20
select select "preset-image-columns-ashop"
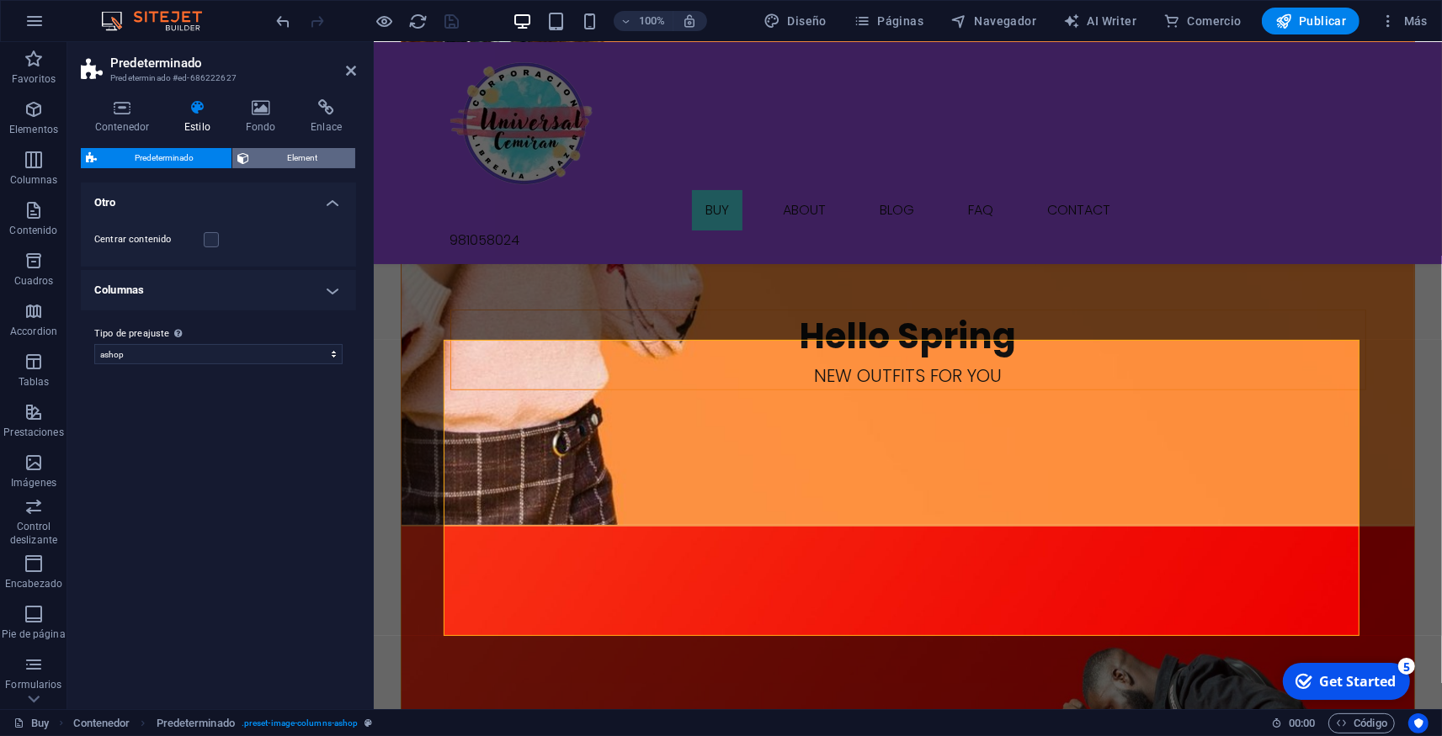
click at [284, 152] on span "Element" at bounding box center [302, 158] width 96 height 20
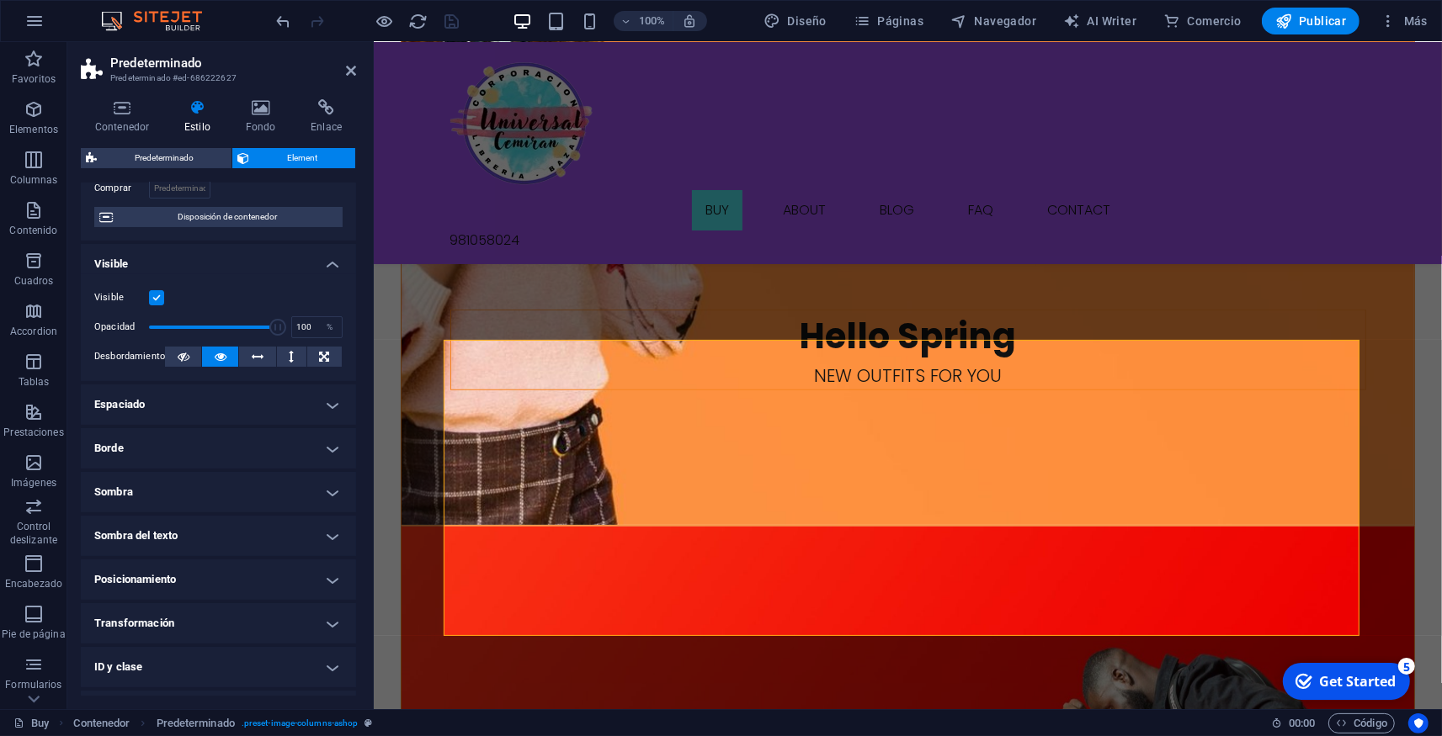
scroll to position [157, 0]
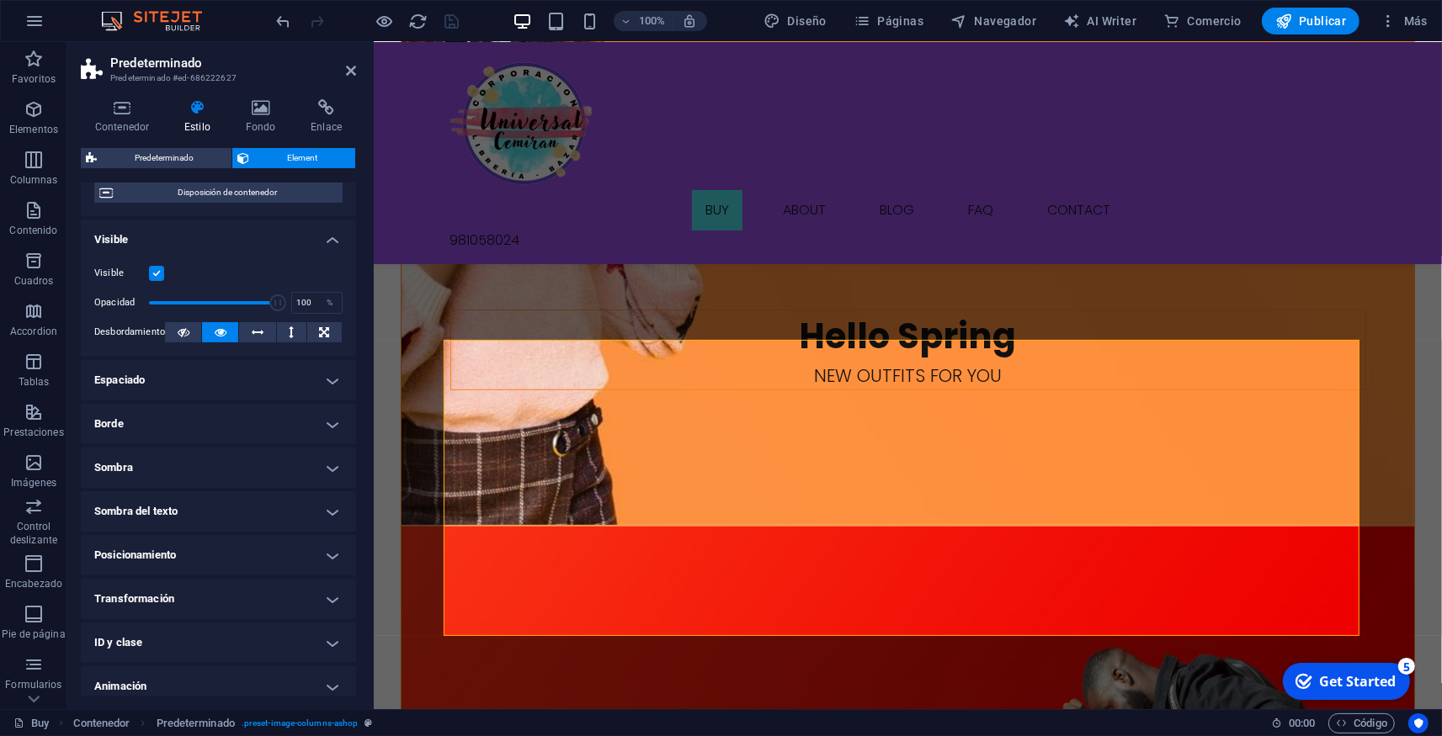
click at [223, 502] on h4 "Sombra del texto" at bounding box center [218, 511] width 275 height 40
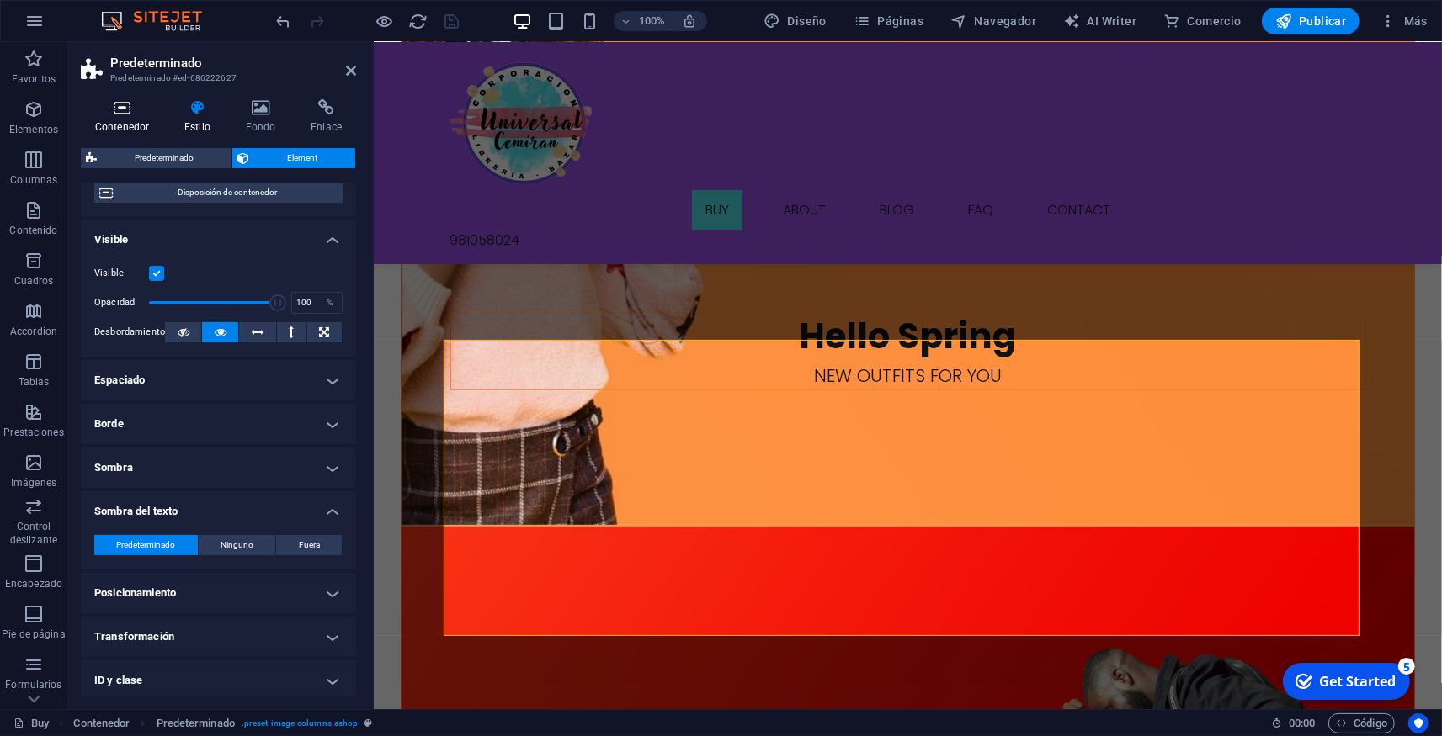
click at [116, 114] on icon at bounding box center [122, 107] width 82 height 17
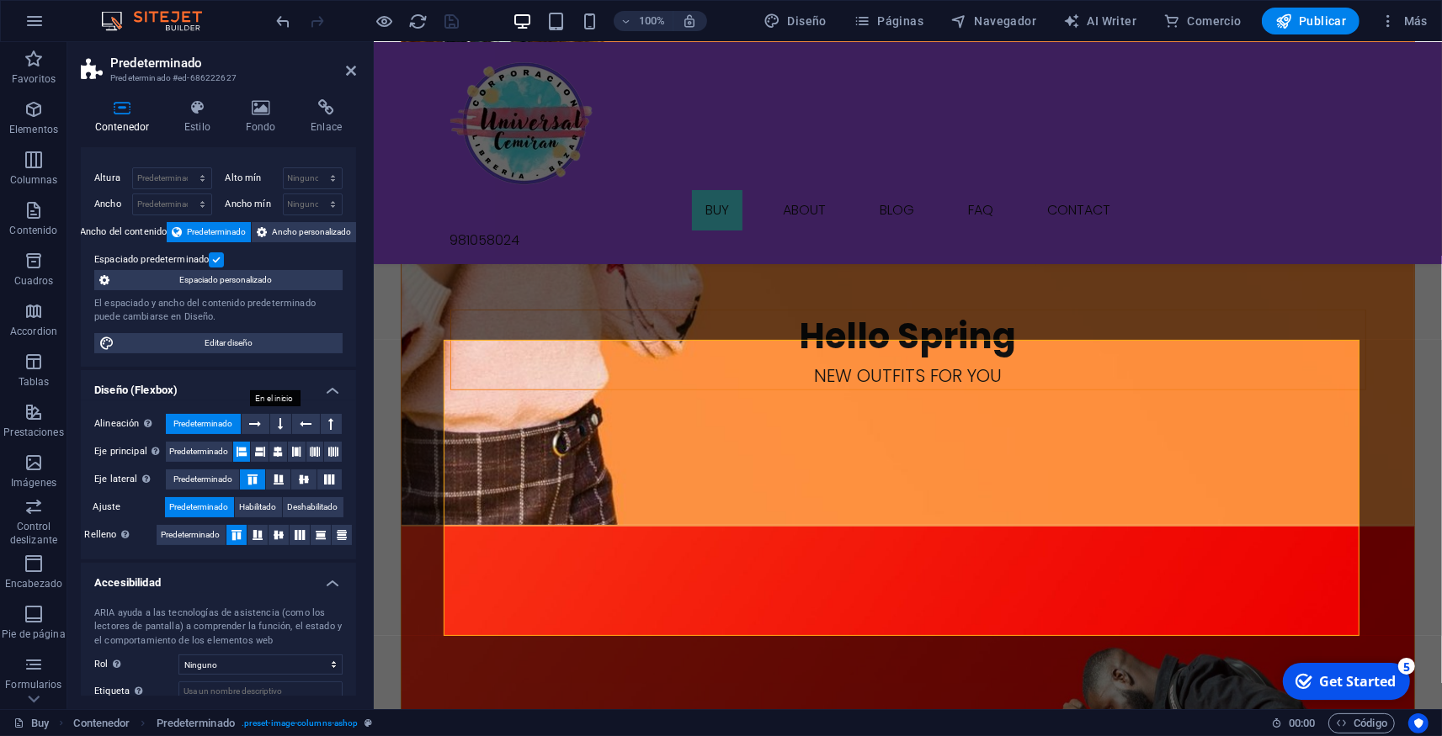
scroll to position [0, 0]
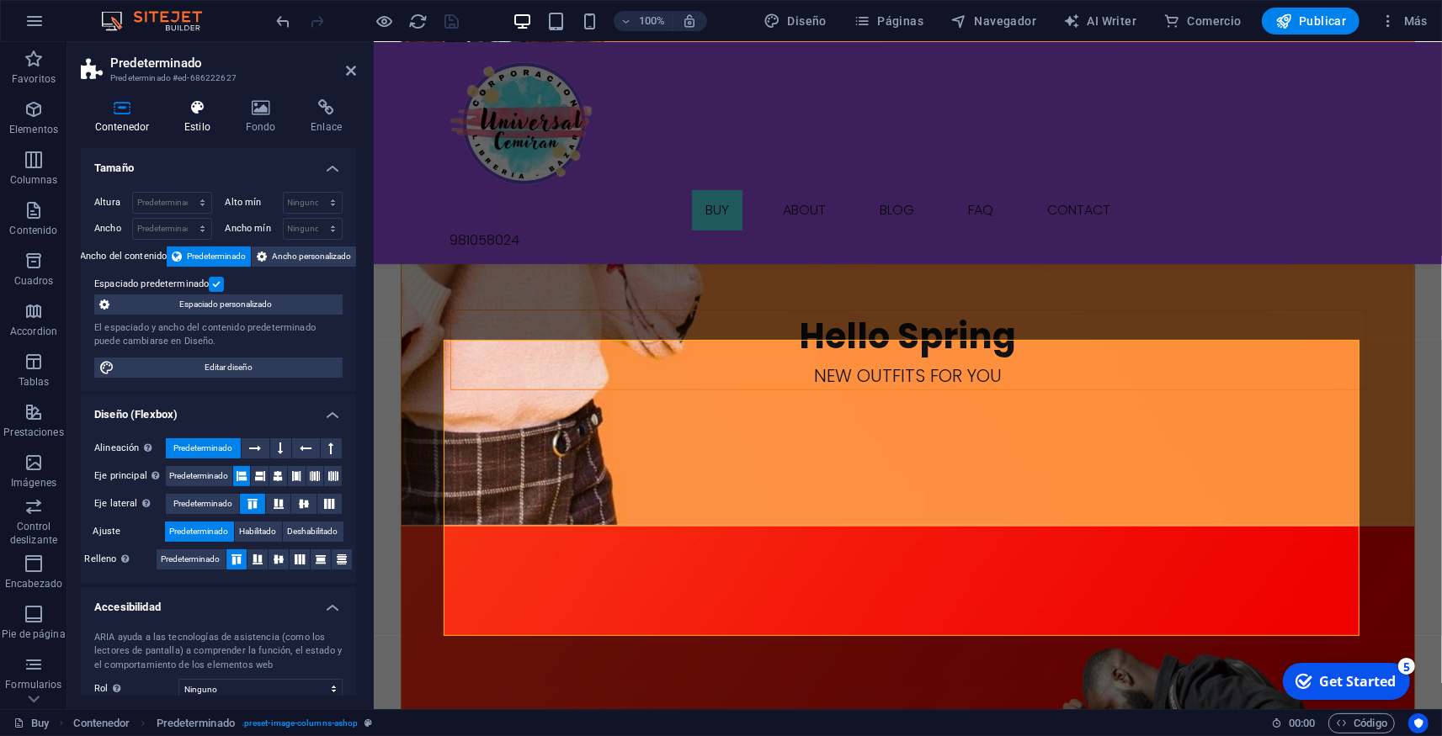
click at [199, 113] on icon at bounding box center [197, 107] width 55 height 17
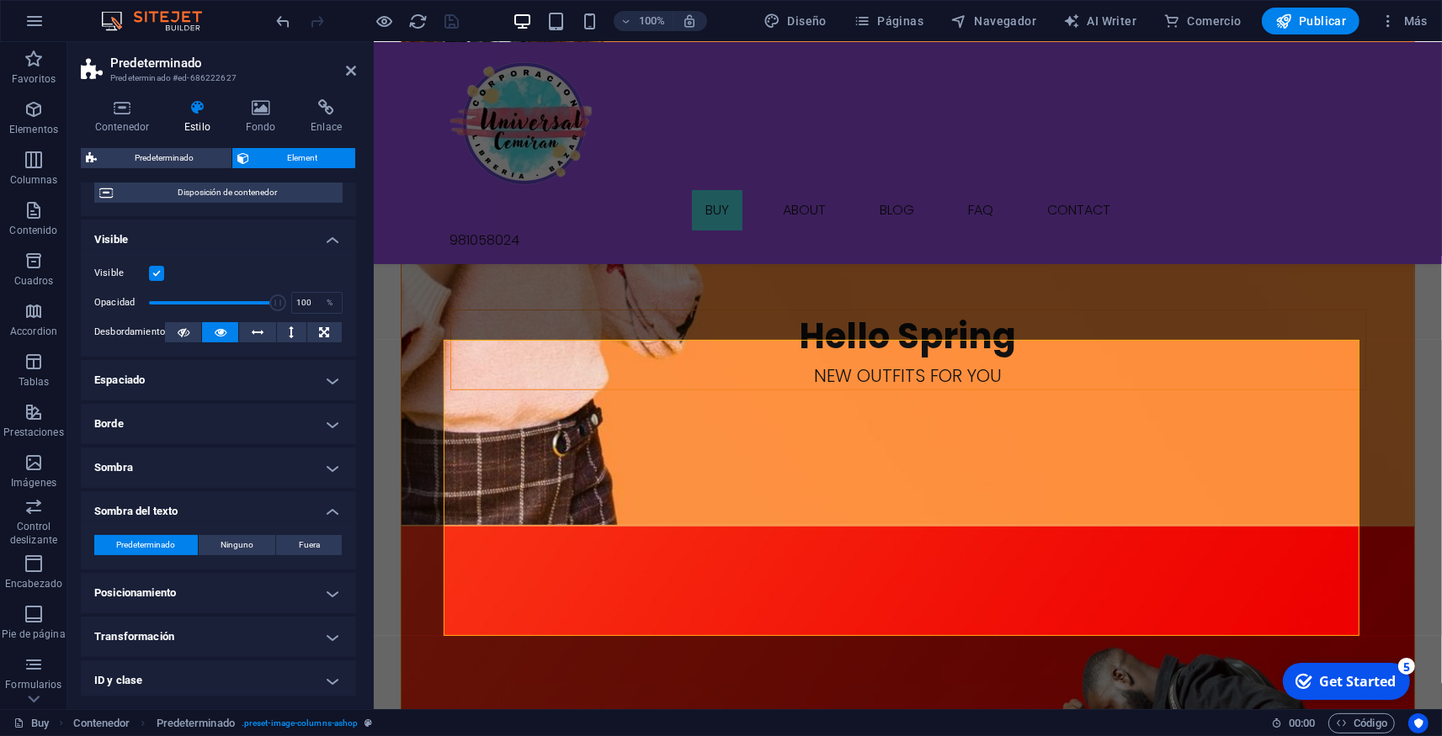
scroll to position [249, 0]
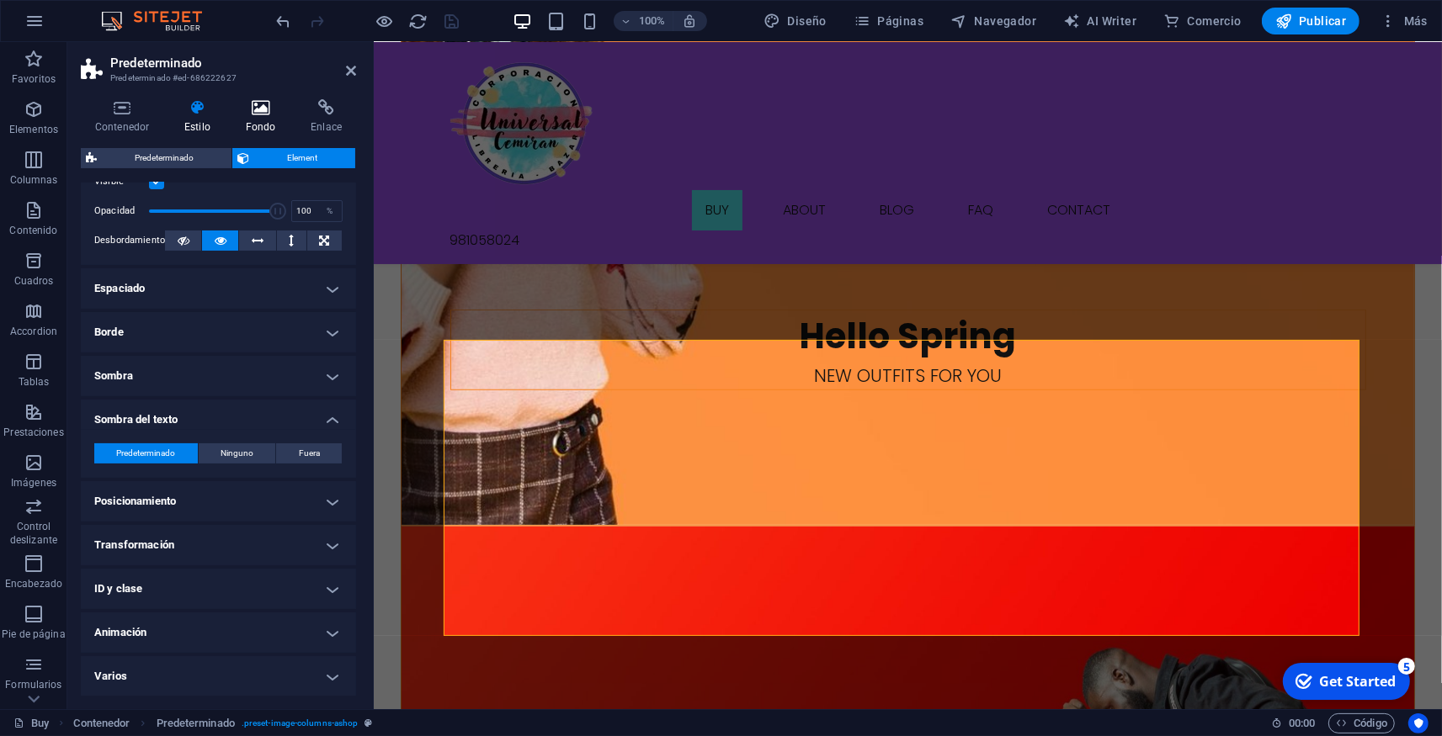
click at [272, 120] on h4 "Fondo" at bounding box center [264, 116] width 66 height 35
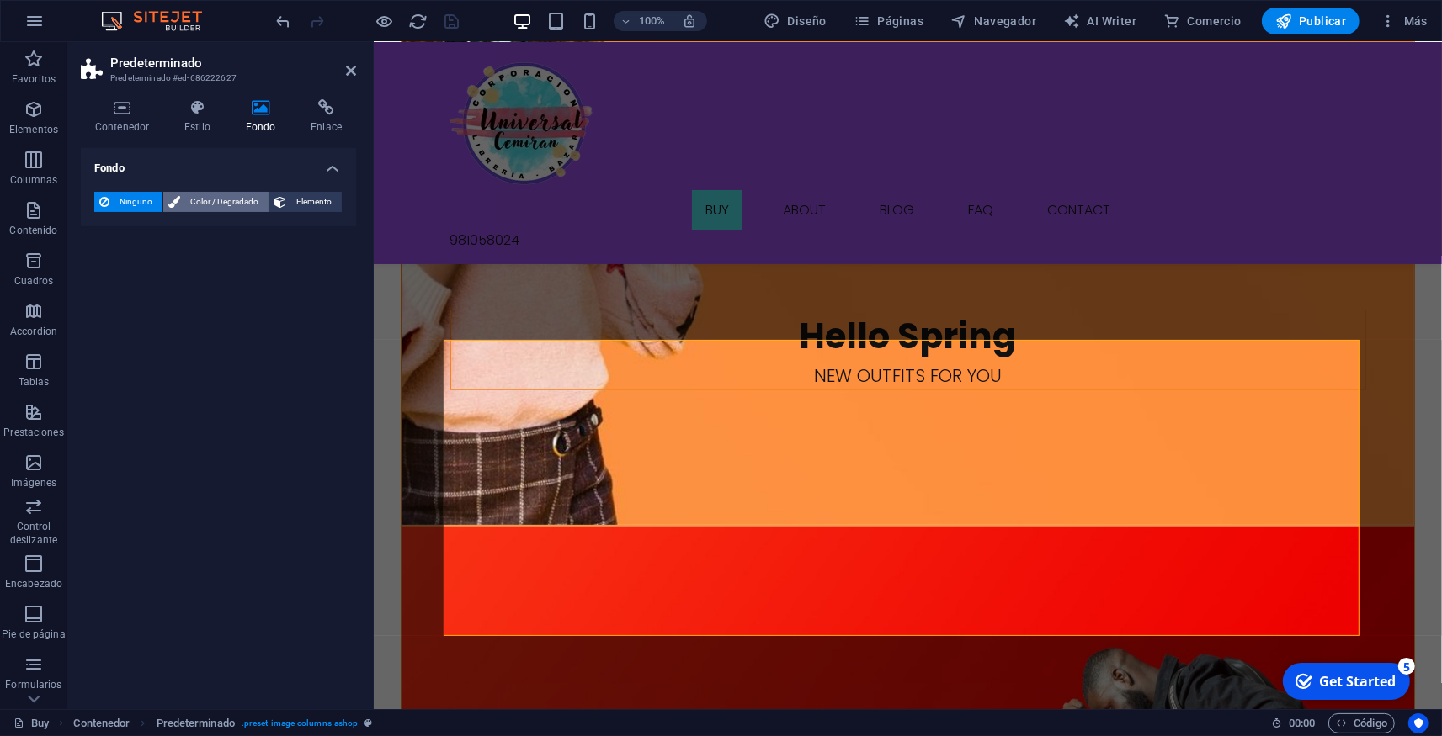
click at [227, 200] on span "Color / Degradado" at bounding box center [224, 202] width 78 height 20
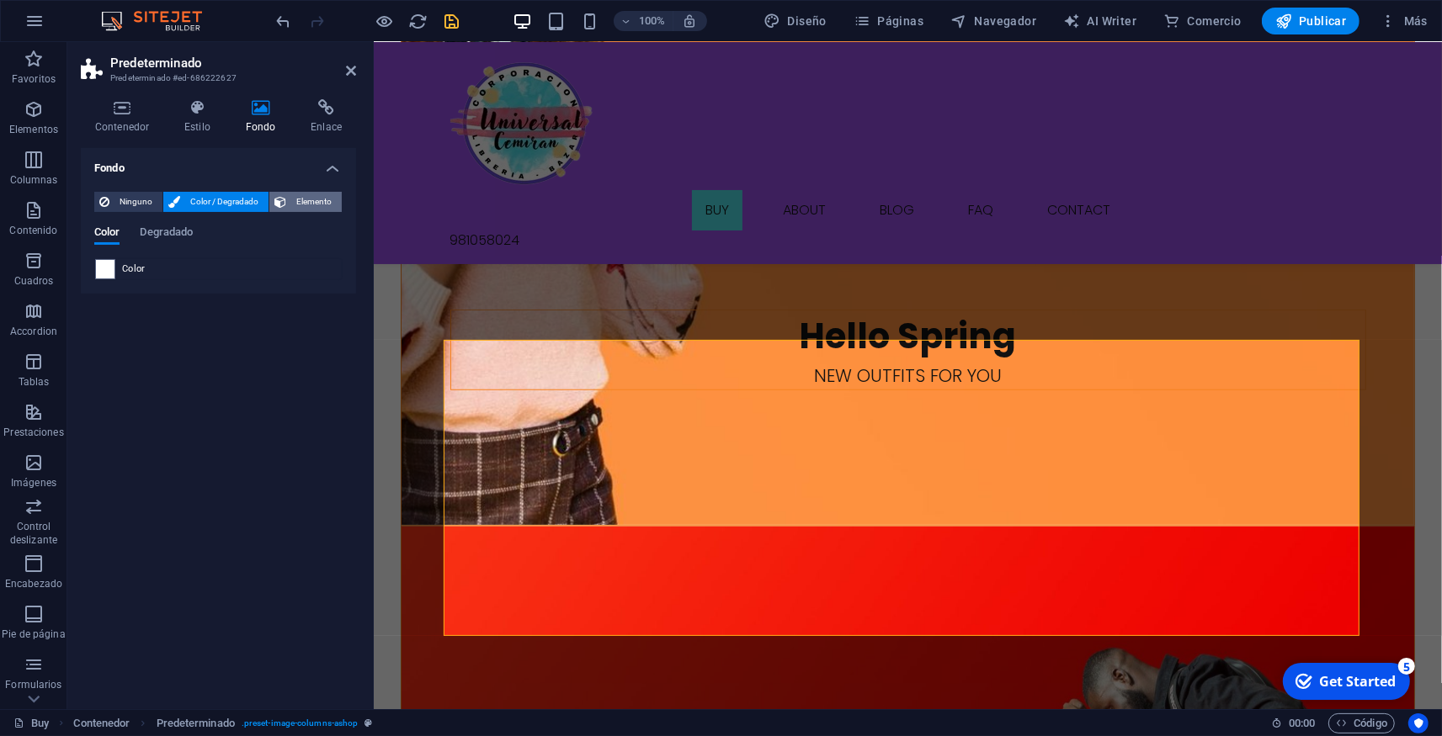
click at [308, 201] on span "Elemento" at bounding box center [313, 202] width 45 height 20
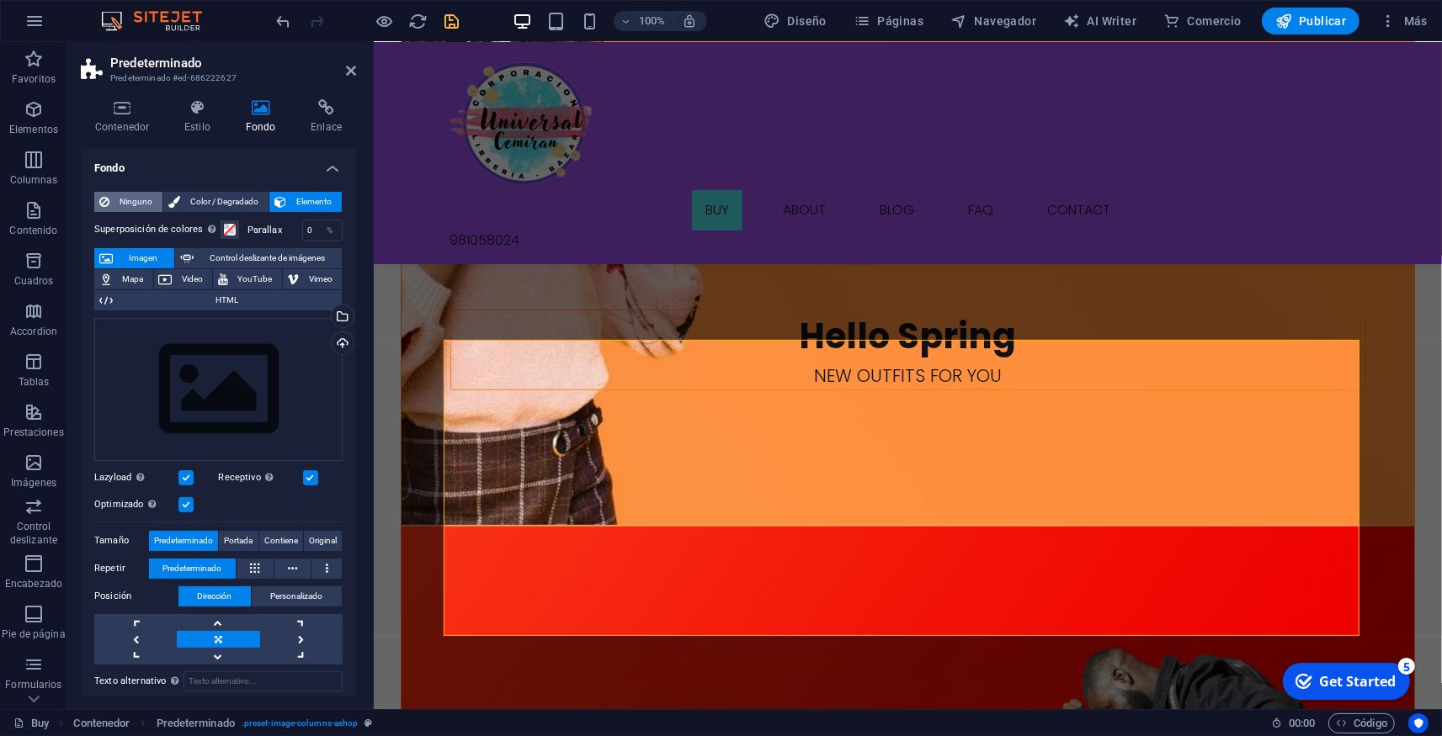
click at [151, 199] on span "Ninguno" at bounding box center [135, 202] width 43 height 20
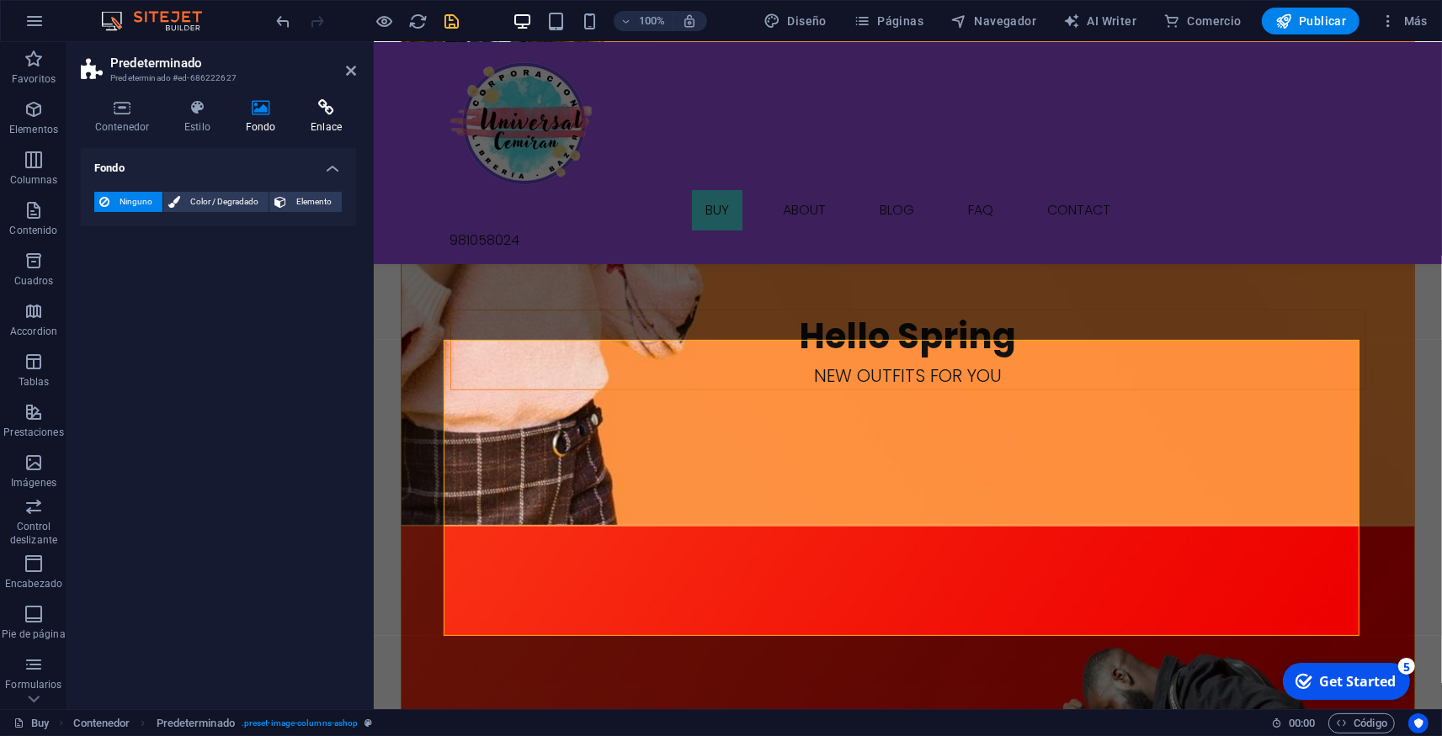
click at [321, 116] on h4 "Enlace" at bounding box center [326, 116] width 60 height 35
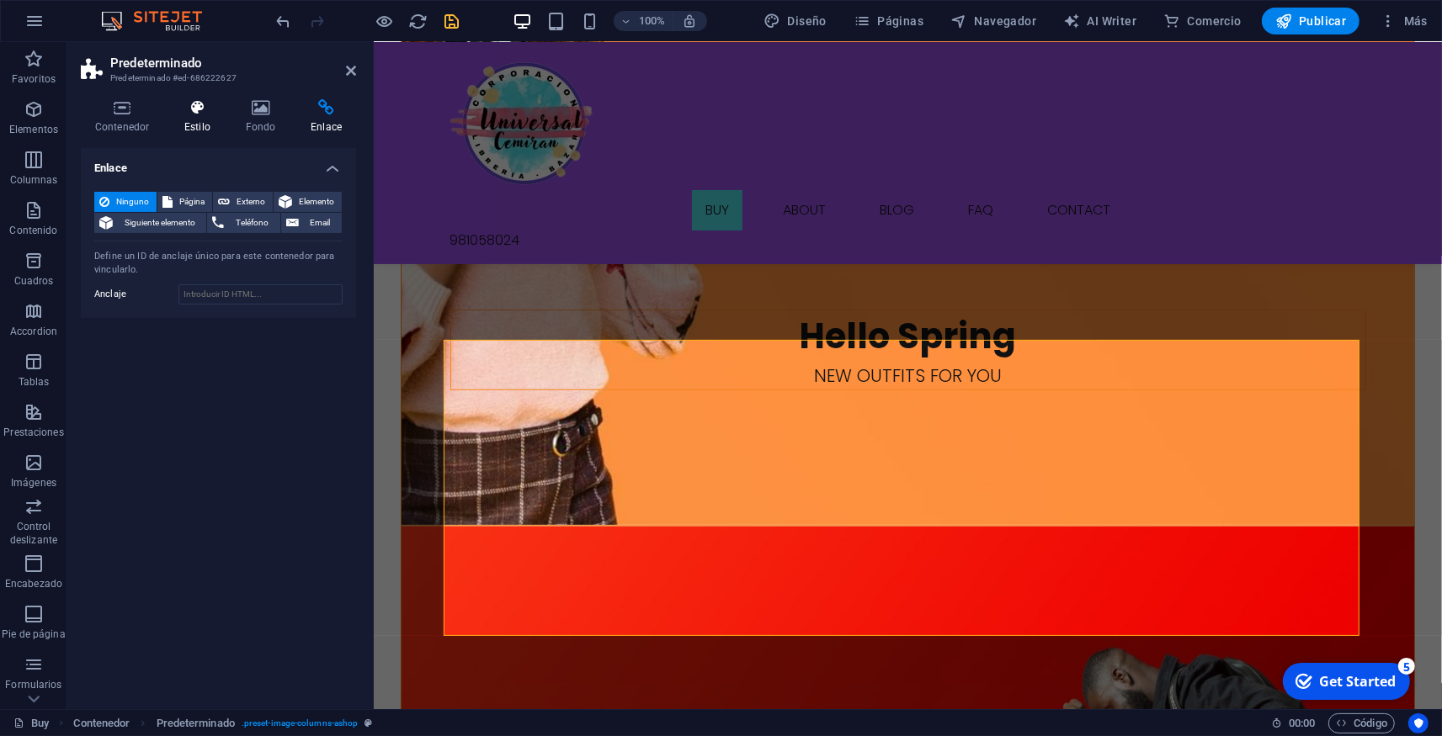
click at [191, 112] on icon at bounding box center [197, 107] width 55 height 17
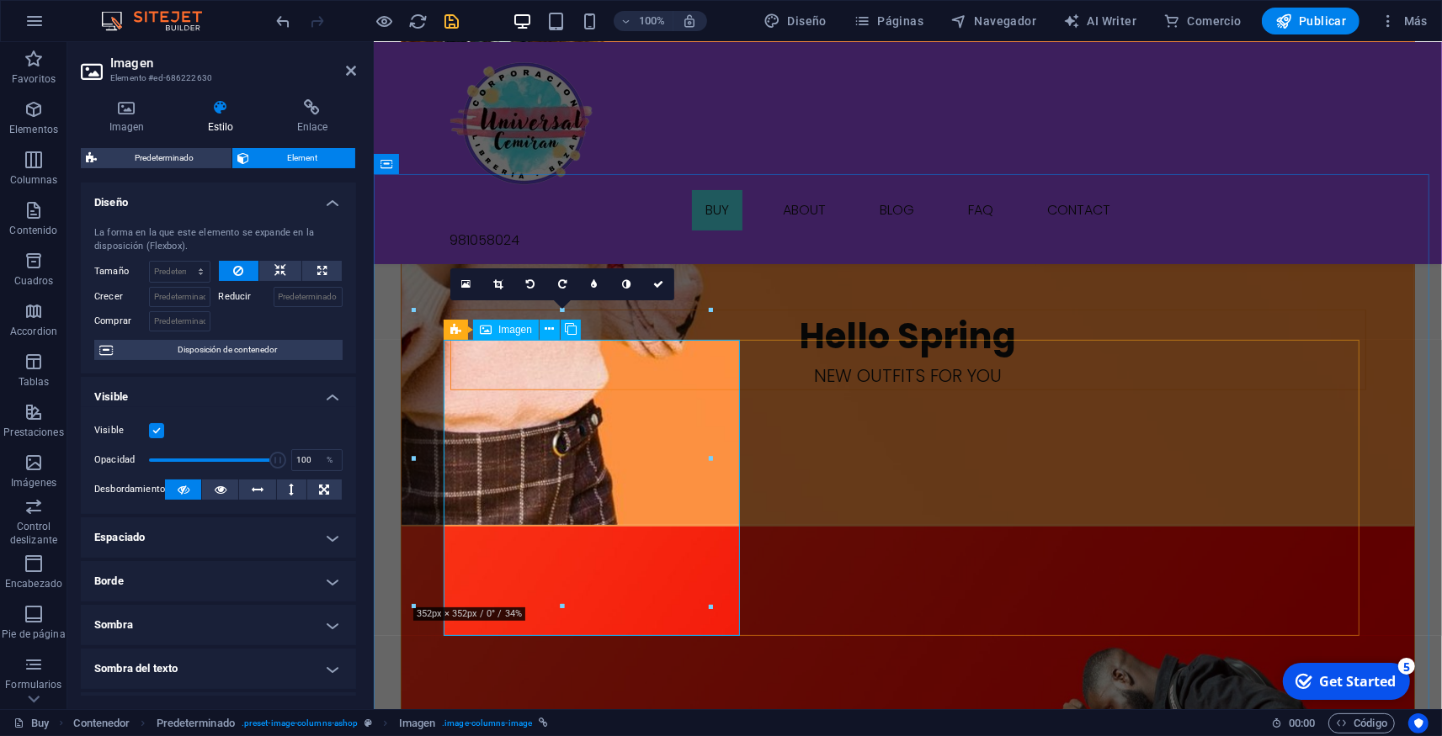
click at [556, 333] on icon at bounding box center [557, 330] width 9 height 18
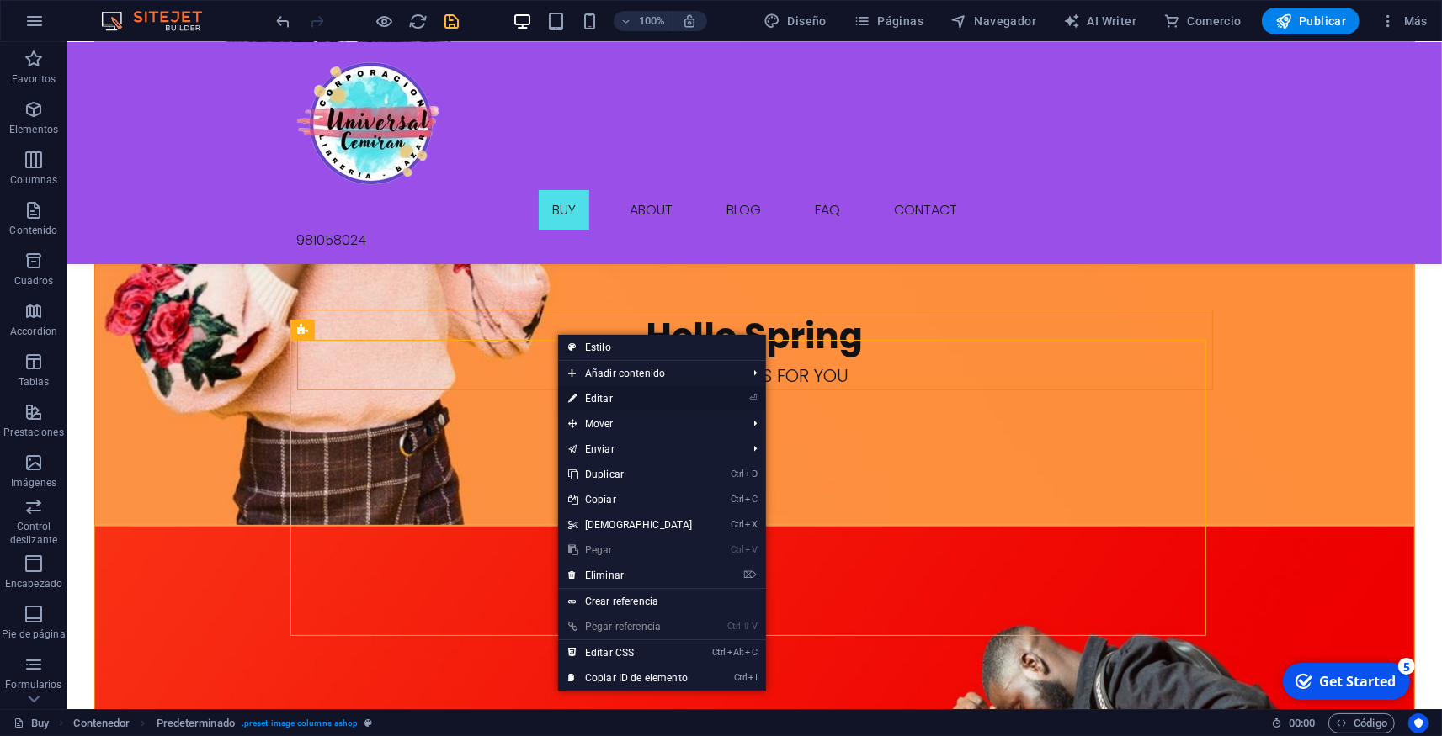
click at [595, 401] on link "⏎ Editar" at bounding box center [630, 398] width 145 height 25
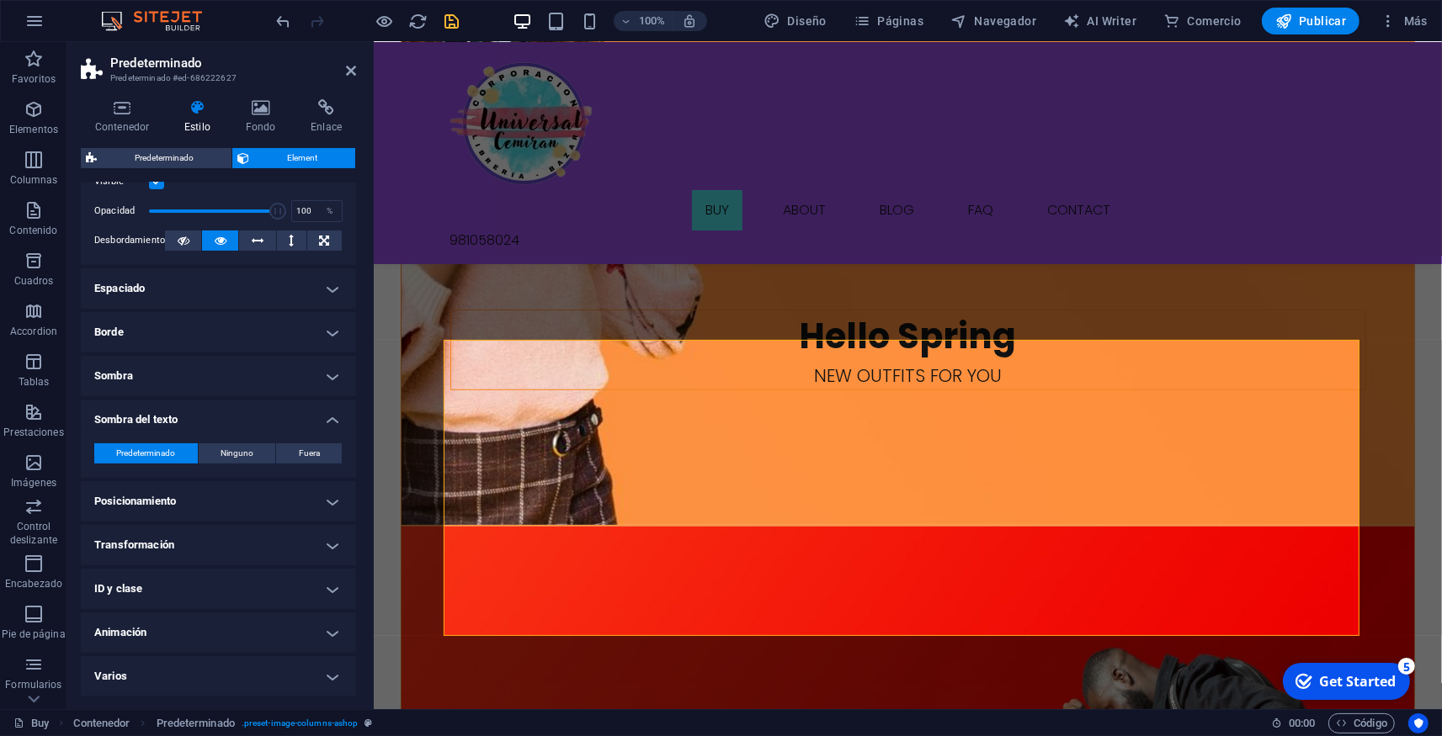
click at [189, 590] on h4 "ID y clase" at bounding box center [218, 589] width 275 height 40
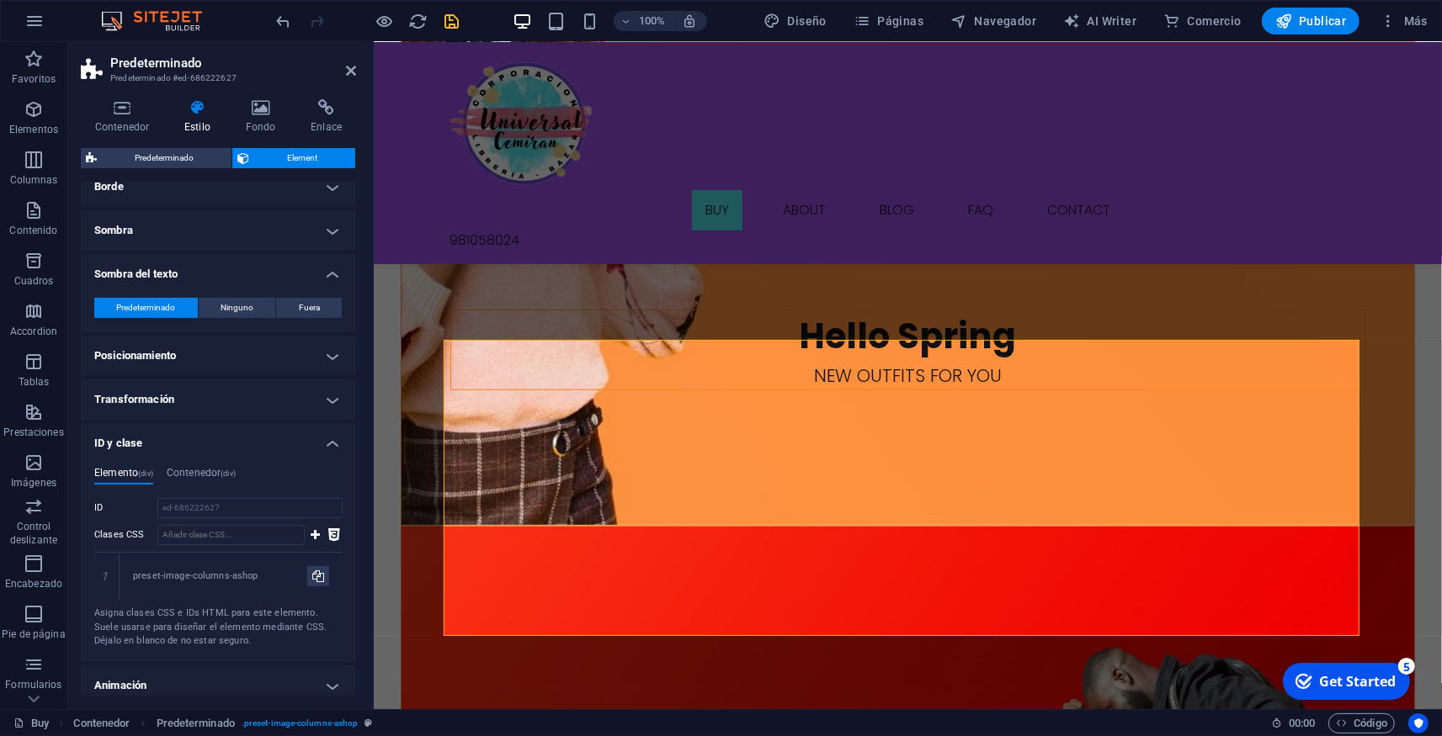
scroll to position [447, 0]
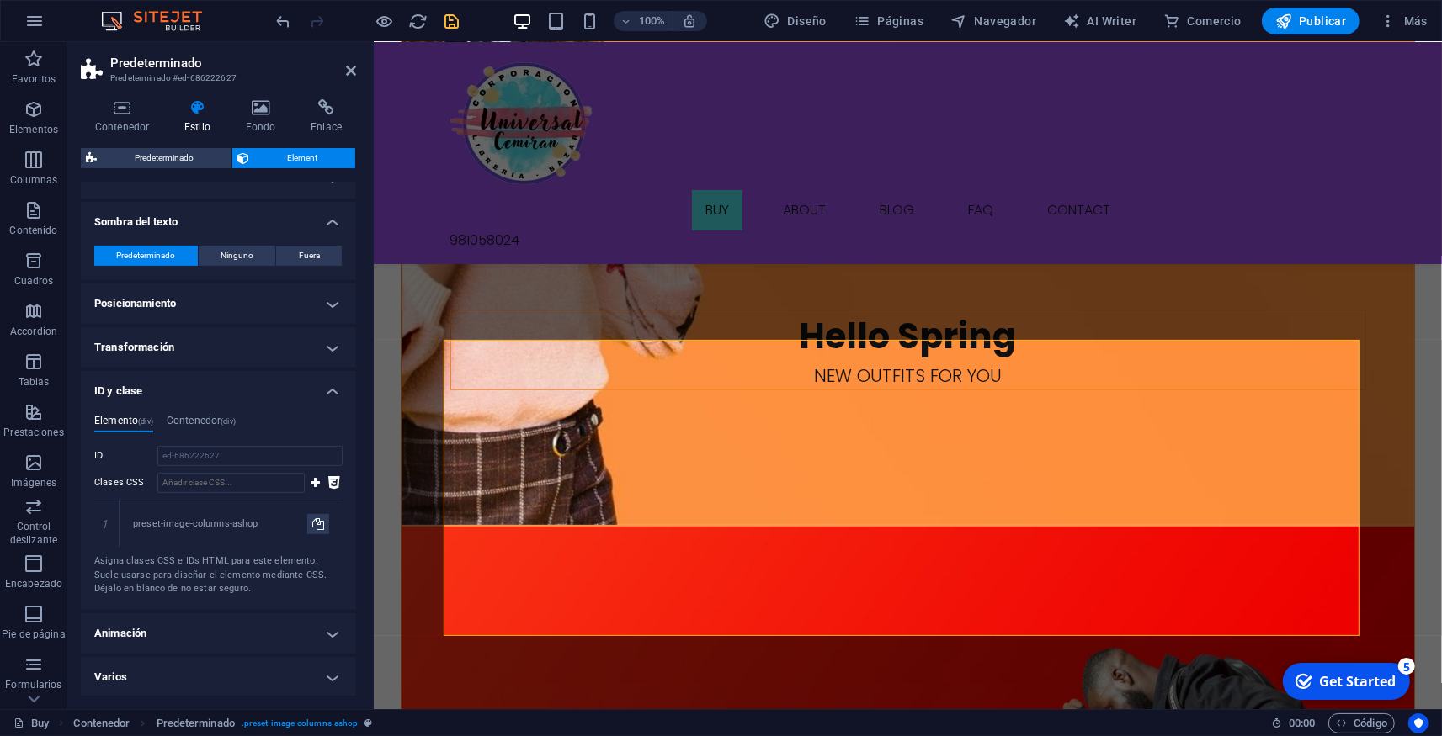
click at [171, 616] on h4 "Animación" at bounding box center [218, 633] width 275 height 40
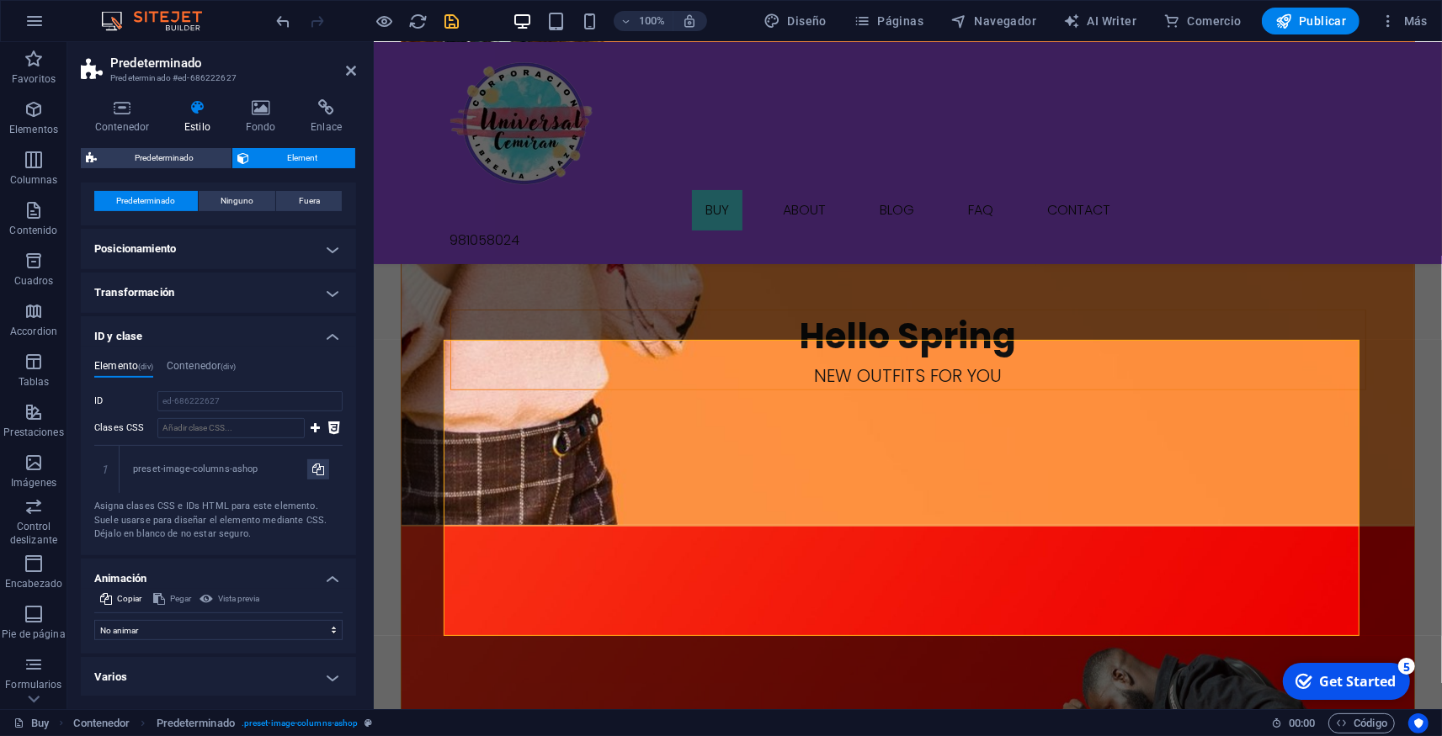
click at [162, 663] on h4 "Varios" at bounding box center [218, 677] width 275 height 40
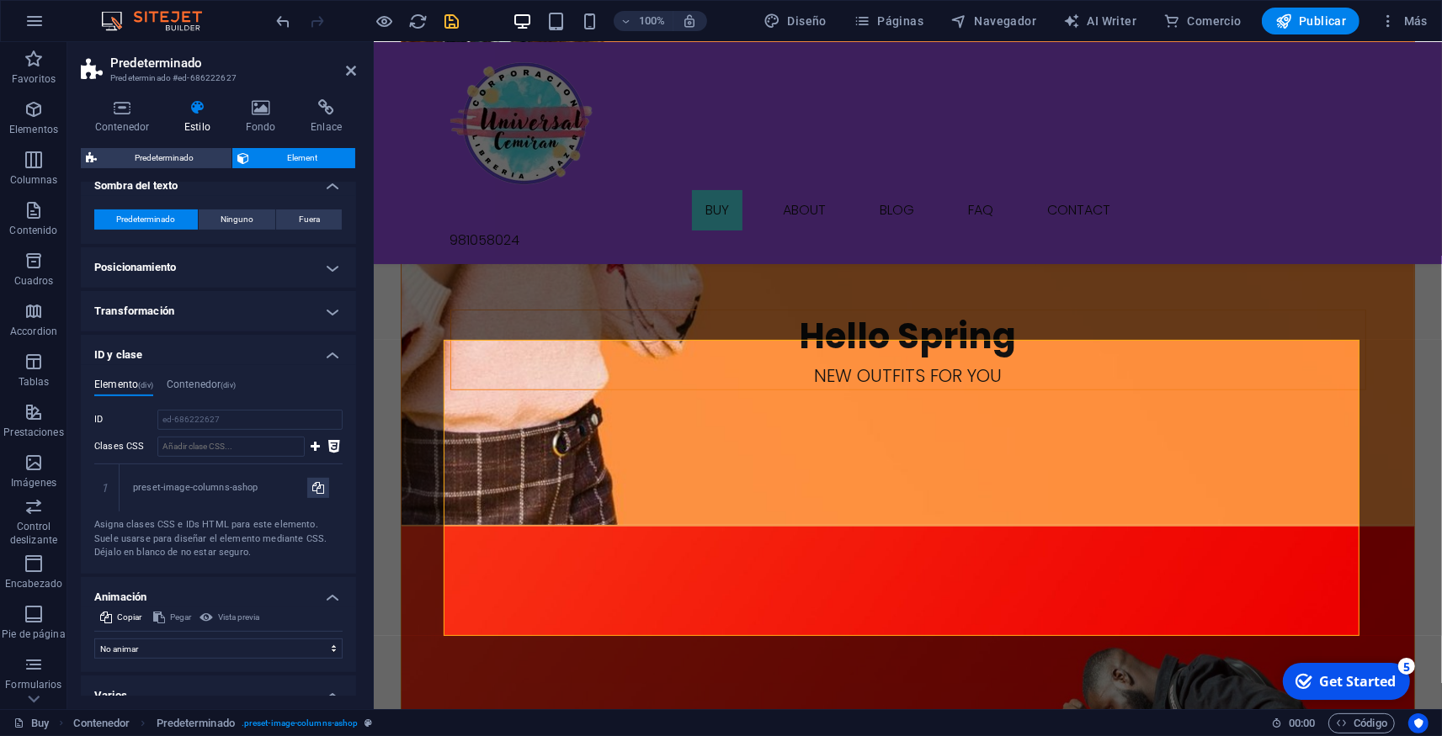
scroll to position [449, 0]
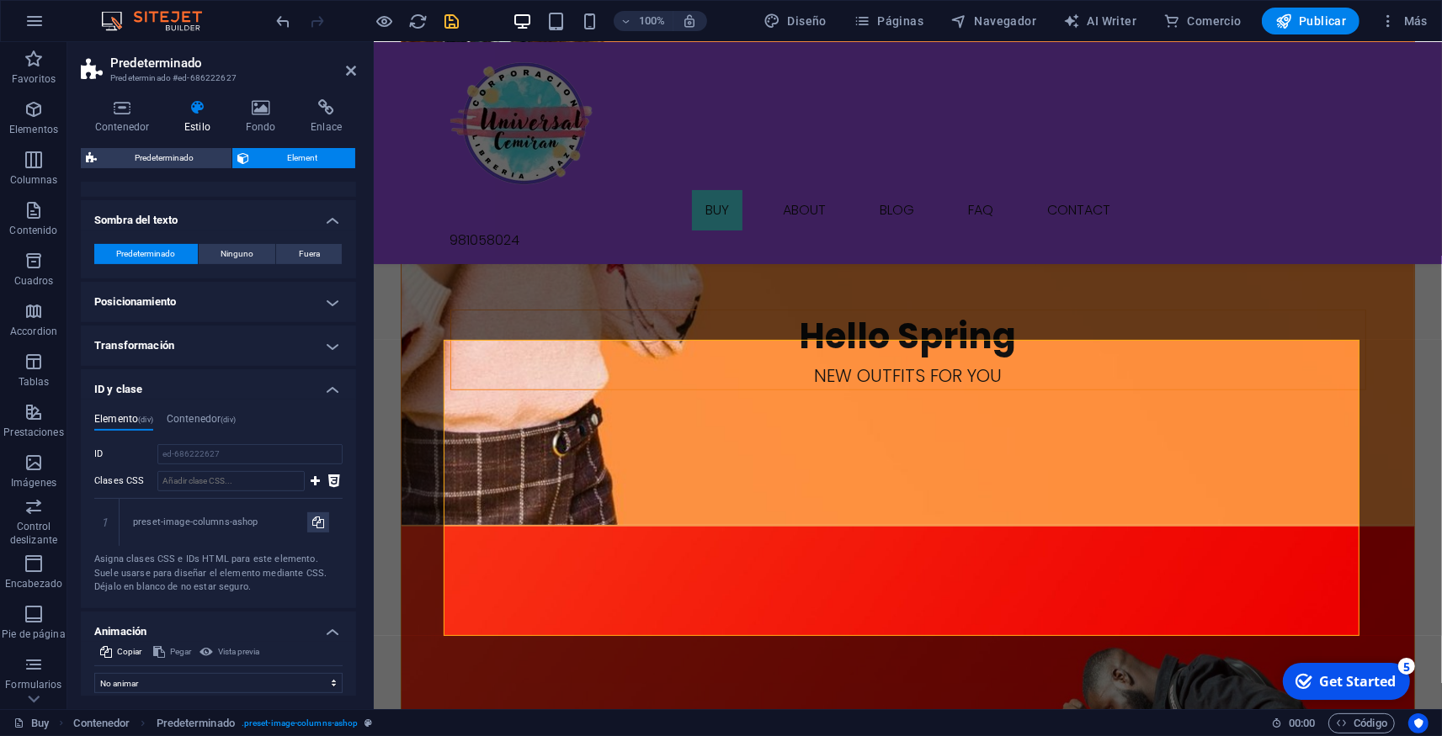
click at [154, 338] on h4 "Transformación" at bounding box center [218, 346] width 275 height 40
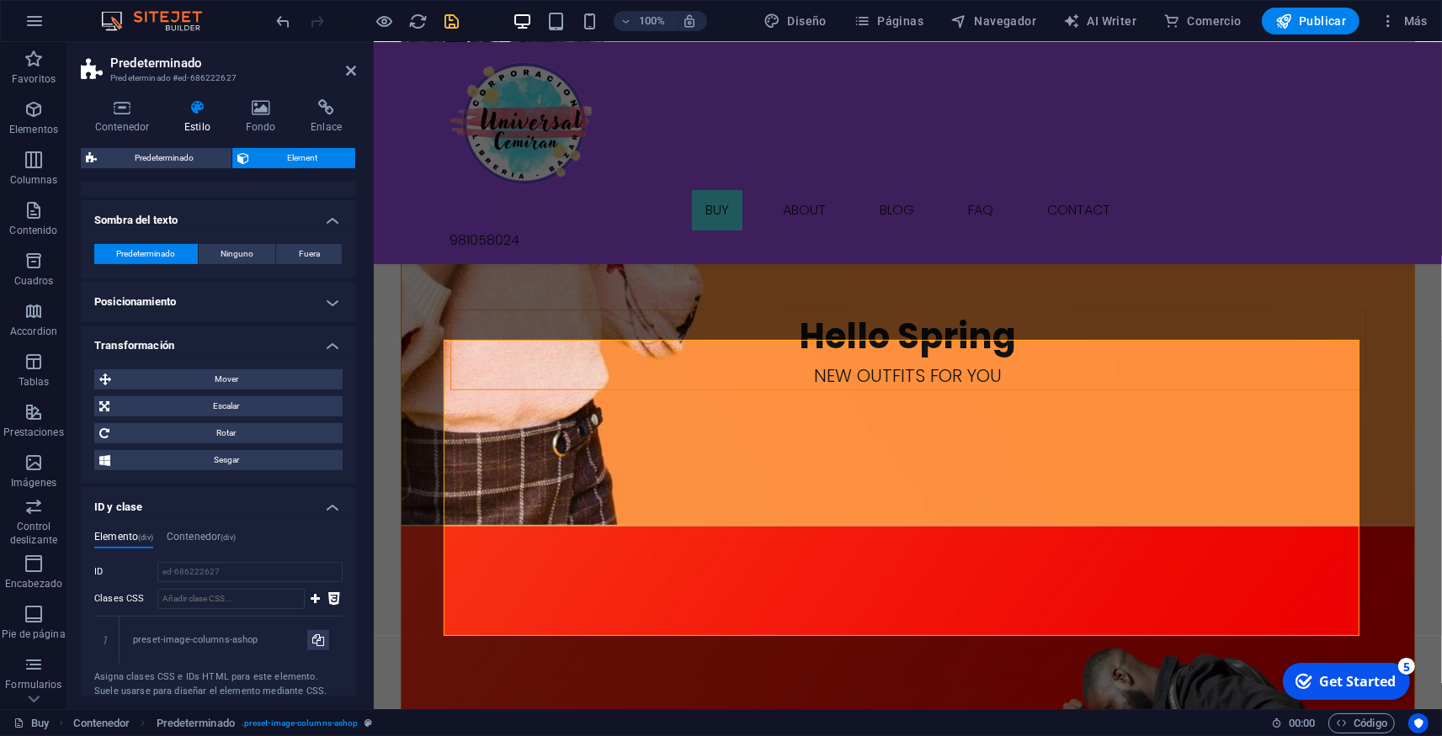
click at [153, 302] on h4 "Posicionamiento" at bounding box center [218, 302] width 275 height 40
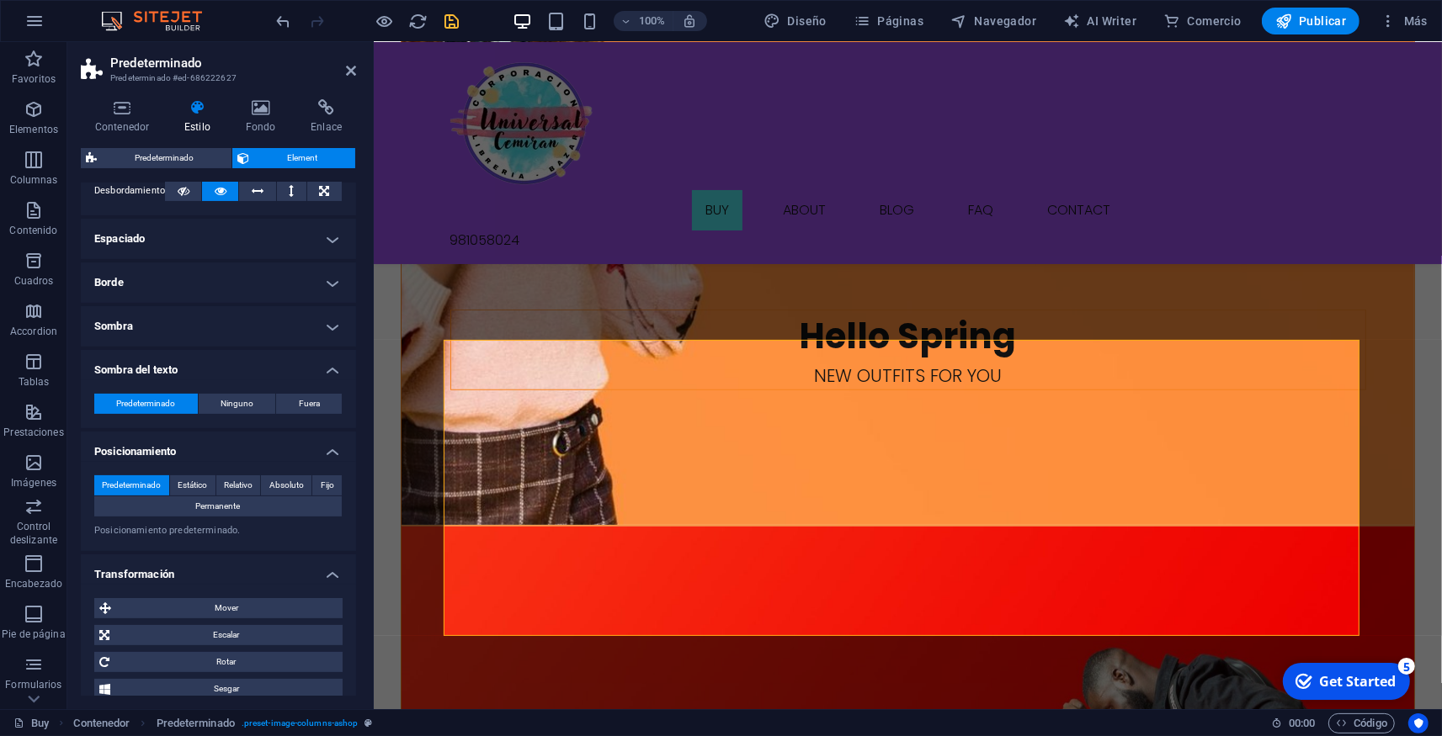
scroll to position [213, 0]
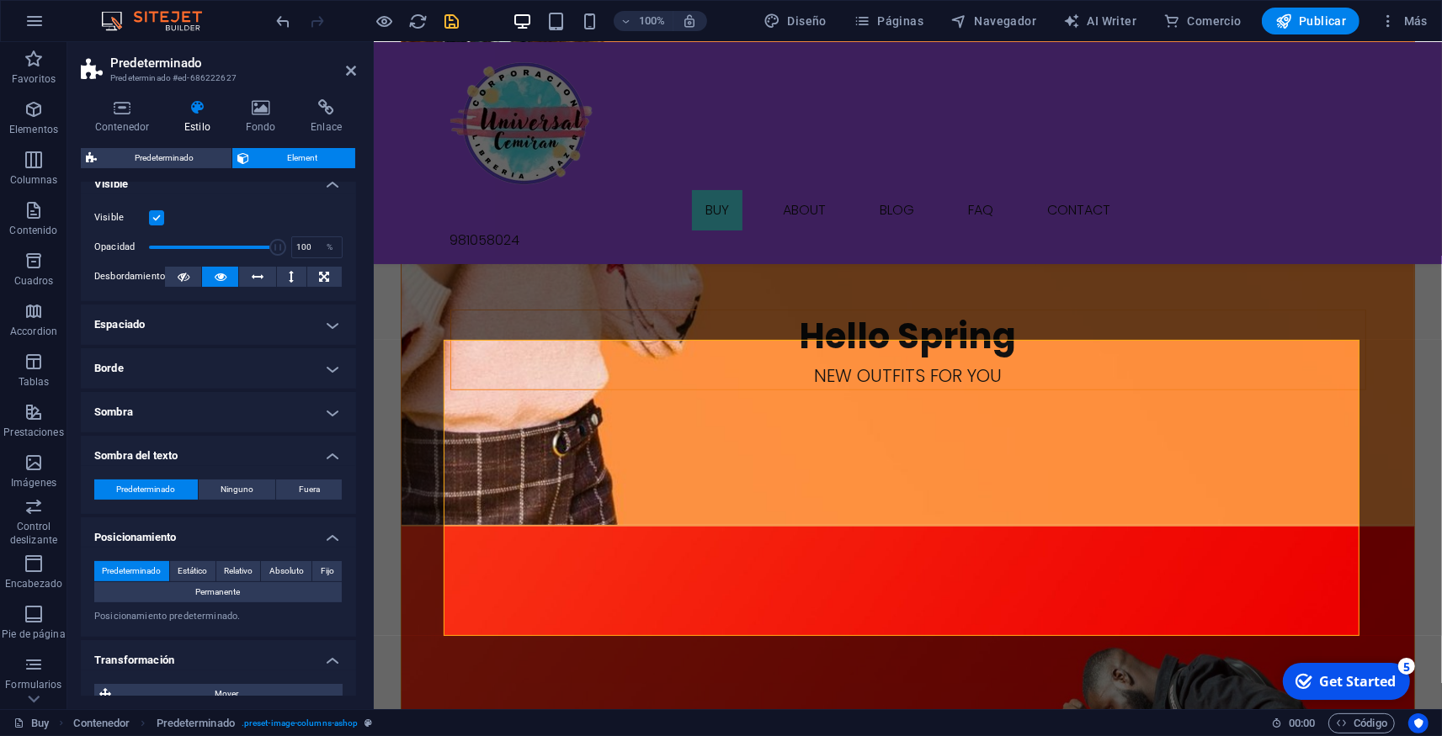
click at [125, 329] on h4 "Espaciado" at bounding box center [218, 325] width 275 height 40
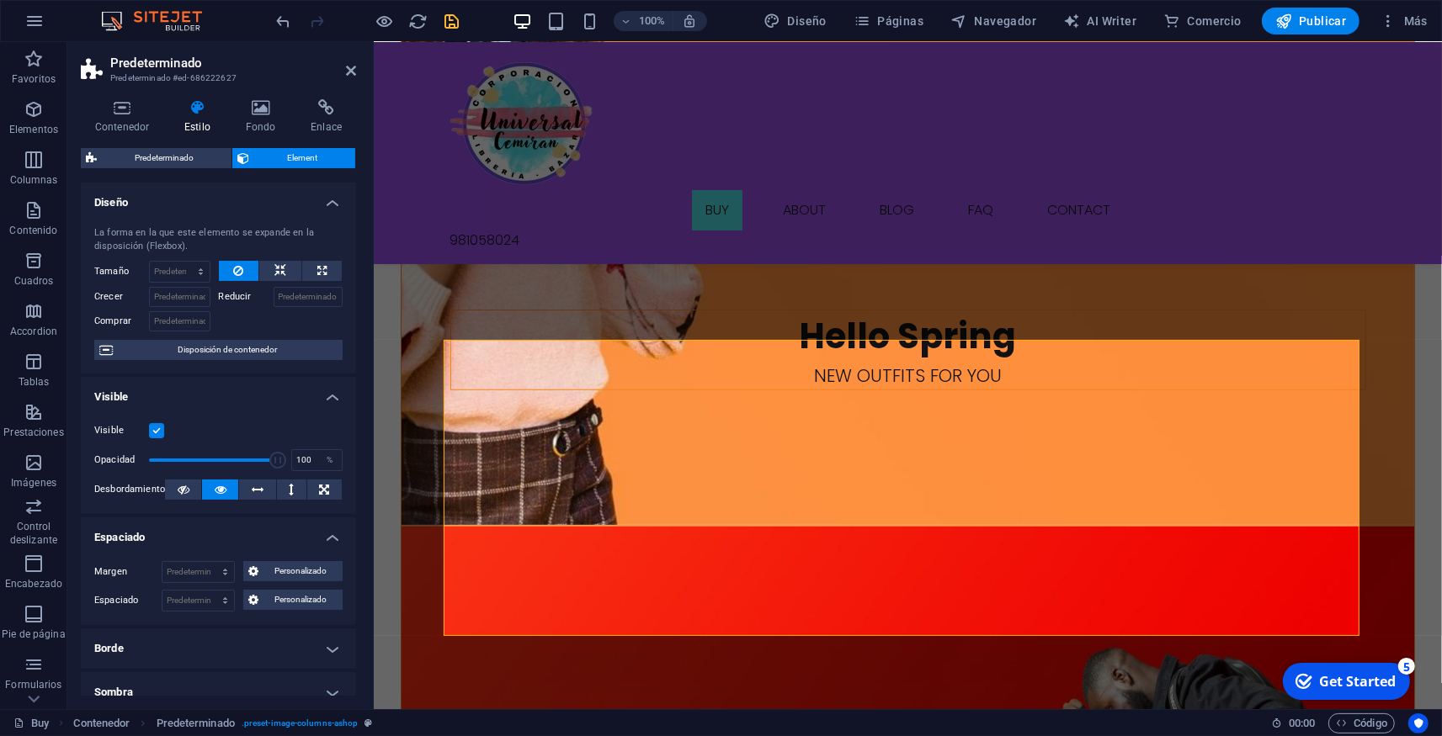
scroll to position [0, 0]
click at [262, 119] on h4 "Fondo" at bounding box center [264, 116] width 66 height 35
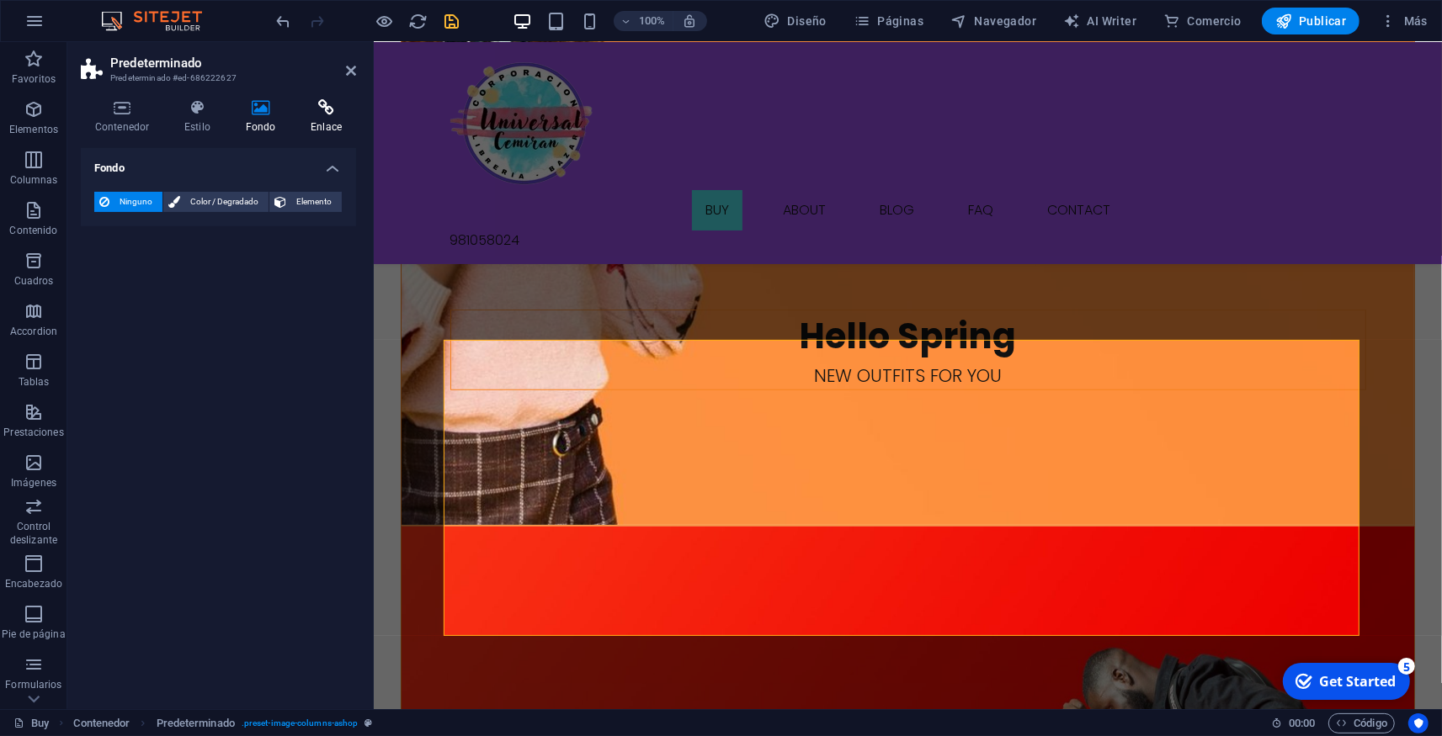
click at [311, 114] on icon at bounding box center [326, 107] width 60 height 17
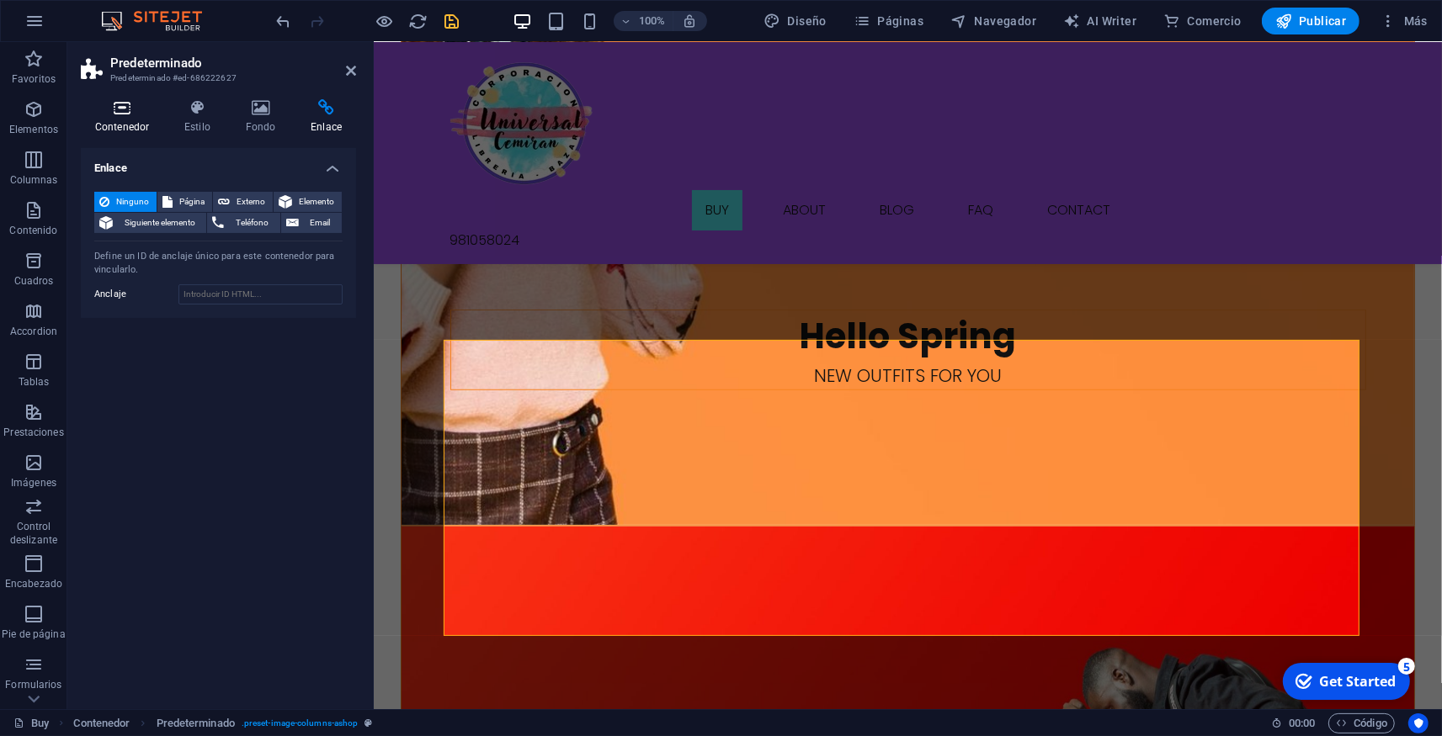
click at [110, 106] on icon at bounding box center [122, 107] width 82 height 17
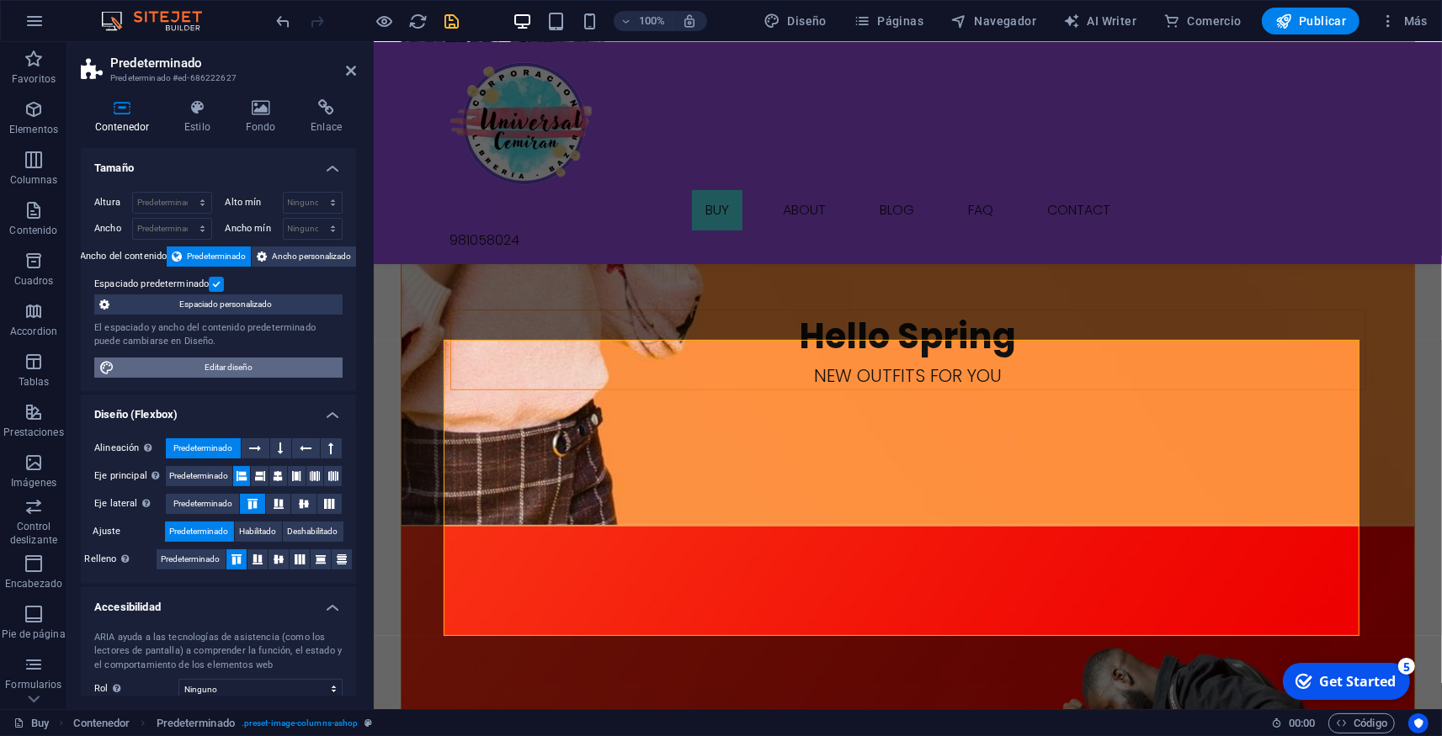
click at [239, 369] on span "Editar diseño" at bounding box center [228, 368] width 218 height 20
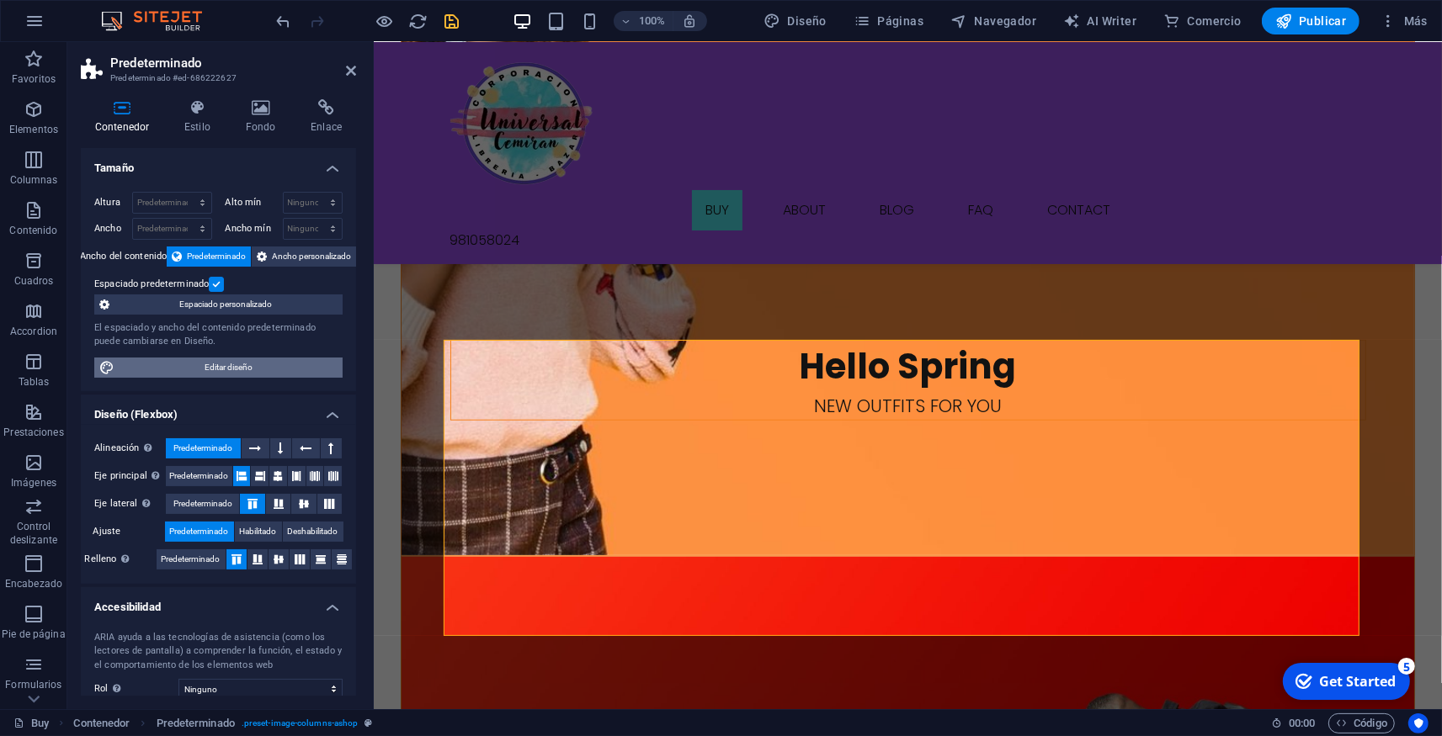
select select "px"
select select "300"
select select "px"
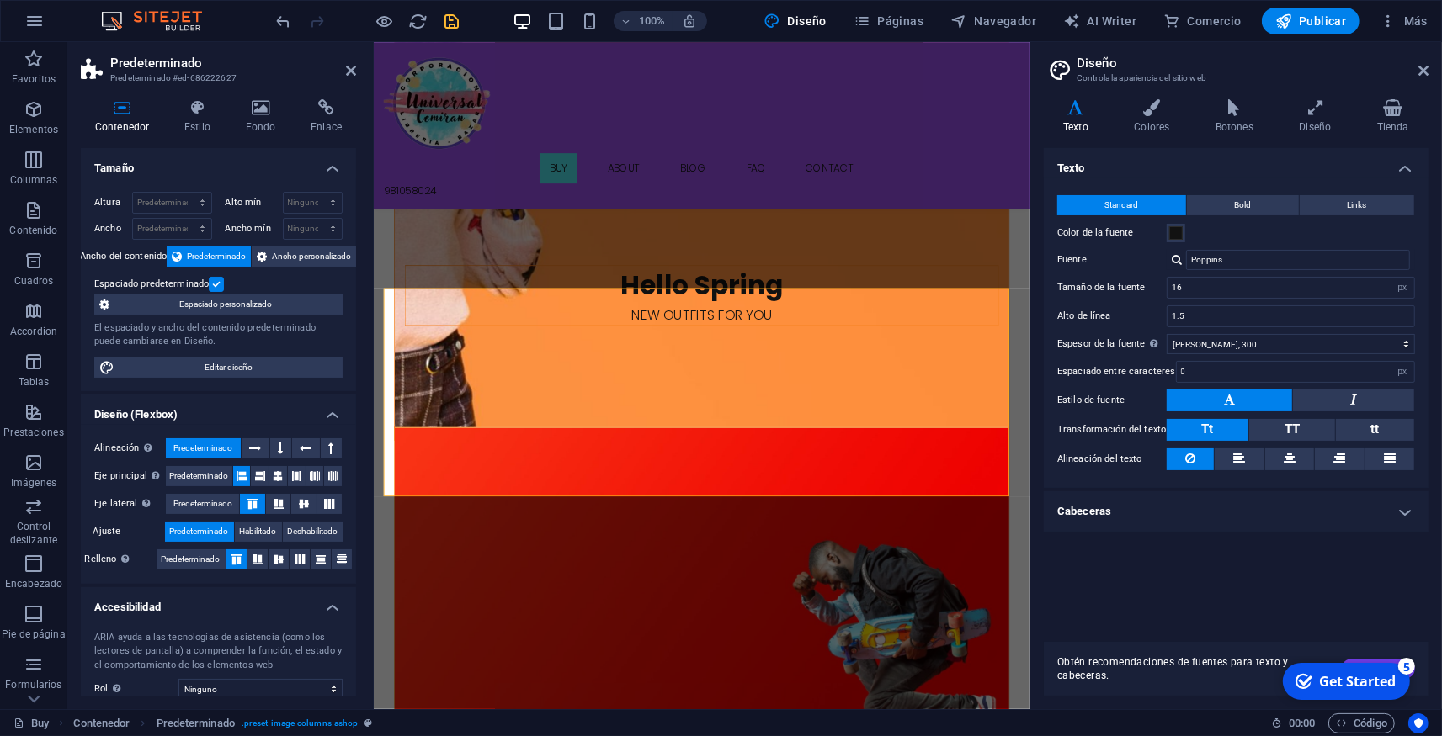
scroll to position [1111, 0]
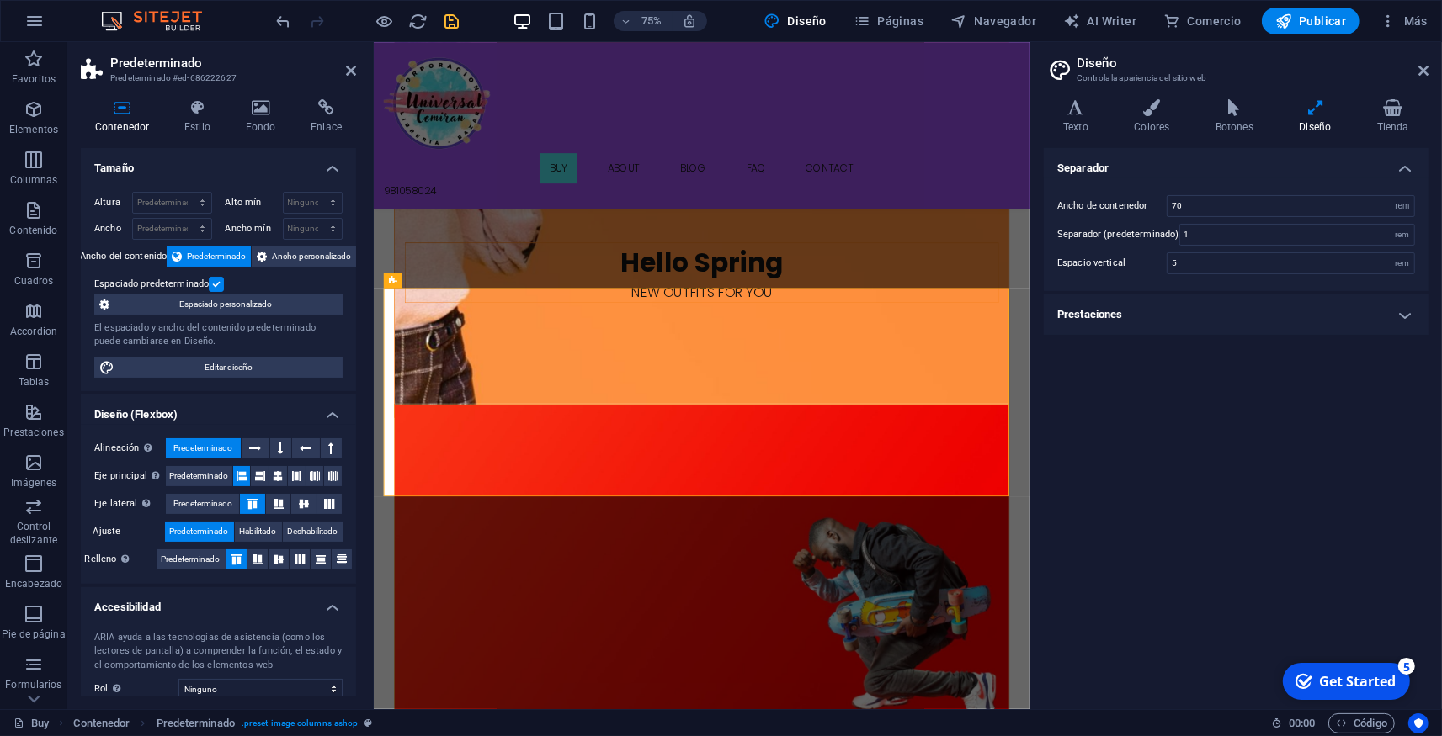
click at [1257, 320] on h4 "Prestaciones" at bounding box center [1235, 315] width 385 height 40
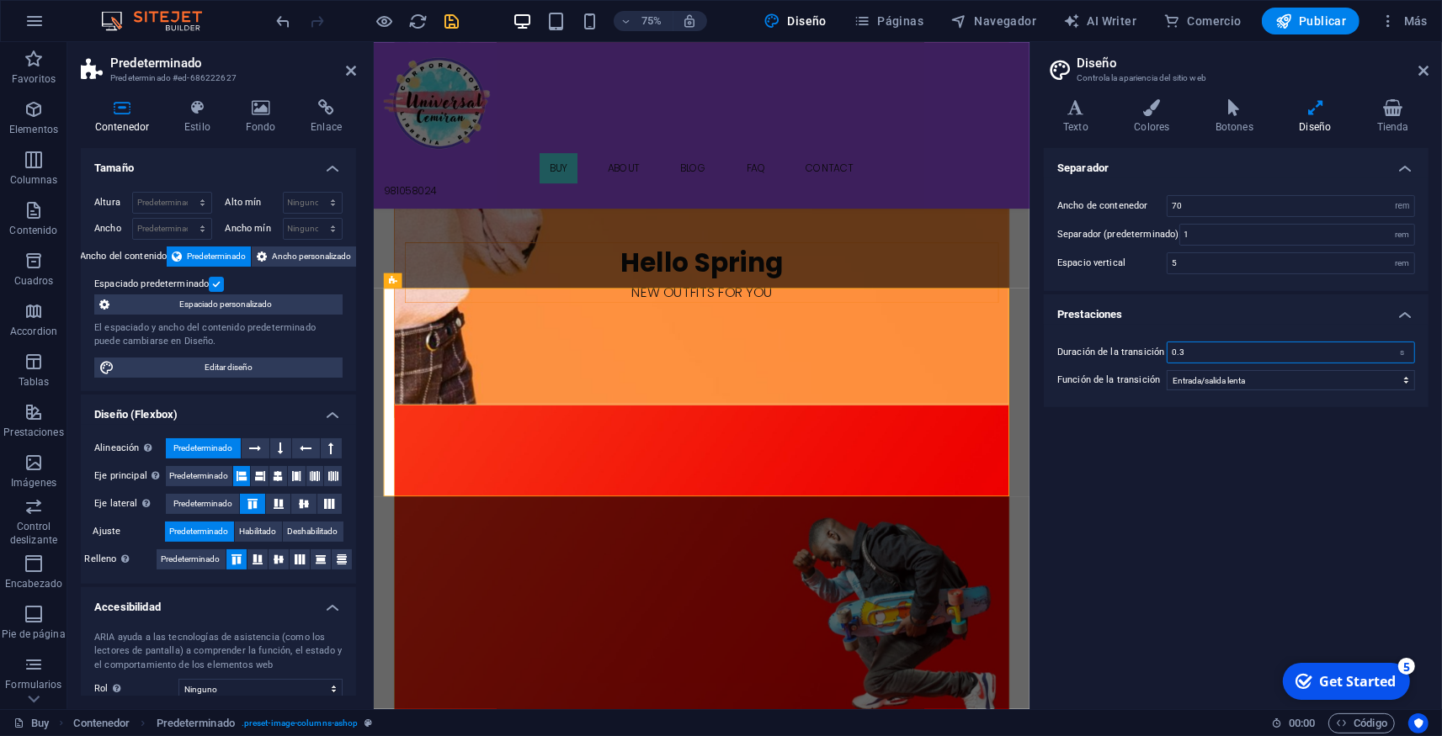
click at [1337, 354] on input "0.3" at bounding box center [1290, 352] width 247 height 20
click at [1166, 370] on select "Lentitud Entrada lenta Salida lenta Entrada/salida lenta Lineal" at bounding box center [1290, 380] width 248 height 20
click at [1344, 385] on select "Lentitud Entrada lenta Salida lenta Entrada/salida lenta Lineal" at bounding box center [1290, 380] width 248 height 20
drag, startPoint x: 1270, startPoint y: 351, endPoint x: 1181, endPoint y: 345, distance: 89.4
click at [1181, 345] on input "0.3" at bounding box center [1290, 352] width 247 height 20
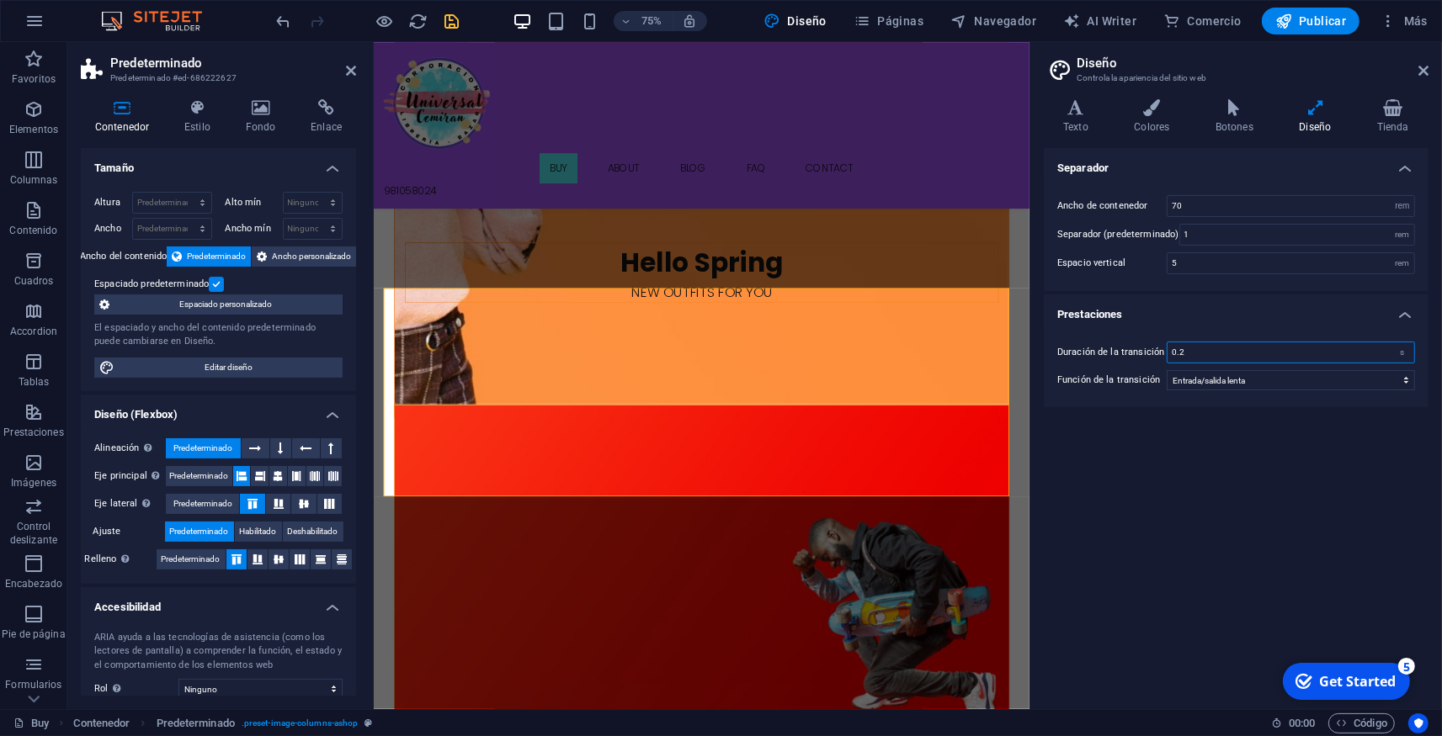
type input "0.2"
click at [1159, 566] on div "Separador Ancho de contenedor 70 rem px Separador (predeterminado) 1 rem Espaci…" at bounding box center [1235, 422] width 385 height 548
click at [1427, 64] on icon at bounding box center [1423, 70] width 10 height 13
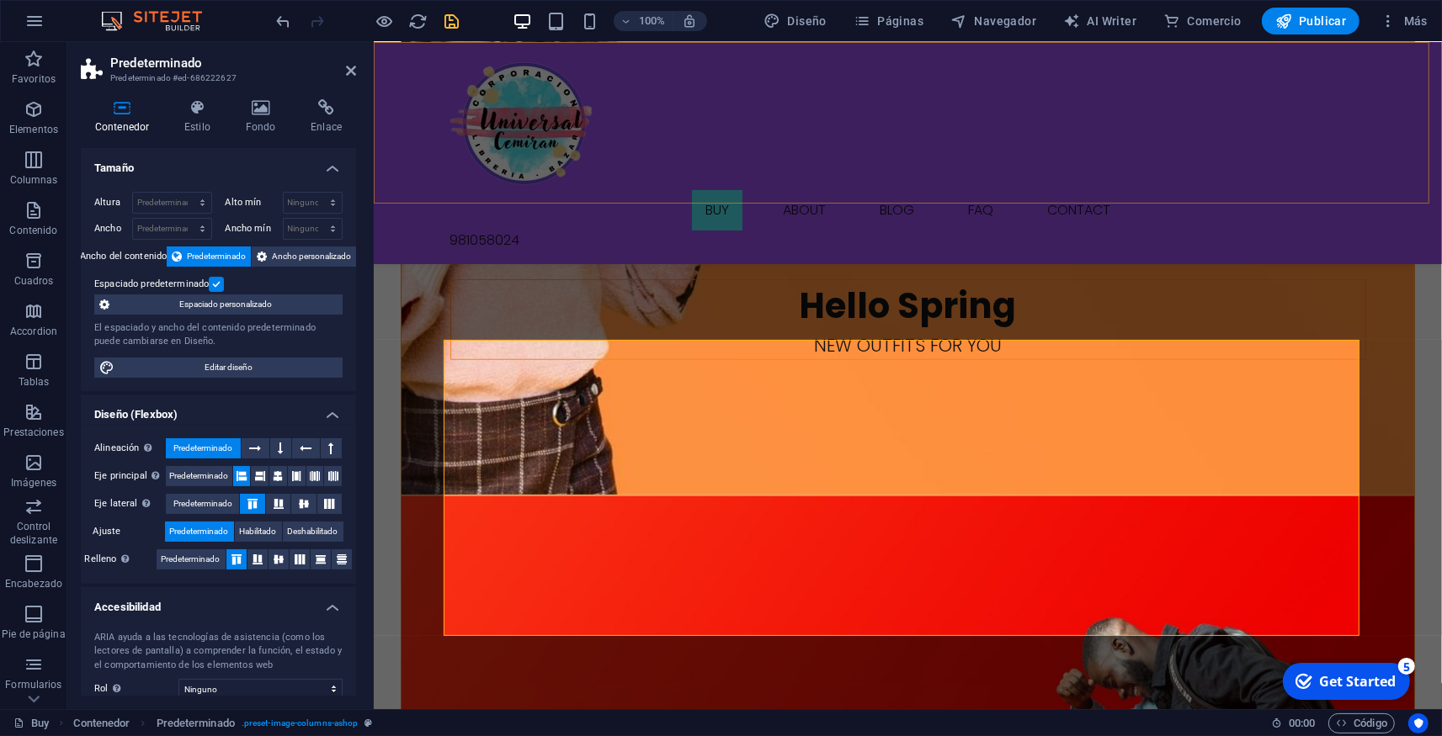
scroll to position [1081, 0]
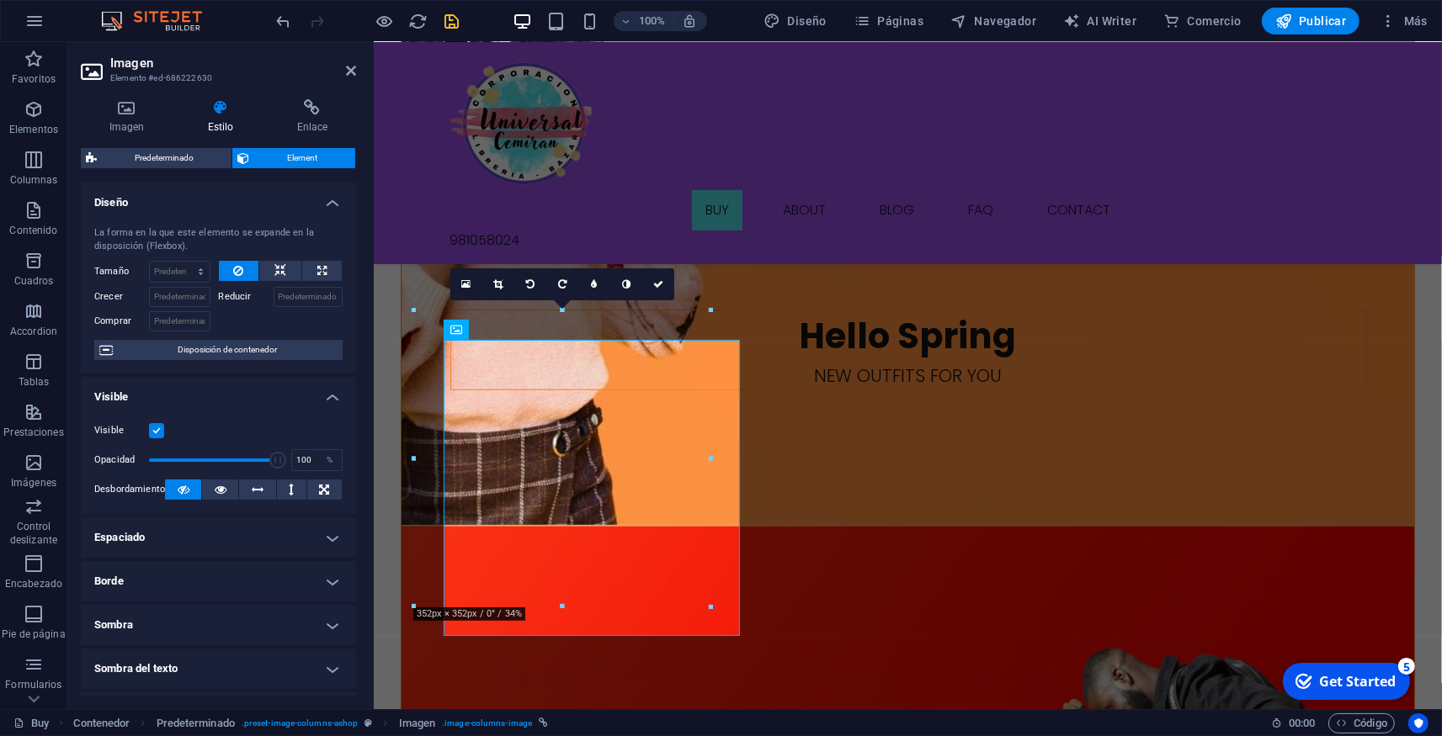
click at [553, 608] on div at bounding box center [562, 607] width 296 height 6
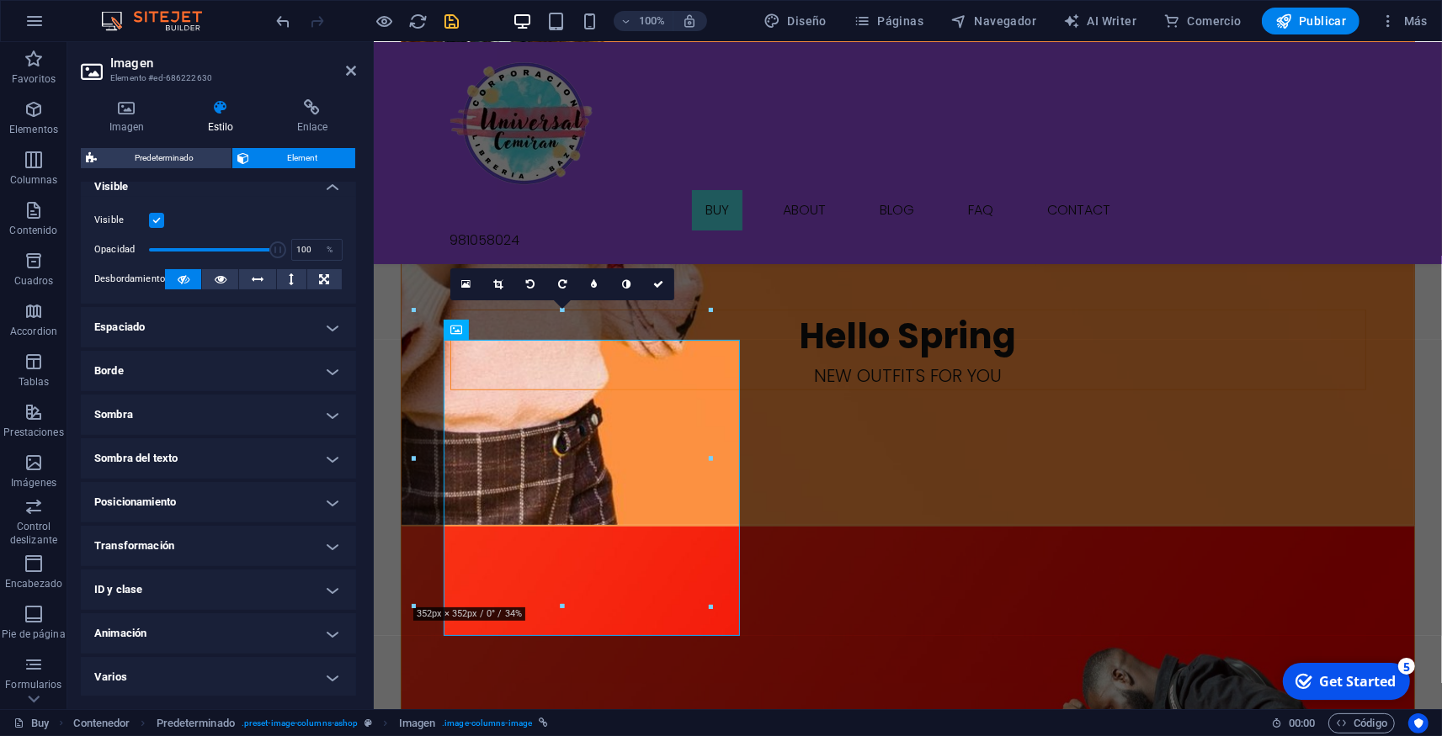
scroll to position [0, 0]
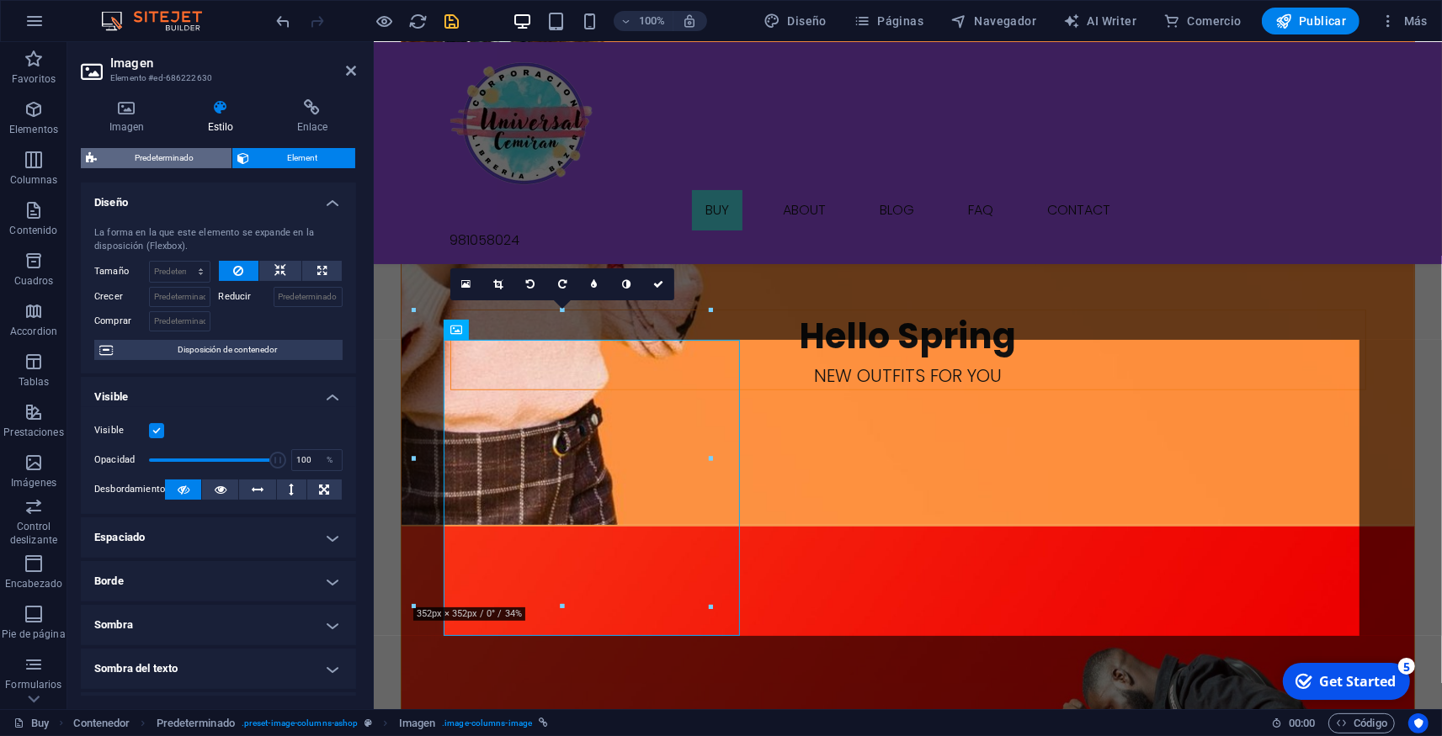
click at [142, 152] on span "Predeterminado" at bounding box center [164, 158] width 125 height 20
select select "preset-image-columns-ashop"
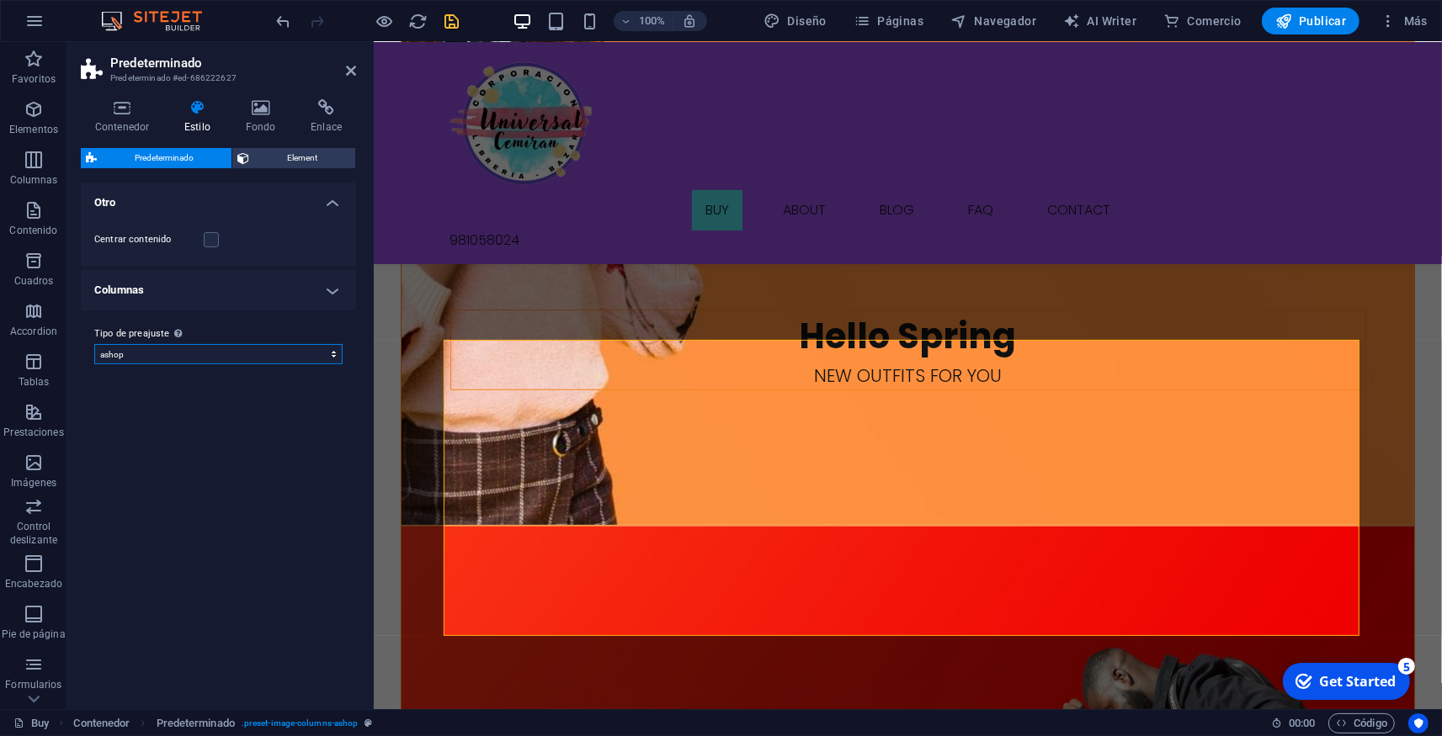
click at [94, 344] on select "footer ashop Añadir tipo de preajuste" at bounding box center [218, 354] width 248 height 20
click at [197, 353] on select "footer ashop Añadir tipo de preajuste" at bounding box center [218, 354] width 248 height 20
click at [203, 295] on h4 "Columnas" at bounding box center [218, 290] width 275 height 40
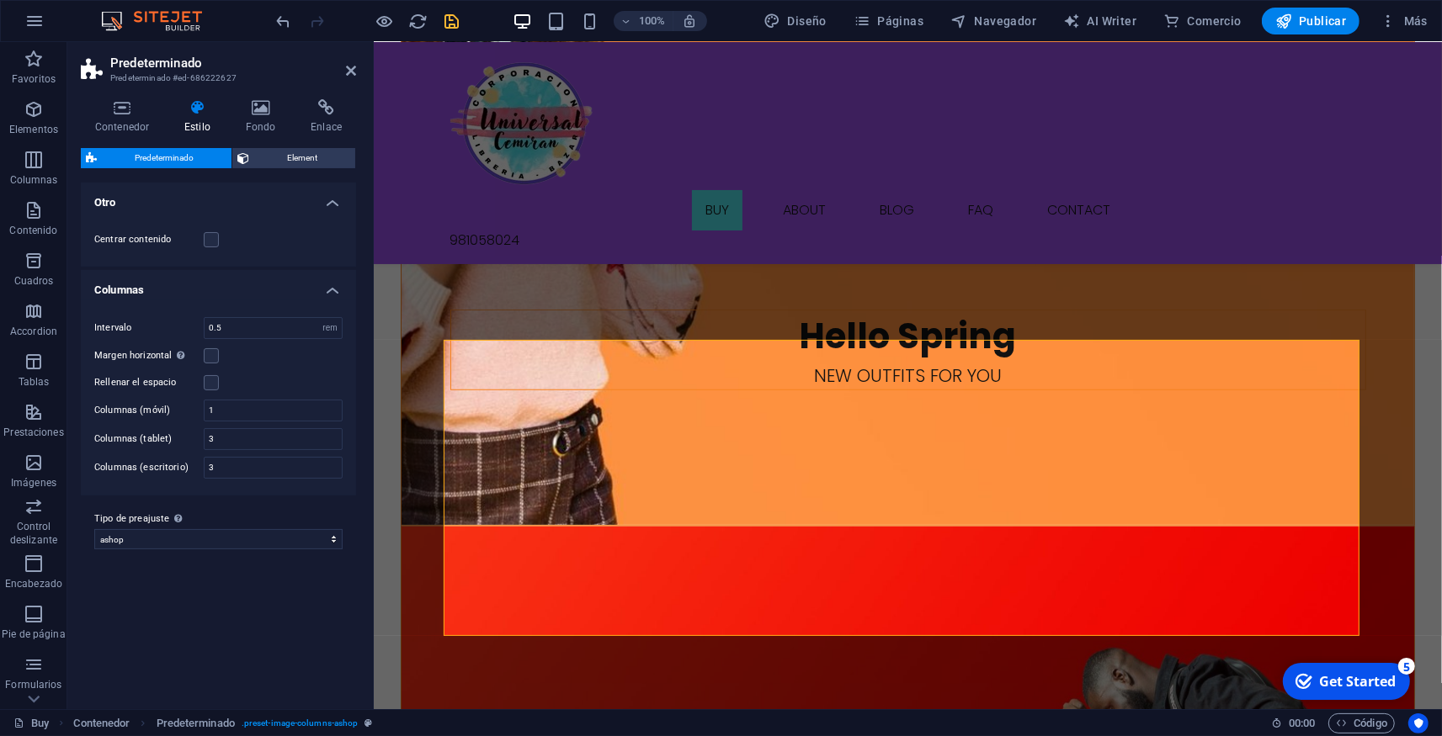
click at [203, 295] on h4 "Columnas" at bounding box center [218, 285] width 275 height 30
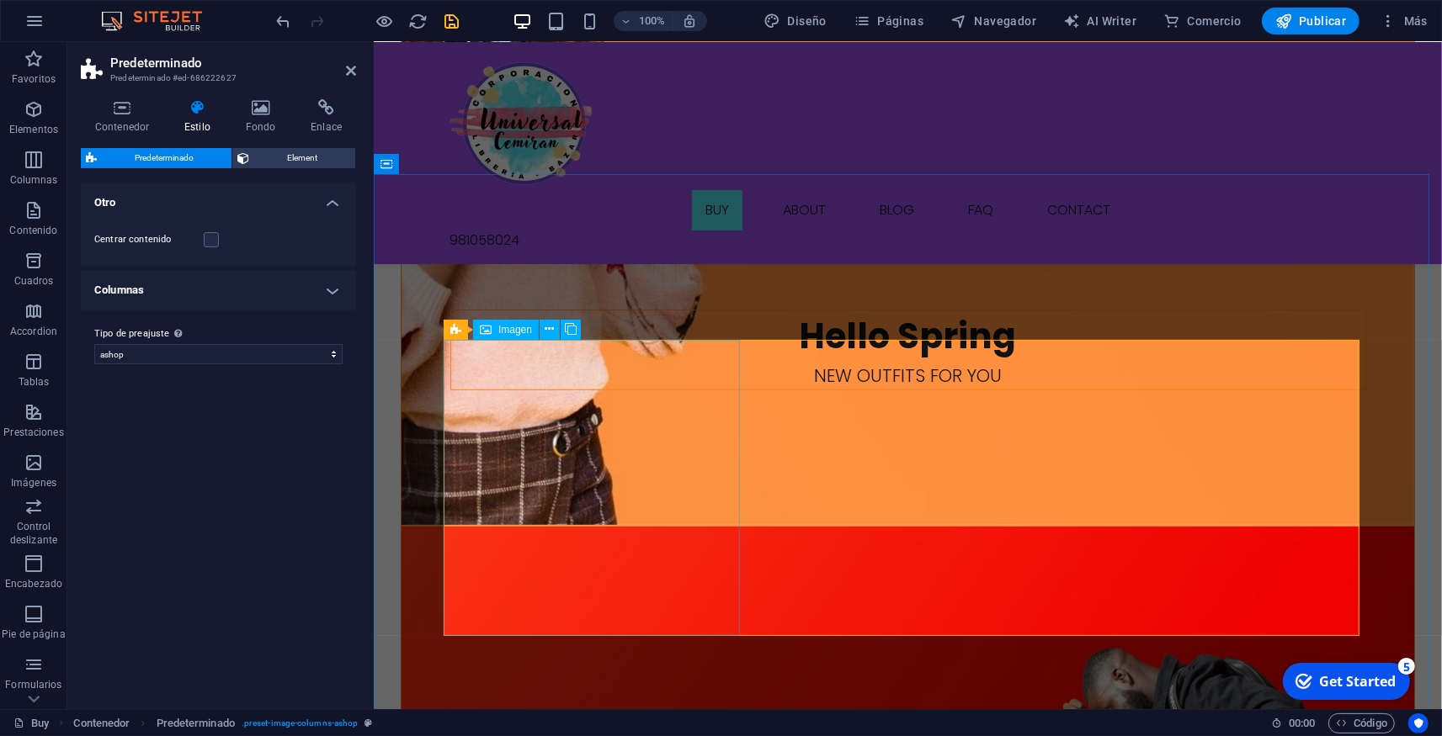
click at [556, 330] on button at bounding box center [549, 330] width 20 height 20
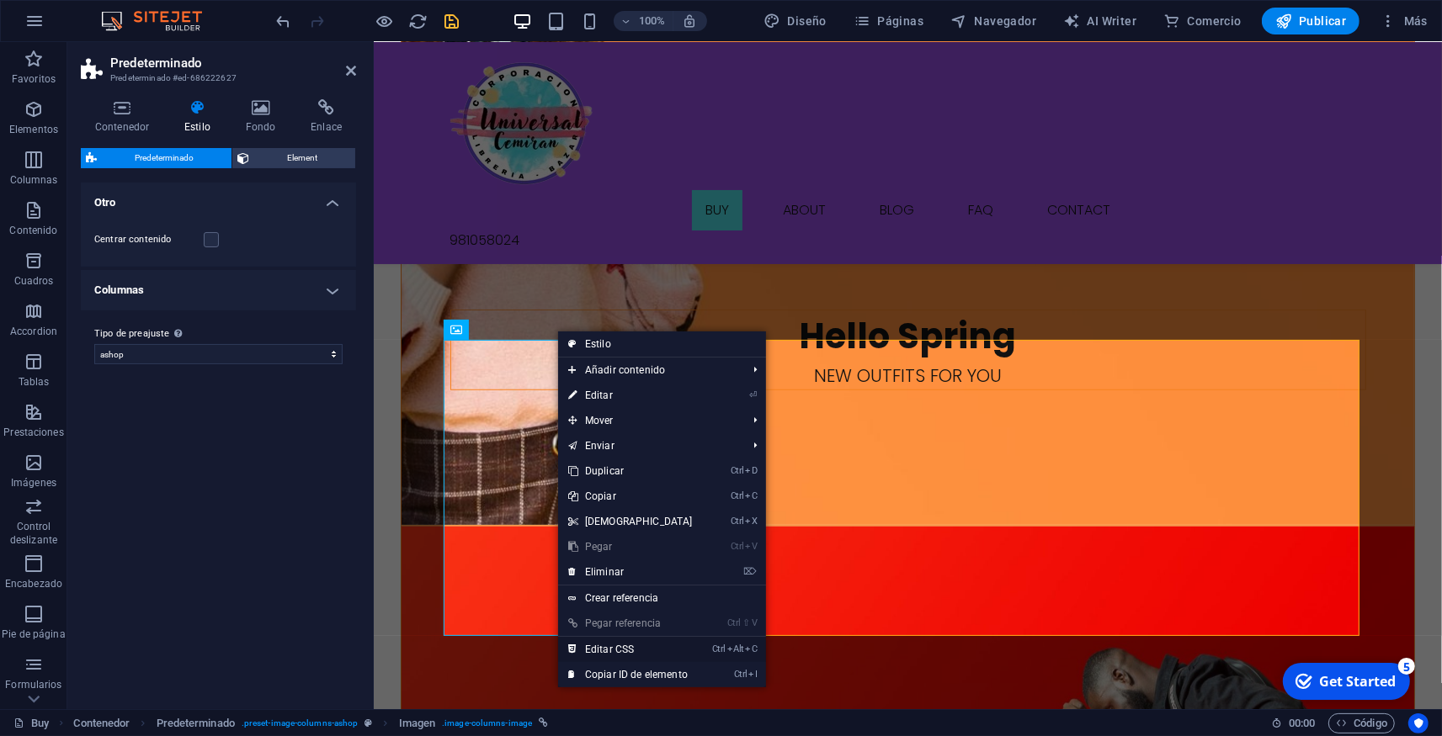
click at [635, 645] on link "Ctrl Alt C Editar CSS" at bounding box center [630, 649] width 145 height 25
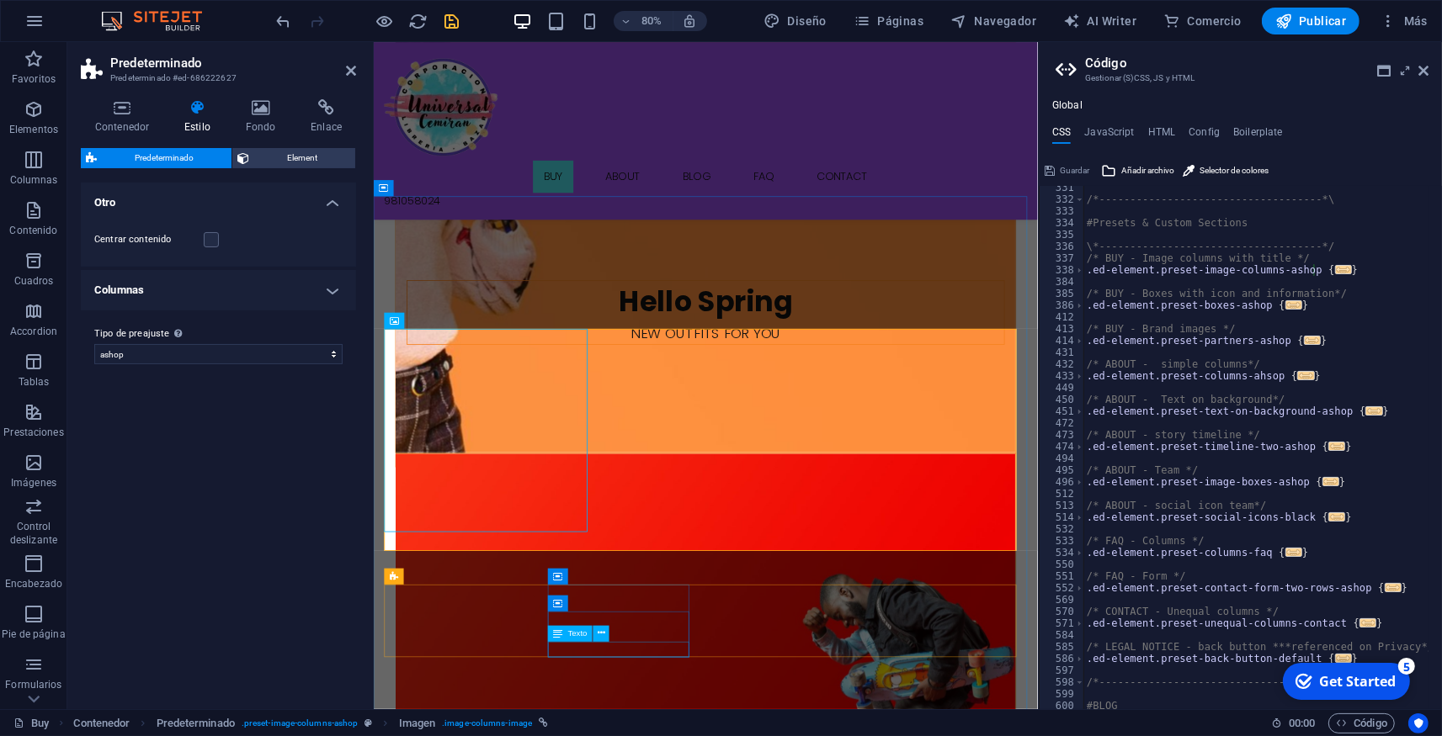
type textarea "position: relative;"
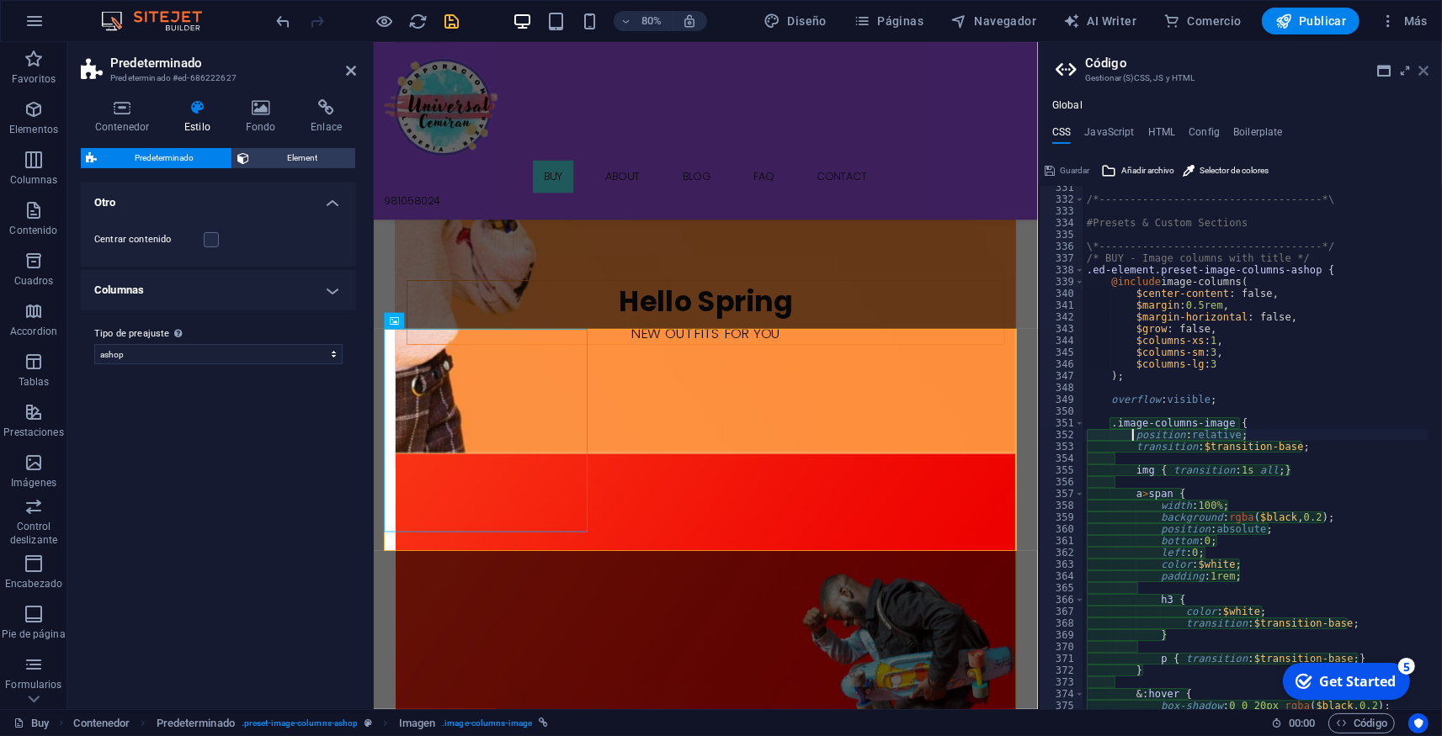
click at [1427, 75] on icon at bounding box center [1423, 70] width 10 height 13
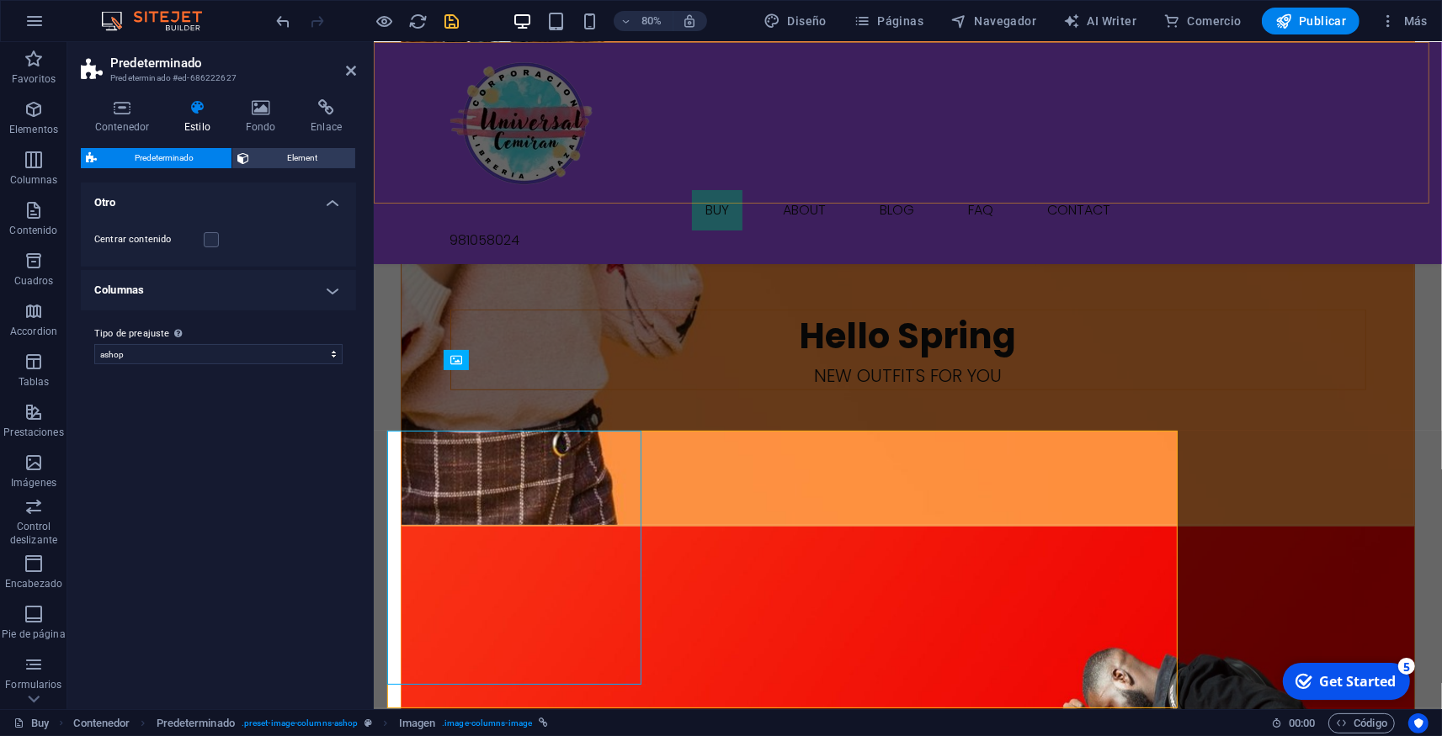
scroll to position [1050, 0]
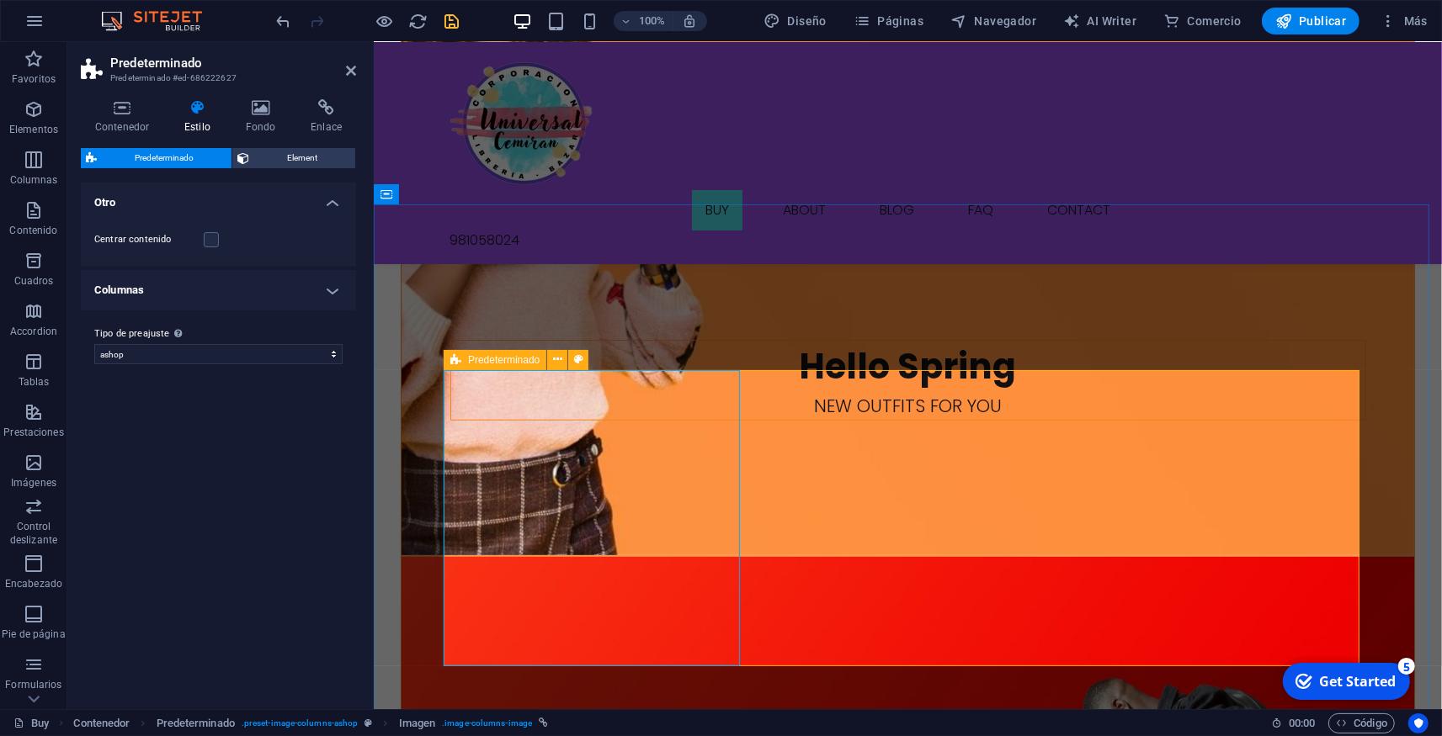
click at [463, 365] on div "Predeterminado" at bounding box center [494, 360] width 103 height 20
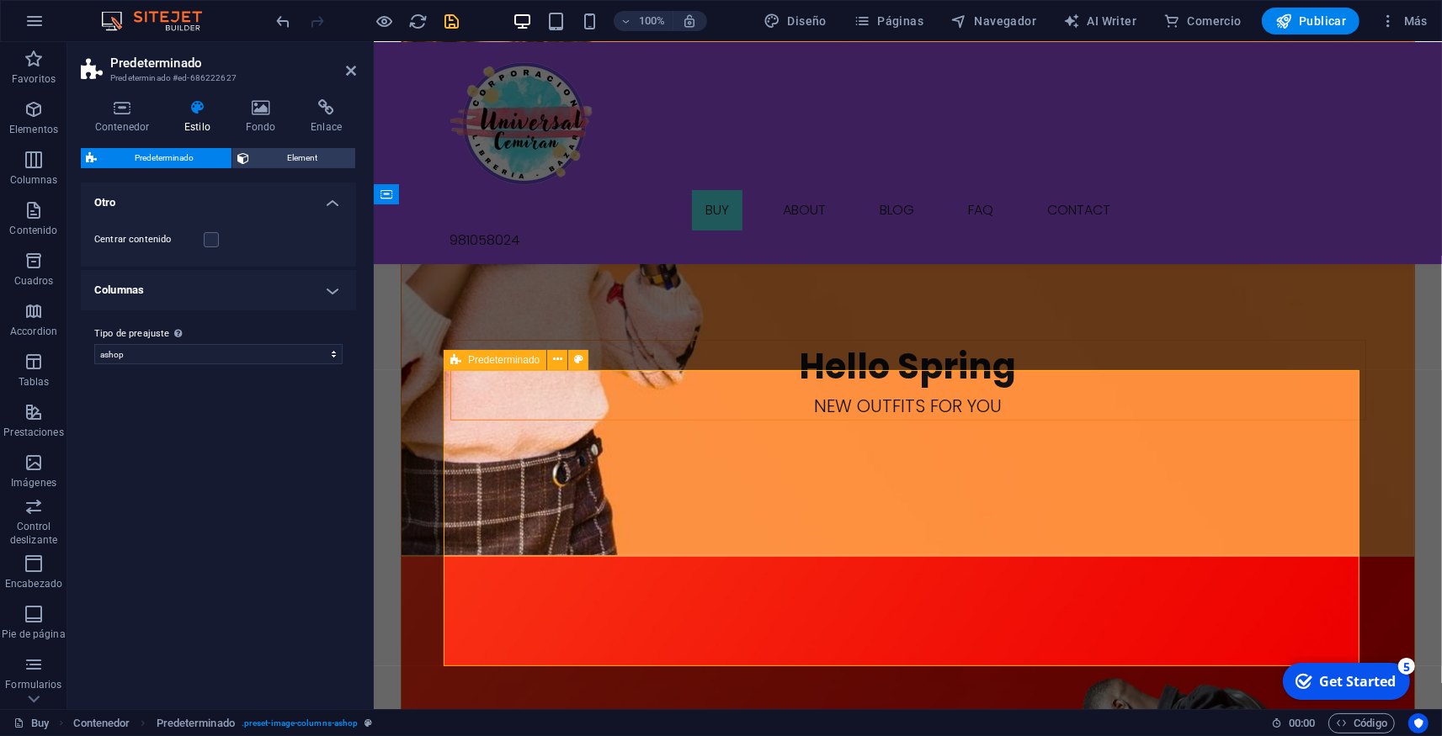
click at [463, 365] on div "Predeterminado" at bounding box center [494, 360] width 103 height 20
click at [267, 151] on span "Element" at bounding box center [302, 158] width 96 height 20
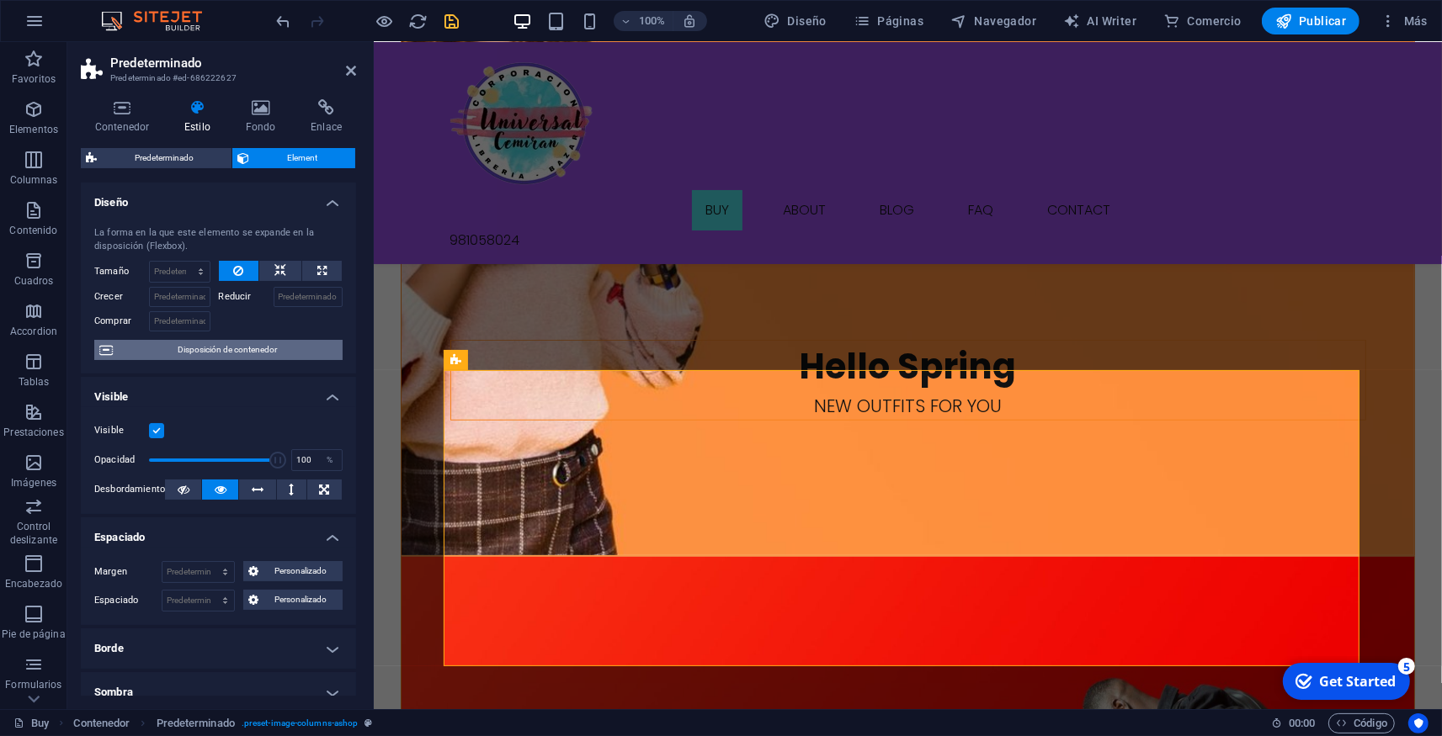
click at [213, 355] on span "Disposición de contenedor" at bounding box center [228, 350] width 220 height 20
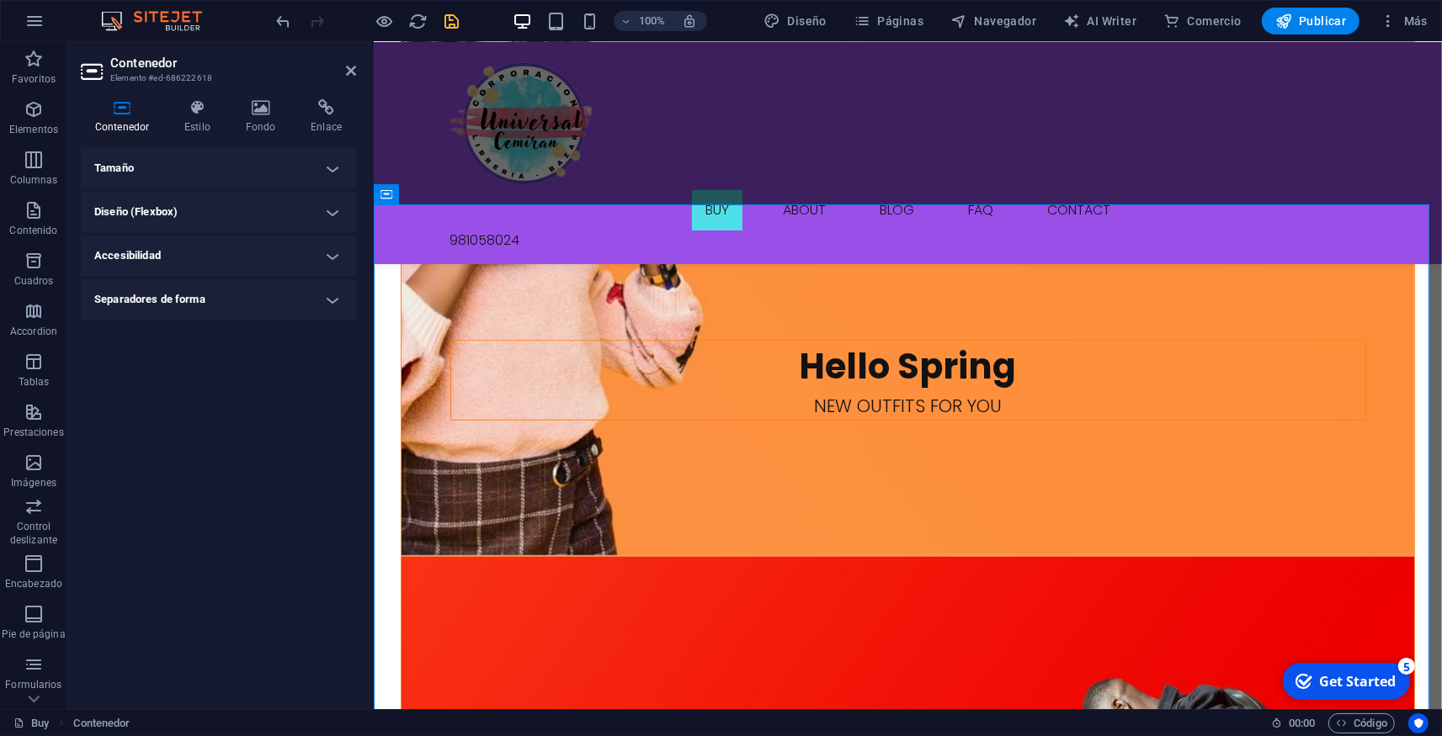
click at [137, 164] on h4 "Tamaño" at bounding box center [218, 168] width 275 height 40
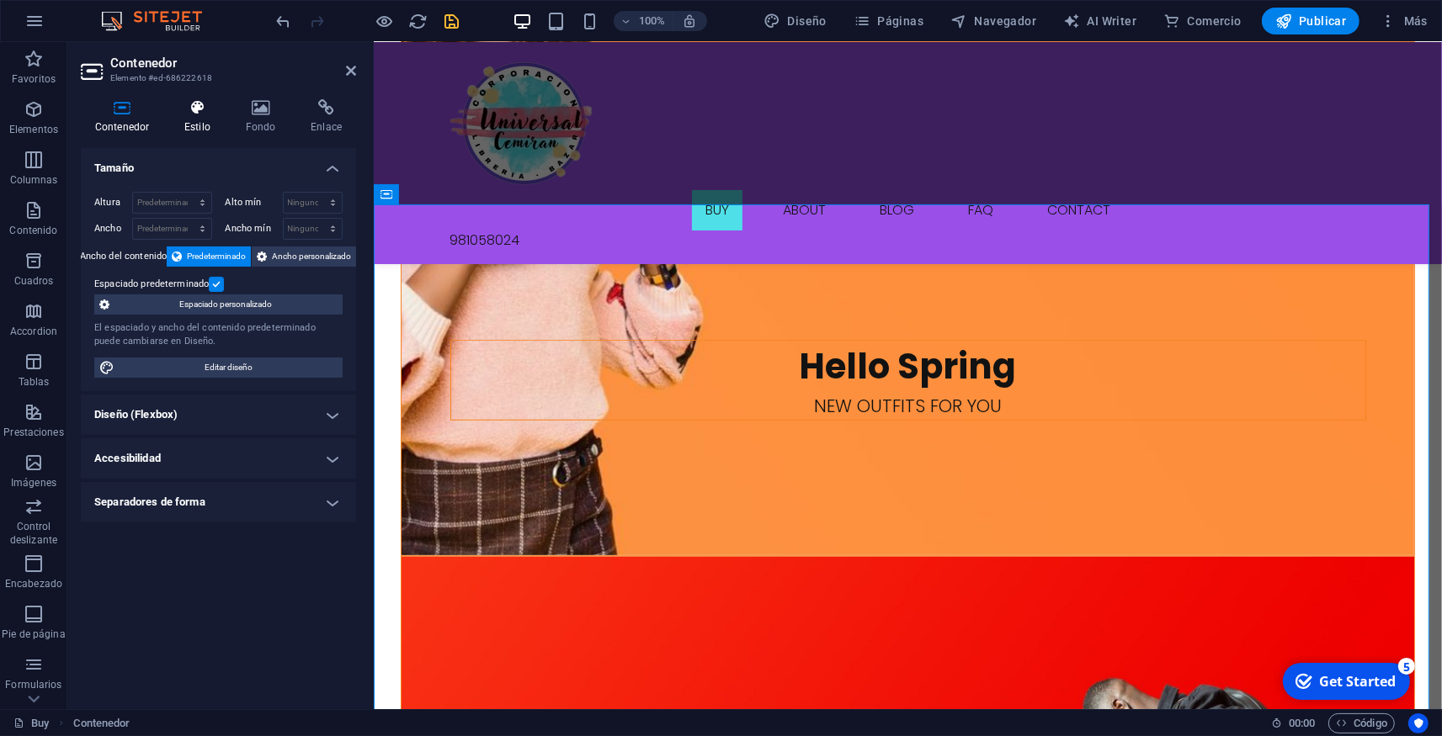
click at [206, 118] on h4 "Estilo" at bounding box center [200, 116] width 61 height 35
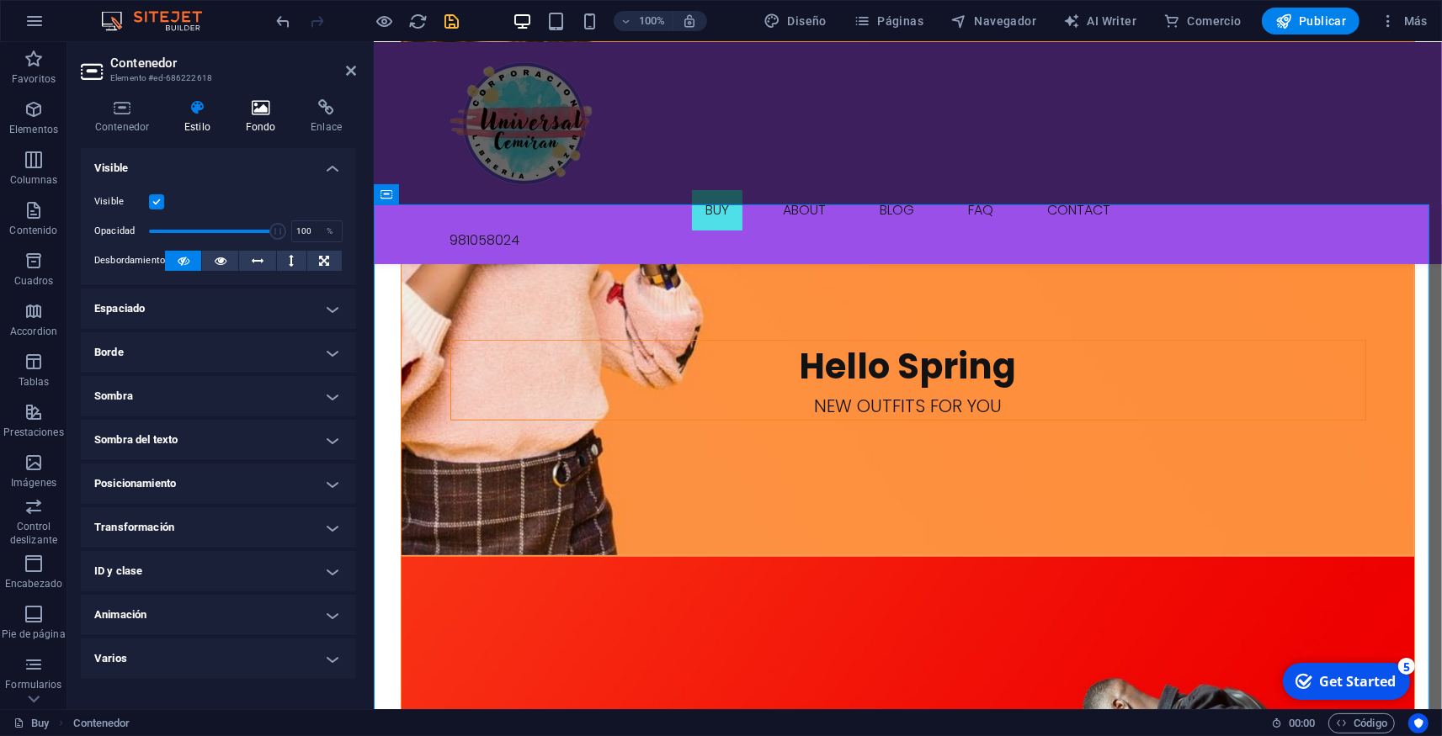
click at [253, 113] on icon at bounding box center [260, 107] width 59 height 17
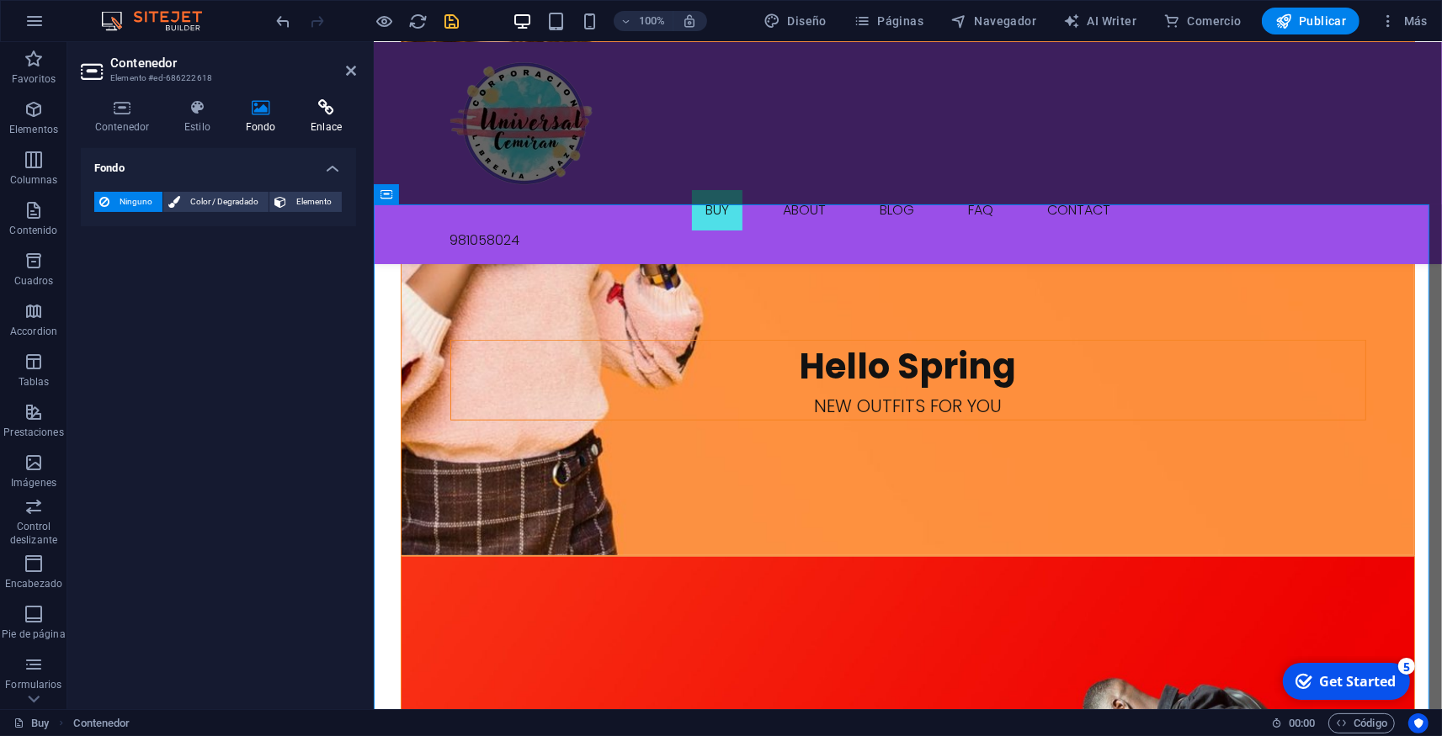
click at [333, 104] on icon at bounding box center [326, 107] width 60 height 17
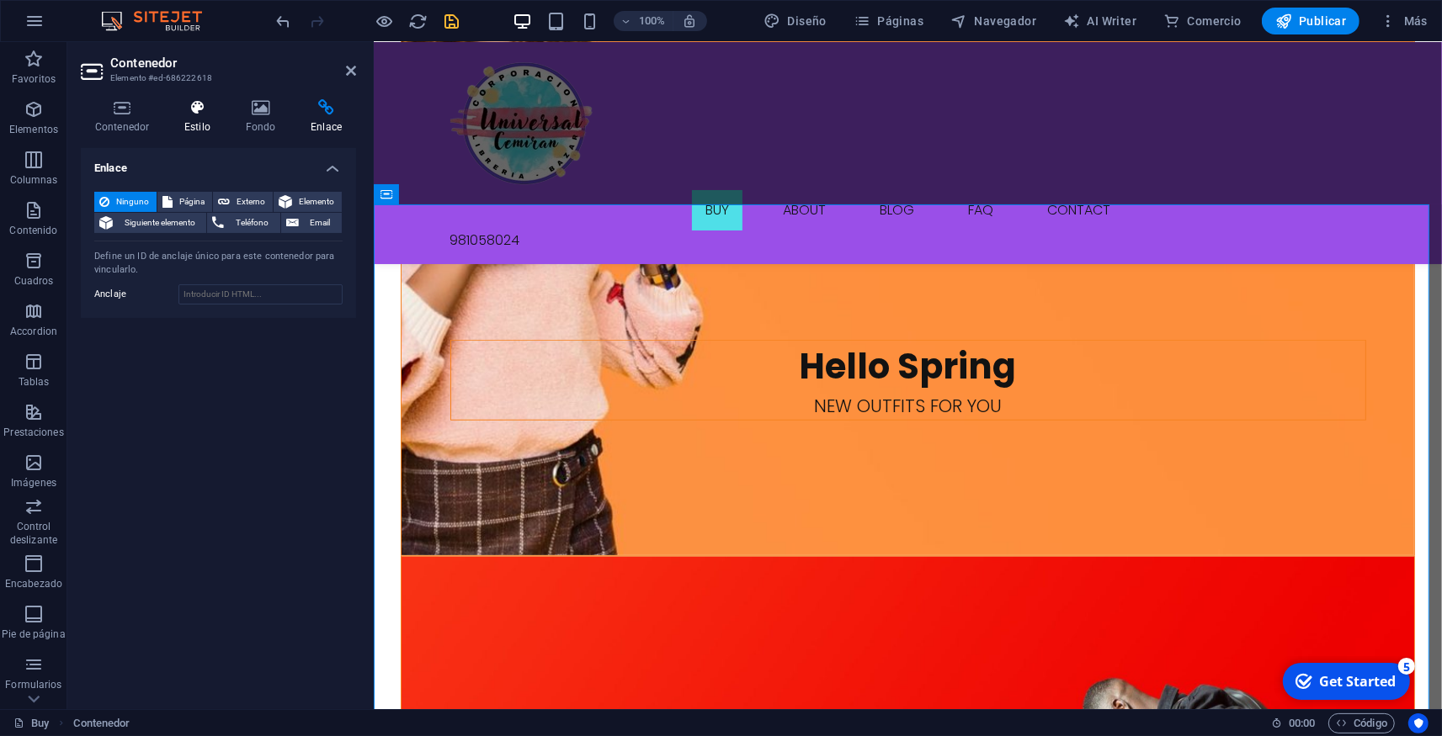
click at [194, 109] on icon at bounding box center [197, 107] width 55 height 17
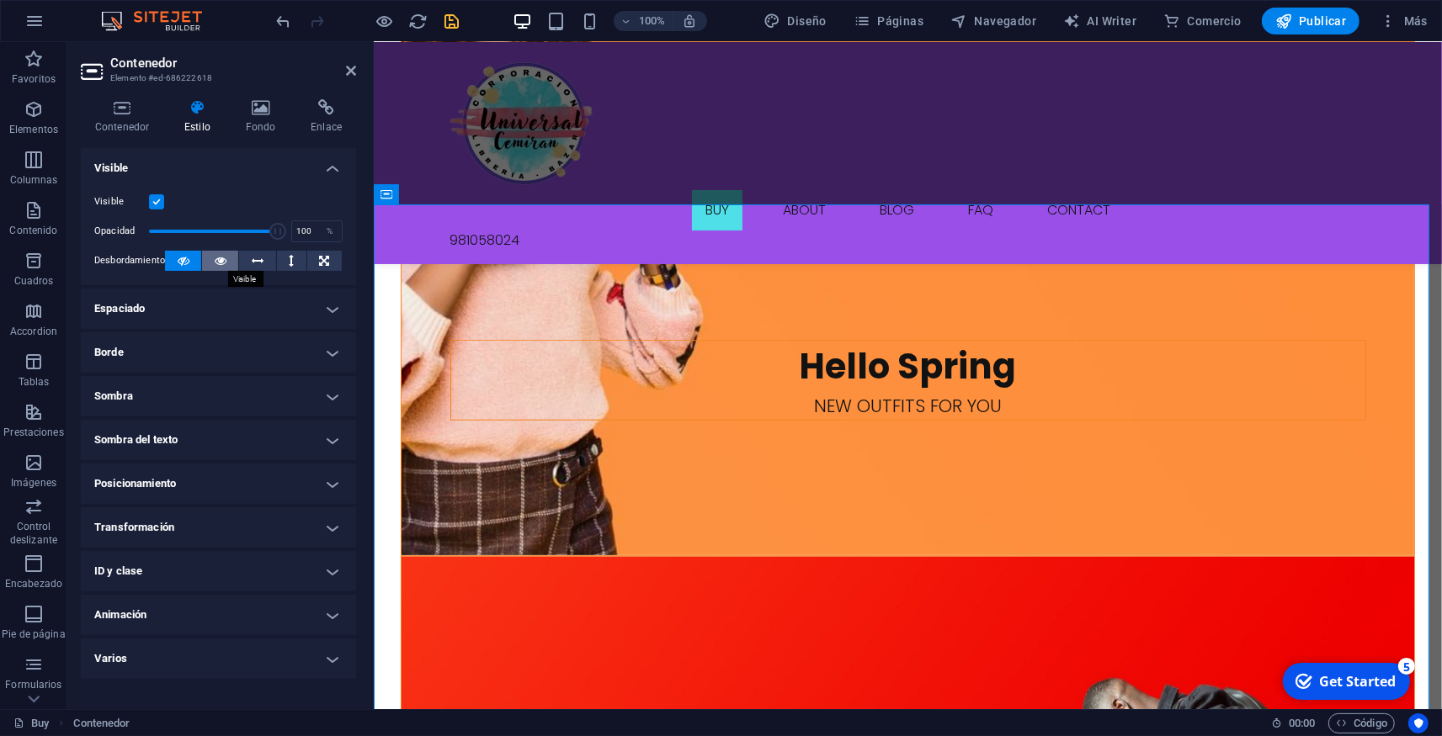
click at [216, 257] on icon at bounding box center [221, 261] width 12 height 20
click at [252, 255] on icon at bounding box center [258, 261] width 12 height 20
click at [215, 263] on icon at bounding box center [221, 261] width 12 height 20
click at [157, 311] on h4 "Espaciado" at bounding box center [218, 309] width 275 height 40
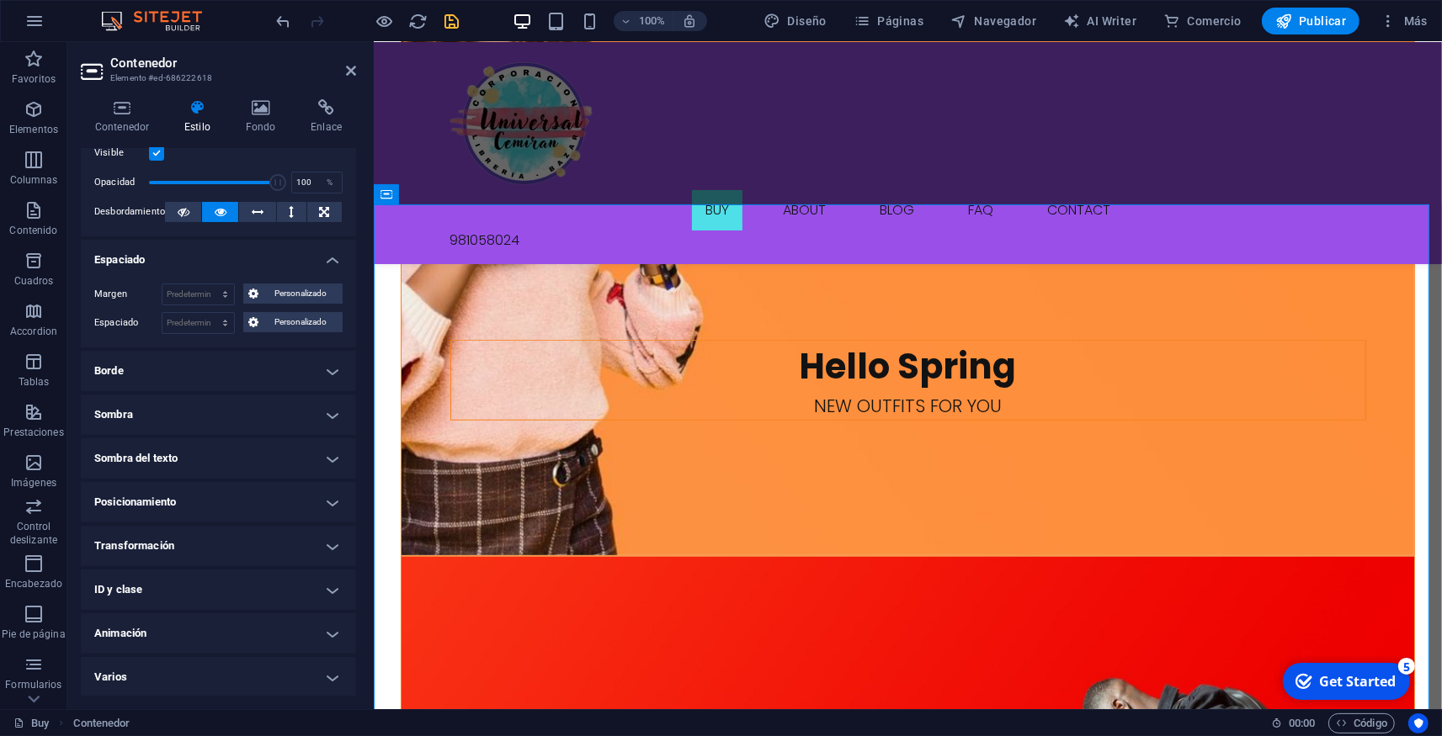
scroll to position [0, 0]
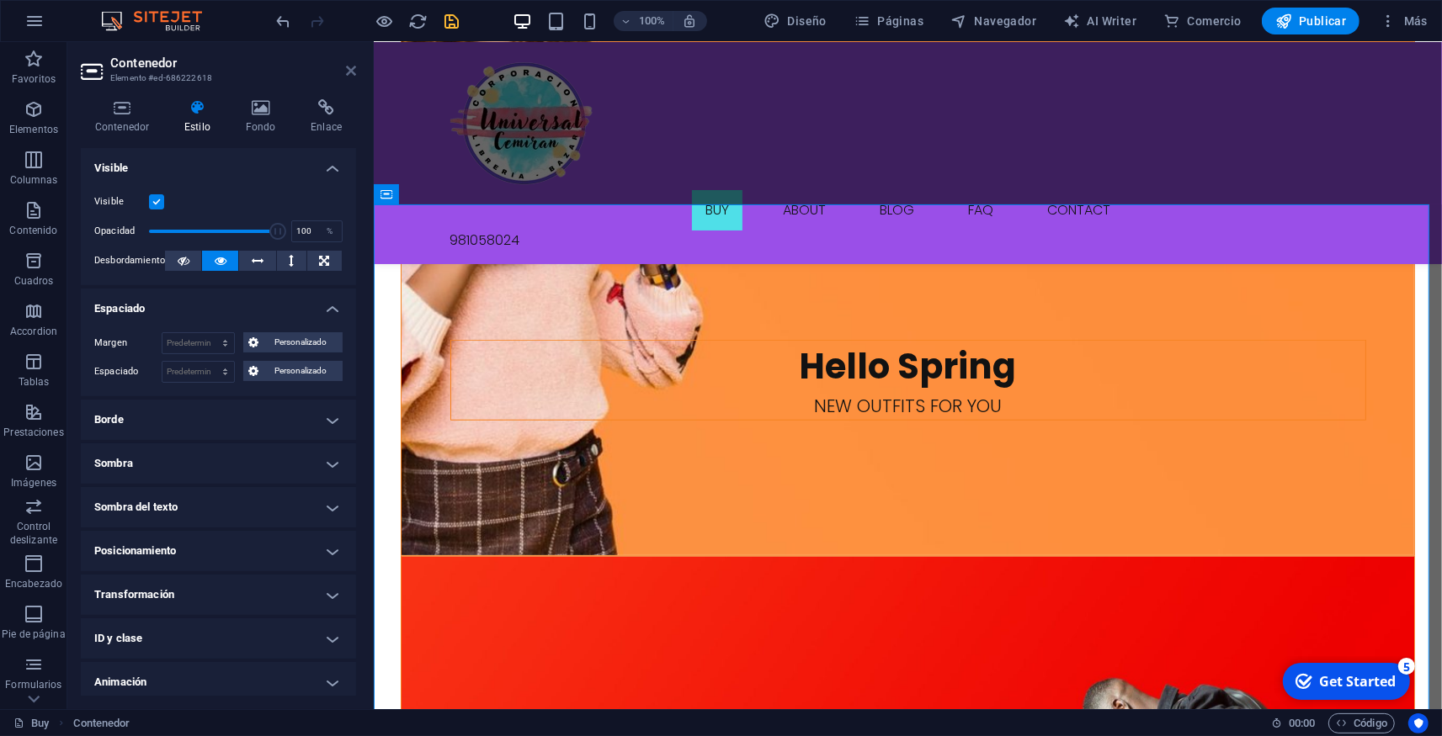
click at [353, 65] on icon at bounding box center [351, 70] width 10 height 13
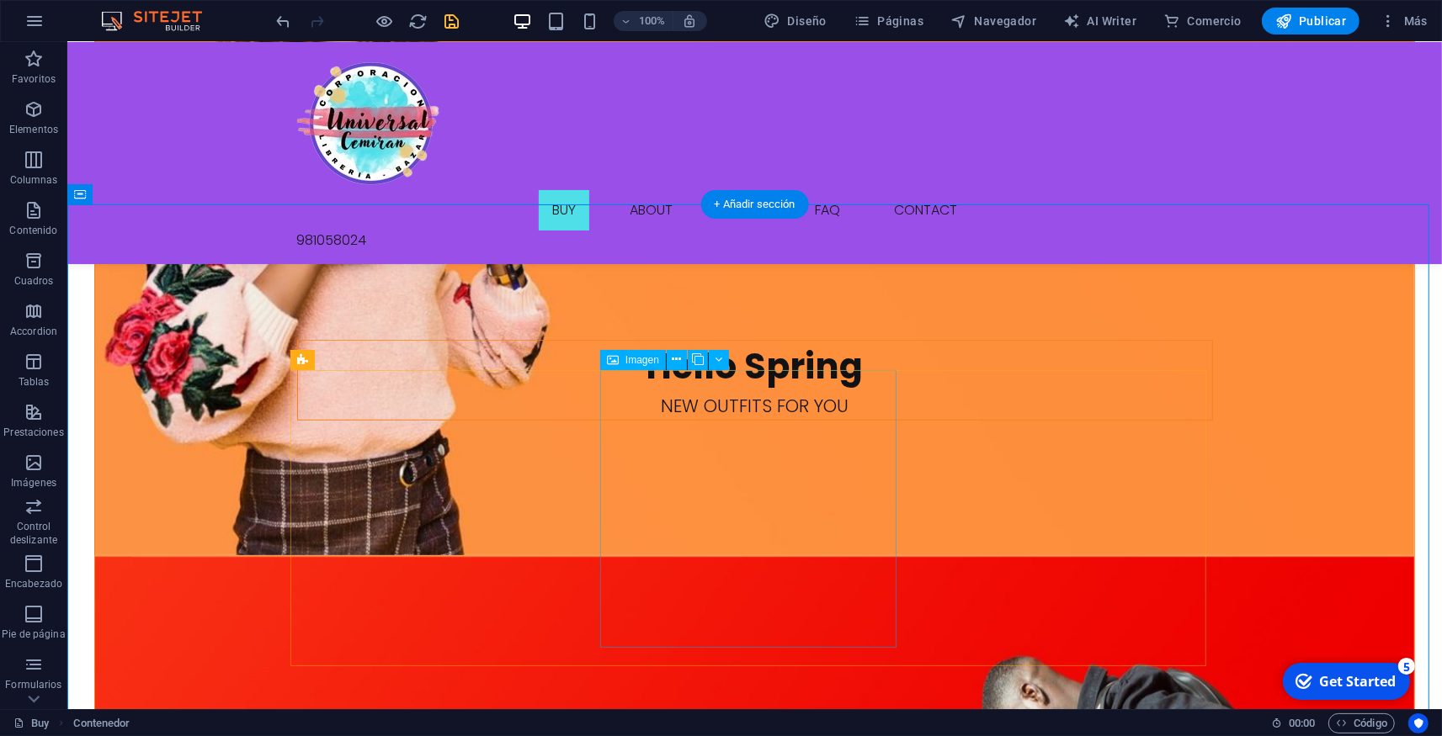
select select "px"
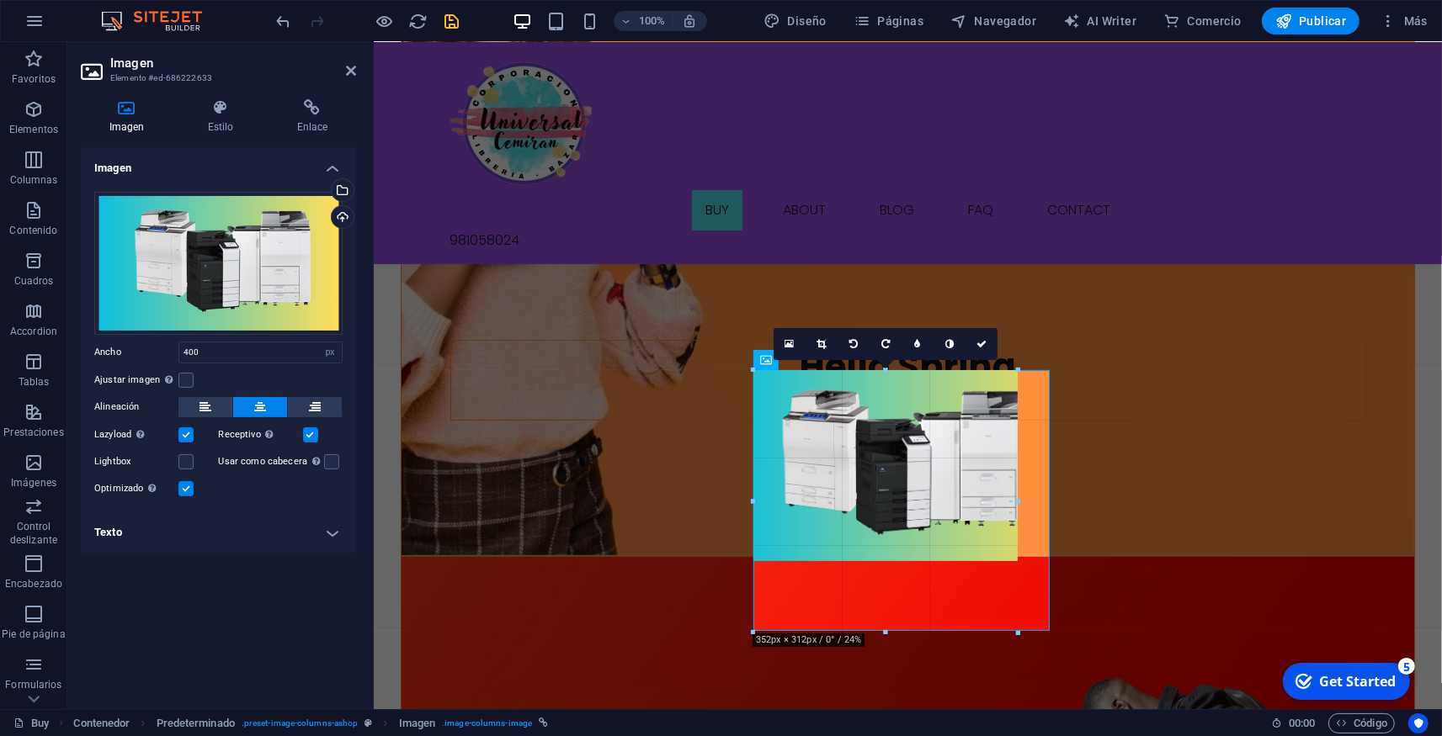
drag, startPoint x: 1031, startPoint y: 632, endPoint x: 984, endPoint y: 588, distance: 64.3
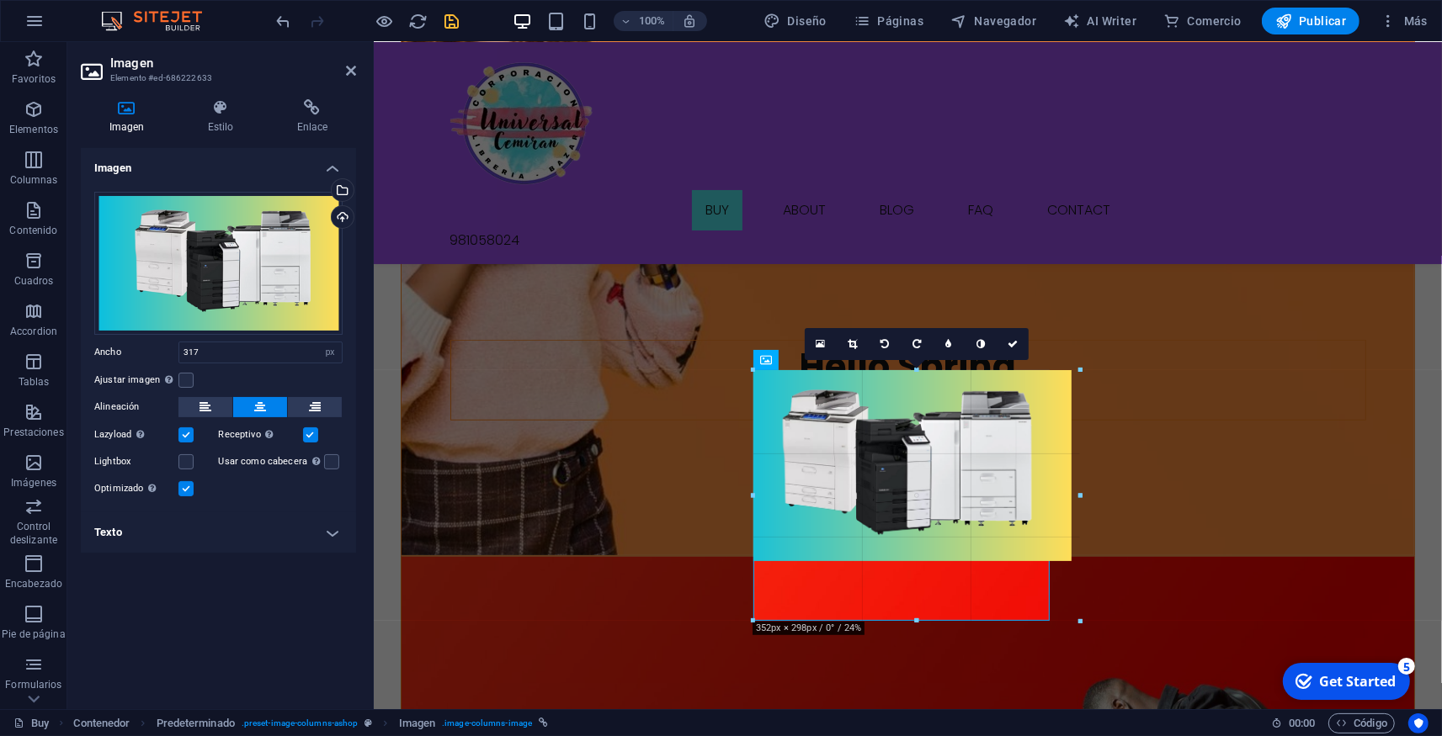
drag, startPoint x: 903, startPoint y: 543, endPoint x: 890, endPoint y: 645, distance: 103.4
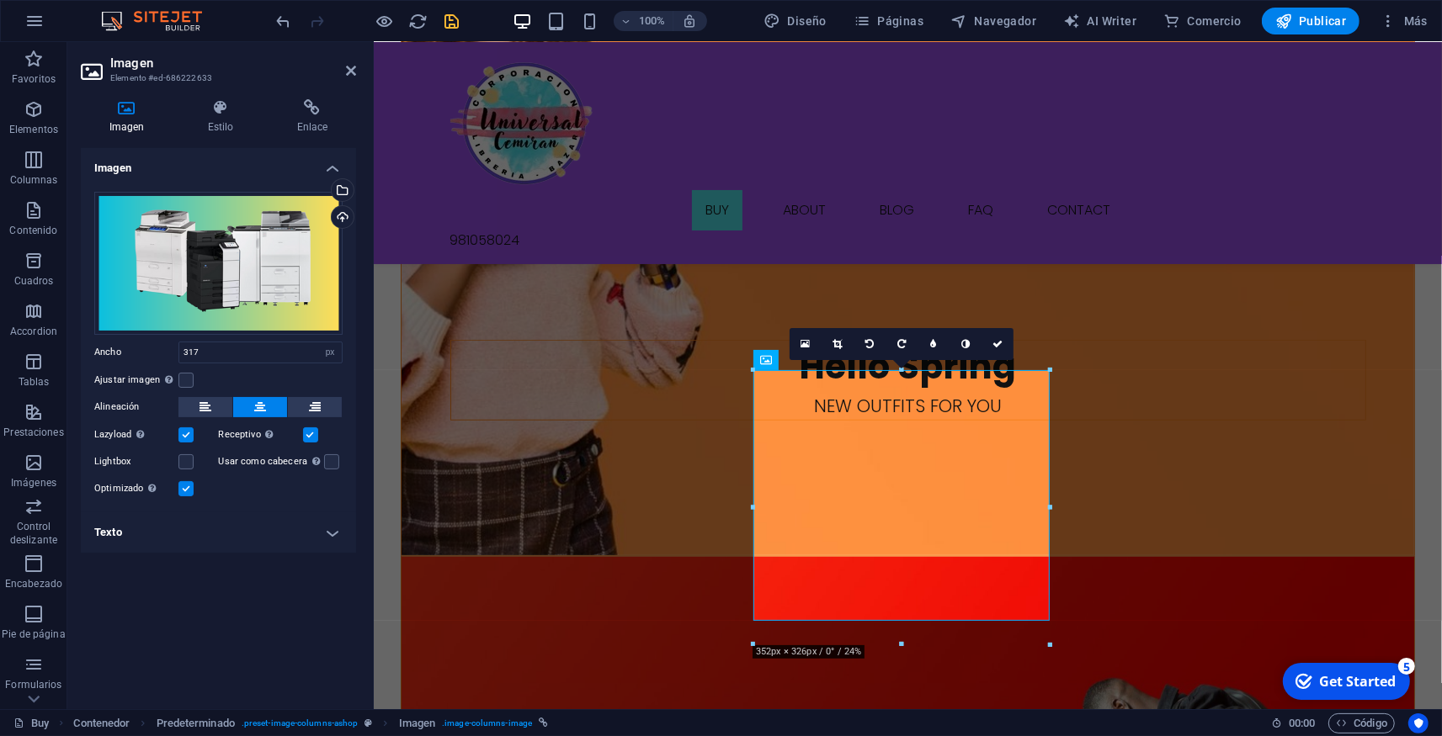
type input "352"
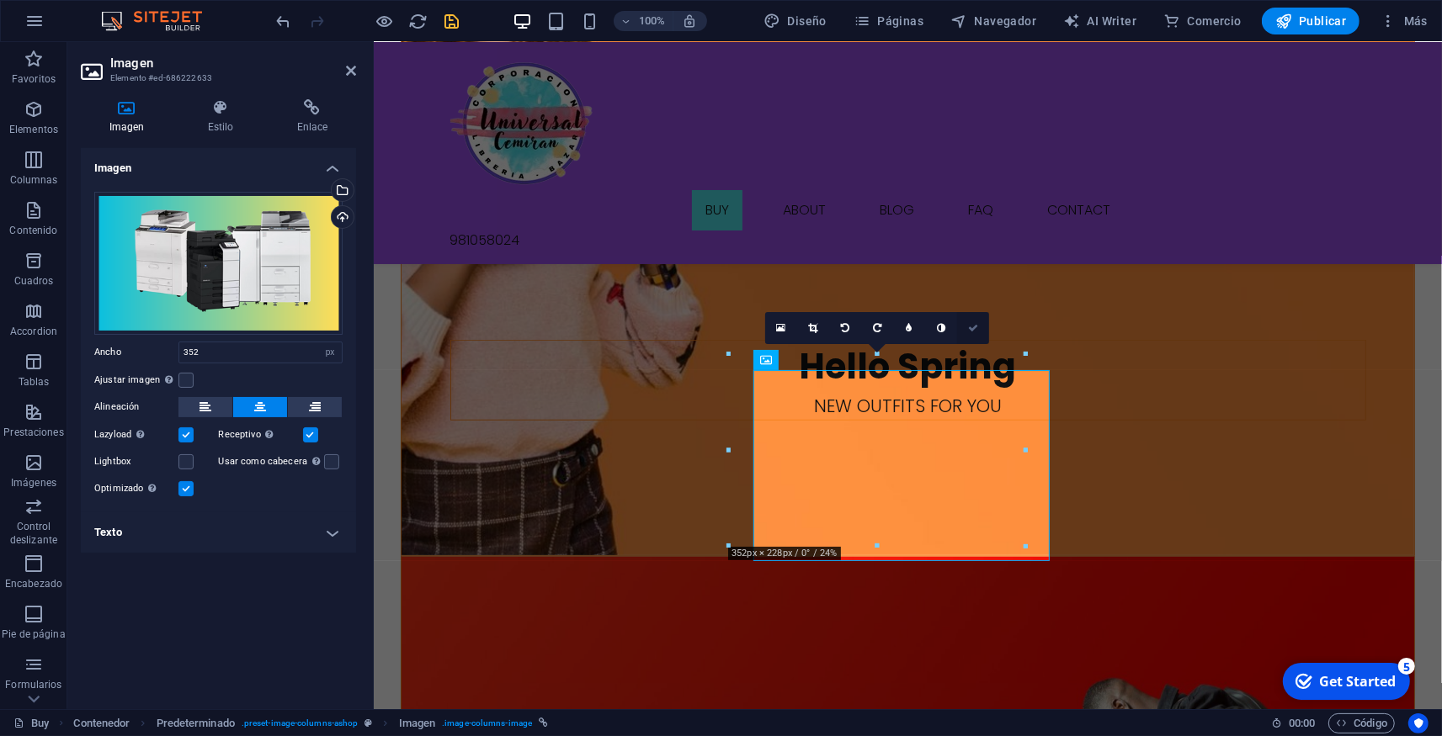
click at [973, 332] on icon at bounding box center [973, 328] width 10 height 10
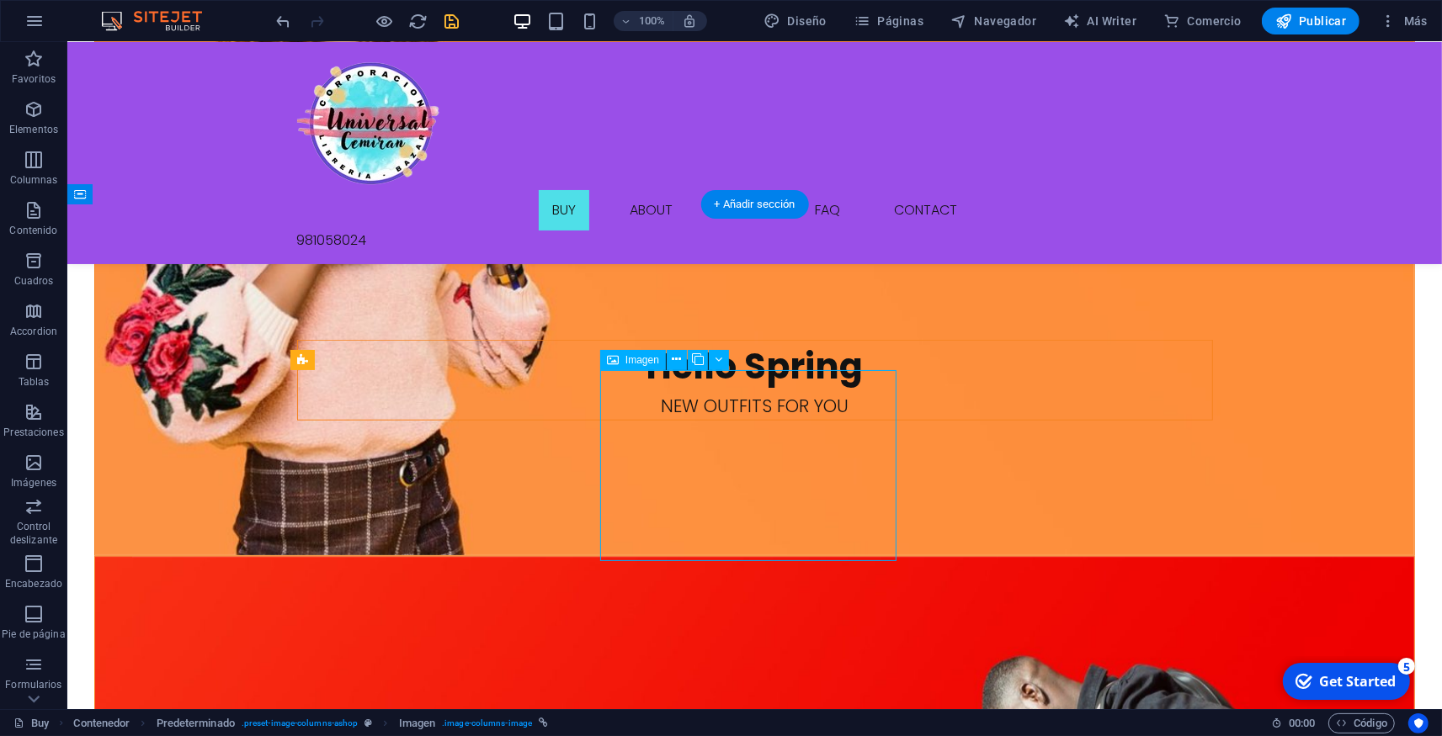
drag, startPoint x: 747, startPoint y: 496, endPoint x: 742, endPoint y: 555, distance: 59.1
select select "px"
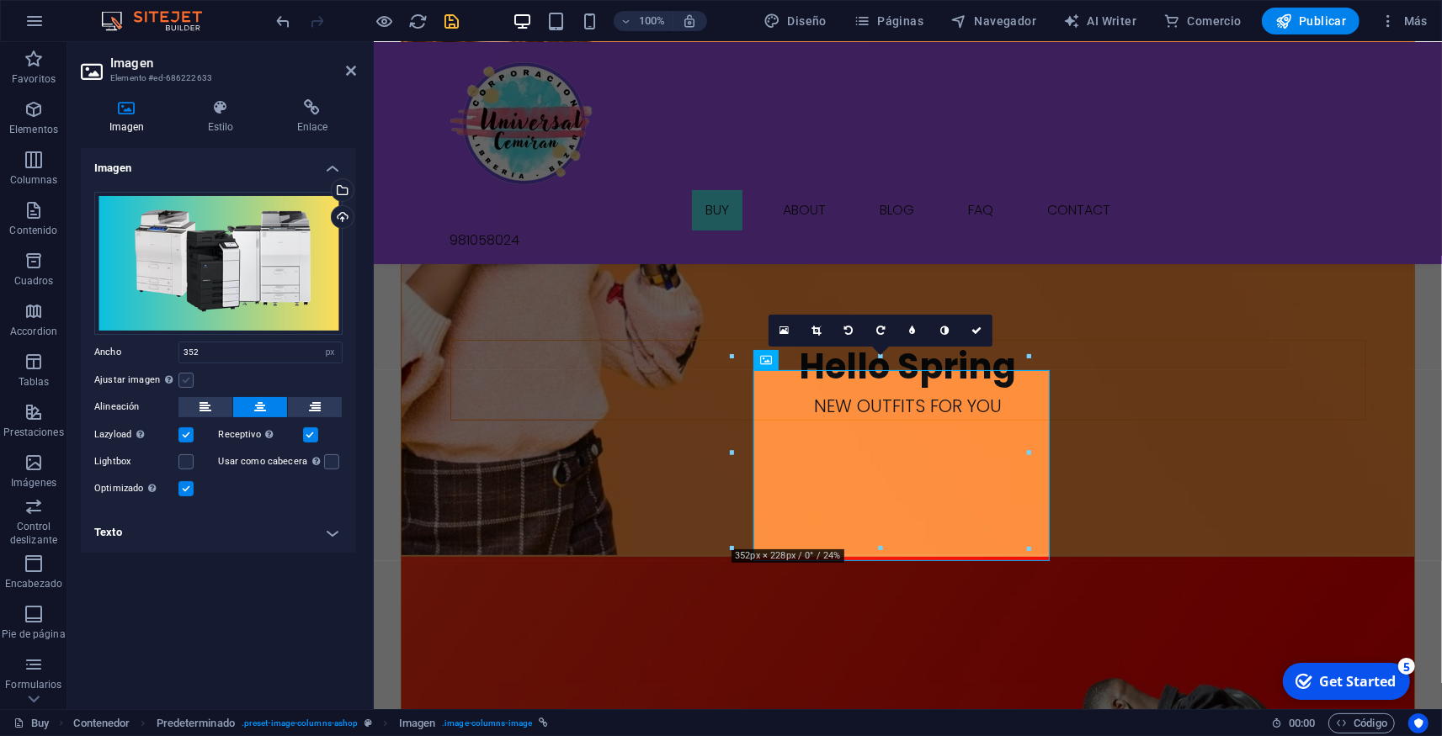
click at [184, 376] on label at bounding box center [185, 380] width 15 height 15
click at [0, 0] on input "Ajustar imagen Ajustar imagen automáticamente a un ancho y alto fijo" at bounding box center [0, 0] width 0 height 0
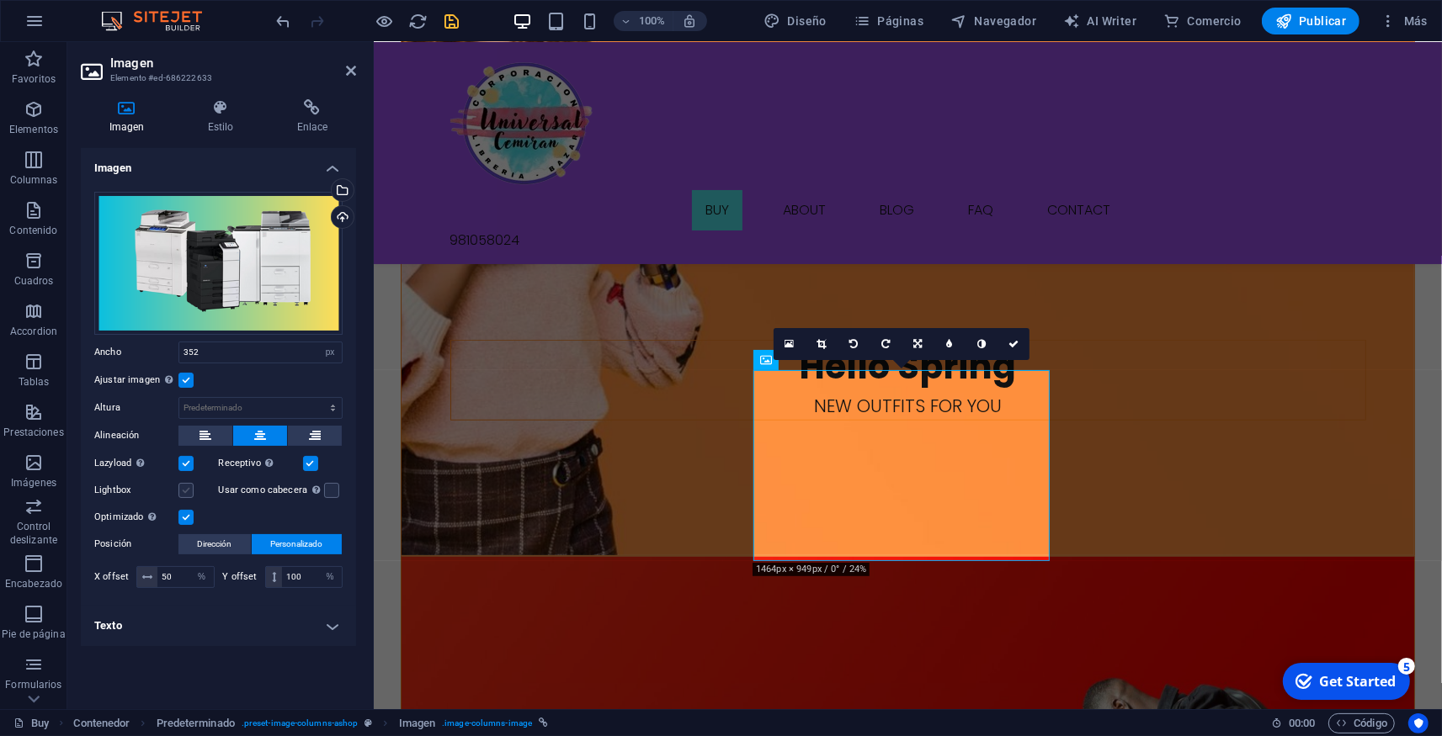
click at [186, 491] on label at bounding box center [185, 490] width 15 height 15
click at [0, 0] on input "Lightbox" at bounding box center [0, 0] width 0 height 0
click at [186, 491] on label at bounding box center [185, 490] width 15 height 15
click at [0, 0] on input "Lightbox" at bounding box center [0, 0] width 0 height 0
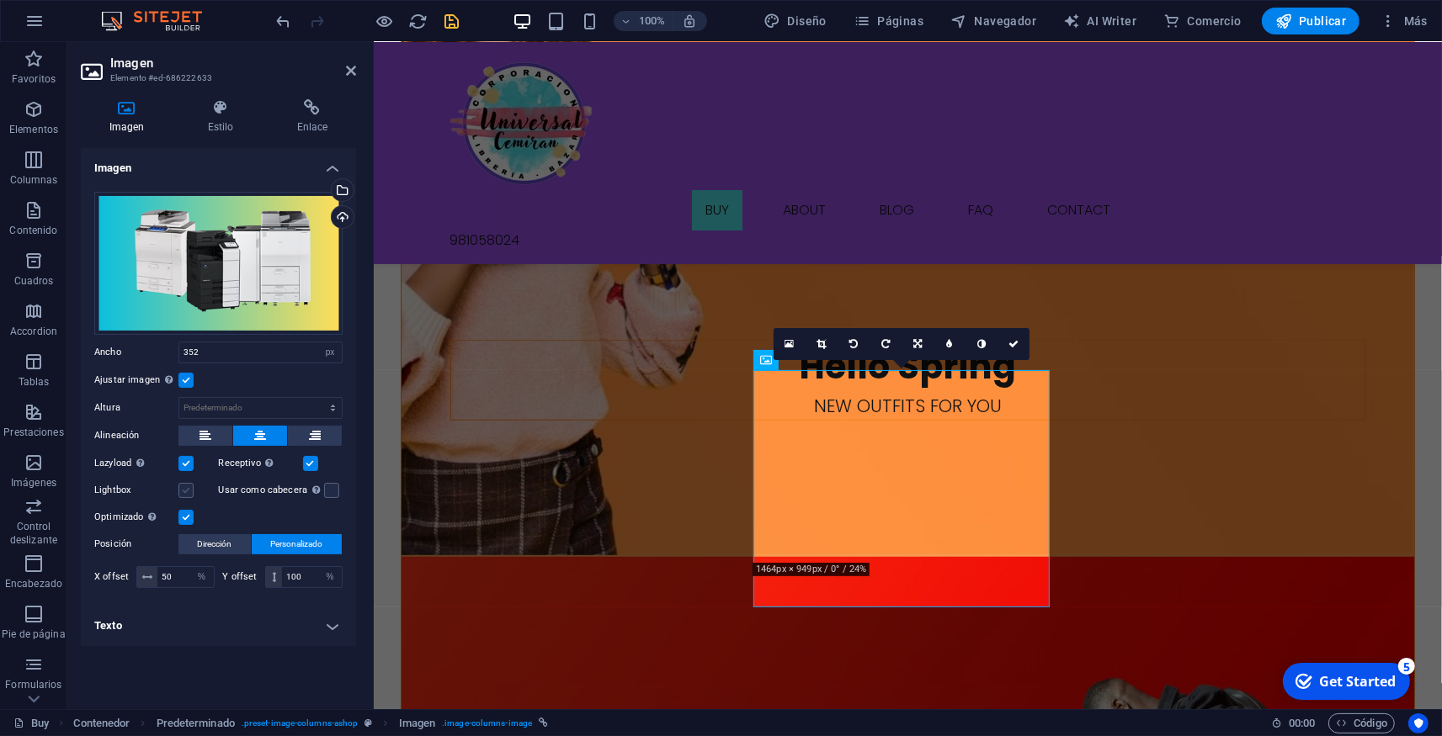
click at [186, 487] on label at bounding box center [185, 490] width 15 height 15
click at [0, 0] on input "Lightbox" at bounding box center [0, 0] width 0 height 0
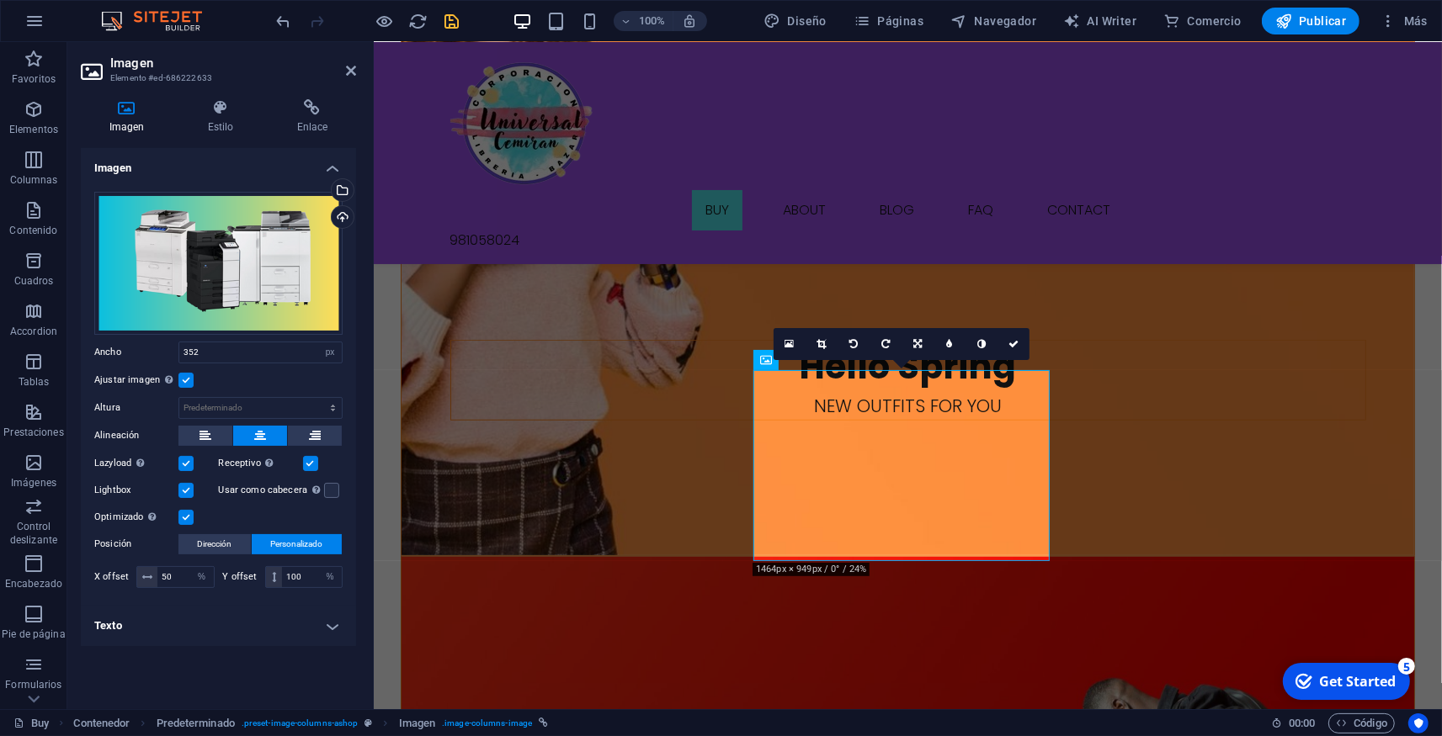
click at [186, 487] on label at bounding box center [185, 490] width 15 height 15
click at [0, 0] on input "Lightbox" at bounding box center [0, 0] width 0 height 0
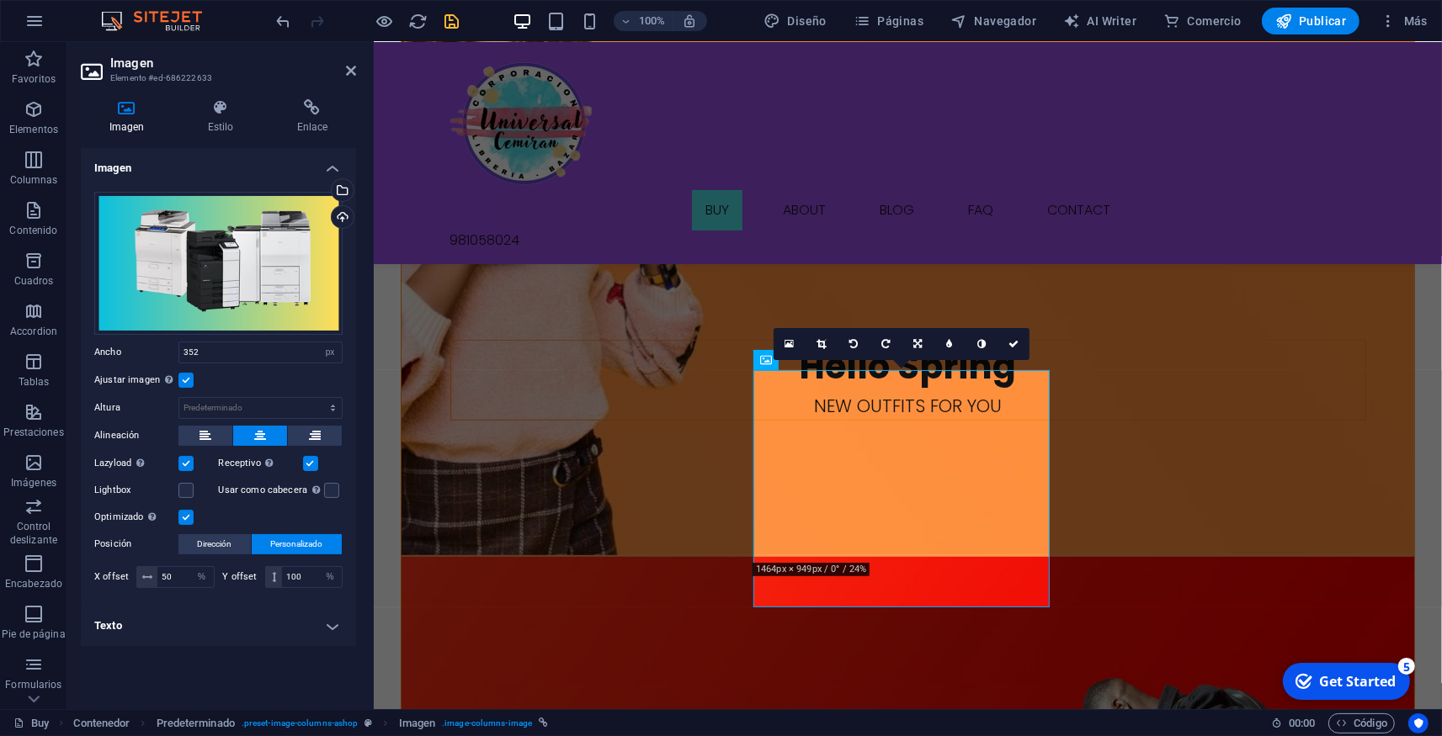
click at [252, 621] on h4 "Texto" at bounding box center [218, 626] width 275 height 40
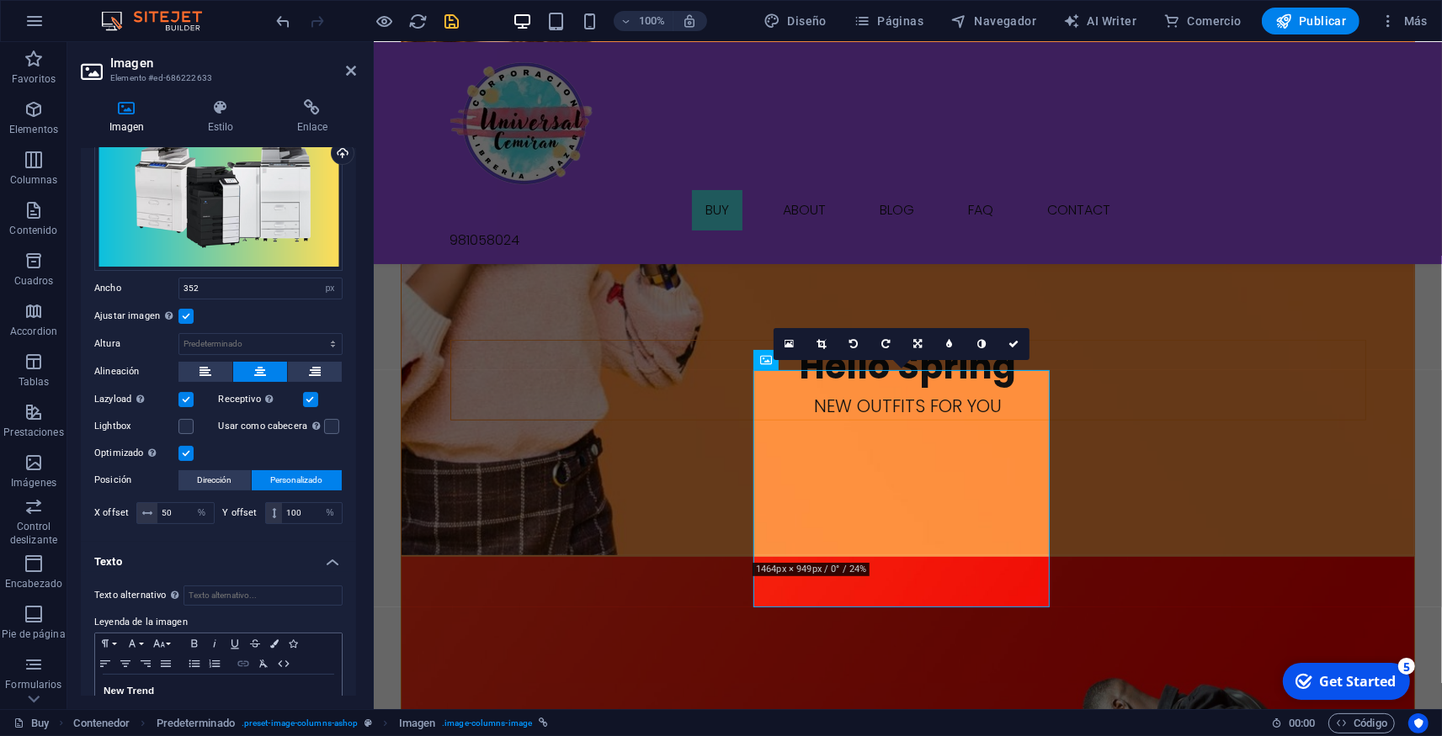
scroll to position [100, 0]
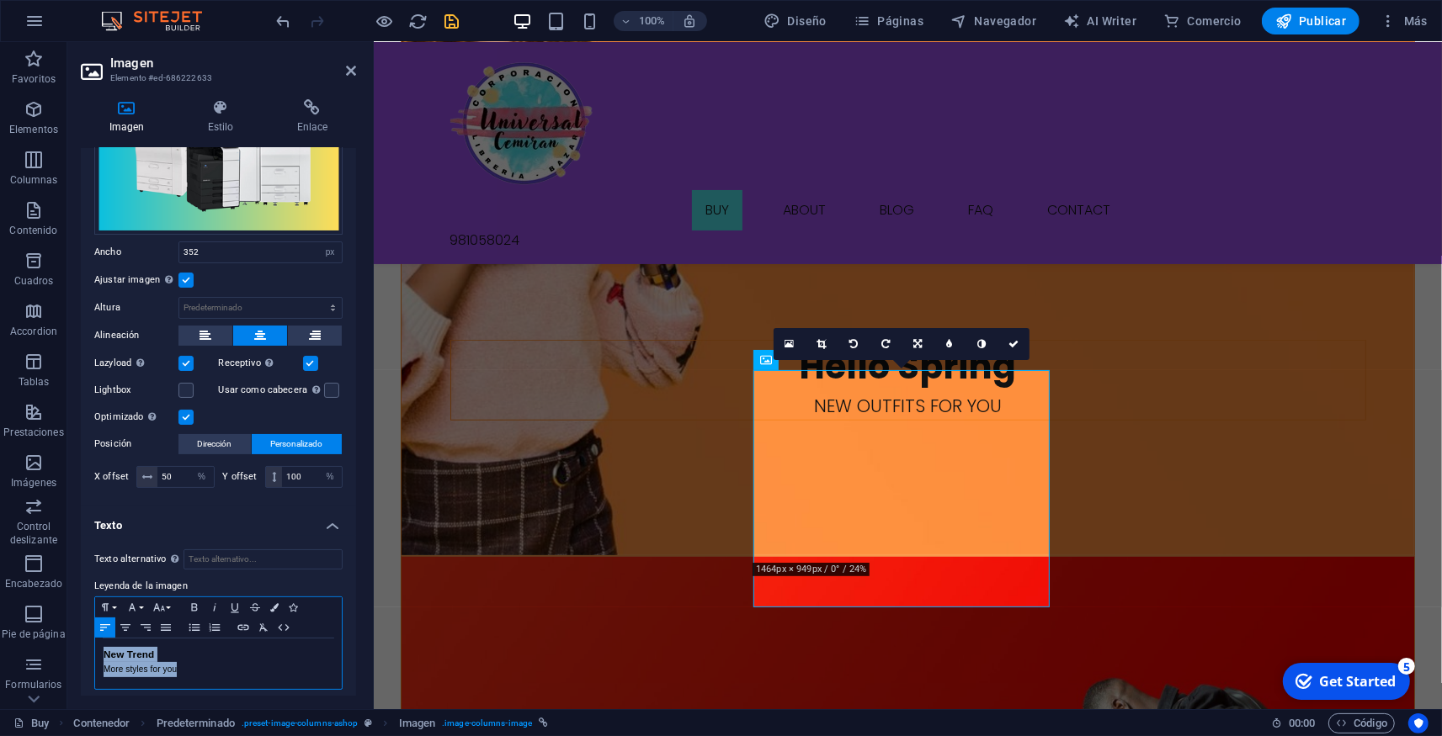
drag, startPoint x: 101, startPoint y: 644, endPoint x: 190, endPoint y: 667, distance: 92.3
click at [190, 667] on div "New Trend More styles for you" at bounding box center [218, 664] width 247 height 50
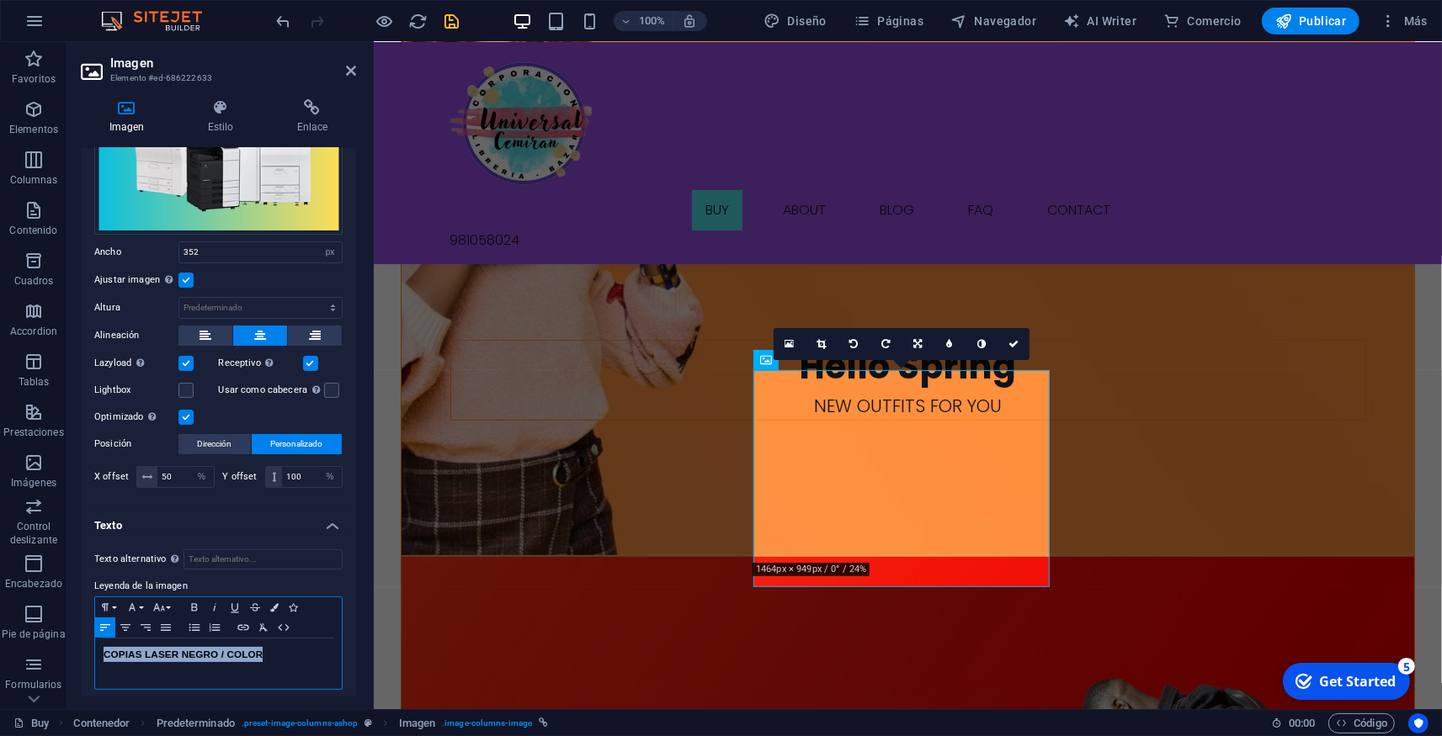
drag, startPoint x: 106, startPoint y: 643, endPoint x: 282, endPoint y: 631, distance: 176.3
click at [285, 647] on h3 "COPIAS LASER NEGRO / COLOR" at bounding box center [219, 654] width 230 height 15
click at [194, 601] on icon "button" at bounding box center [194, 607] width 20 height 13
click at [270, 603] on button "Colors" at bounding box center [274, 607] width 19 height 20
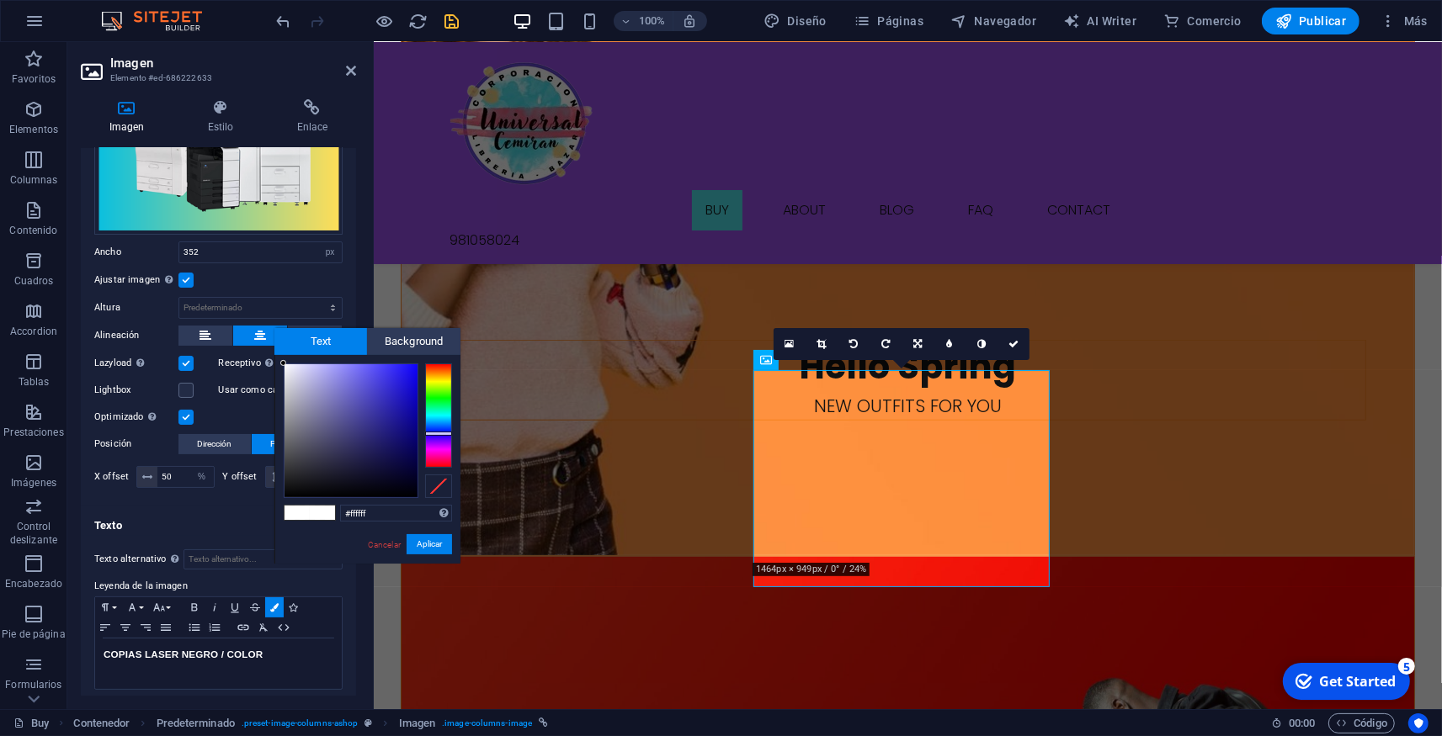
drag, startPoint x: 445, startPoint y: 363, endPoint x: 439, endPoint y: 433, distance: 70.9
click at [439, 433] on div at bounding box center [438, 434] width 27 height 4
click at [415, 543] on button "Aplicar" at bounding box center [428, 544] width 45 height 20
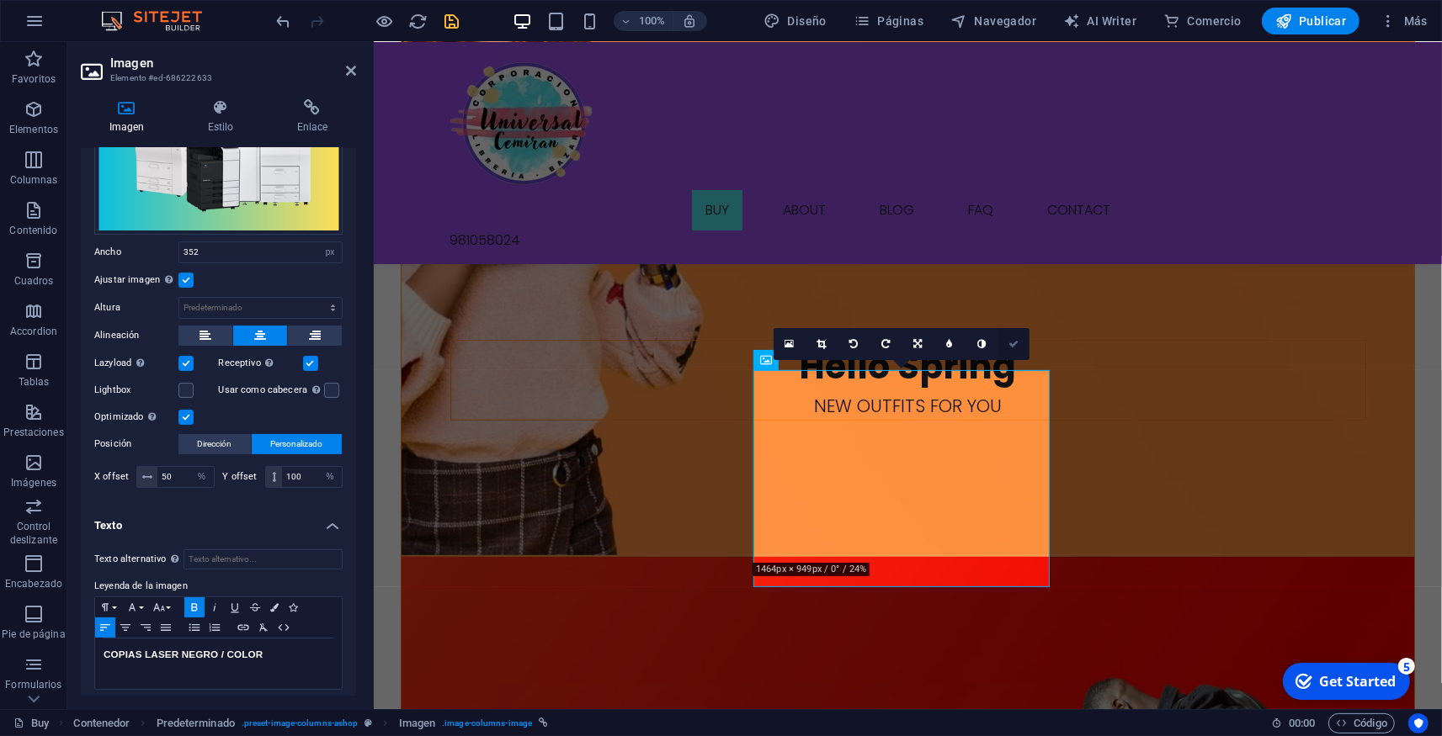
click at [1015, 342] on icon at bounding box center [1013, 344] width 10 height 10
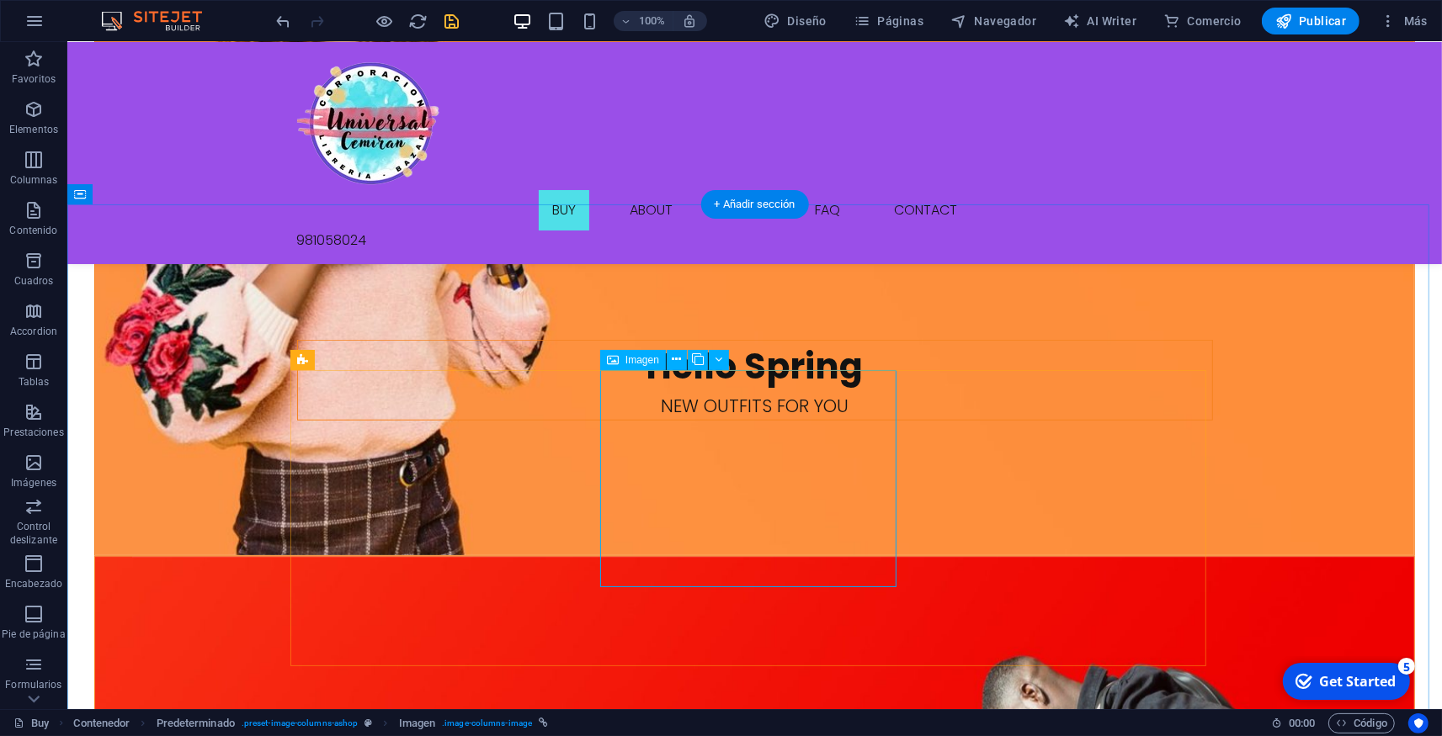
select select "px"
select select "%"
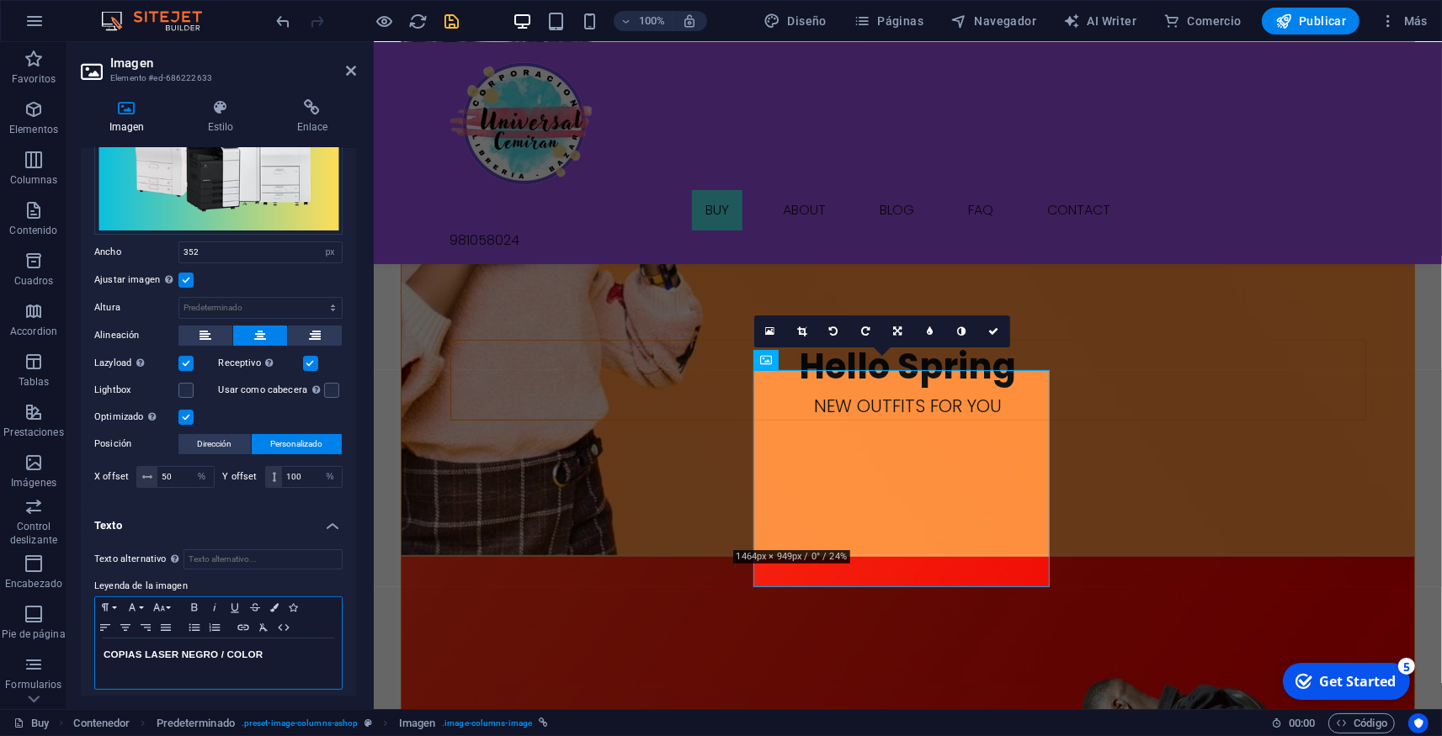
click at [152, 649] on span "COPIAS LASER NEGRO / COLOR" at bounding box center [183, 654] width 159 height 11
drag, startPoint x: 104, startPoint y: 646, endPoint x: 286, endPoint y: 661, distance: 182.4
click at [286, 661] on div "COPIAS LASER NEGRO / COLOR" at bounding box center [218, 664] width 247 height 50
click at [269, 599] on button "Colors" at bounding box center [274, 607] width 19 height 20
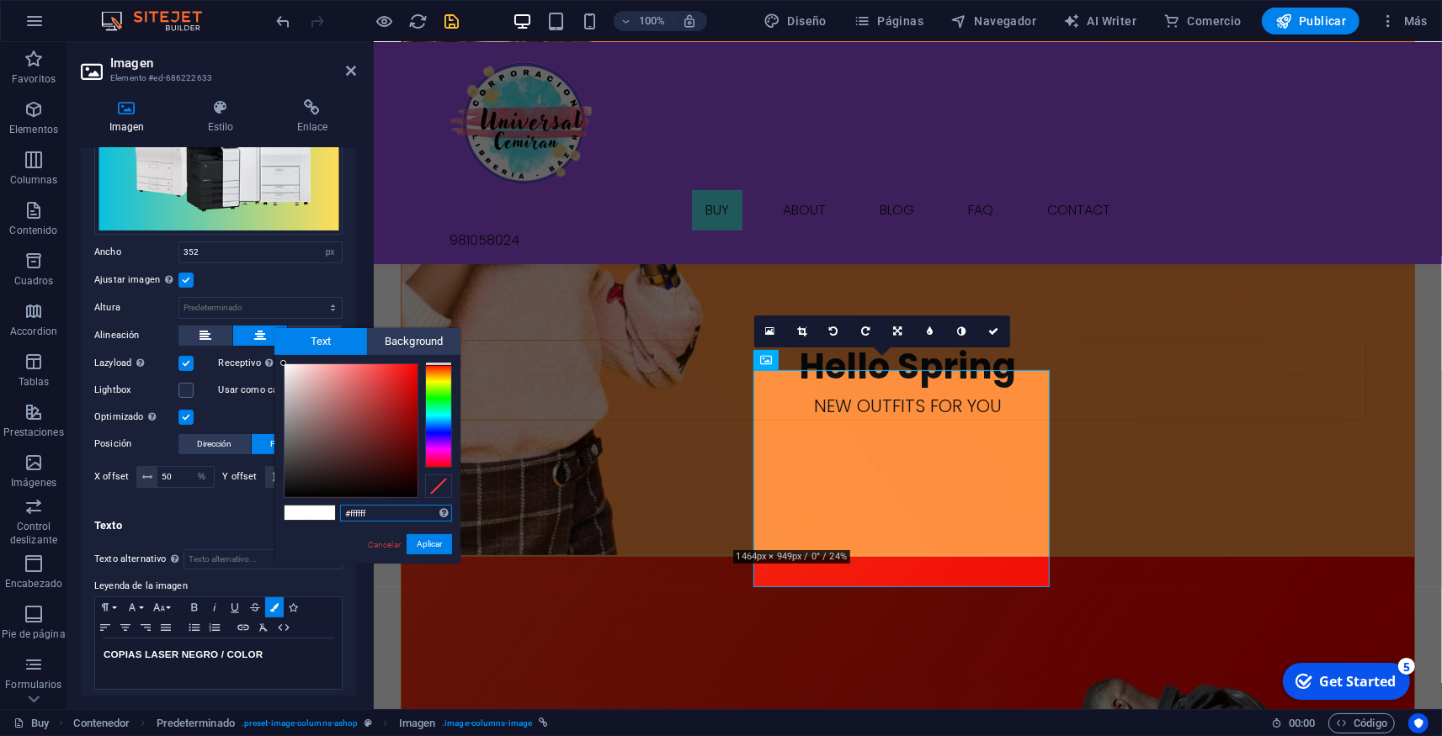
drag, startPoint x: 443, startPoint y: 433, endPoint x: 442, endPoint y: 358, distance: 74.9
click at [442, 358] on div "#ffffff Formatos soportados #0852ed rgb(8, 82, 237) rgba(8, 82, 237, 90%) hsv(2…" at bounding box center [367, 581] width 186 height 453
click at [431, 546] on button "Aplicar" at bounding box center [428, 544] width 45 height 20
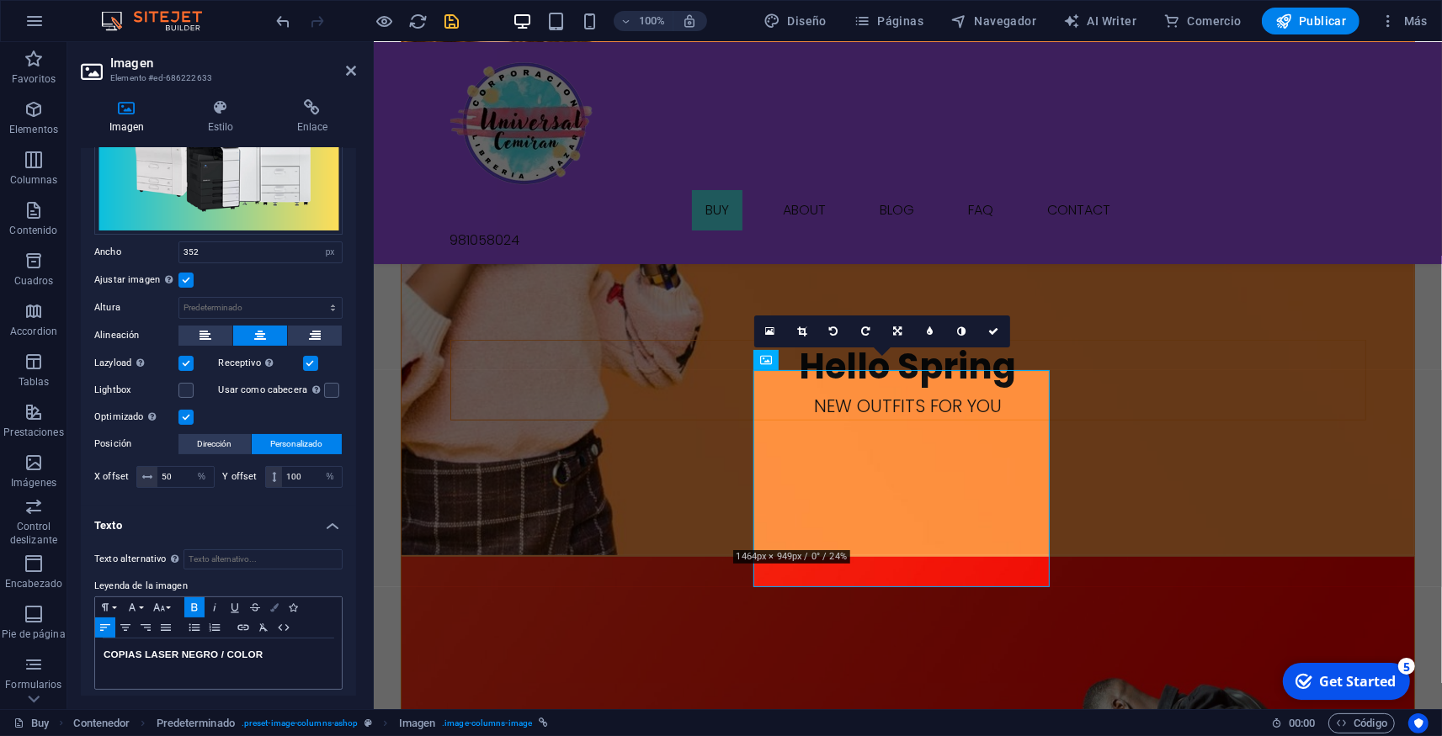
click at [272, 603] on icon "button" at bounding box center [274, 607] width 8 height 8
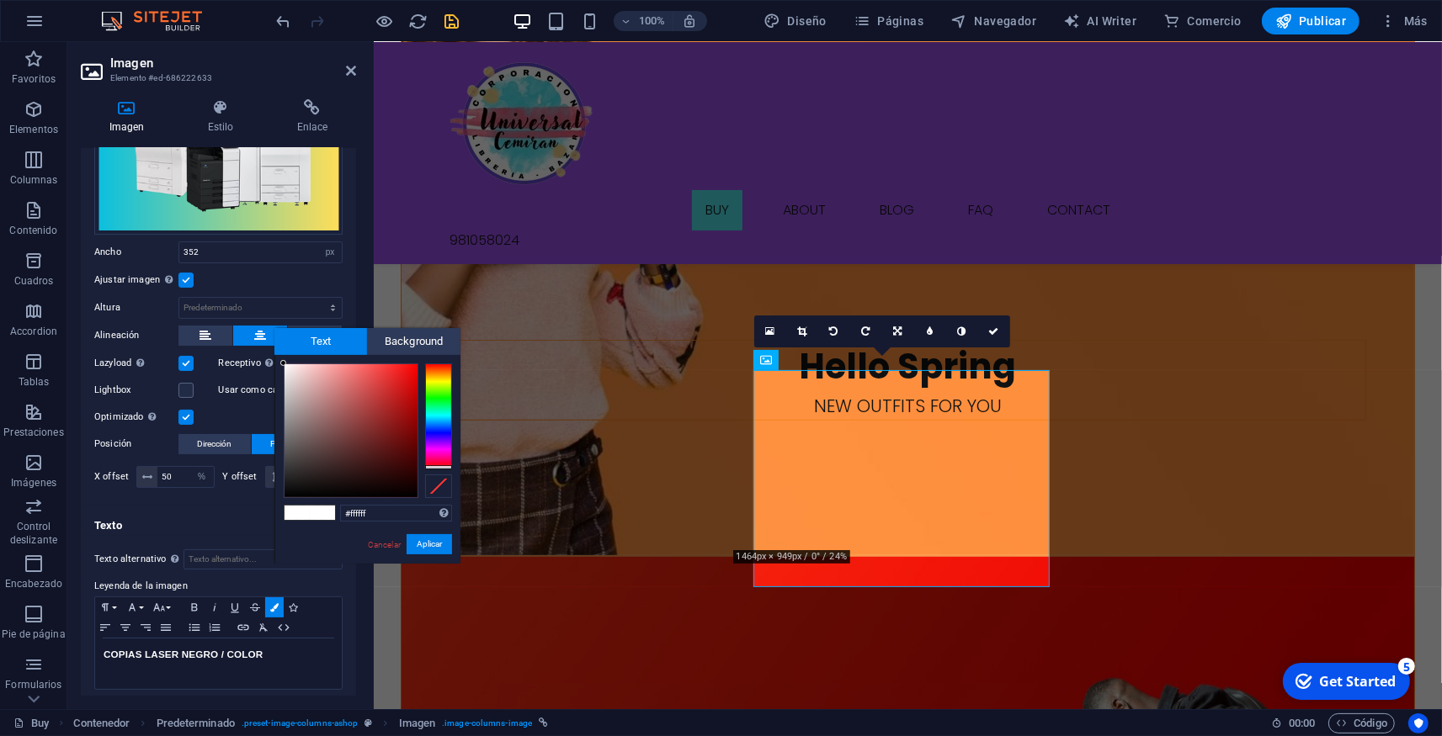
click at [320, 515] on span at bounding box center [322, 513] width 25 height 14
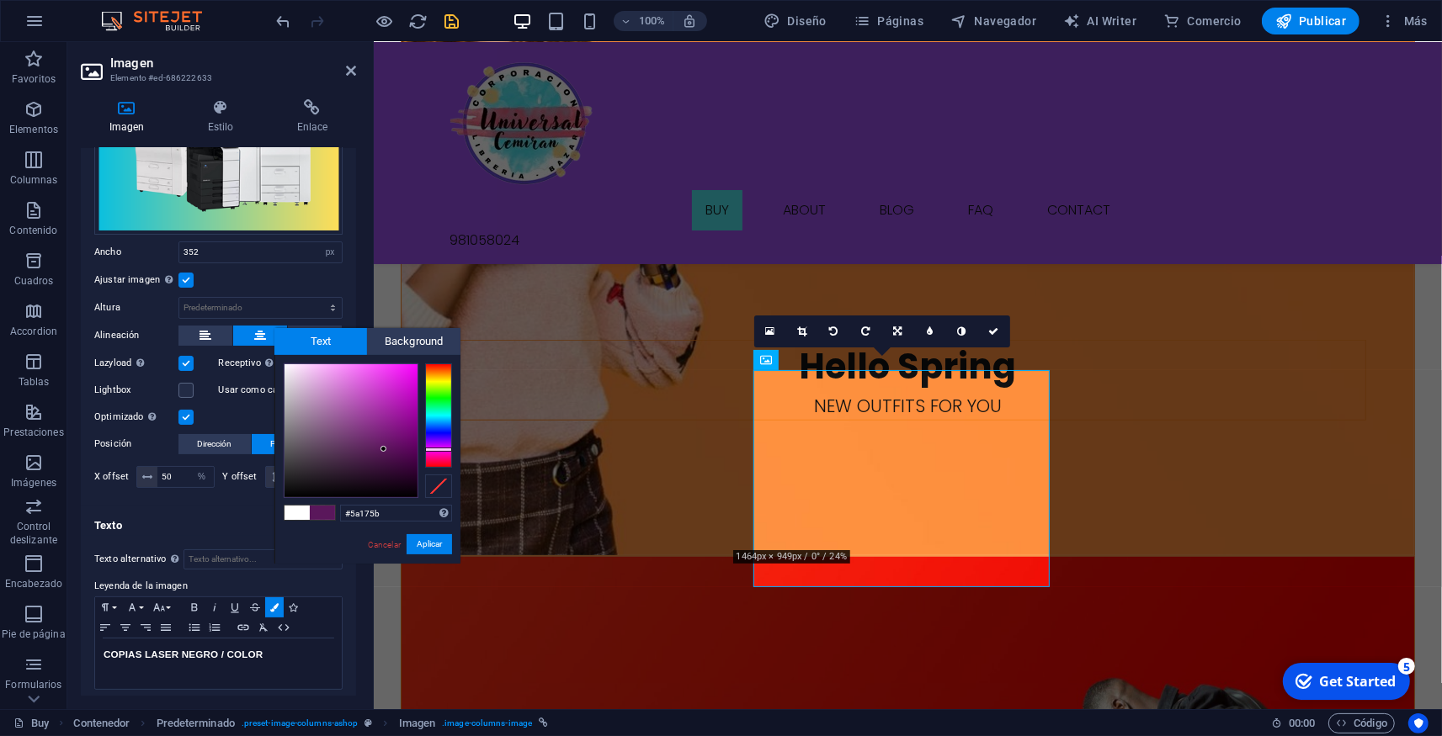
click at [384, 449] on div at bounding box center [350, 430] width 133 height 133
click at [337, 440] on div at bounding box center [350, 430] width 133 height 133
click at [396, 416] on div at bounding box center [350, 430] width 133 height 133
click at [408, 381] on div at bounding box center [350, 430] width 133 height 133
click at [440, 491] on div at bounding box center [438, 487] width 27 height 24
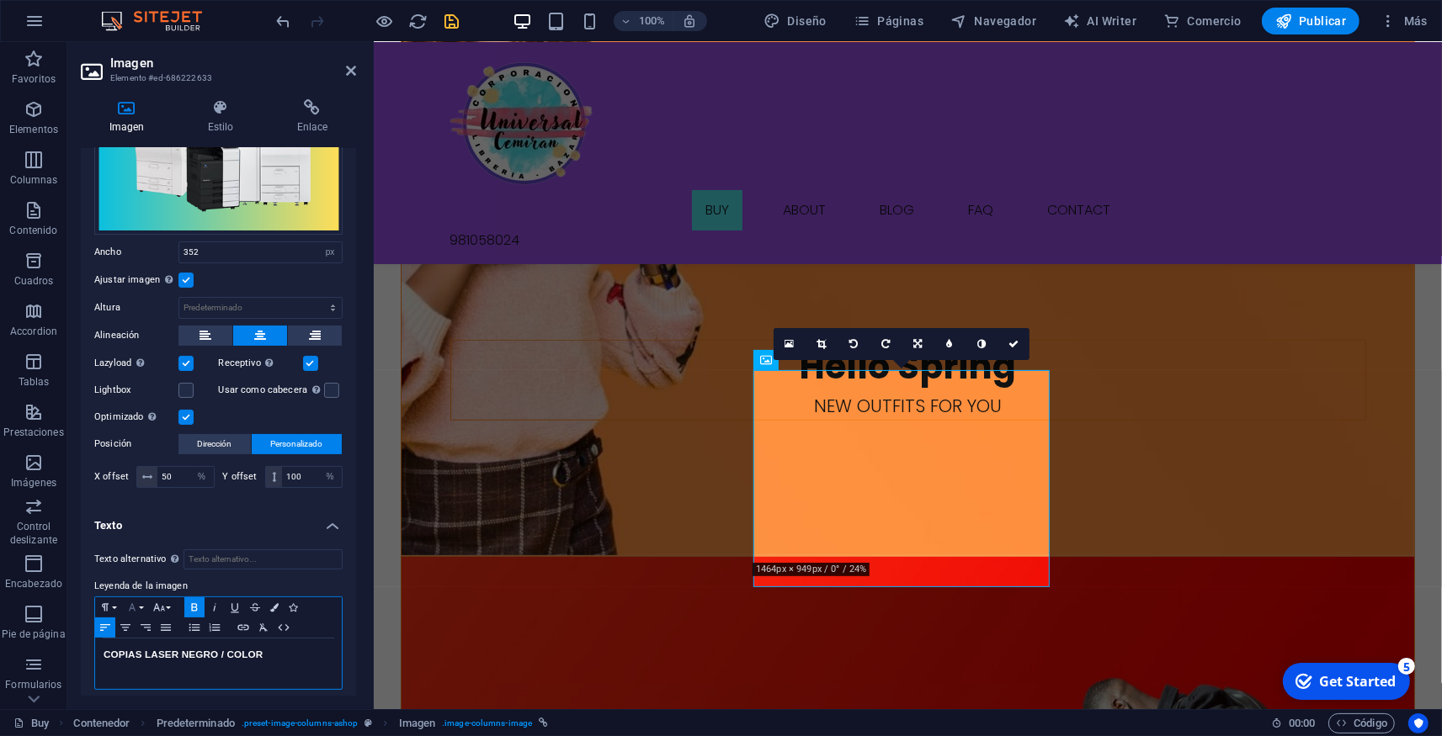
click at [136, 601] on icon "button" at bounding box center [132, 607] width 20 height 13
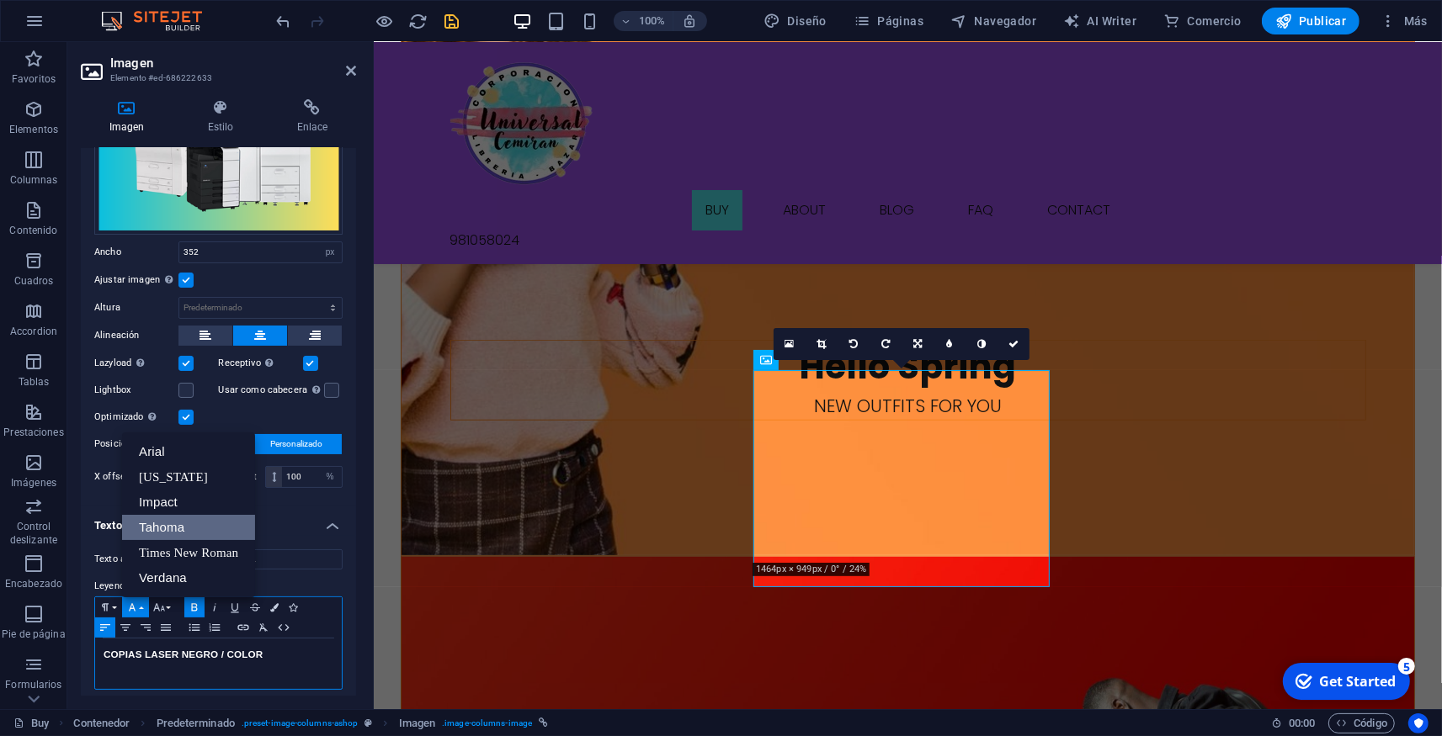
click at [157, 523] on link "Tahoma" at bounding box center [188, 527] width 133 height 25
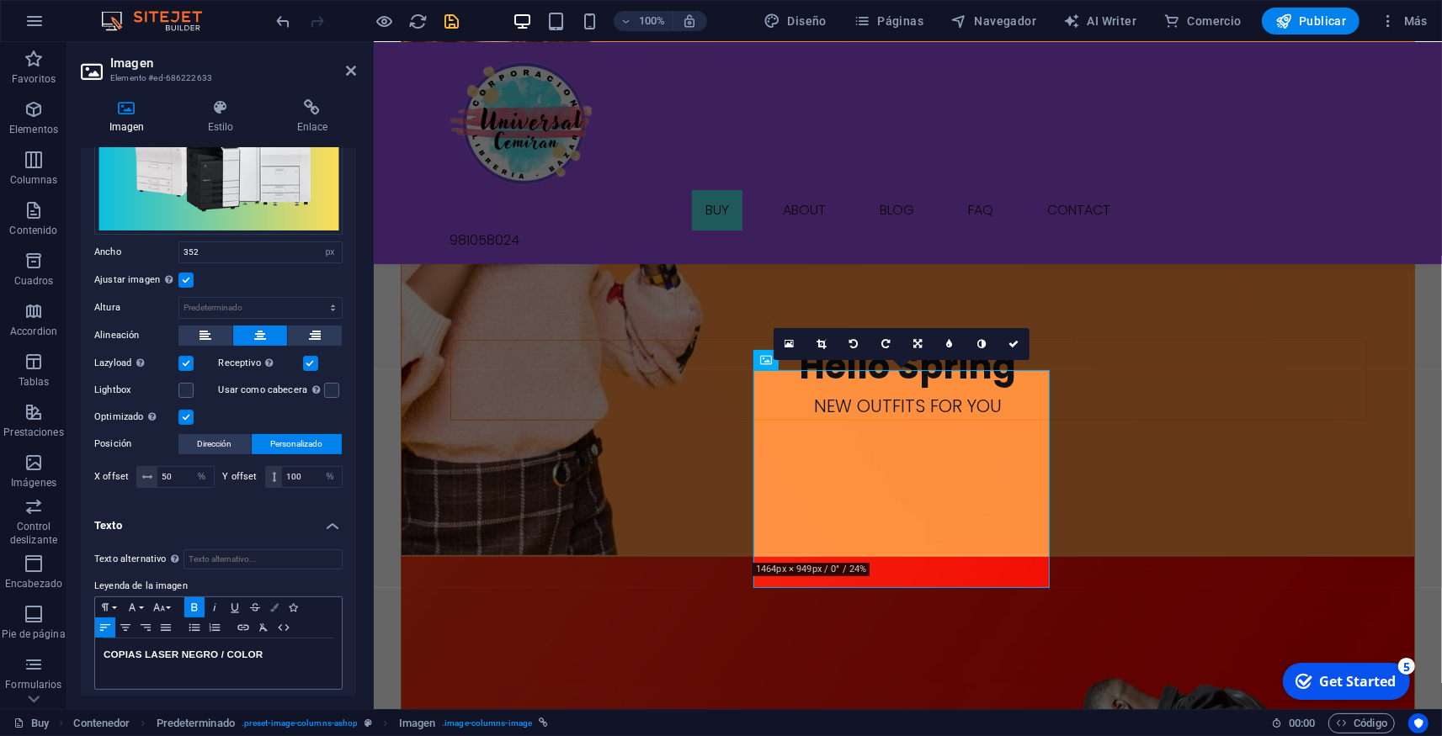
click at [279, 598] on button "Colors" at bounding box center [274, 607] width 19 height 20
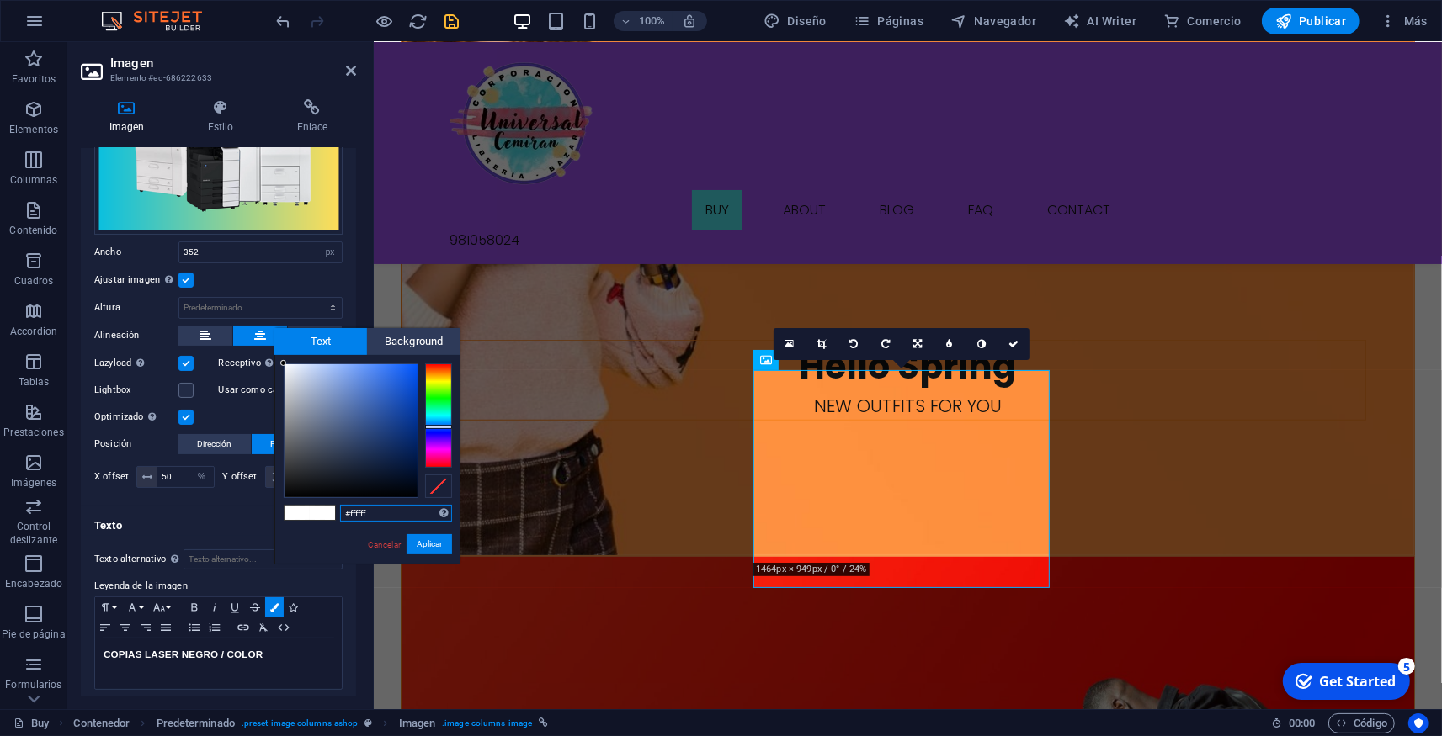
click at [434, 427] on div at bounding box center [438, 416] width 27 height 104
click at [412, 544] on button "Aplicar" at bounding box center [428, 544] width 45 height 20
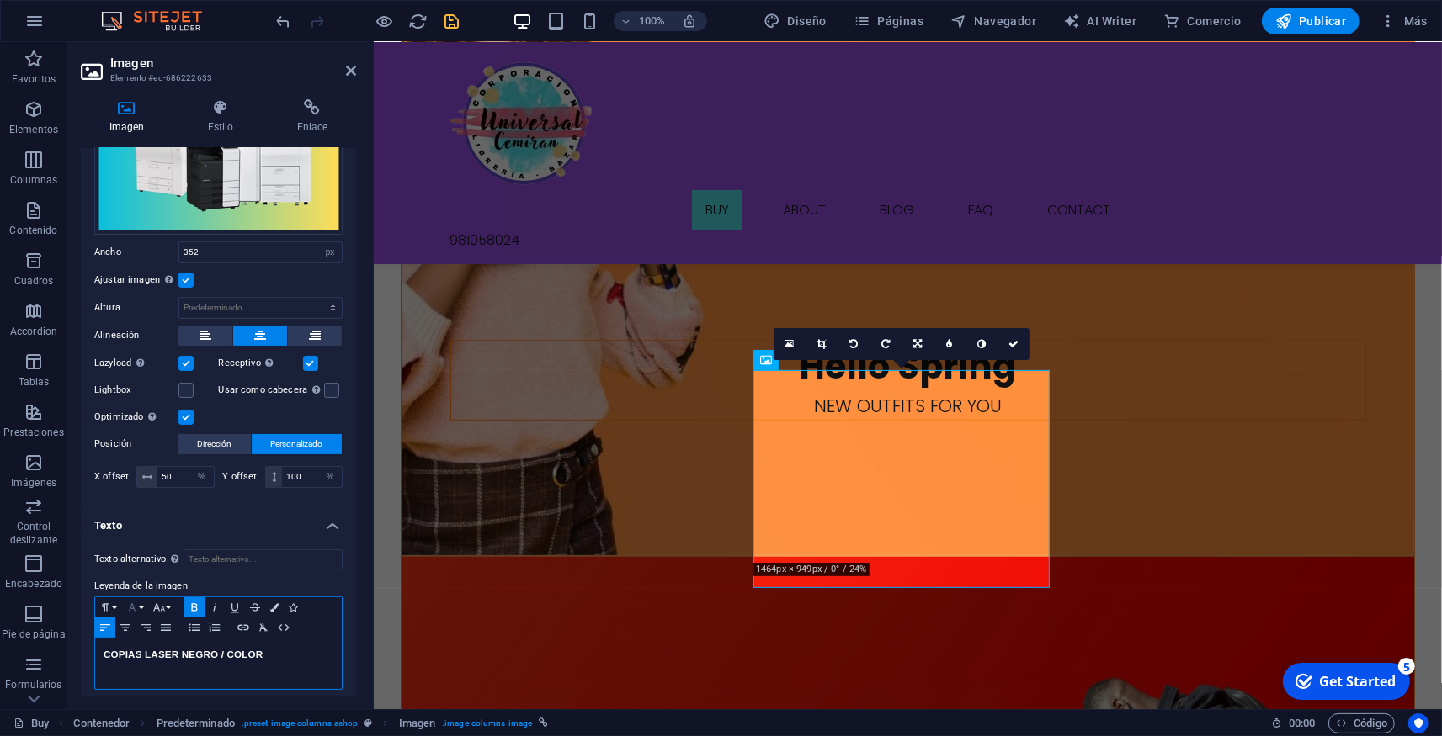
click at [135, 601] on icon "button" at bounding box center [132, 607] width 20 height 13
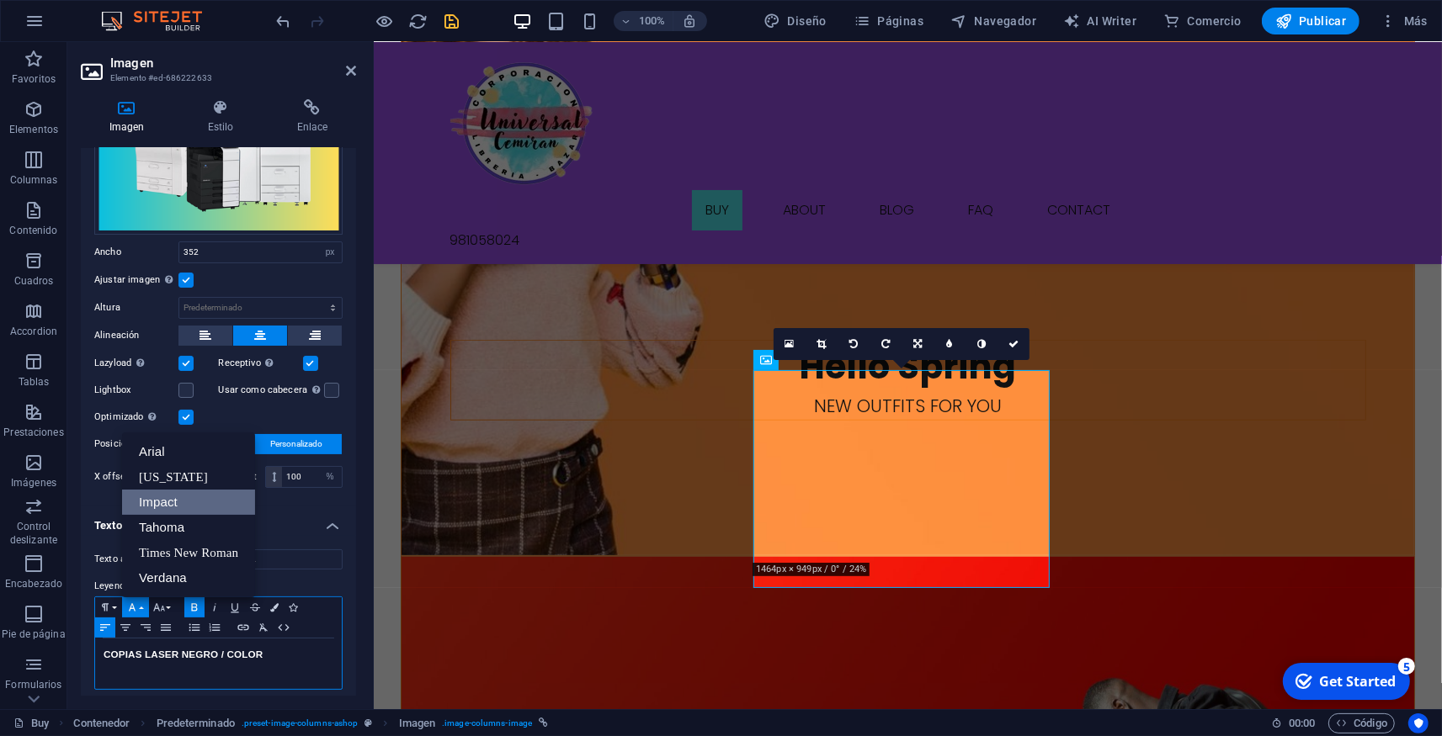
click at [156, 497] on link "Impact" at bounding box center [188, 502] width 133 height 25
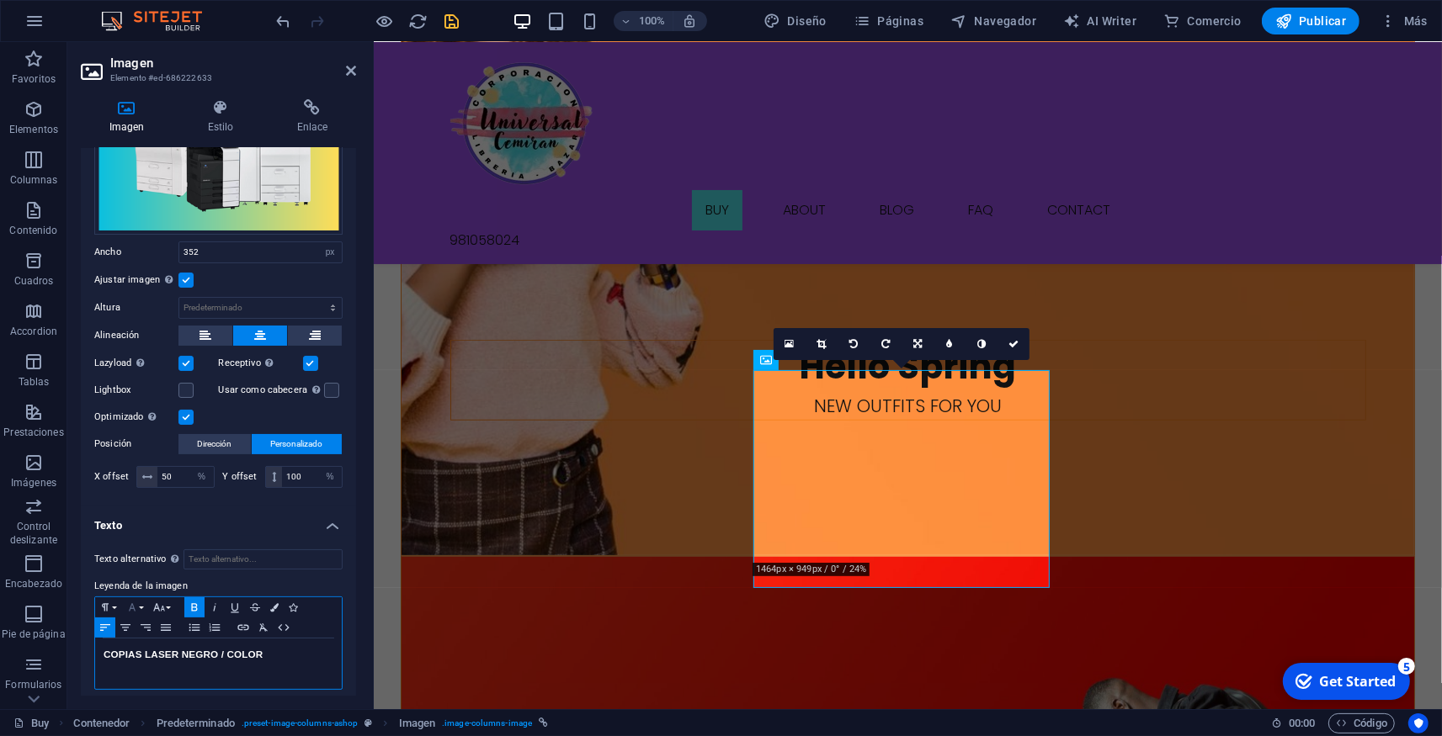
click at [144, 599] on button "Font Family" at bounding box center [135, 607] width 27 height 20
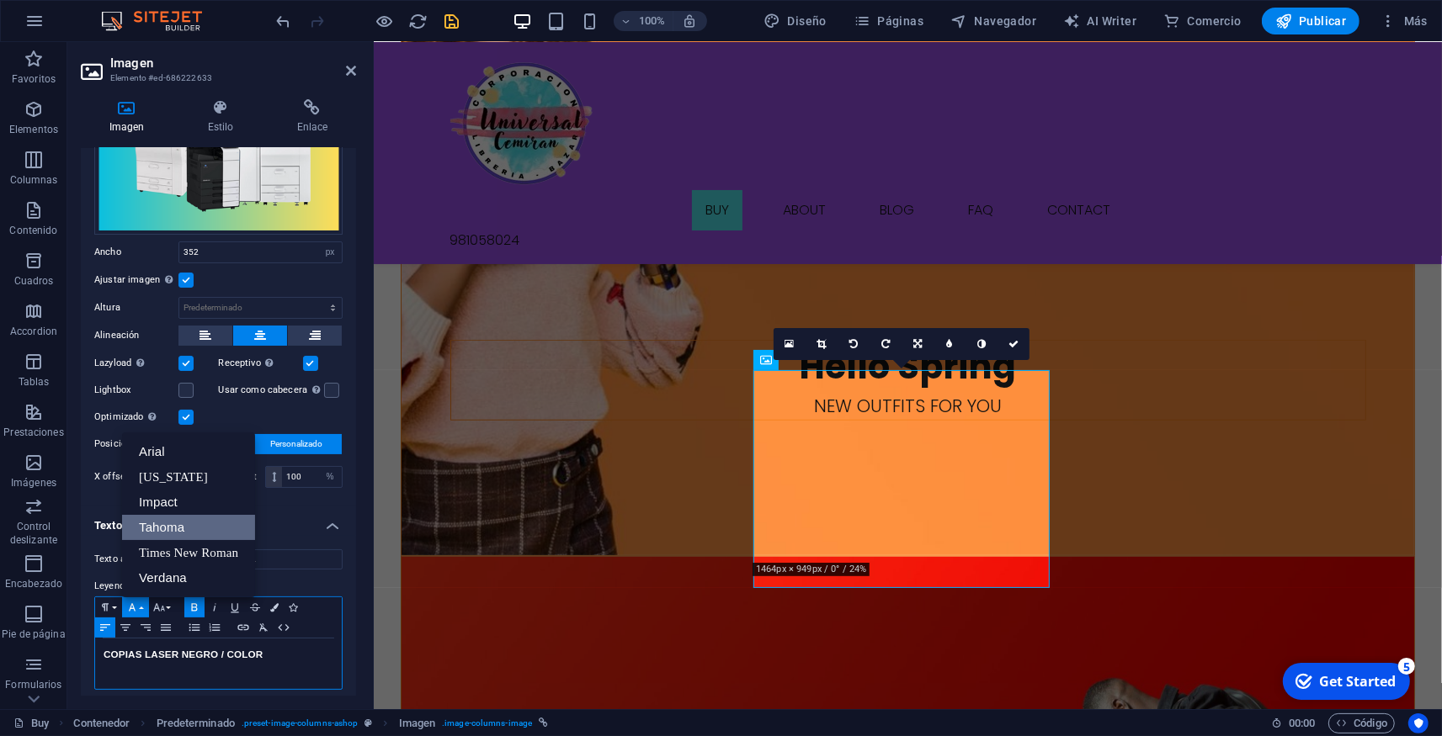
click at [173, 515] on link "Tahoma" at bounding box center [188, 527] width 133 height 25
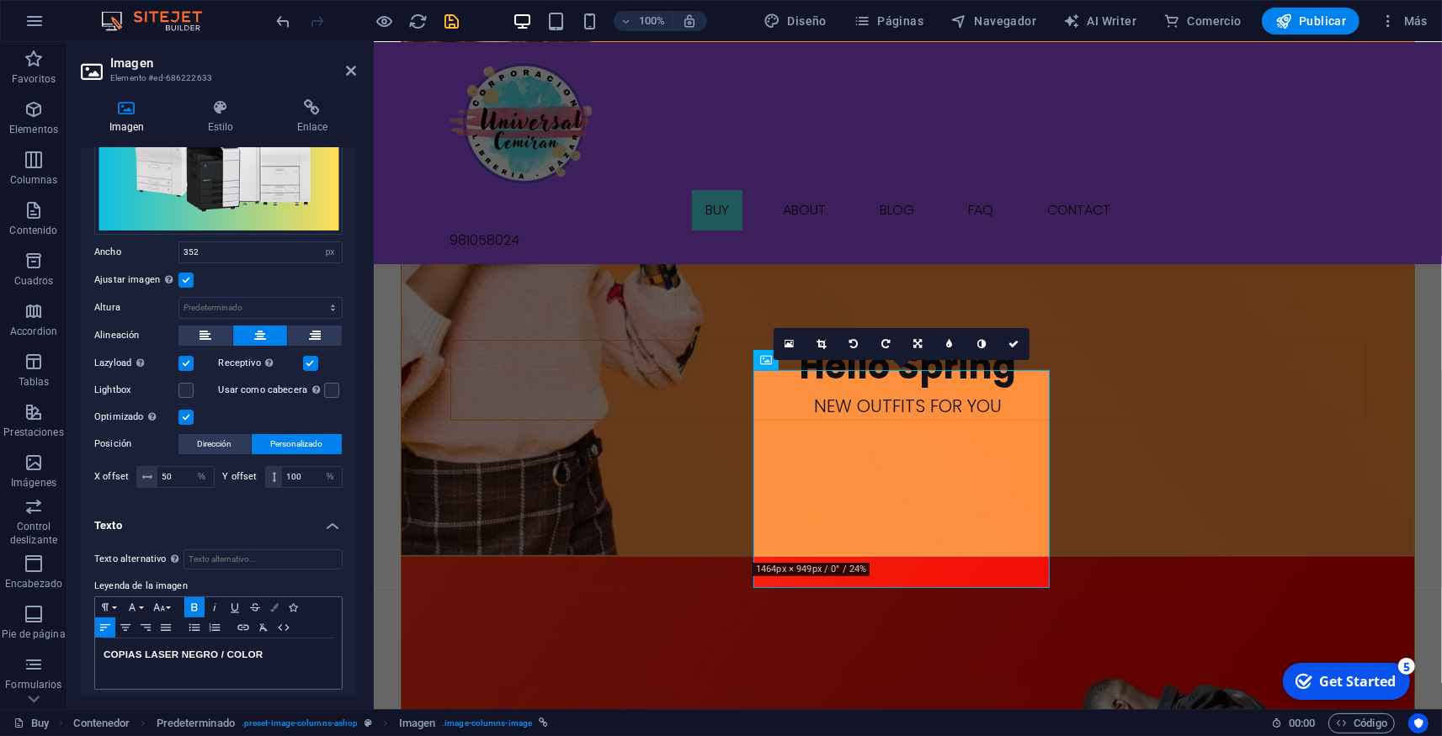
click at [268, 597] on button "Colors" at bounding box center [274, 607] width 19 height 20
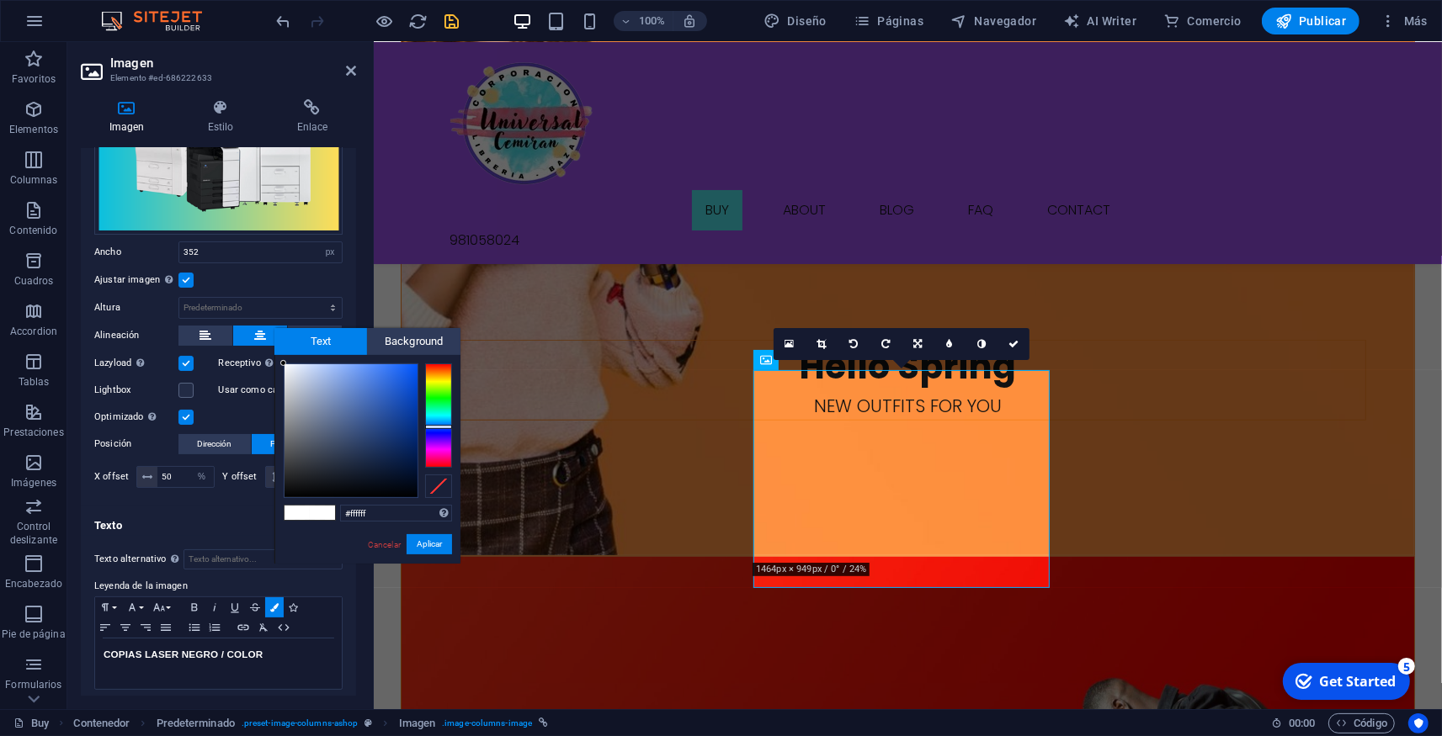
click at [326, 521] on div at bounding box center [310, 513] width 52 height 16
click at [325, 512] on span at bounding box center [322, 513] width 25 height 14
click at [405, 496] on div at bounding box center [350, 430] width 133 height 133
type input "#000309"
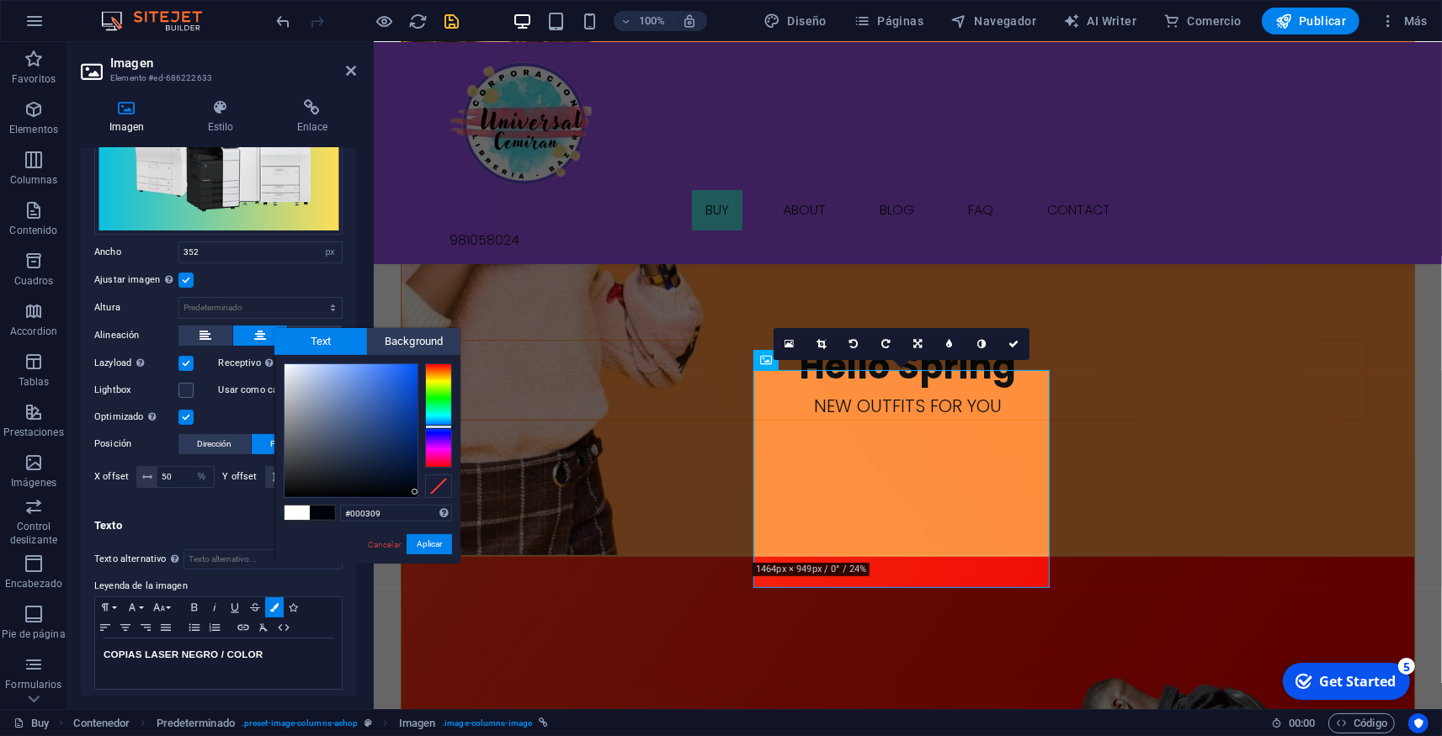
click at [415, 492] on div at bounding box center [350, 430] width 133 height 133
click at [423, 545] on button "Aplicar" at bounding box center [428, 544] width 45 height 20
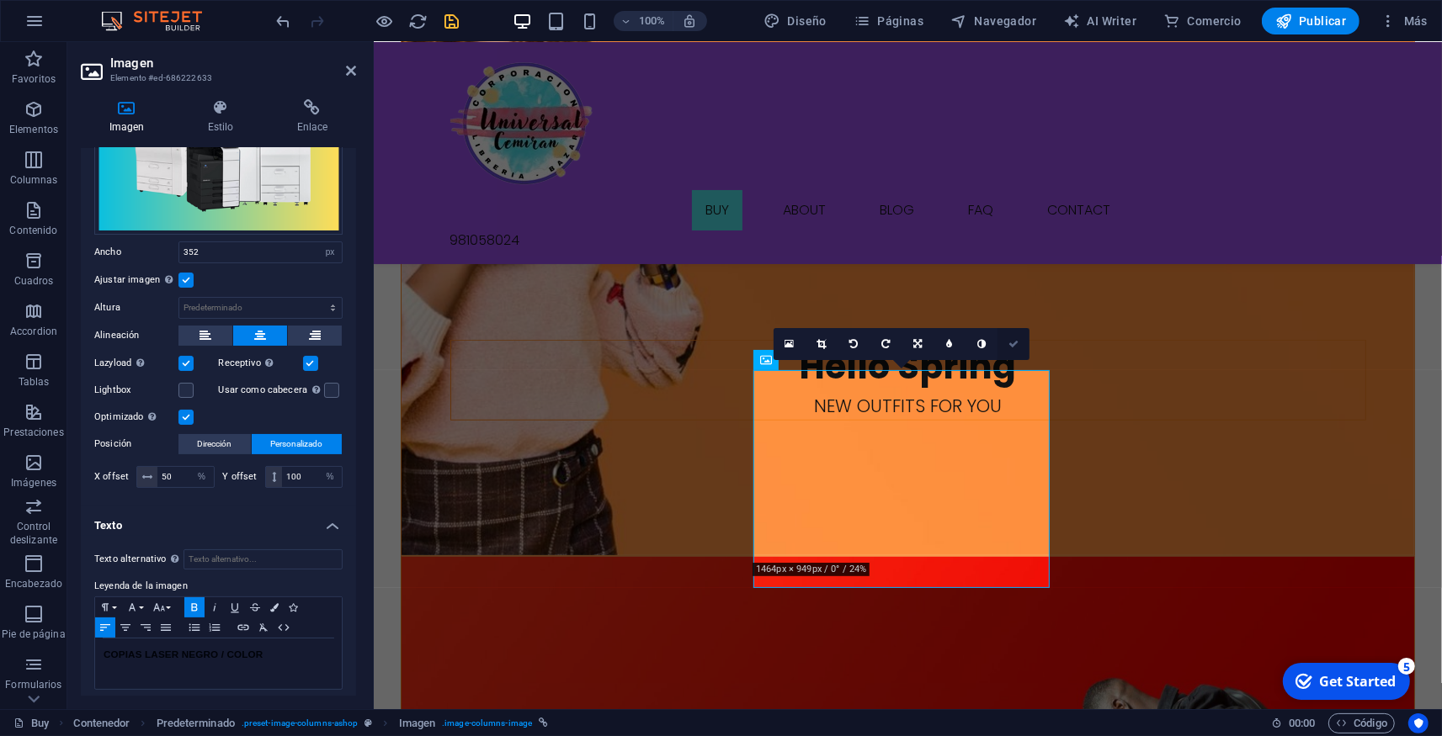
click at [1017, 343] on icon at bounding box center [1013, 344] width 10 height 10
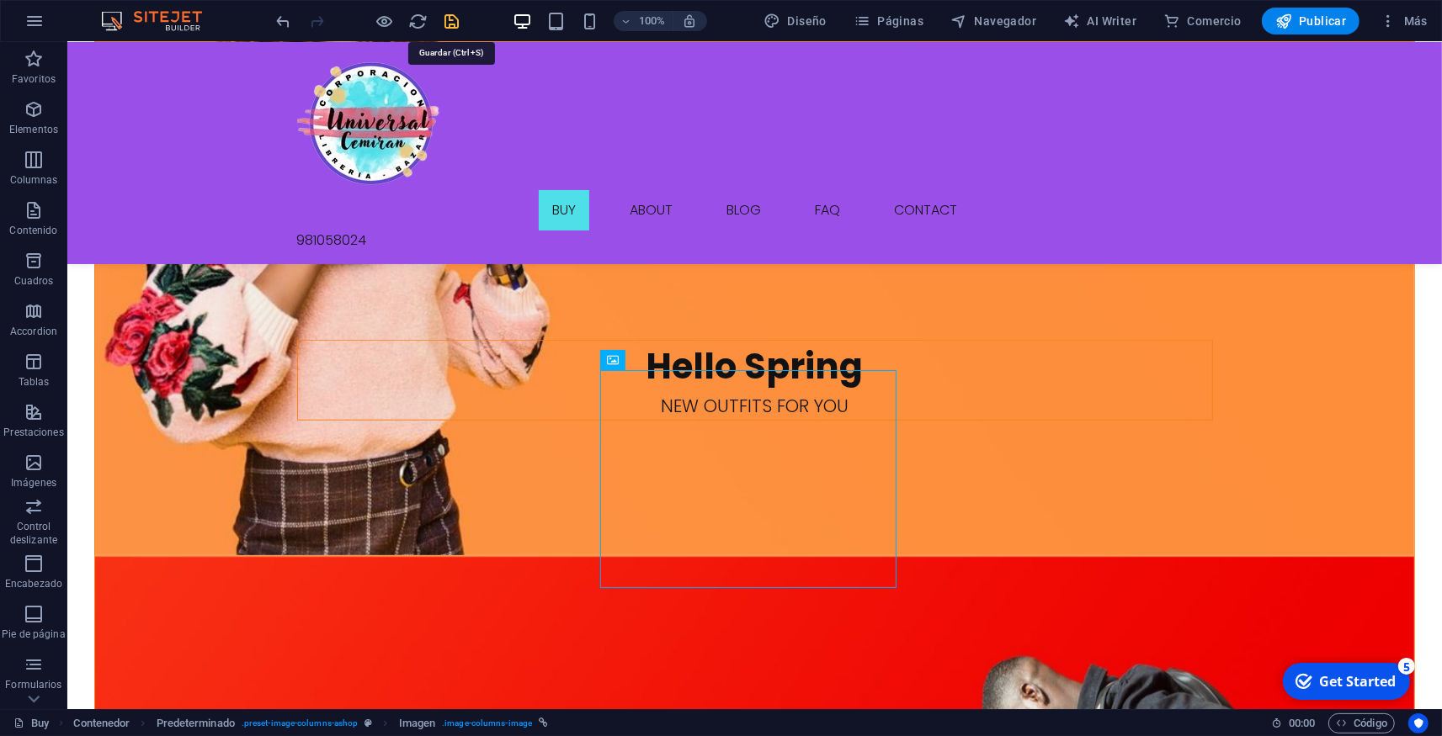
click at [454, 20] on icon "save" at bounding box center [452, 21] width 19 height 19
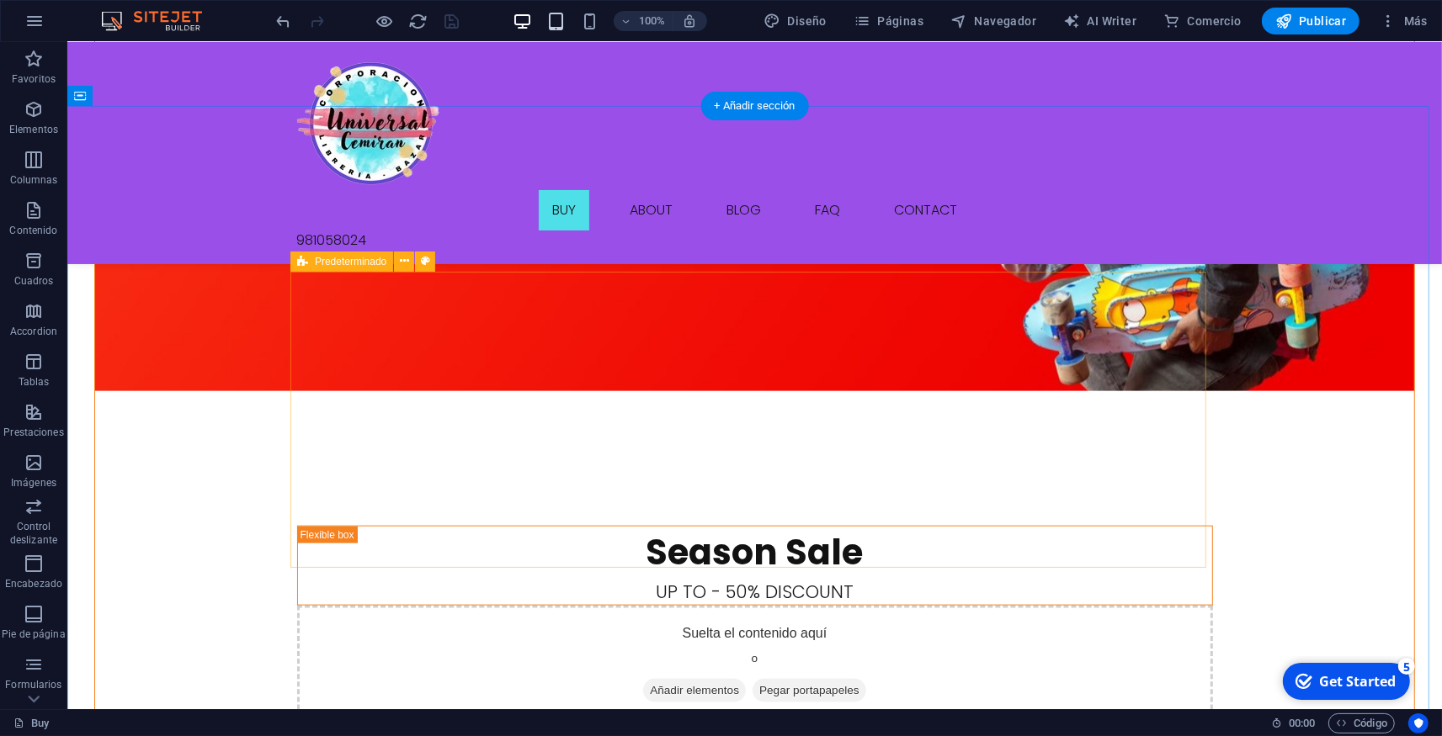
scroll to position [1143, 0]
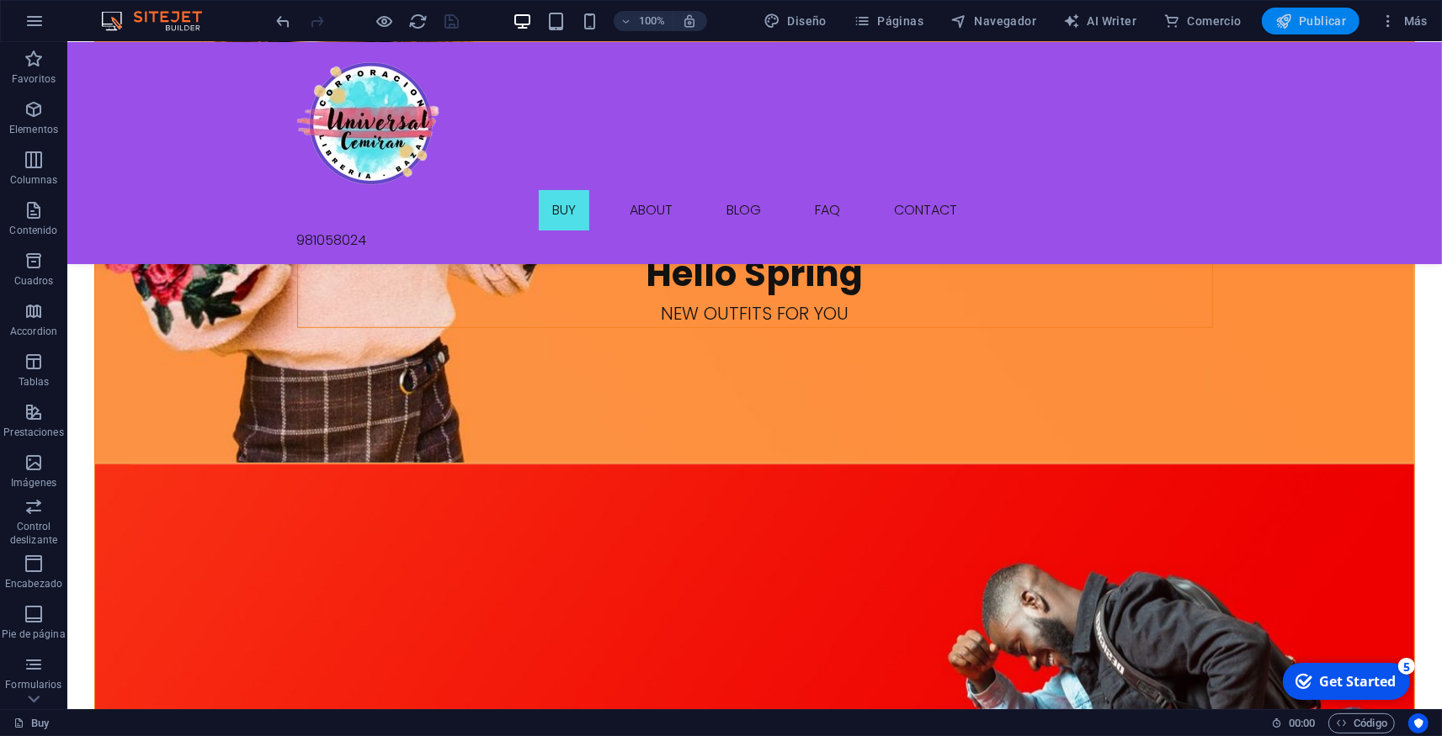
click at [1315, 24] on span "Publicar" at bounding box center [1311, 21] width 72 height 17
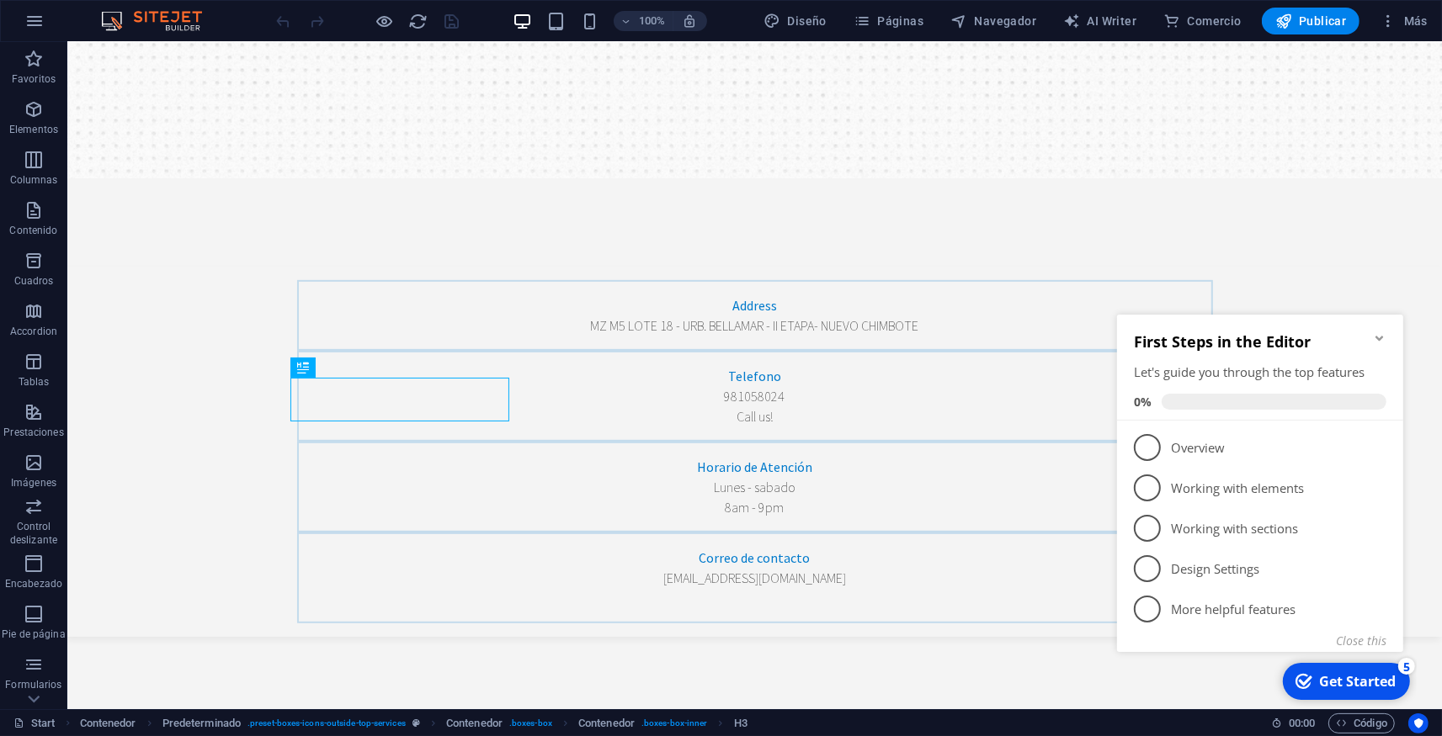
scroll to position [531, 0]
click at [1377, 337] on icon "Minimize checklist" at bounding box center [1378, 337] width 8 height 5
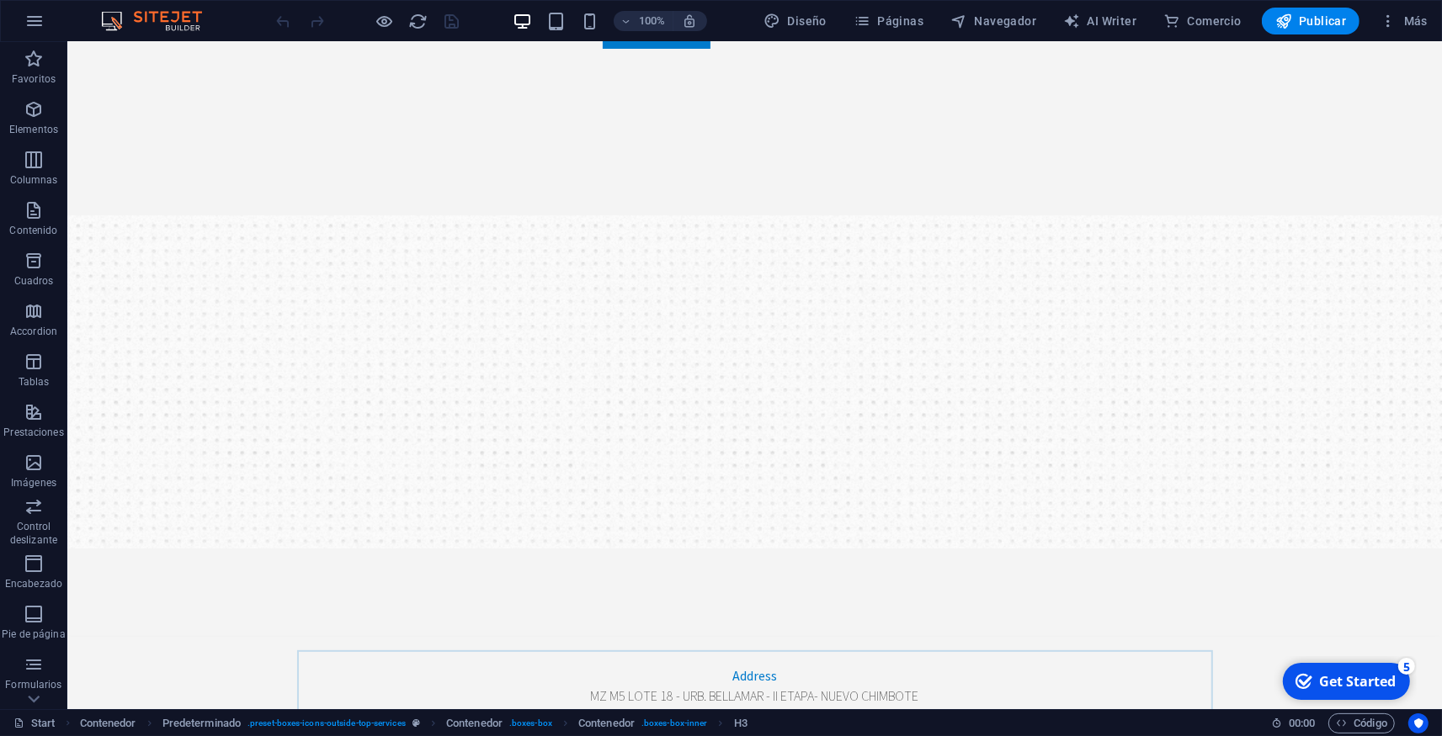
scroll to position [0, 0]
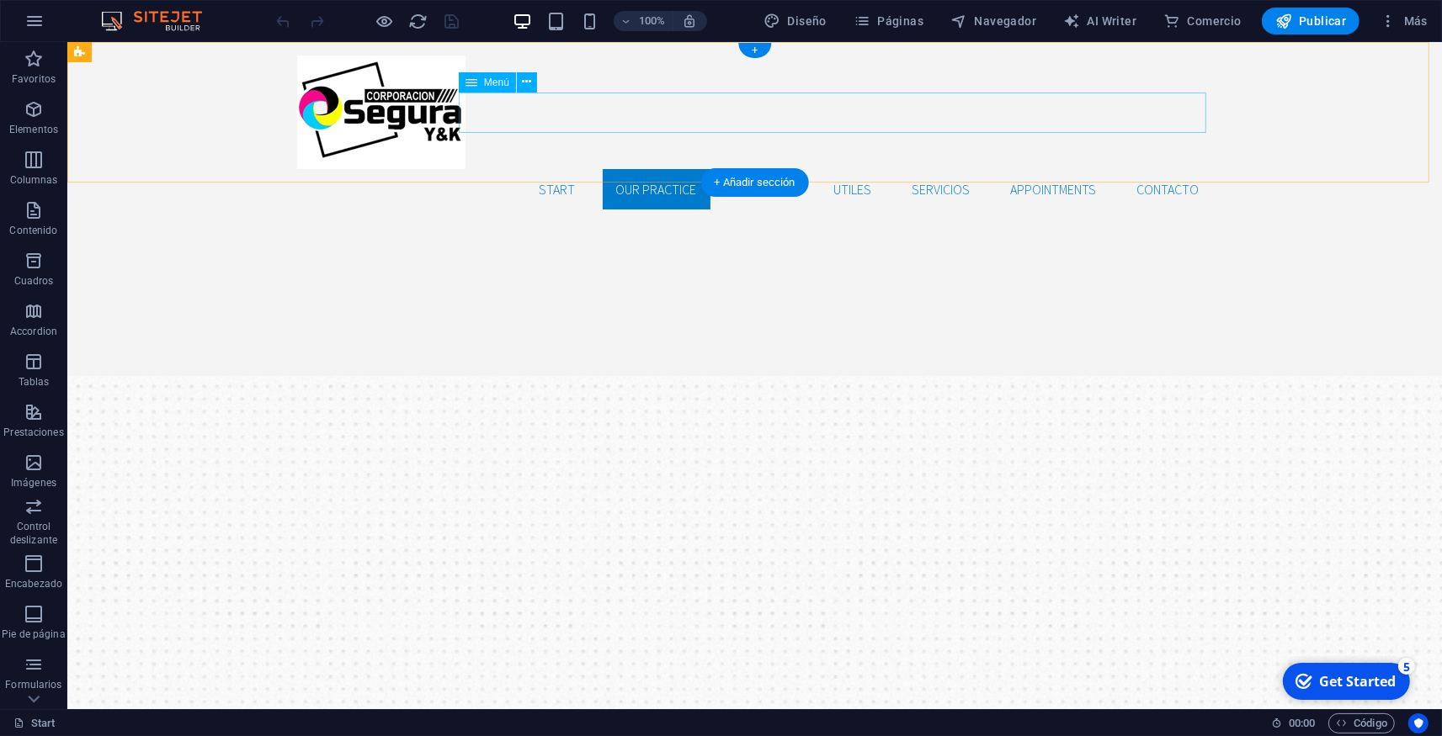
click at [922, 169] on nav "Start Our Practice Doctors UTILES Servicios Appointments CONTACTO" at bounding box center [754, 189] width 916 height 40
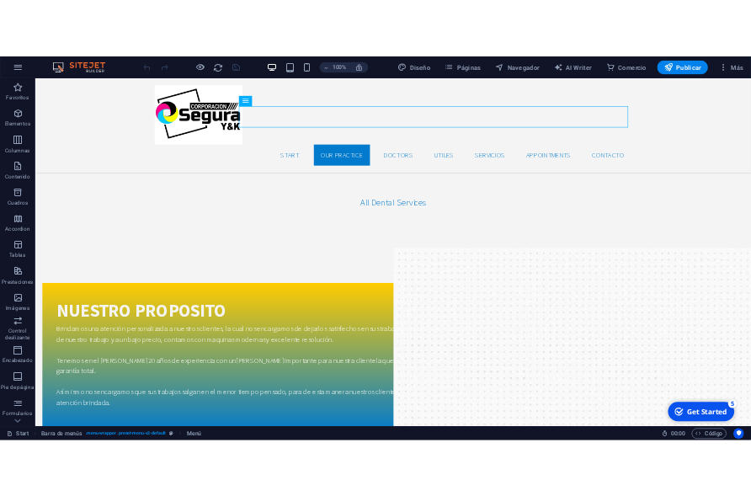
scroll to position [2036, 0]
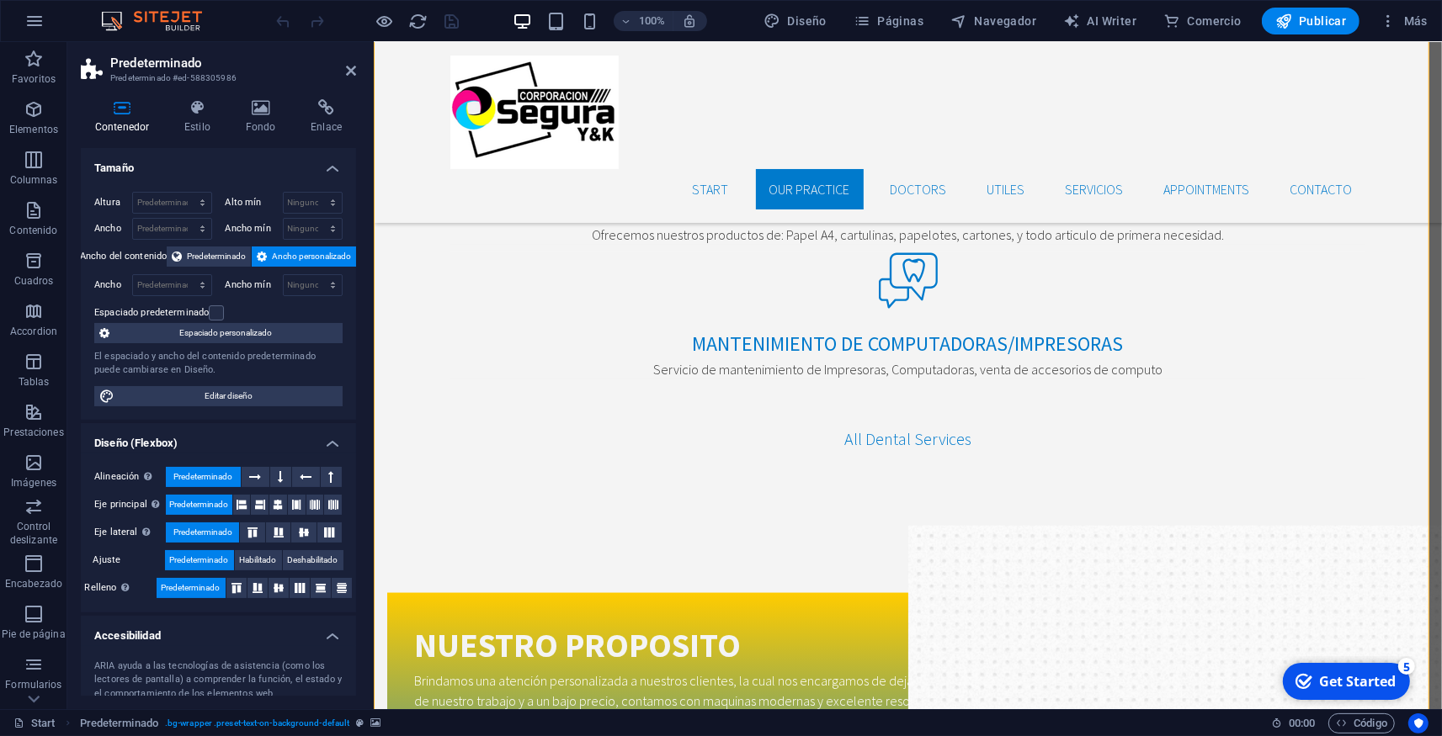
click at [260, 113] on icon at bounding box center [260, 107] width 59 height 17
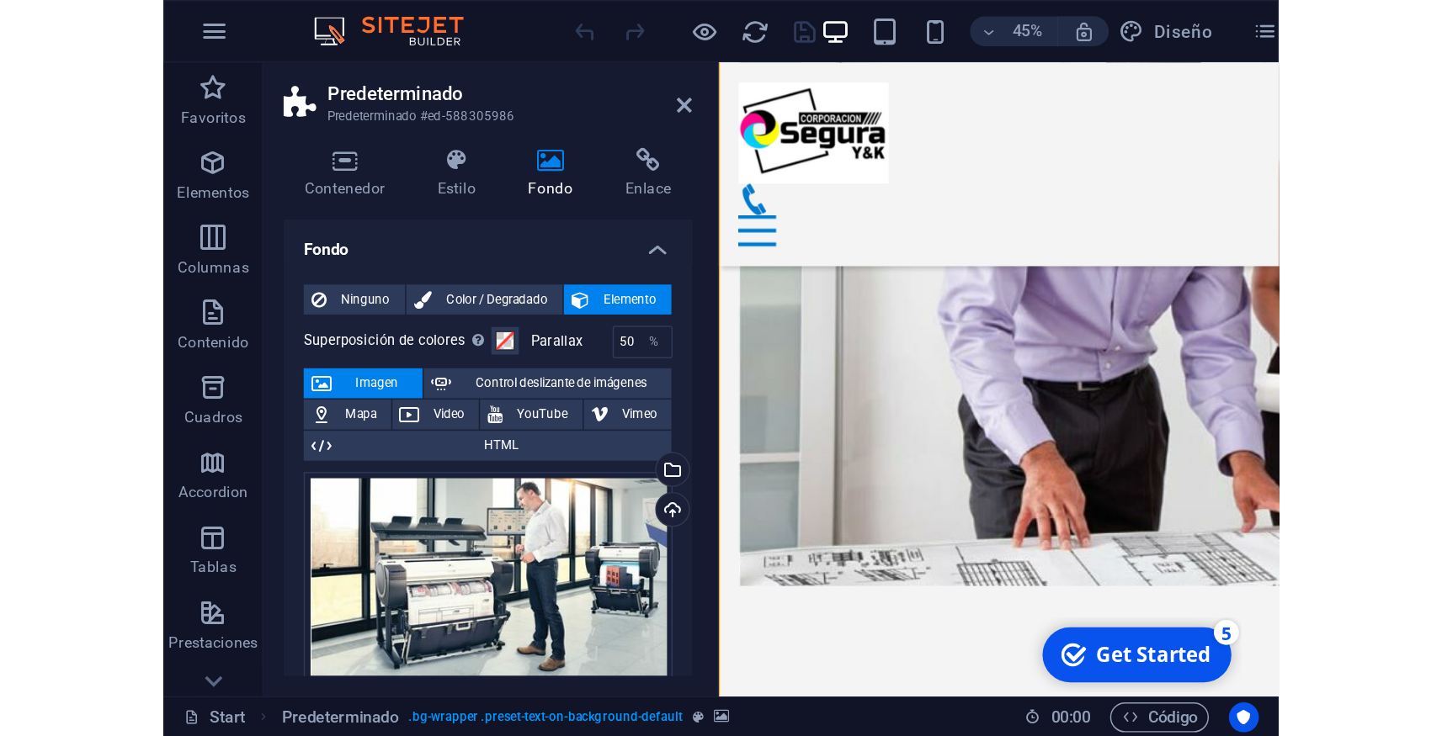
scroll to position [2230, 0]
